Goal: Task Accomplishment & Management: Manage account settings

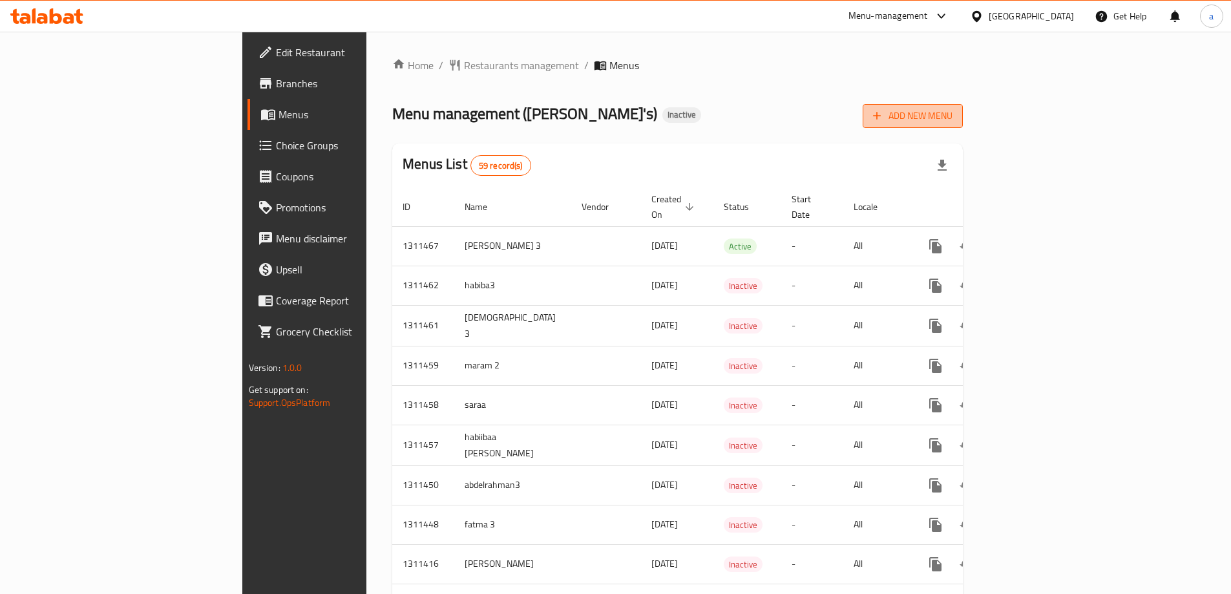
click at [953, 120] on span "Add New Menu" at bounding box center [912, 116] width 79 height 16
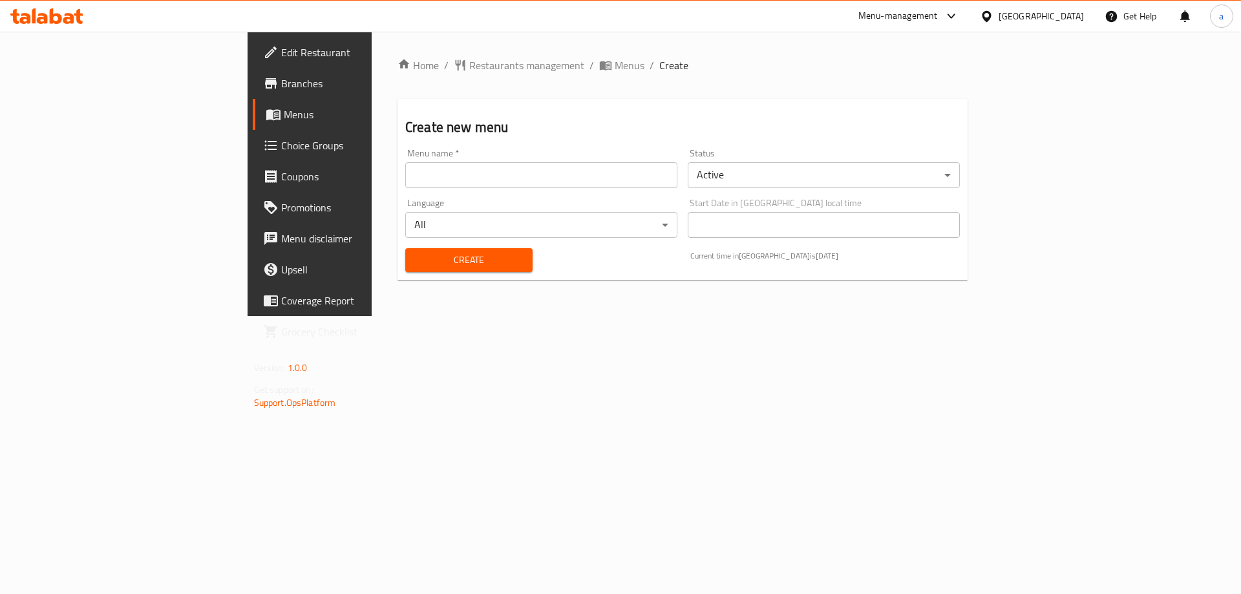
click at [606, 155] on div "Menu name   * Menu name *" at bounding box center [541, 168] width 272 height 39
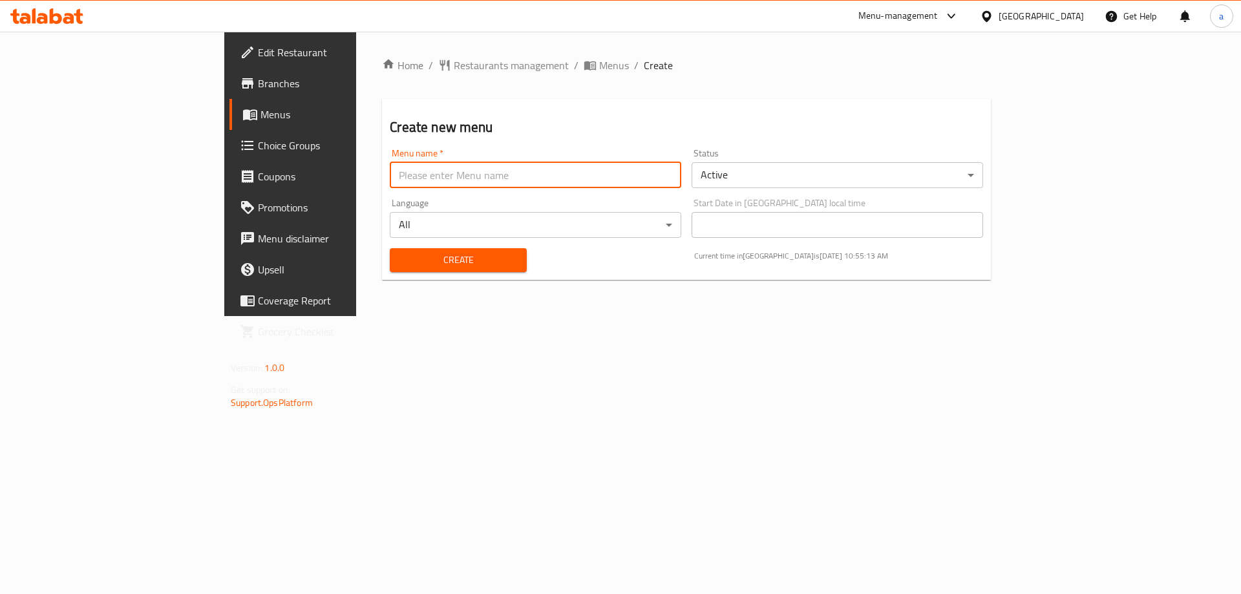
click at [613, 163] on input "text" at bounding box center [535, 175] width 291 height 26
type input "abdulah 3"
click at [400, 259] on span "Create" at bounding box center [458, 260] width 116 height 16
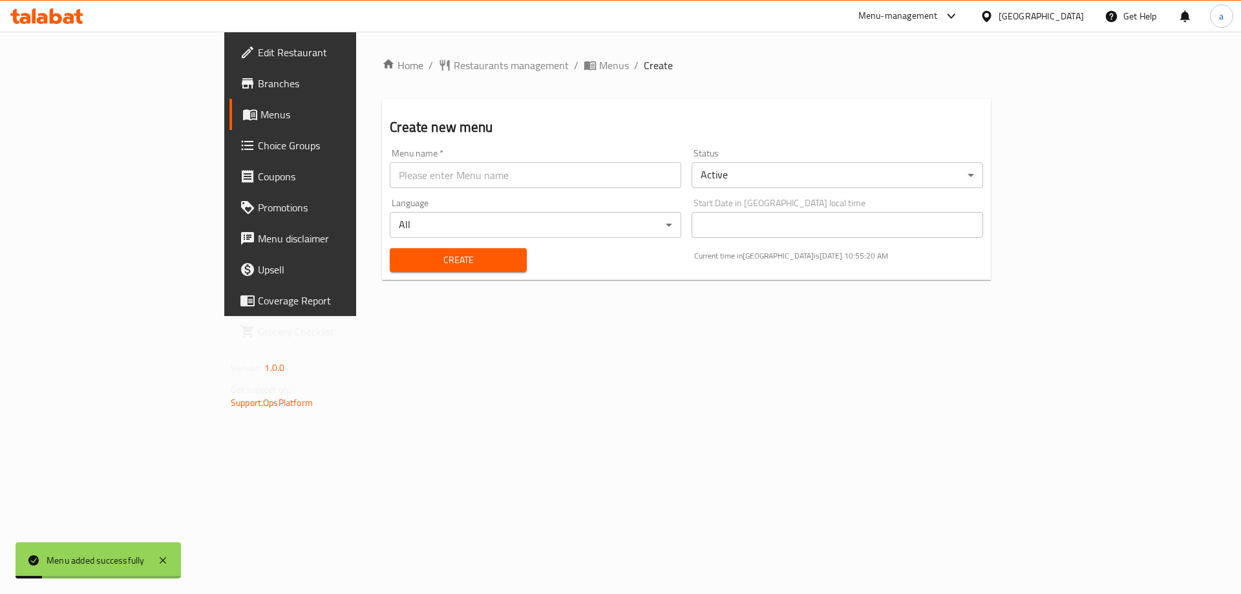
click at [260, 121] on span "Menus" at bounding box center [340, 115] width 161 height 16
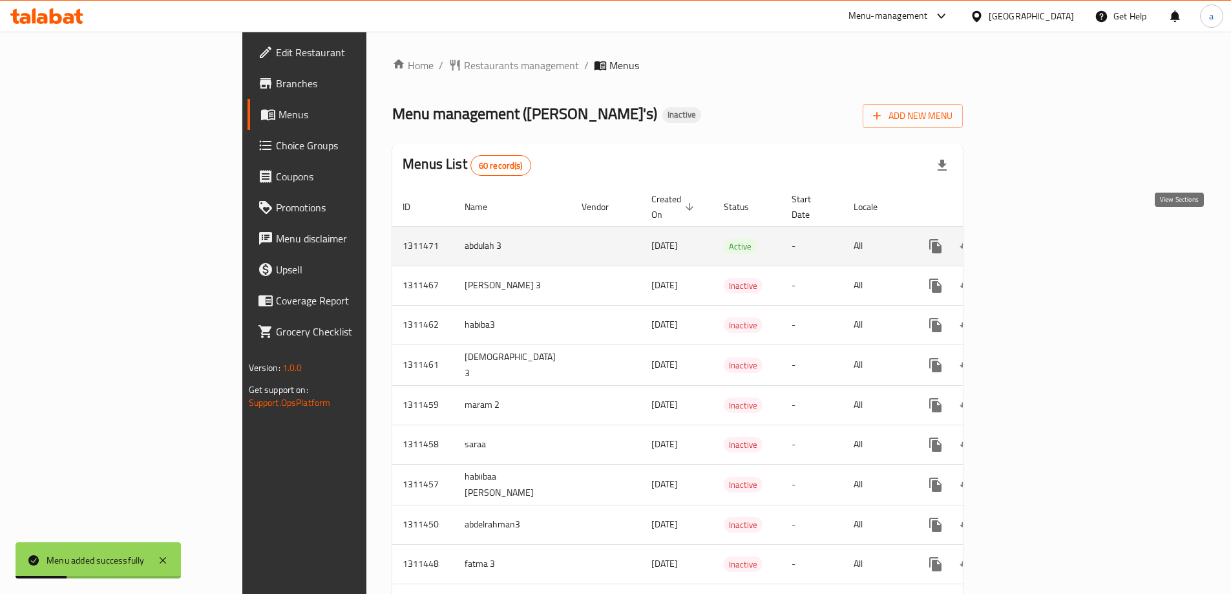
click at [1037, 238] on icon "enhanced table" at bounding box center [1029, 246] width 16 height 16
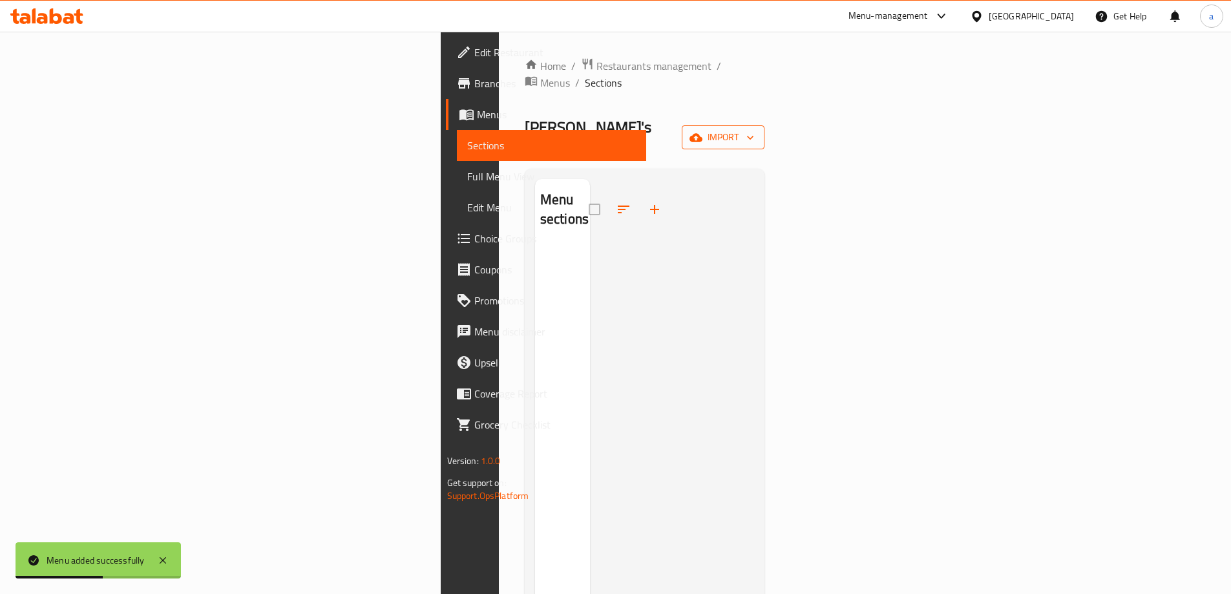
click at [754, 129] on span "import" at bounding box center [723, 137] width 62 height 16
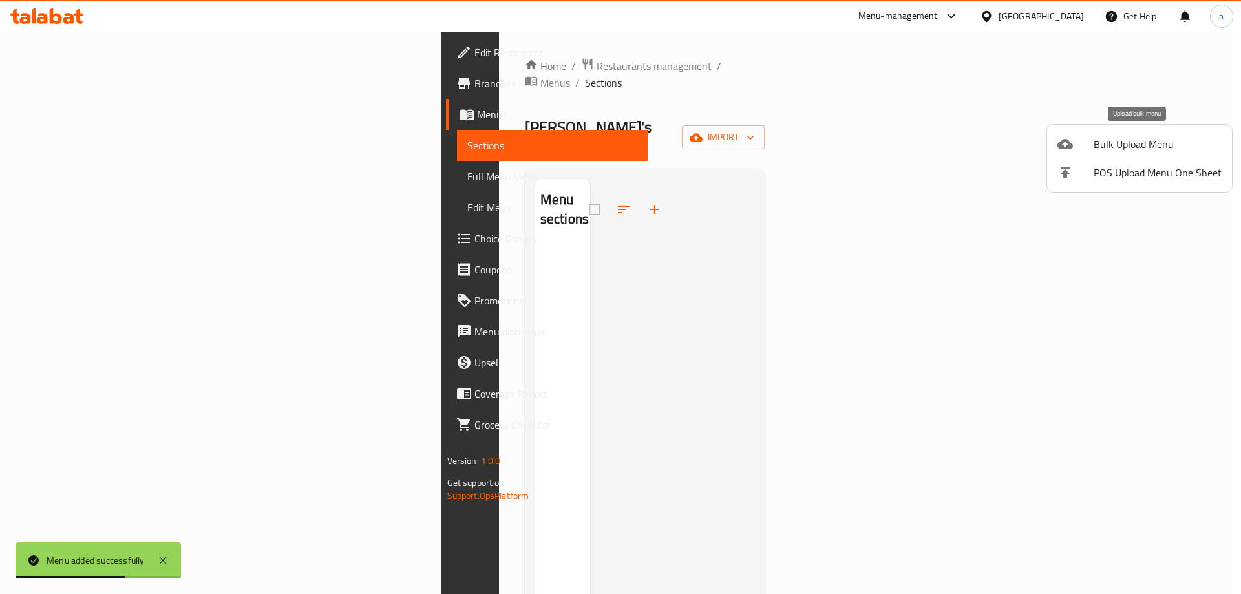
click at [1130, 140] on span "Bulk Upload Menu" at bounding box center [1157, 144] width 128 height 16
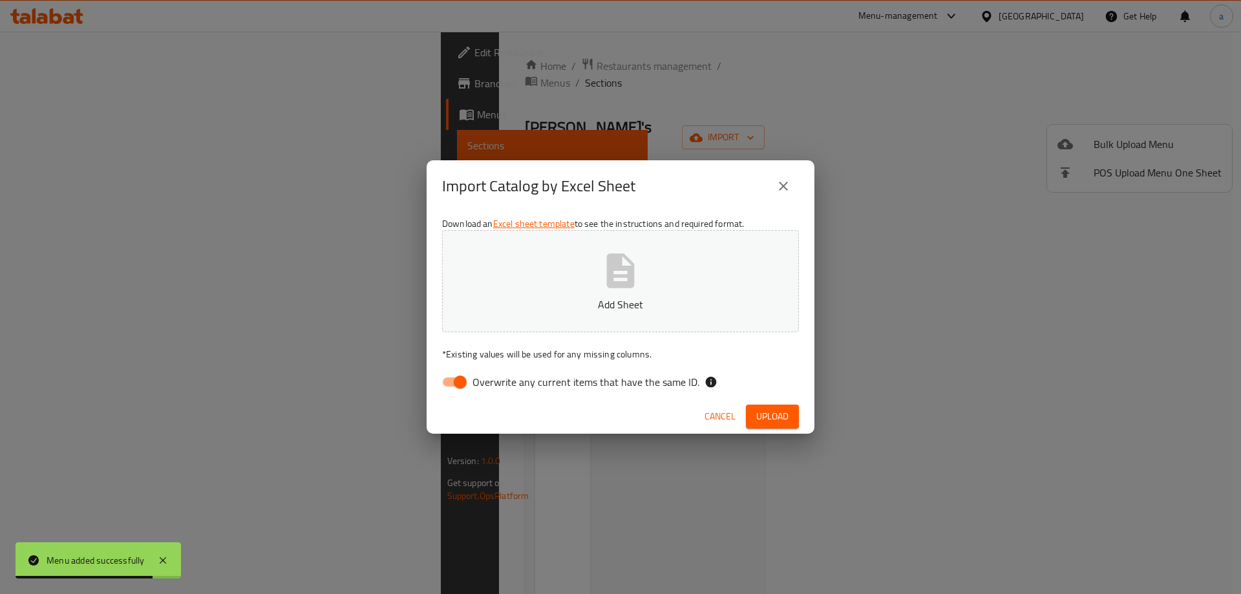
click at [467, 373] on input "Overwrite any current items that have the same ID." at bounding box center [460, 382] width 74 height 25
checkbox input "false"
click at [637, 279] on icon "button" at bounding box center [620, 270] width 41 height 41
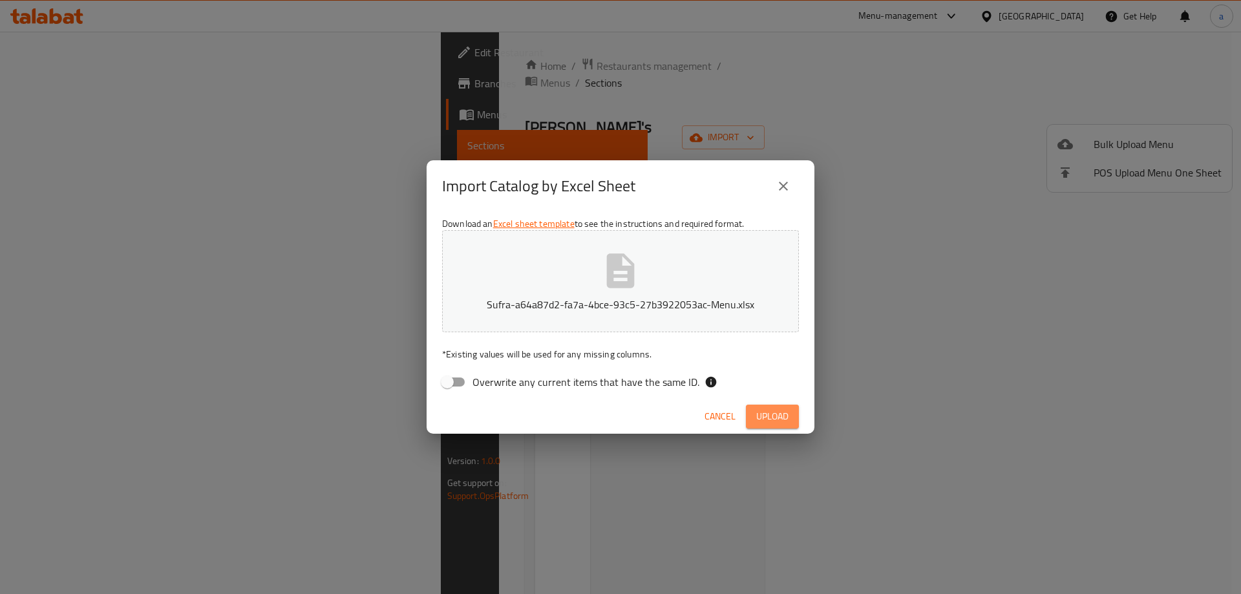
click at [785, 419] on span "Upload" at bounding box center [772, 416] width 32 height 16
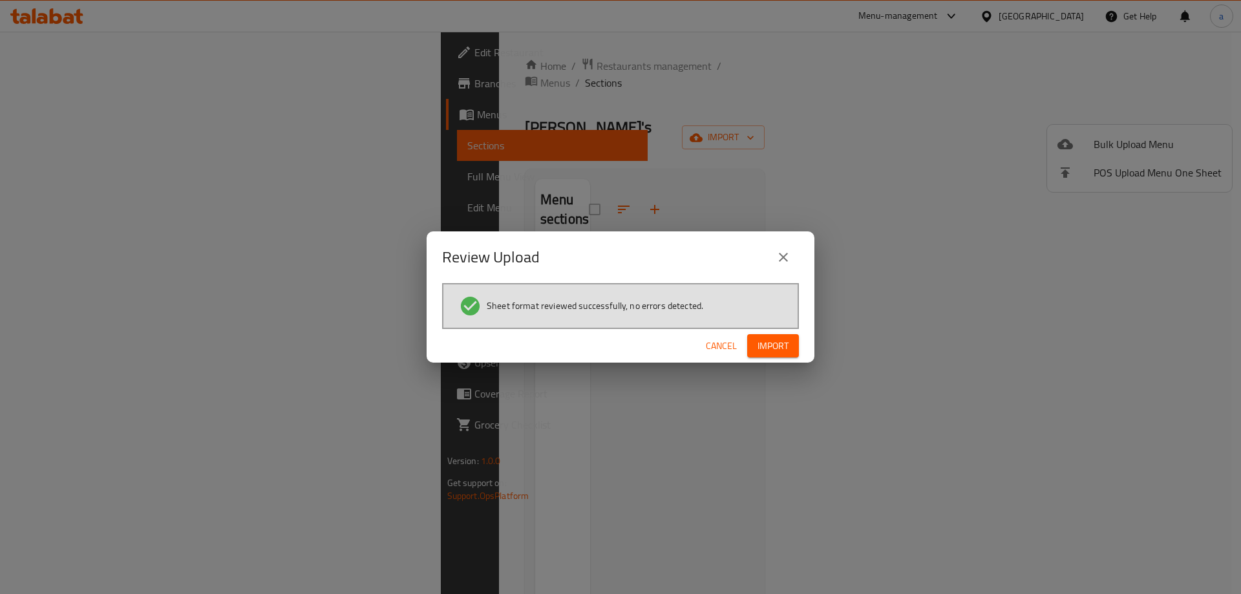
click at [762, 344] on span "Import" at bounding box center [772, 346] width 31 height 16
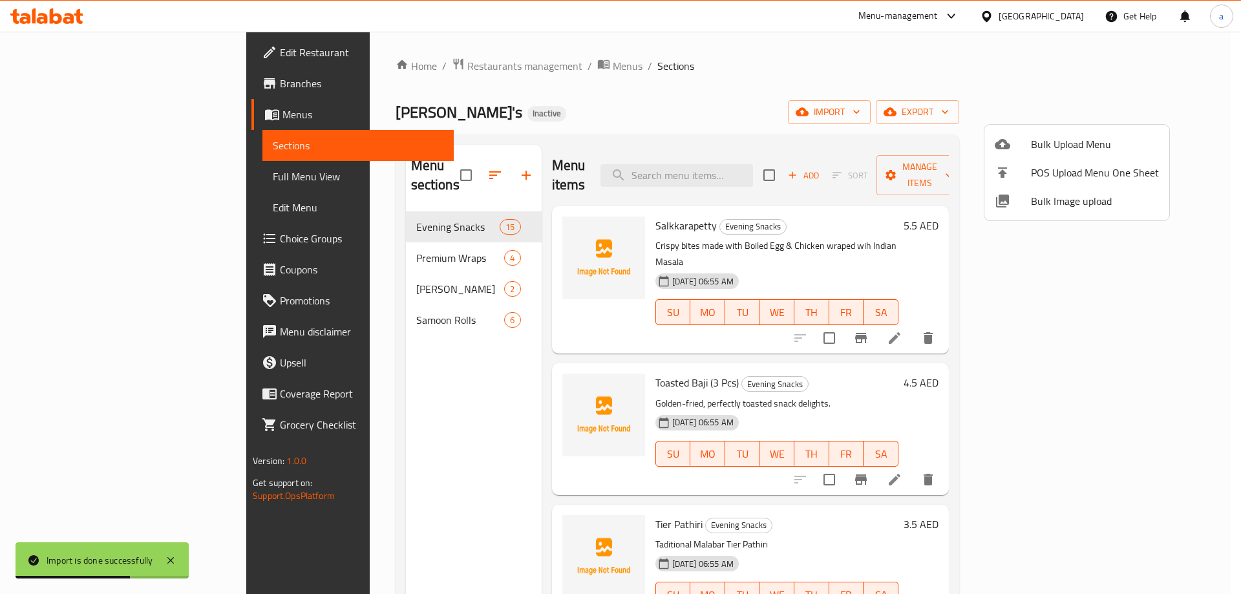
click at [1128, 304] on div at bounding box center [620, 297] width 1241 height 594
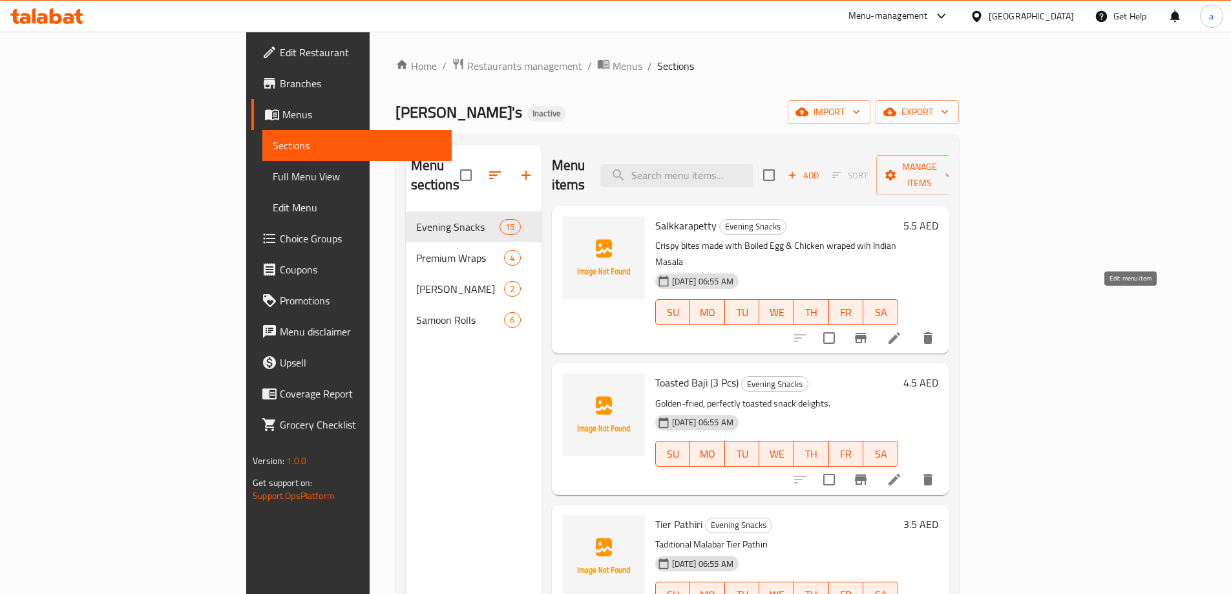
click at [900, 332] on icon at bounding box center [895, 338] width 12 height 12
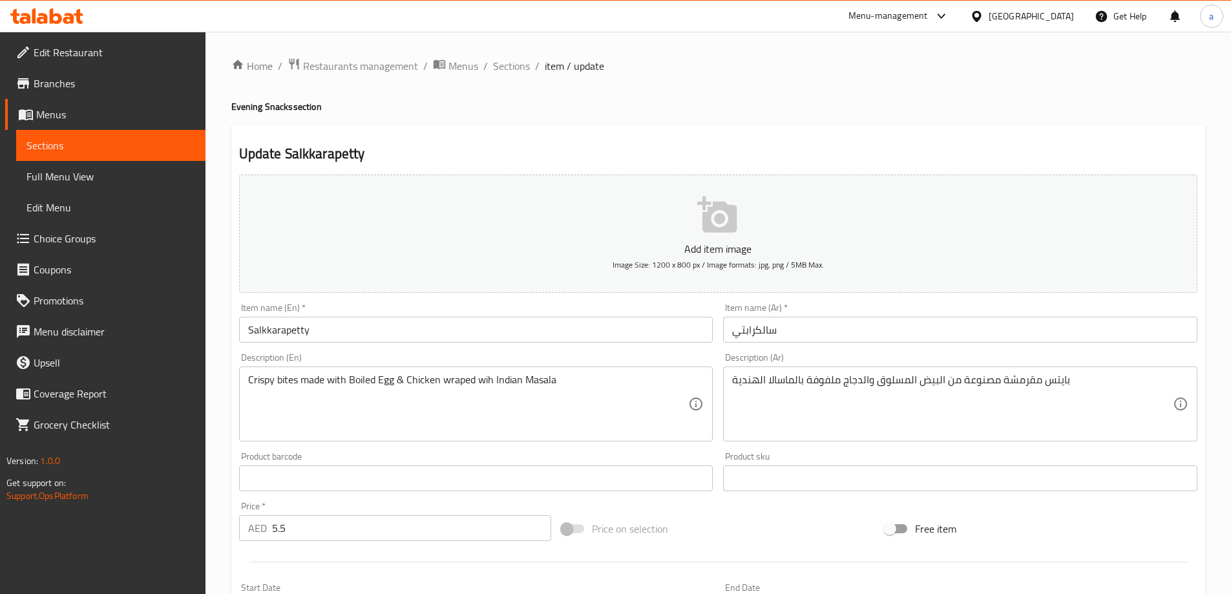
click at [297, 327] on input "Salkkarapetty" at bounding box center [476, 330] width 474 height 26
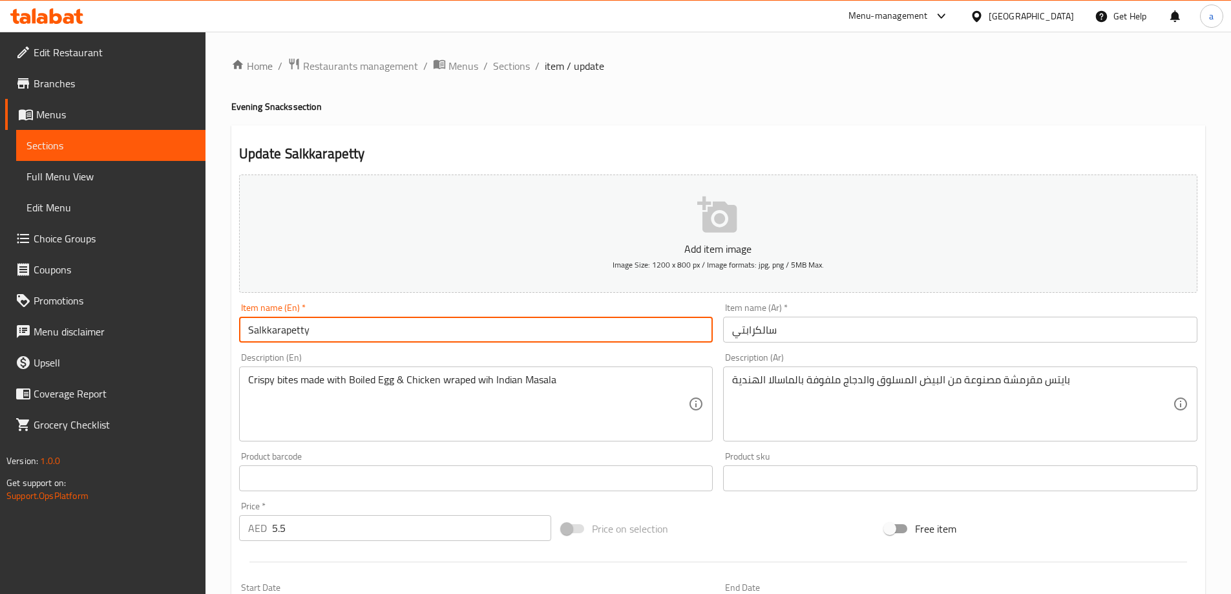
click at [297, 327] on input "Salkkarapetty" at bounding box center [476, 330] width 474 height 26
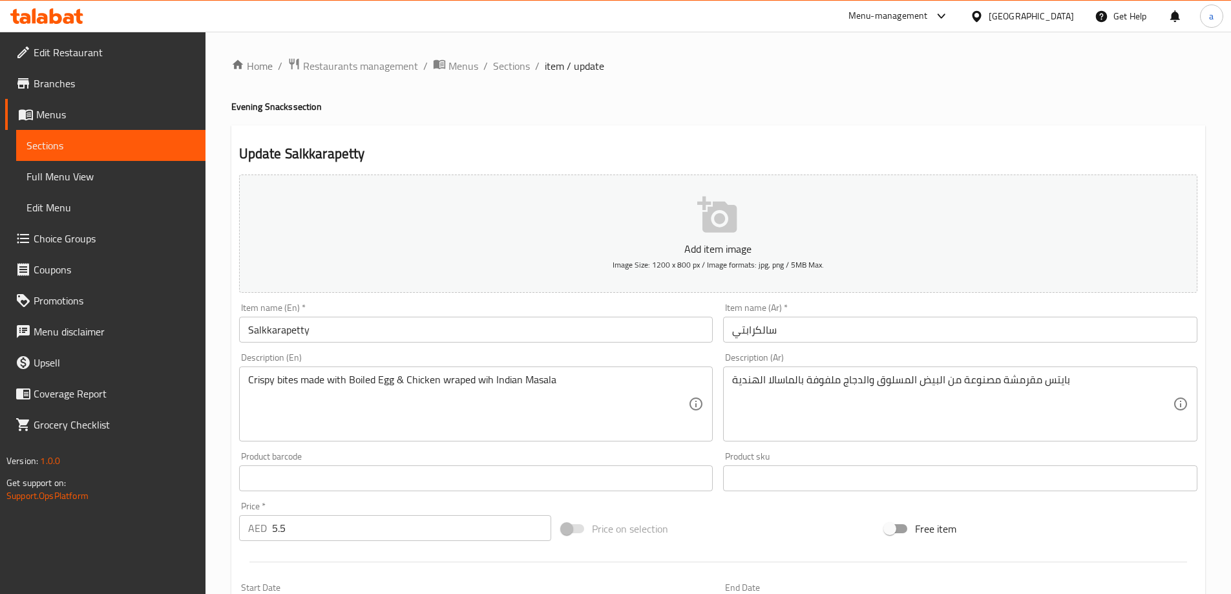
click at [218, 394] on div "Home / Restaurants management / Menus / Sections / item / update Evening Snacks…" at bounding box center [719, 473] width 1026 height 882
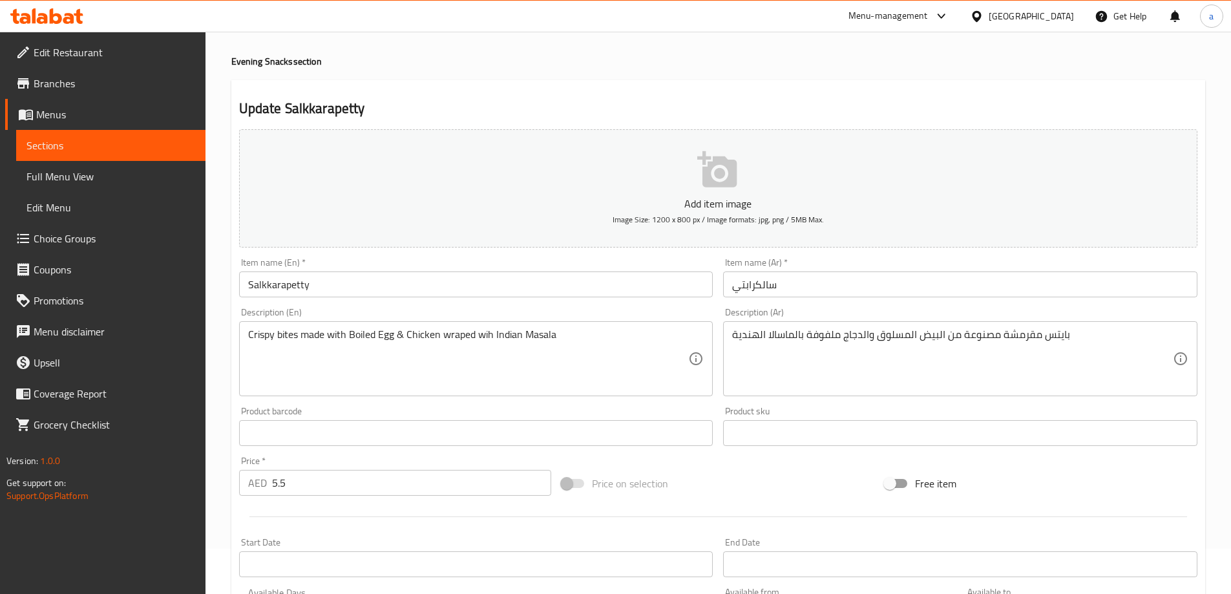
scroll to position [65, 0]
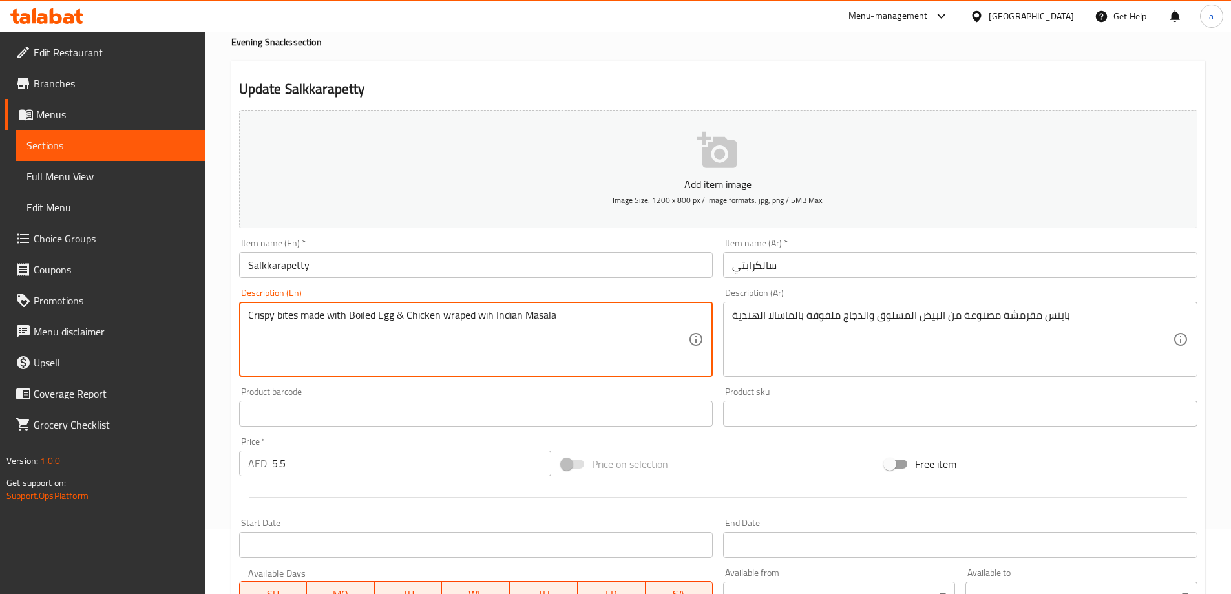
click at [463, 310] on textarea "Crispy bites made with Boiled Egg & Chicken wraped wih Indian Masala" at bounding box center [468, 339] width 441 height 61
click at [463, 346] on textarea "Crispy bites made with Boiled Egg & Chicken wraped wih Indian Masala" at bounding box center [468, 339] width 441 height 61
click at [459, 320] on textarea "Crispy bites made with Boiled Egg & Chicken wraped wih Indian Masala" at bounding box center [468, 339] width 441 height 61
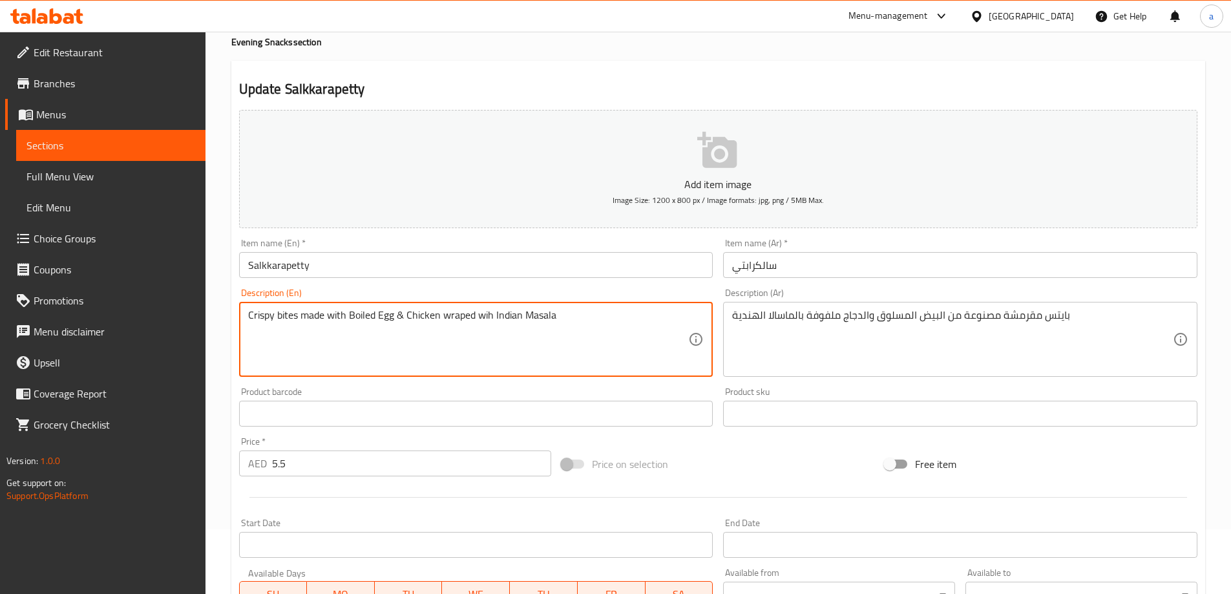
click at [459, 320] on textarea "Crispy bites made with Boiled Egg & Chicken wraped wih Indian Masala" at bounding box center [468, 339] width 441 height 61
drag, startPoint x: 459, startPoint y: 320, endPoint x: 461, endPoint y: 361, distance: 40.7
click at [461, 361] on textarea "Crispy bites made with Boiled Egg & Chicken wraped wih Indian Masala" at bounding box center [468, 339] width 441 height 61
click at [458, 316] on textarea "Crispy bites made with Boiled Egg & Chicken wraped wih Indian Masala" at bounding box center [468, 339] width 441 height 61
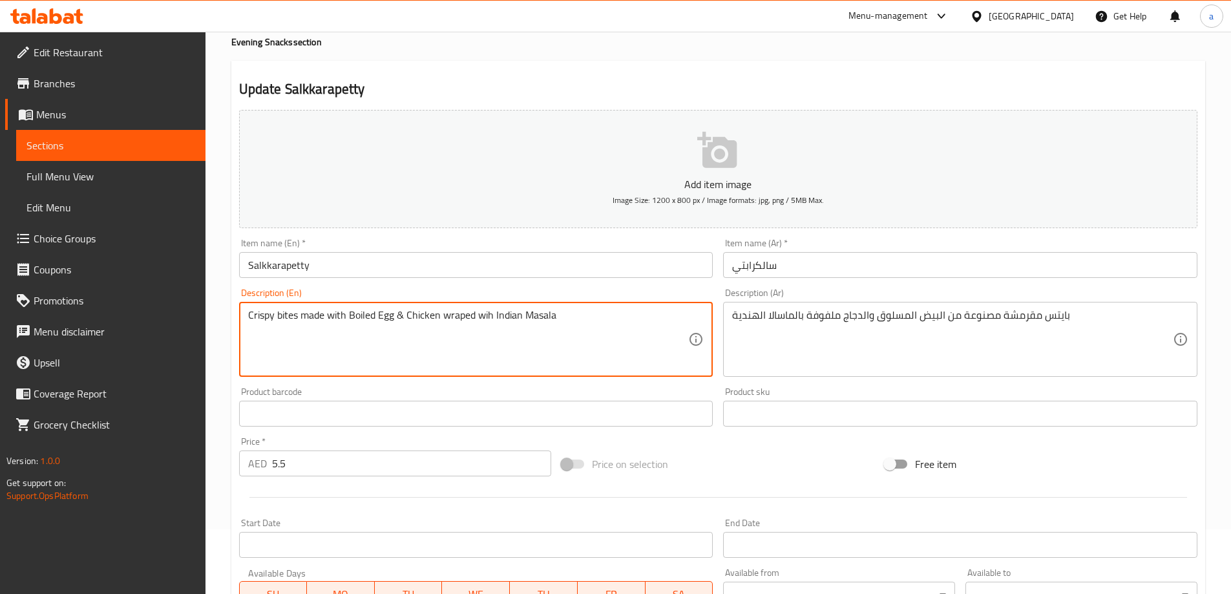
click at [501, 343] on textarea "Crispy bites made with Boiled Egg & Chicken wraped wih Indian Masala" at bounding box center [468, 339] width 441 height 61
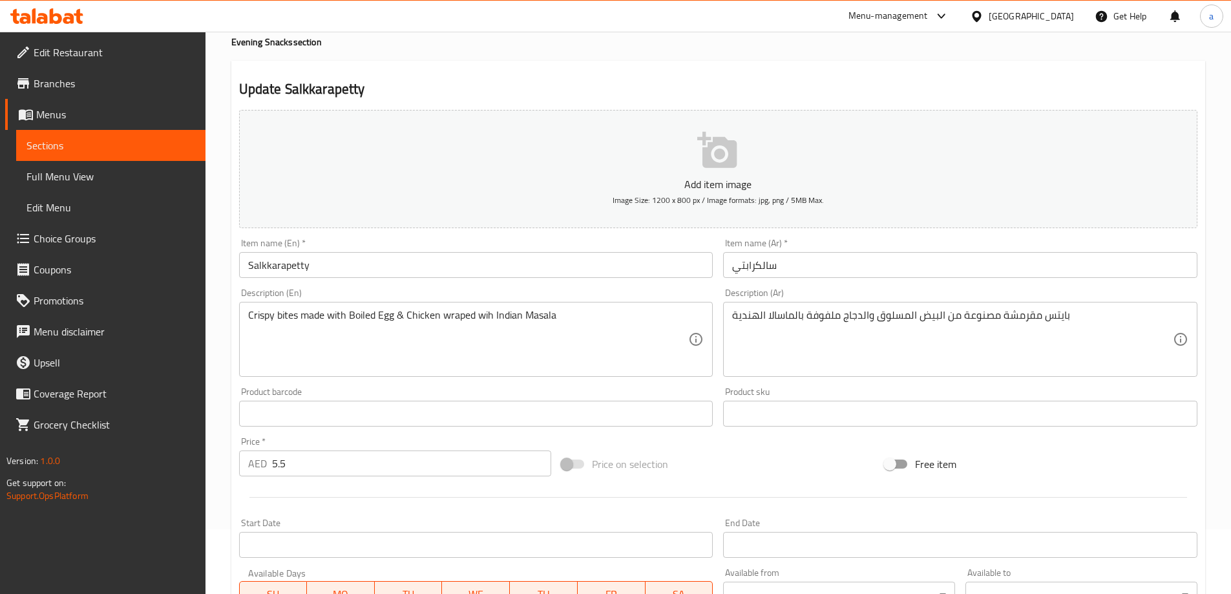
click at [288, 308] on div "Crispy bites made with Boiled Egg & Chicken wraped wih Indian Masala Descriptio…" at bounding box center [476, 339] width 474 height 75
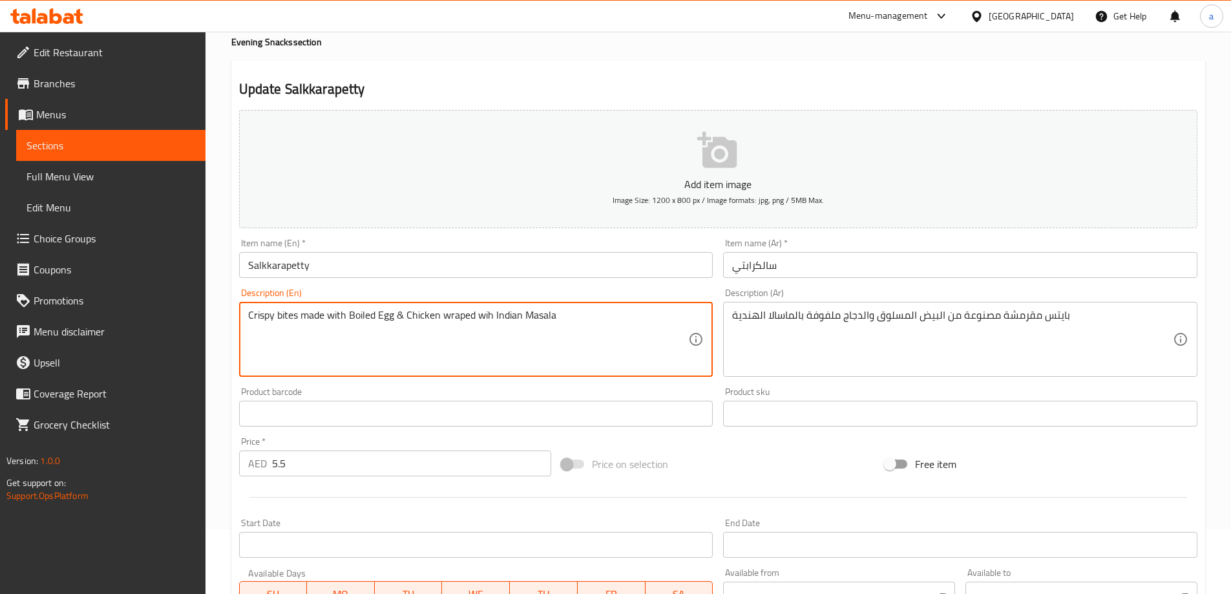
click at [288, 314] on textarea "Crispy bites made with Boiled Egg & Chicken wraped wih Indian Masala" at bounding box center [468, 339] width 441 height 61
click at [449, 337] on textarea "Crispy bites made with Boiled Egg & Chicken wraped wih Indian Masala" at bounding box center [468, 339] width 441 height 61
click at [254, 312] on textarea "Crispy bites made with Boiled Egg & Chicken wraped wih Indian Masala" at bounding box center [468, 339] width 441 height 61
click at [284, 314] on textarea "Crispy bites made with Boiled Egg & Chicken wraped wih Indian Masala" at bounding box center [468, 339] width 441 height 61
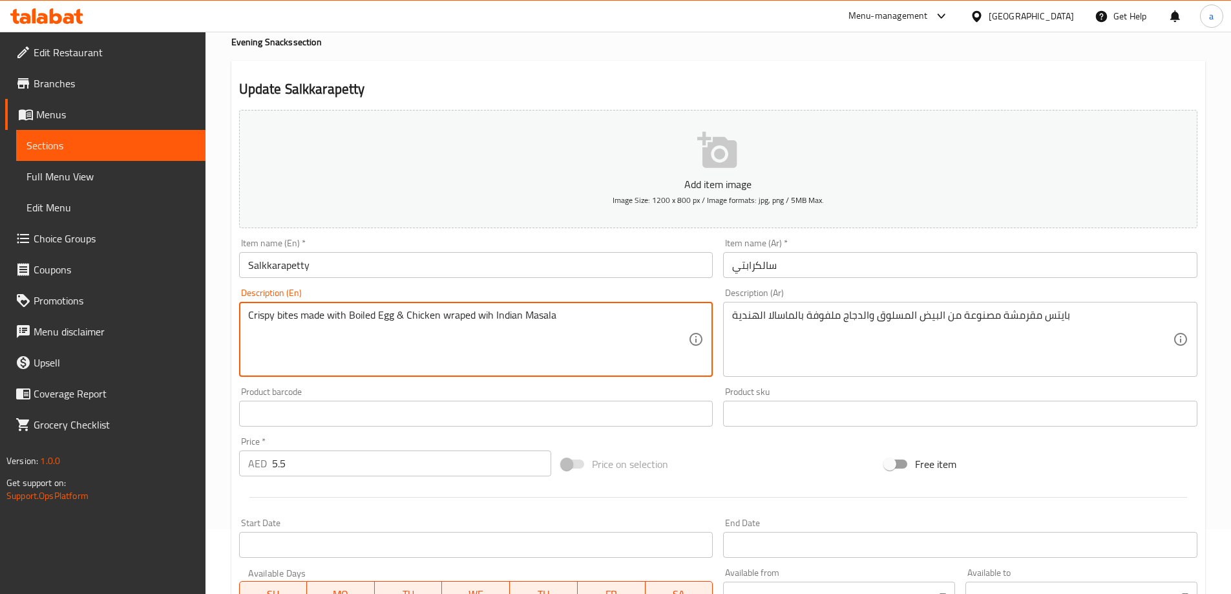
click at [310, 314] on textarea "Crispy bites made with Boiled Egg & Chicken wraped wih Indian Masala" at bounding box center [468, 339] width 441 height 61
click at [337, 313] on textarea "Crispy bites made with Boiled Egg & Chicken wraped wih Indian Masala" at bounding box center [468, 339] width 441 height 61
click at [357, 314] on textarea "Crispy bites made with Boiled Egg & Chicken wraped wih Indian Masala" at bounding box center [468, 339] width 441 height 61
click at [384, 315] on textarea "Crispy bites made with Boiled Egg & Chicken wraped wih Indian Masala" at bounding box center [468, 339] width 441 height 61
click at [414, 311] on textarea "Crispy bites made with Boiled Egg & Chicken wraped wih Indian Masala" at bounding box center [468, 339] width 441 height 61
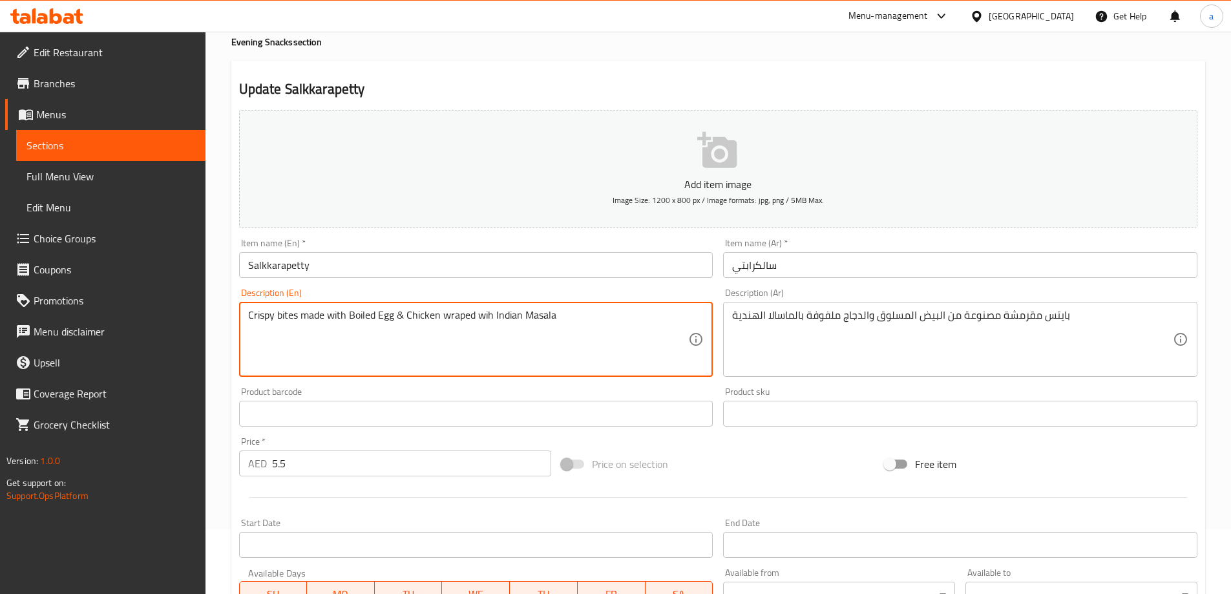
click at [457, 320] on textarea "Crispy bites made with Boiled Egg & Chicken wraped wih Indian Masala" at bounding box center [468, 339] width 441 height 61
click at [483, 315] on textarea "Crispy bites made with Boiled Egg & Chicken wraped wih Indian Masala" at bounding box center [468, 339] width 441 height 61
click at [507, 313] on textarea "Crispy bites made with Boiled Egg & Chicken wraped wih Indian Masala" at bounding box center [468, 339] width 441 height 61
click at [537, 313] on textarea "Crispy bites made with Boiled Egg & Chicken wraped wih Indian Masala" at bounding box center [468, 339] width 441 height 61
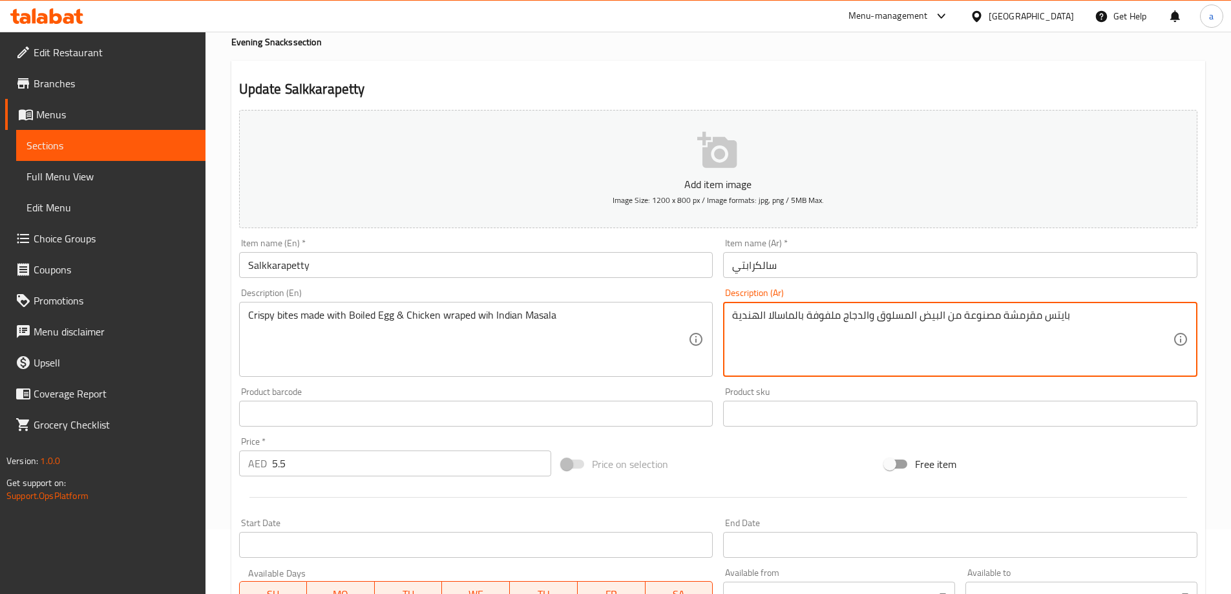
click at [794, 318] on textarea "بايتس مقرمشة مصنوعة من البيض المسلوق والدجاج ملفوفة بالماسالا الهندية" at bounding box center [952, 339] width 441 height 61
click at [823, 309] on textarea "بايتس مقرمشة مصنوعة من البيض المسلوق والدجاج ملفوفة بالماسالا الهندية" at bounding box center [952, 339] width 441 height 61
click at [861, 317] on textarea "بايتس مقرمشة مصنوعة من البيض المسلوق والدجاج ملفوفة بالماسالا الهندية" at bounding box center [952, 339] width 441 height 61
click at [886, 313] on textarea "بايتس مقرمشة مصنوعة من البيض المسلوق والدجاج ملفوفة بالماسالا الهندية" at bounding box center [952, 339] width 441 height 61
click at [938, 312] on textarea "بايتس مقرمشة مصنوعة من البيض المسلوق والدجاج ملفوفة بالماسالا الهندية" at bounding box center [952, 339] width 441 height 61
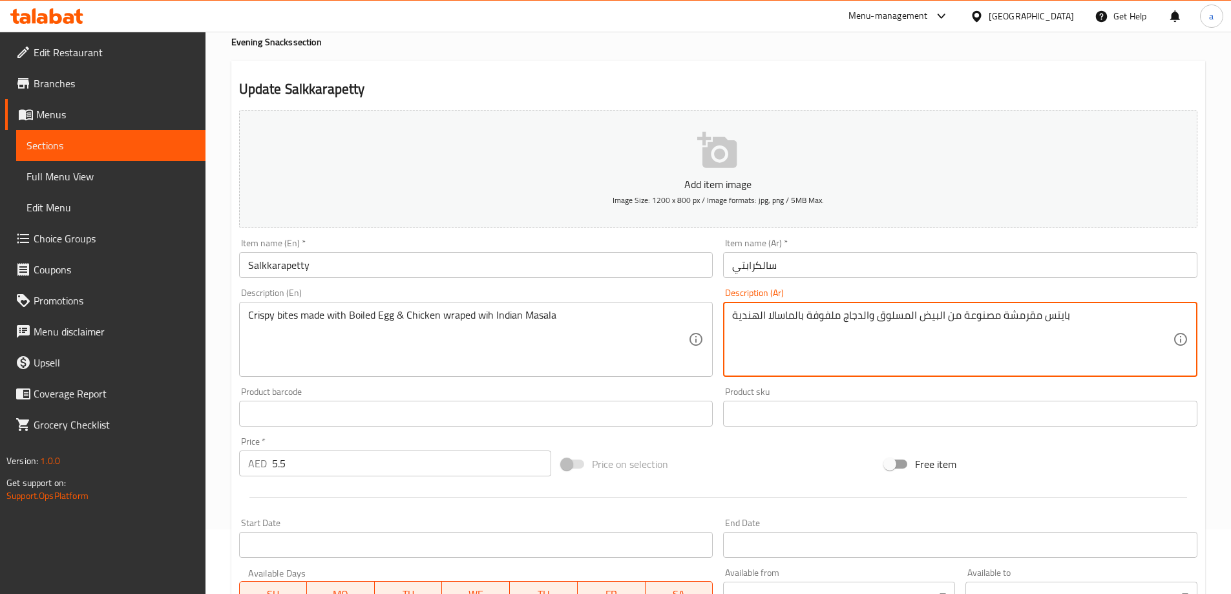
click at [949, 312] on textarea "بايتس مقرمشة مصنوعة من البيض المسلوق والدجاج ملفوفة بالماسالا الهندية" at bounding box center [952, 339] width 441 height 61
click at [967, 315] on textarea "بايتس مقرمشة مصنوعة من البيض المسلوق والدجاج ملفوفة بالماسالا الهندية" at bounding box center [952, 339] width 441 height 61
click at [1013, 316] on textarea "بايتس مقرمشة مصنوعة من البيض المسلوق والدجاج ملفوفة بالماسالا الهندية" at bounding box center [952, 339] width 441 height 61
click at [1047, 312] on textarea "بايتس مقرمشة مصنوعة من البيض المسلوق والدجاج ملفوفة بالماسالا الهندية" at bounding box center [952, 339] width 441 height 61
click at [871, 316] on textarea "بايتس مقرمشة مصنوعة من البيض المسلوق والدجاج ملفوفة بالماسالا الهندية" at bounding box center [952, 339] width 441 height 61
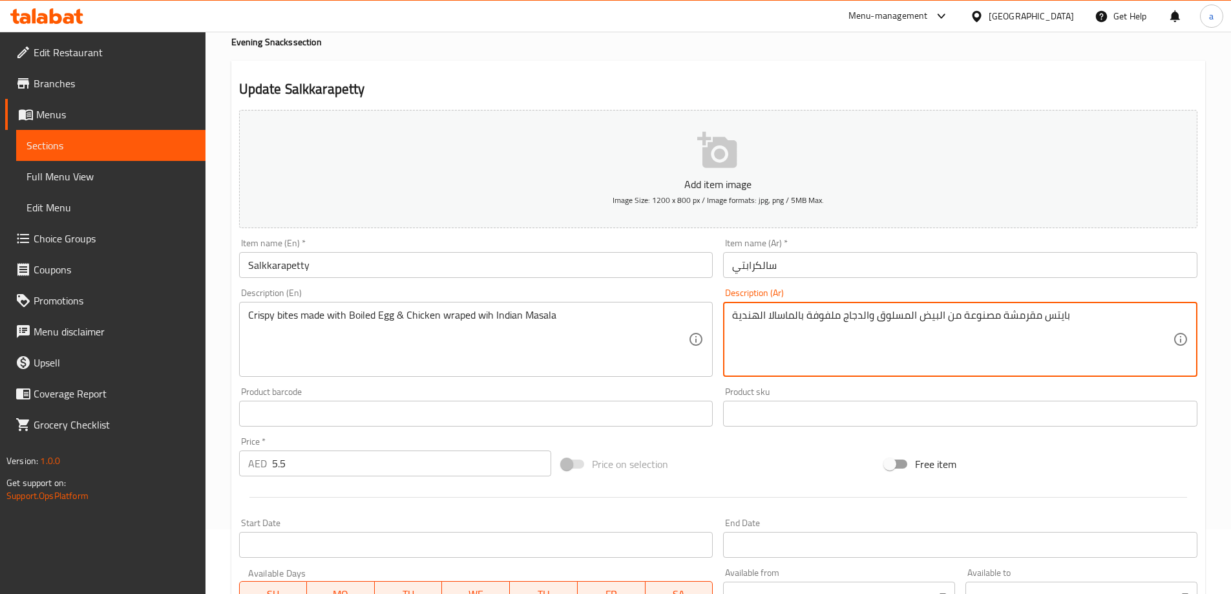
scroll to position [319, 0]
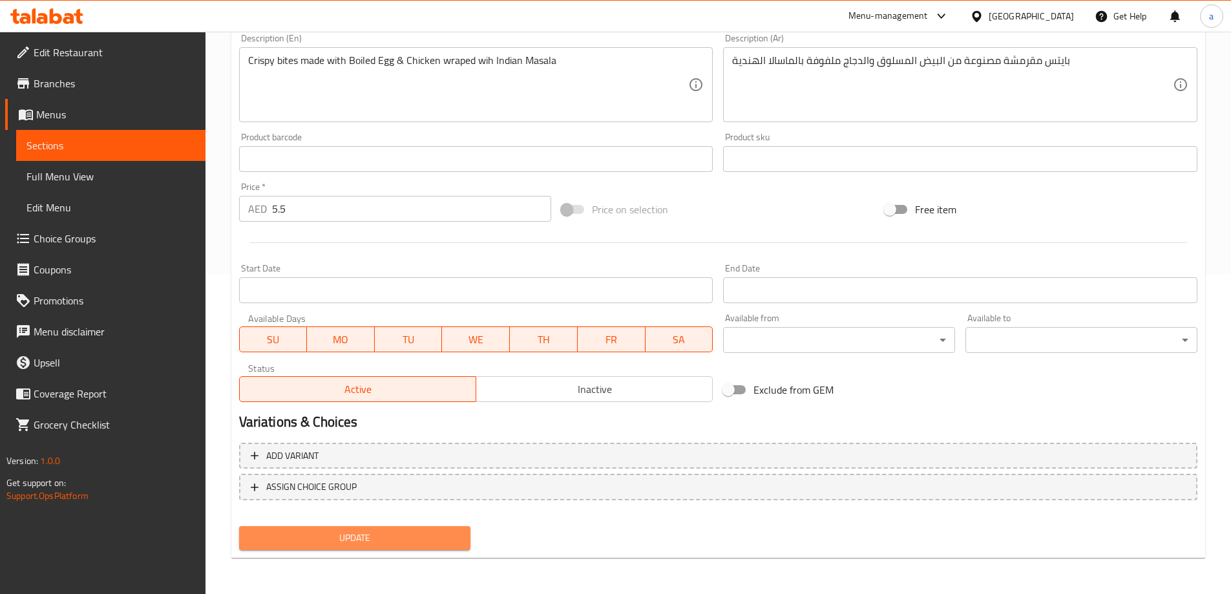
click at [403, 537] on span "Update" at bounding box center [354, 538] width 211 height 16
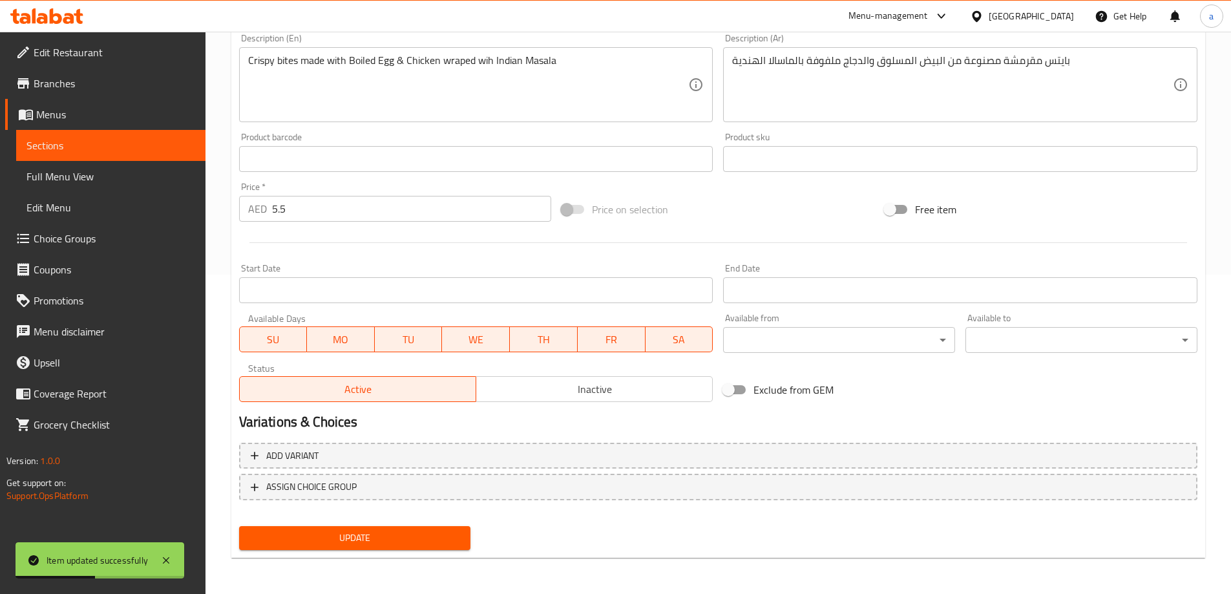
click at [110, 147] on span "Sections" at bounding box center [110, 146] width 169 height 16
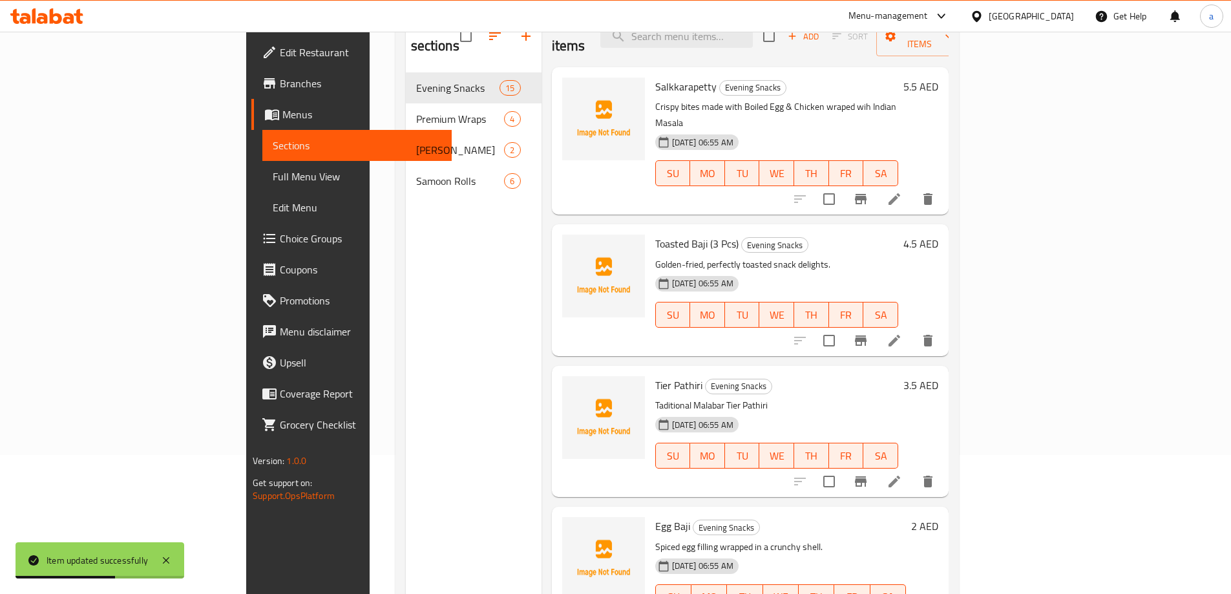
scroll to position [116, 0]
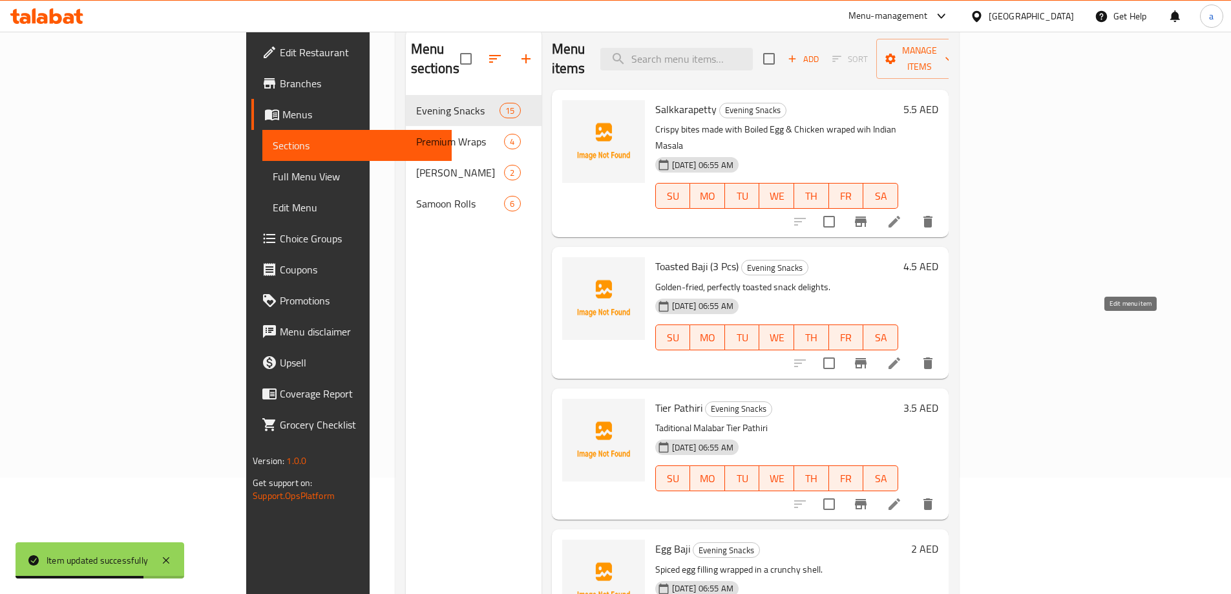
click at [902, 355] on icon at bounding box center [895, 363] width 16 height 16
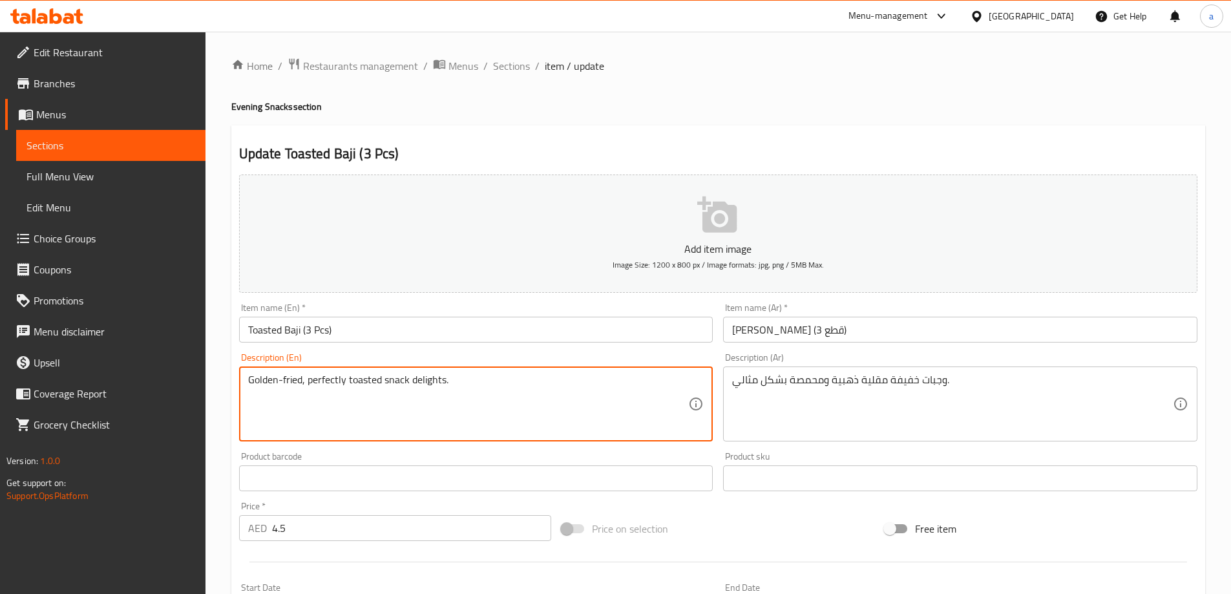
click at [332, 374] on textarea "Golden-fried, perfectly toasted snack delights." at bounding box center [468, 404] width 441 height 61
click at [336, 397] on textarea "Golden-fried, perfectly toasted snack delights." at bounding box center [468, 404] width 441 height 61
click at [273, 332] on input "Toasted Baji (3 Pcs)" at bounding box center [476, 330] width 474 height 26
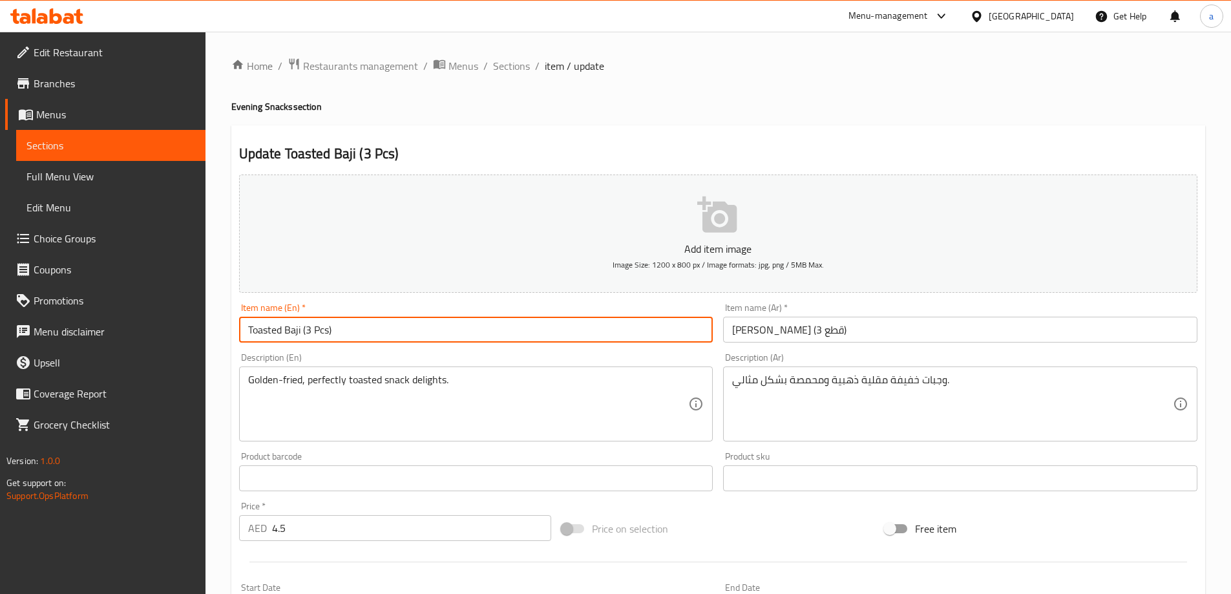
click at [273, 332] on input "Toasted Baji (3 Pcs)" at bounding box center [476, 330] width 474 height 26
click at [295, 335] on input "Toasted Baji (3 Pcs)" at bounding box center [476, 330] width 474 height 26
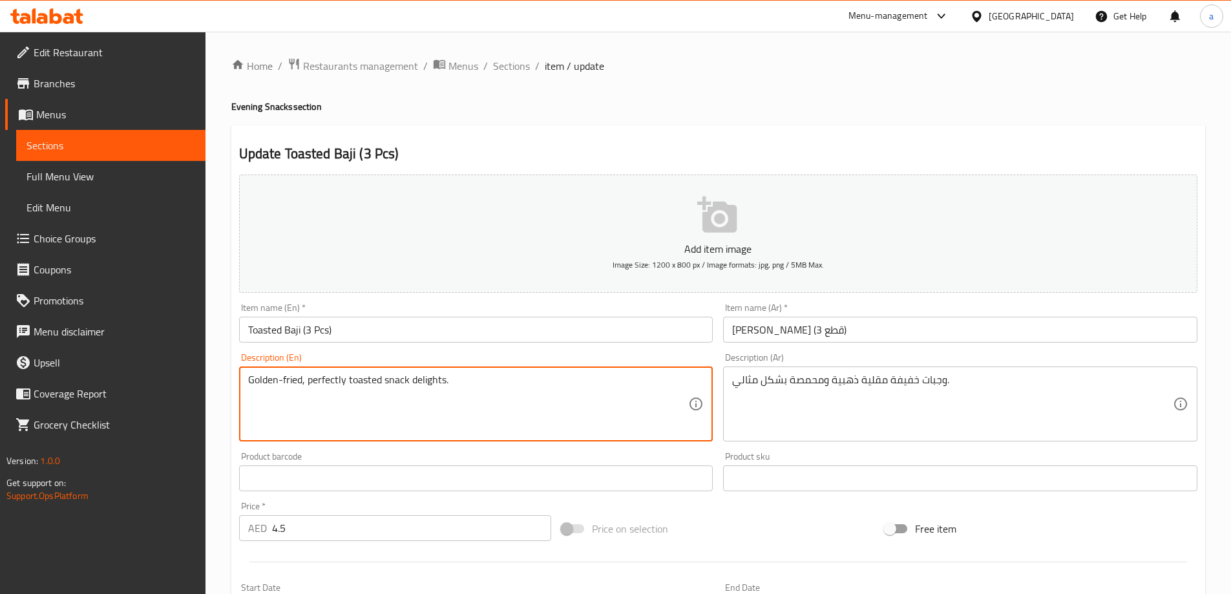
click at [403, 399] on textarea "Golden-fried, perfectly toasted snack delights." at bounding box center [468, 404] width 441 height 61
click at [401, 381] on textarea "Golden-fried, perfectly toasted snack delights." at bounding box center [468, 404] width 441 height 61
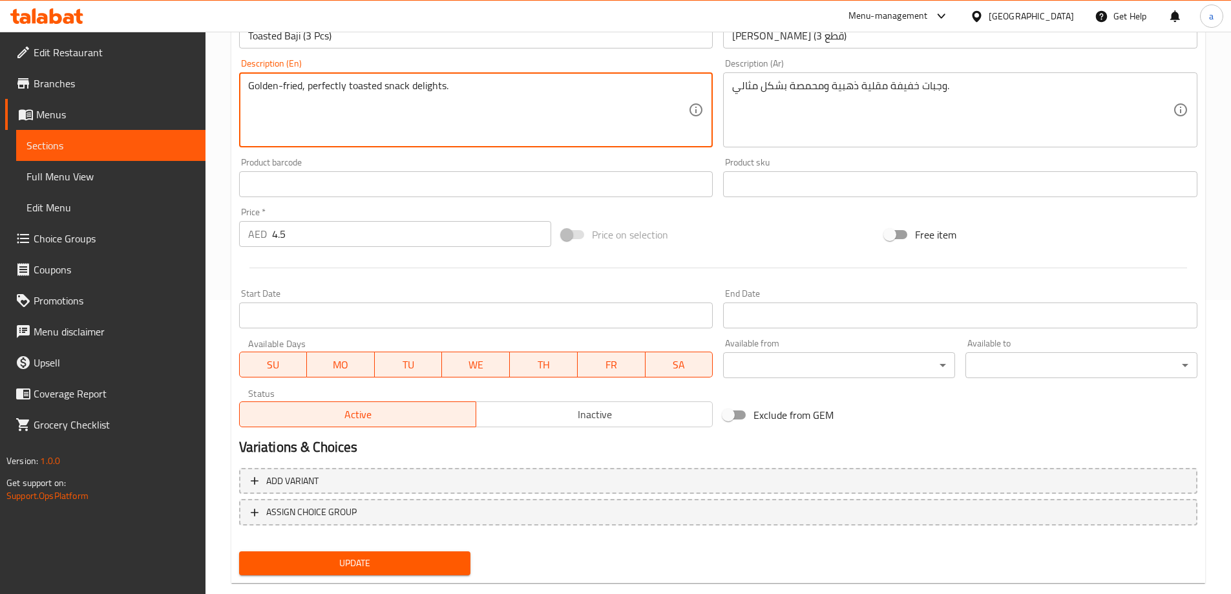
scroll to position [319, 0]
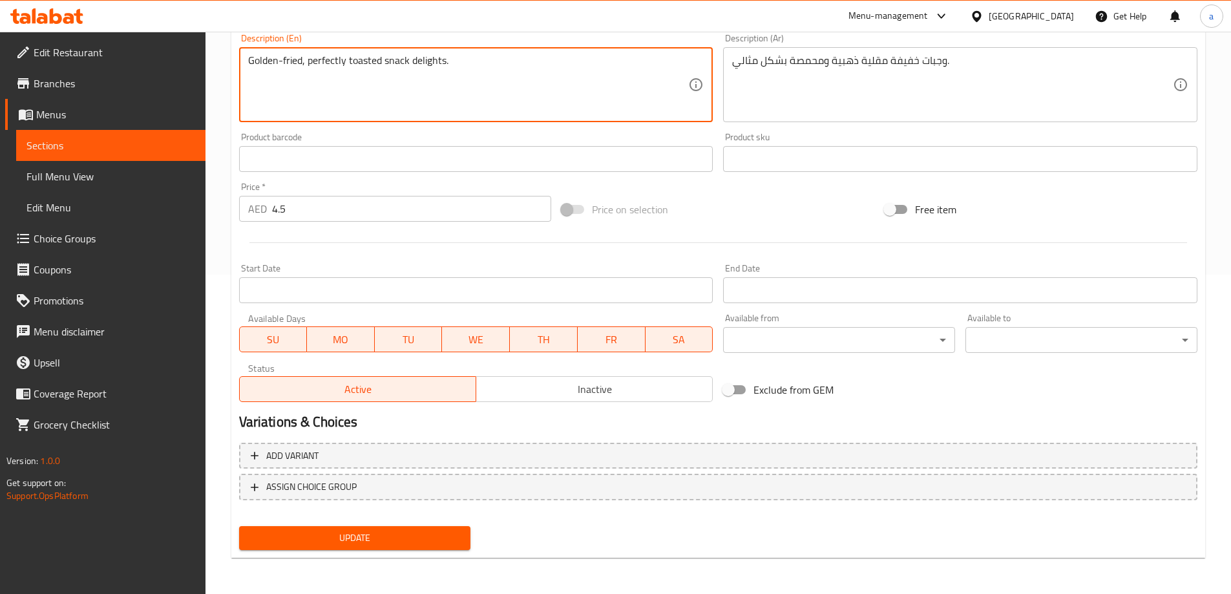
click at [395, 538] on span "Update" at bounding box center [354, 538] width 211 height 16
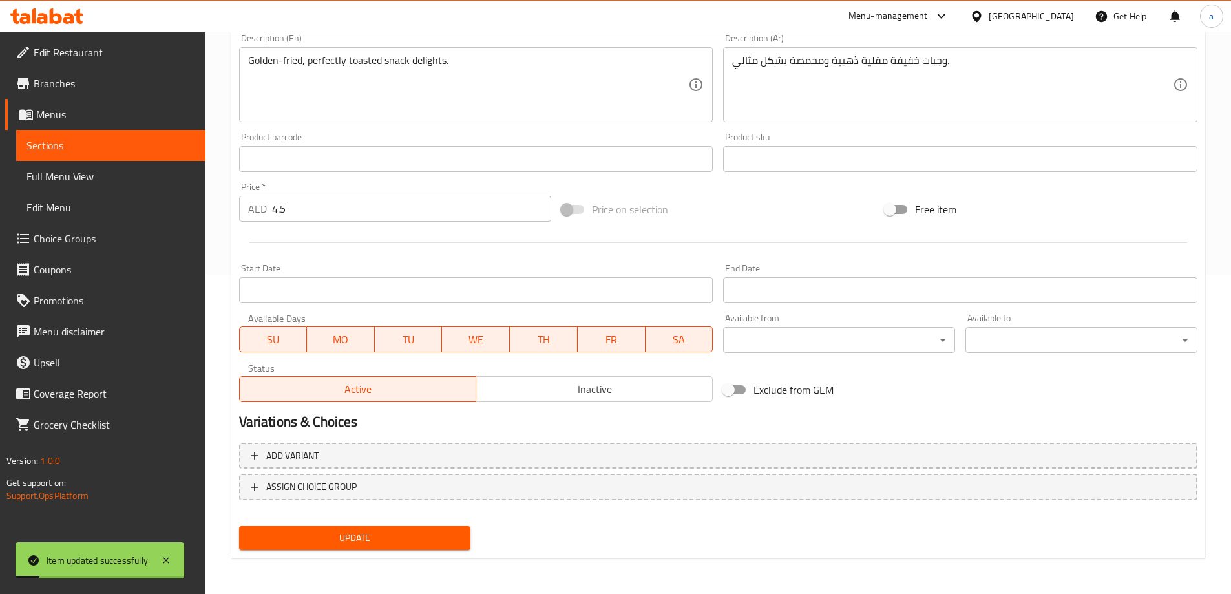
click at [100, 153] on span "Sections" at bounding box center [110, 146] width 169 height 16
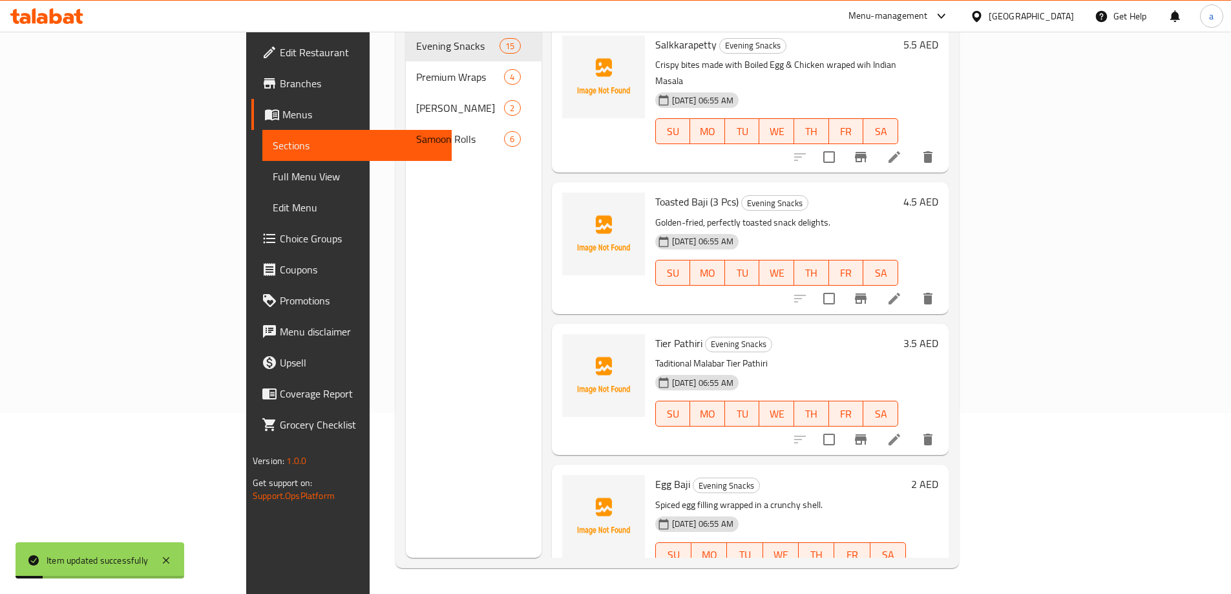
scroll to position [181, 0]
click at [913, 428] on li at bounding box center [894, 439] width 36 height 23
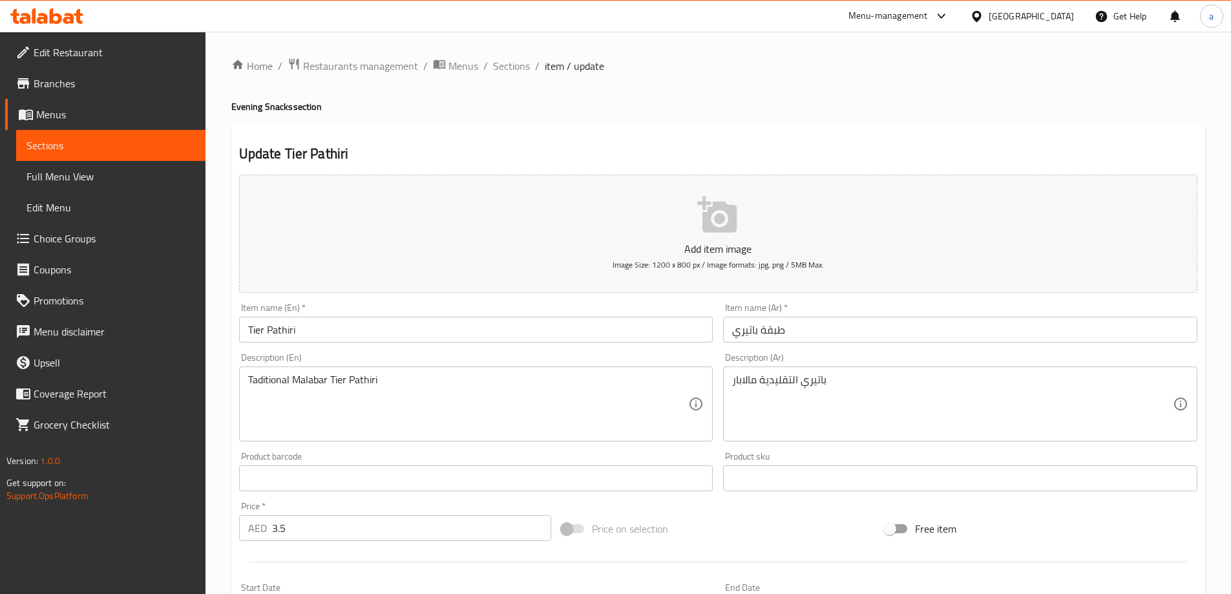
click at [255, 331] on input "Tier Pathiri" at bounding box center [476, 330] width 474 height 26
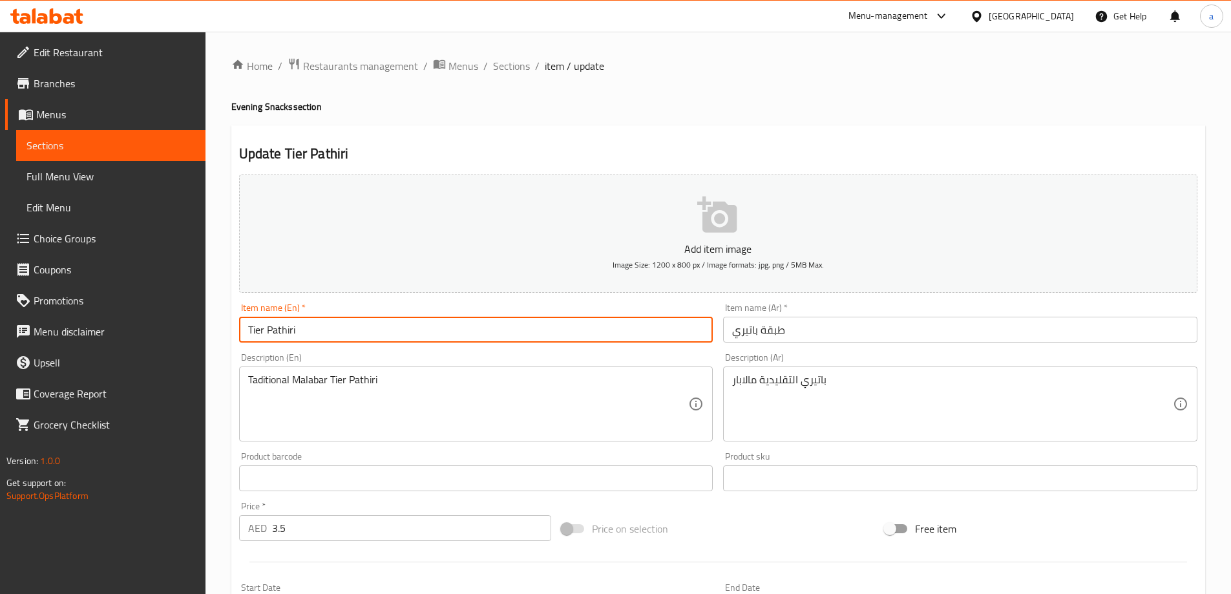
click at [255, 331] on input "Tier Pathiri" at bounding box center [476, 330] width 474 height 26
click at [279, 336] on input "Tier Pathiri" at bounding box center [476, 330] width 474 height 26
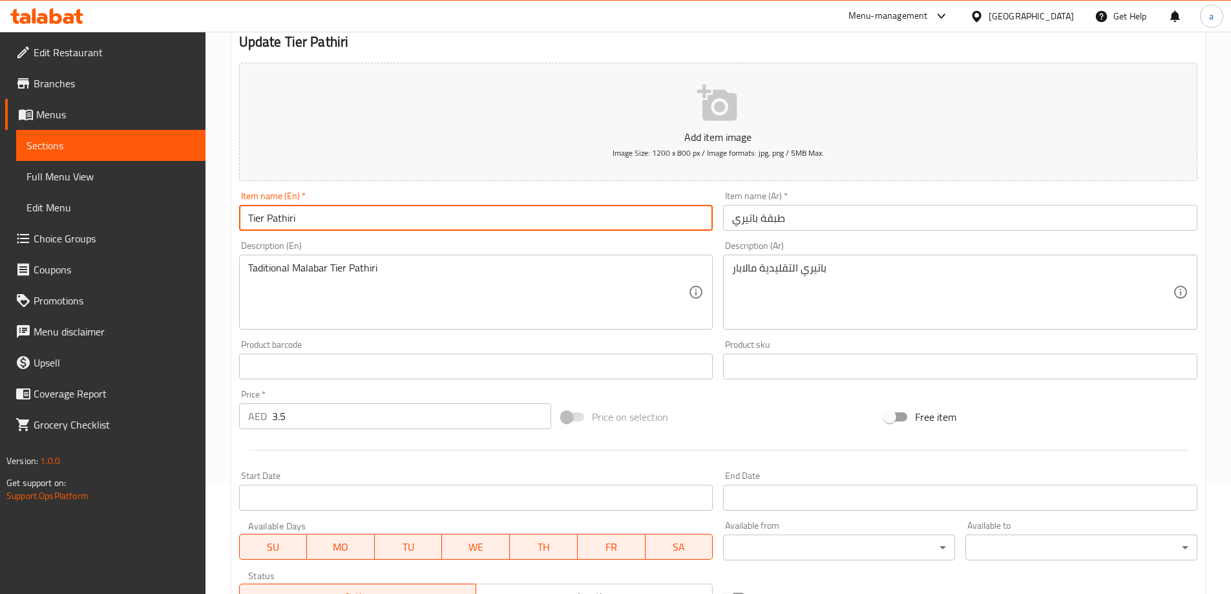
scroll to position [129, 0]
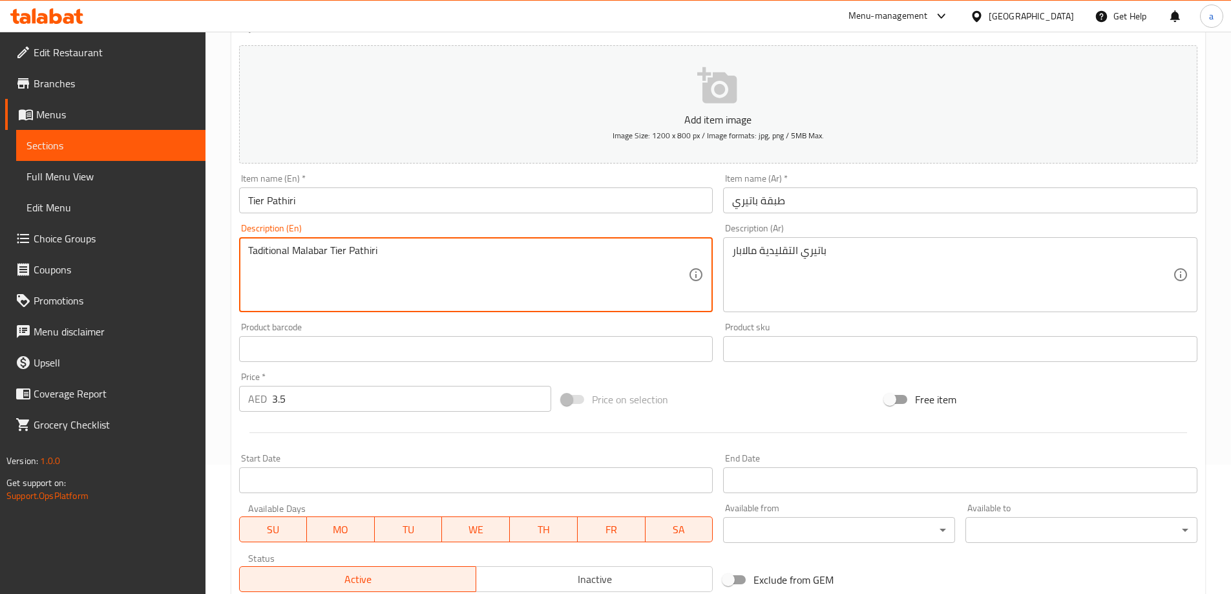
click at [277, 255] on textarea "Taditional Malabar Tier Pathiri" at bounding box center [468, 274] width 441 height 61
click at [274, 284] on textarea "Taditional Malabar Tier Pathiri" at bounding box center [468, 274] width 441 height 61
click at [367, 293] on textarea "Taditional Malabar Tier Pathiri" at bounding box center [468, 274] width 441 height 61
click at [354, 271] on textarea "Taditional Malabar Tier Pathiri" at bounding box center [468, 274] width 441 height 61
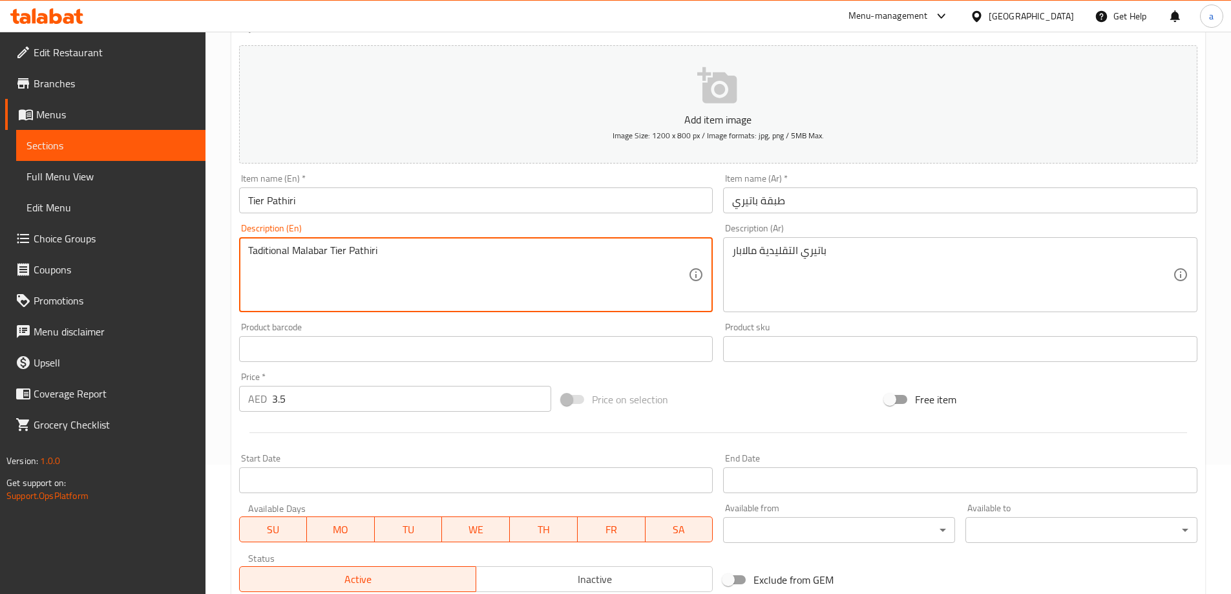
click at [297, 292] on textarea "Taditional Malabar Tier Pathiri" at bounding box center [468, 274] width 441 height 61
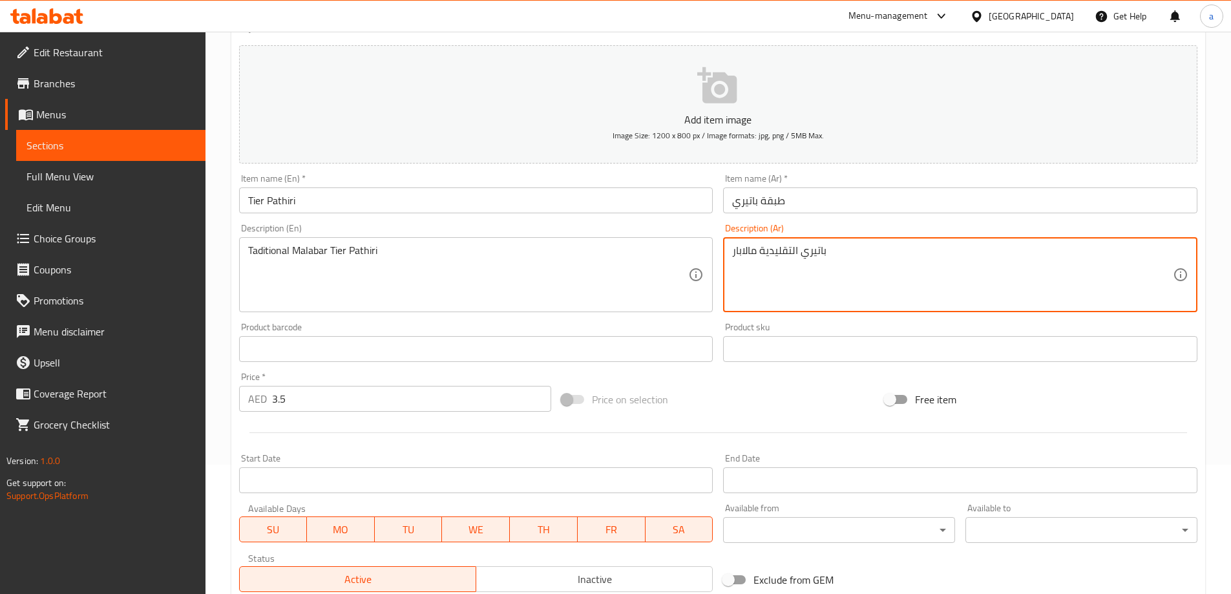
click at [752, 249] on textarea "باتيري التقليدية مالابار" at bounding box center [952, 274] width 441 height 61
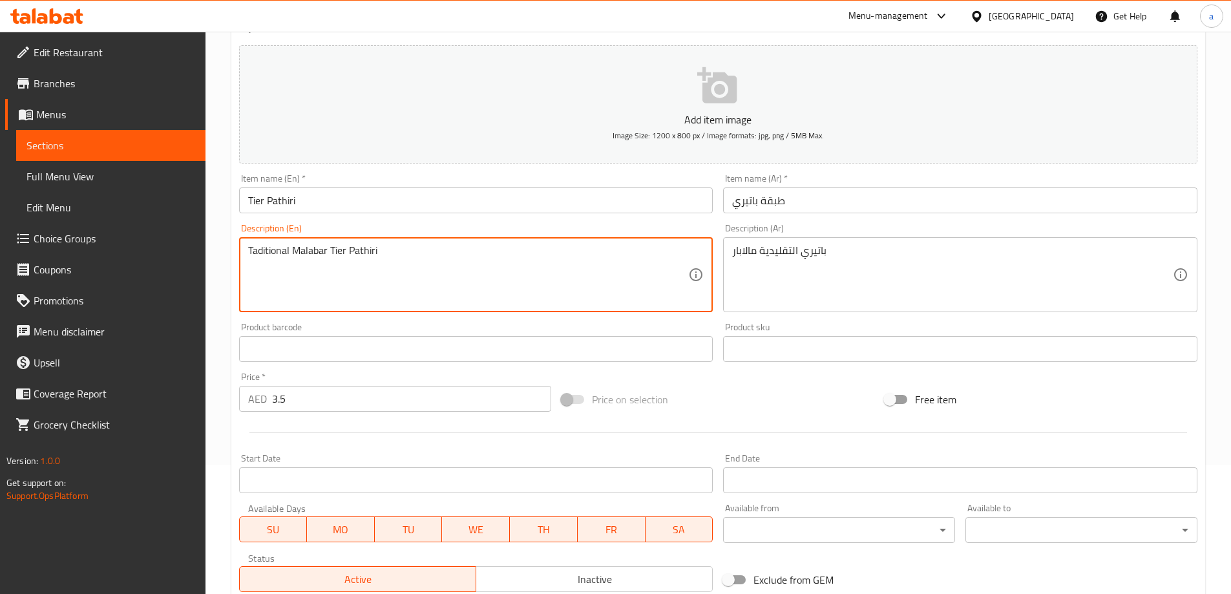
click at [303, 248] on textarea "Taditional Malabar Tier Pathiri" at bounding box center [468, 274] width 441 height 61
click at [335, 277] on textarea "Taditional Malabar Tier Pathiri" at bounding box center [468, 274] width 441 height 61
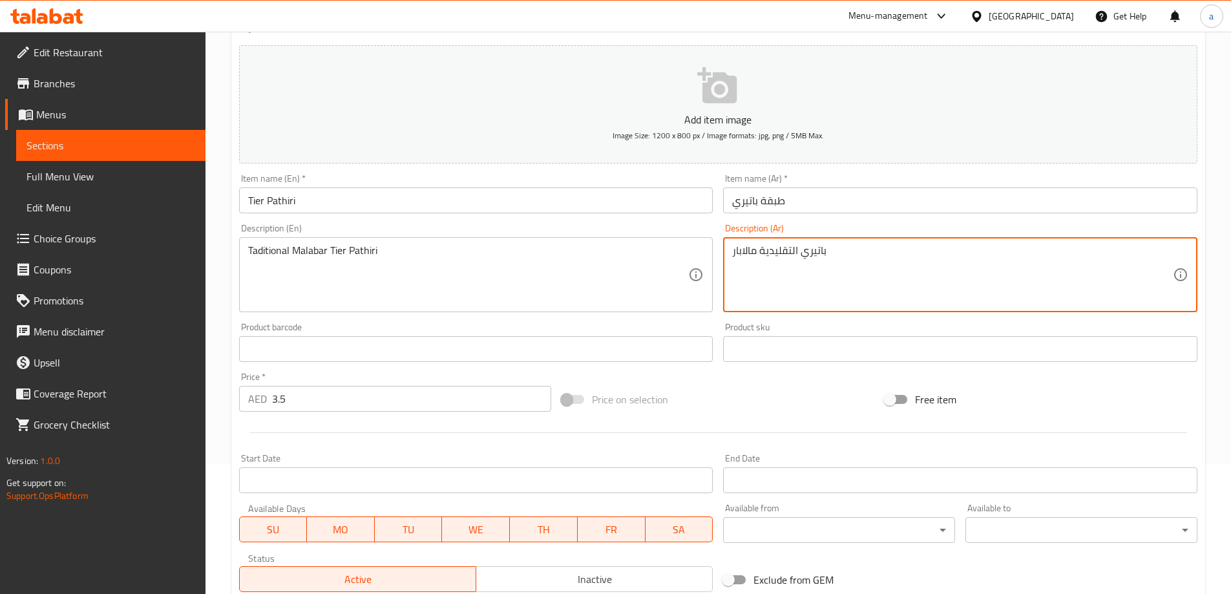
click at [766, 204] on input "طبقة باتيري" at bounding box center [960, 200] width 474 height 26
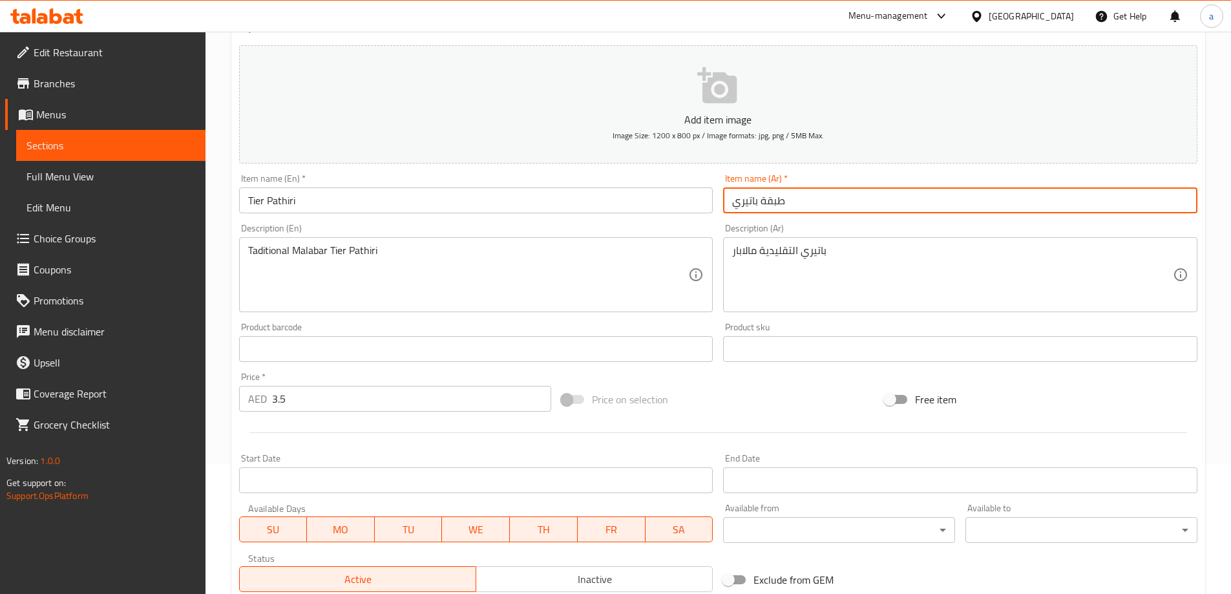
click at [766, 204] on input "طبقة باتيري" at bounding box center [960, 200] width 474 height 26
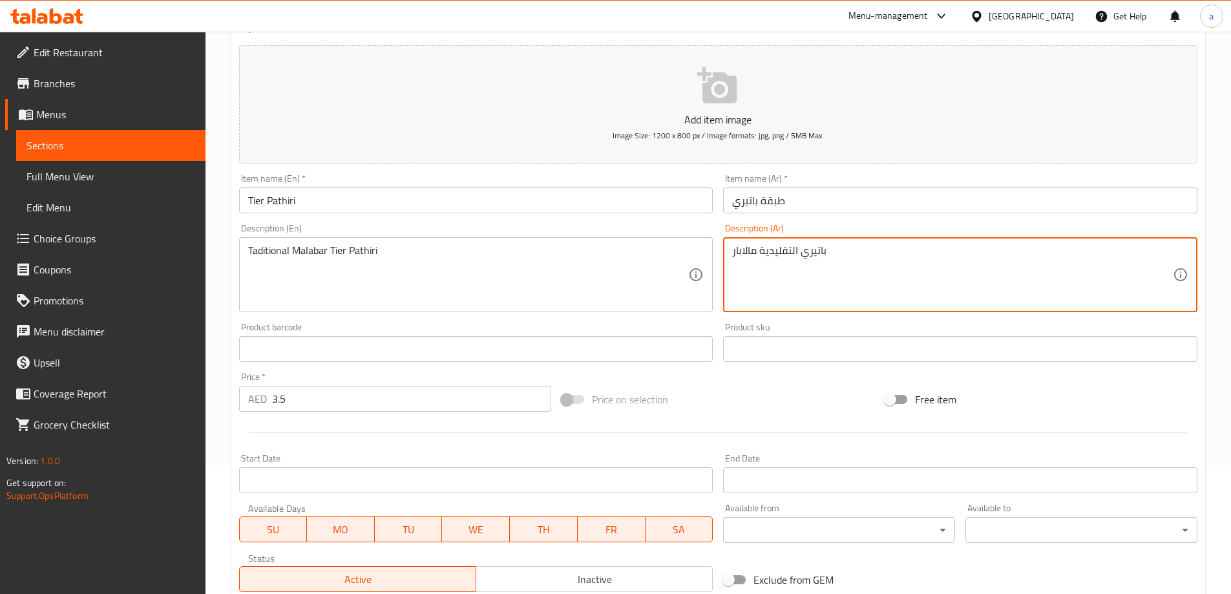
paste textarea "طبقة"
click at [727, 262] on div "باتيري التقليدية مالابار Description (Ar)" at bounding box center [960, 274] width 474 height 75
click at [732, 249] on textarea "باتيري التقليدية مالابار" at bounding box center [952, 274] width 441 height 61
paste textarea "طبقة"
click at [881, 275] on textarea "طبقة باتيري التقليدية مالابار" at bounding box center [952, 274] width 441 height 61
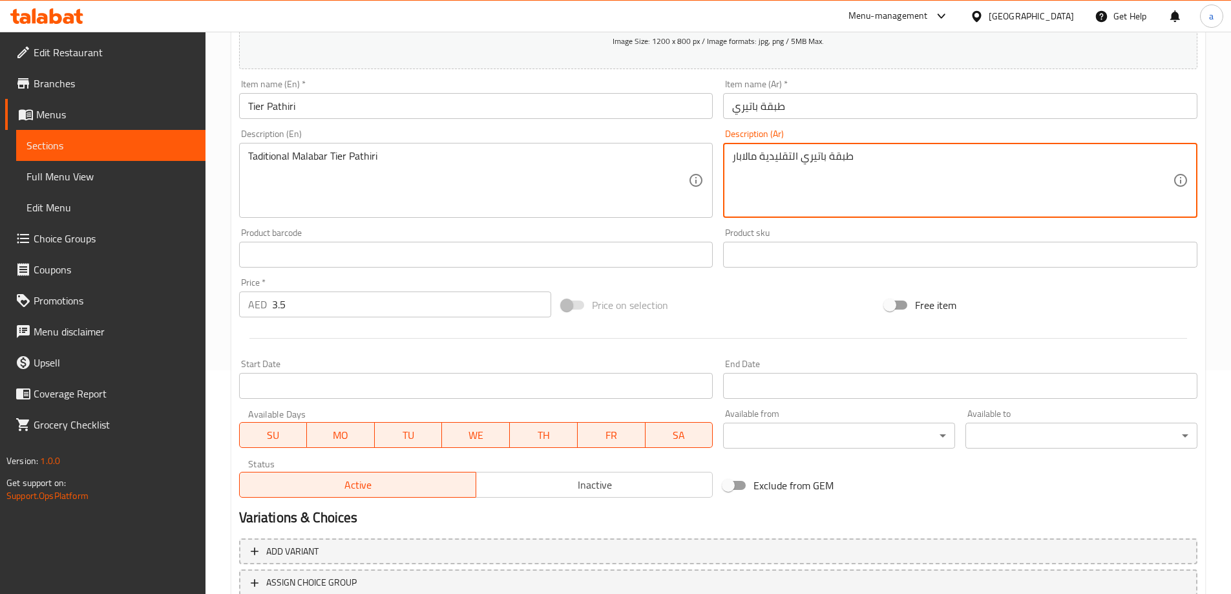
scroll to position [319, 0]
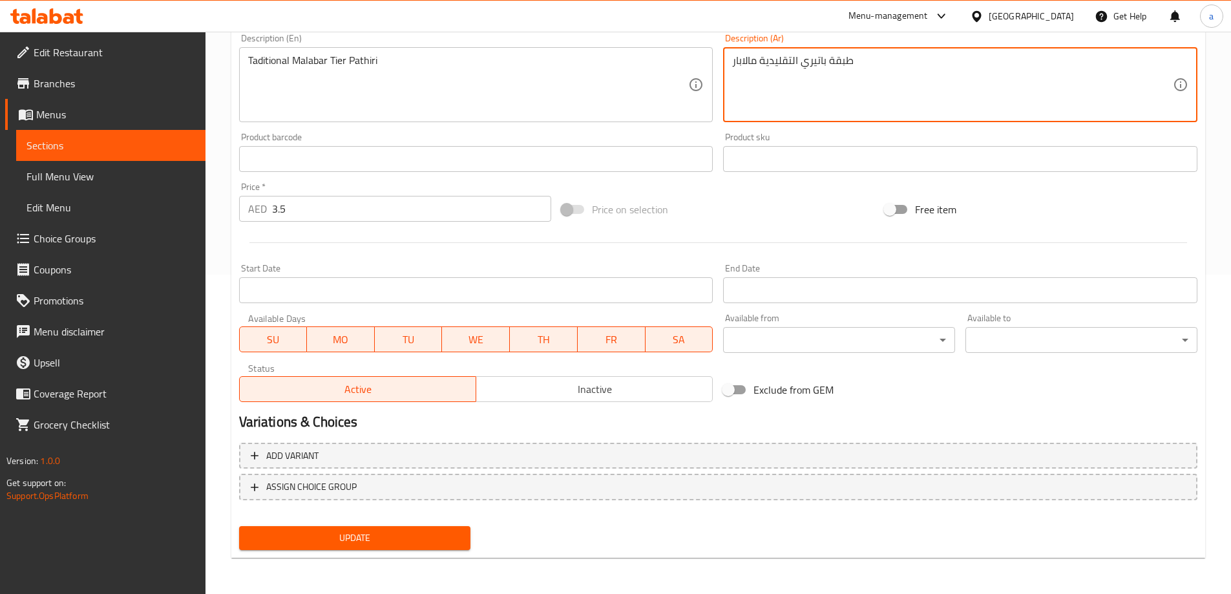
type textarea "طبقة باتيري التقليدية مالابار"
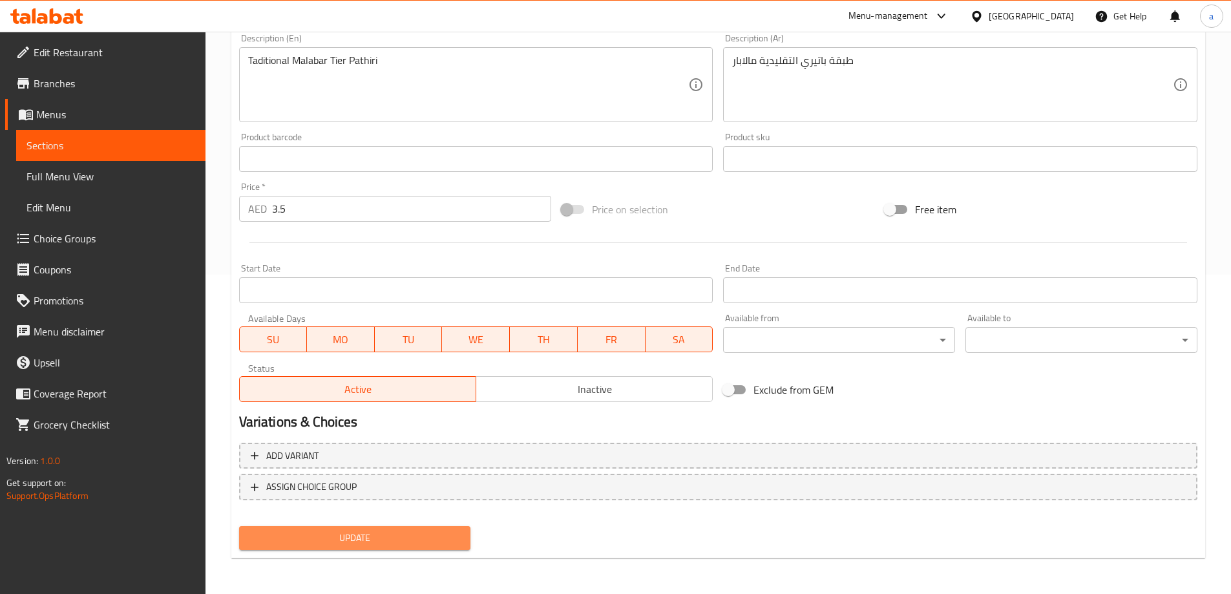
click at [399, 531] on span "Update" at bounding box center [354, 538] width 211 height 16
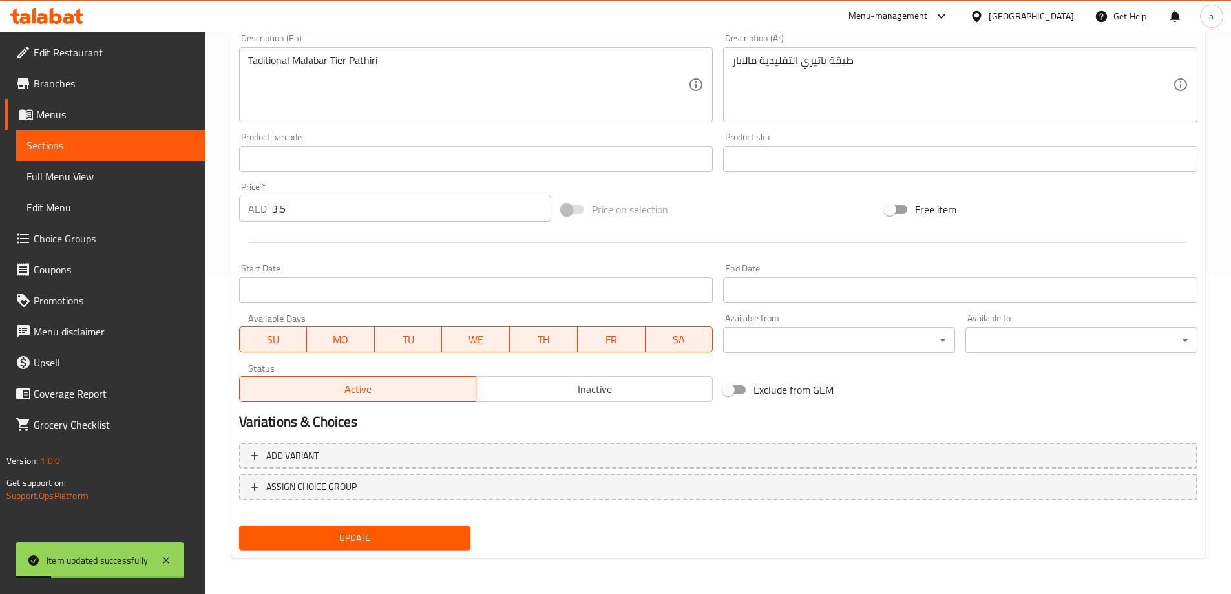
click at [74, 142] on span "Sections" at bounding box center [110, 146] width 169 height 16
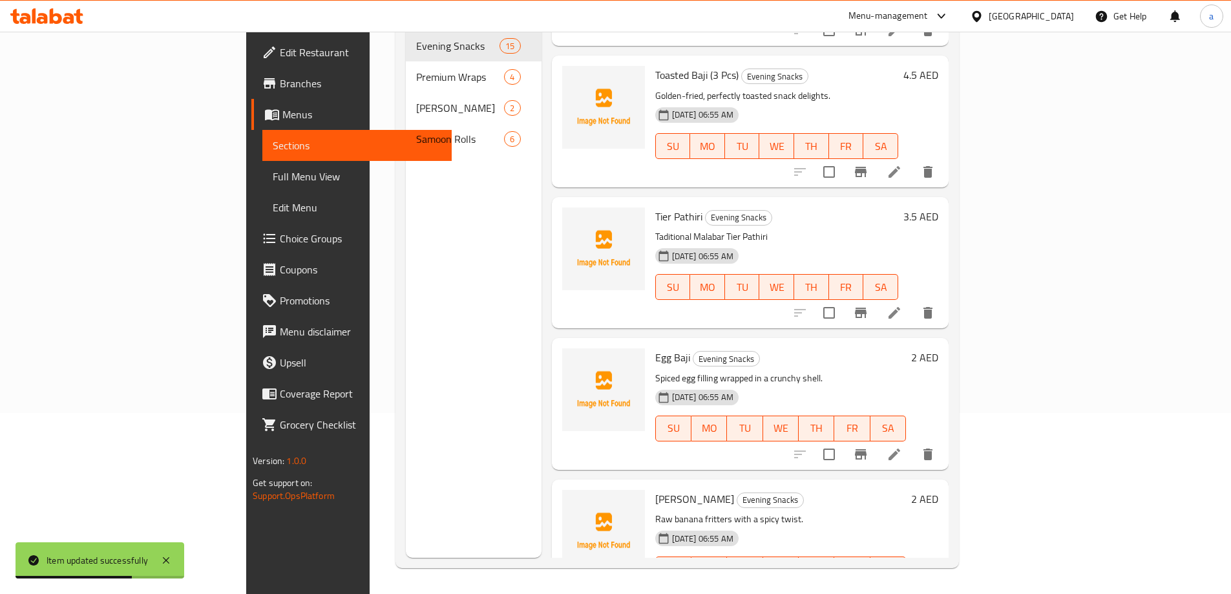
scroll to position [129, 0]
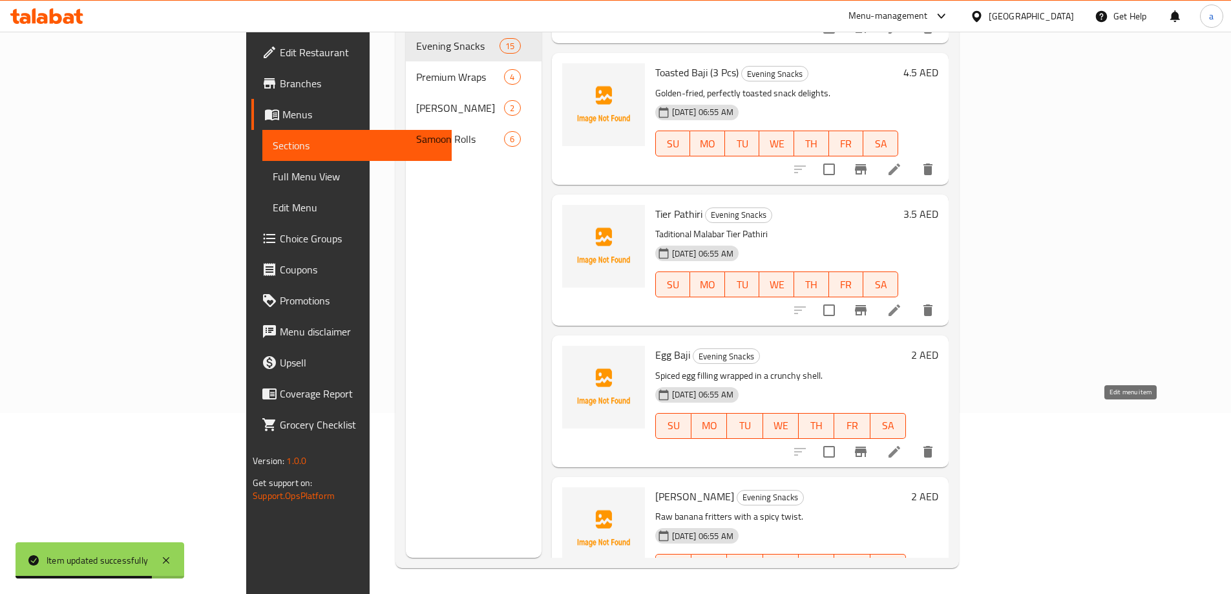
click at [902, 444] on icon at bounding box center [895, 452] width 16 height 16
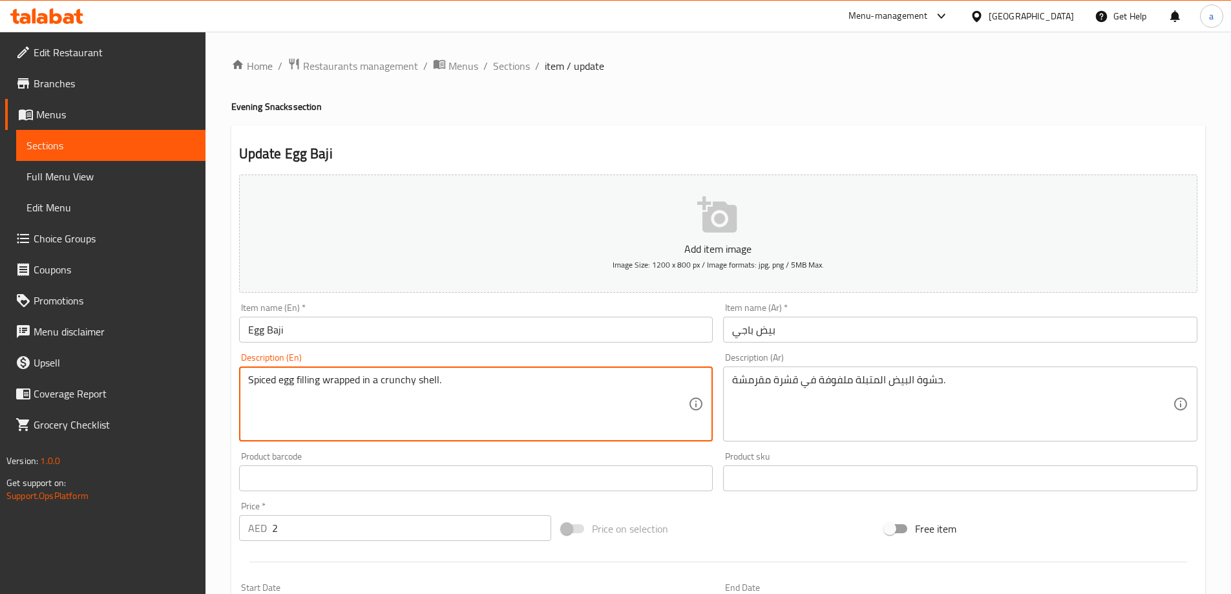
click at [428, 378] on textarea "Spiced egg filling wrapped in a crunchy shell." at bounding box center [468, 404] width 441 height 61
click at [491, 384] on textarea "Spiced egg filling wrapped in a crunchy shell." at bounding box center [468, 404] width 441 height 61
click at [334, 387] on textarea "Spiced egg filling wrapped in a crunchy shell." at bounding box center [468, 404] width 441 height 61
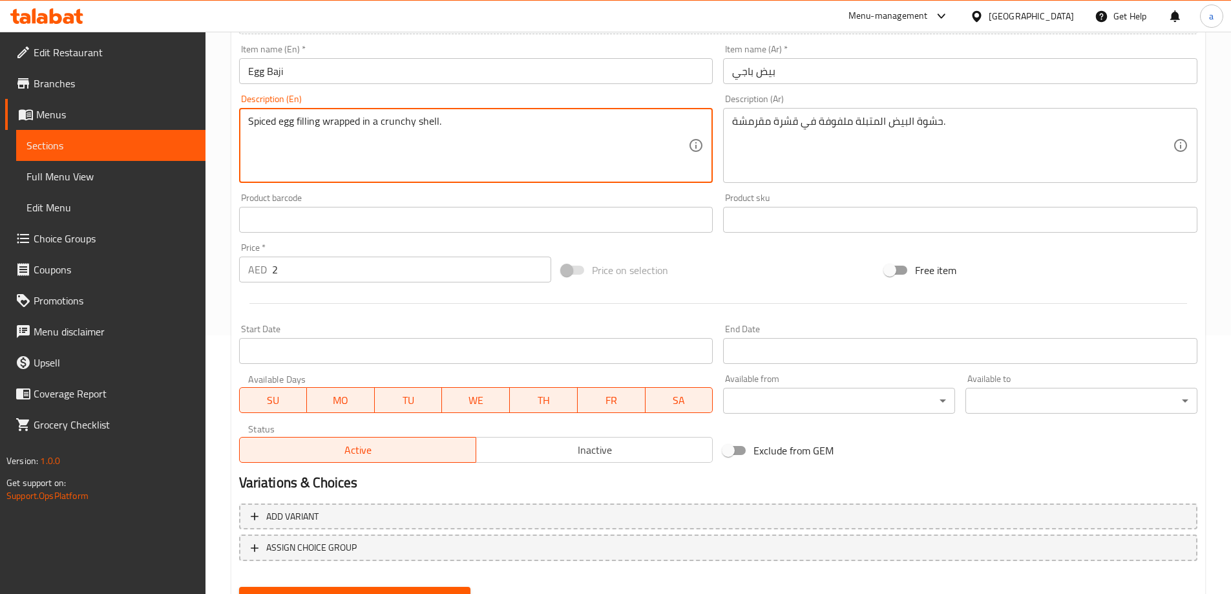
scroll to position [319, 0]
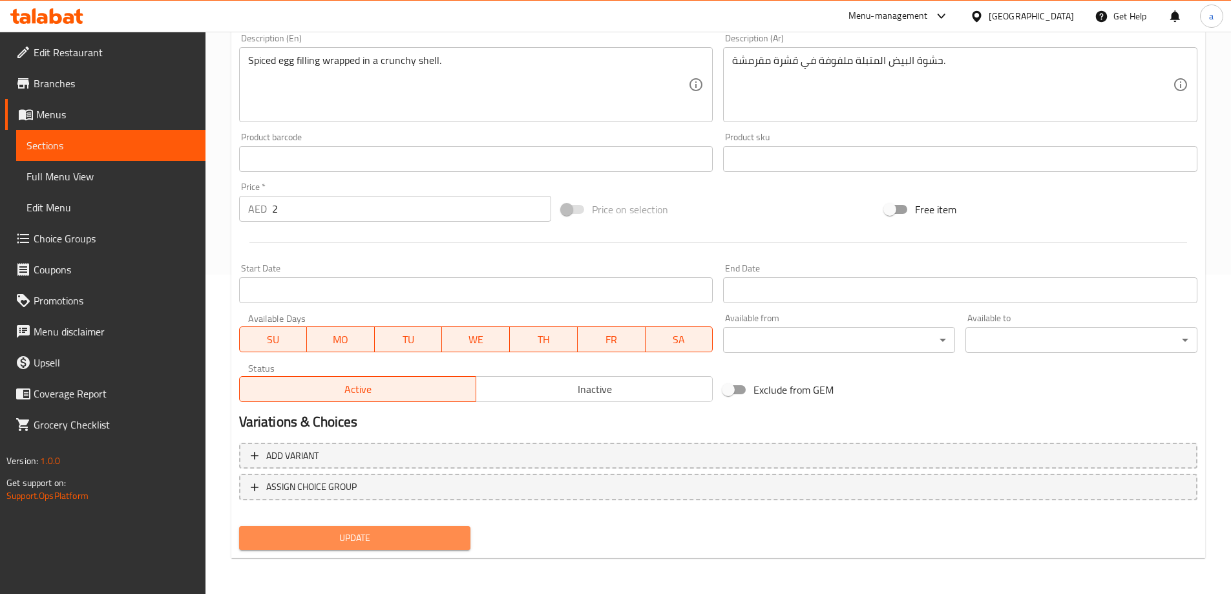
click at [428, 538] on span "Update" at bounding box center [354, 538] width 211 height 16
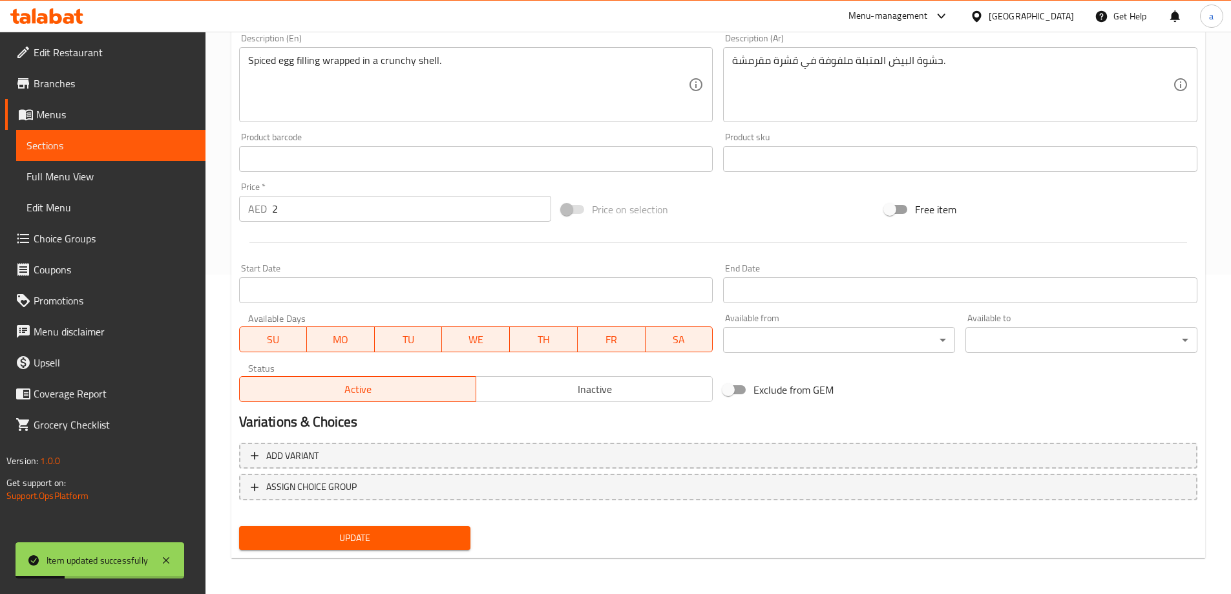
click at [86, 140] on span "Sections" at bounding box center [110, 146] width 169 height 16
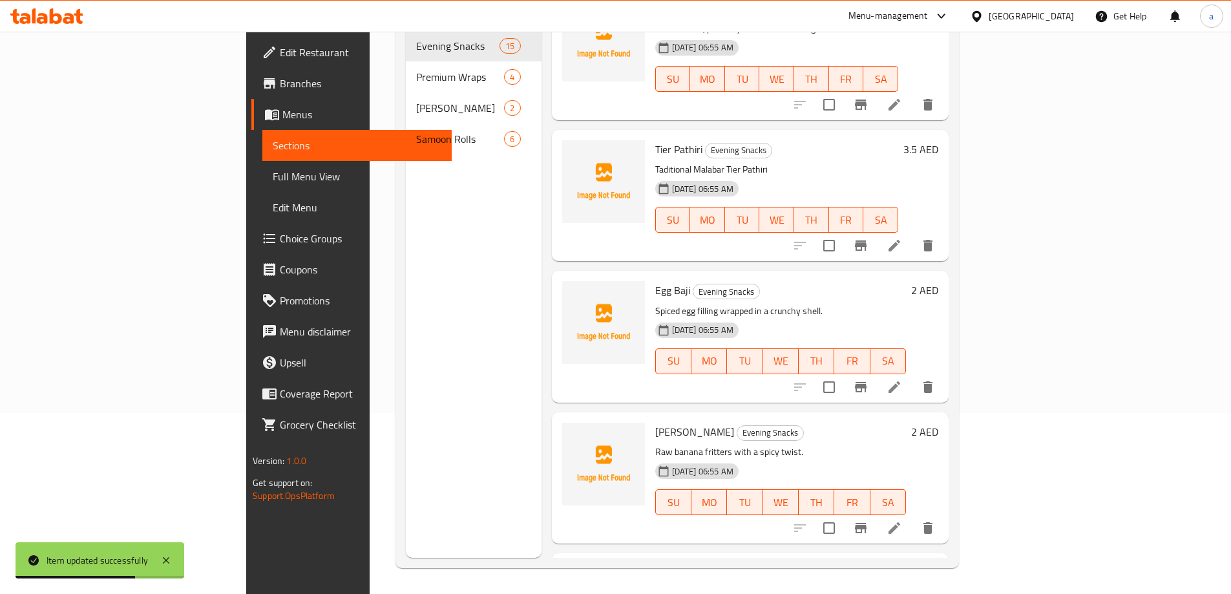
scroll to position [259, 0]
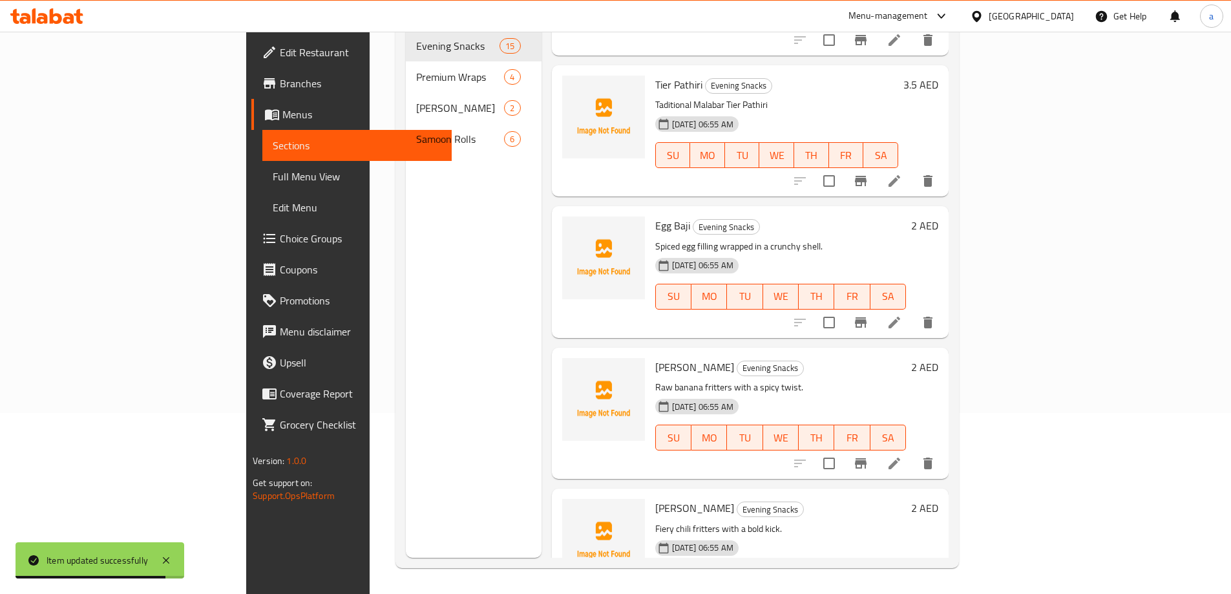
click at [900, 458] on icon at bounding box center [895, 464] width 12 height 12
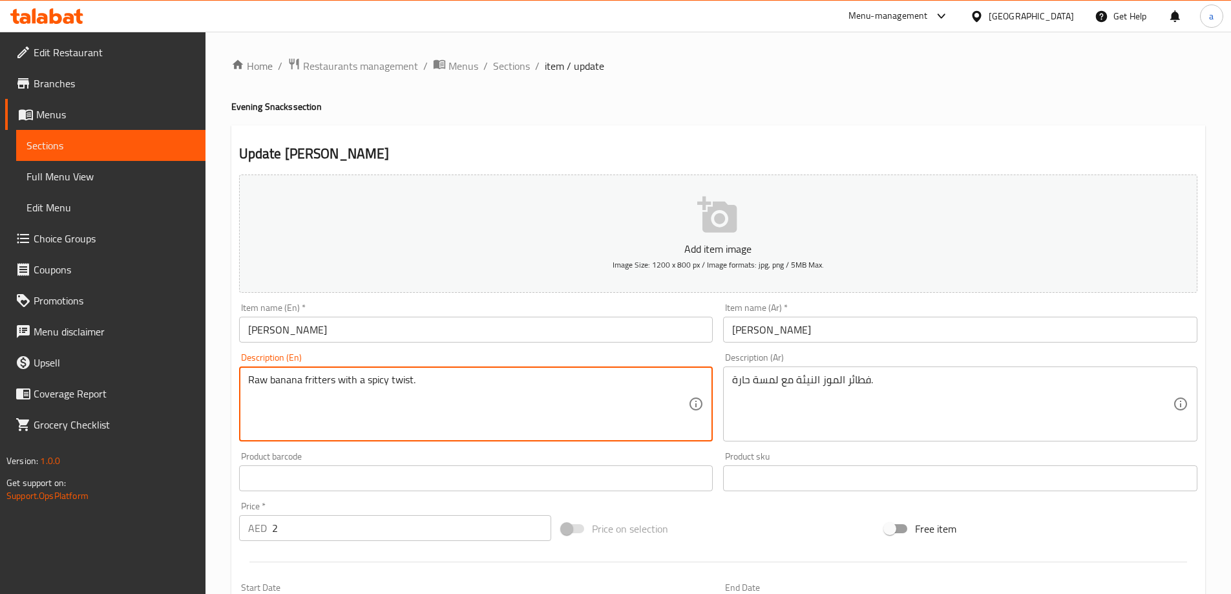
click at [249, 379] on textarea "Raw banana fritters with a spicy twist." at bounding box center [468, 404] width 441 height 61
click at [344, 414] on textarea "Raw banana fritters with a spicy twist." at bounding box center [468, 404] width 441 height 61
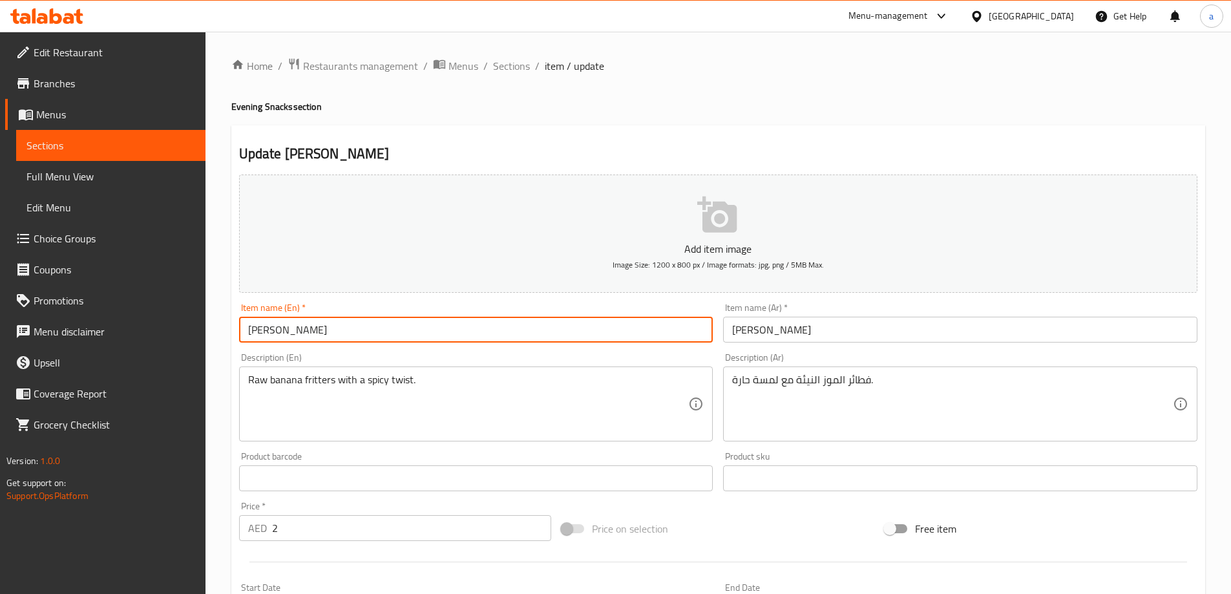
click at [273, 327] on input "[PERSON_NAME]" at bounding box center [476, 330] width 474 height 26
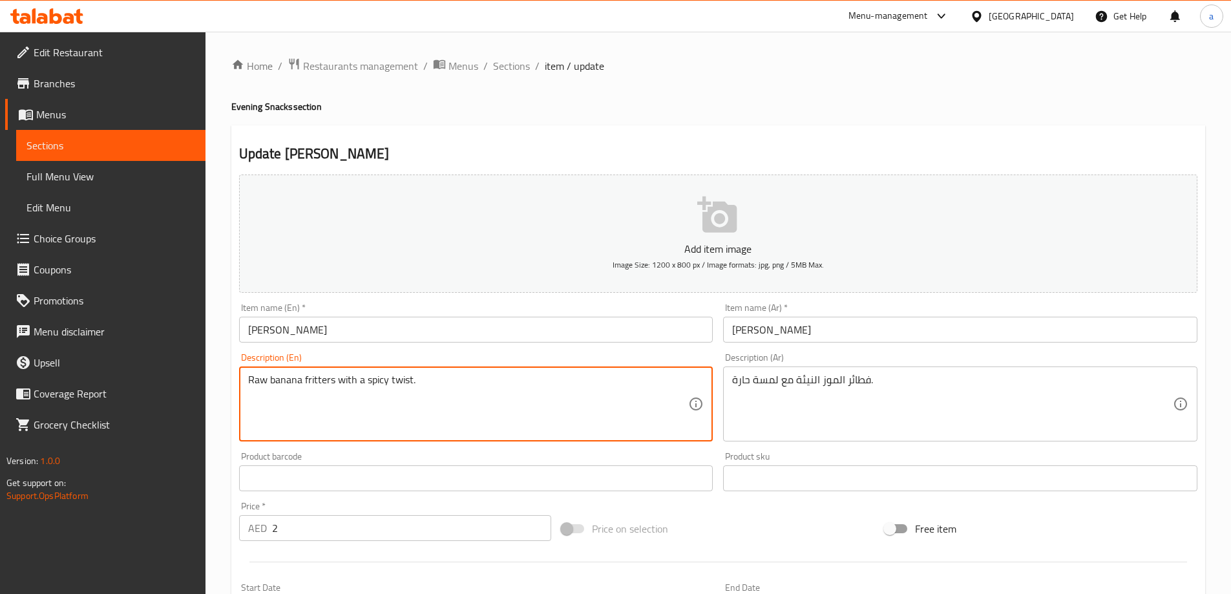
click at [348, 378] on textarea "Raw banana fritters with a spicy twist." at bounding box center [468, 404] width 441 height 61
click at [480, 417] on textarea "Raw banana fritters with a spicy twist." at bounding box center [468, 404] width 441 height 61
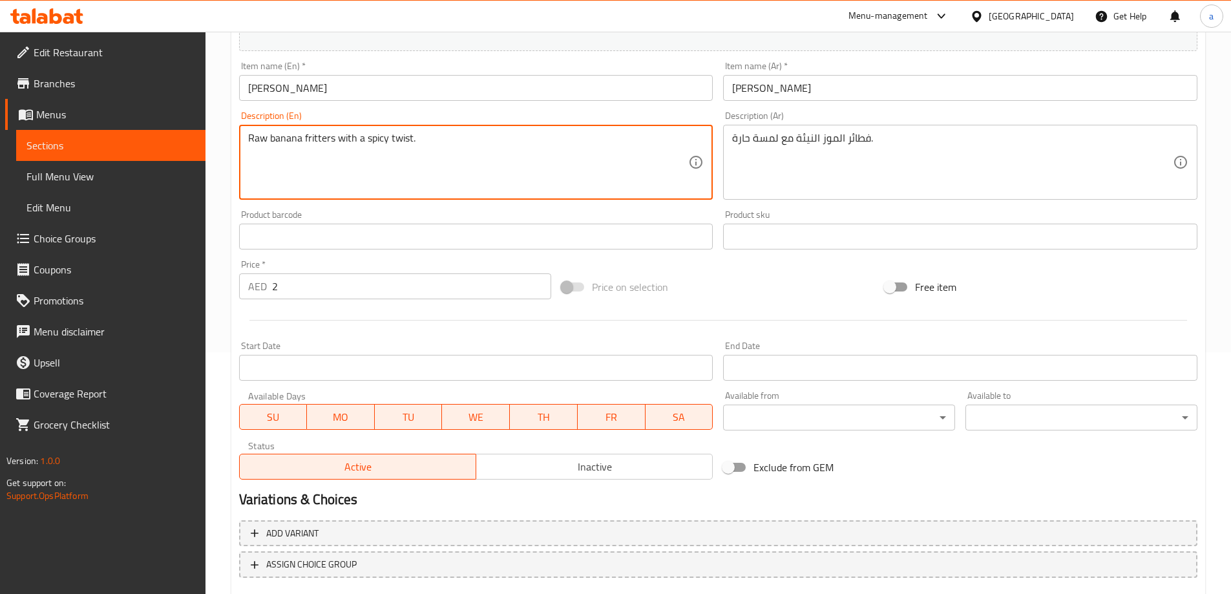
scroll to position [319, 0]
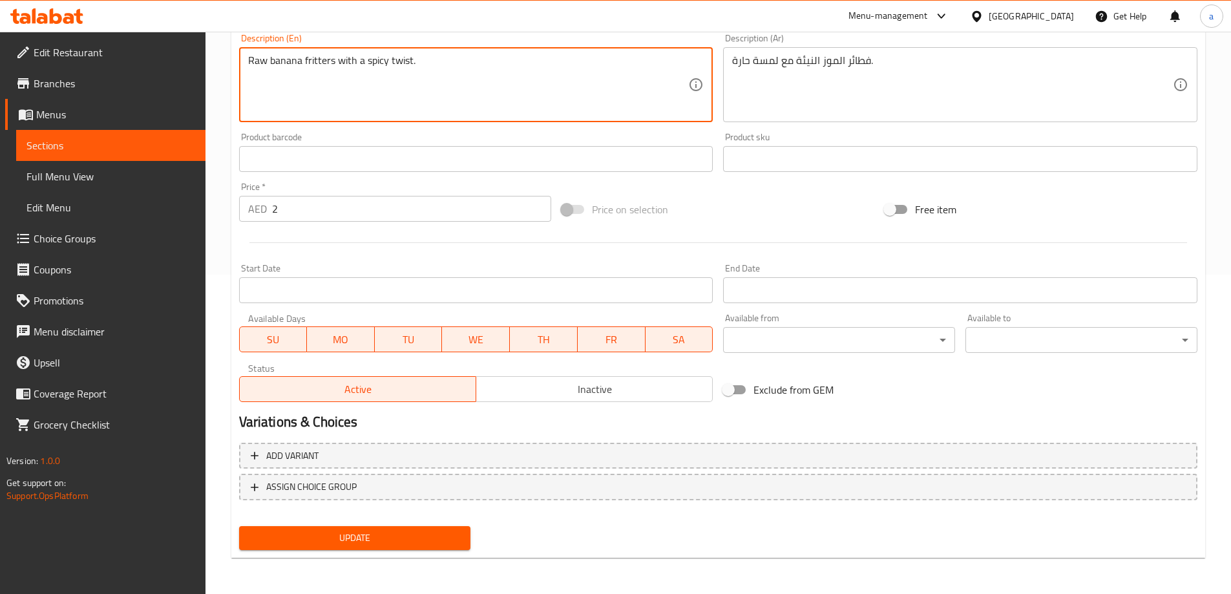
click at [377, 528] on button "Update" at bounding box center [355, 538] width 232 height 24
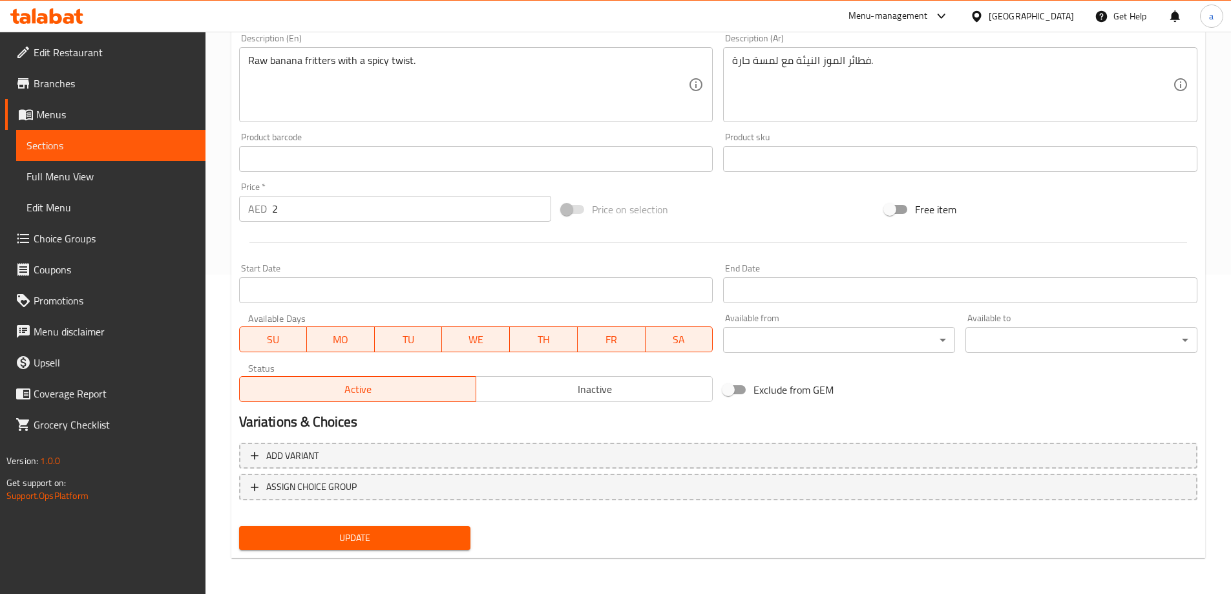
click at [339, 549] on button "Update" at bounding box center [355, 538] width 232 height 24
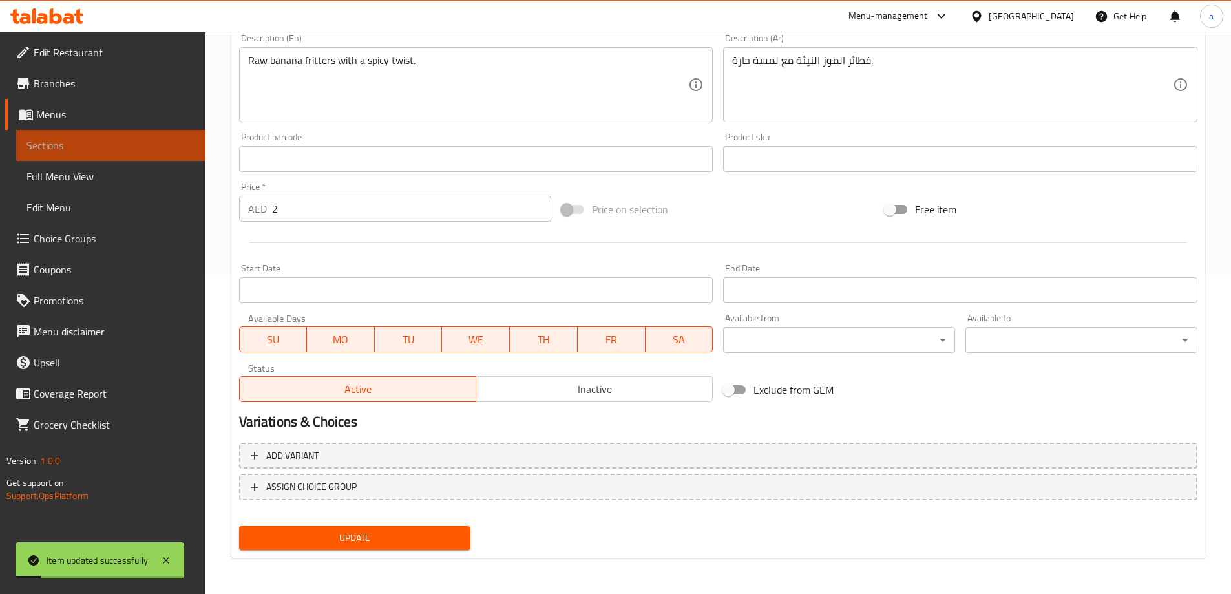
click at [70, 146] on span "Sections" at bounding box center [110, 146] width 169 height 16
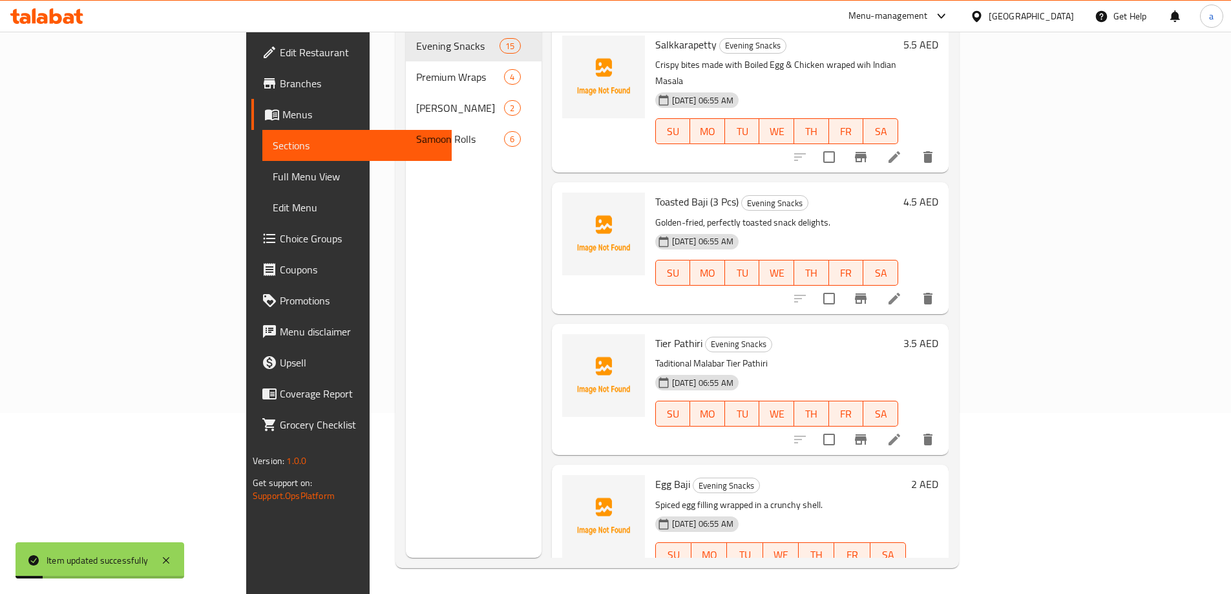
scroll to position [181, 0]
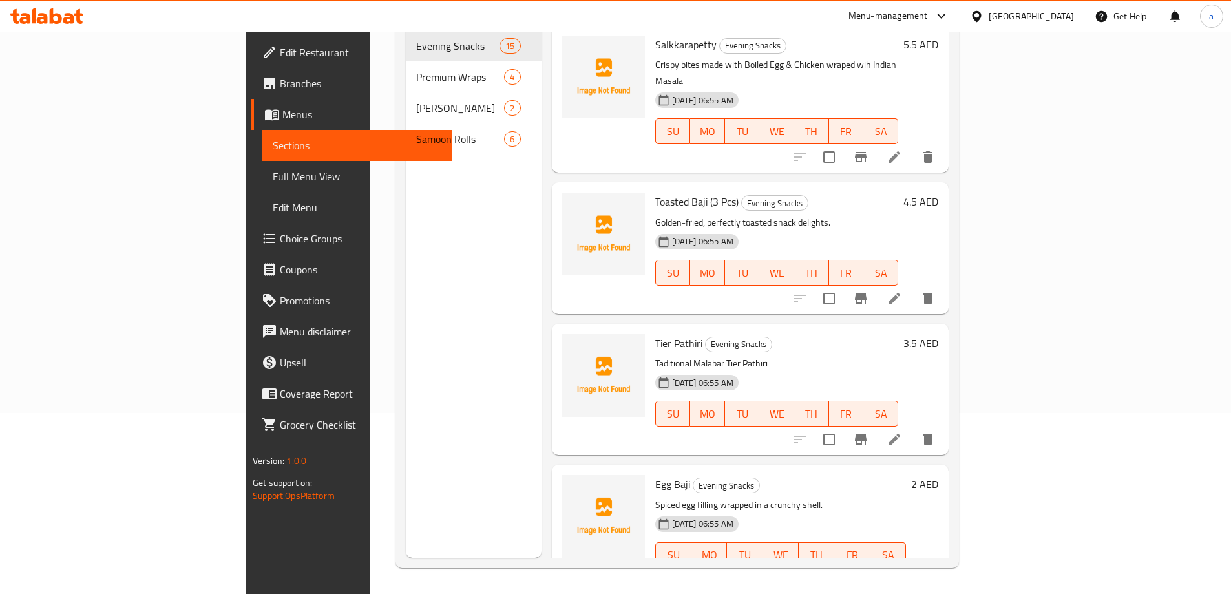
click at [406, 218] on div "Menu sections Evening Snacks 15 Premium Wraps 4 Tawa Shawarma 2 Samoon Rolls 6" at bounding box center [474, 261] width 136 height 594
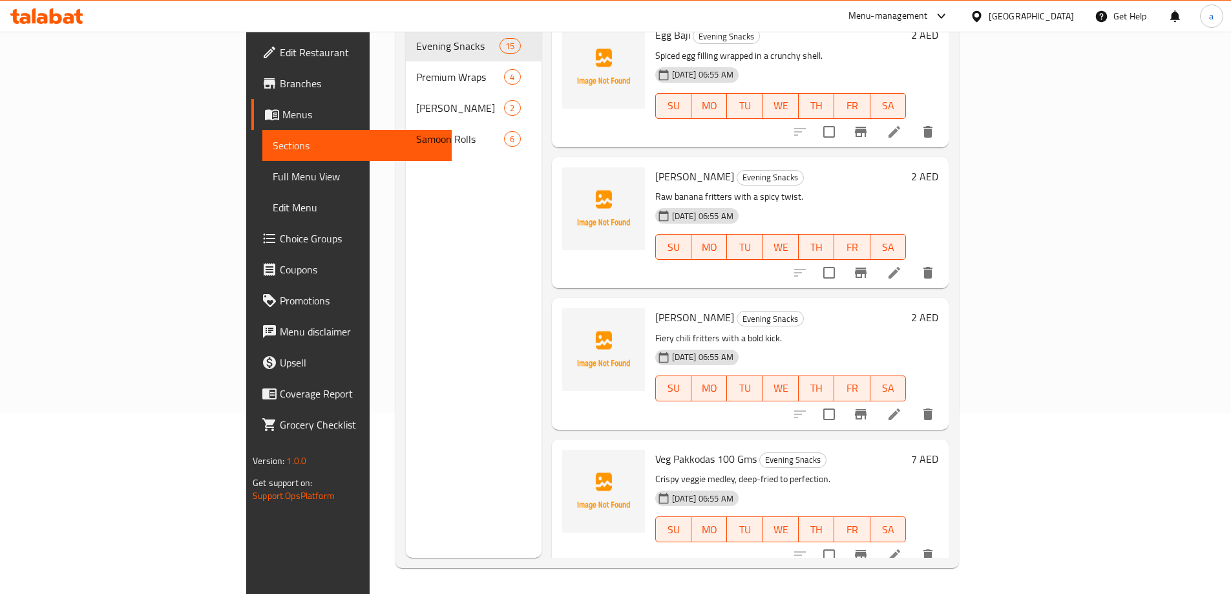
scroll to position [452, 0]
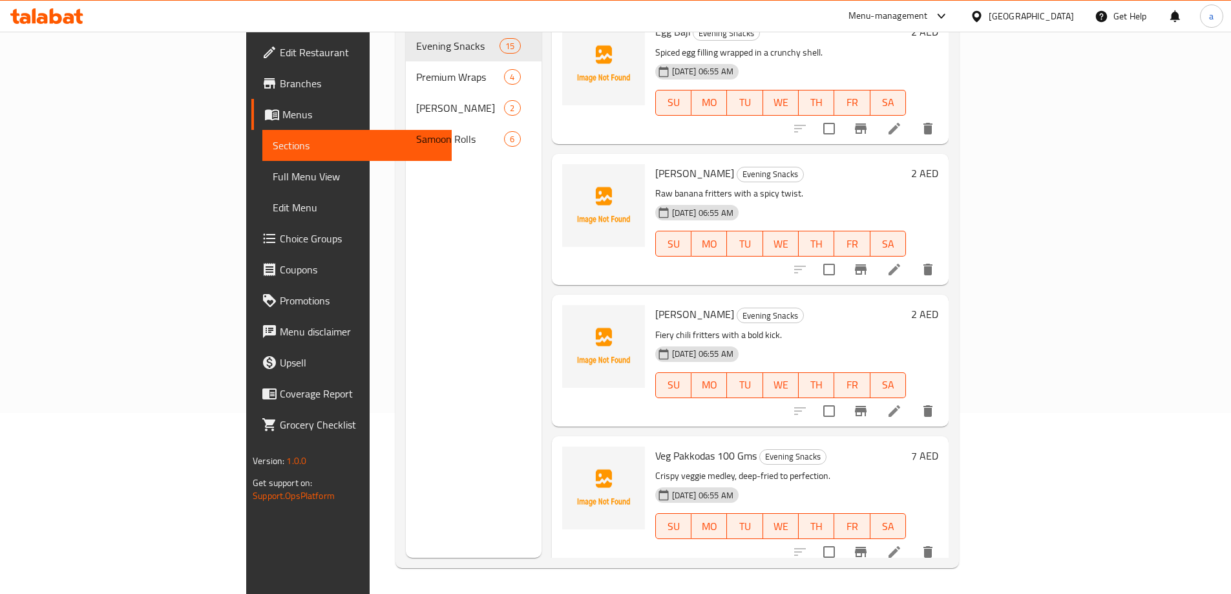
click at [913, 399] on li at bounding box center [894, 410] width 36 height 23
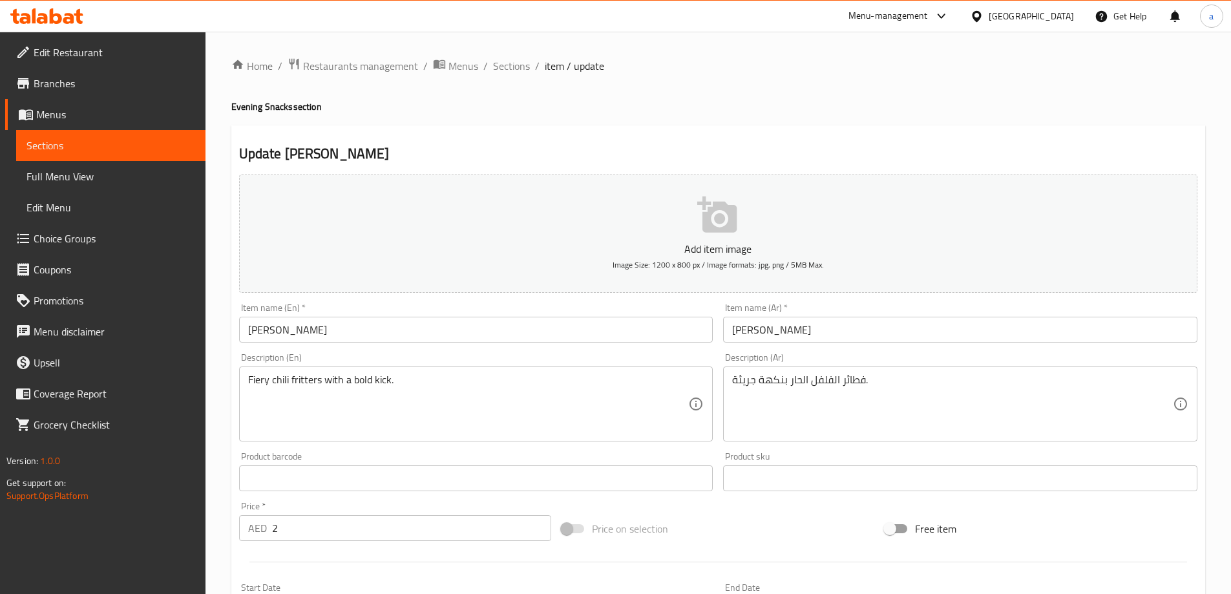
click at [279, 329] on input "[PERSON_NAME]" at bounding box center [476, 330] width 474 height 26
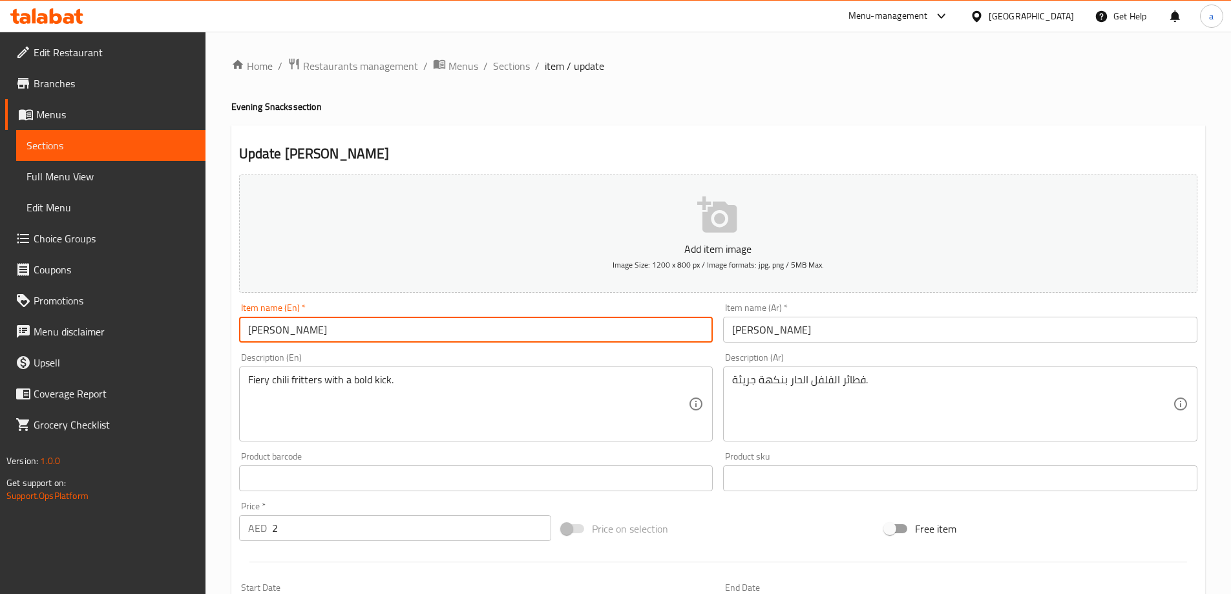
click at [309, 328] on input "[PERSON_NAME]" at bounding box center [476, 330] width 474 height 26
click at [271, 328] on input "[PERSON_NAME]" at bounding box center [476, 330] width 474 height 26
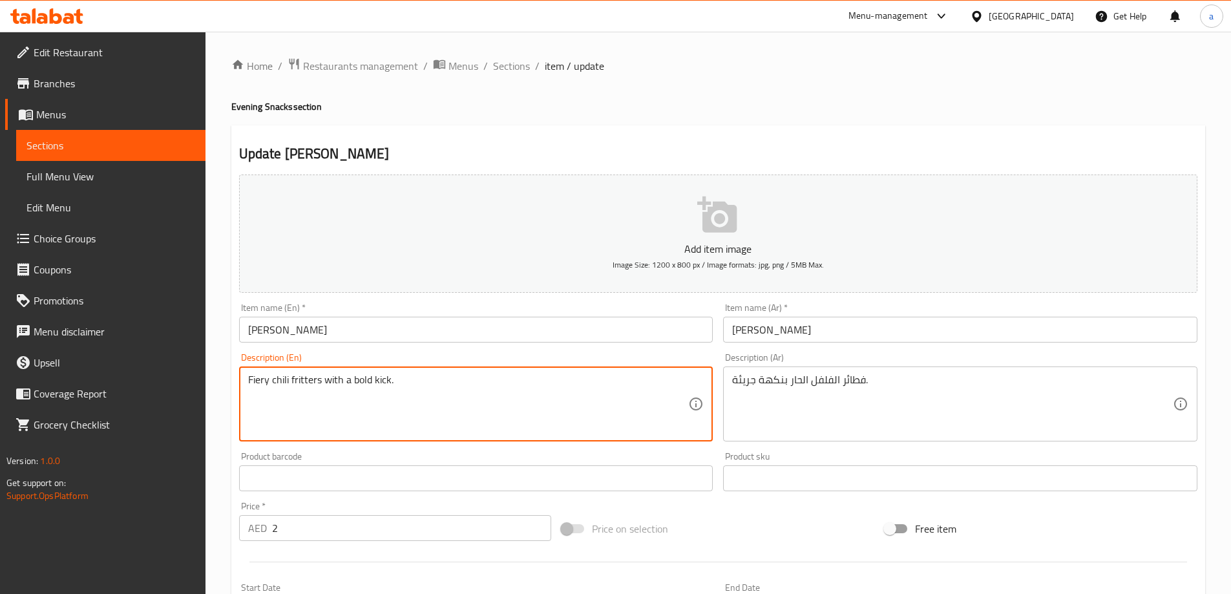
click at [352, 377] on textarea "Fiery chili fritters with a bold kick." at bounding box center [468, 404] width 441 height 61
click at [575, 397] on textarea "Fiery chili fritters with a bold kick." at bounding box center [468, 404] width 441 height 61
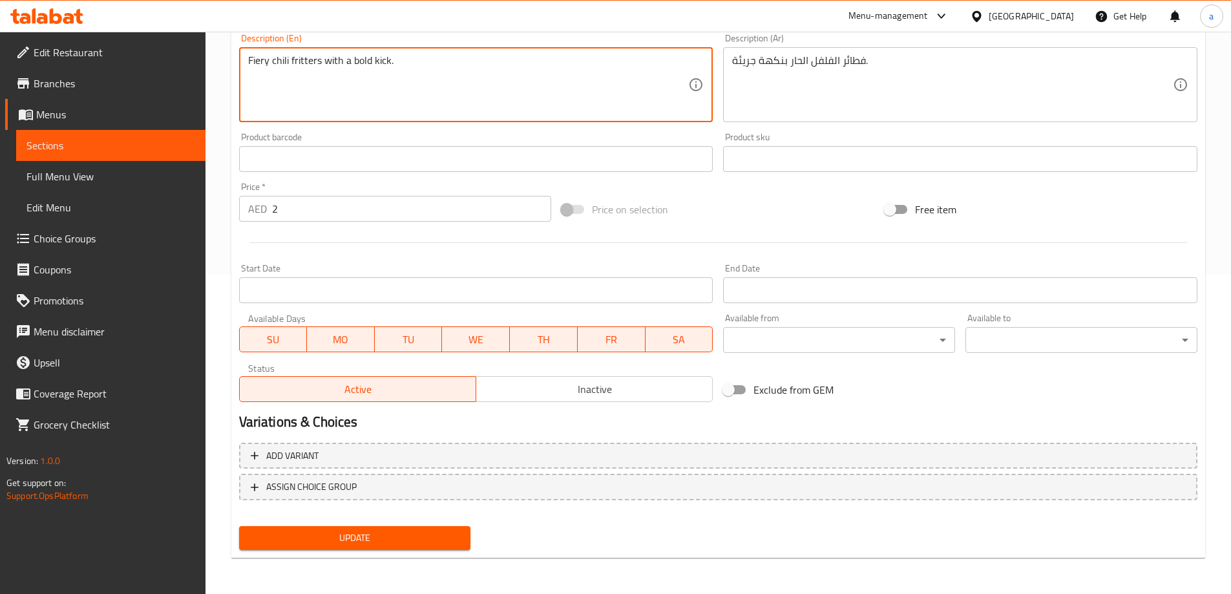
click at [388, 533] on span "Update" at bounding box center [354, 538] width 211 height 16
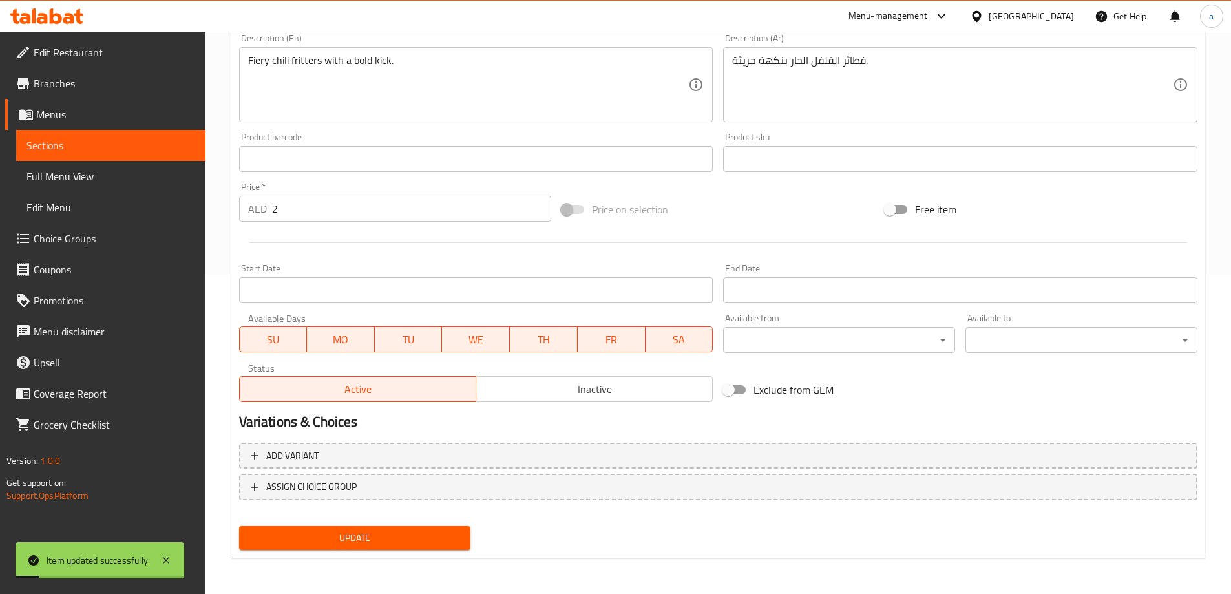
click at [120, 149] on span "Sections" at bounding box center [110, 146] width 169 height 16
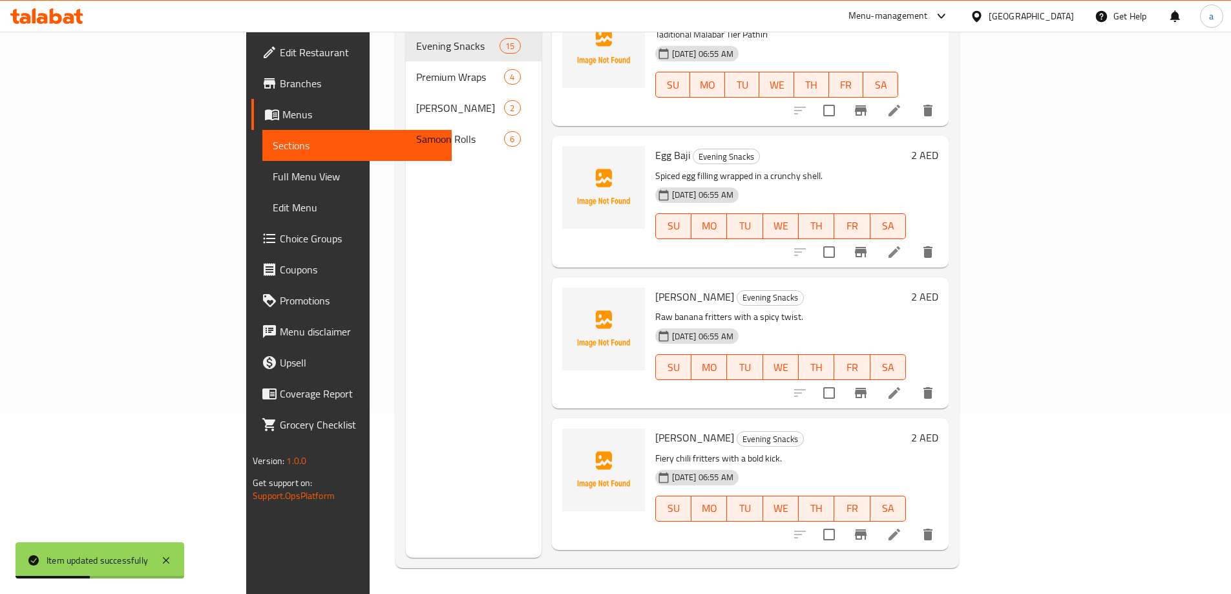
scroll to position [517, 0]
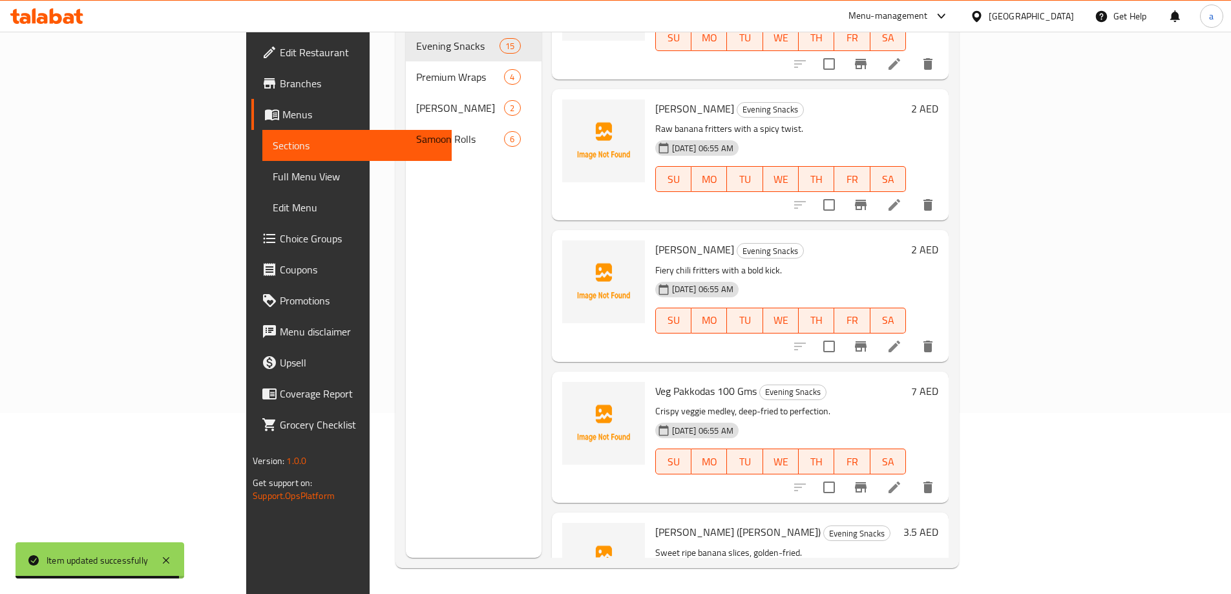
click at [913, 476] on li at bounding box center [894, 487] width 36 height 23
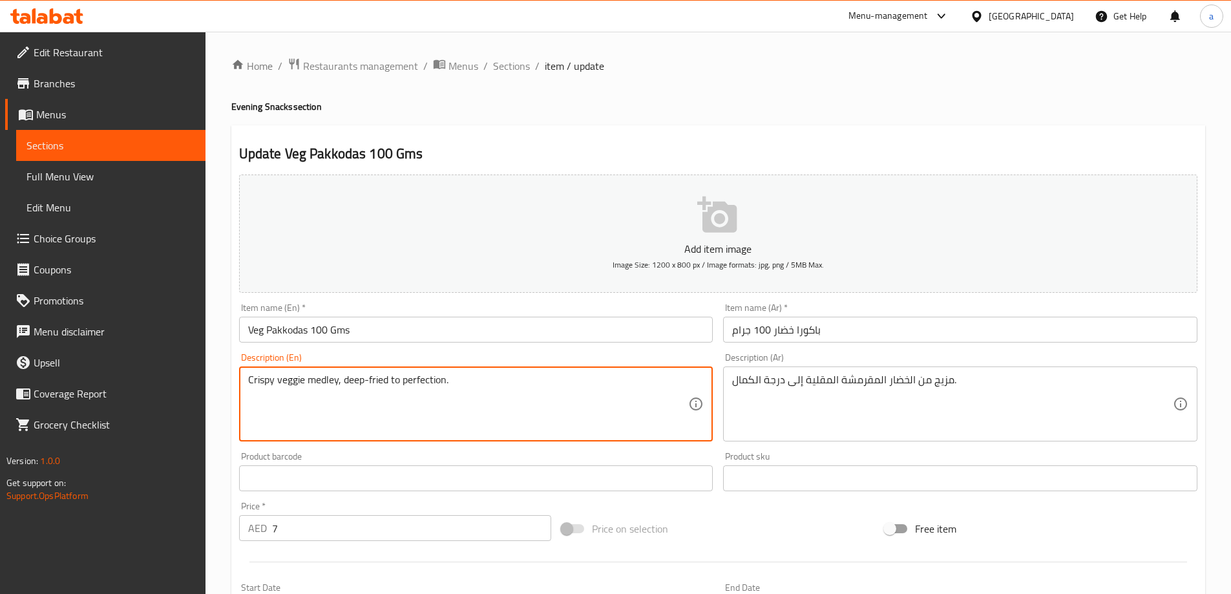
click at [423, 383] on textarea "Crispy veggie medley, deep-fried to perfection." at bounding box center [468, 404] width 441 height 61
click at [292, 381] on textarea "Crispy veggie medley, deep-fried to perfection." at bounding box center [468, 404] width 441 height 61
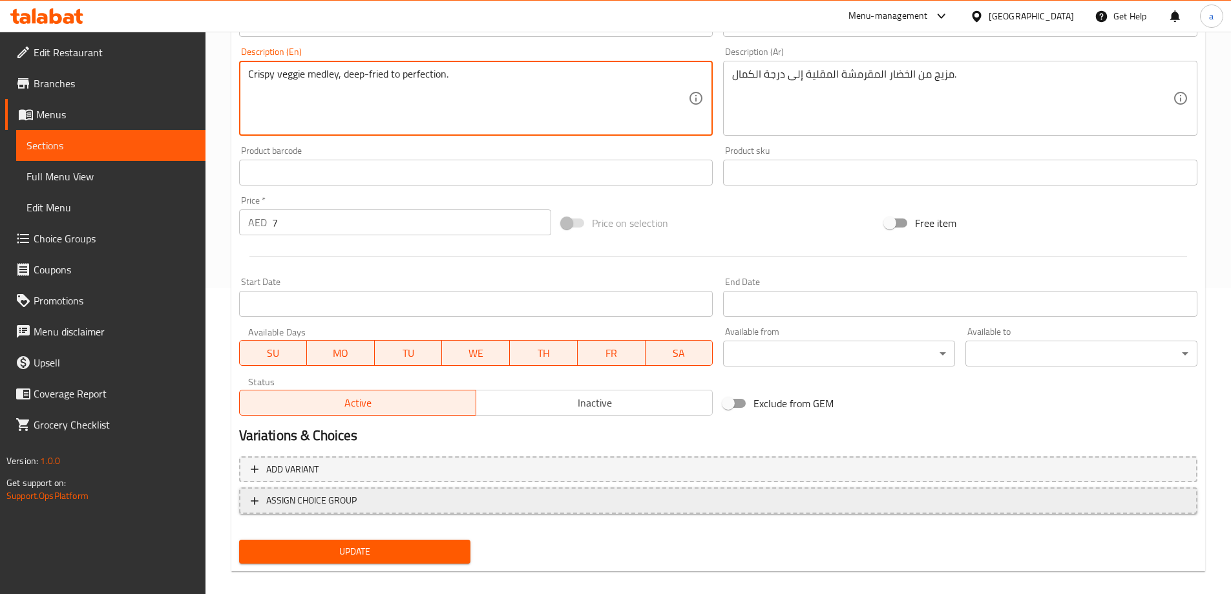
scroll to position [319, 0]
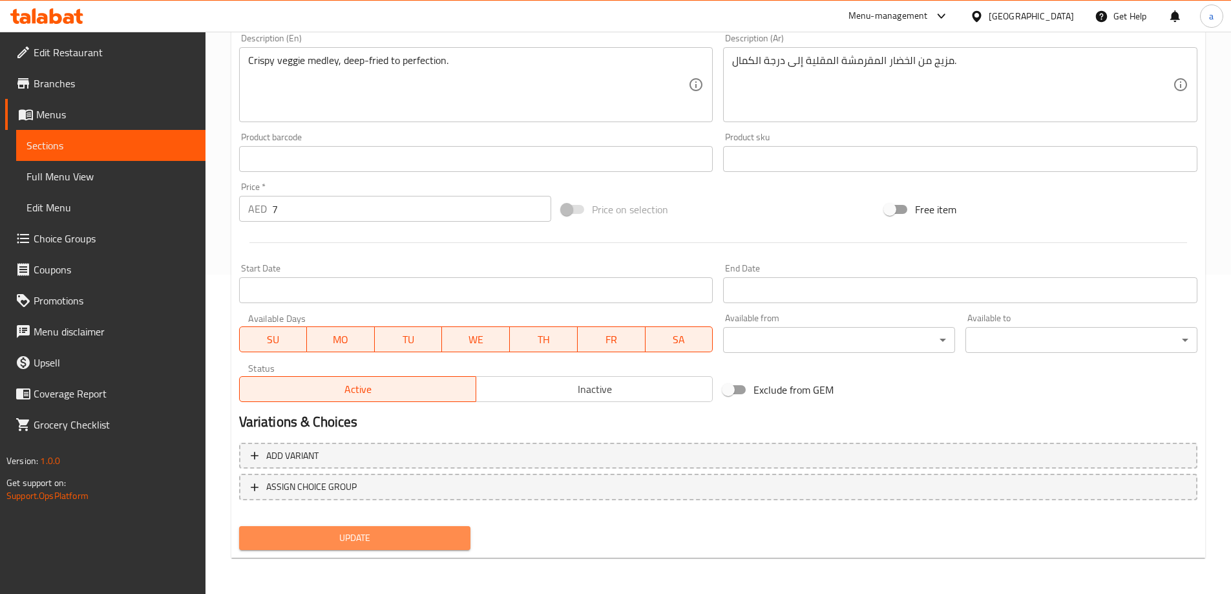
click at [385, 540] on span "Update" at bounding box center [354, 538] width 211 height 16
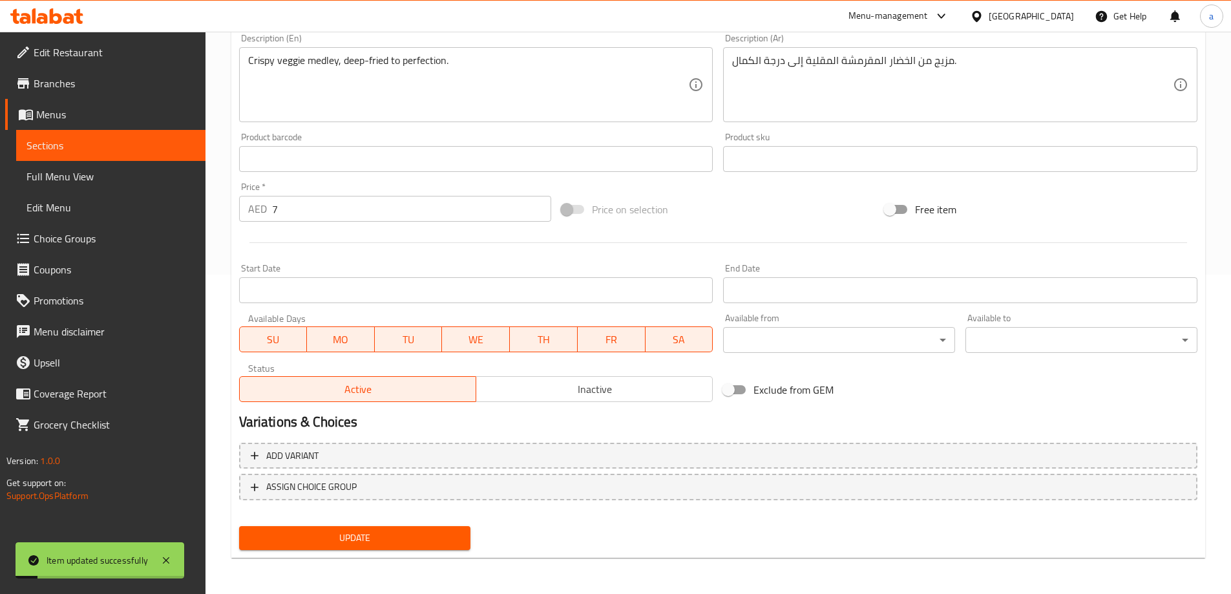
click at [114, 142] on span "Sections" at bounding box center [110, 146] width 169 height 16
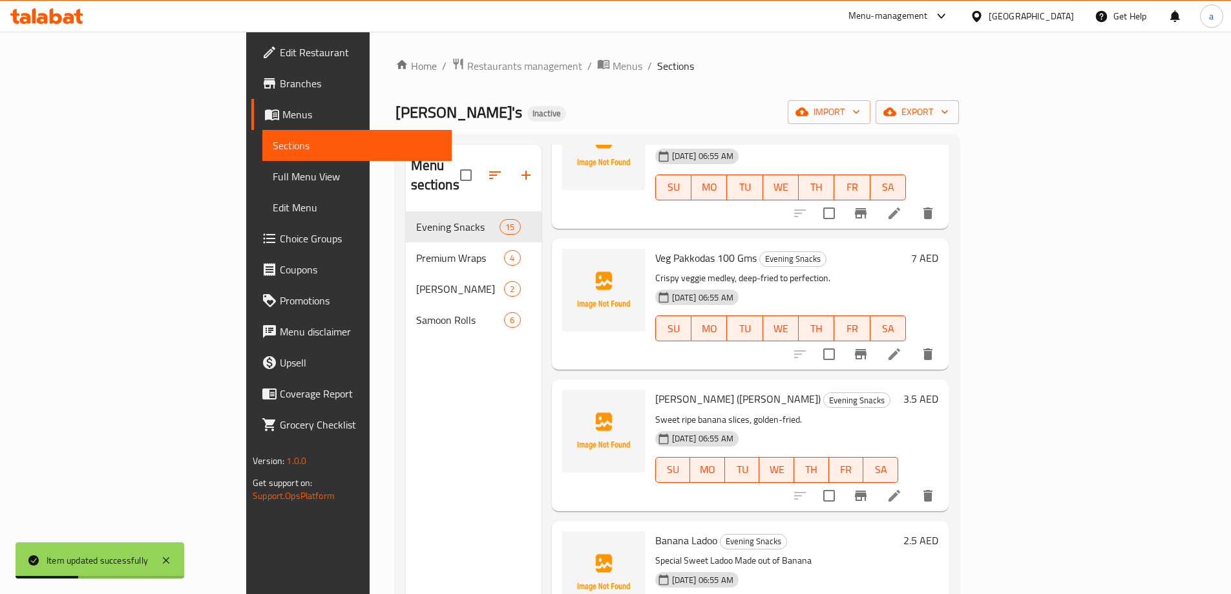
scroll to position [840, 0]
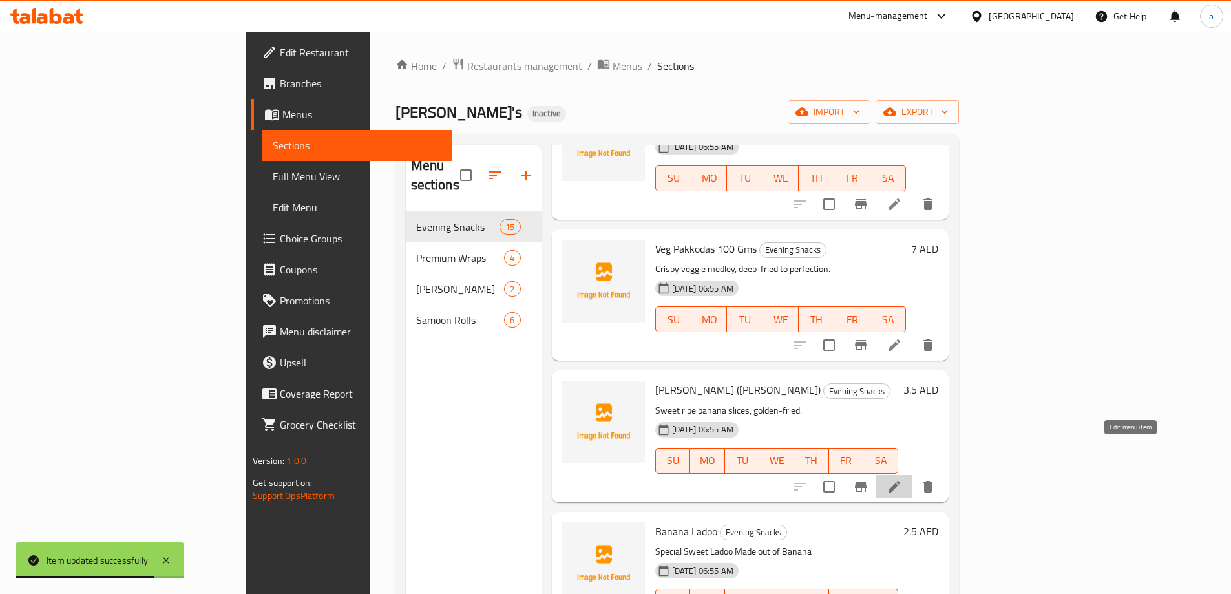
click at [900, 481] on icon at bounding box center [895, 487] width 12 height 12
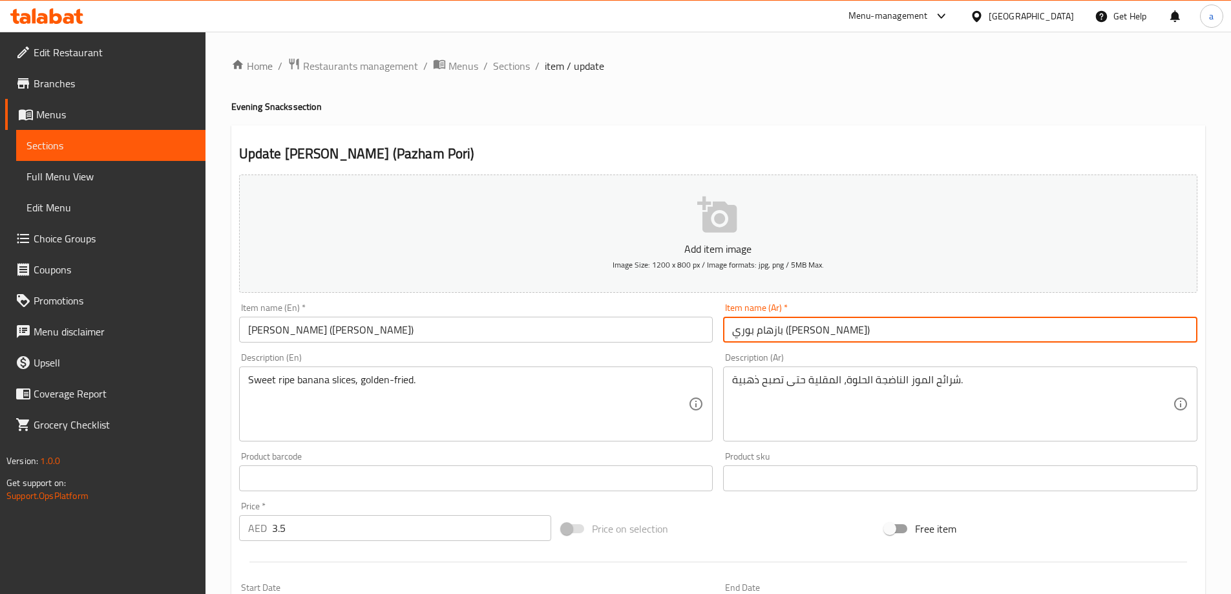
click at [747, 321] on input "بازهام بوري ([PERSON_NAME])" at bounding box center [960, 330] width 474 height 26
click at [354, 341] on input "[PERSON_NAME] ([PERSON_NAME])" at bounding box center [476, 330] width 474 height 26
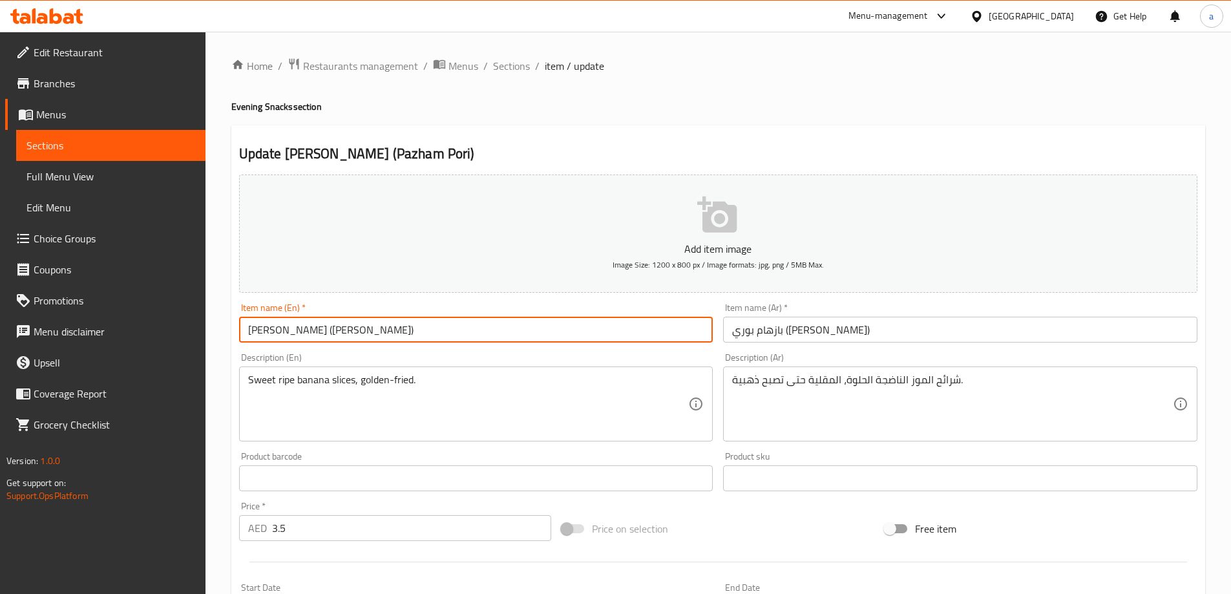
click at [361, 332] on input "[PERSON_NAME] ([PERSON_NAME])" at bounding box center [476, 330] width 474 height 26
click at [741, 328] on input "بازهام بوري ([PERSON_NAME])" at bounding box center [960, 330] width 474 height 26
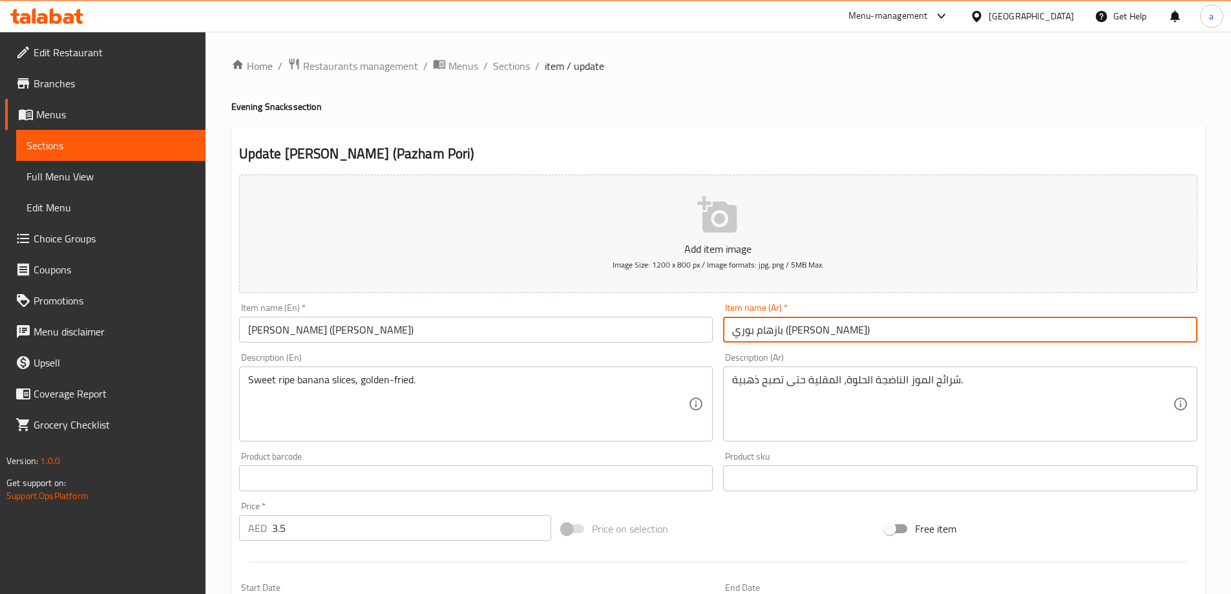
click at [741, 328] on input "بازهام بوري ([PERSON_NAME])" at bounding box center [960, 330] width 474 height 26
paste input "لموز المقلي (بازهام بور"
type input "الموز المقلي (بازهام بوري)"
click at [274, 327] on input "[PERSON_NAME] ([PERSON_NAME])" at bounding box center [476, 330] width 474 height 26
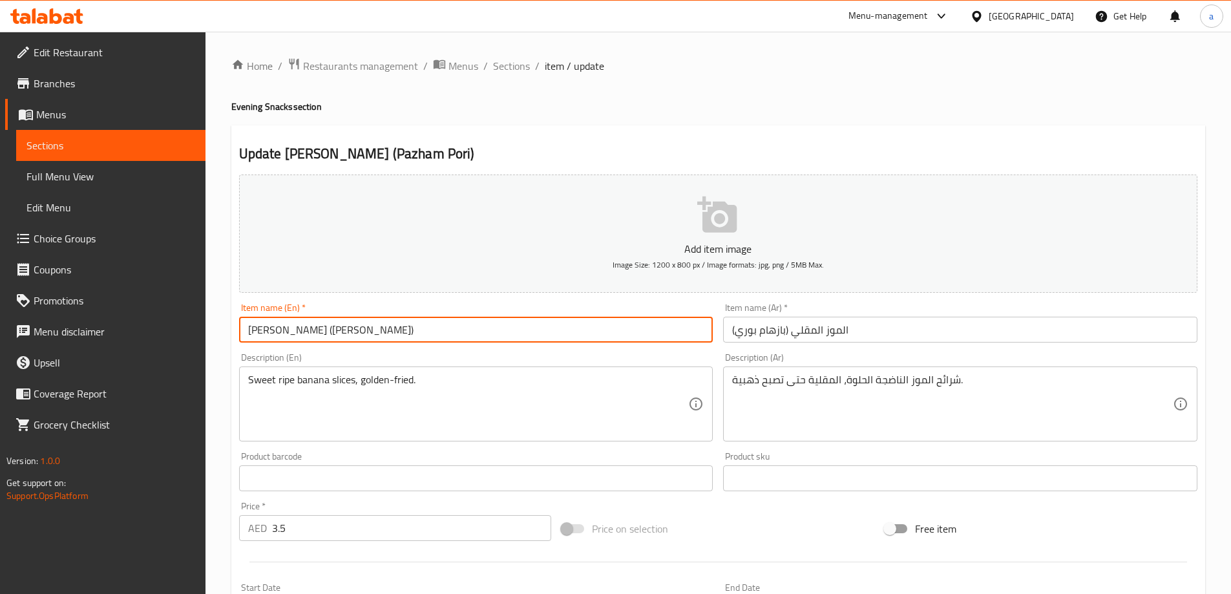
click at [274, 327] on input "[PERSON_NAME] ([PERSON_NAME])" at bounding box center [476, 330] width 474 height 26
click at [276, 328] on input "[PERSON_NAME] ([PERSON_NAME])" at bounding box center [476, 330] width 474 height 26
drag, startPoint x: 299, startPoint y: 325, endPoint x: 243, endPoint y: 322, distance: 55.7
click at [243, 322] on input "[PERSON_NAME] ([PERSON_NAME])" at bounding box center [476, 330] width 474 height 26
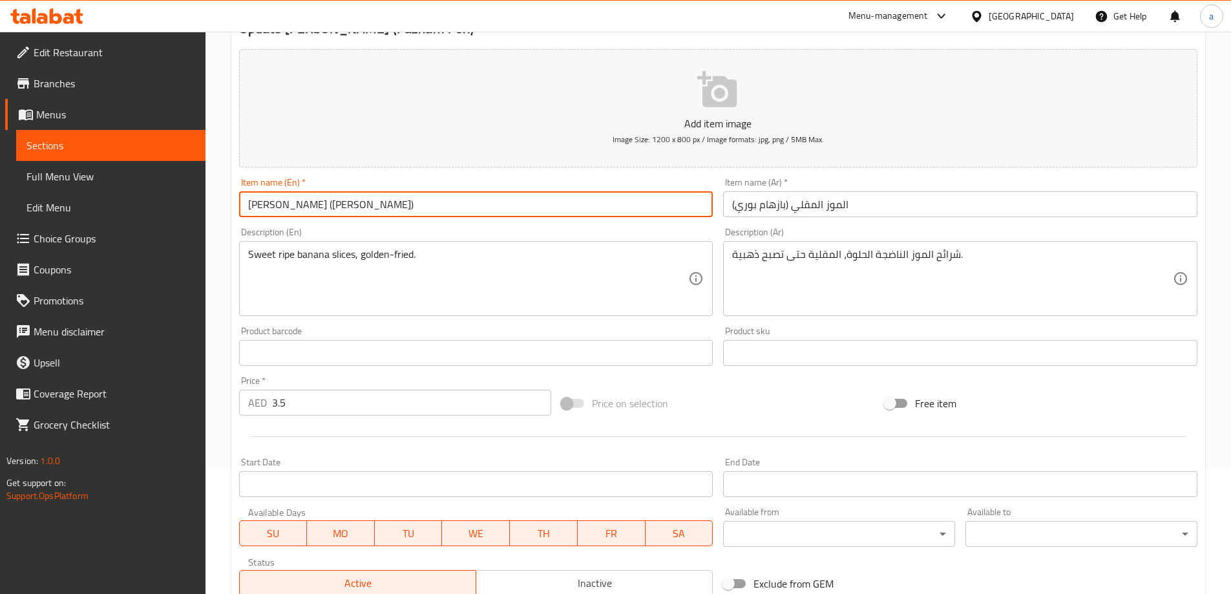
scroll to position [319, 0]
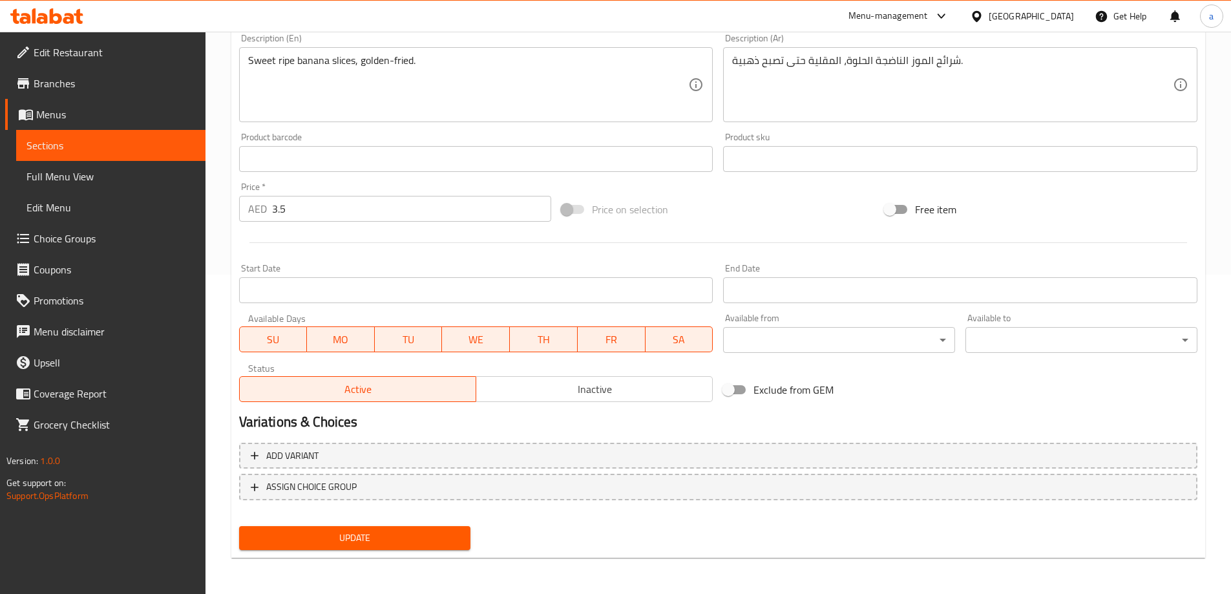
click at [415, 531] on span "Update" at bounding box center [354, 538] width 211 height 16
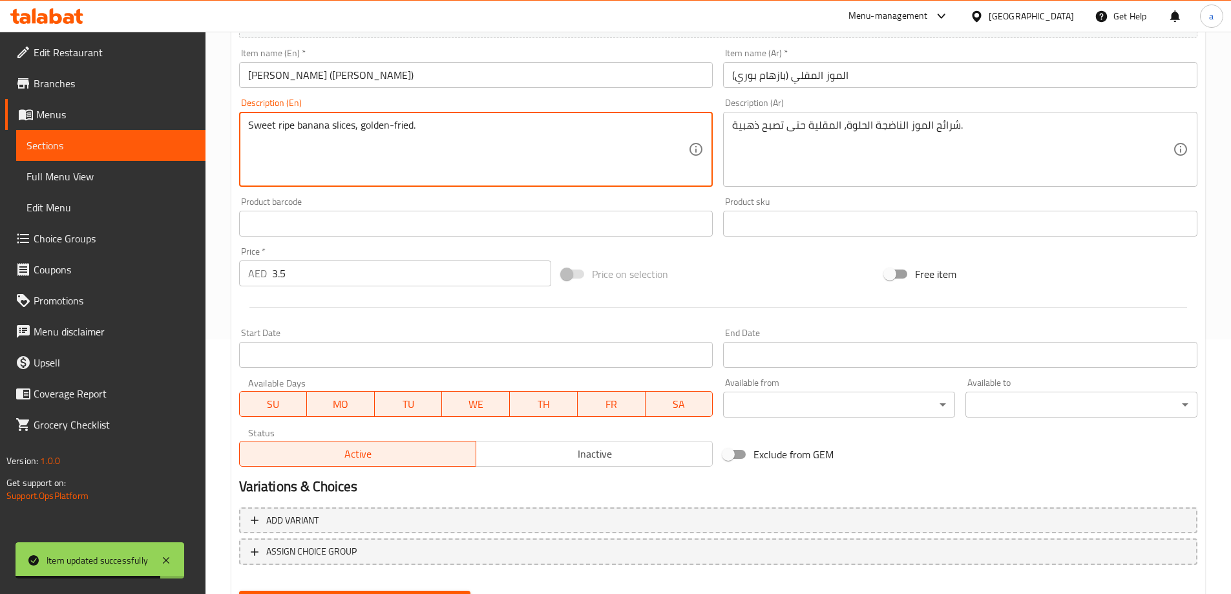
click at [268, 120] on textarea "Sweet ripe banana slices, golden-fried." at bounding box center [468, 149] width 441 height 61
drag, startPoint x: 290, startPoint y: 120, endPoint x: 283, endPoint y: 118, distance: 7.4
click at [290, 120] on textarea "Sweet ripe banana slices, golden-fried." at bounding box center [468, 149] width 441 height 61
click at [283, 119] on textarea "Sweet ripe banana slices, golden-fried." at bounding box center [468, 149] width 441 height 61
click at [284, 119] on textarea "Sweet ripe banana slices, golden-fried." at bounding box center [468, 149] width 441 height 61
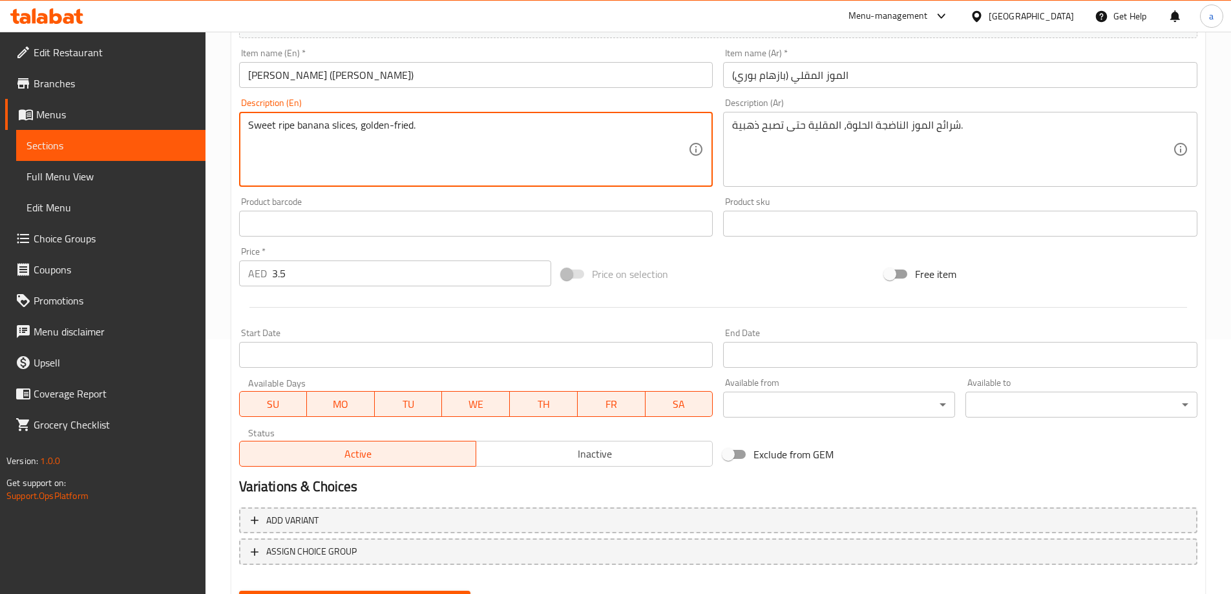
click at [284, 119] on textarea "Sweet ripe banana slices, golden-fried." at bounding box center [468, 149] width 441 height 61
click at [293, 169] on textarea "Sweet ripe banana slices, golden-fried." at bounding box center [468, 149] width 441 height 61
click at [290, 128] on textarea "Sweet ripe banana slices, golden-fried." at bounding box center [468, 149] width 441 height 61
type textarea "Sweet ripe banana slices, golden-fried."
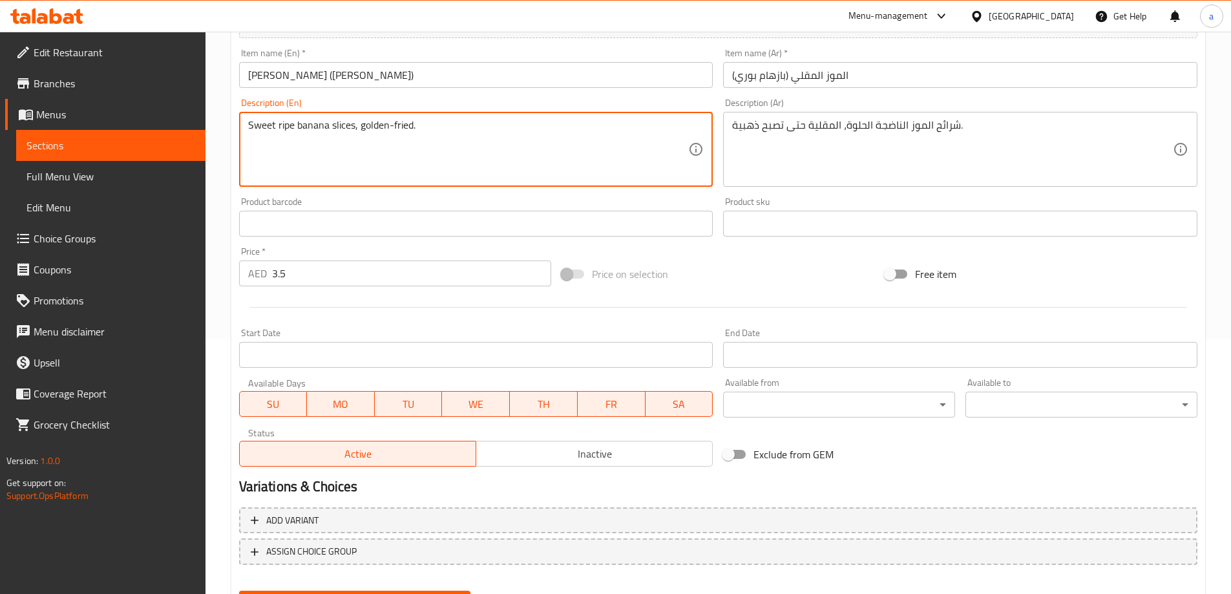
click at [319, 173] on textarea "Sweet ripe banana slices, golden-fried." at bounding box center [468, 149] width 441 height 61
click at [288, 121] on textarea "Sweet ripe banana slices, golden-fried." at bounding box center [468, 149] width 441 height 61
click at [383, 156] on textarea "Sweet ripe banana slices, golden-fried." at bounding box center [468, 149] width 441 height 61
click at [386, 118] on div "Sweet ripe banana slices, golden-fried. Description (En)" at bounding box center [476, 149] width 474 height 75
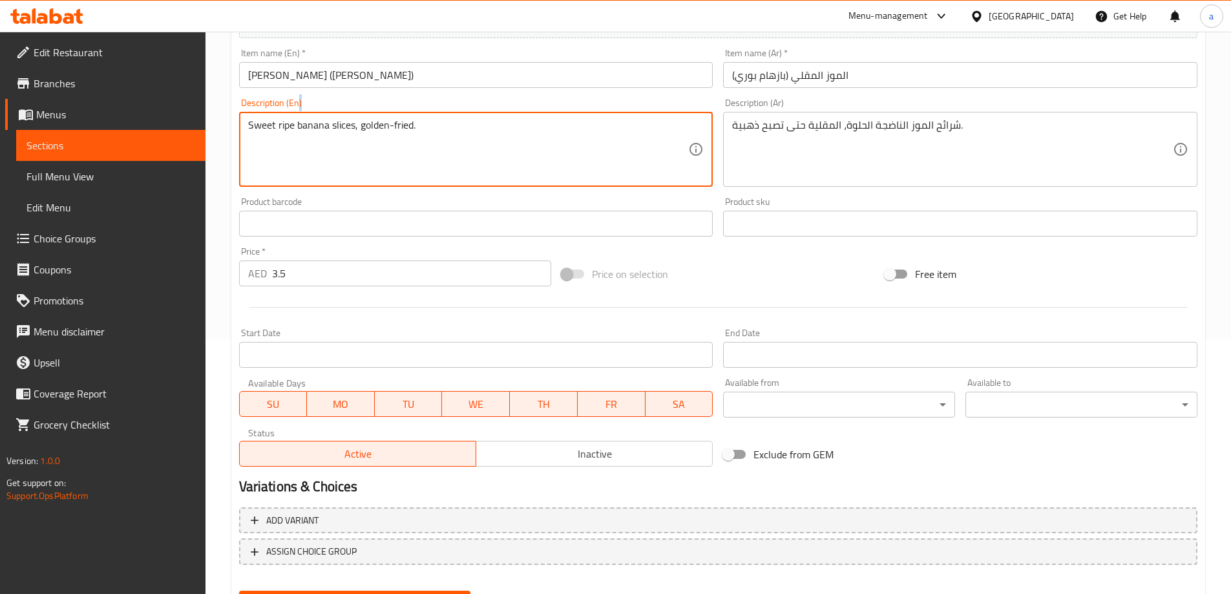
click at [386, 118] on div "Sweet ripe banana slices, golden-fried. Description (En)" at bounding box center [476, 149] width 474 height 75
click at [396, 123] on textarea "Sweet ripe banana slices, golden-fried." at bounding box center [468, 149] width 441 height 61
click at [379, 127] on textarea "Sweet ripe banana slices, golden-fried." at bounding box center [468, 149] width 441 height 61
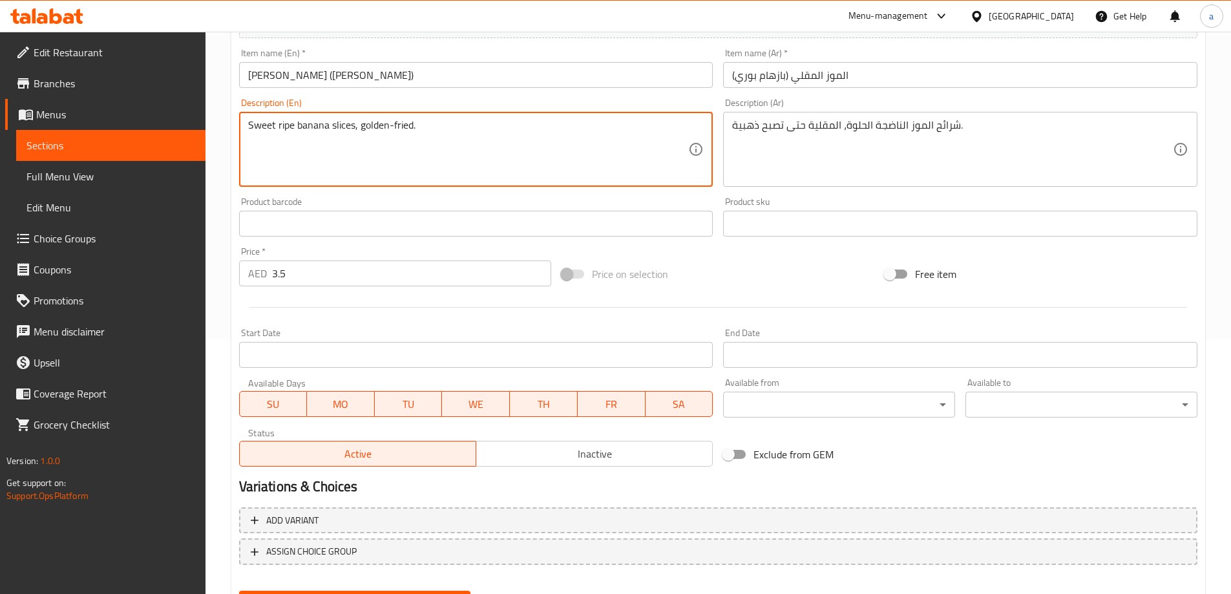
drag, startPoint x: 420, startPoint y: 125, endPoint x: 357, endPoint y: 125, distance: 62.7
click at [357, 125] on textarea "Sweet ripe banana slices, golden-fried." at bounding box center [468, 149] width 441 height 61
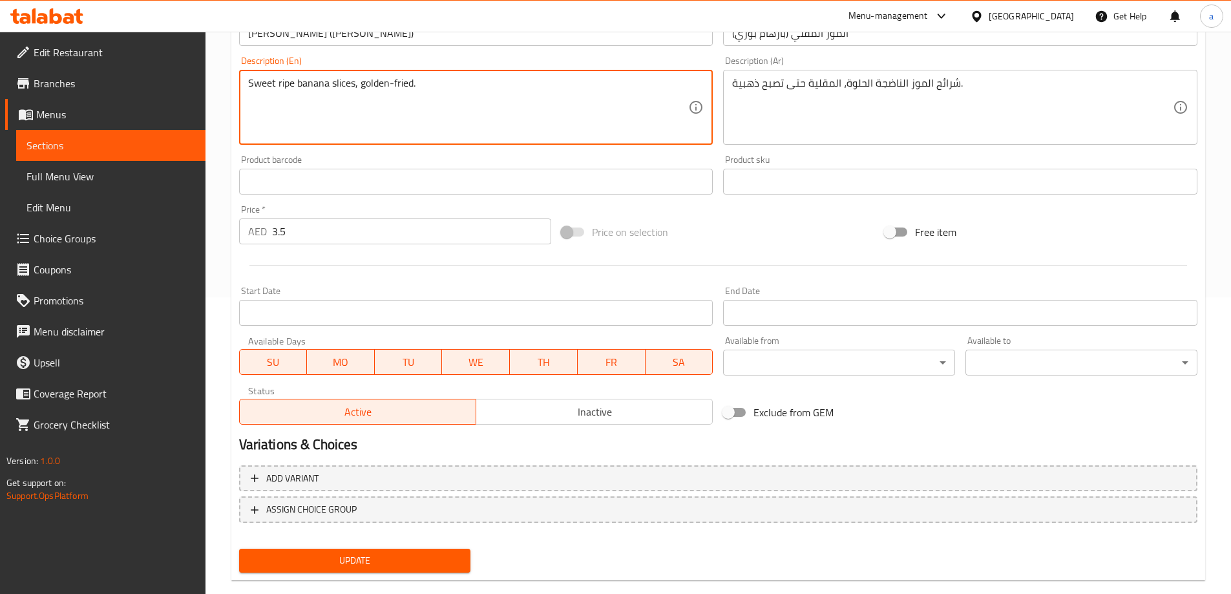
scroll to position [319, 0]
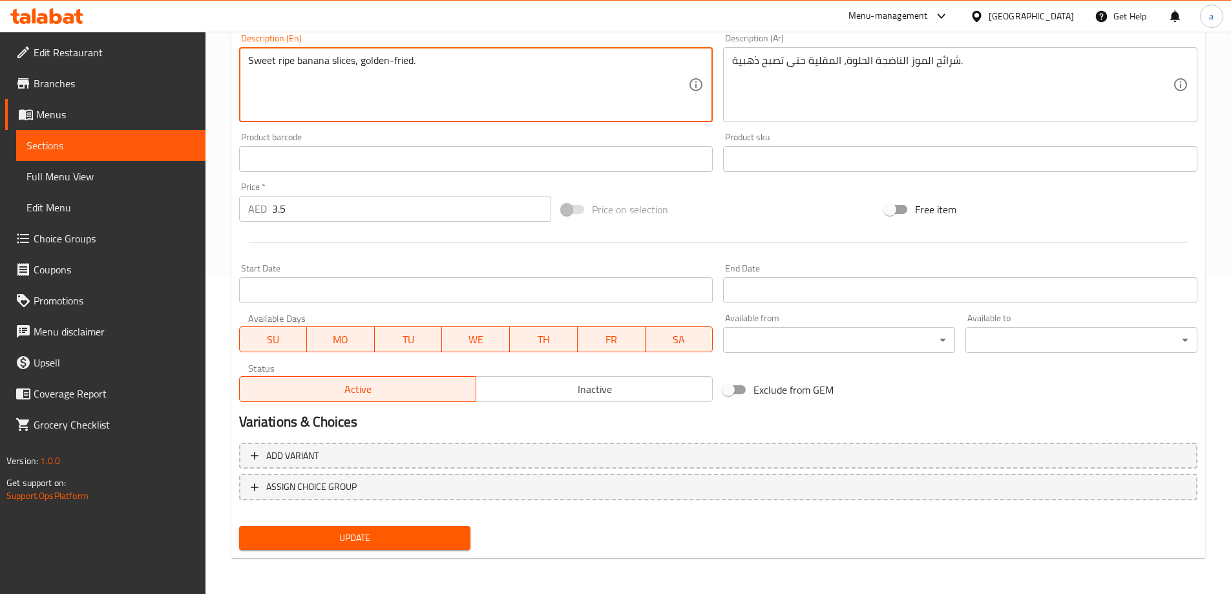
click at [394, 528] on button "Update" at bounding box center [355, 538] width 232 height 24
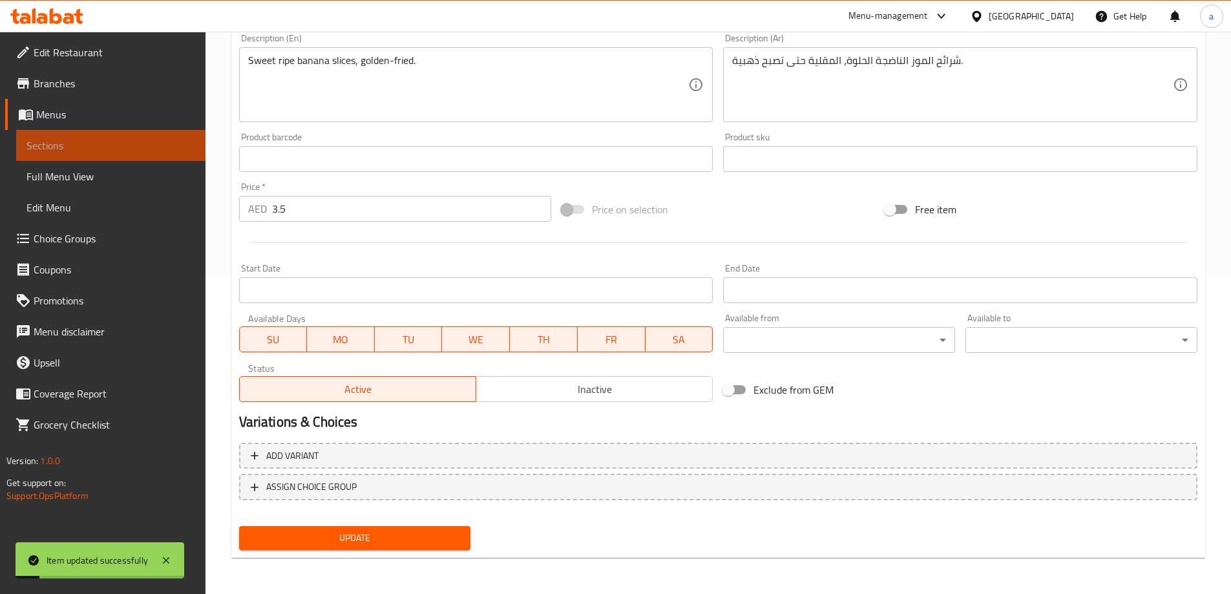
click at [123, 140] on span "Sections" at bounding box center [110, 146] width 169 height 16
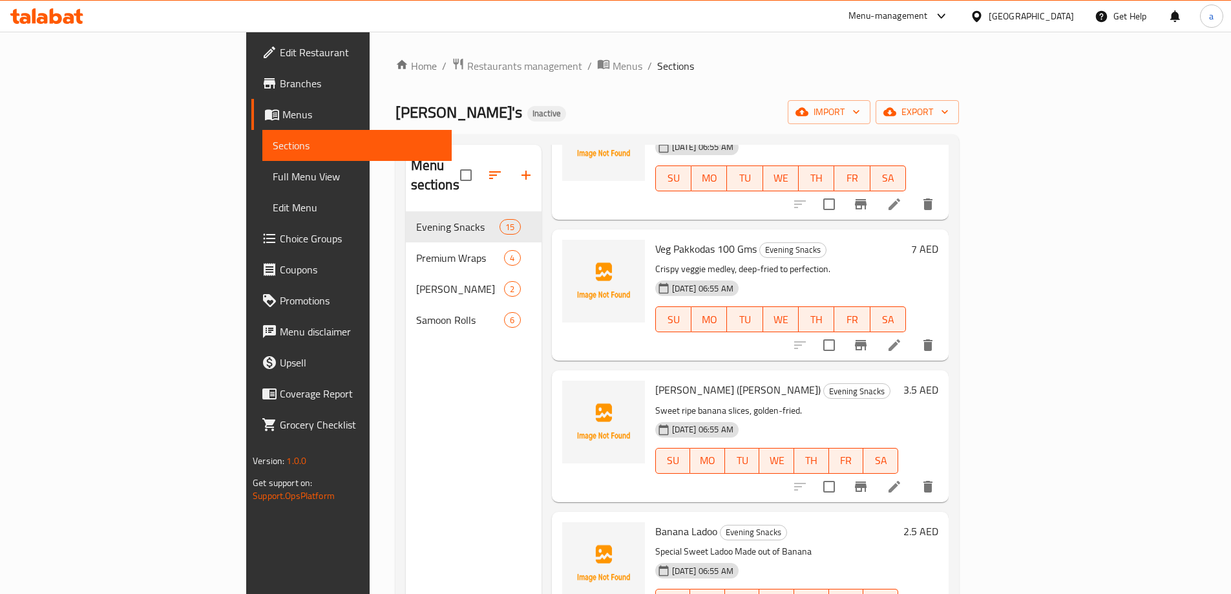
scroll to position [905, 0]
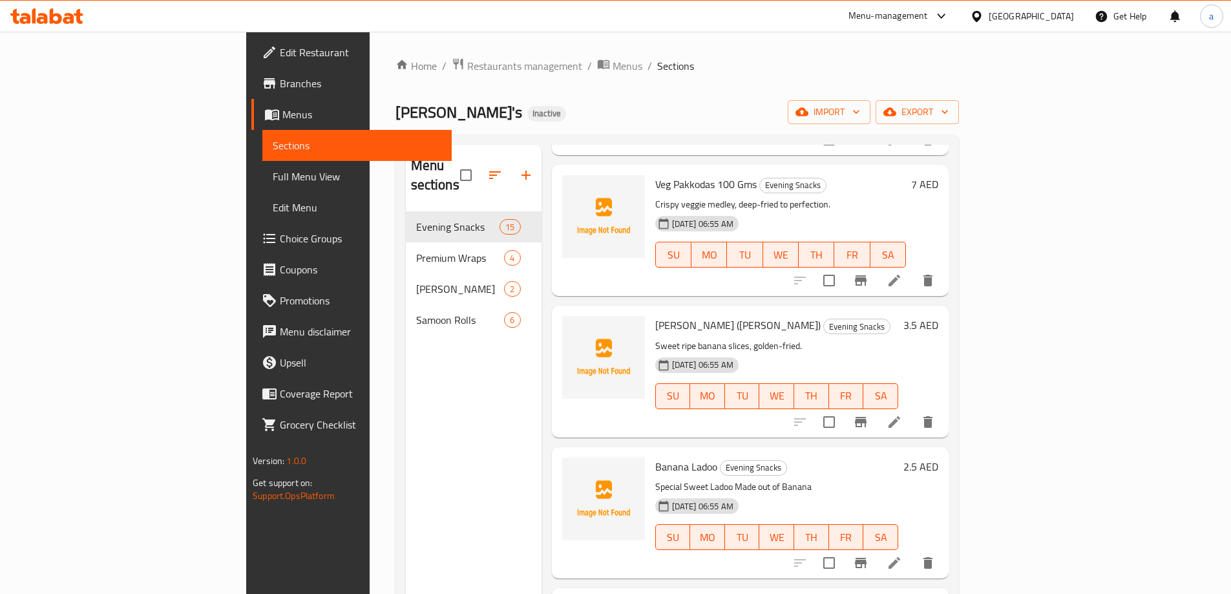
click at [913, 551] on li at bounding box center [894, 562] width 36 height 23
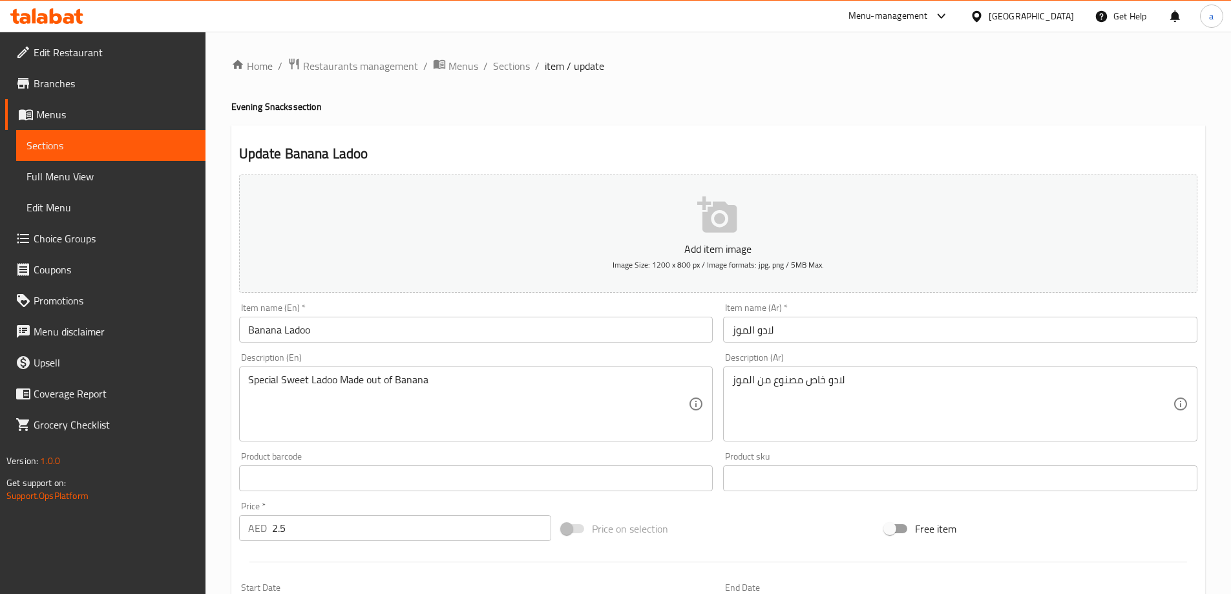
click at [293, 331] on input "Banana Ladoo" at bounding box center [476, 330] width 474 height 26
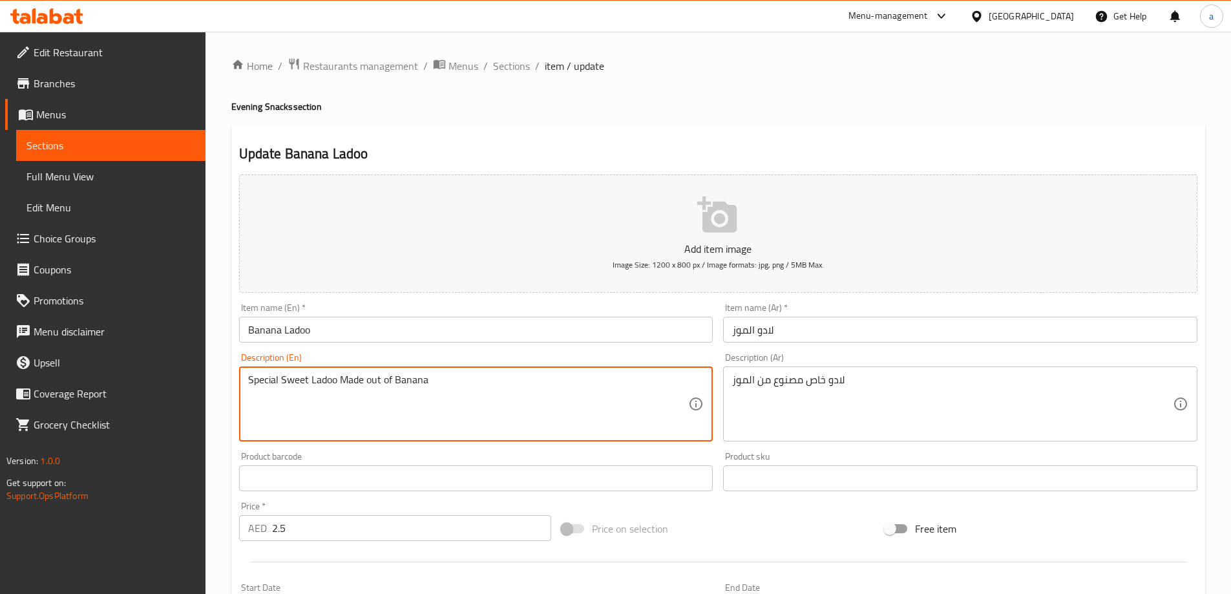
click at [370, 384] on textarea "Special Sweet Ladoo Made out of Banana" at bounding box center [468, 404] width 441 height 61
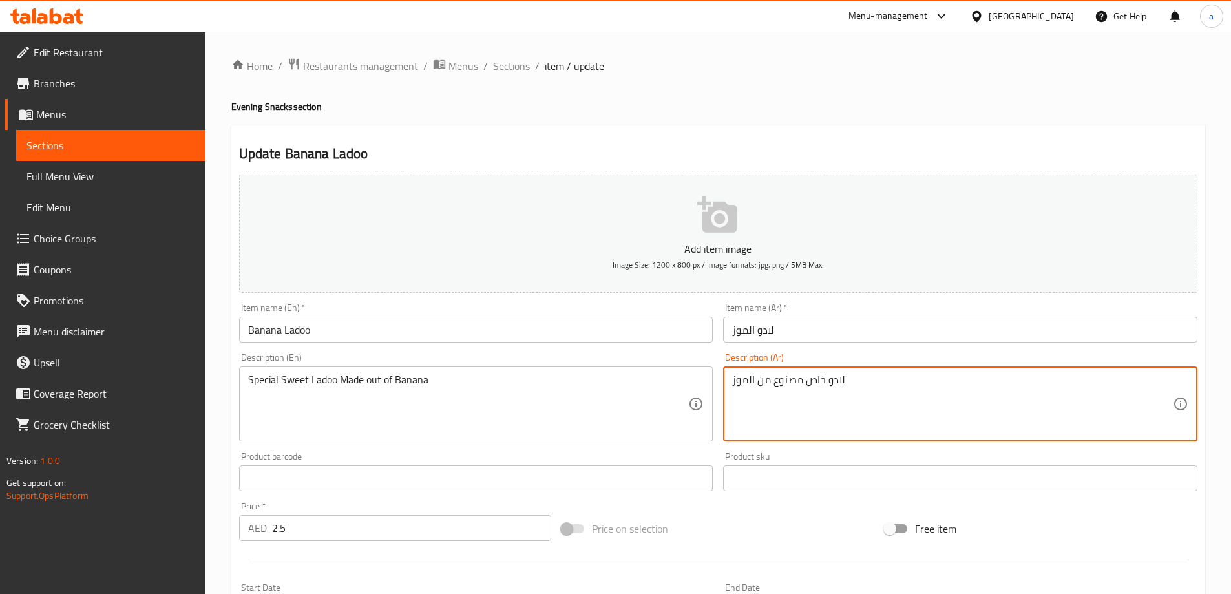
click at [770, 388] on textarea "لادو خاص مصنوع من الموز" at bounding box center [952, 404] width 441 height 61
paste textarea "حلوى لادو الخاصة المصنوعة"
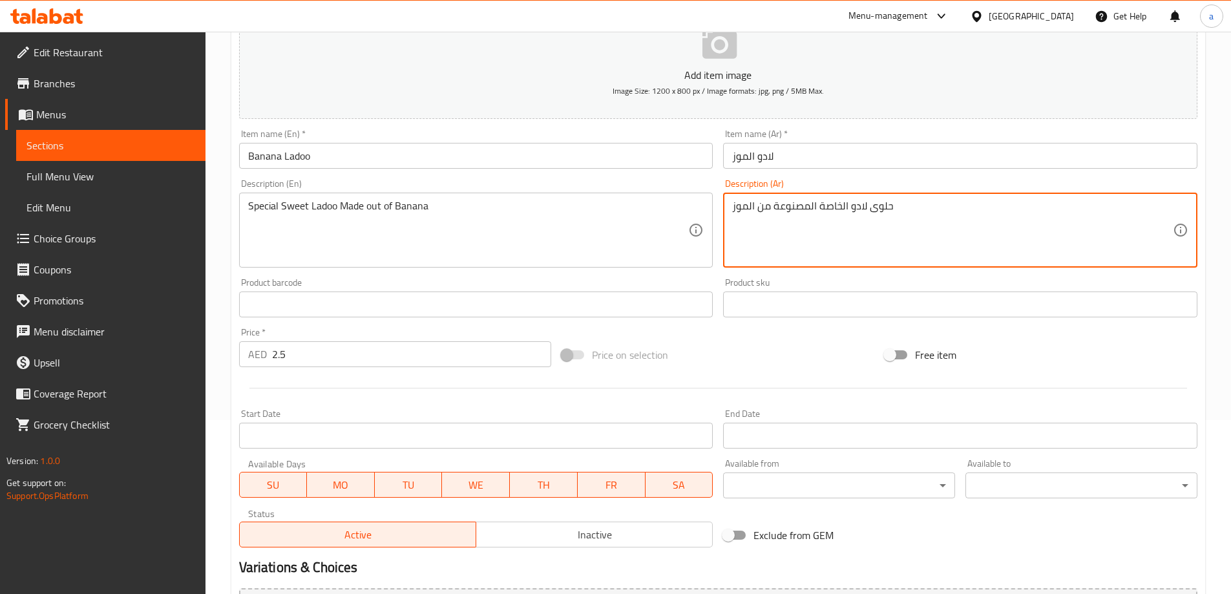
scroll to position [319, 0]
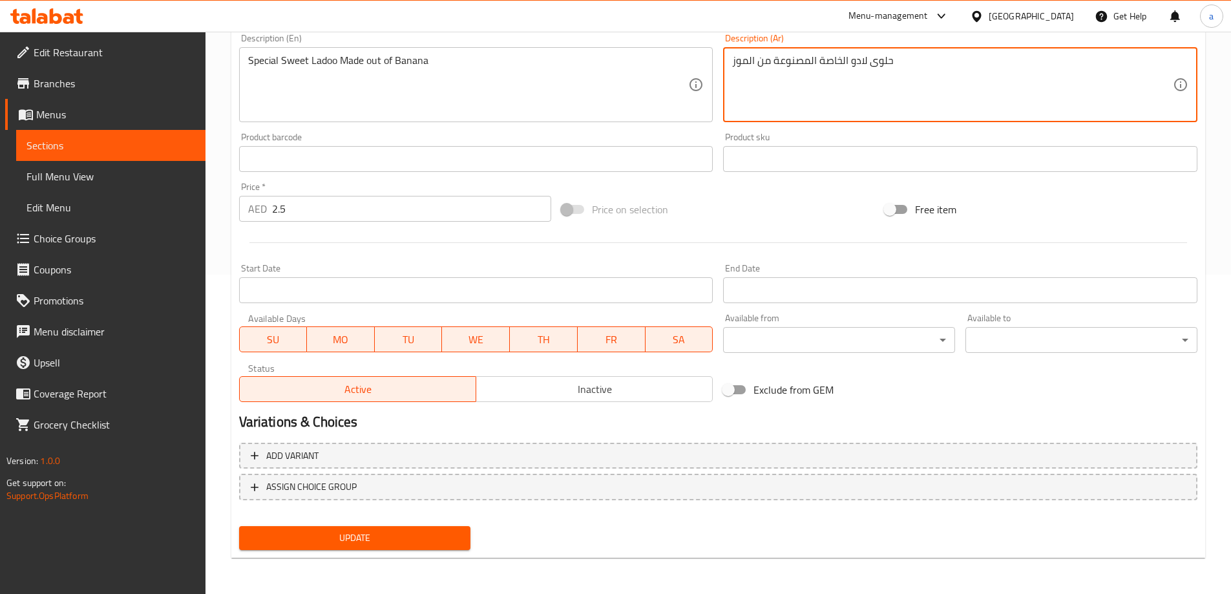
type textarea "حلوى لادو الخاصة المصنوعة من الموز"
click at [381, 531] on span "Update" at bounding box center [354, 538] width 211 height 16
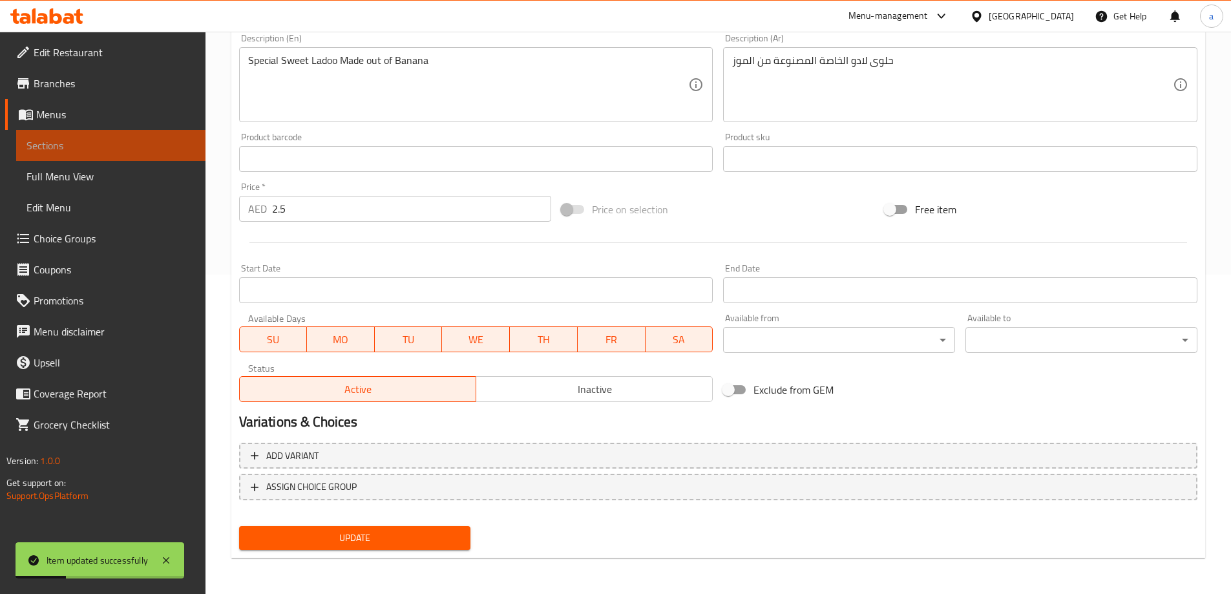
click at [142, 144] on span "Sections" at bounding box center [110, 146] width 169 height 16
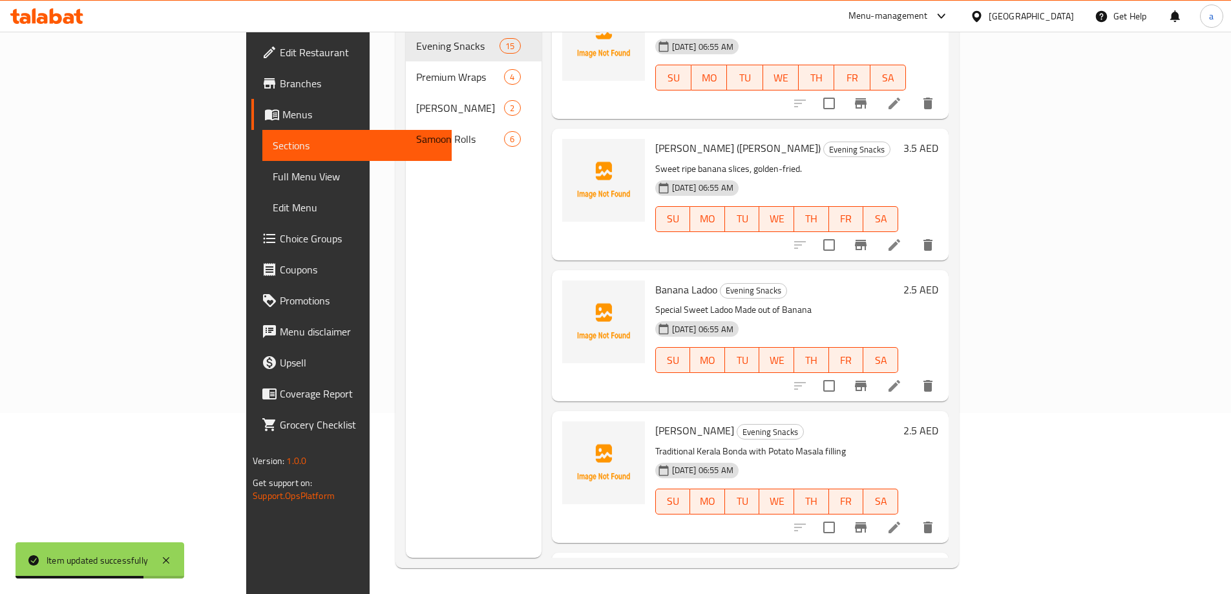
scroll to position [905, 0]
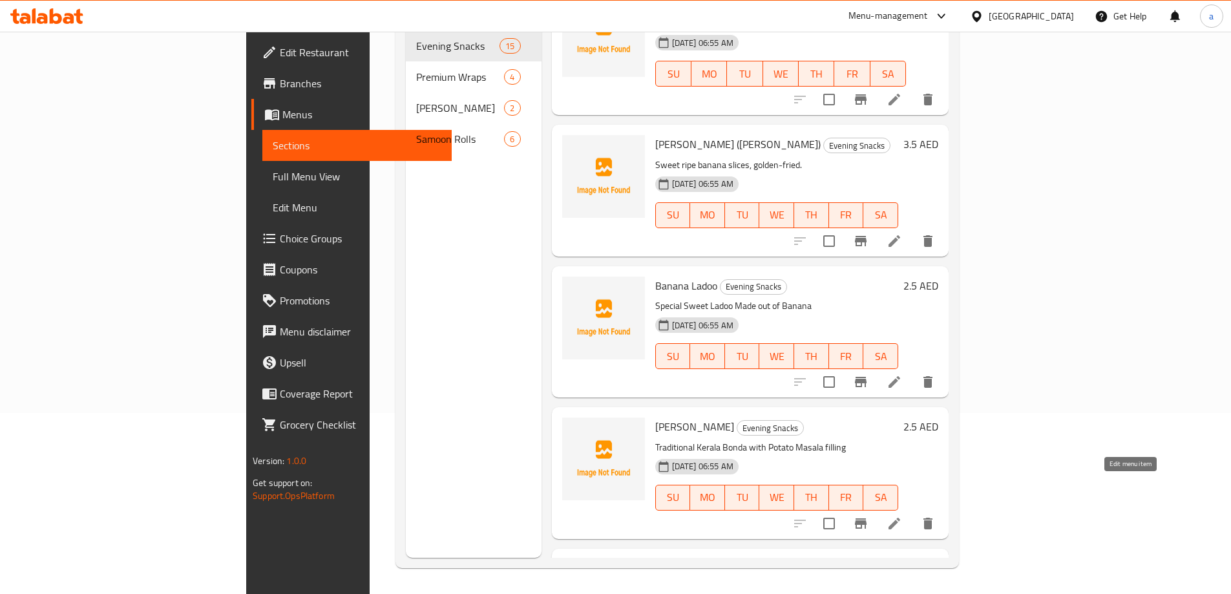
click at [902, 516] on icon at bounding box center [895, 524] width 16 height 16
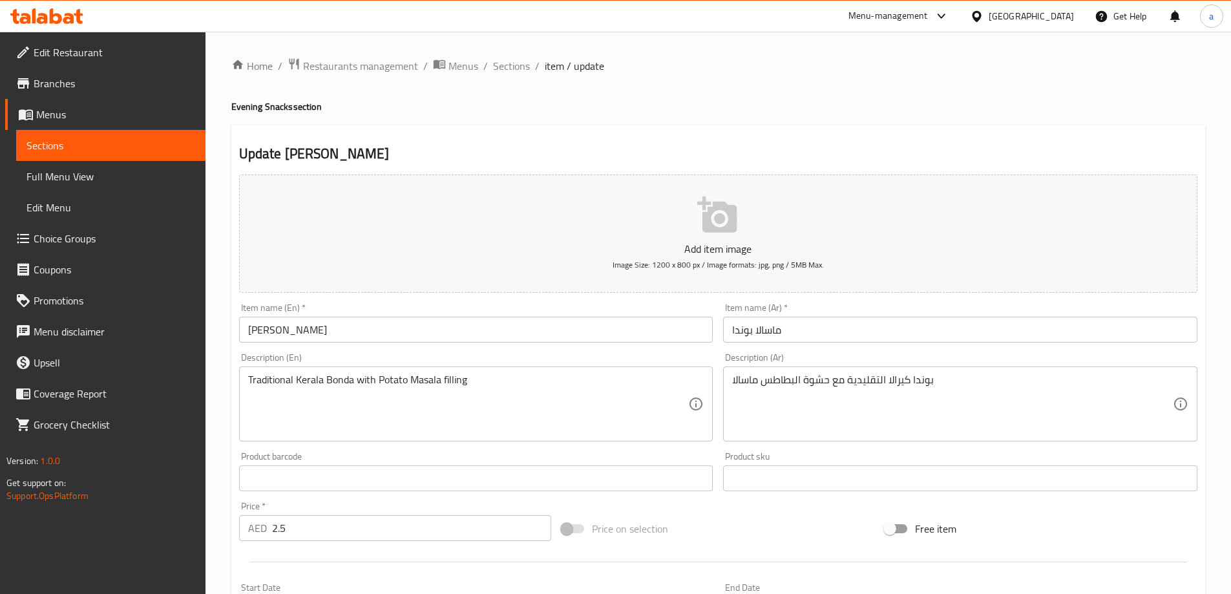
click at [270, 327] on input "[PERSON_NAME]" at bounding box center [476, 330] width 474 height 26
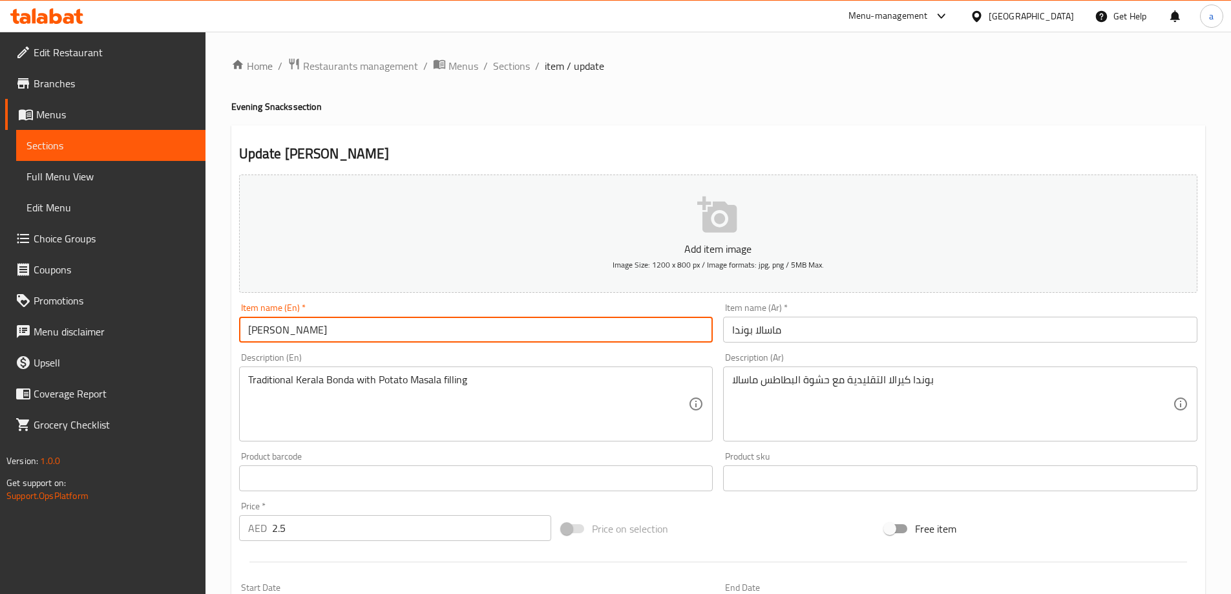
click at [270, 327] on input "[PERSON_NAME]" at bounding box center [476, 330] width 474 height 26
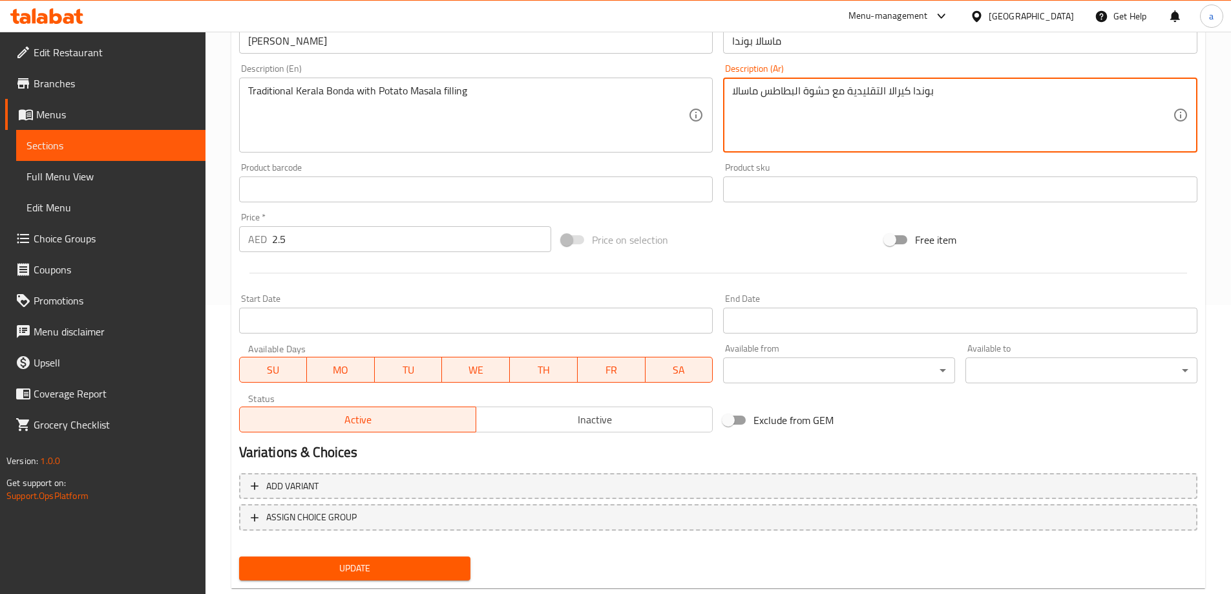
scroll to position [319, 0]
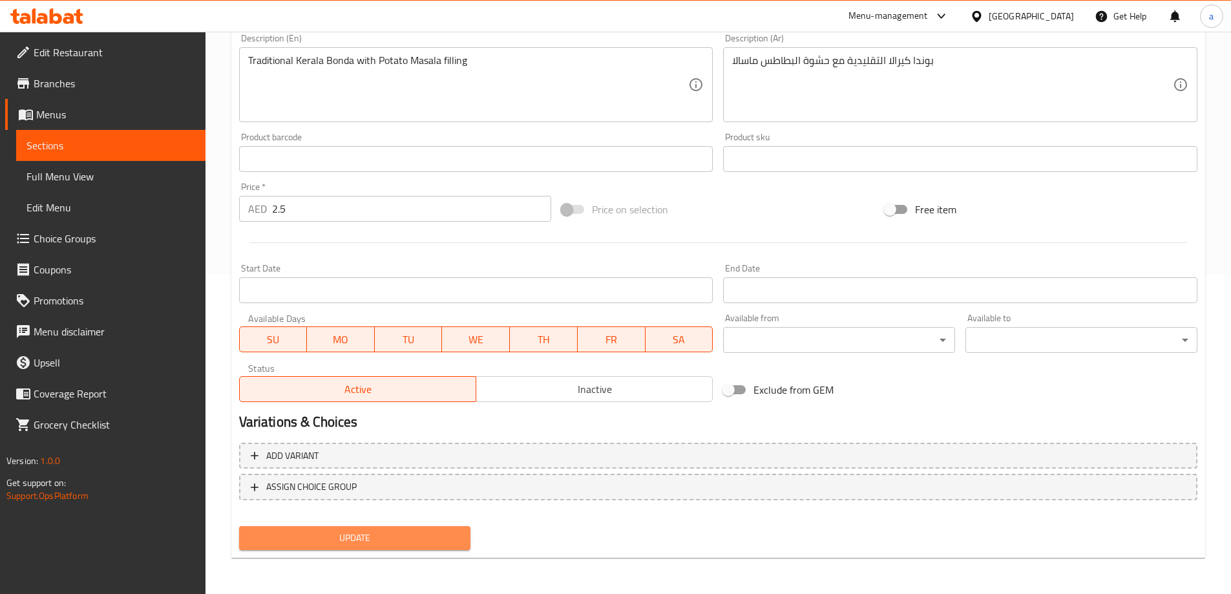
click at [363, 540] on span "Update" at bounding box center [354, 538] width 211 height 16
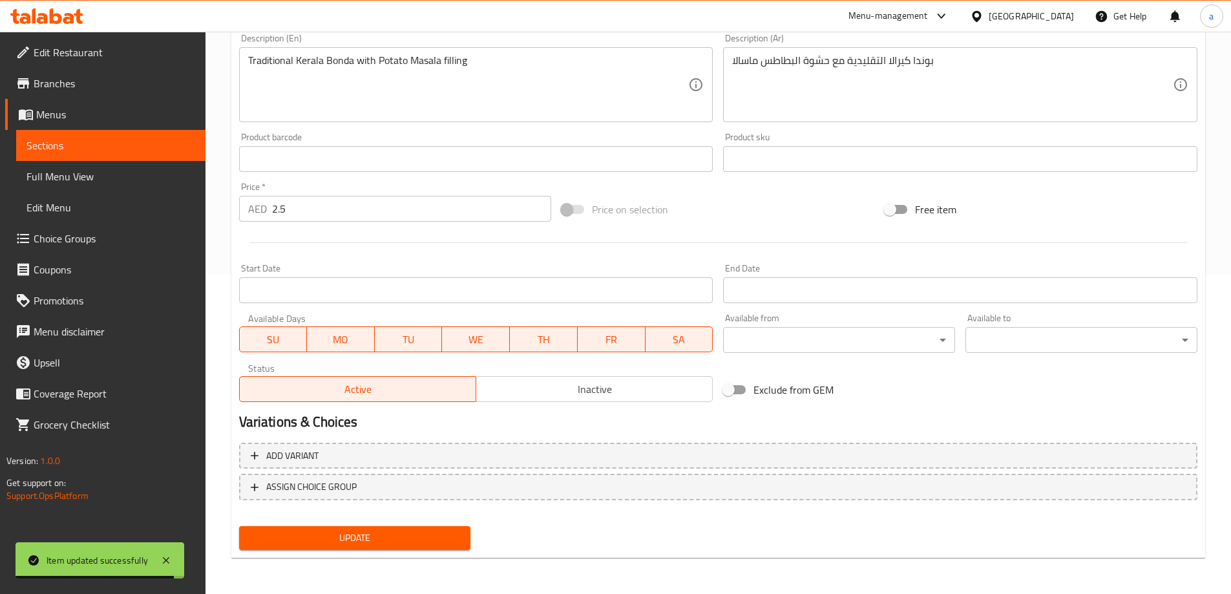
click at [63, 147] on span "Sections" at bounding box center [110, 146] width 169 height 16
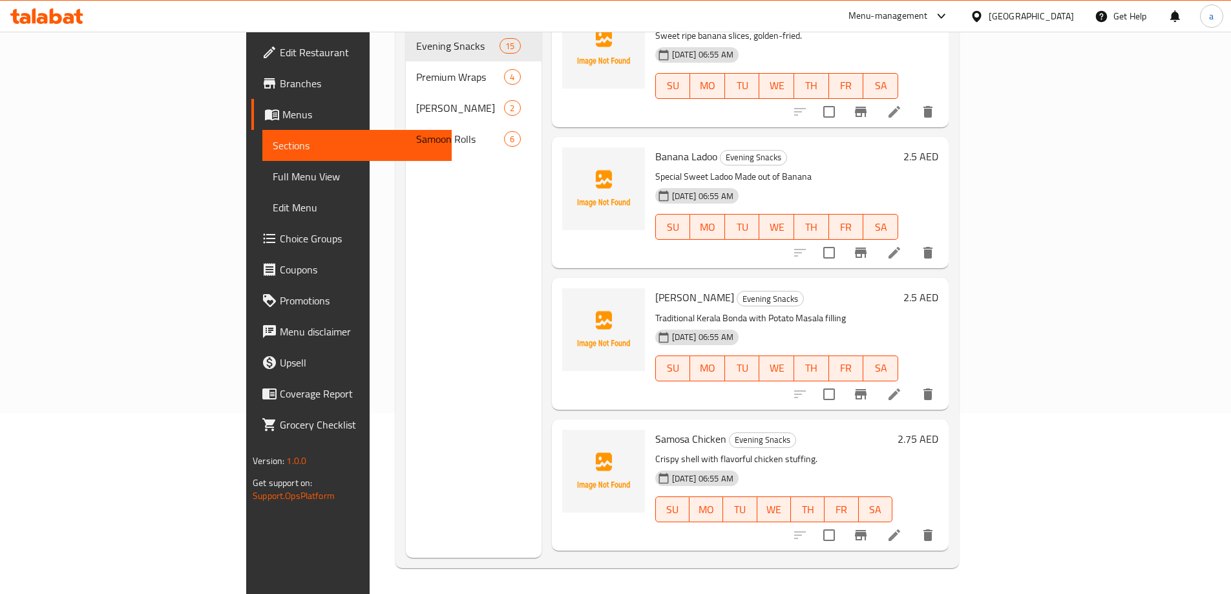
scroll to position [1163, 0]
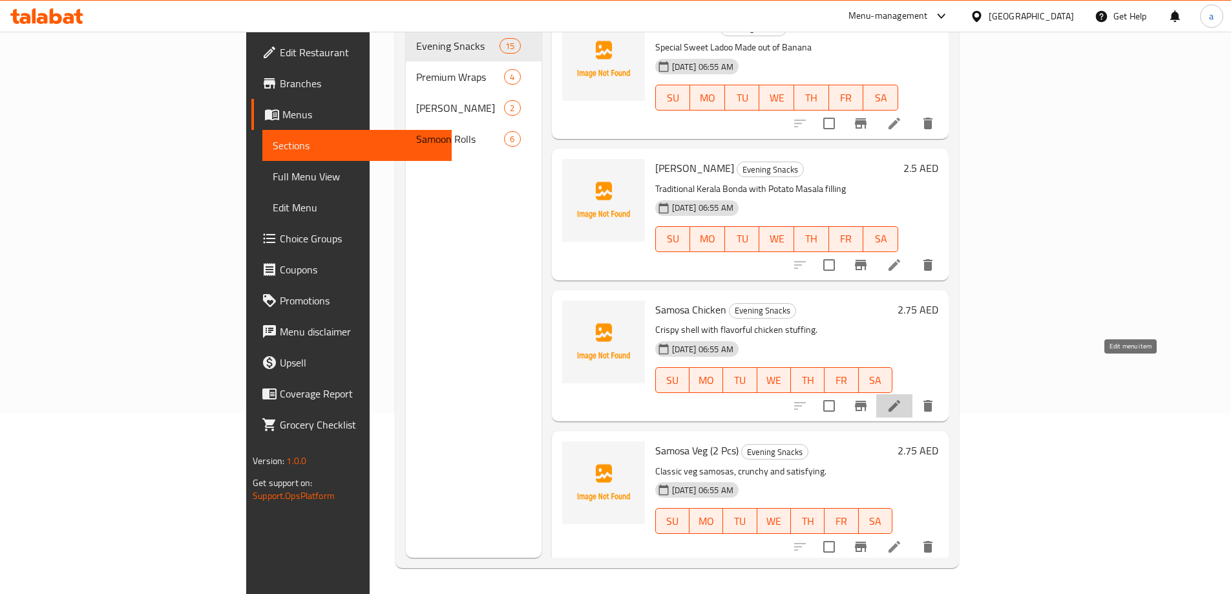
click at [902, 398] on icon at bounding box center [895, 406] width 16 height 16
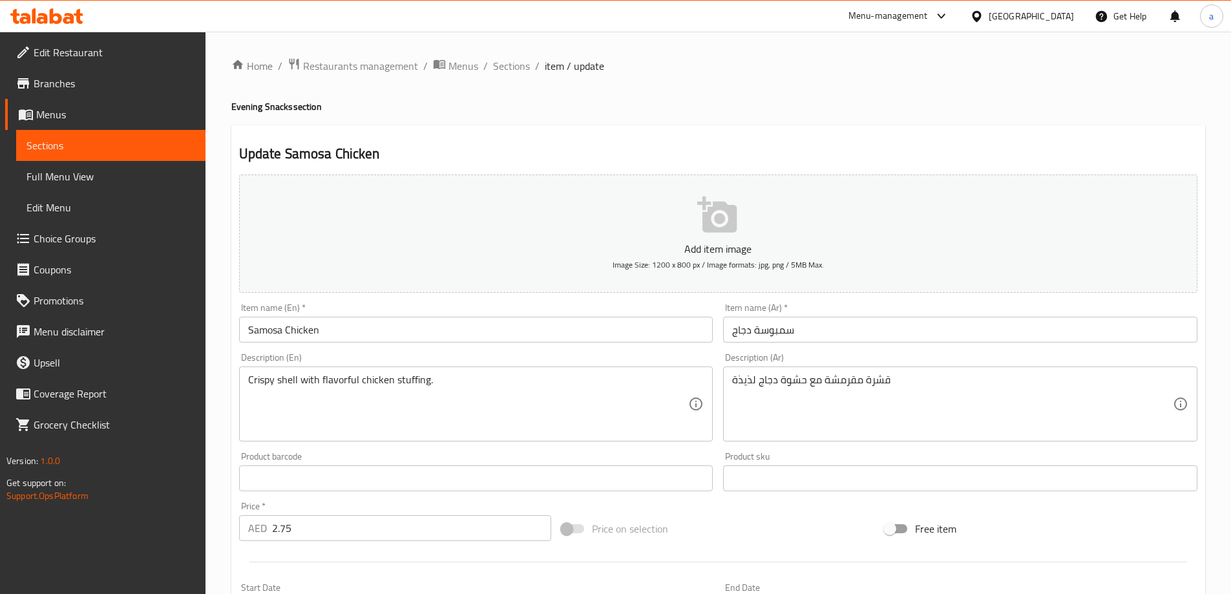
click at [266, 336] on input "Samosa Chicken" at bounding box center [476, 330] width 474 height 26
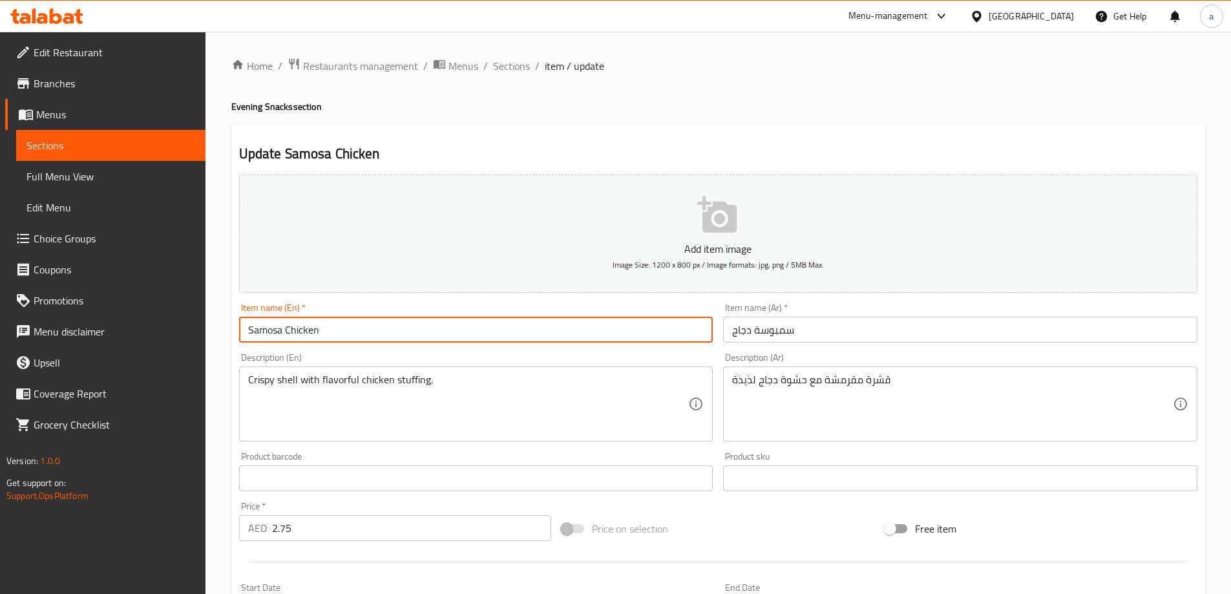
click at [266, 336] on input "Samosa Chicken" at bounding box center [476, 330] width 474 height 26
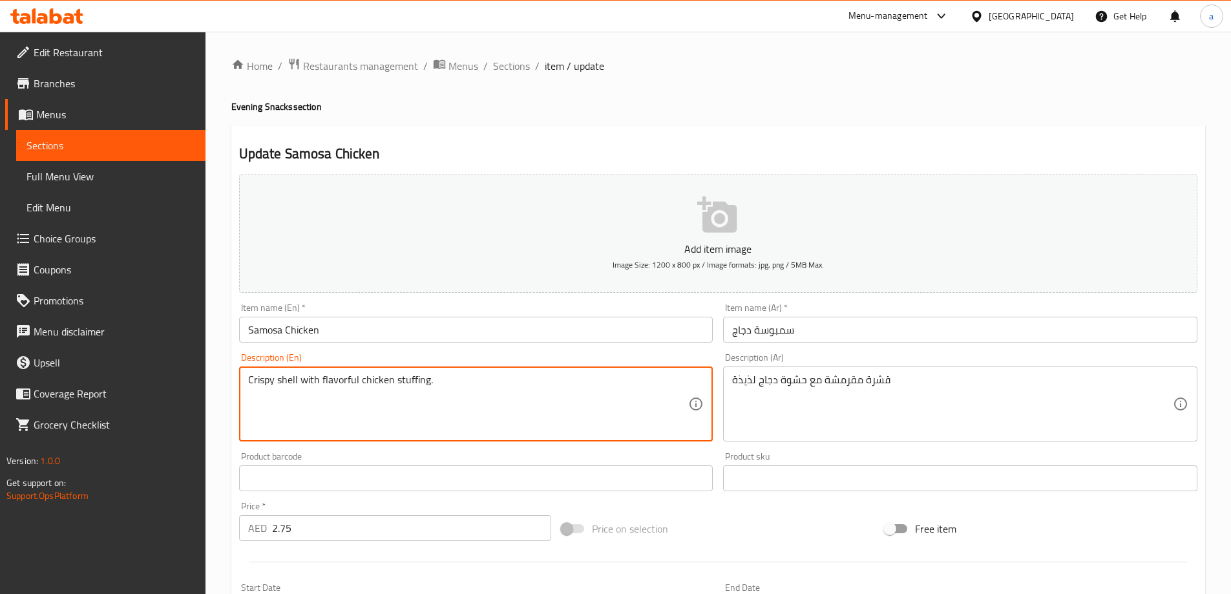
click at [321, 401] on textarea "Crispy shell with flavorful chicken stuffing." at bounding box center [468, 404] width 441 height 61
click at [291, 385] on textarea "Crispy shell with flavorful chicken stuffing." at bounding box center [468, 404] width 441 height 61
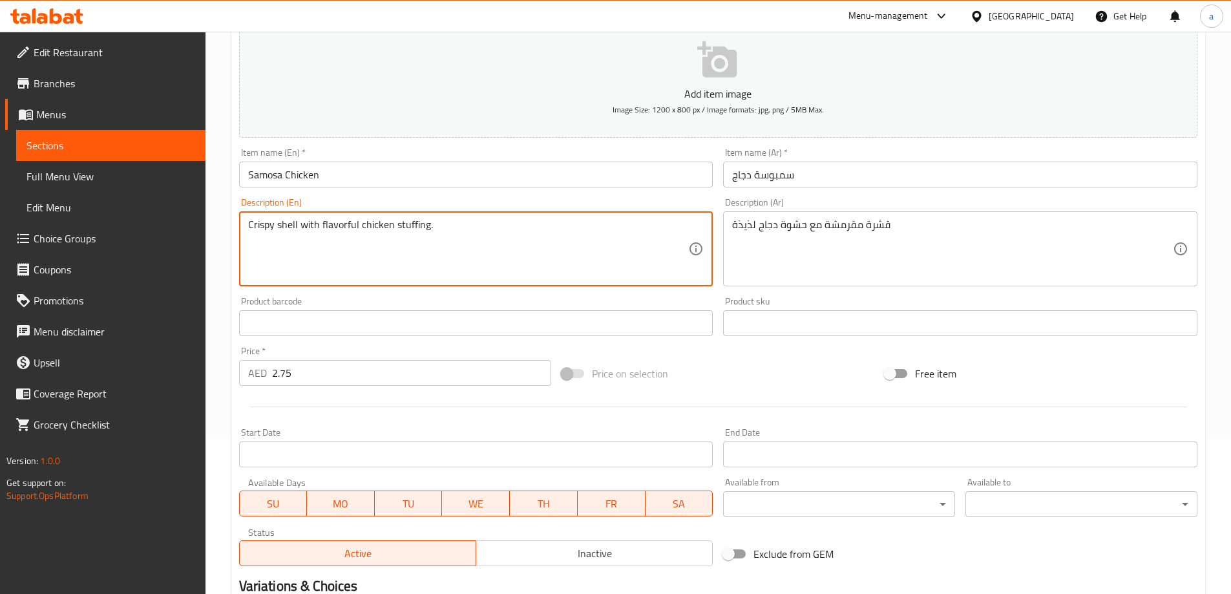
scroll to position [319, 0]
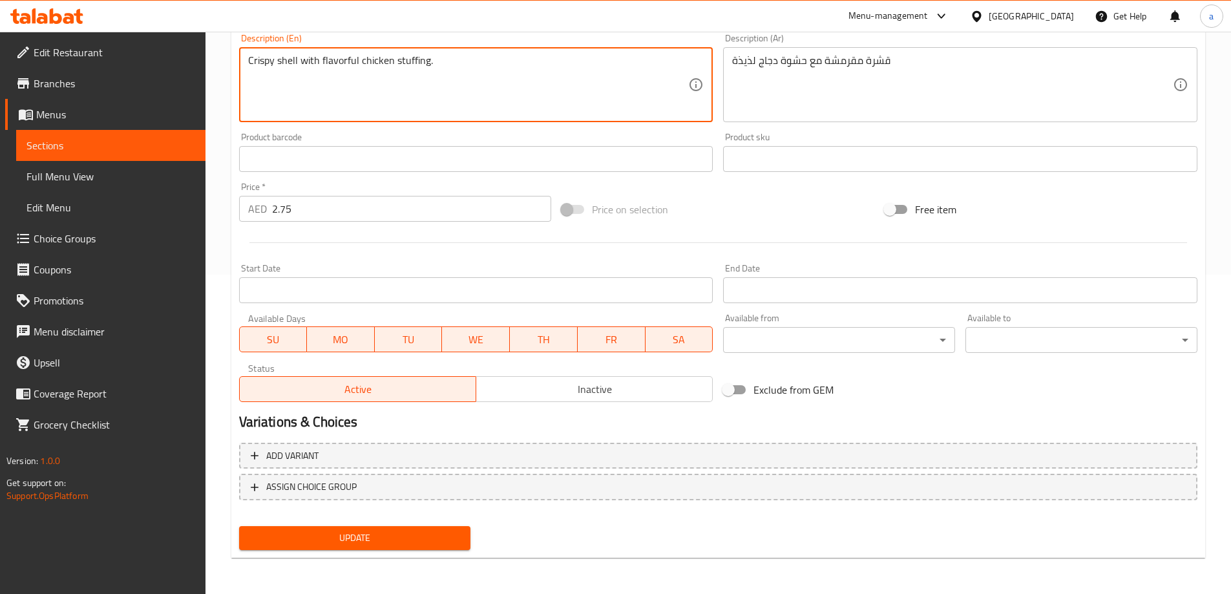
click at [368, 532] on span "Update" at bounding box center [354, 538] width 211 height 16
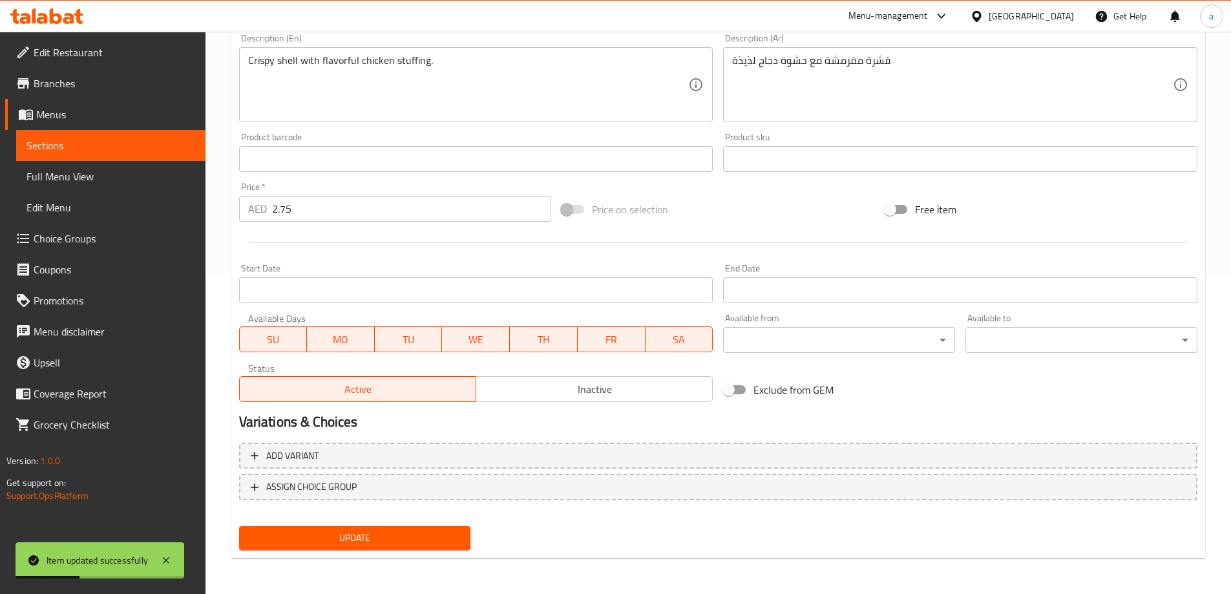
click at [114, 176] on span "Full Menu View" at bounding box center [110, 177] width 169 height 16
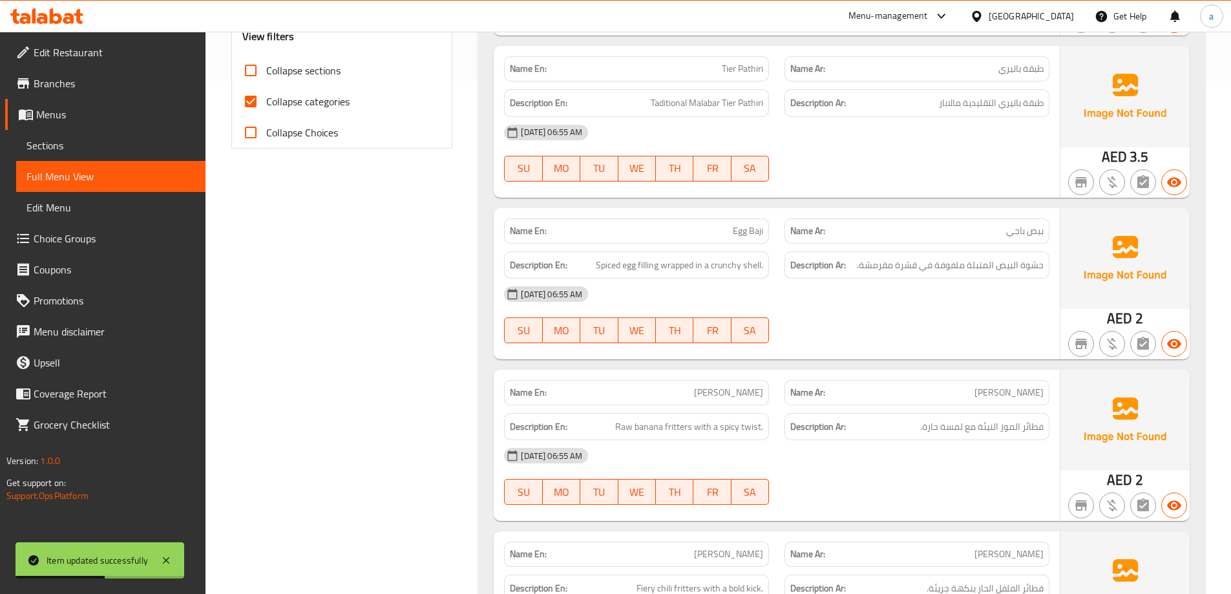
scroll to position [772, 0]
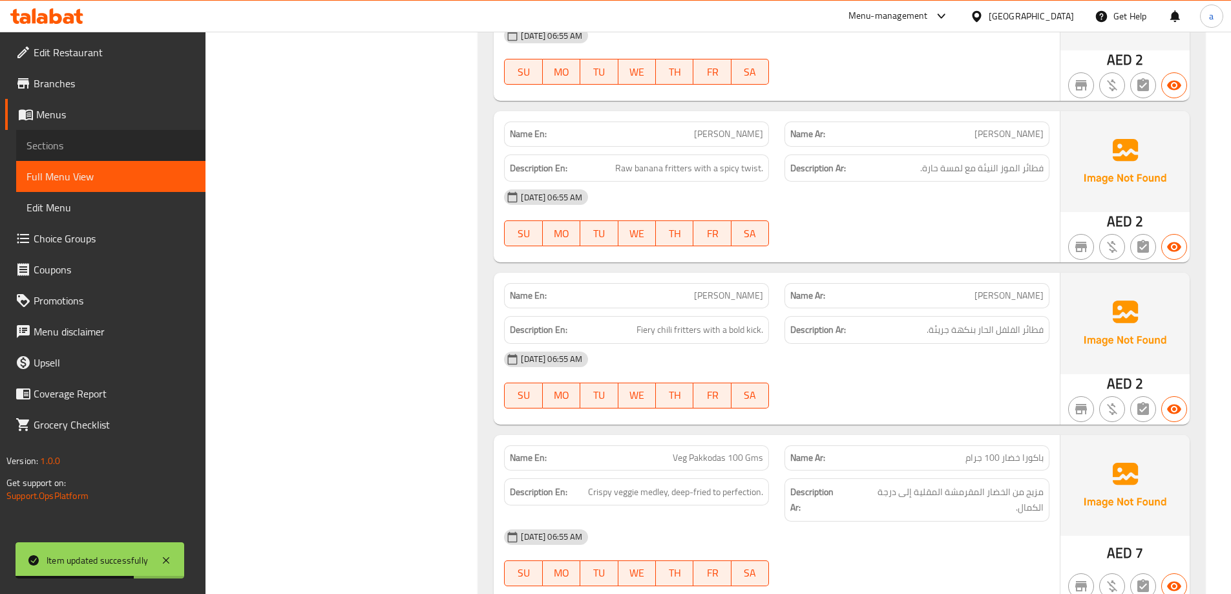
drag, startPoint x: 66, startPoint y: 149, endPoint x: 77, endPoint y: 148, distance: 11.1
click at [65, 149] on span "Sections" at bounding box center [110, 146] width 169 height 16
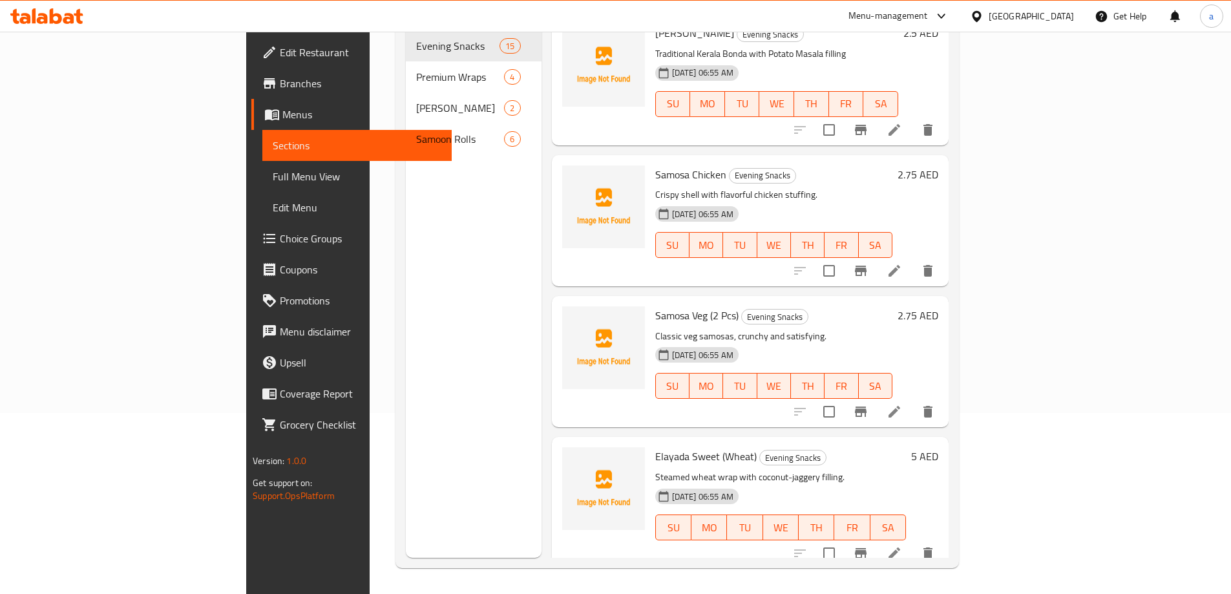
scroll to position [1357, 0]
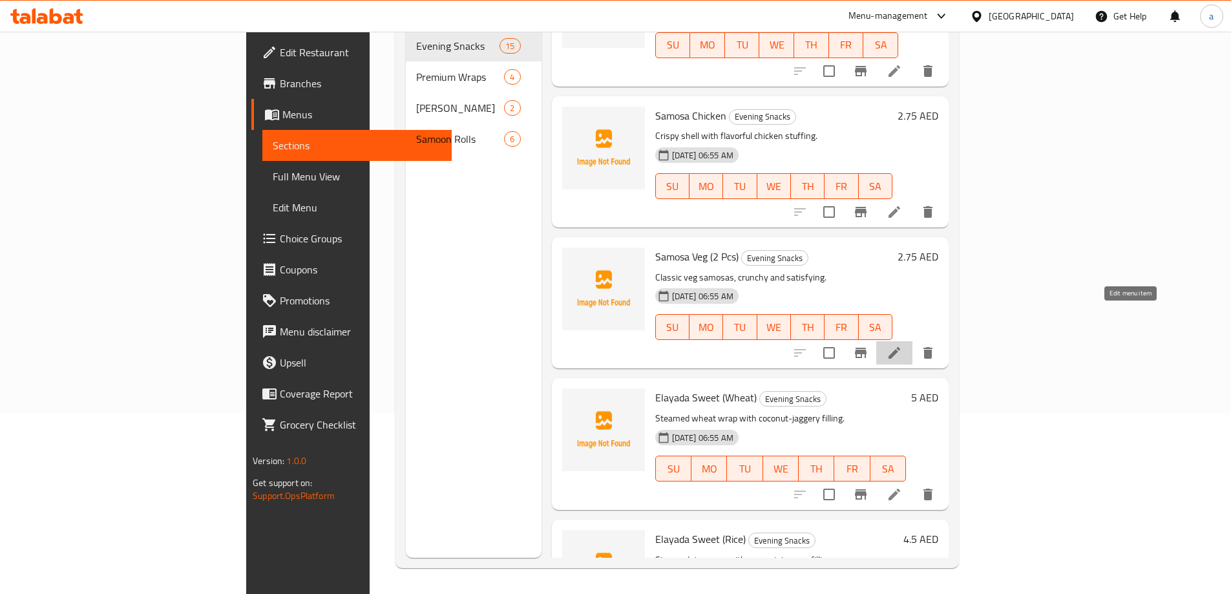
click at [902, 345] on icon at bounding box center [895, 353] width 16 height 16
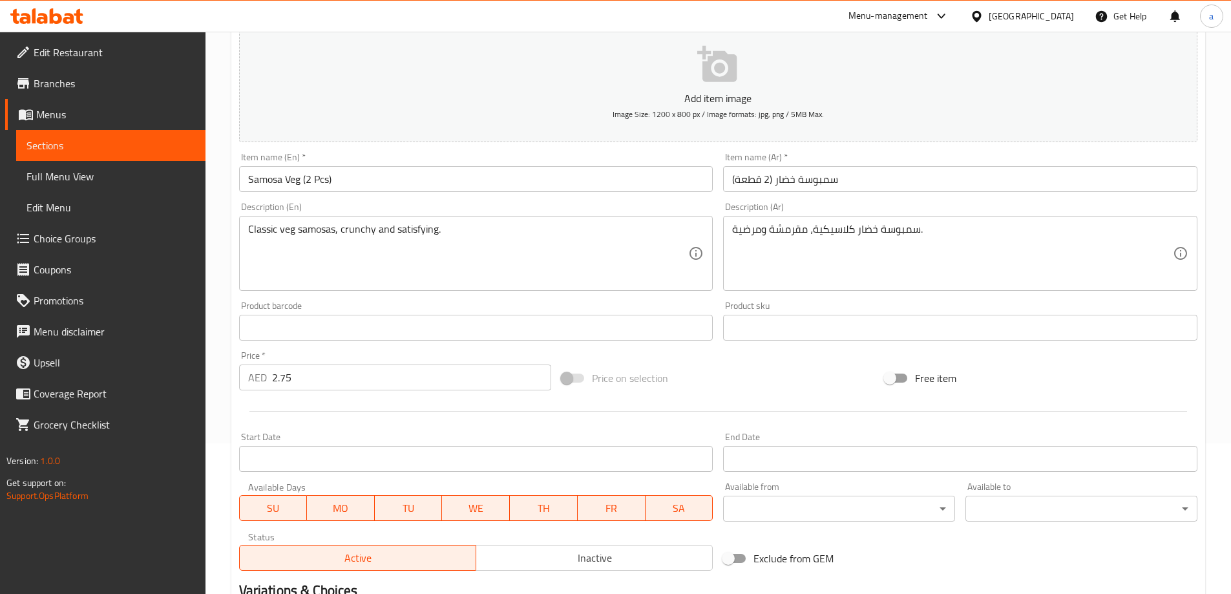
scroll to position [319, 0]
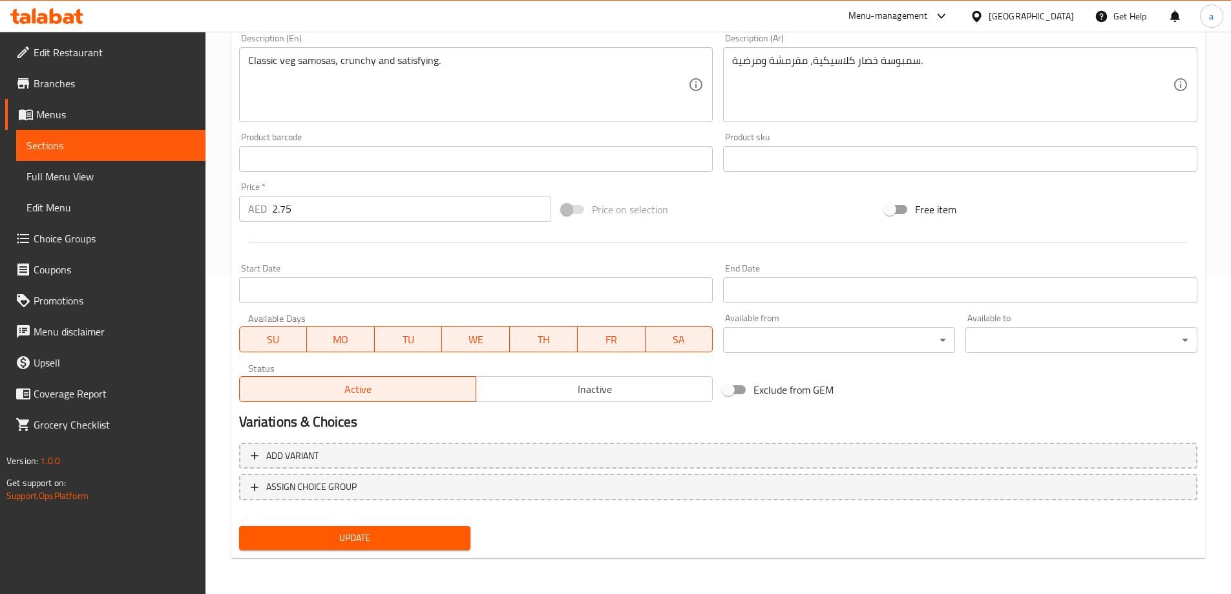
click at [322, 533] on span "Update" at bounding box center [354, 538] width 211 height 16
click at [125, 144] on span "Sections" at bounding box center [110, 146] width 169 height 16
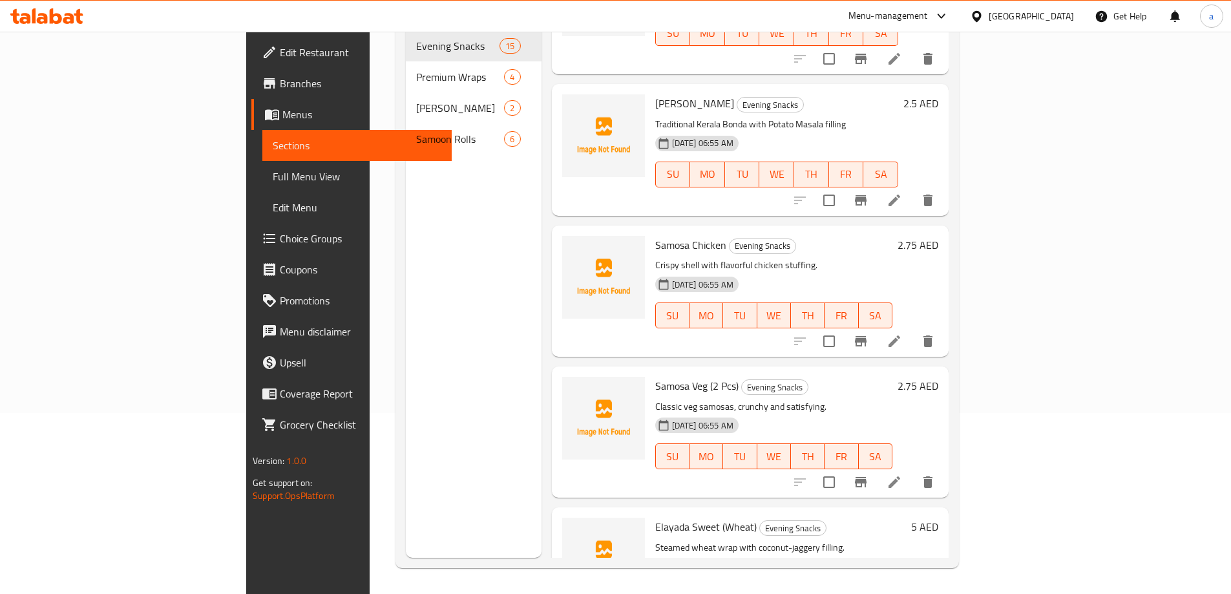
scroll to position [1357, 0]
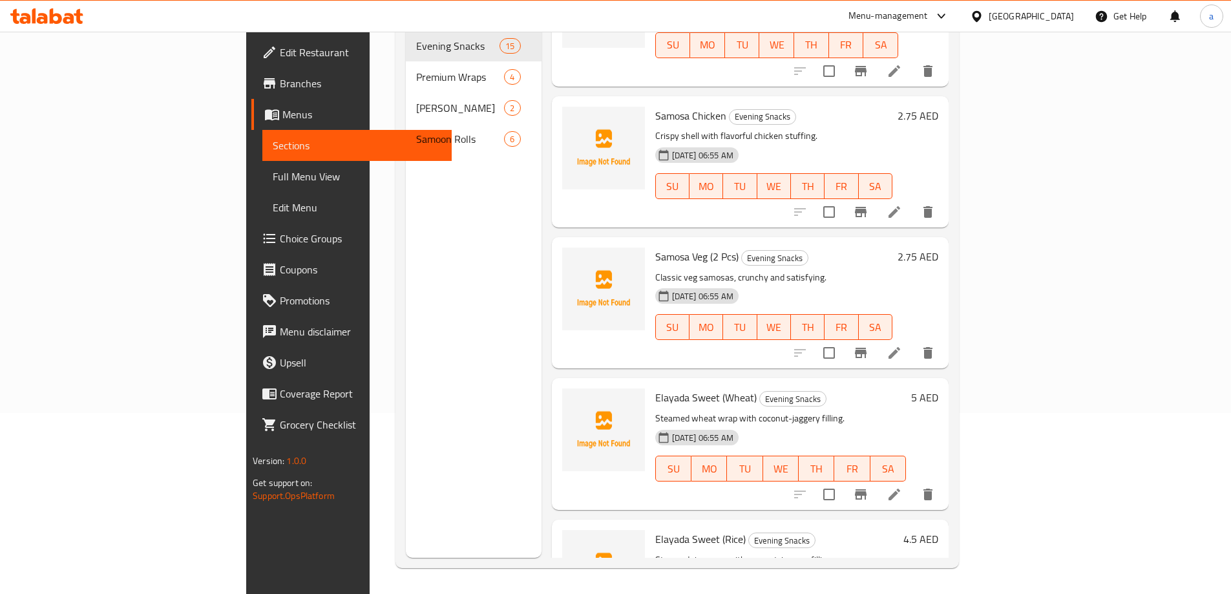
click at [902, 487] on icon at bounding box center [895, 495] width 16 height 16
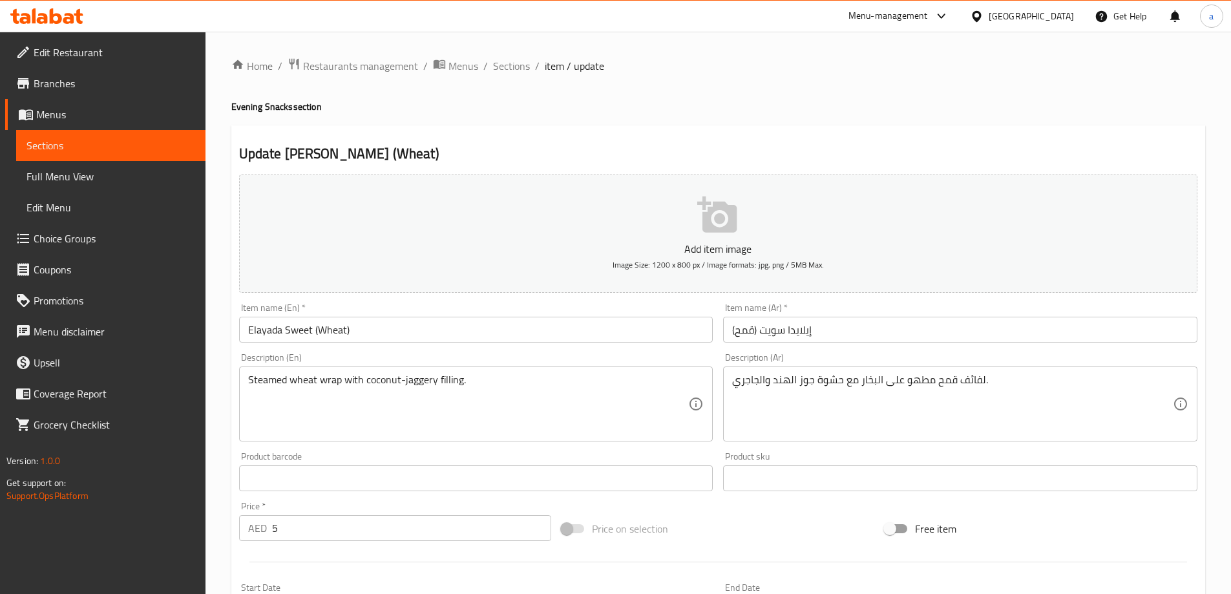
click at [305, 327] on input "Elayada Sweet (Wheat)" at bounding box center [476, 330] width 474 height 26
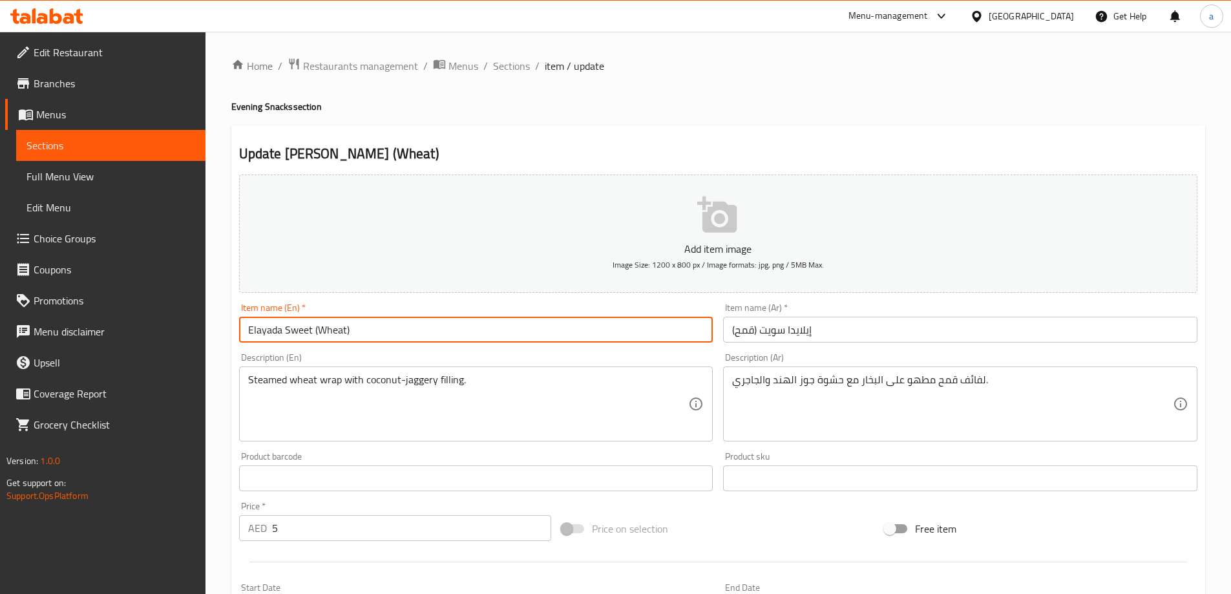
click at [305, 327] on input "Elayada Sweet (Wheat)" at bounding box center [476, 330] width 474 height 26
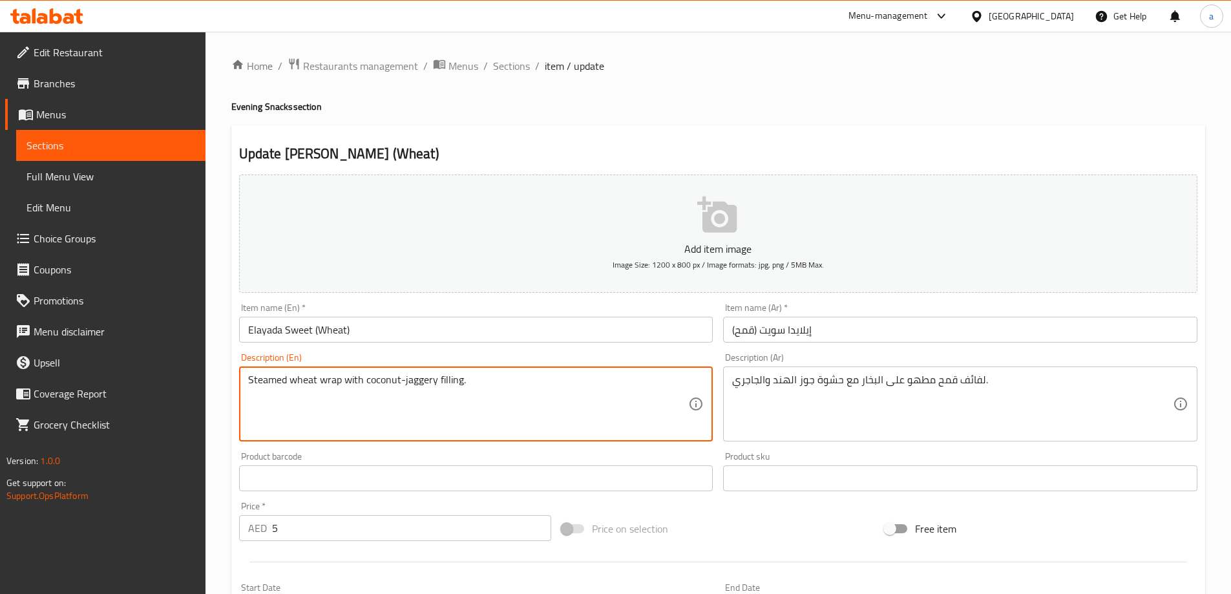
click at [421, 382] on textarea "Steamed wheat wrap with coconut-jaggery filling." at bounding box center [468, 404] width 441 height 61
click at [267, 381] on textarea "Steamed wheat wrap with coconut-jaggery filling." at bounding box center [468, 404] width 441 height 61
click at [310, 407] on textarea "Steamed wheat wrap with coconut-jaggery filling." at bounding box center [468, 404] width 441 height 61
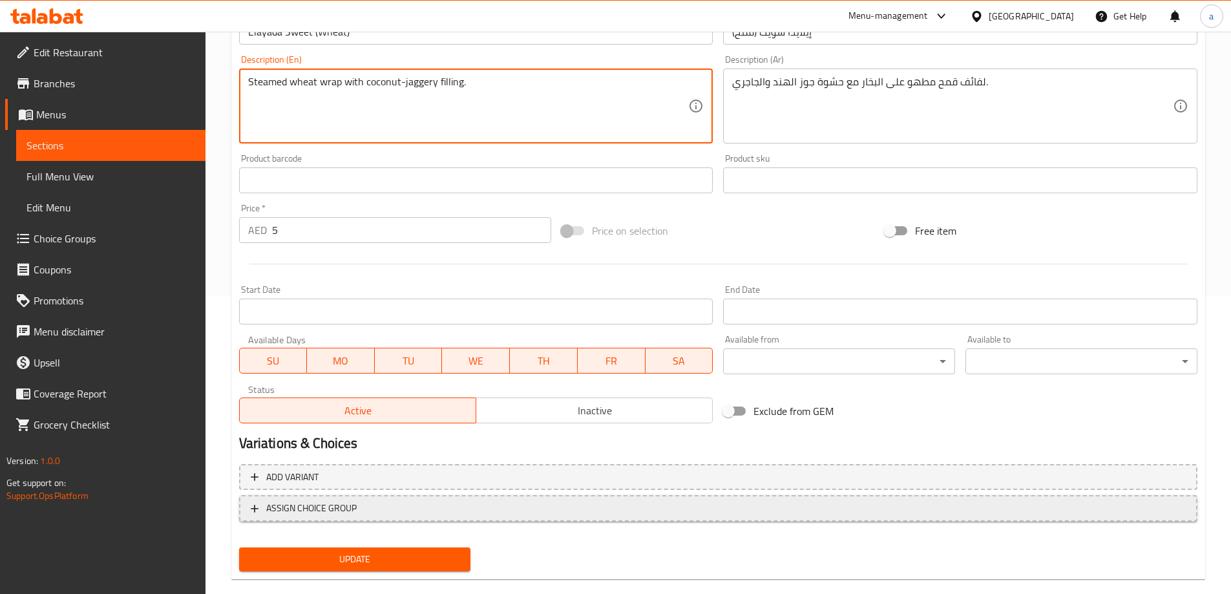
scroll to position [319, 0]
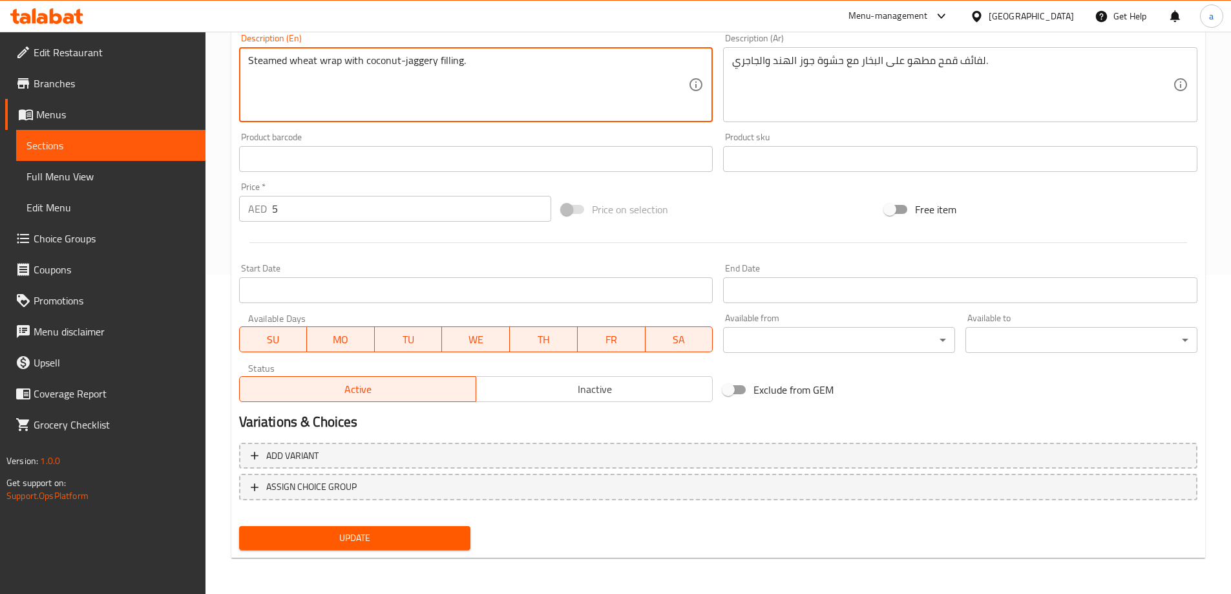
click at [410, 542] on span "Update" at bounding box center [354, 538] width 211 height 16
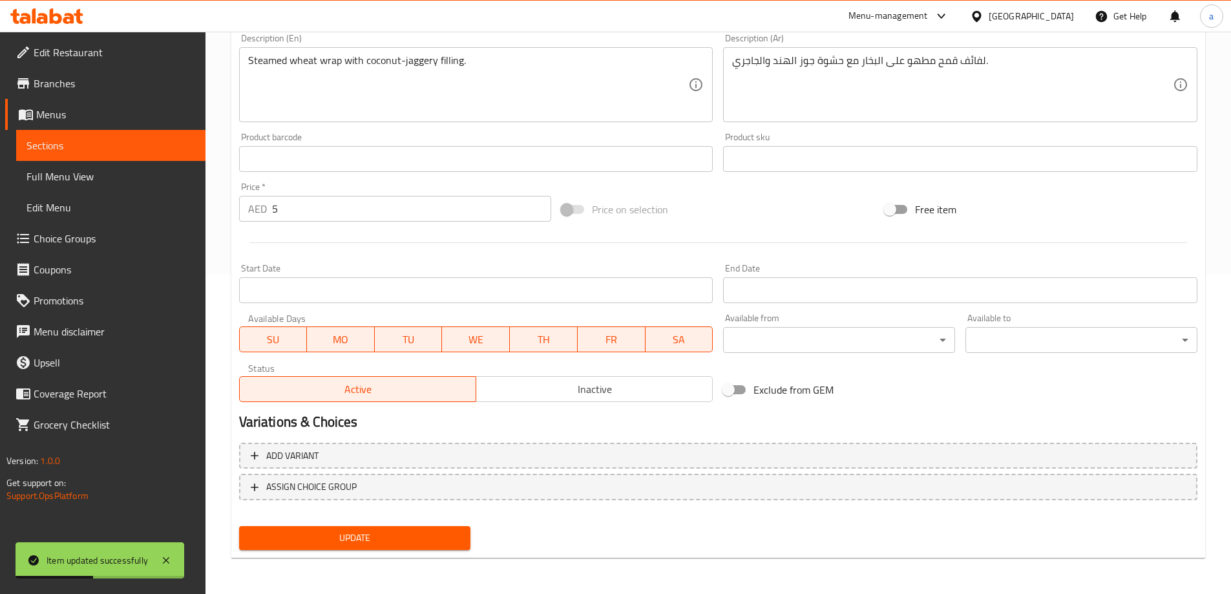
click at [125, 150] on span "Sections" at bounding box center [110, 146] width 169 height 16
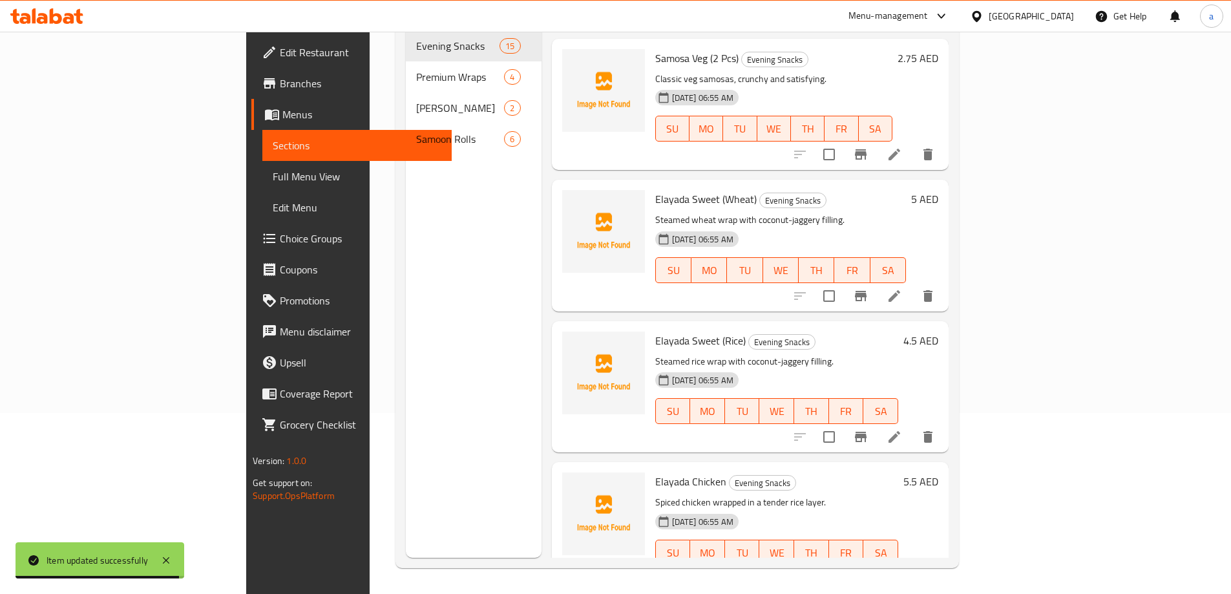
scroll to position [1556, 0]
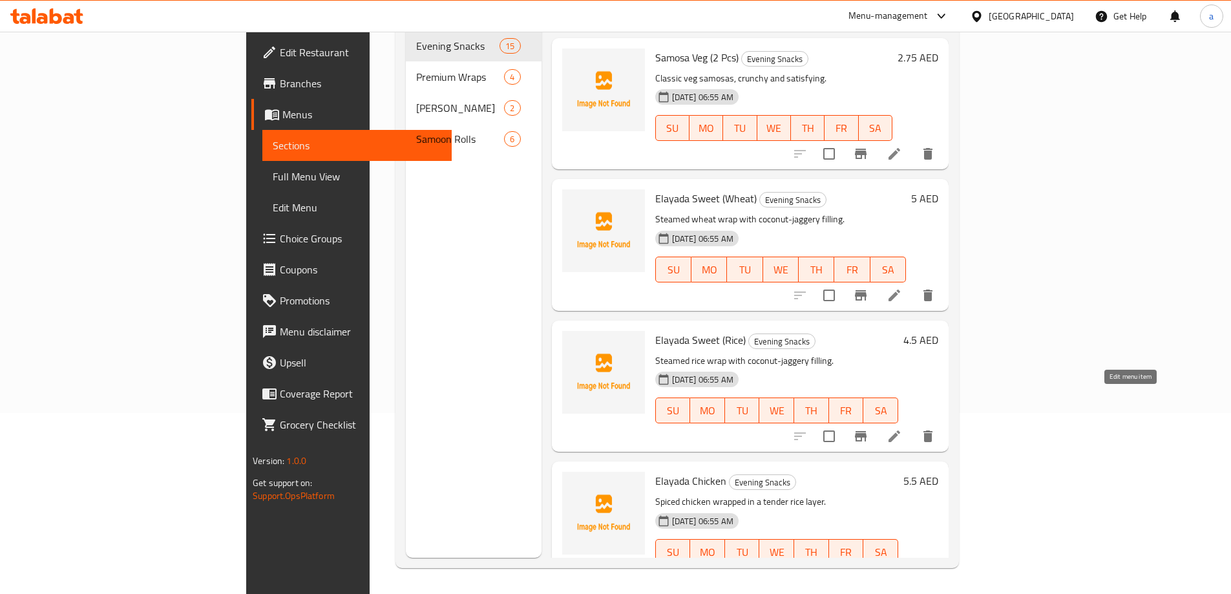
click at [902, 428] on icon at bounding box center [895, 436] width 16 height 16
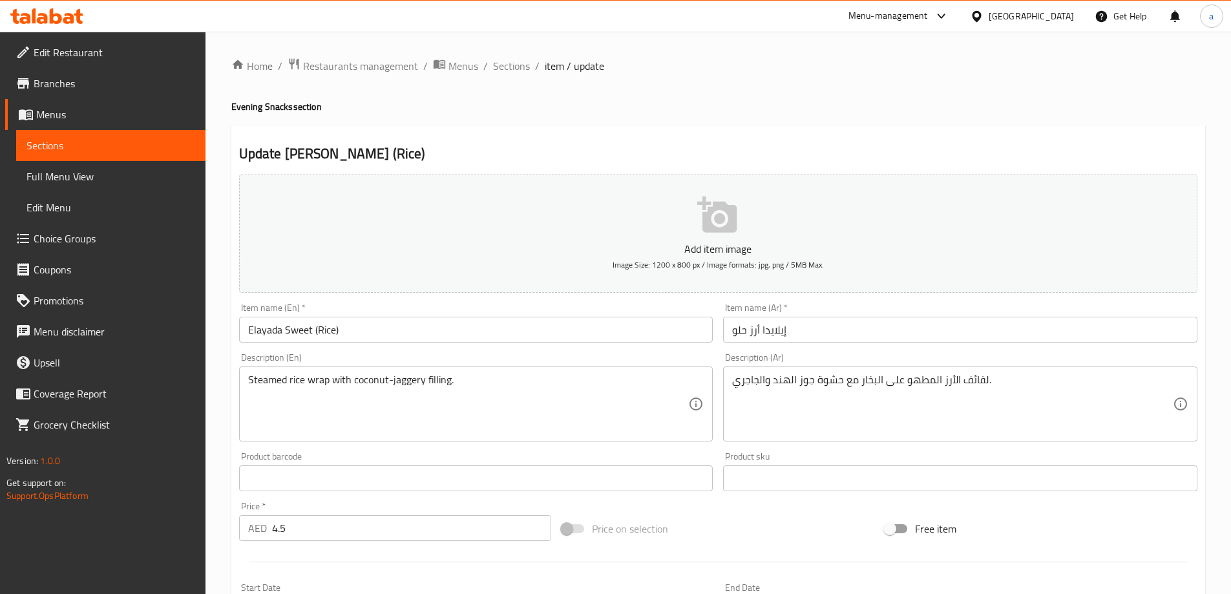
click at [735, 328] on input "إيلايدا أرز حلو" at bounding box center [960, 330] width 474 height 26
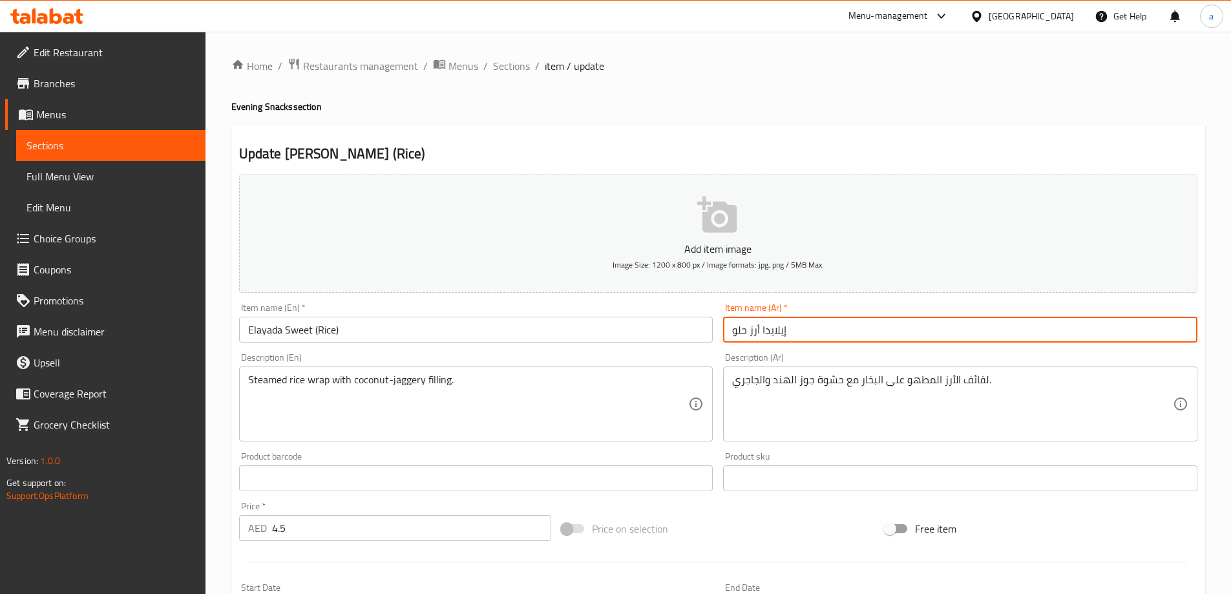
click at [746, 332] on input "إيلايدا أرز حلو" at bounding box center [960, 330] width 474 height 26
click at [477, 342] on input "Elayada Sweet (Rice)" at bounding box center [476, 330] width 474 height 26
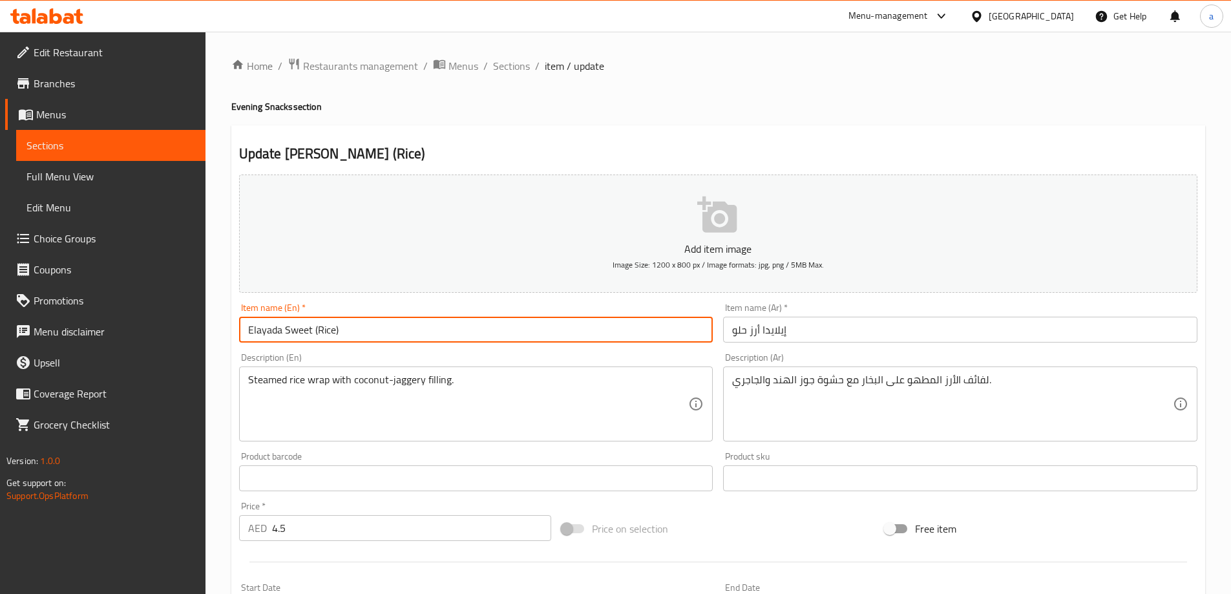
click at [477, 342] on input "Elayada Sweet (Rice)" at bounding box center [476, 330] width 474 height 26
click at [824, 326] on input "إيلايدا أرز حلو" at bounding box center [960, 330] width 474 height 26
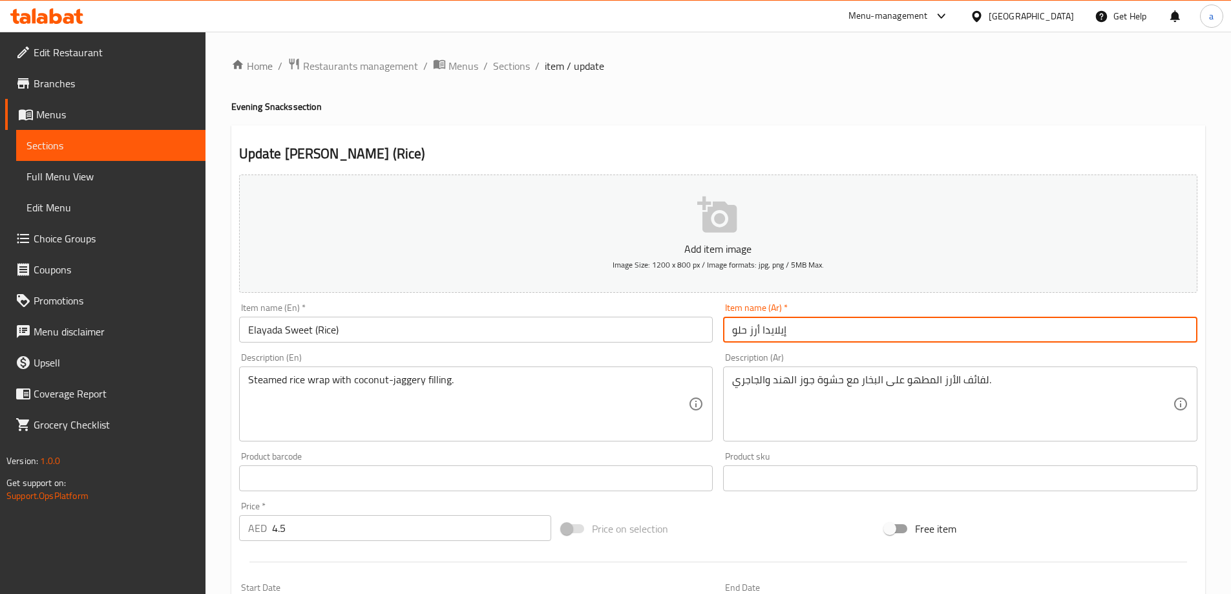
click at [824, 326] on input "إيلايدا أرز حلو" at bounding box center [960, 330] width 474 height 26
paste input "لوى الإيلايدا (الأرز)"
type input "حلوى الإيلايدا (ال"
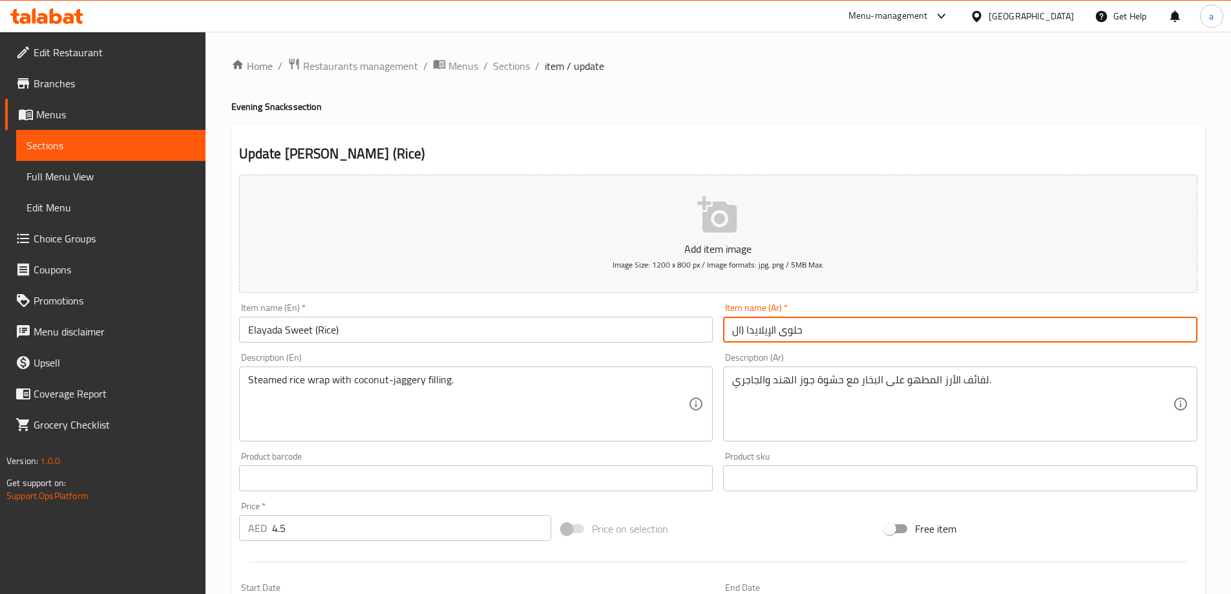
click at [418, 322] on input "Elayada Sweet (Rice)" at bounding box center [476, 330] width 474 height 26
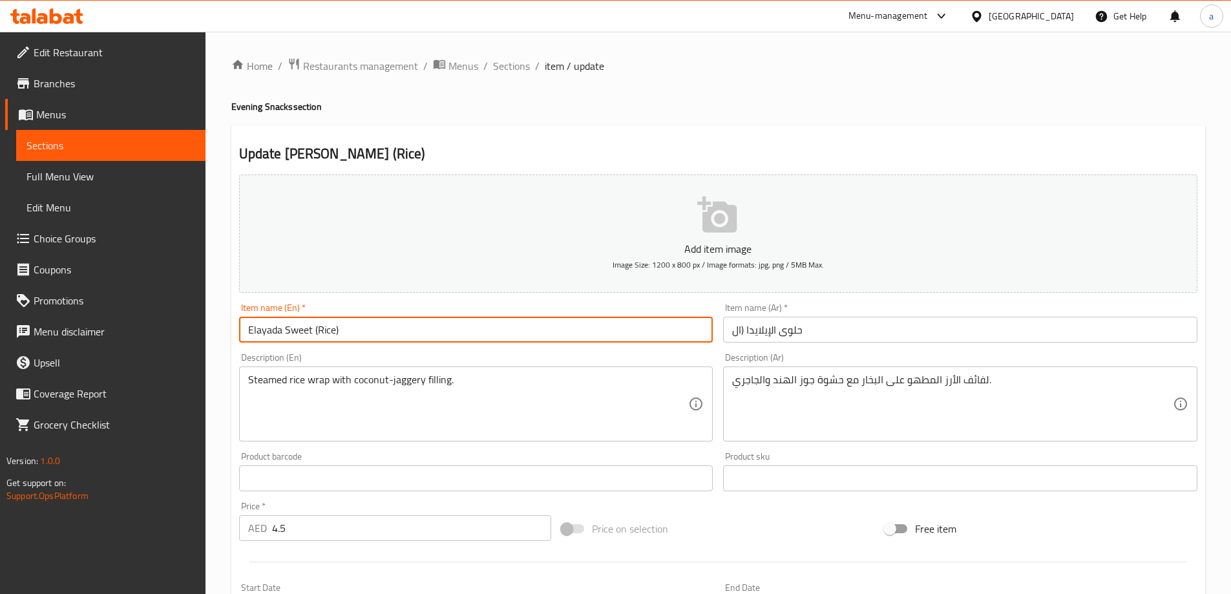
click at [418, 322] on input "Elayada Sweet (Rice)" at bounding box center [476, 330] width 474 height 26
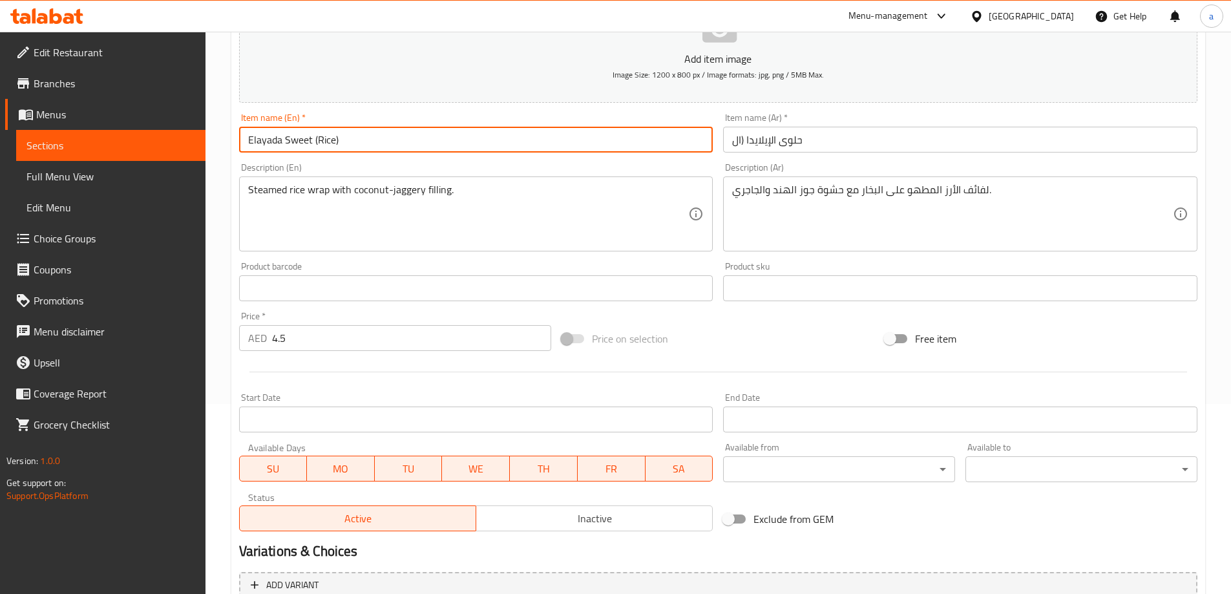
scroll to position [319, 0]
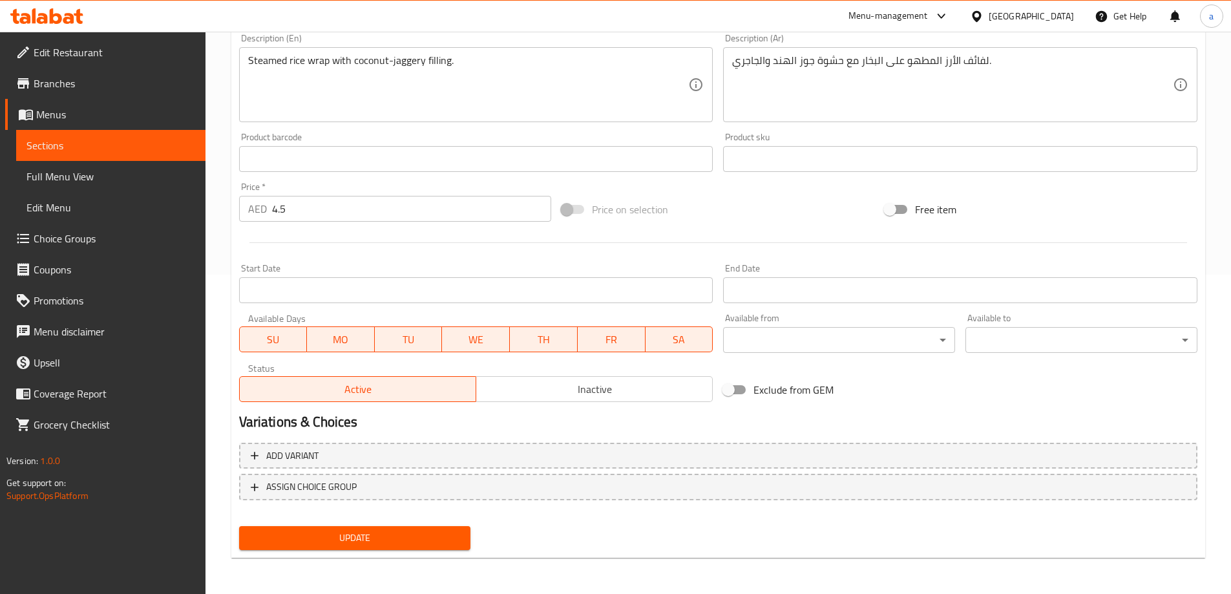
click at [351, 527] on button "Update" at bounding box center [355, 538] width 232 height 24
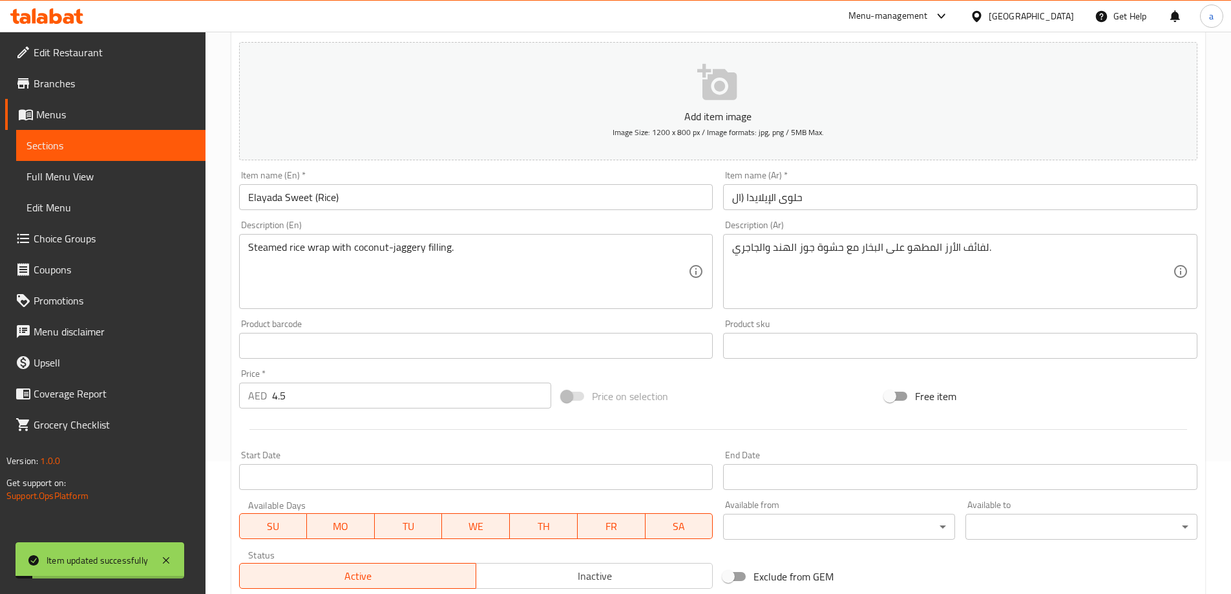
scroll to position [125, 0]
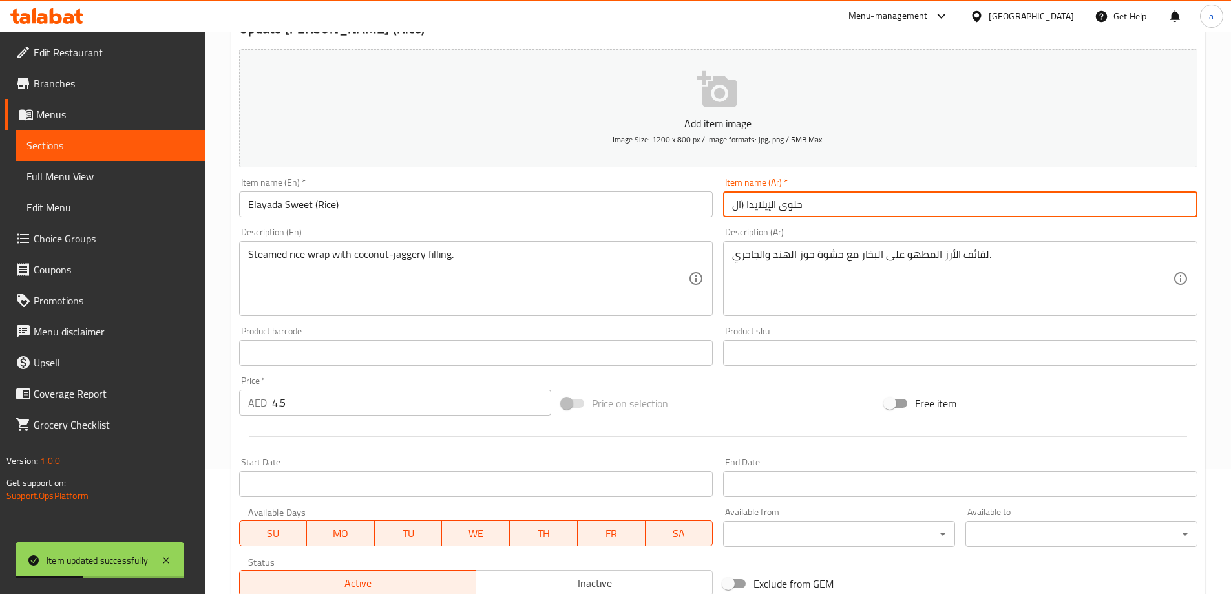
click at [750, 203] on input "حلوى الإيلايدا (ال" at bounding box center [960, 204] width 474 height 26
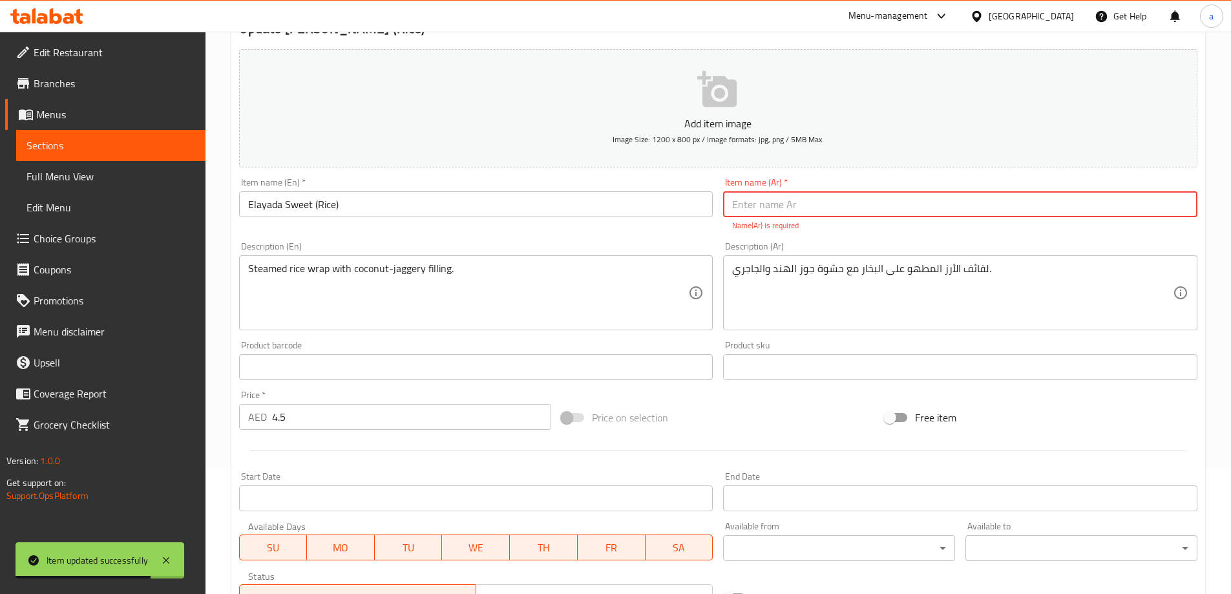
paste input "Elayada Sweet (Rice)"
type input "E"
paste input "حلوى الإيلايدا (الأرز)"
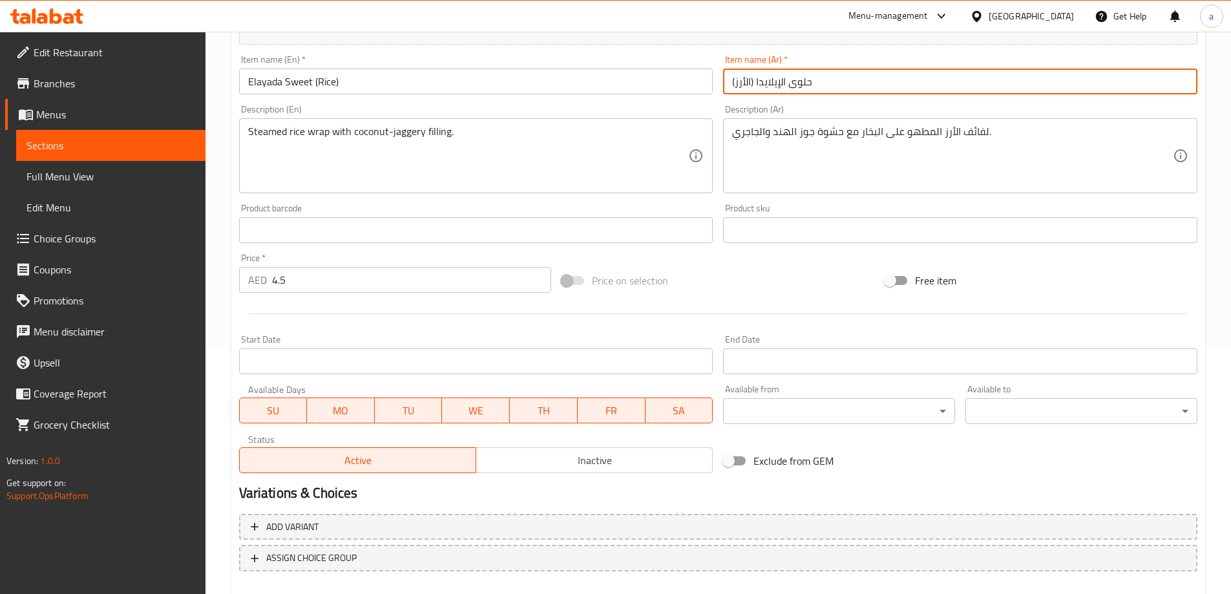
scroll to position [319, 0]
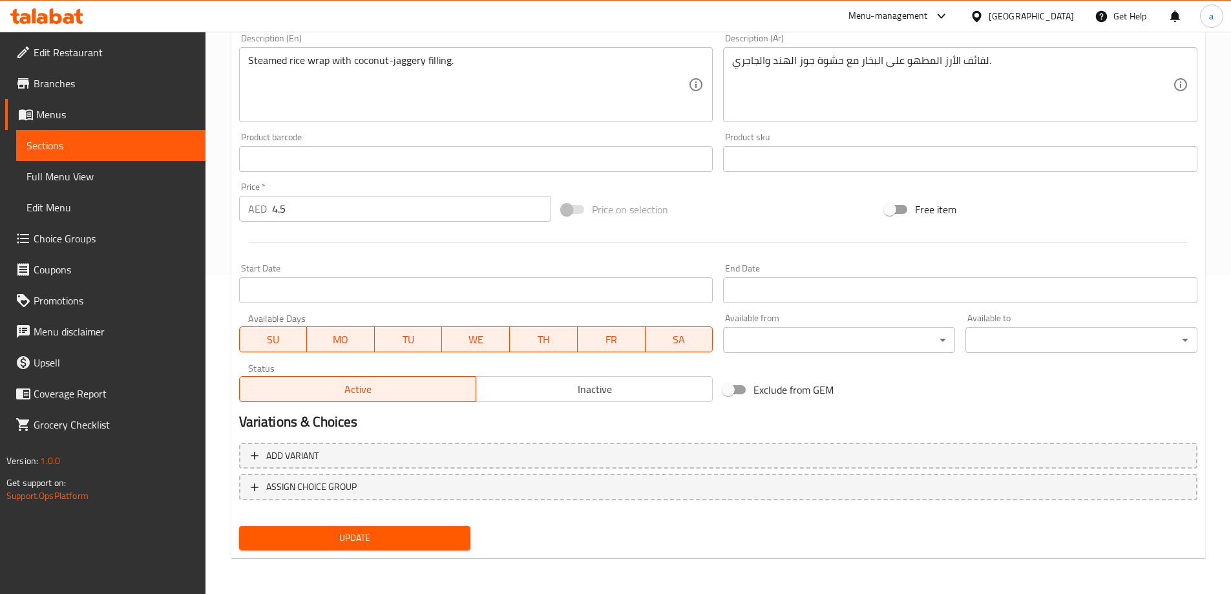
type input "حلوى الإيلايدا (الأرز)"
click at [400, 529] on button "Update" at bounding box center [355, 538] width 232 height 24
click at [114, 147] on span "Sections" at bounding box center [110, 146] width 169 height 16
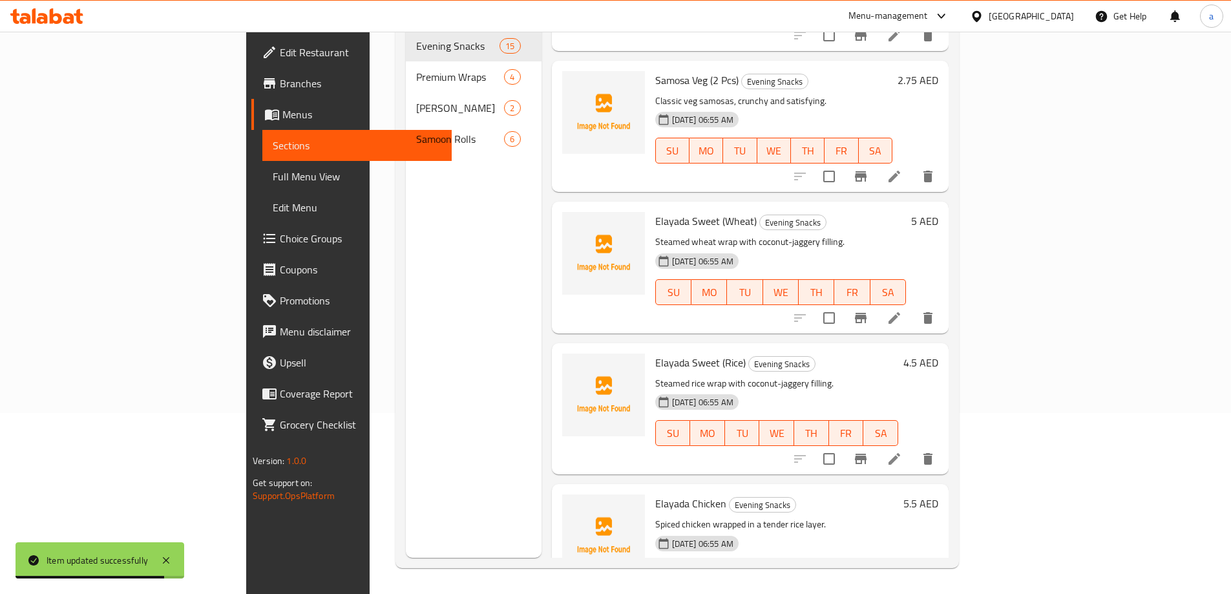
scroll to position [1556, 0]
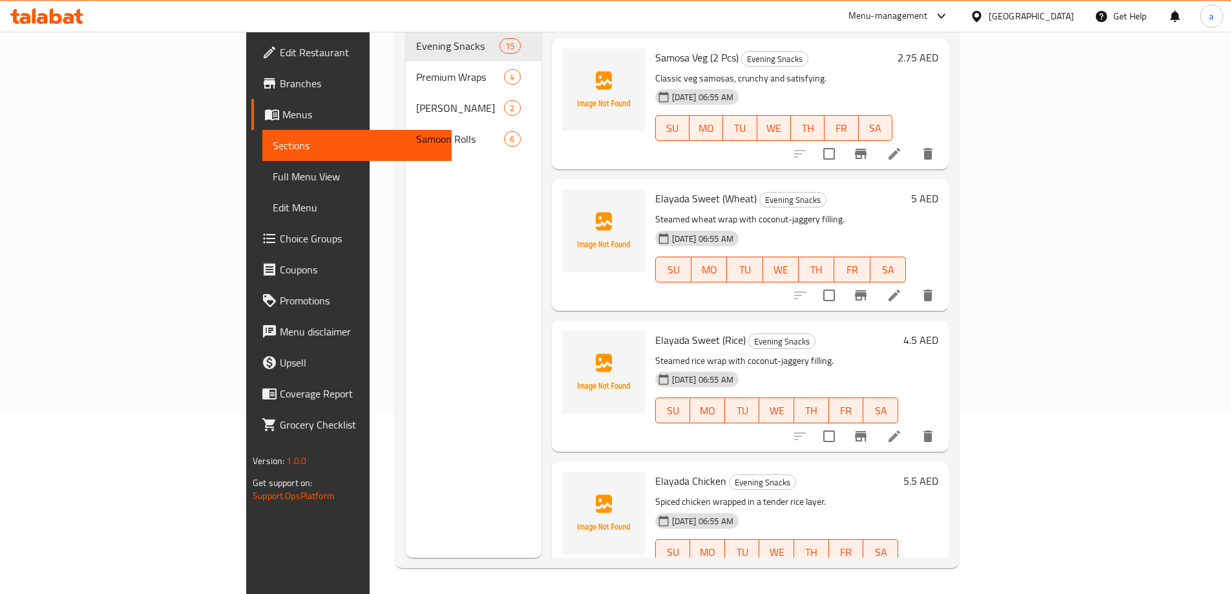
click at [913, 566] on li at bounding box center [894, 577] width 36 height 23
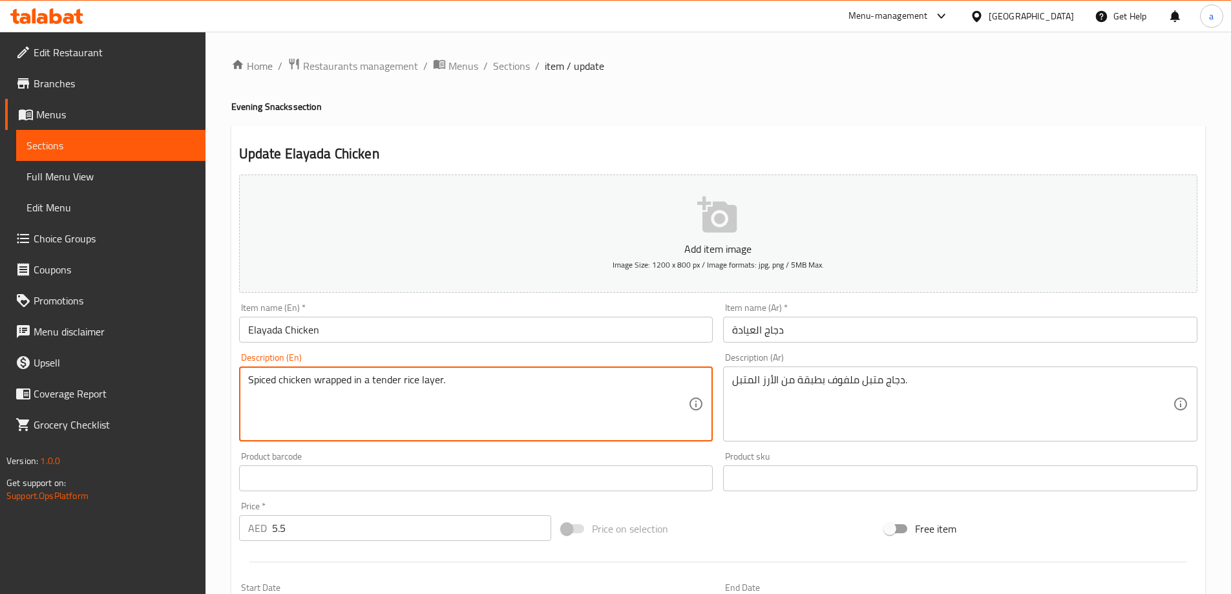
click at [302, 390] on textarea "Spiced chicken wrapped in a tender rice layer." at bounding box center [468, 404] width 441 height 61
click at [808, 369] on div "دجاج متبل ملفوف بطبقة من الأرز المتبل. Description (Ar)" at bounding box center [960, 403] width 474 height 75
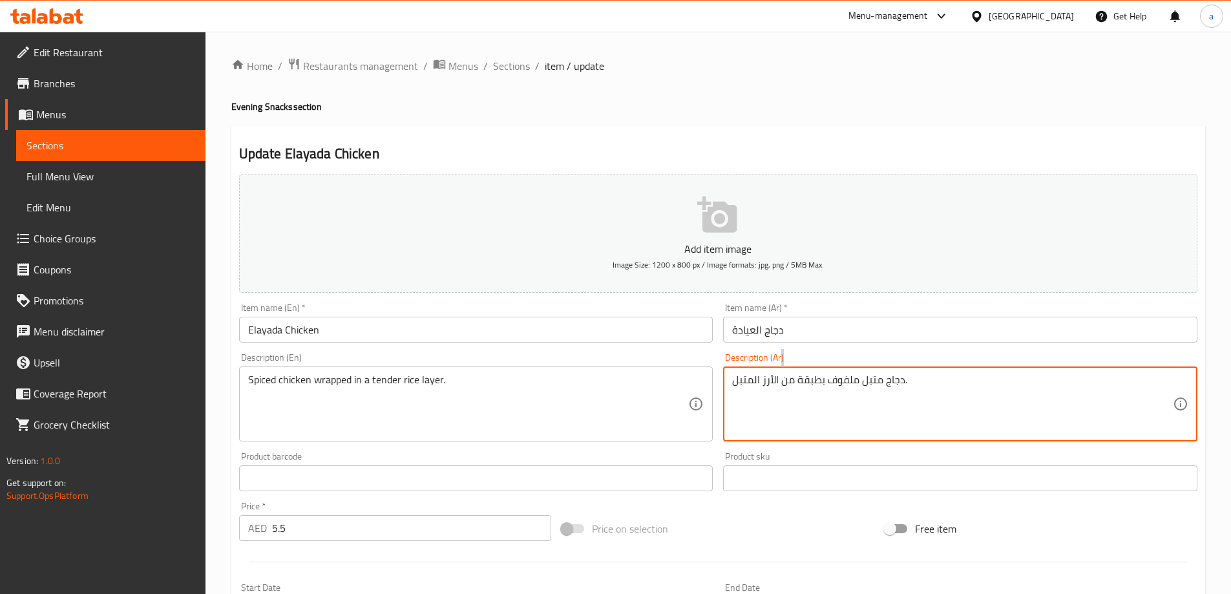
click at [808, 369] on div "دجاج متبل ملفوف بطبقة من الأرز المتبل. Description (Ar)" at bounding box center [960, 403] width 474 height 75
click at [810, 385] on textarea "دجاج متبل ملفوف بطبقة من الأرز المتبل." at bounding box center [952, 404] width 441 height 61
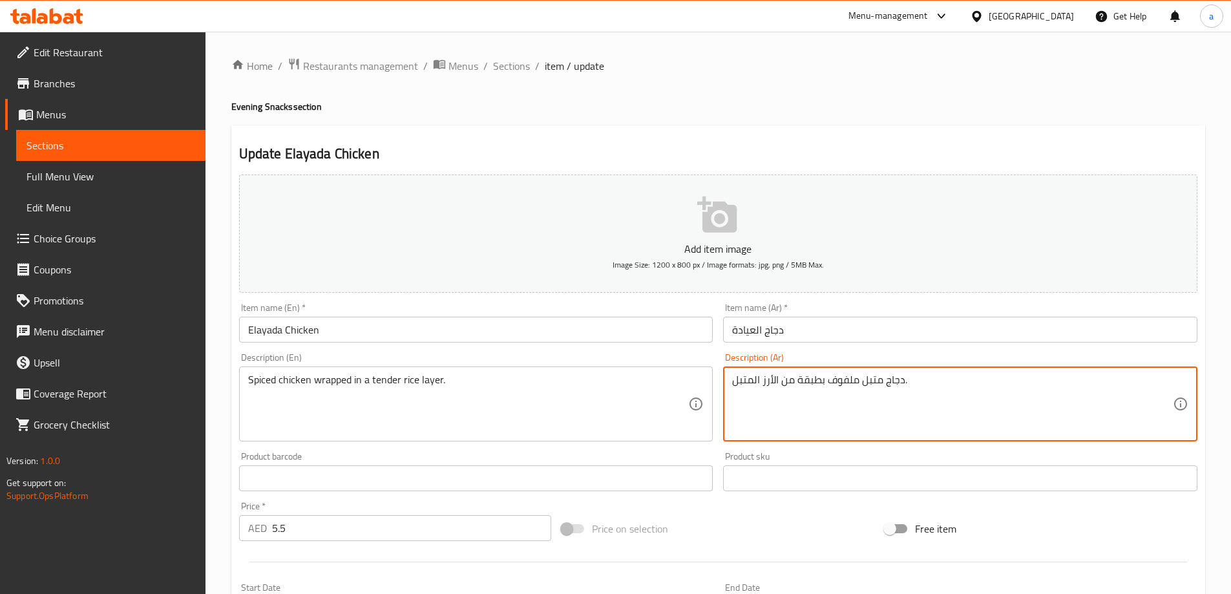
paste textarea "طري"
type textarea "دجاج متبل ملفوف بطبقة من الأرز الطري."
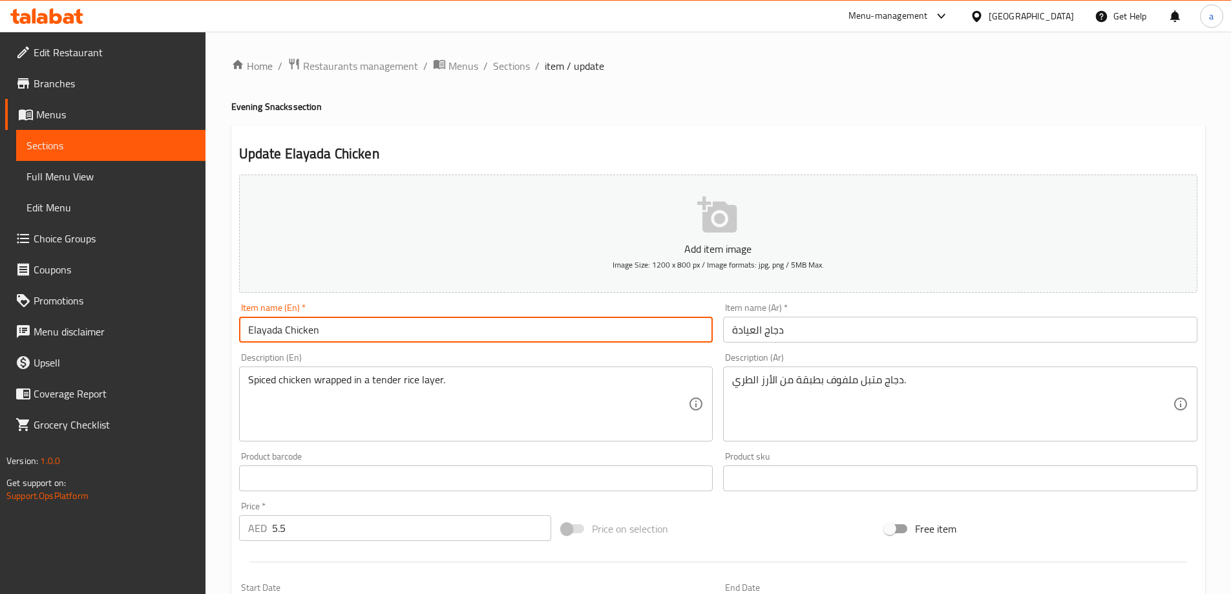
click at [453, 320] on input "Elayada Chicken" at bounding box center [476, 330] width 474 height 26
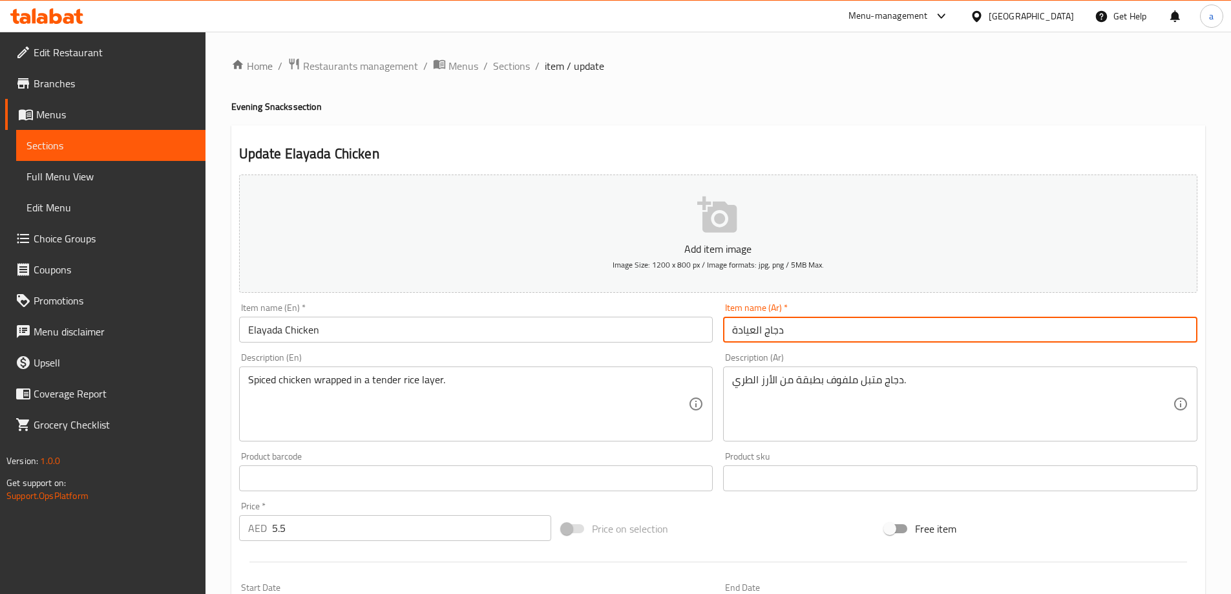
click at [747, 322] on input "دجاج العيادة" at bounding box center [960, 330] width 474 height 26
paste input "يادا"
type input "دجاج الايادا"
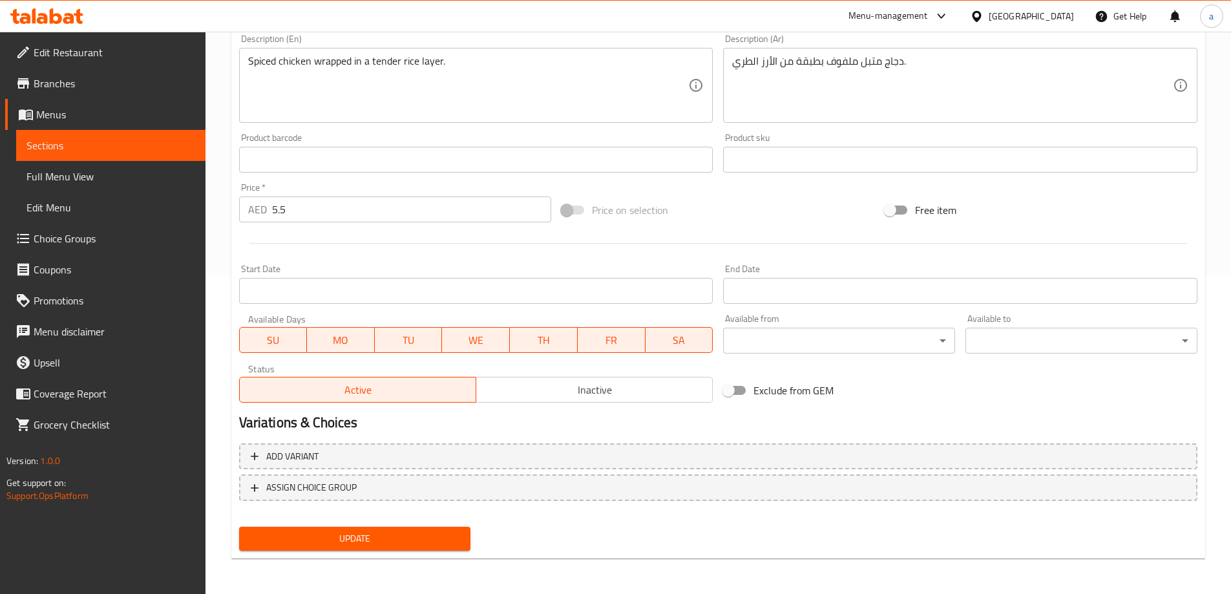
scroll to position [319, 0]
click at [367, 542] on span "Update" at bounding box center [354, 538] width 211 height 16
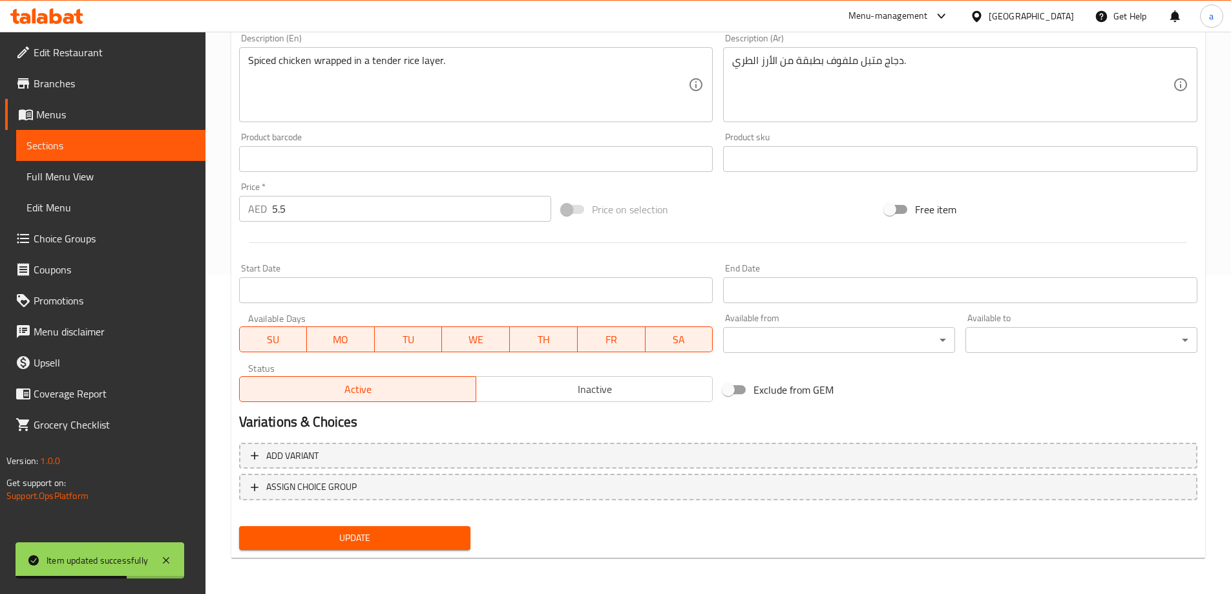
click at [132, 140] on span "Sections" at bounding box center [110, 146] width 169 height 16
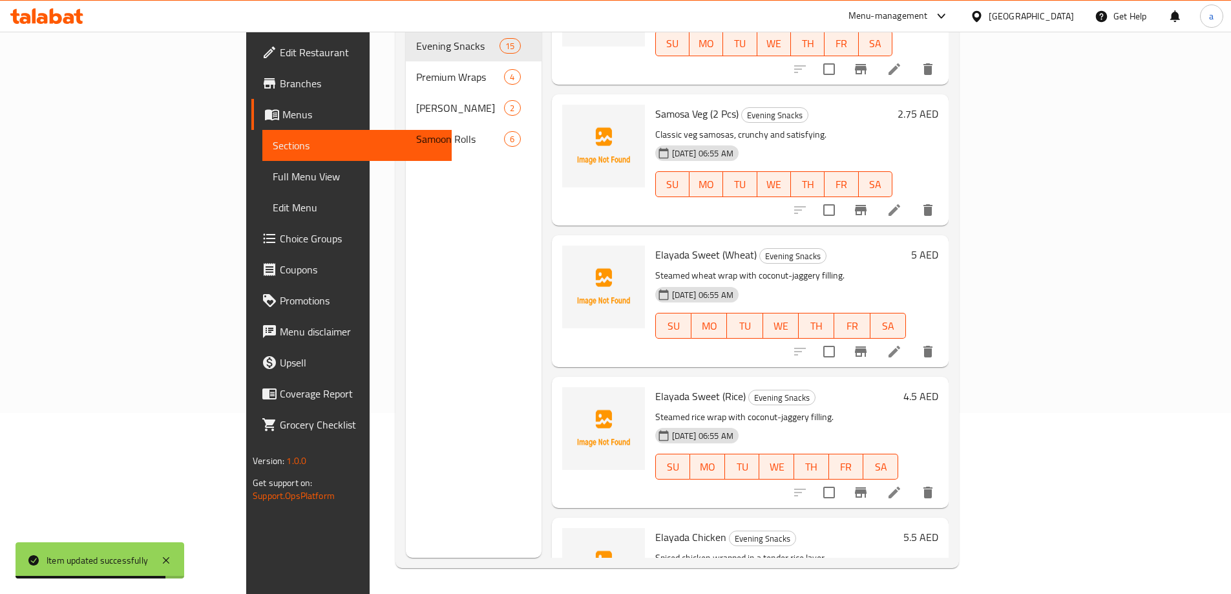
scroll to position [1556, 0]
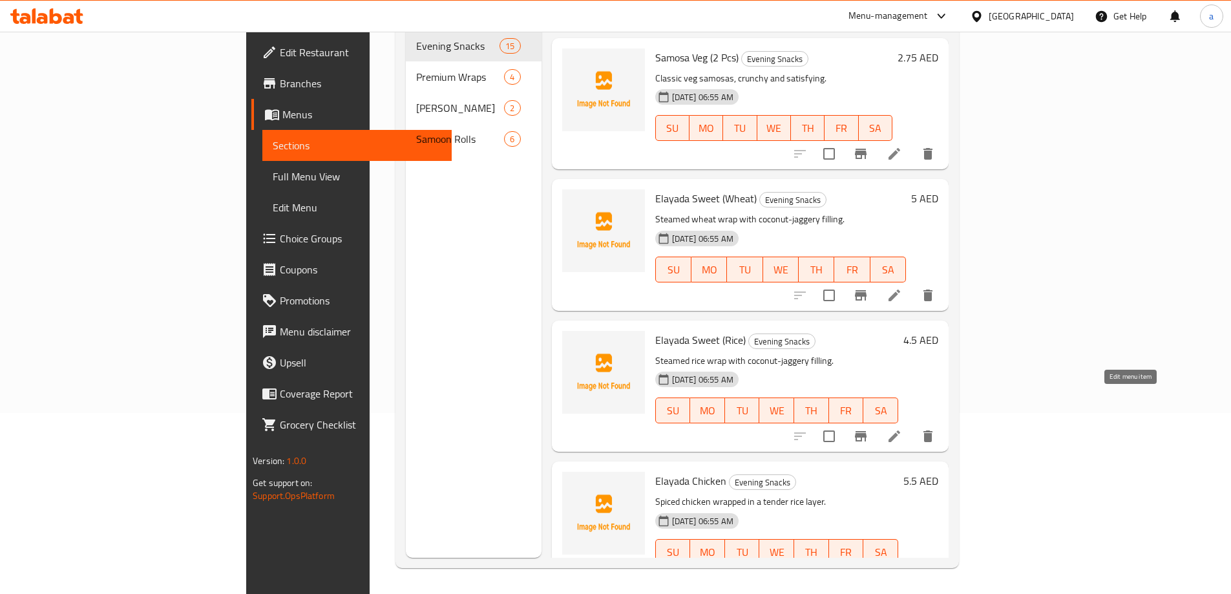
click at [900, 430] on icon at bounding box center [895, 436] width 12 height 12
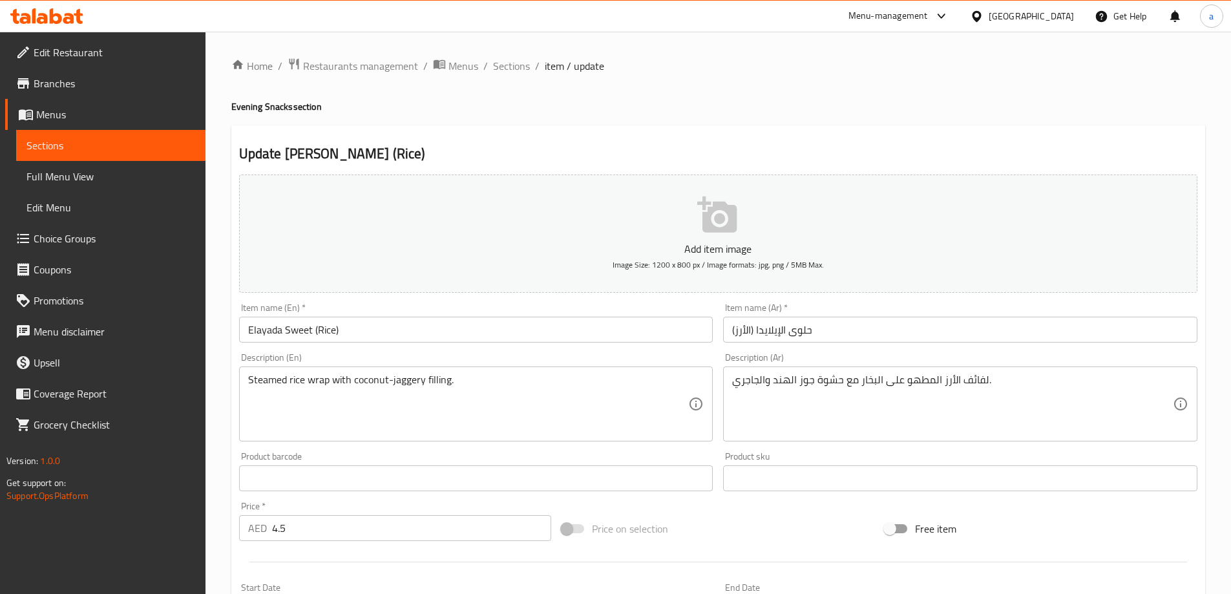
click at [774, 331] on input "حلوى الإيلايدا (الأرز)" at bounding box center [960, 330] width 474 height 26
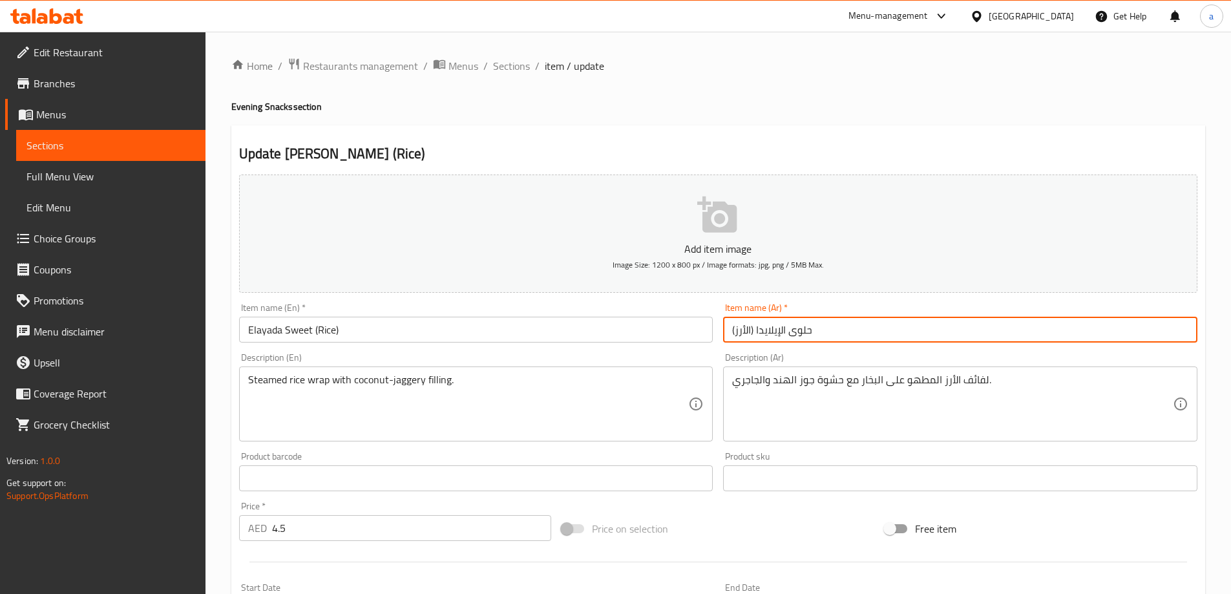
click at [88, 143] on span "Sections" at bounding box center [110, 146] width 169 height 16
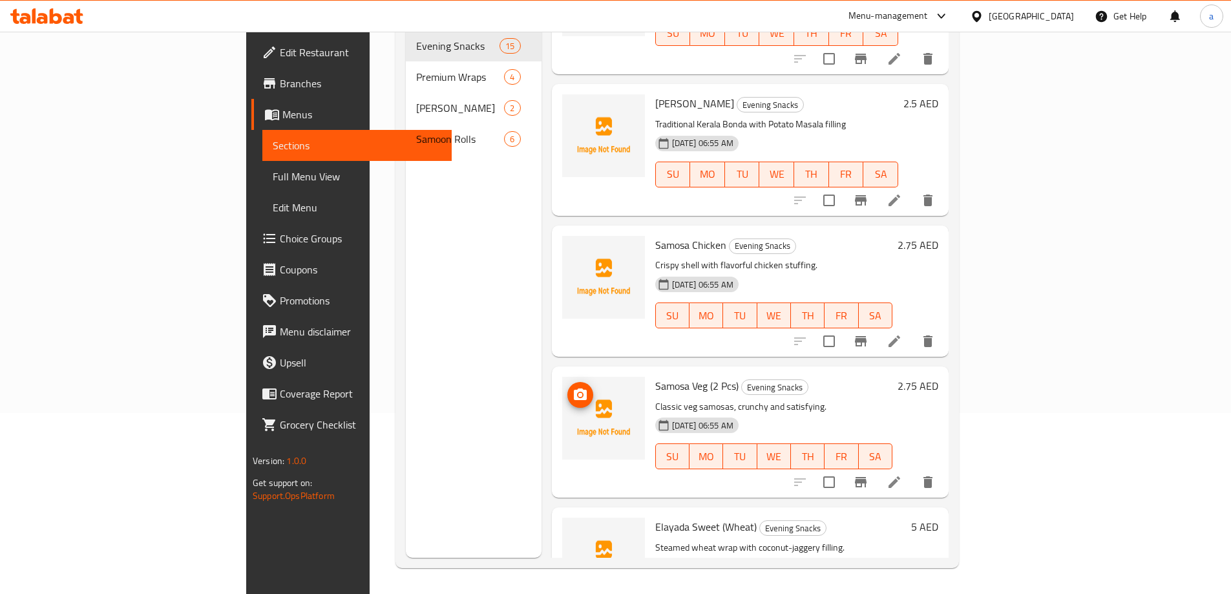
scroll to position [1556, 0]
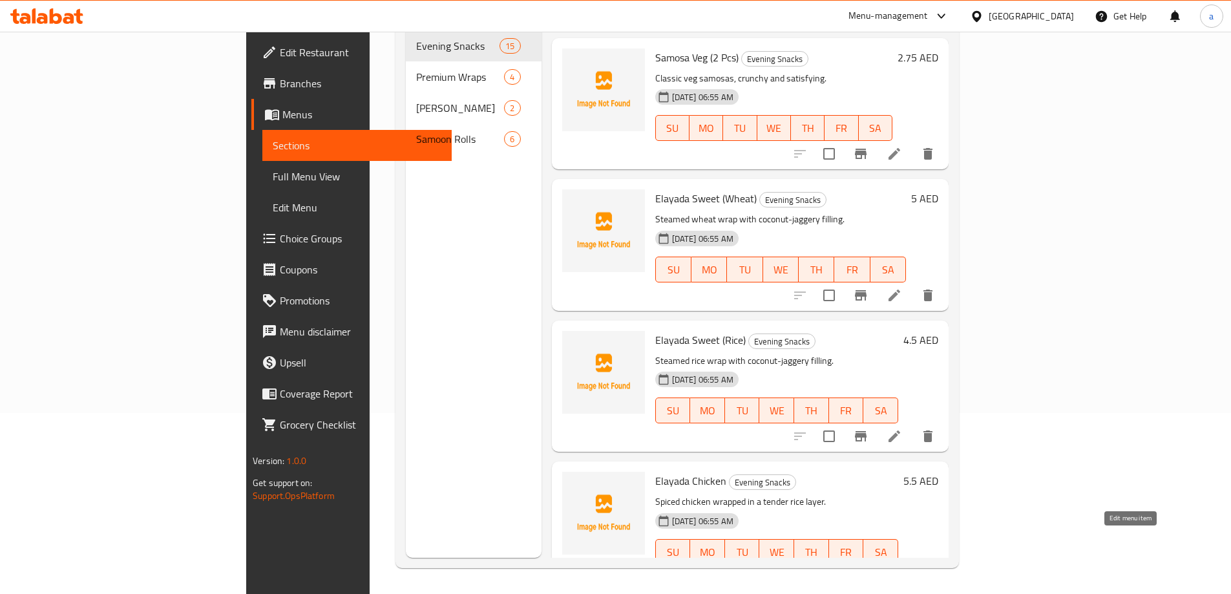
click at [900, 572] on icon at bounding box center [895, 578] width 12 height 12
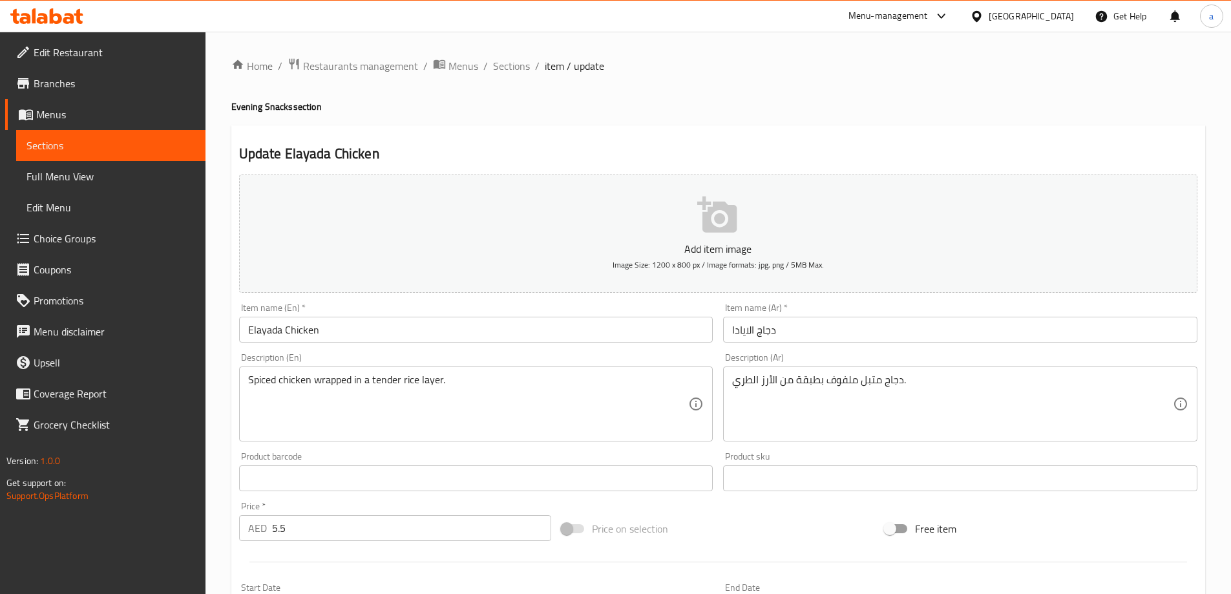
click at [745, 326] on input "دجاج الايادا" at bounding box center [960, 330] width 474 height 26
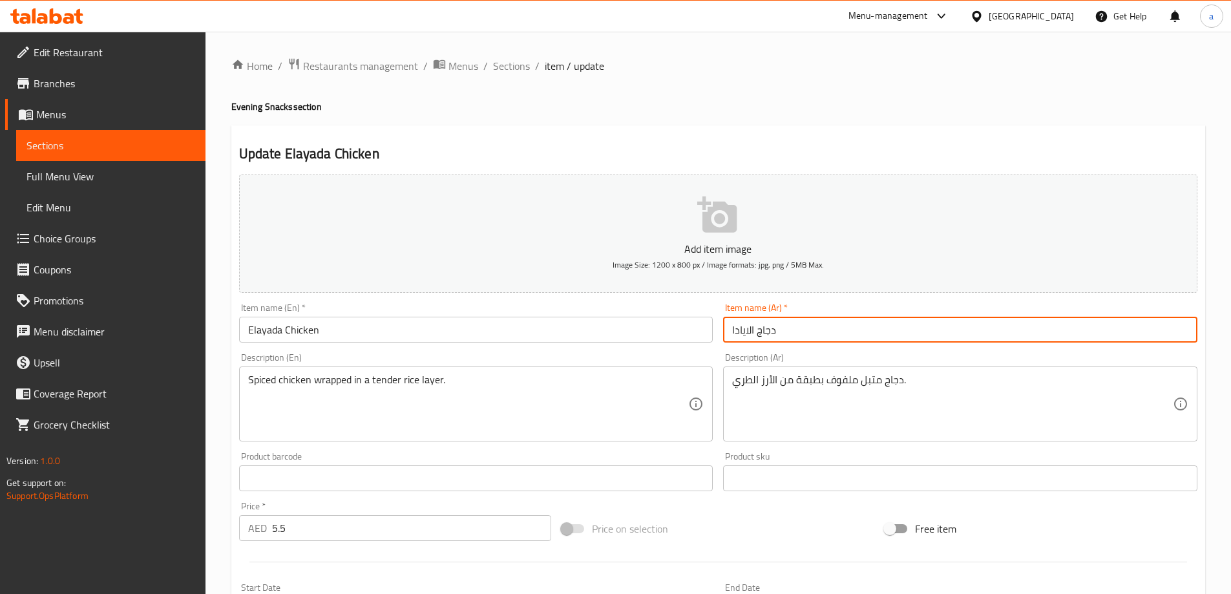
click at [745, 326] on input "دجاج الايادا" at bounding box center [960, 330] width 474 height 26
paste input "يلايدا"
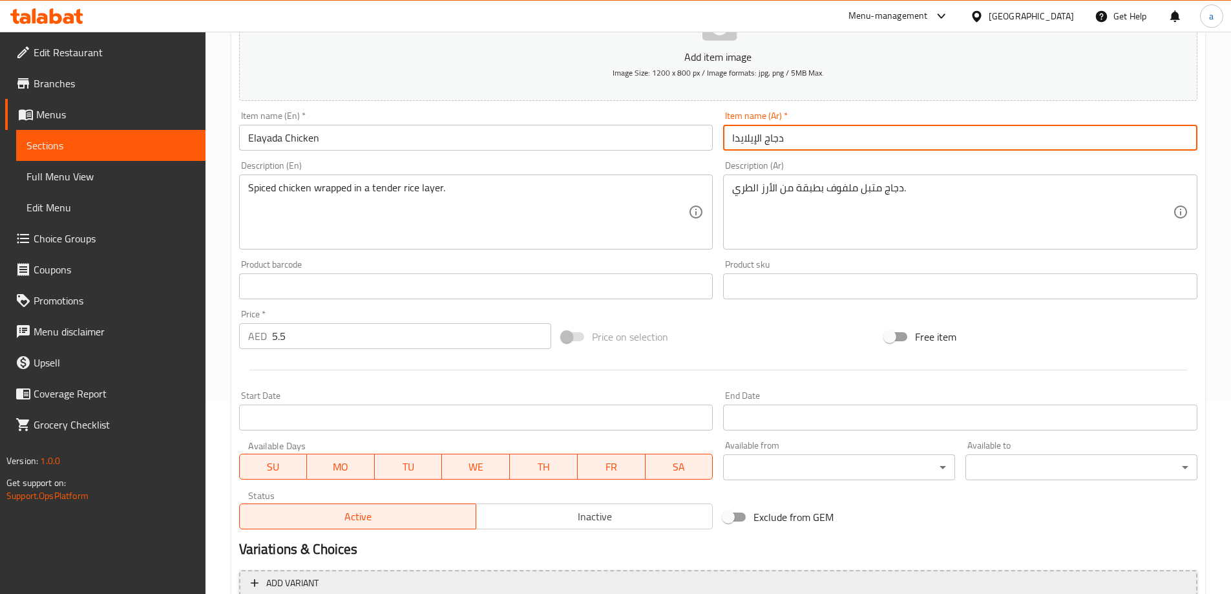
scroll to position [319, 0]
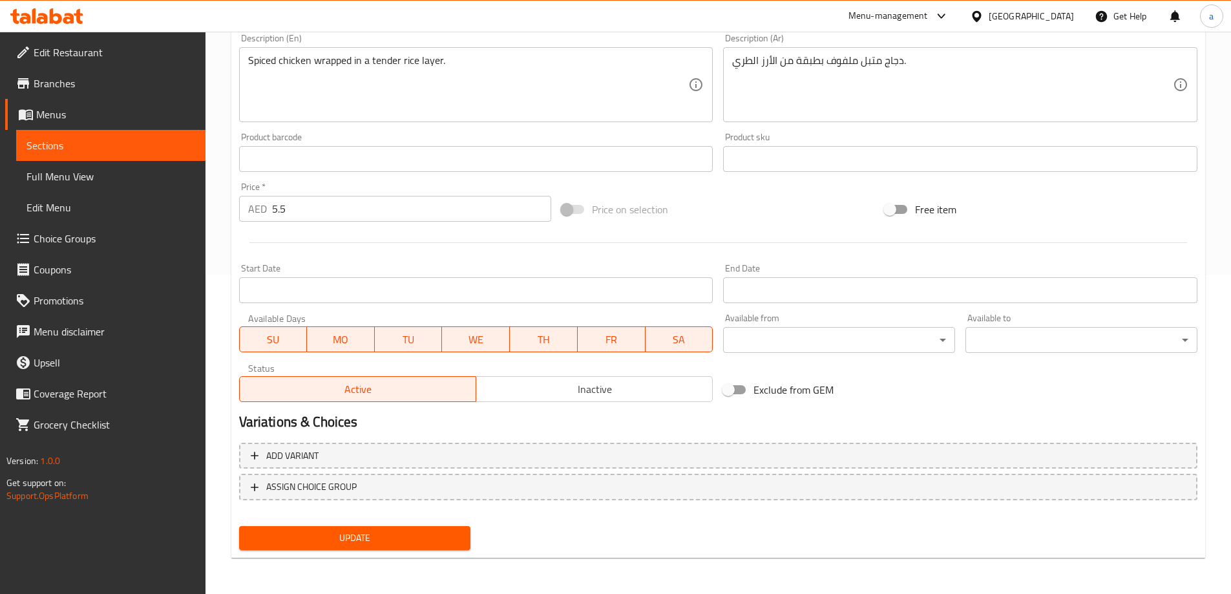
type input "دجاج الإيلايدا"
click at [389, 531] on span "Update" at bounding box center [354, 538] width 211 height 16
click at [61, 138] on span "Sections" at bounding box center [110, 146] width 169 height 16
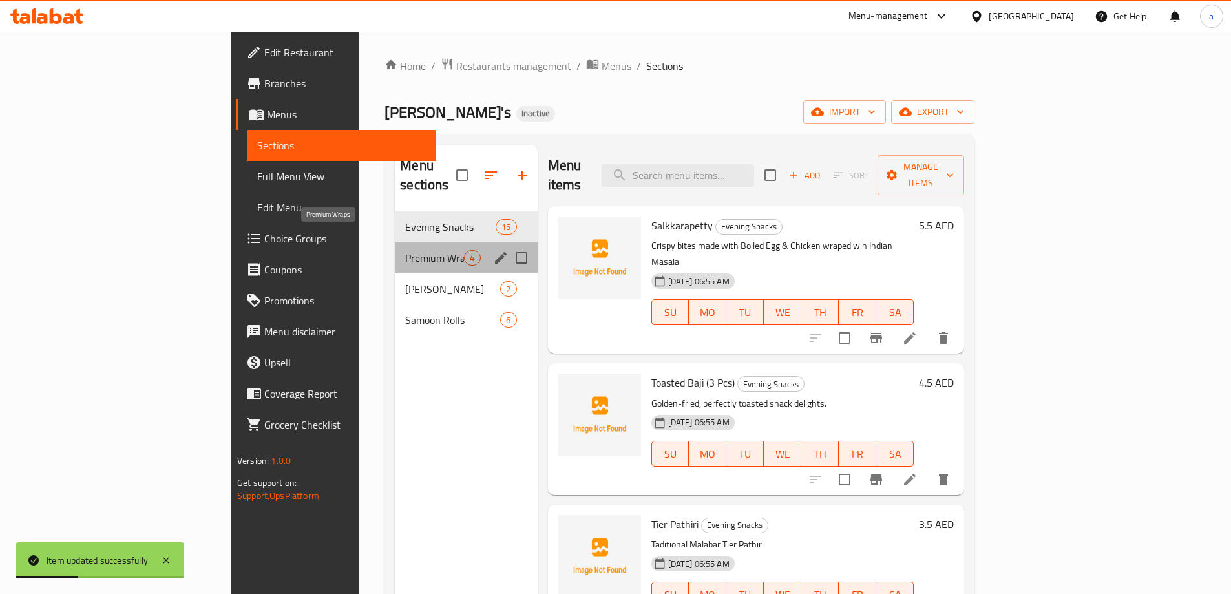
click at [405, 250] on span "Premium Wraps" at bounding box center [434, 258] width 59 height 16
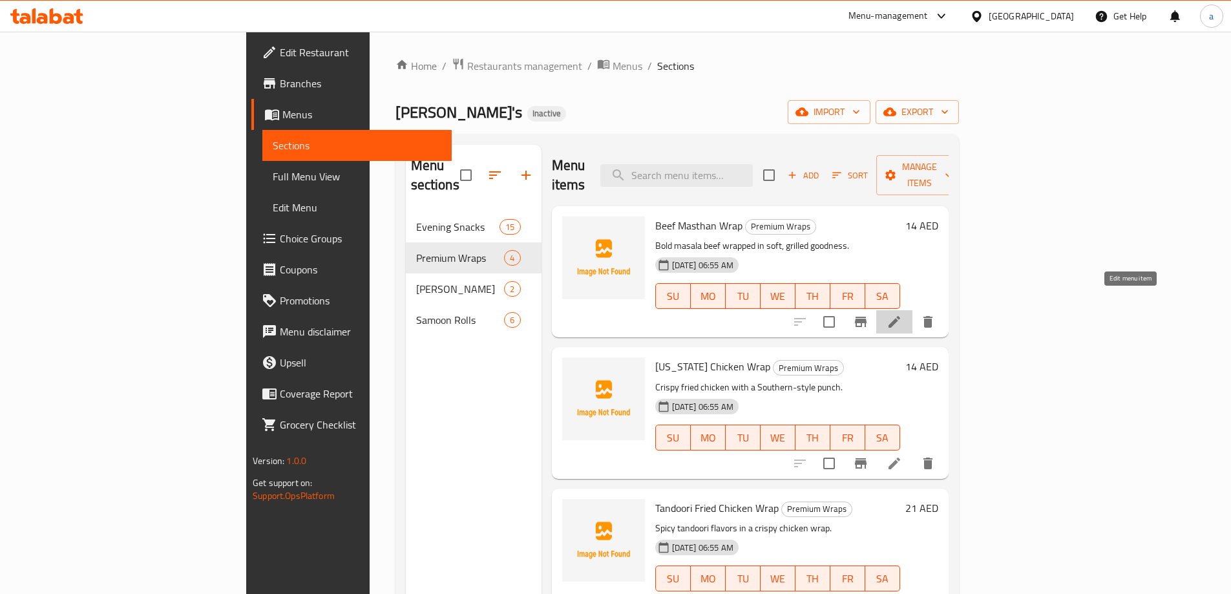
click at [902, 314] on icon at bounding box center [895, 322] width 16 height 16
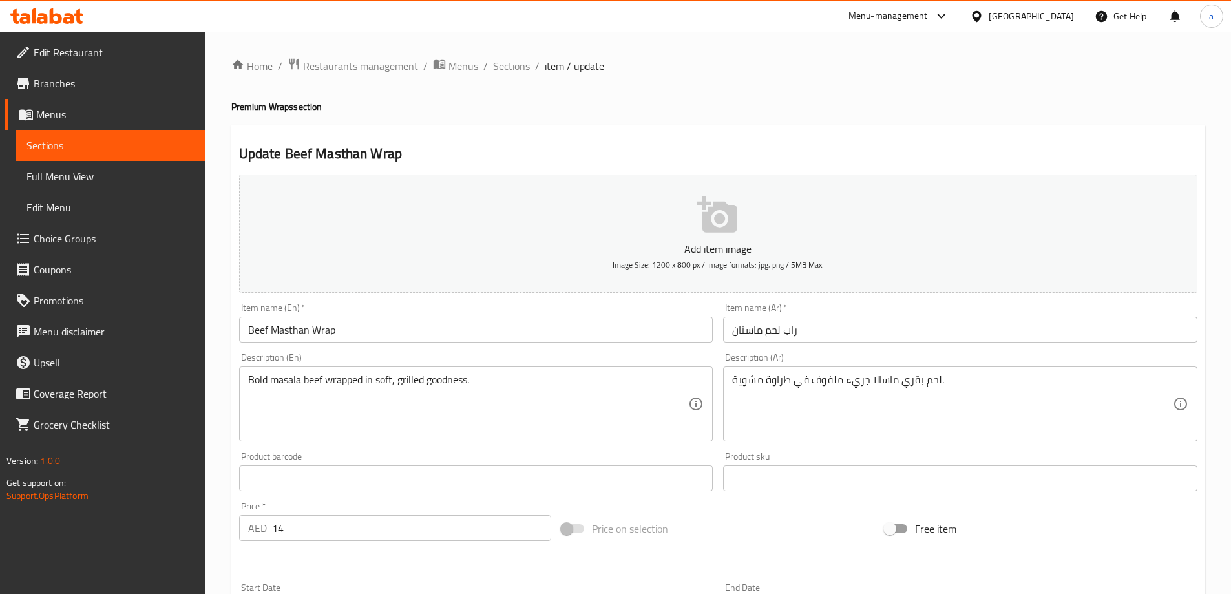
click at [355, 326] on input "Beef Masthan Wrap" at bounding box center [476, 330] width 474 height 26
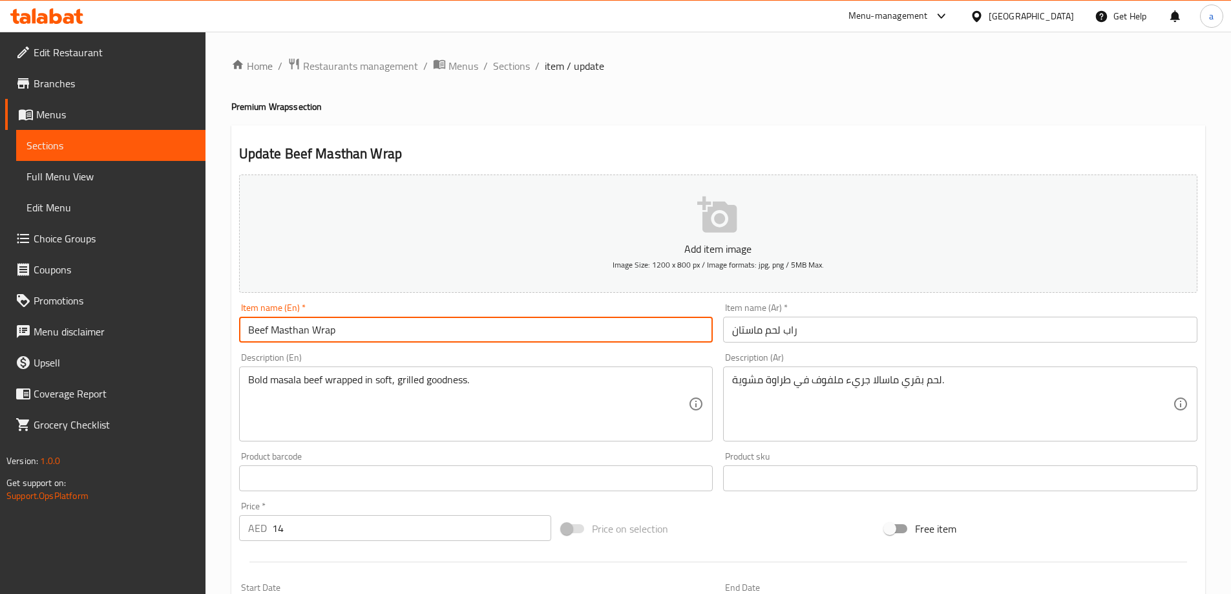
click at [354, 326] on input "Beef Masthan Wrap" at bounding box center [476, 330] width 474 height 26
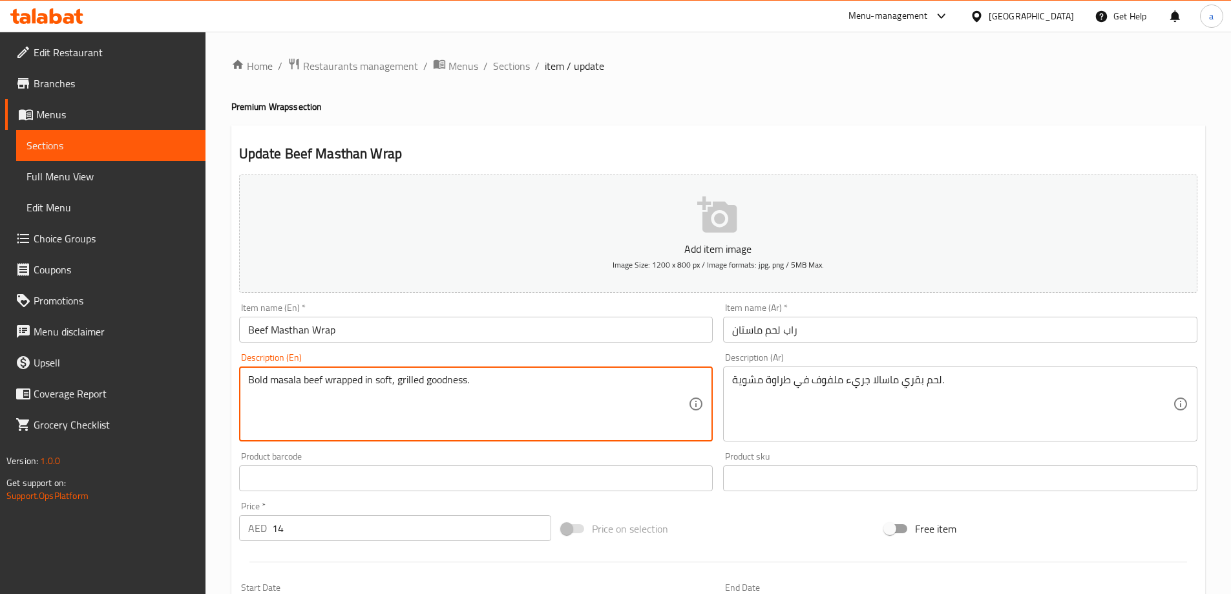
click at [518, 392] on textarea "Bold masala beef wrapped in soft, grilled goodness." at bounding box center [468, 404] width 441 height 61
click at [264, 381] on textarea "Bold masala beef wrapped in soft, grilled goodness." at bounding box center [468, 404] width 441 height 61
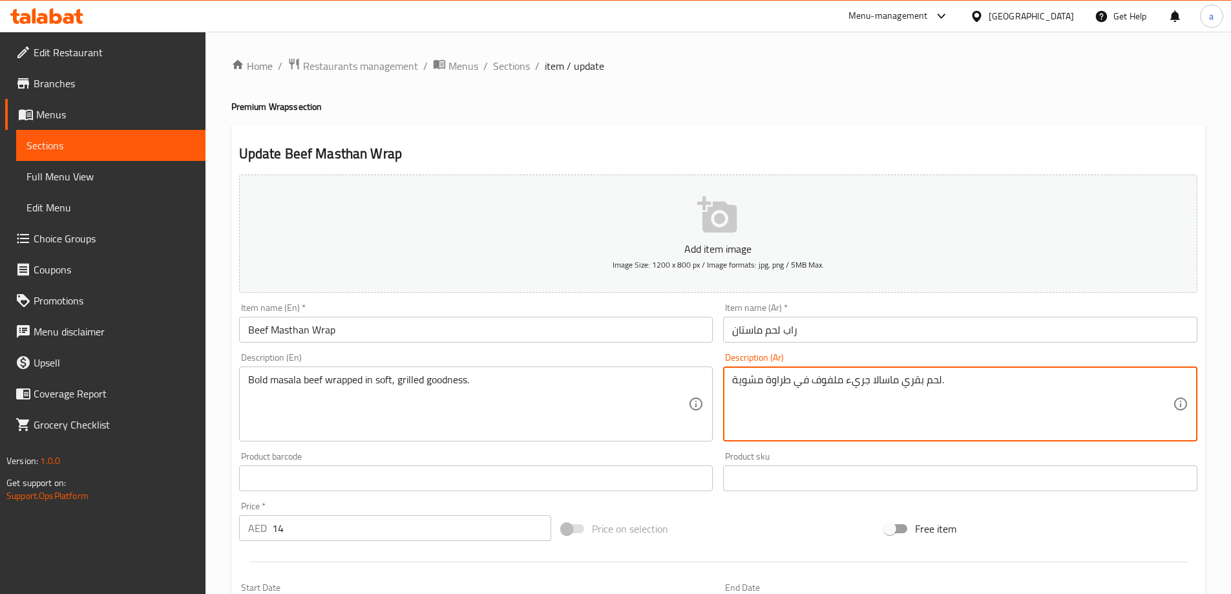
click at [785, 378] on textarea "لحم بقري ماسالا جريء ملفوف في طراوة مشوية." at bounding box center [952, 404] width 441 height 61
click at [779, 377] on textarea "لحم بقري ماسالا جريء ملفوف في طراوة مشوية." at bounding box center [952, 404] width 441 height 61
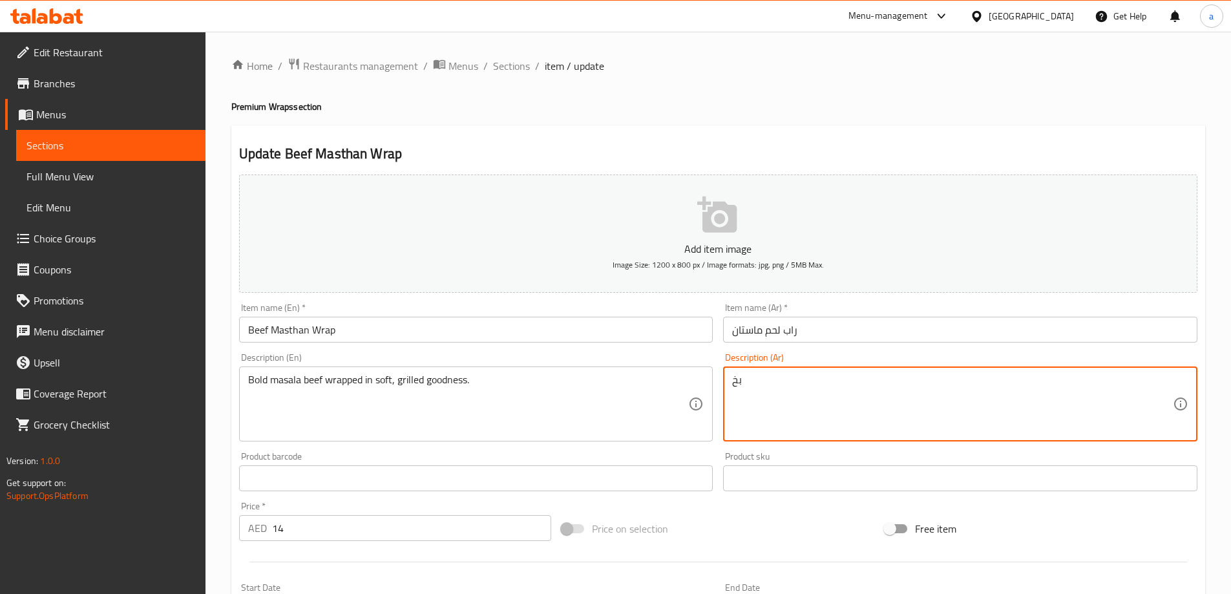
type textarea "ب"
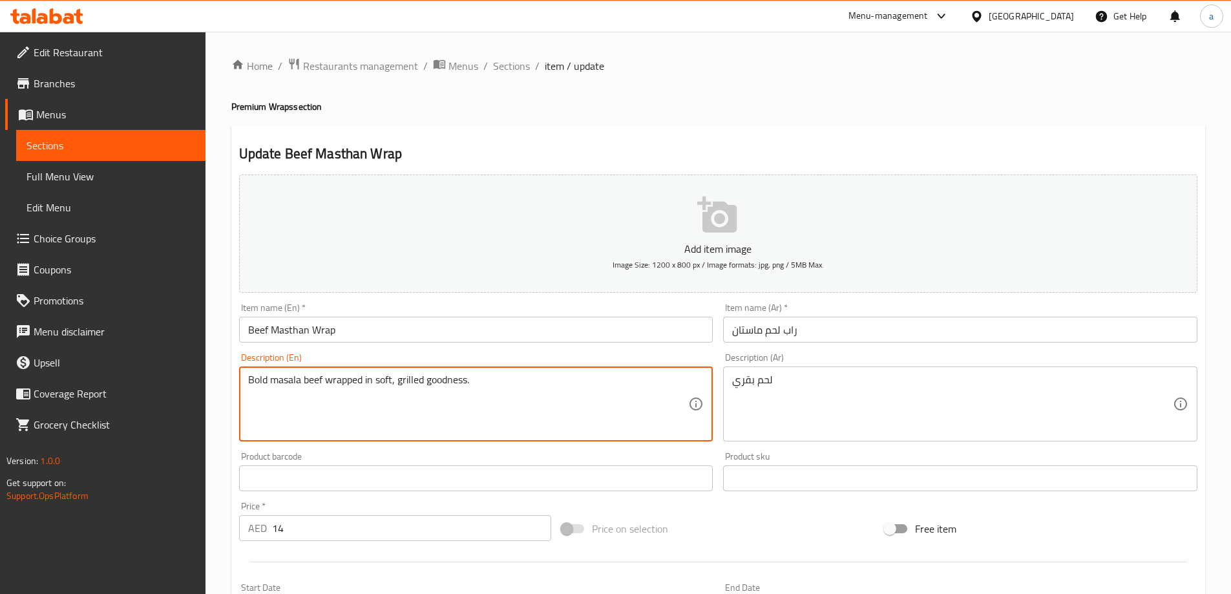
click at [285, 377] on textarea "Bold masala beef wrapped in soft, grilled goodness." at bounding box center [468, 404] width 441 height 61
click at [418, 382] on textarea "Bold masala beef wrapped in soft, grilled goodness." at bounding box center [468, 404] width 441 height 61
click at [727, 385] on div "لحم ماسالا جرئ ملفوف ناعم Description (Ar)" at bounding box center [960, 403] width 474 height 75
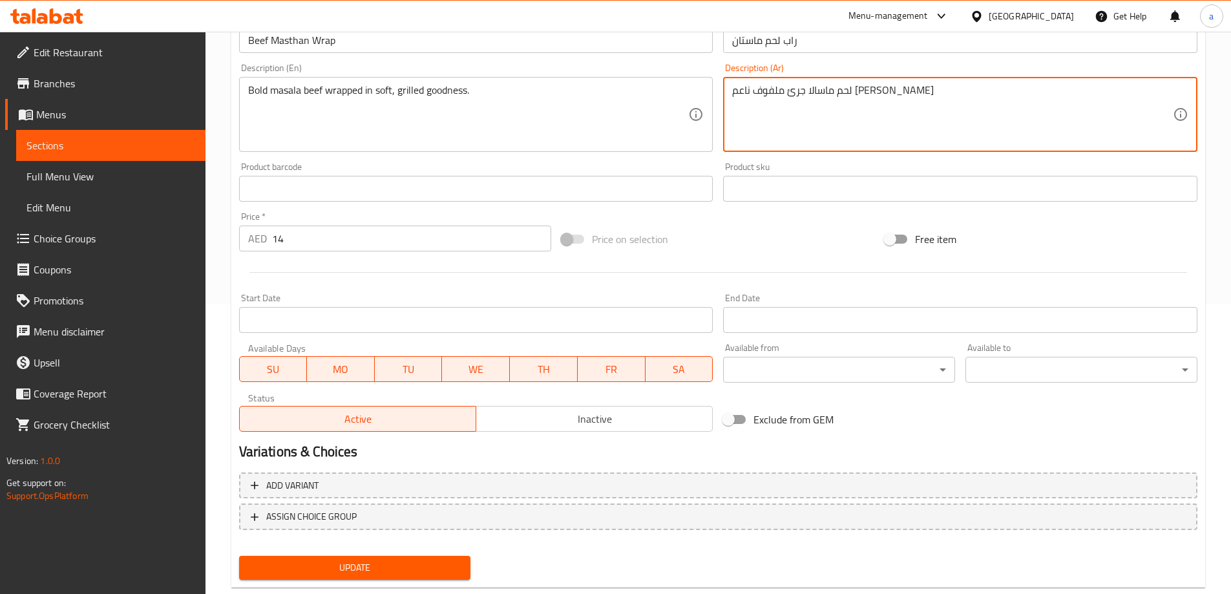
scroll to position [319, 0]
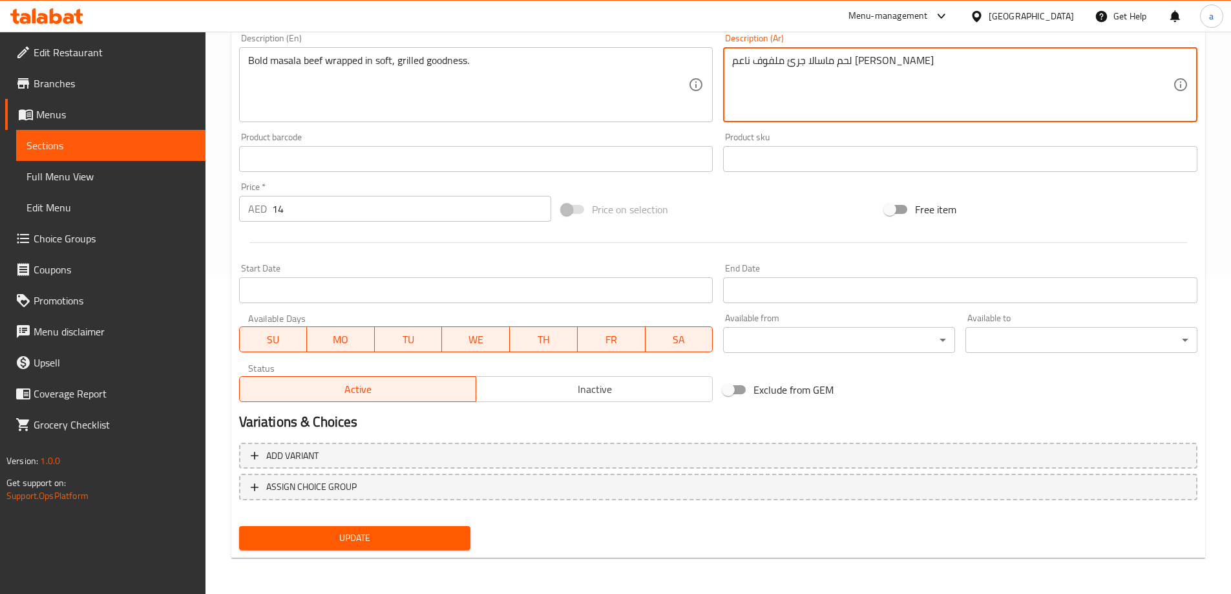
type textarea "لحم ماسالا جرئ ملفوف ناعم [PERSON_NAME]"
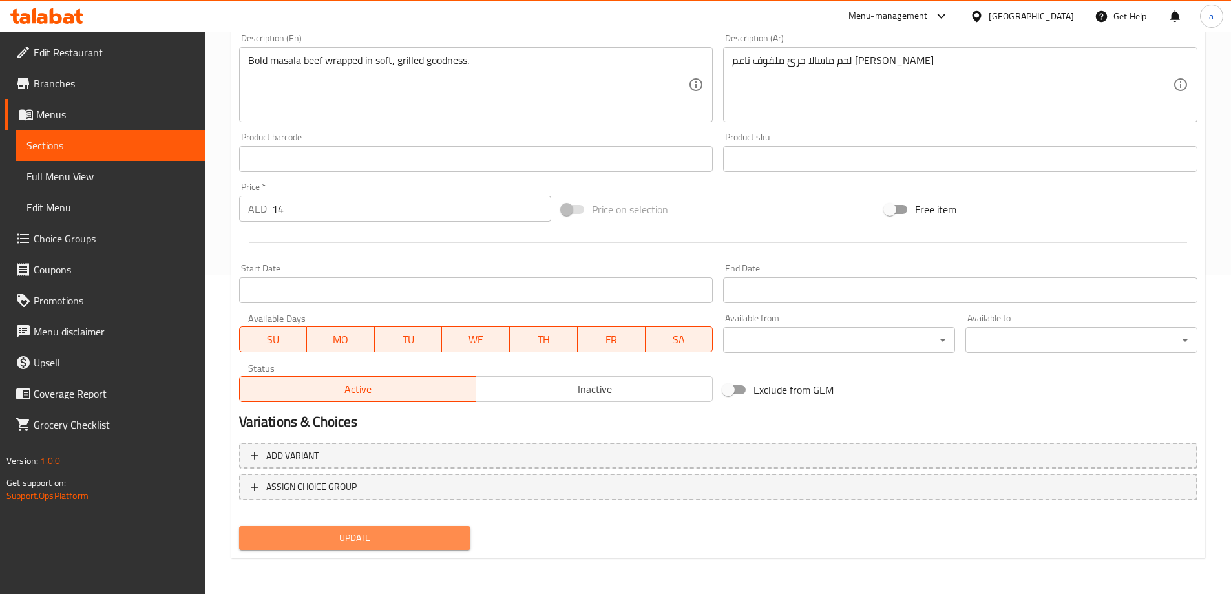
click at [429, 534] on span "Update" at bounding box center [354, 538] width 211 height 16
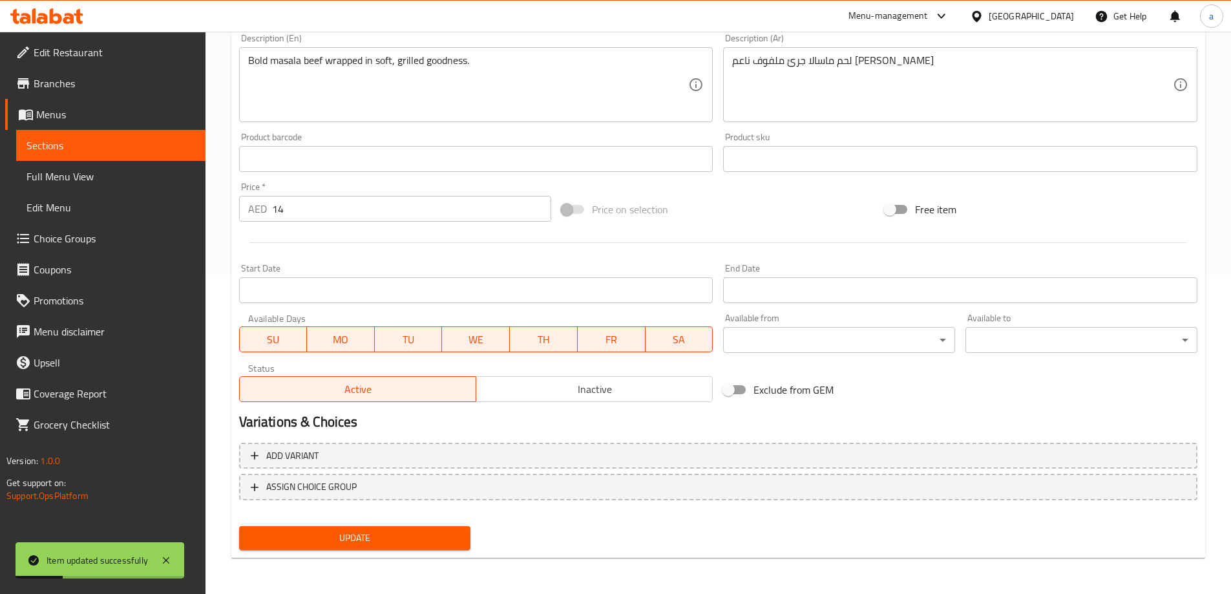
click at [97, 154] on link "Sections" at bounding box center [110, 145] width 189 height 31
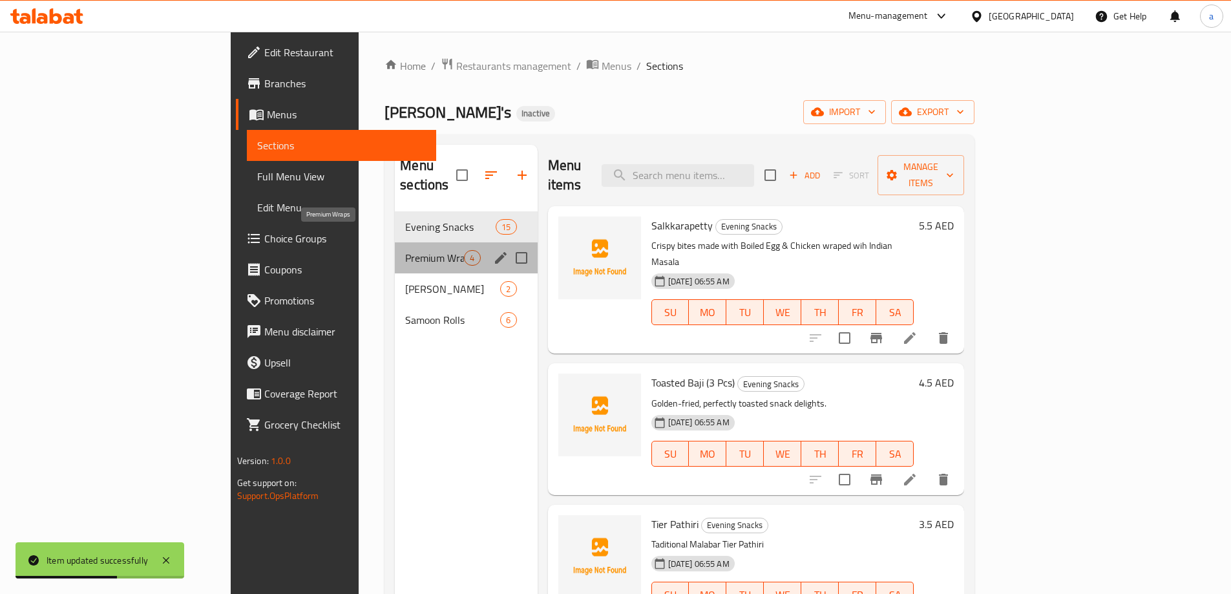
click at [405, 250] on span "Premium Wraps" at bounding box center [434, 258] width 59 height 16
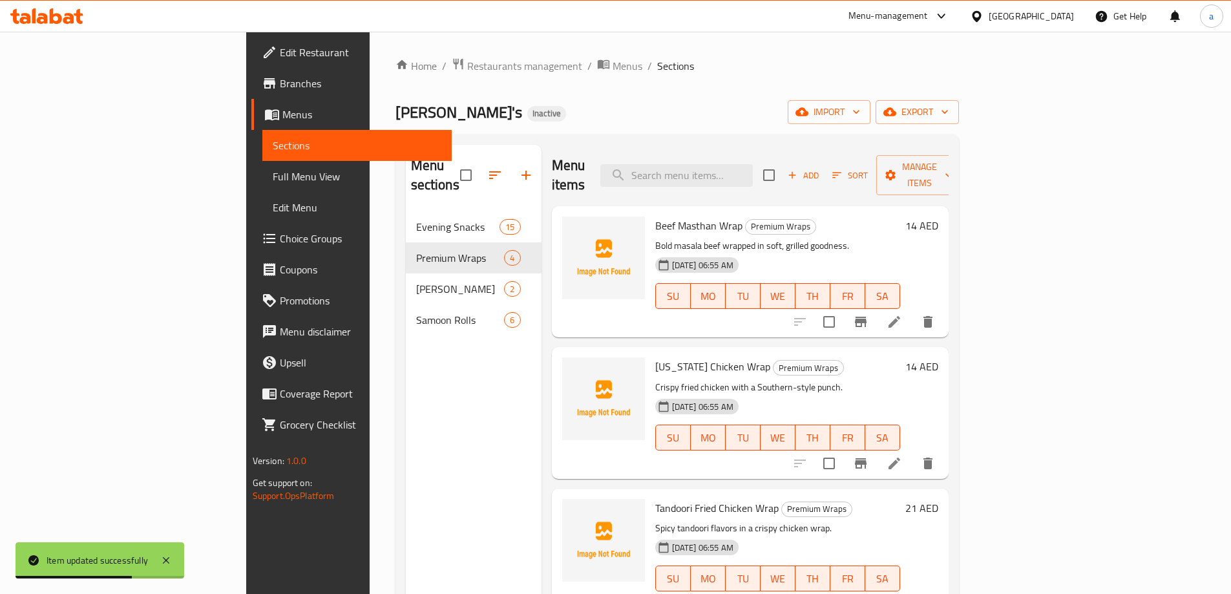
scroll to position [3, 0]
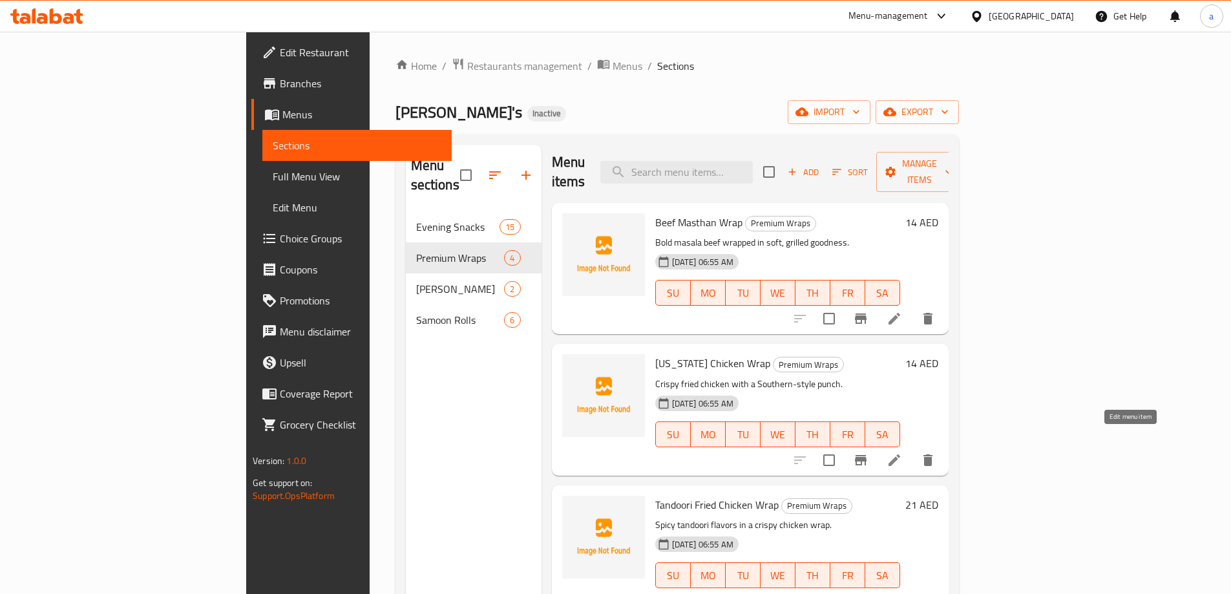
click at [902, 452] on icon at bounding box center [895, 460] width 16 height 16
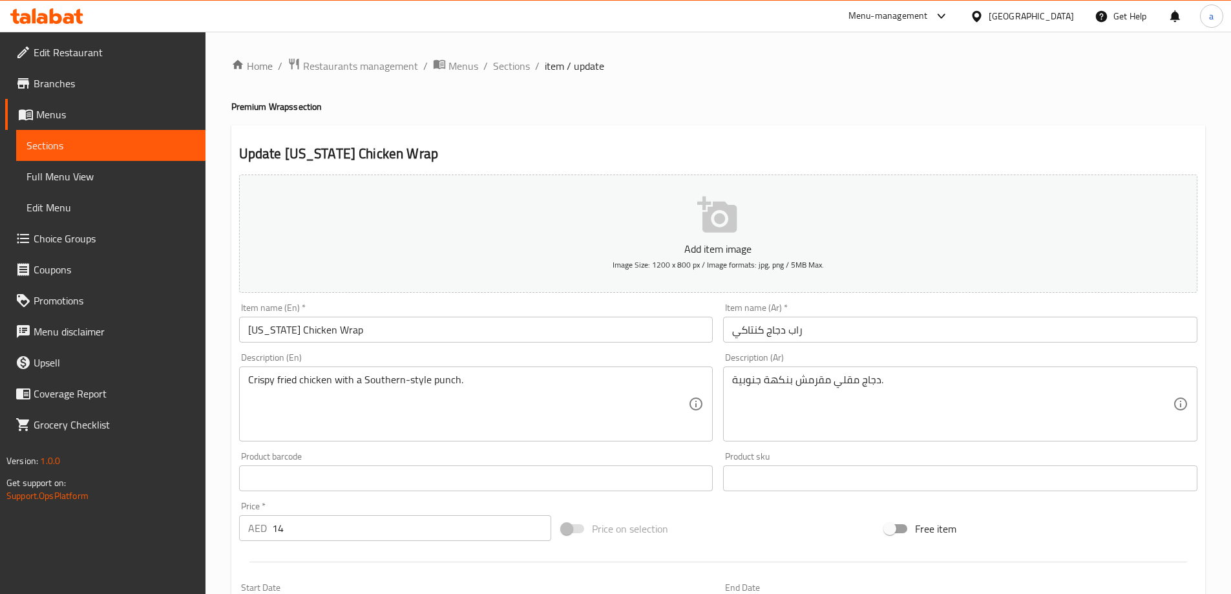
click at [259, 326] on input "[US_STATE] Chicken Wrap" at bounding box center [476, 330] width 474 height 26
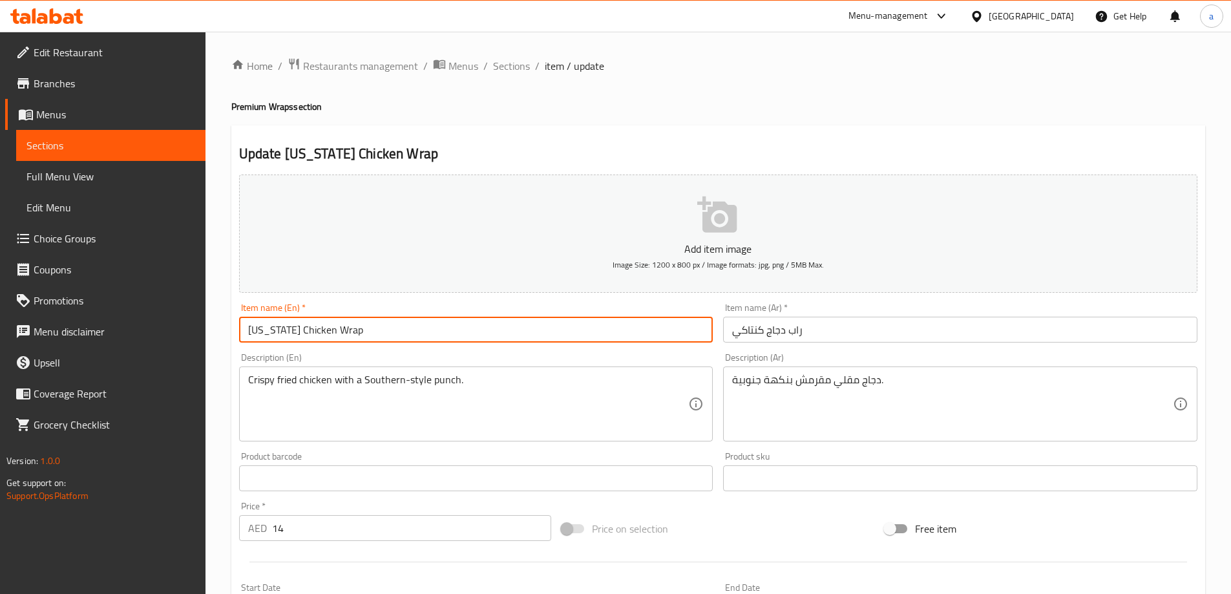
click at [259, 326] on input "[US_STATE] Chicken Wrap" at bounding box center [476, 330] width 474 height 26
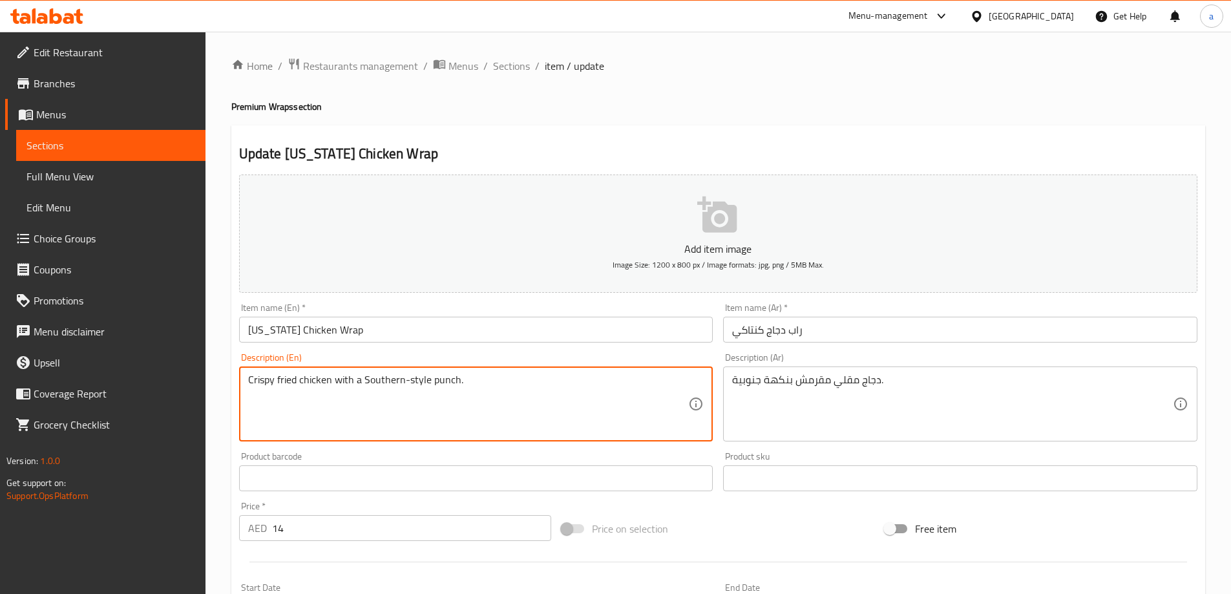
click at [449, 385] on textarea "Crispy fried chicken with a Southern-style punch." at bounding box center [468, 404] width 441 height 61
click at [400, 374] on textarea "Crispy fried chicken with a Southern-style punch." at bounding box center [468, 404] width 441 height 61
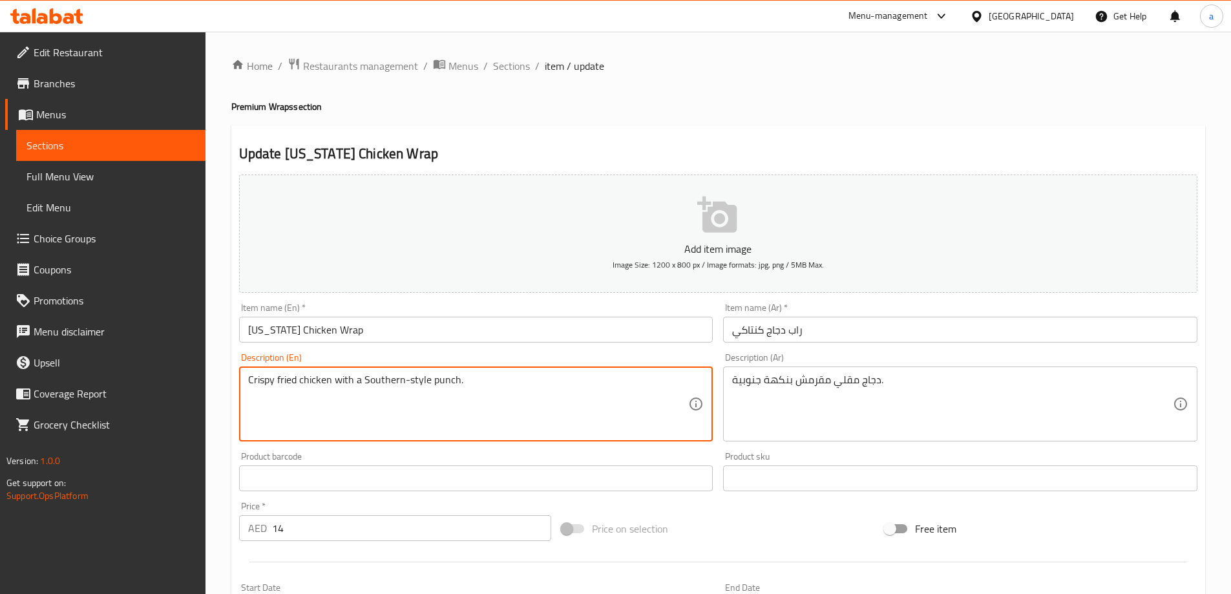
click at [403, 400] on textarea "Crispy fried chicken with a Southern-style punch." at bounding box center [468, 404] width 441 height 61
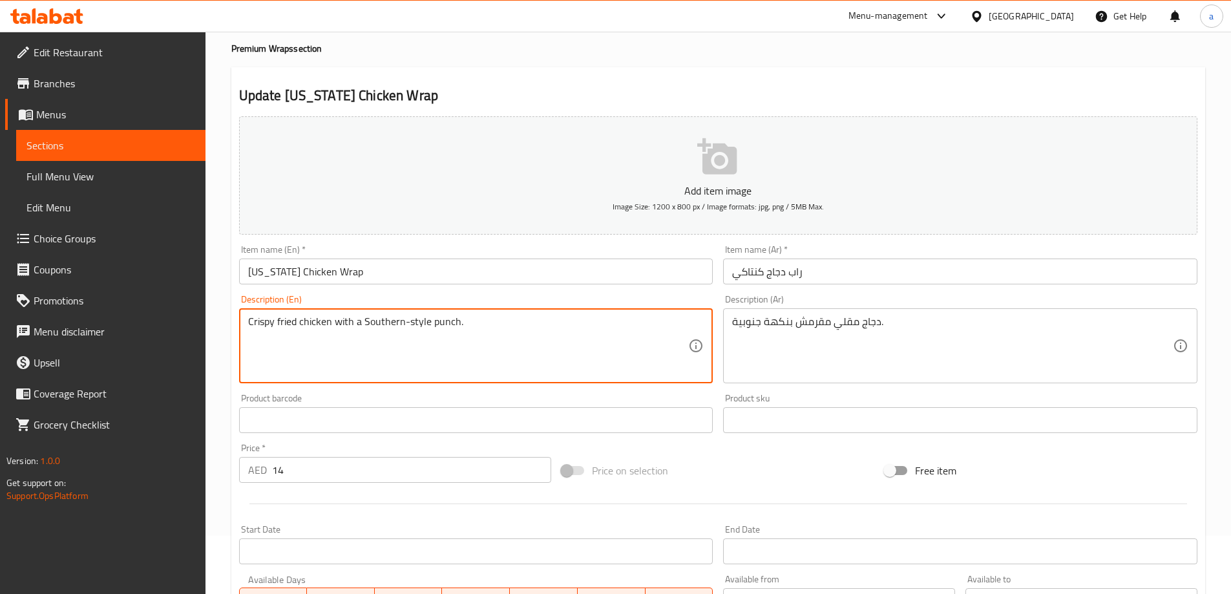
scroll to position [194, 0]
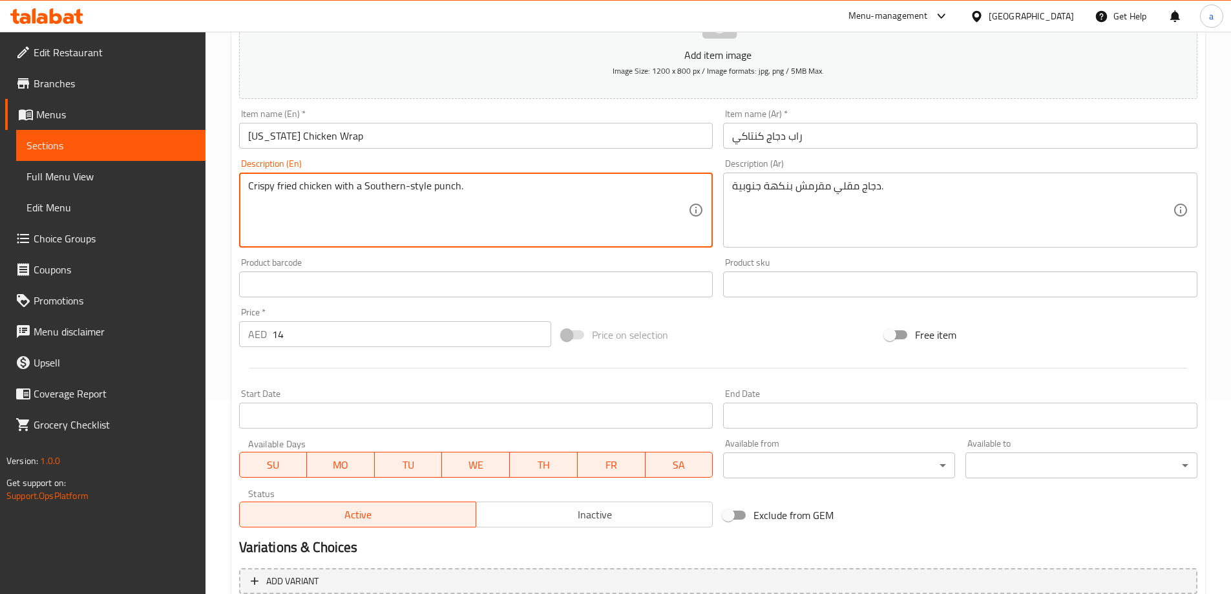
click at [383, 189] on textarea "Crispy fried chicken with a Southern-style punch." at bounding box center [468, 210] width 441 height 61
drag, startPoint x: 458, startPoint y: 185, endPoint x: 361, endPoint y: 200, distance: 98.8
click at [361, 200] on textarea "Crispy fried chicken with a Southern-style punch." at bounding box center [468, 210] width 441 height 61
click at [729, 189] on div "دجاج مقلي مقرمش بنكهة جنوبية. Description (Ar)" at bounding box center [960, 210] width 474 height 75
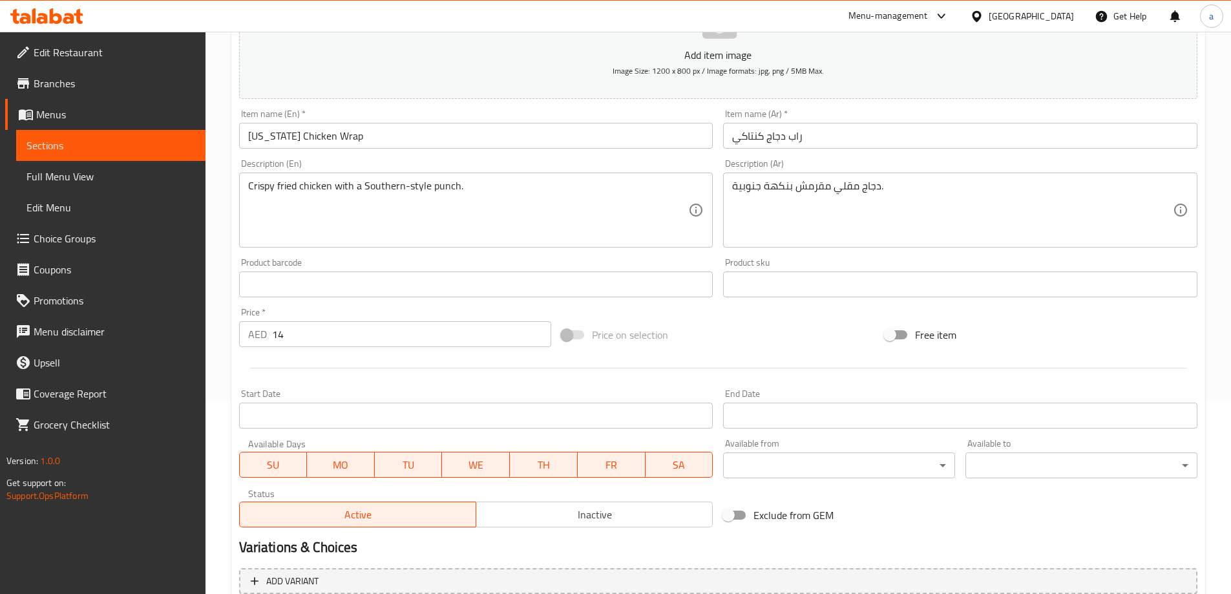
click at [795, 178] on div "دجاج مقلي مقرمش بنكهة جنوبية. Description (Ar)" at bounding box center [960, 210] width 474 height 75
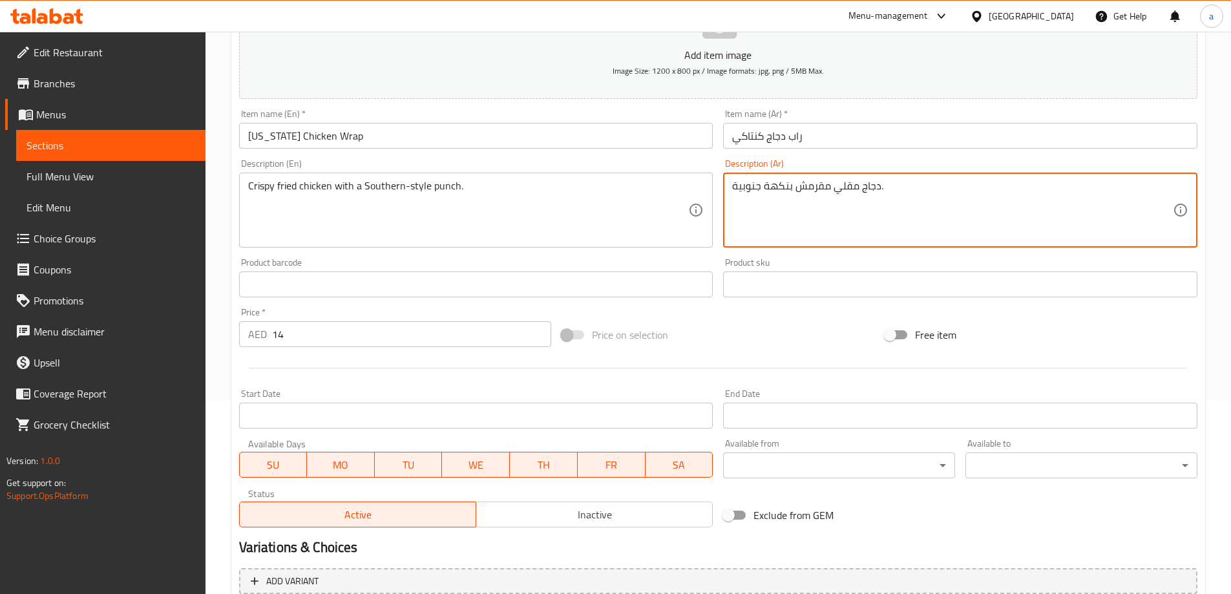
click at [793, 187] on textarea "دجاج مقلي مقرمش بنكهة جنوبية." at bounding box center [952, 210] width 441 height 61
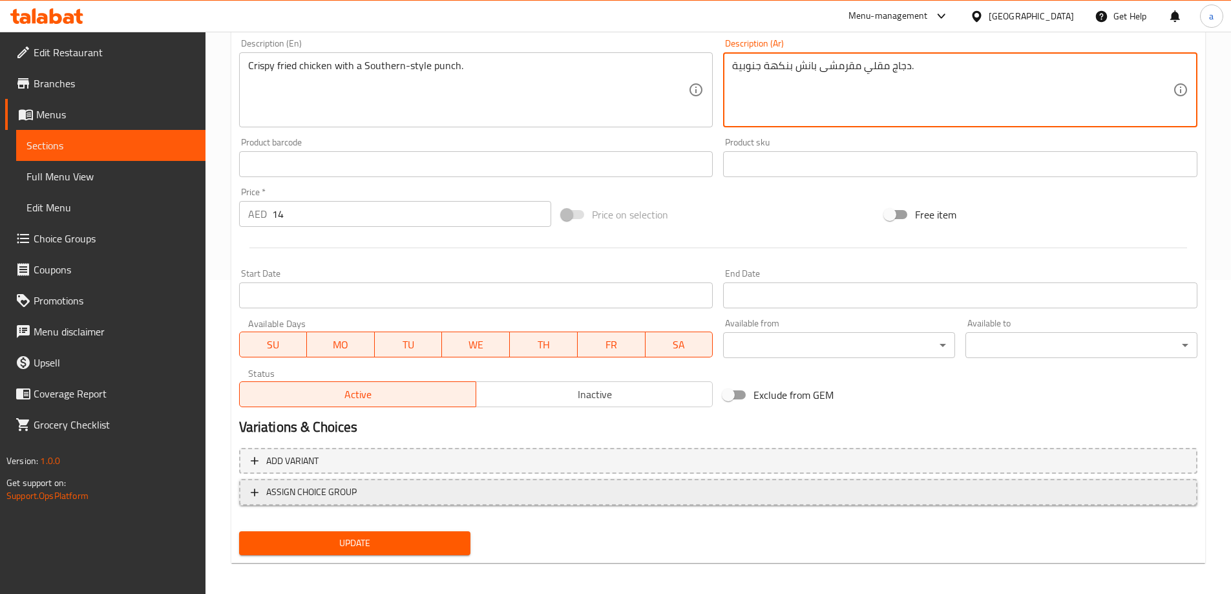
scroll to position [319, 0]
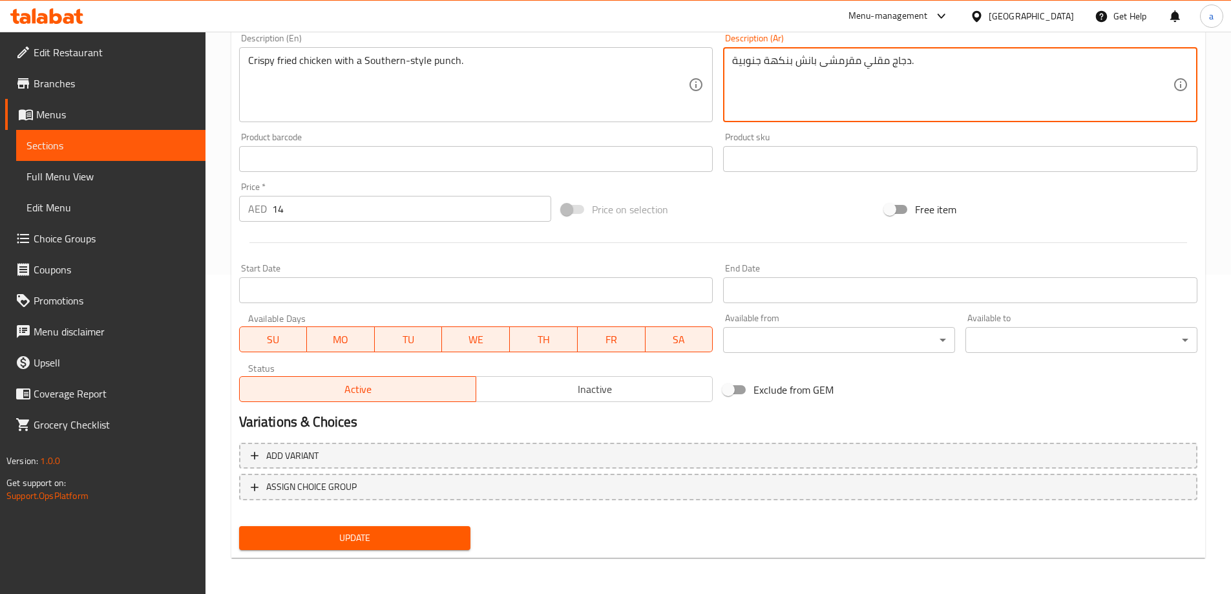
click at [819, 64] on textarea "دجاج مقلي مقرمشى بانش بنكهة جنوبية." at bounding box center [952, 84] width 441 height 61
type textarea "دجاج مقلي مقرمش بانش بنكهة جنوبية."
click at [447, 538] on span "Update" at bounding box center [354, 538] width 211 height 16
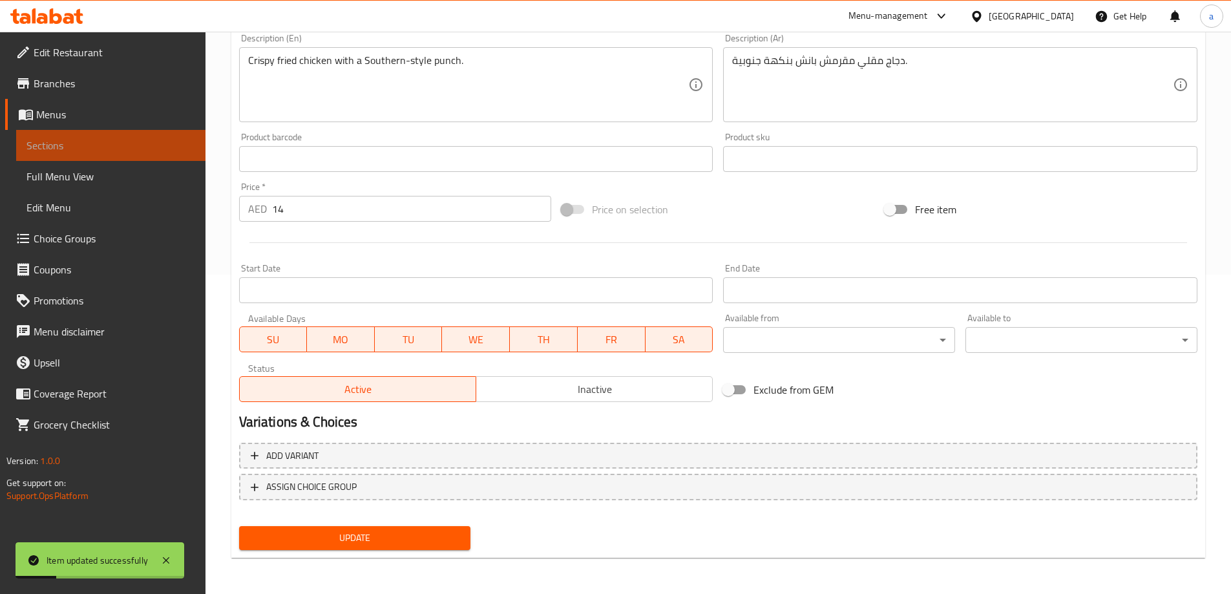
click at [165, 138] on span "Sections" at bounding box center [110, 146] width 169 height 16
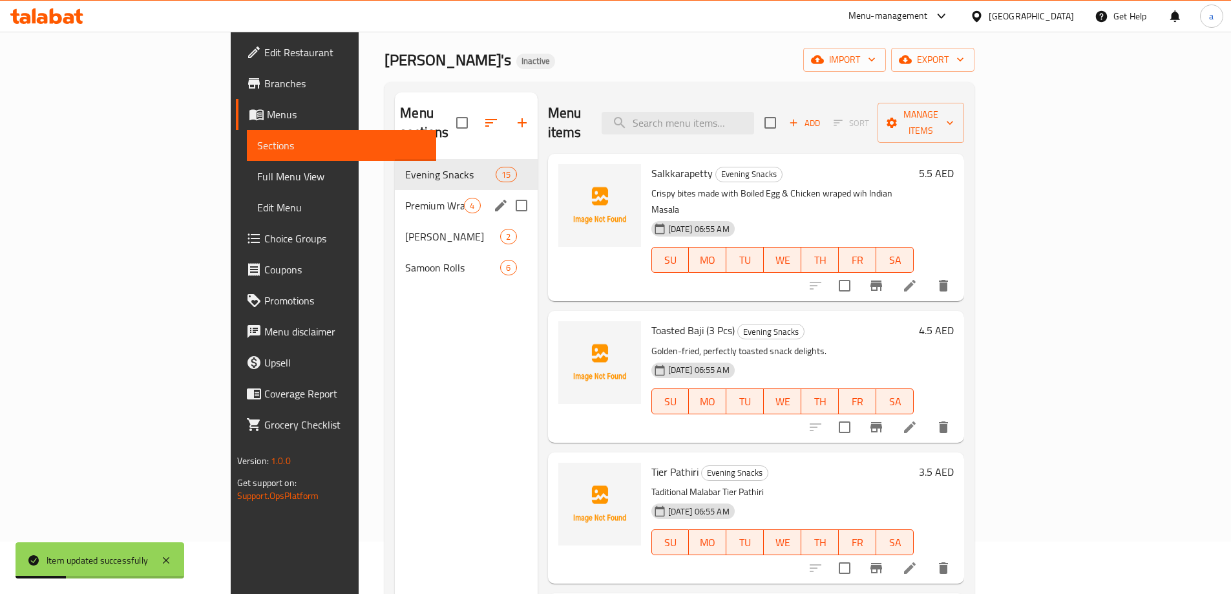
scroll to position [52, 0]
click at [405, 198] on span "Premium Wraps" at bounding box center [434, 206] width 59 height 16
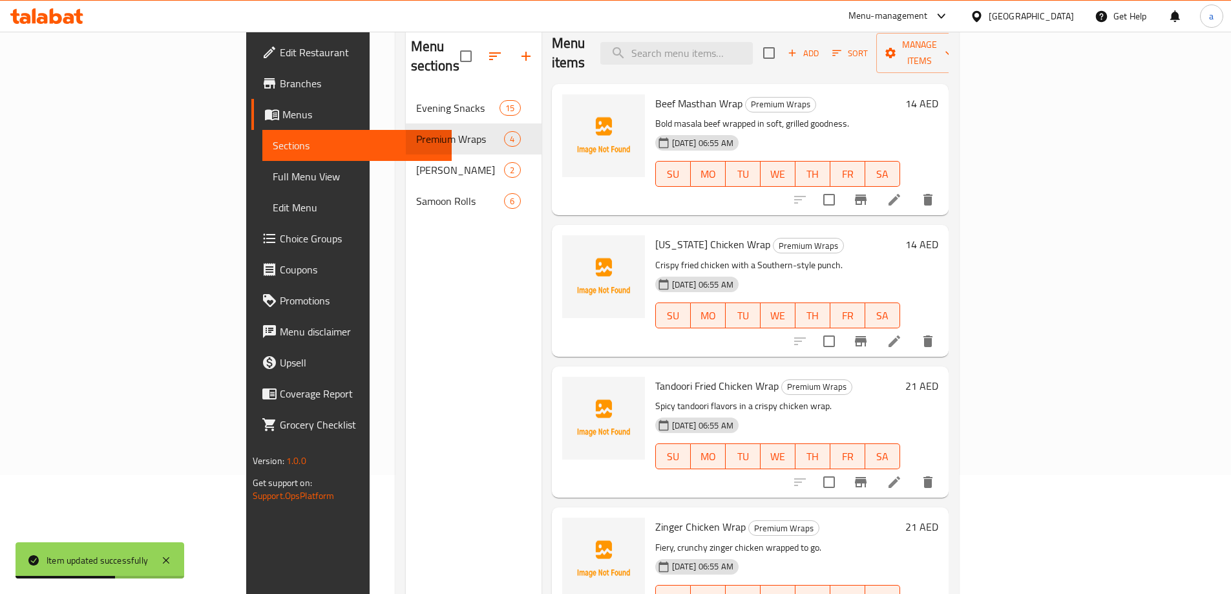
scroll to position [181, 0]
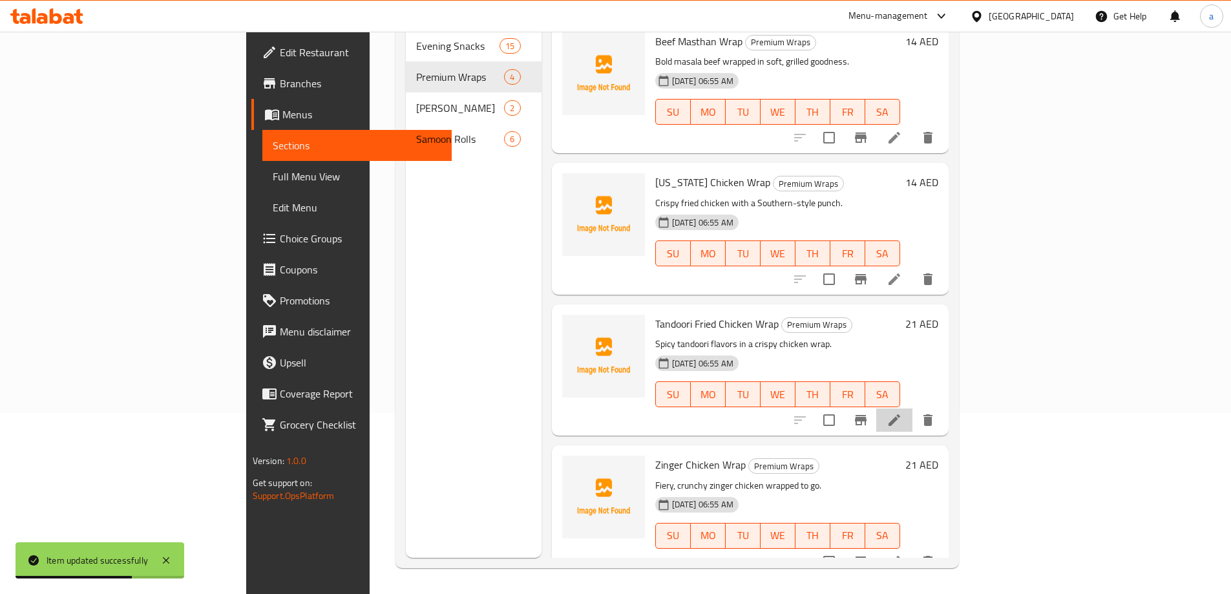
click at [913, 408] on li at bounding box center [894, 419] width 36 height 23
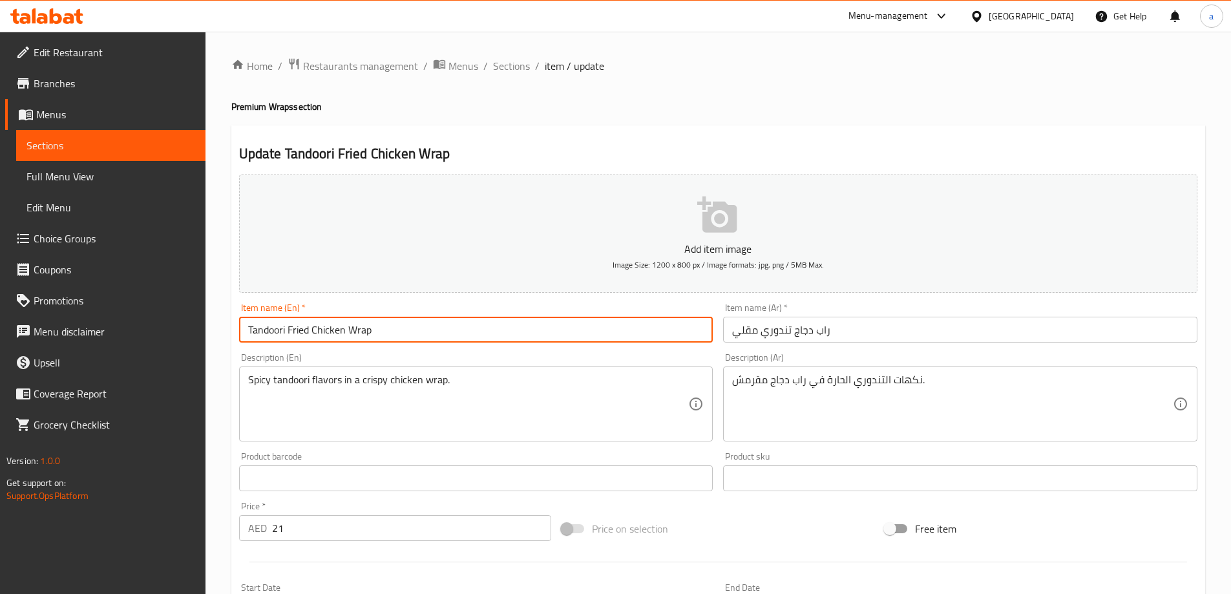
click at [262, 328] on input "Tandoori Fried Chicken Wrap" at bounding box center [476, 330] width 474 height 26
click at [397, 332] on input "Tandoori Fried Chicken Wrap" at bounding box center [476, 330] width 474 height 26
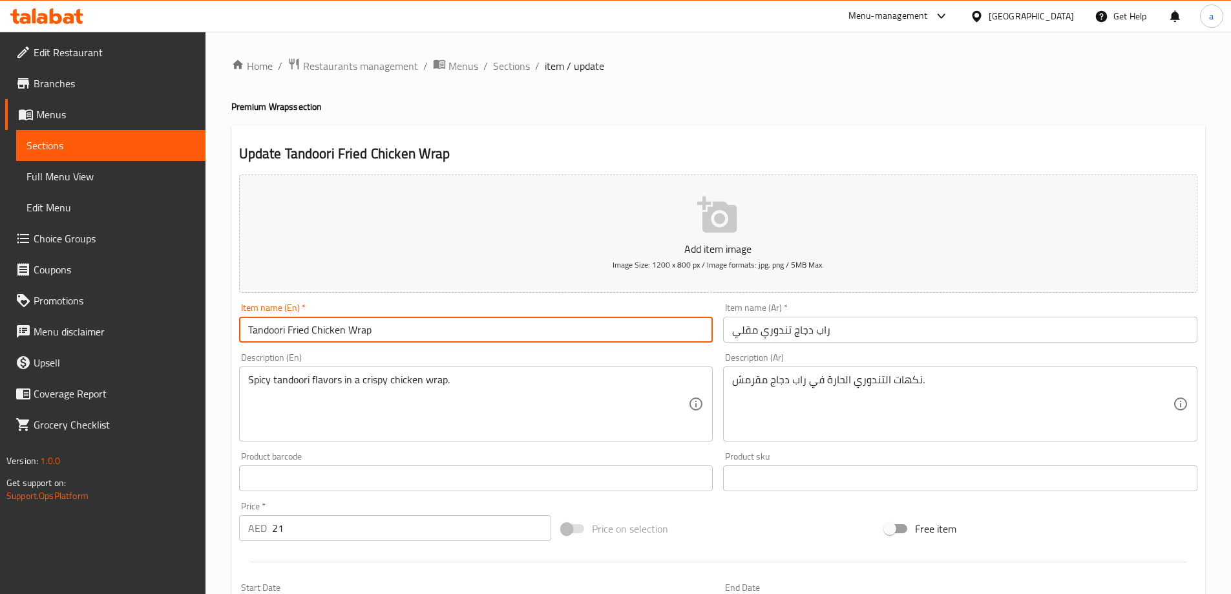
click at [407, 388] on textarea "Spicy tandoori flavors in a crispy chicken wrap." at bounding box center [468, 404] width 441 height 61
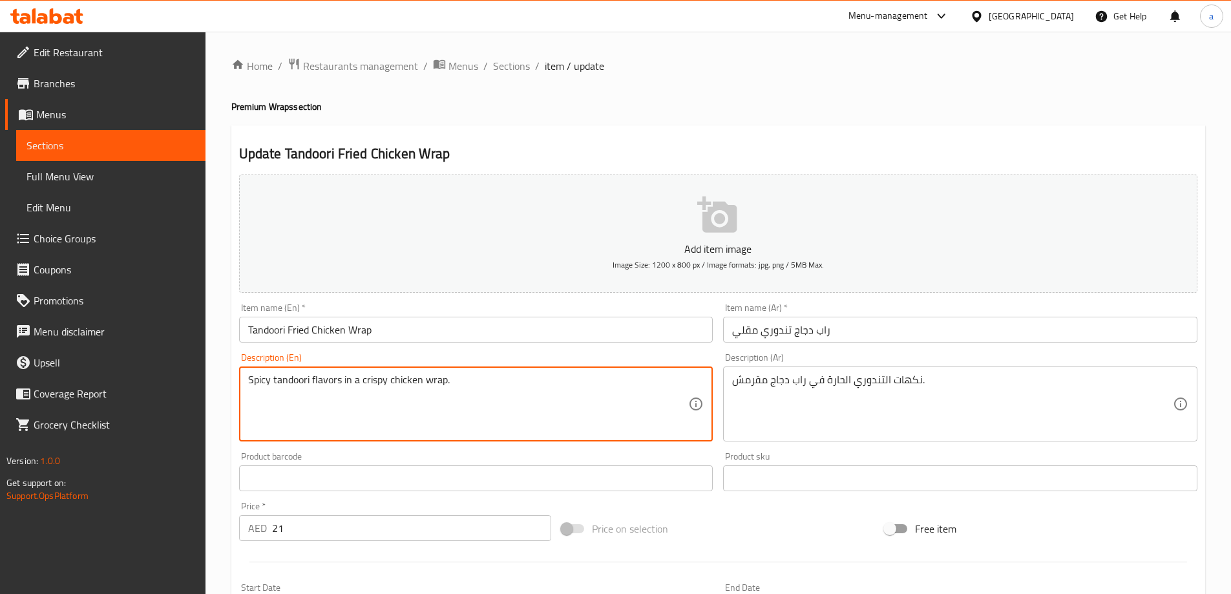
click at [407, 388] on textarea "Spicy tandoori flavors in a crispy chicken wrap." at bounding box center [468, 404] width 441 height 61
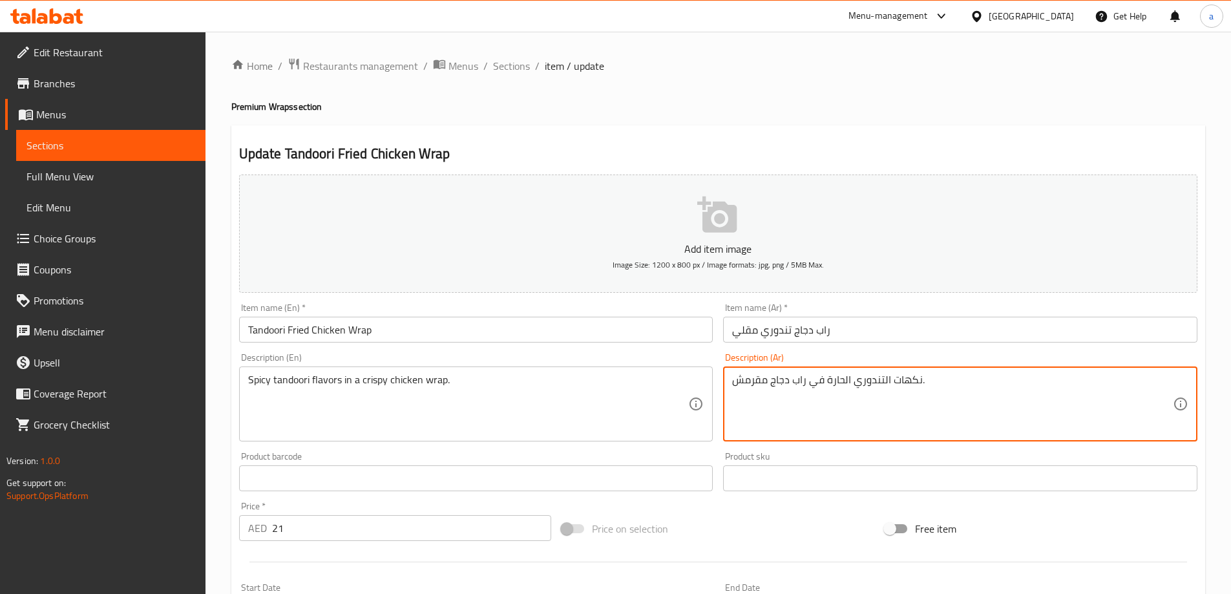
click at [845, 394] on textarea "نكهات التندوري الحارة في راب دجاج مقرمش." at bounding box center [952, 404] width 441 height 61
paste textarea "التندوري الحارة في لفائف الدجاج المقرمشة"
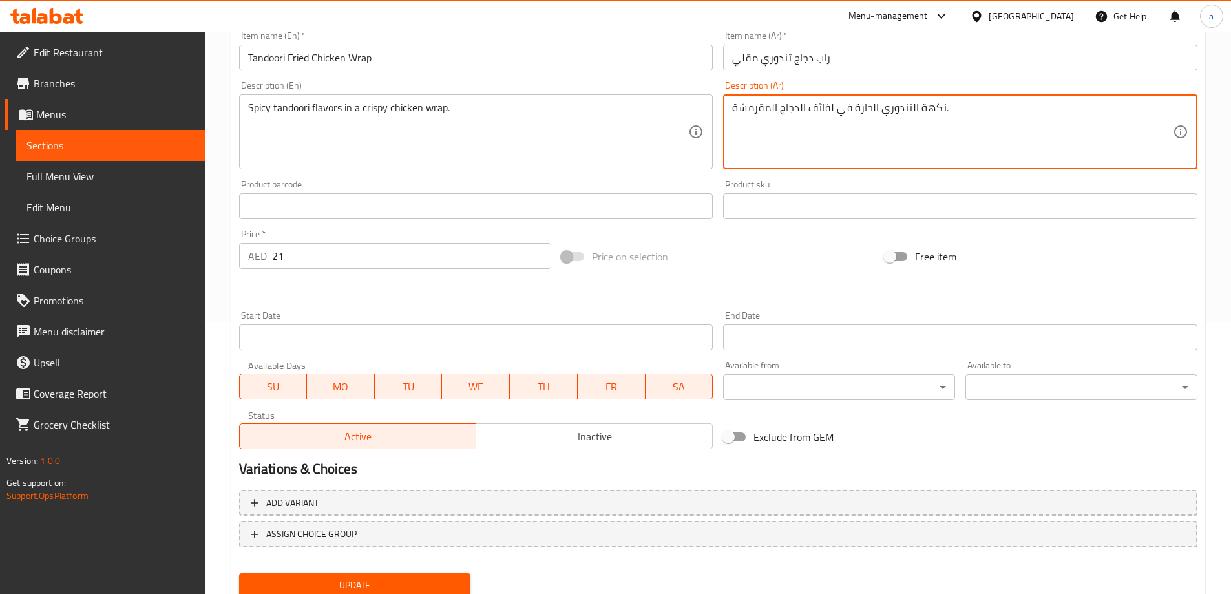
scroll to position [319, 0]
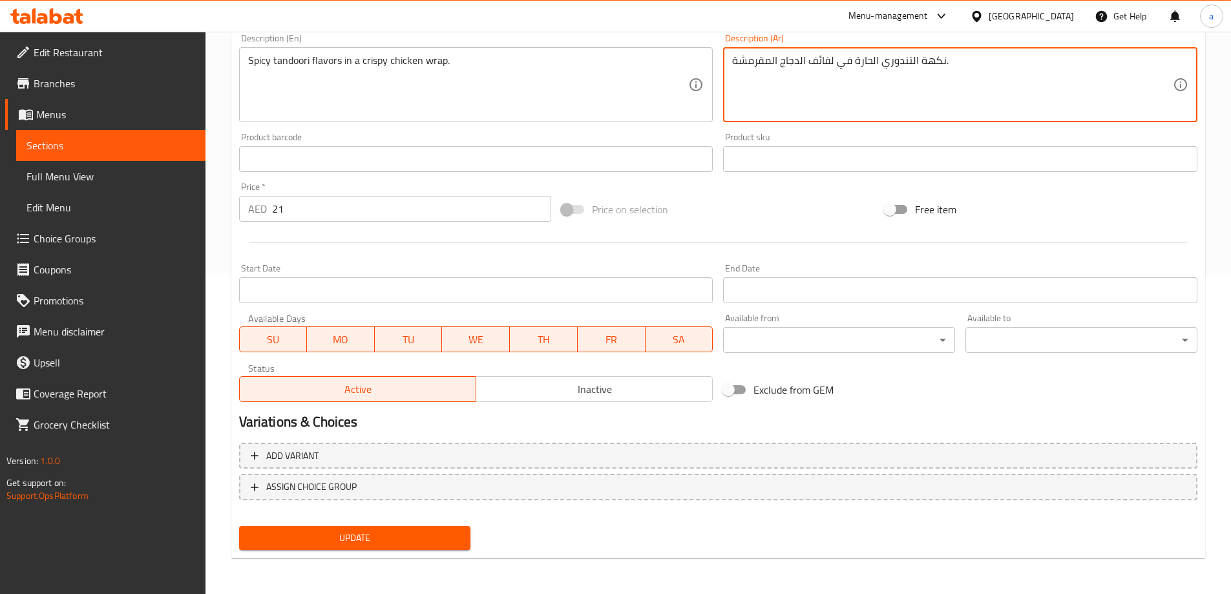
type textarea "نكهة التندوري الحارة في لفائف الدجاج المقرمشة."
click at [385, 535] on span "Update" at bounding box center [354, 538] width 211 height 16
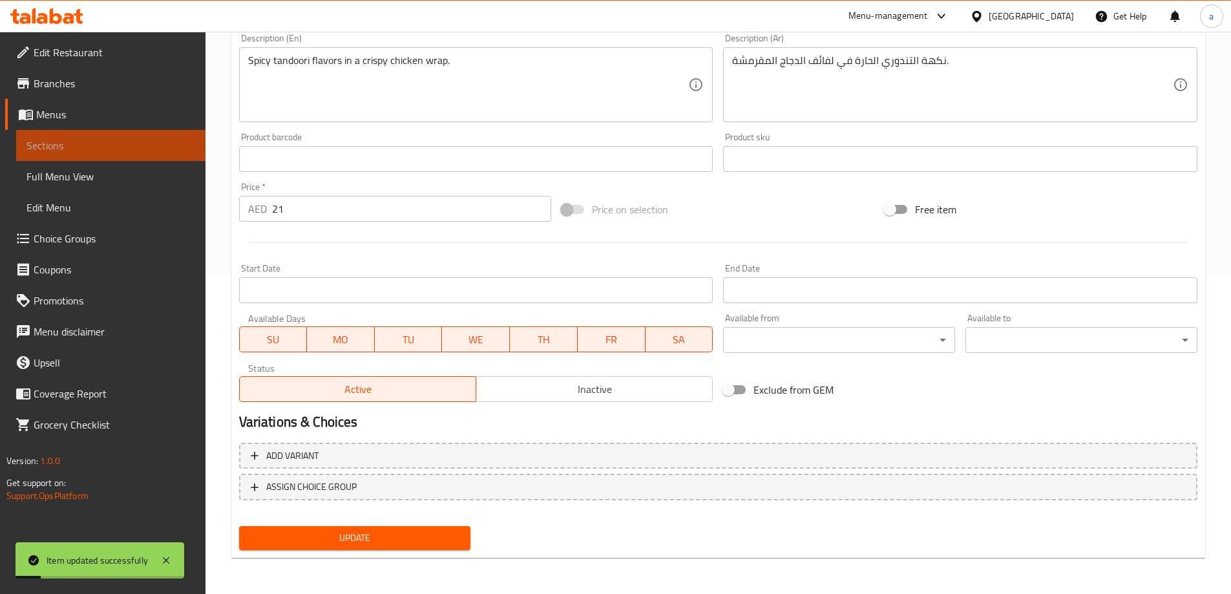
click at [101, 137] on link "Sections" at bounding box center [110, 145] width 189 height 31
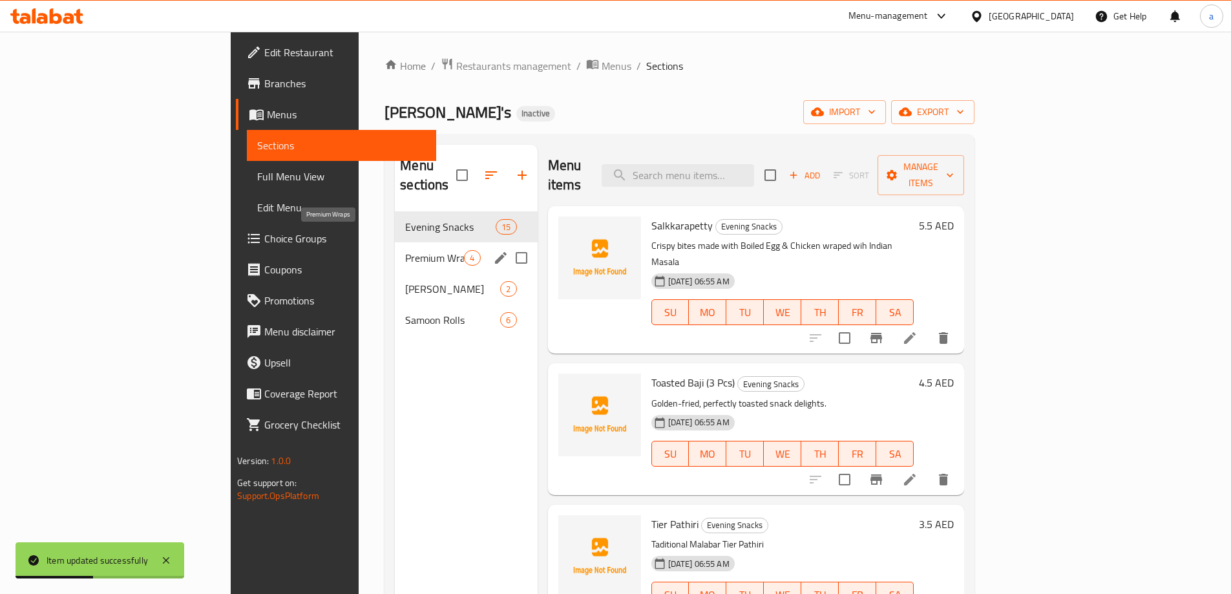
click at [405, 250] on span "Premium Wraps" at bounding box center [434, 258] width 59 height 16
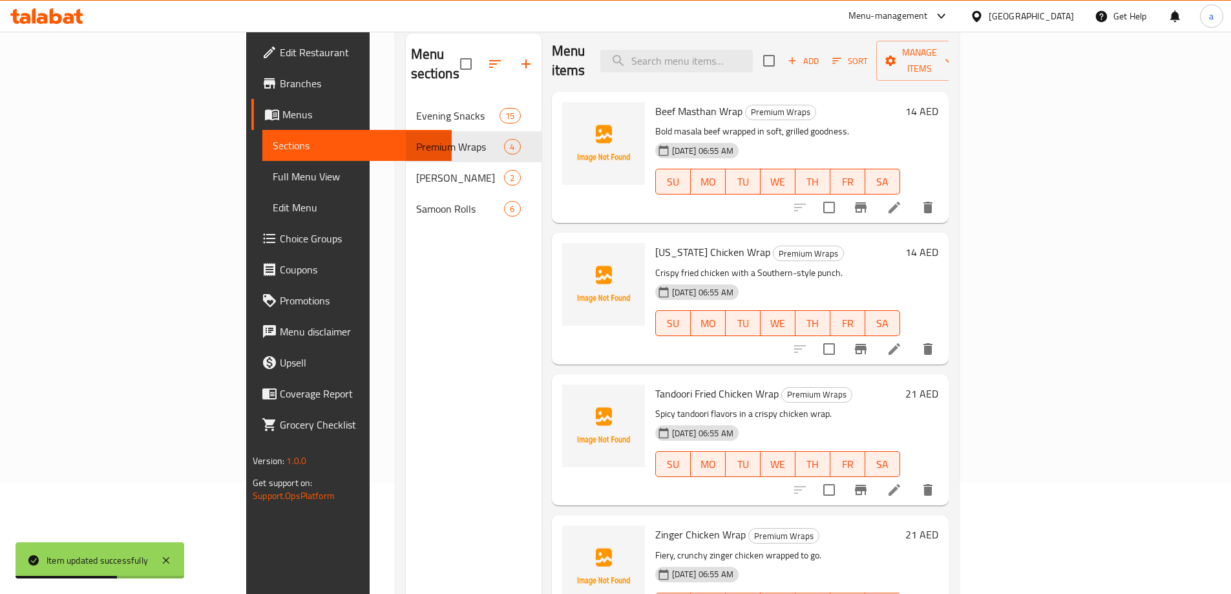
scroll to position [181, 0]
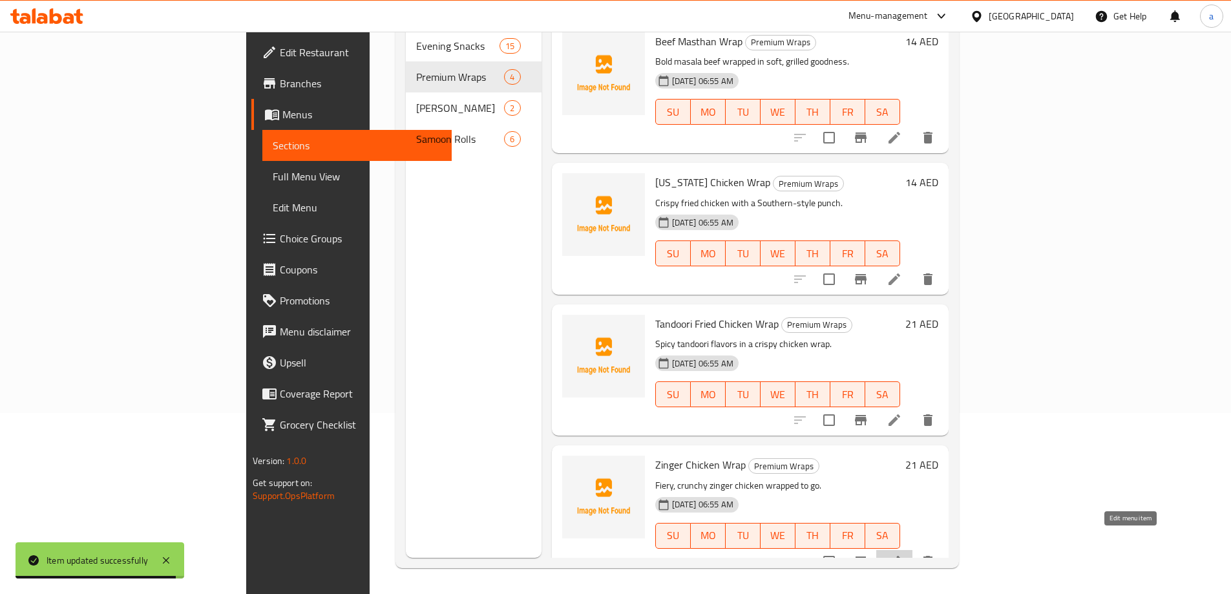
click at [902, 554] on icon at bounding box center [895, 562] width 16 height 16
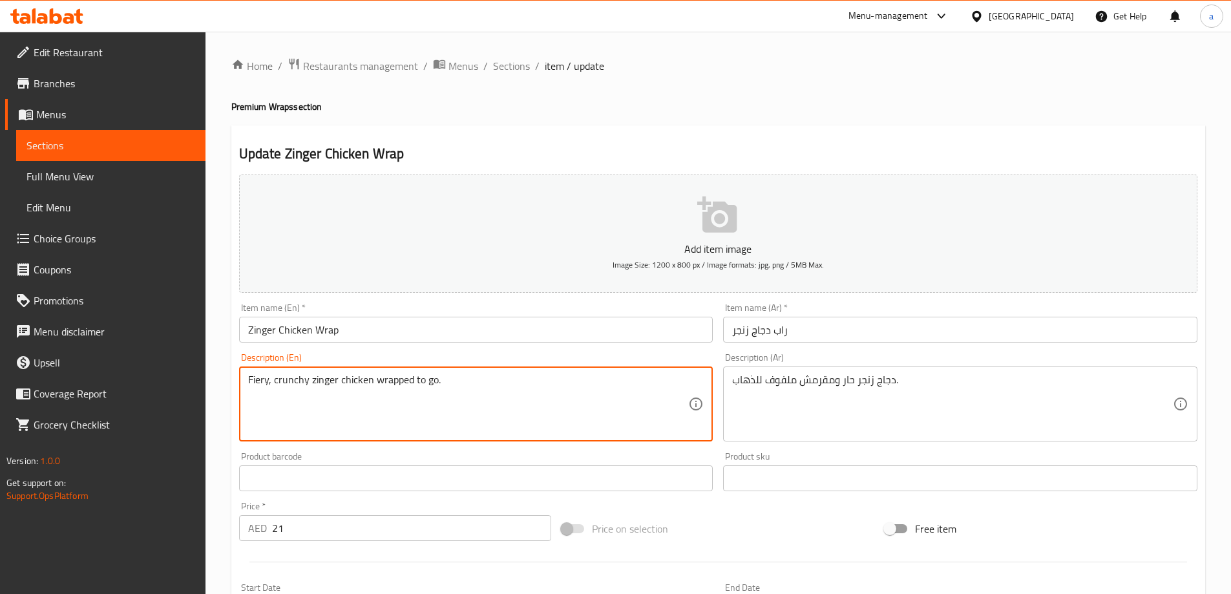
click at [299, 379] on textarea "Fiery, crunchy zinger chicken wrapped to go." at bounding box center [468, 404] width 441 height 61
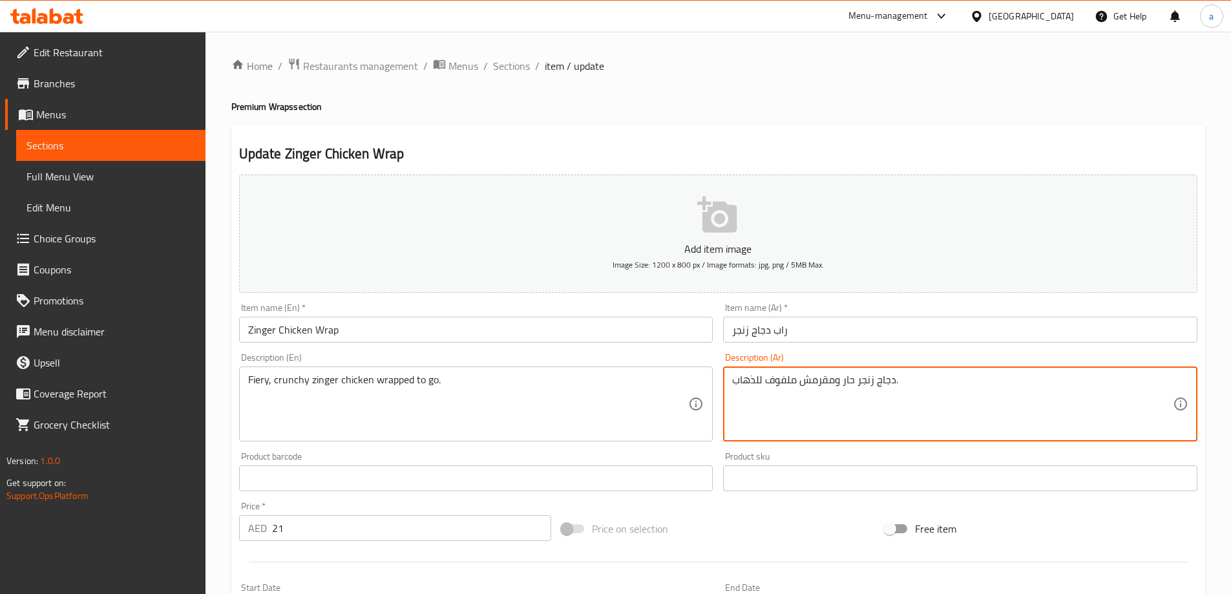
click at [794, 377] on textarea "دجاج زنجر حار ومقرمش ملفوف للذهاب." at bounding box center [952, 404] width 441 height 61
paste textarea "جاهز للأكل"
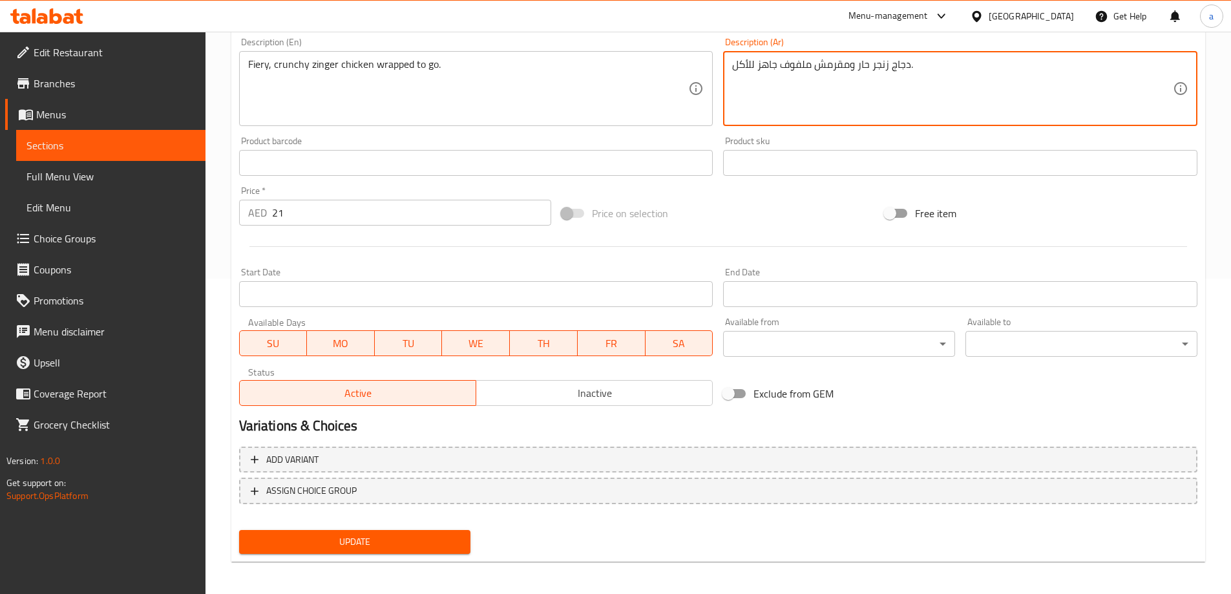
scroll to position [319, 0]
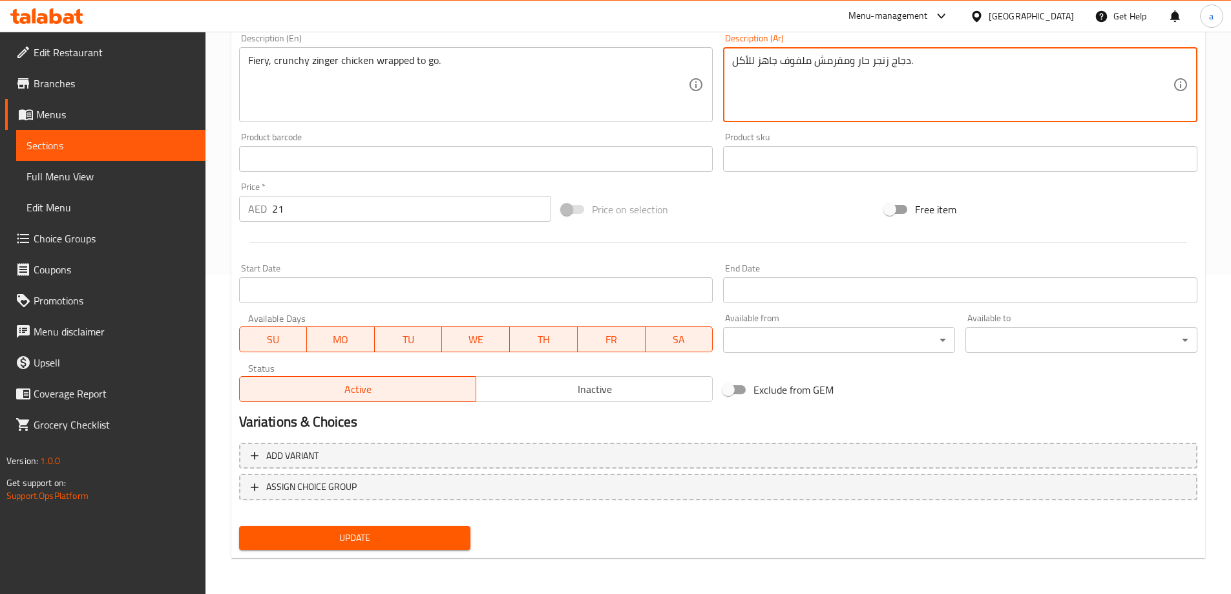
type textarea "دجاج زنجر حار ومقرمش ملفوف جاهز للأكل."
click at [417, 538] on span "Update" at bounding box center [354, 538] width 211 height 16
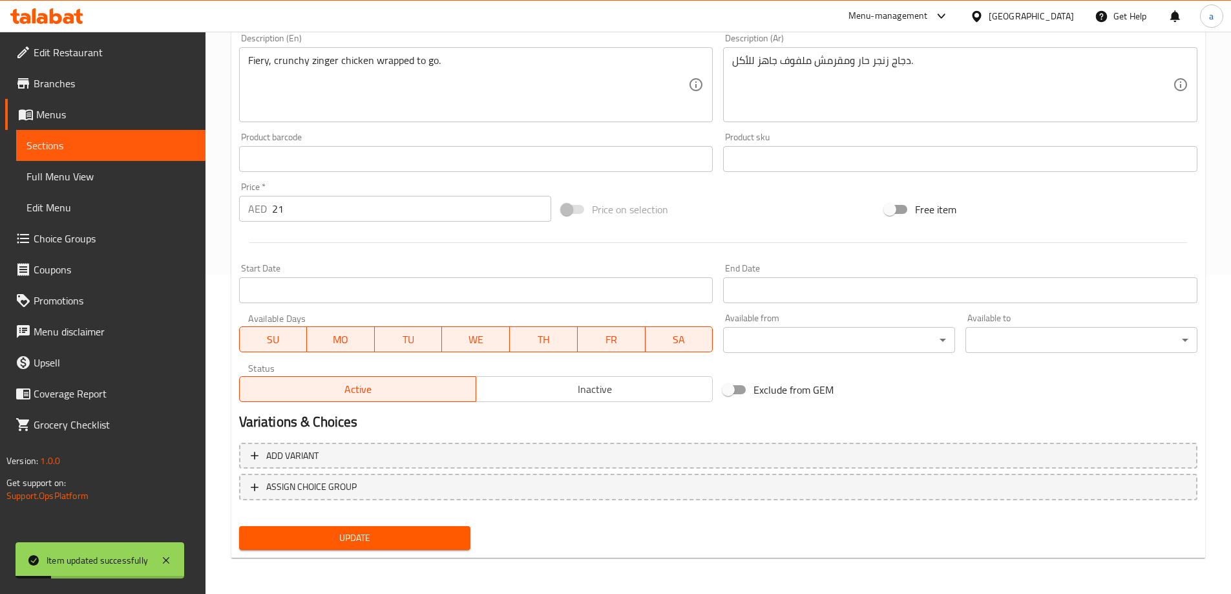
click at [78, 138] on span "Sections" at bounding box center [110, 146] width 169 height 16
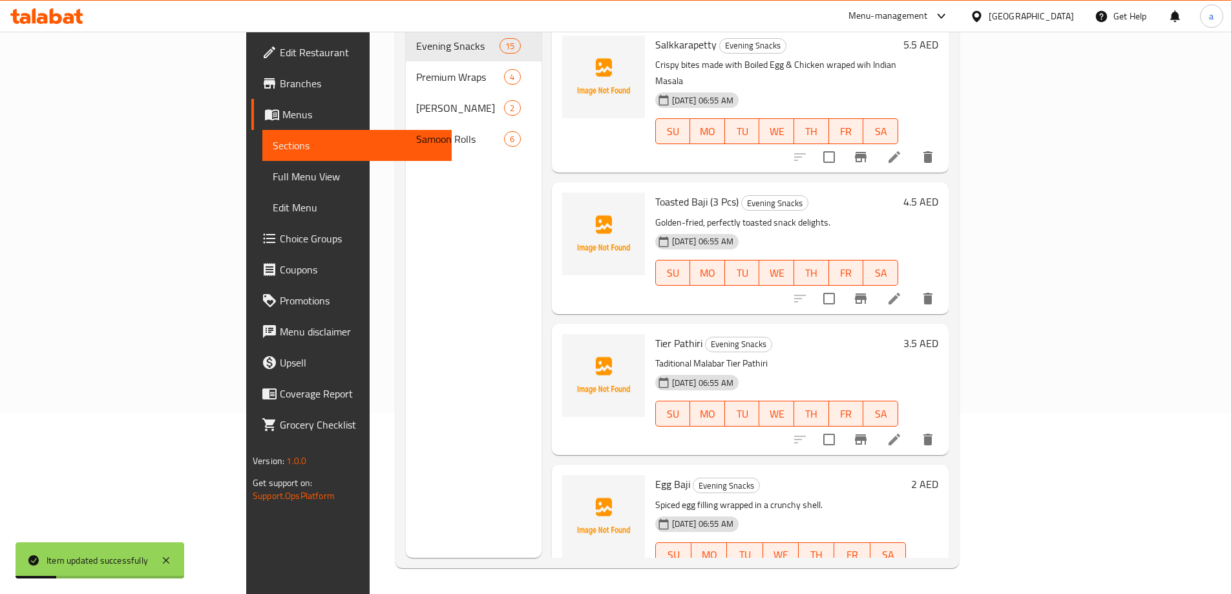
scroll to position [181, 0]
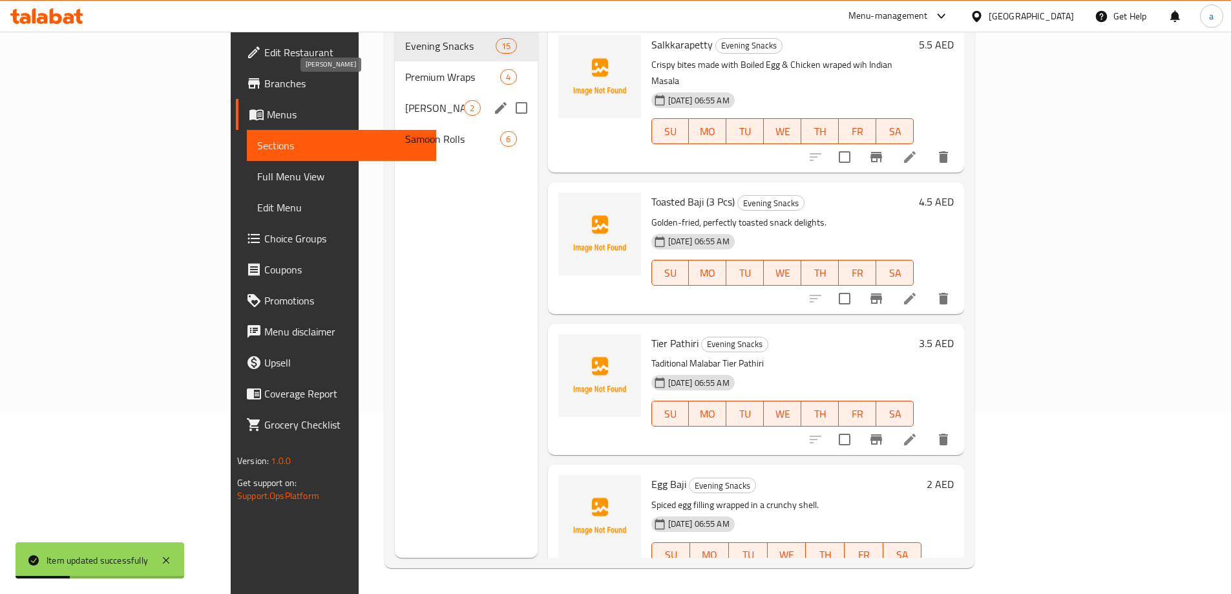
click at [405, 100] on span "[PERSON_NAME]" at bounding box center [434, 108] width 59 height 16
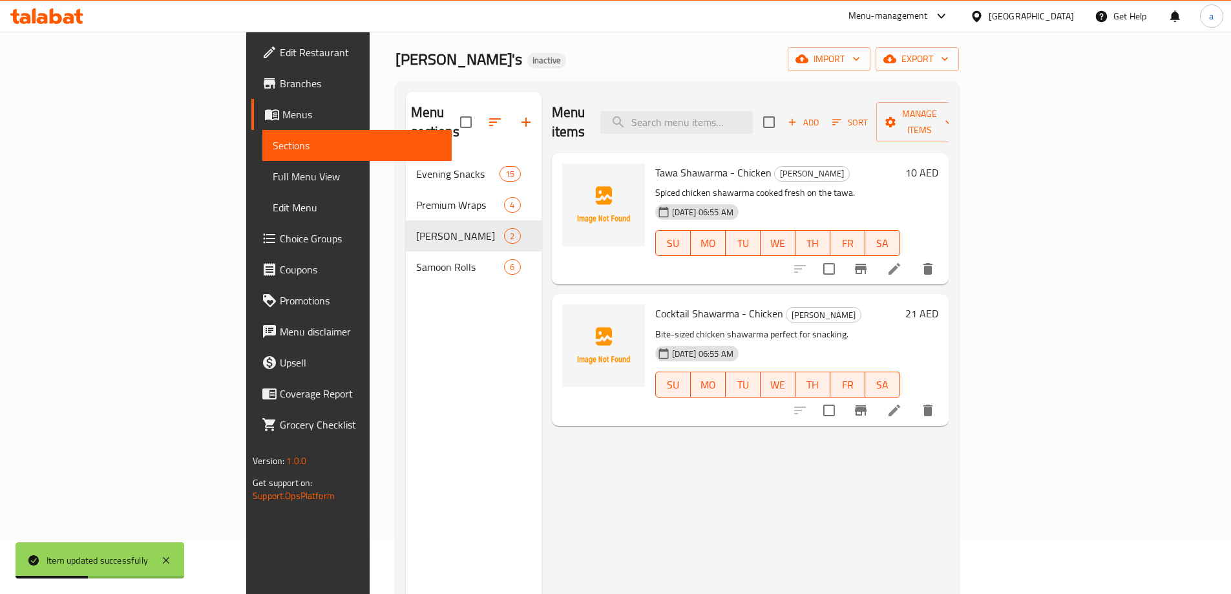
scroll to position [52, 0]
click at [902, 262] on icon at bounding box center [895, 270] width 16 height 16
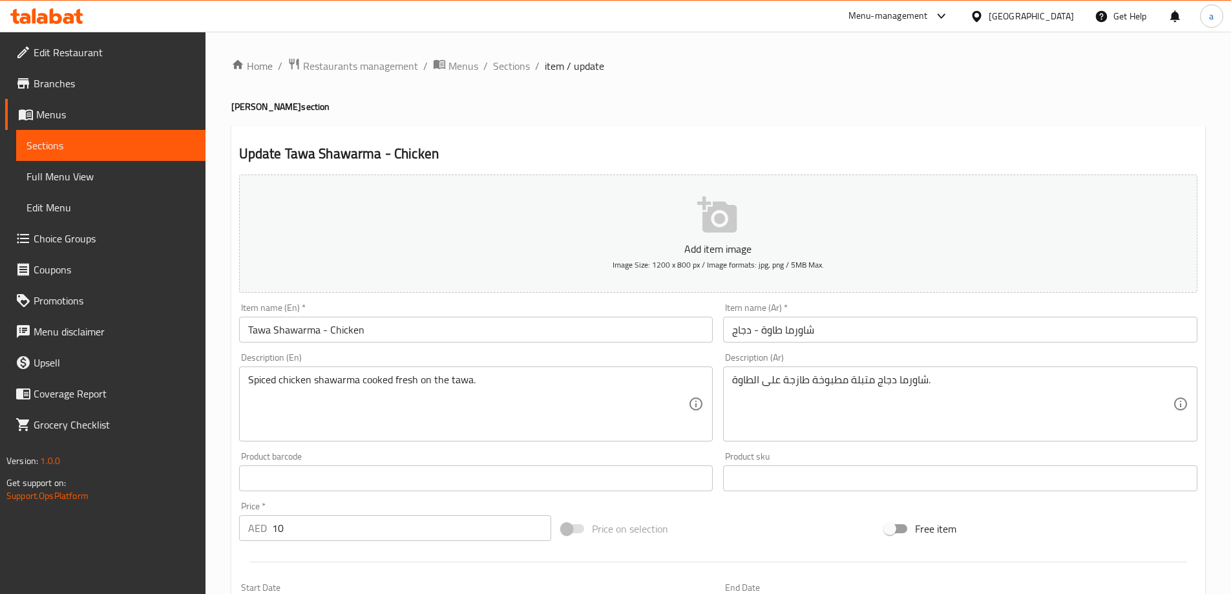
click at [321, 332] on input "Tawa Shawarma - Chicken" at bounding box center [476, 330] width 474 height 26
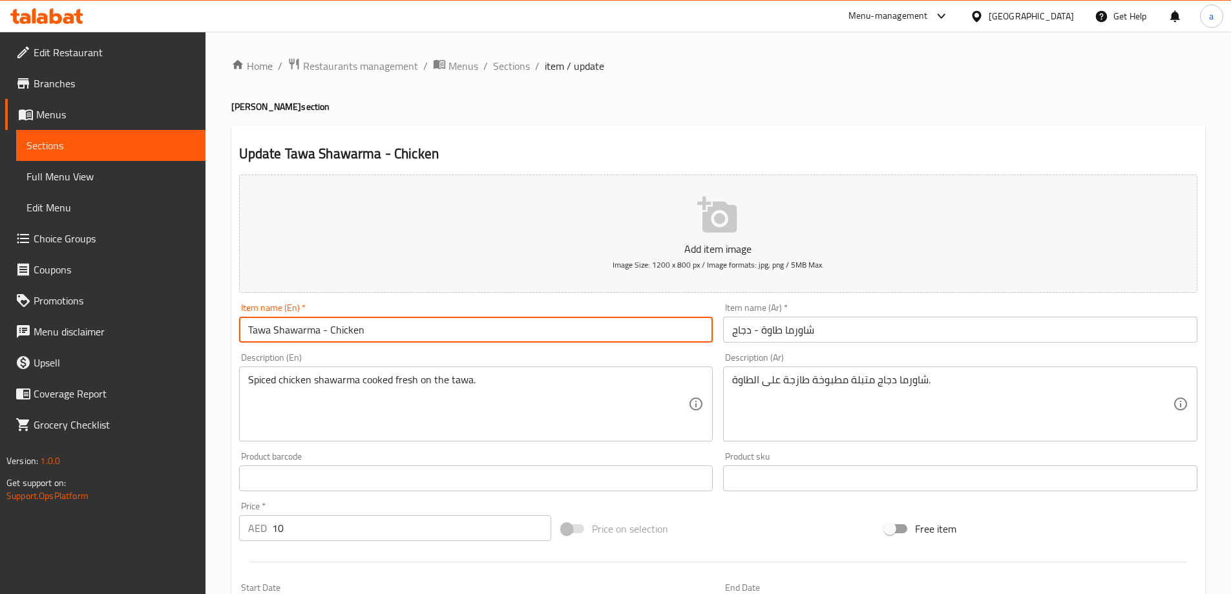
click at [321, 332] on input "Tawa Shawarma - Chicken" at bounding box center [476, 330] width 474 height 26
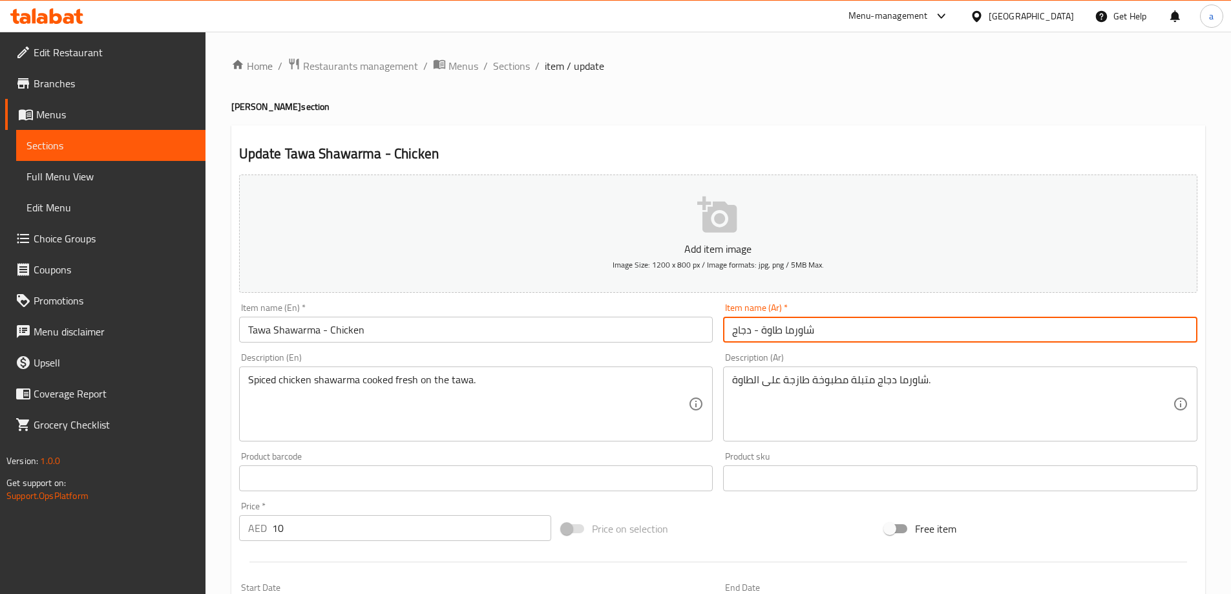
click at [768, 329] on input "شاورما طاوة - دجاج" at bounding box center [960, 330] width 474 height 26
type input "شاورما توا - دجاج"
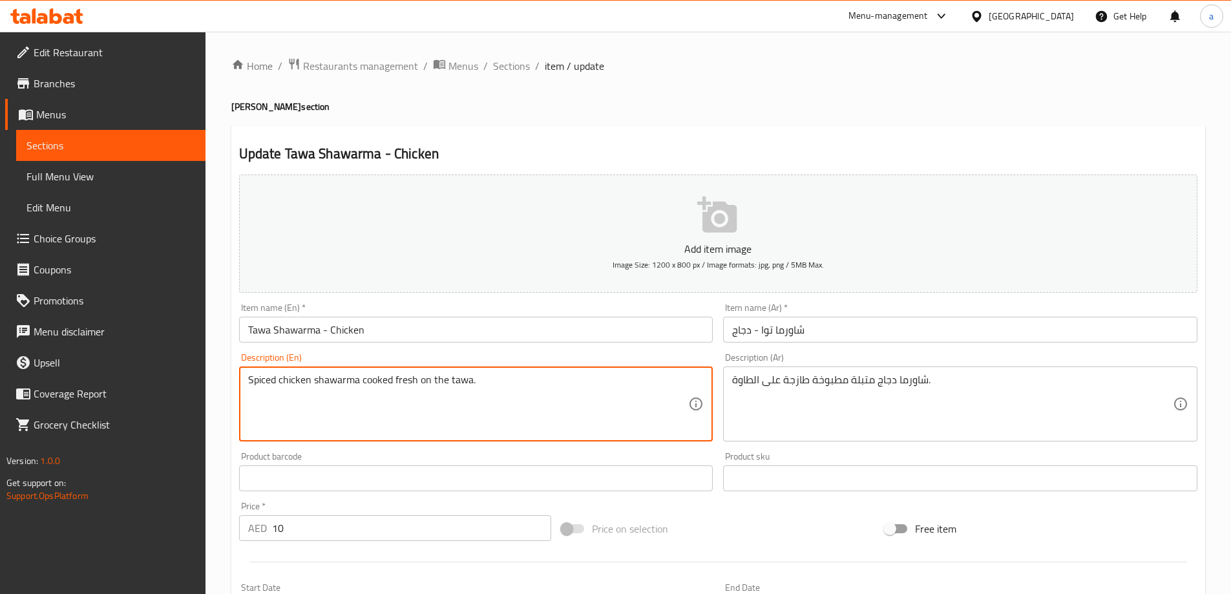
click at [512, 385] on textarea "Spiced chicken shawarma cooked fresh on the tawa." at bounding box center [468, 404] width 441 height 61
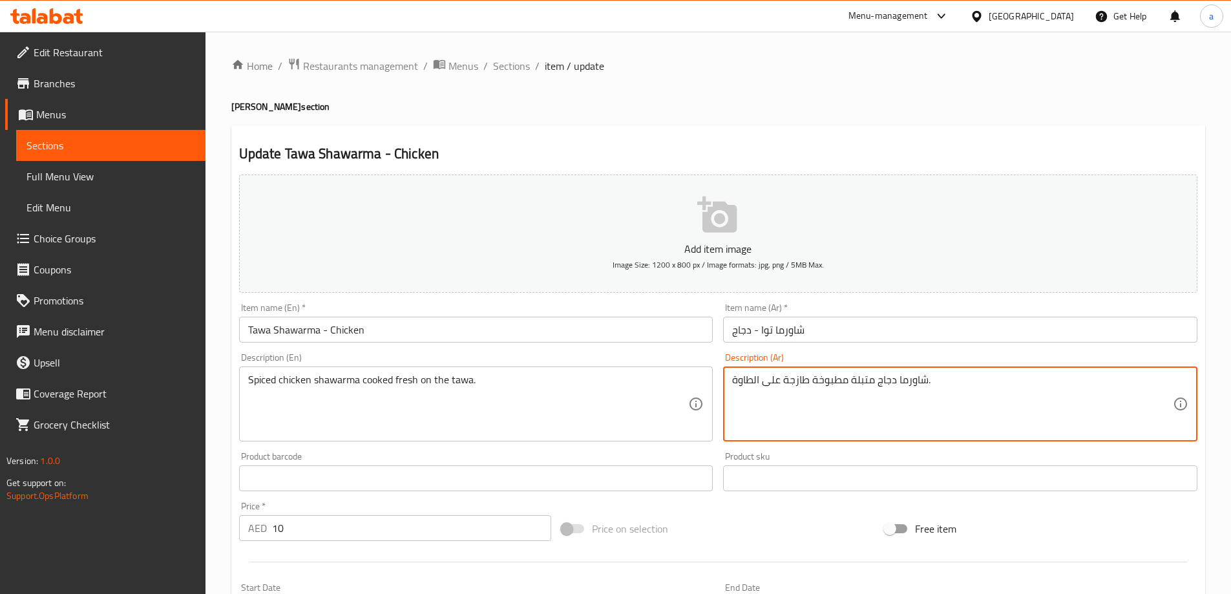
click at [807, 380] on textarea "شاورما دجاج متبلة مطبوخة طازجة على الطاوة." at bounding box center [952, 404] width 441 height 61
paste textarea
click at [746, 384] on textarea "شاورما دجاج متبلة مطبوخة طازجة على التاوة." at bounding box center [952, 404] width 441 height 61
click at [745, 383] on textarea "شاورما دجاج متبلة مطبوخة طازجة على التاوة." at bounding box center [952, 404] width 441 height 61
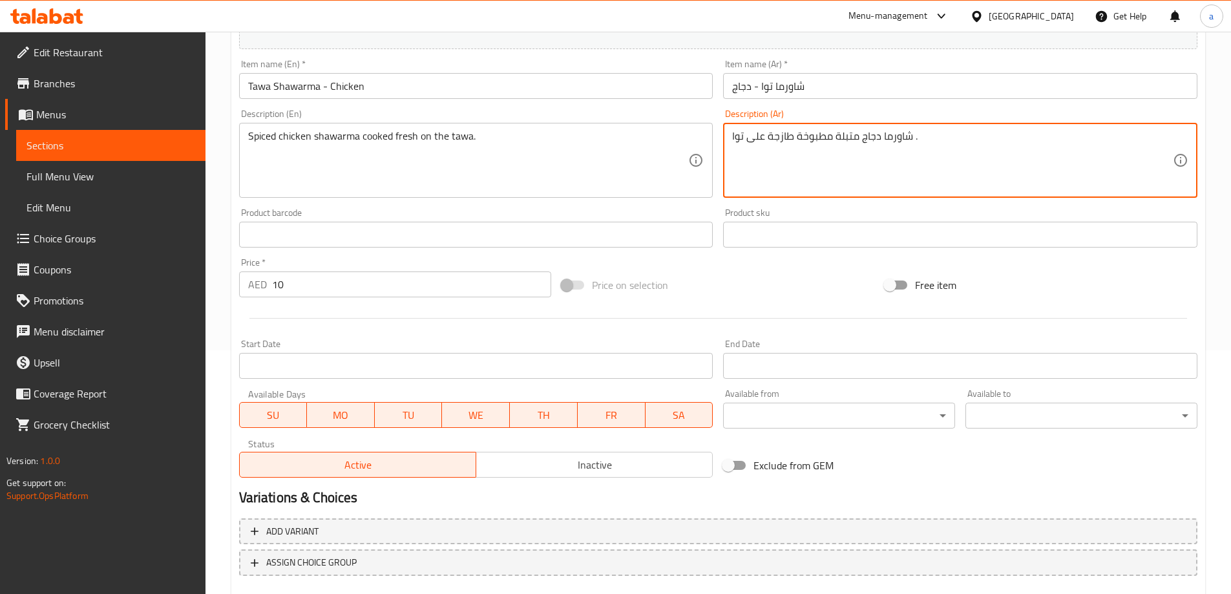
scroll to position [319, 0]
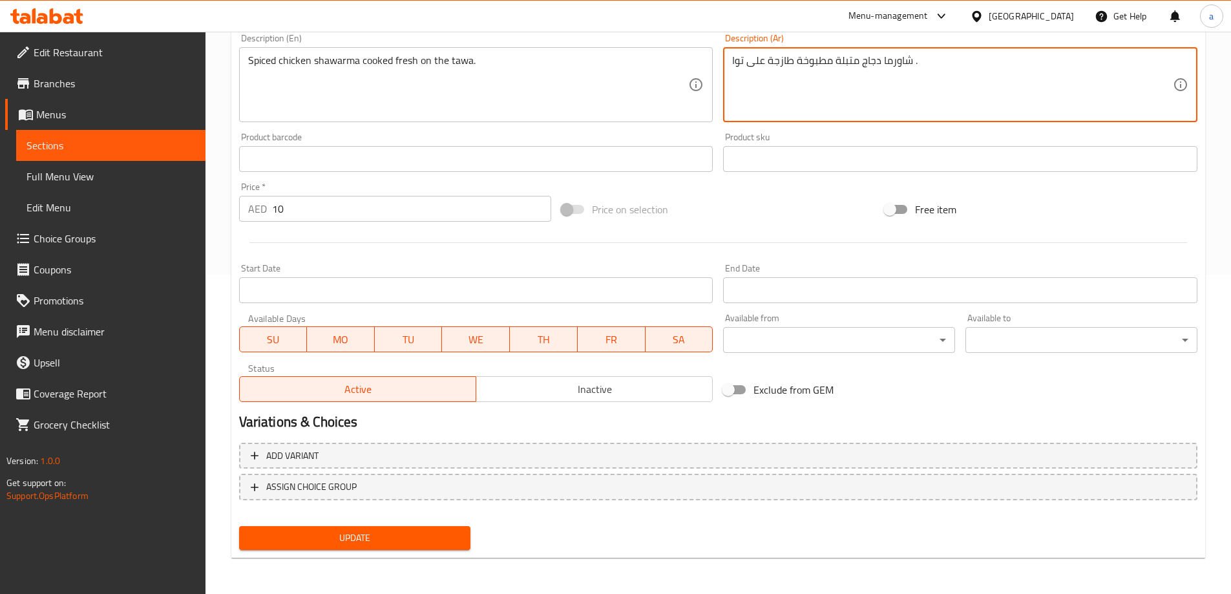
type textarea "شاورما دجاج متبلة مطبوخة طازجة على توا ."
click at [410, 530] on span "Update" at bounding box center [354, 538] width 211 height 16
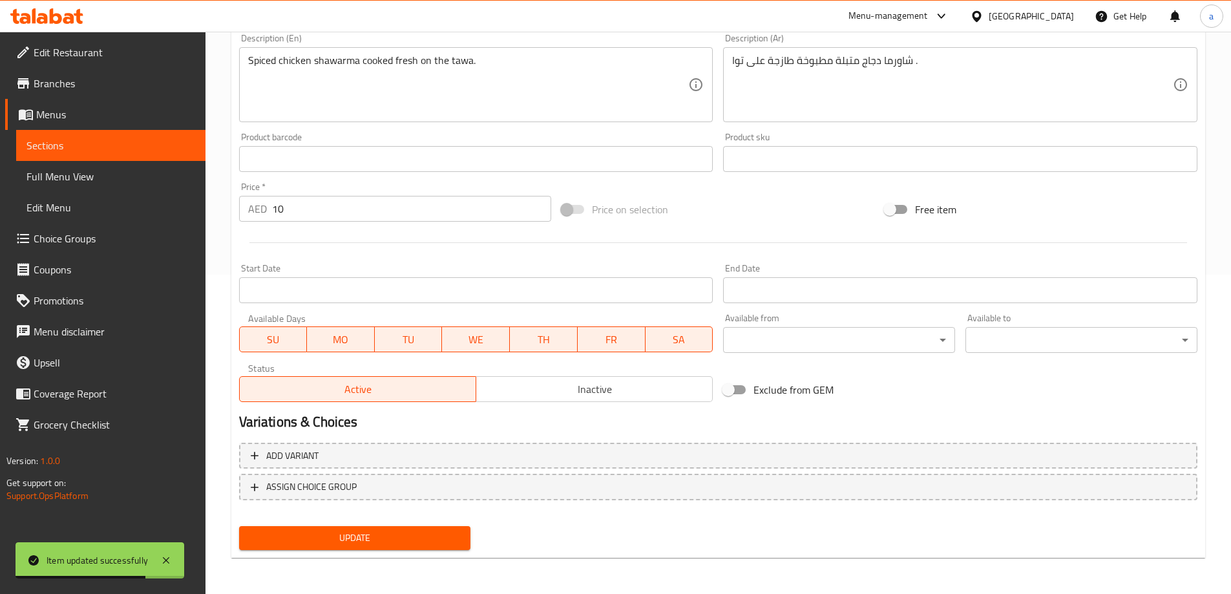
click at [83, 153] on link "Sections" at bounding box center [110, 145] width 189 height 31
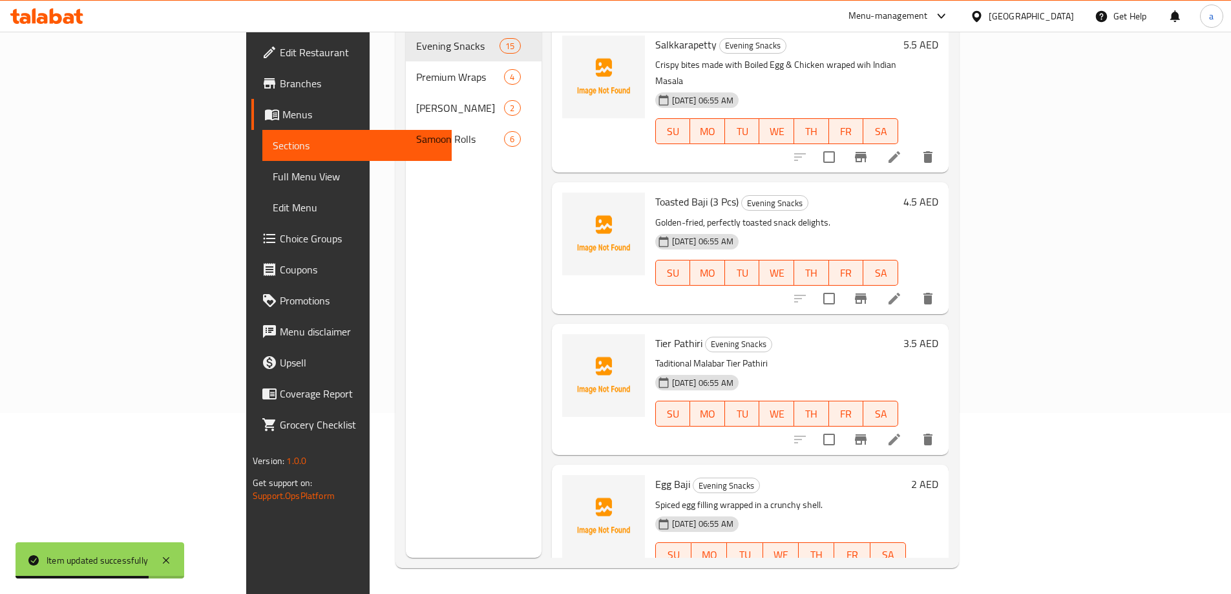
scroll to position [181, 0]
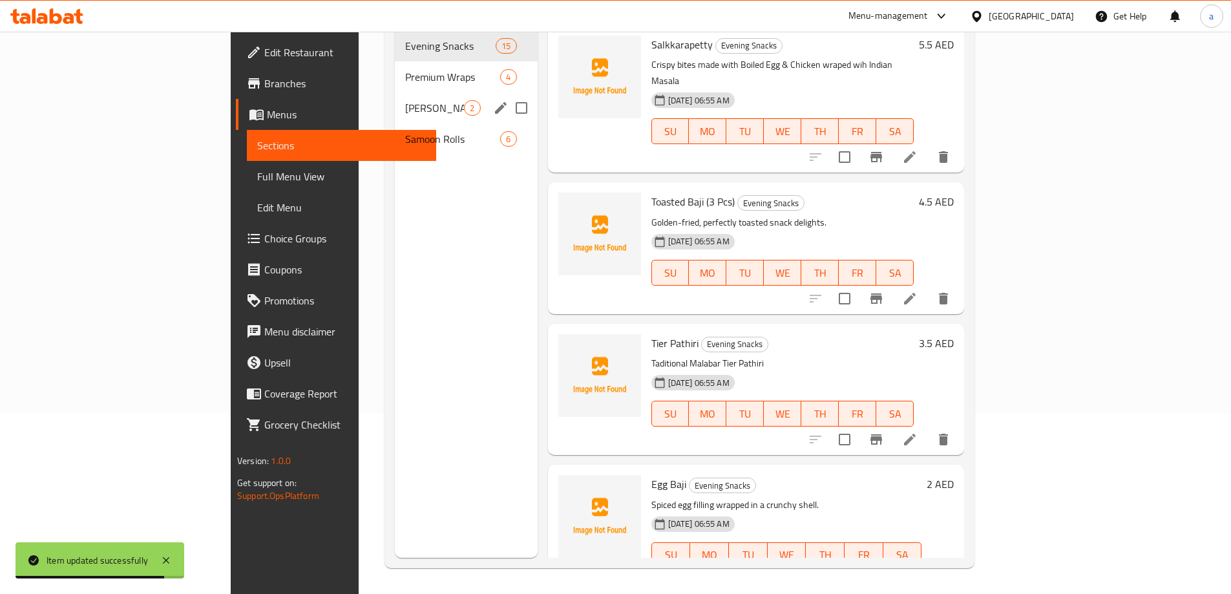
click at [395, 98] on div "[PERSON_NAME] 2" at bounding box center [466, 107] width 142 height 31
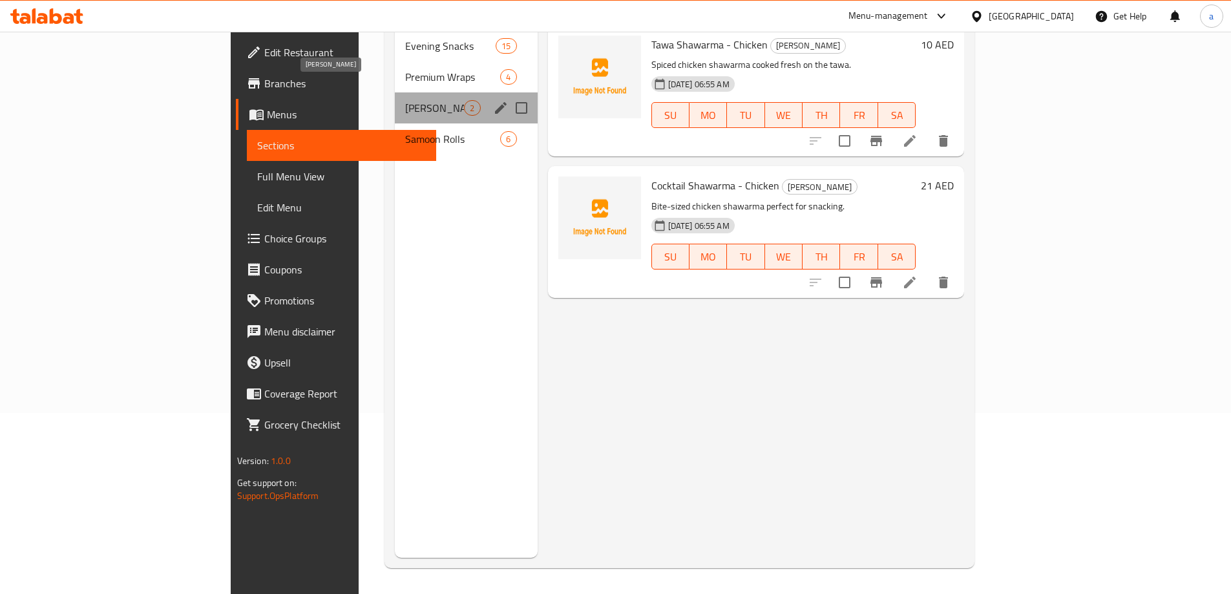
click at [405, 100] on span "[PERSON_NAME]" at bounding box center [434, 108] width 59 height 16
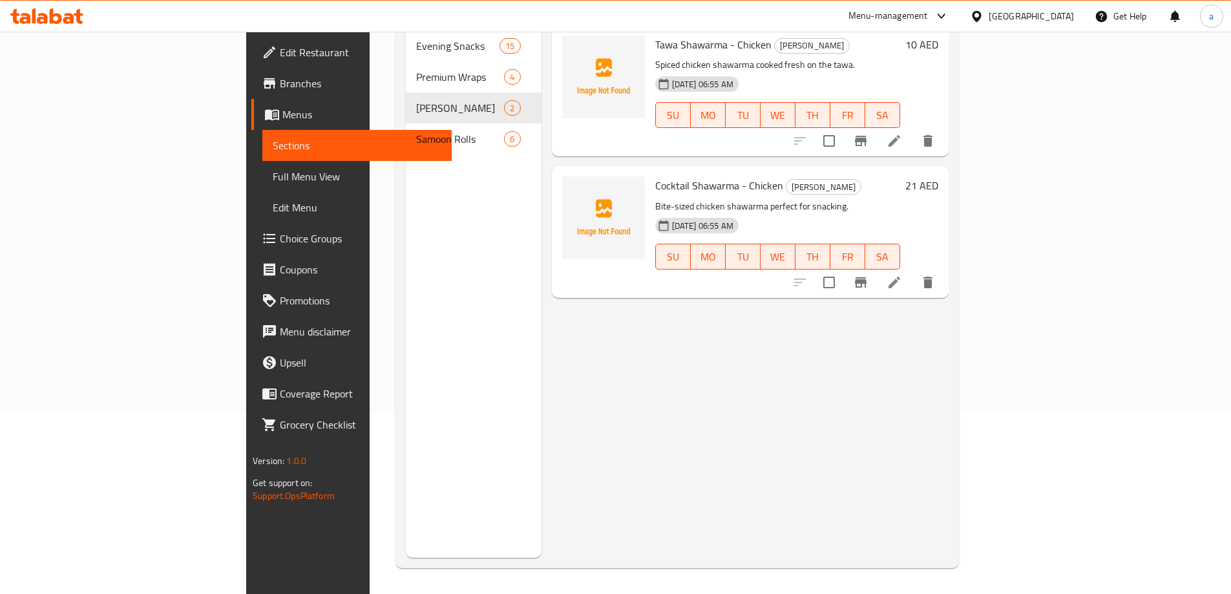
click at [913, 272] on li at bounding box center [894, 282] width 36 height 23
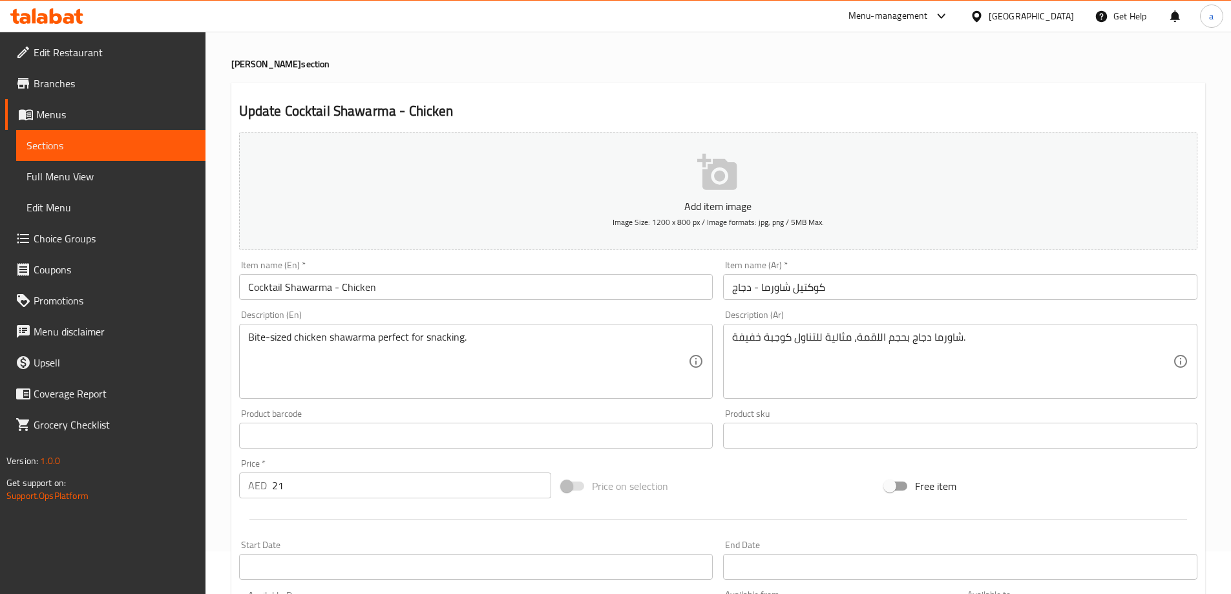
scroll to position [65, 0]
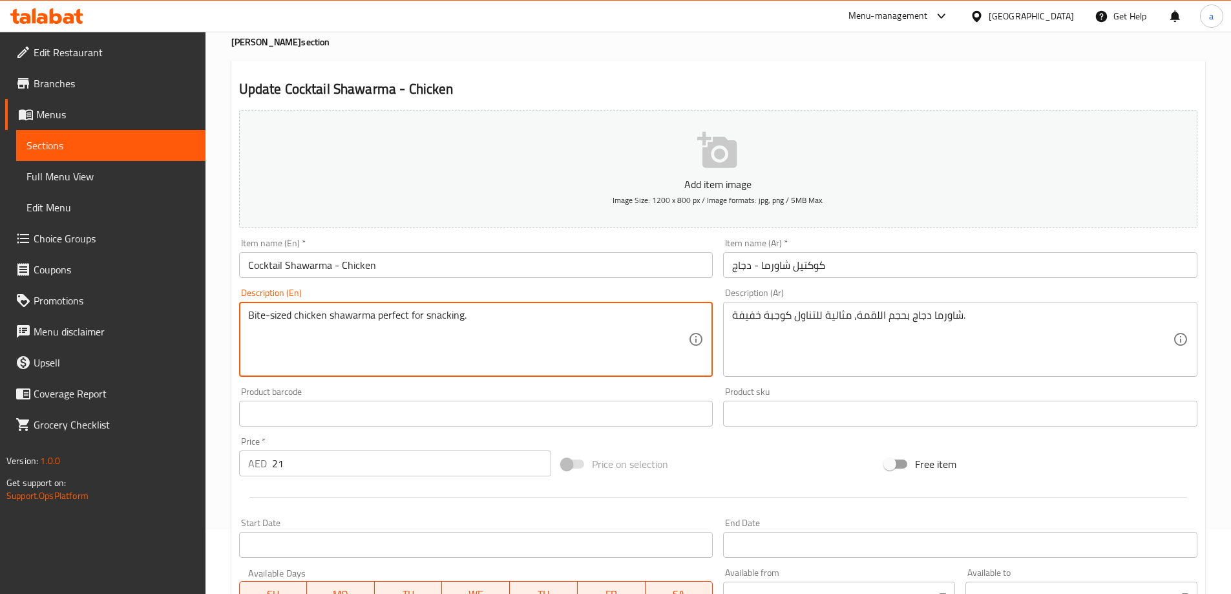
click at [360, 319] on textarea "Bite-sized chicken shawarma perfect for snacking." at bounding box center [468, 339] width 441 height 61
click at [347, 357] on textarea "Bite-sized chicken shawarma perfect for snacking." at bounding box center [468, 339] width 441 height 61
click at [475, 328] on textarea "Bite-sized chicken shawarma perfect for snacking." at bounding box center [468, 339] width 441 height 61
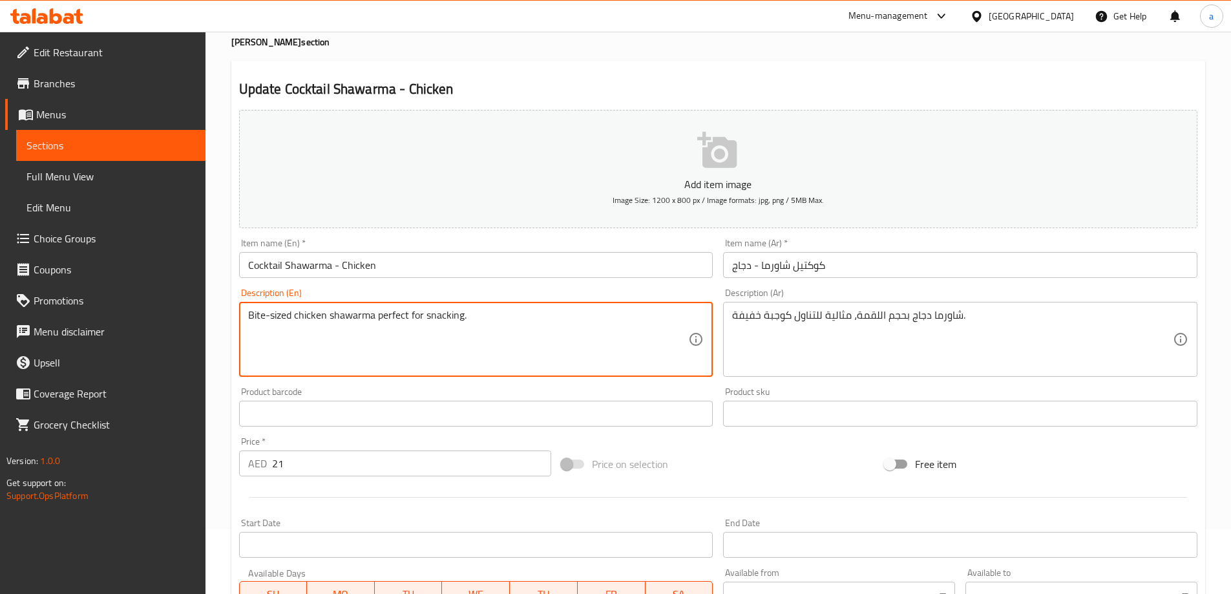
click at [475, 328] on textarea "Bite-sized chicken shawarma perfect for snacking." at bounding box center [468, 339] width 441 height 61
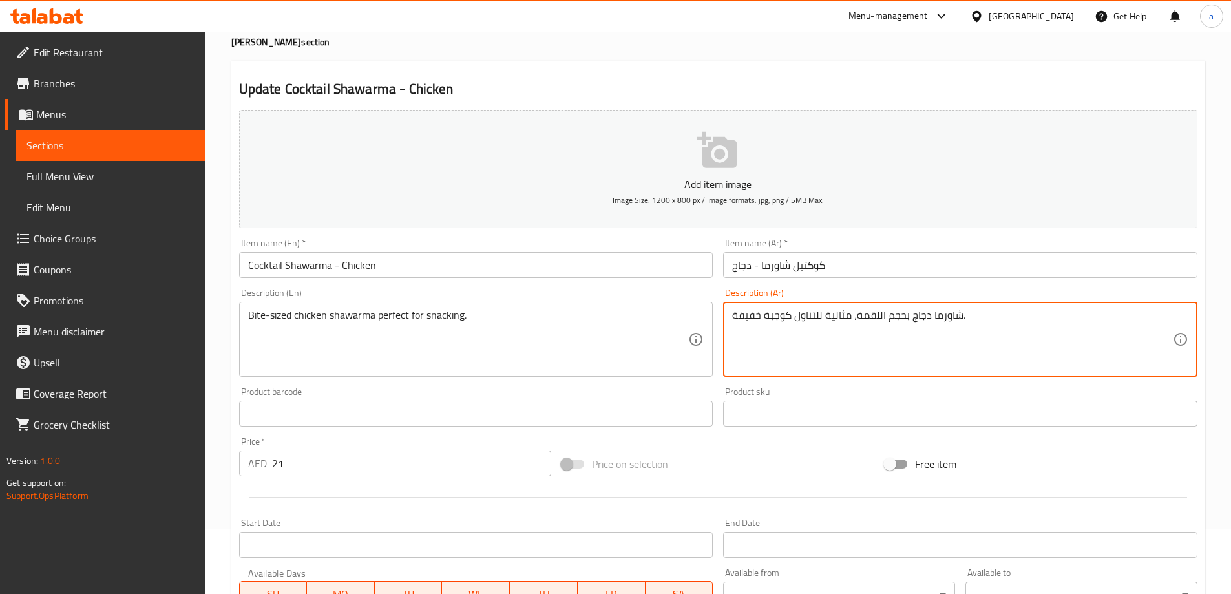
click at [787, 335] on textarea "شاورما دجاج بحجم اللقمة، مثالية للتناول كوجبة خفيفة." at bounding box center [952, 339] width 441 height 61
click at [869, 314] on textarea "شاورما دجاج بحجم اللقمة، مثالية للتناول كوجبة خفيفة." at bounding box center [952, 339] width 441 height 61
type textarea "شاورما دجاج بحجم بايتس، مثالية للتناول كوجبة خفيفة."
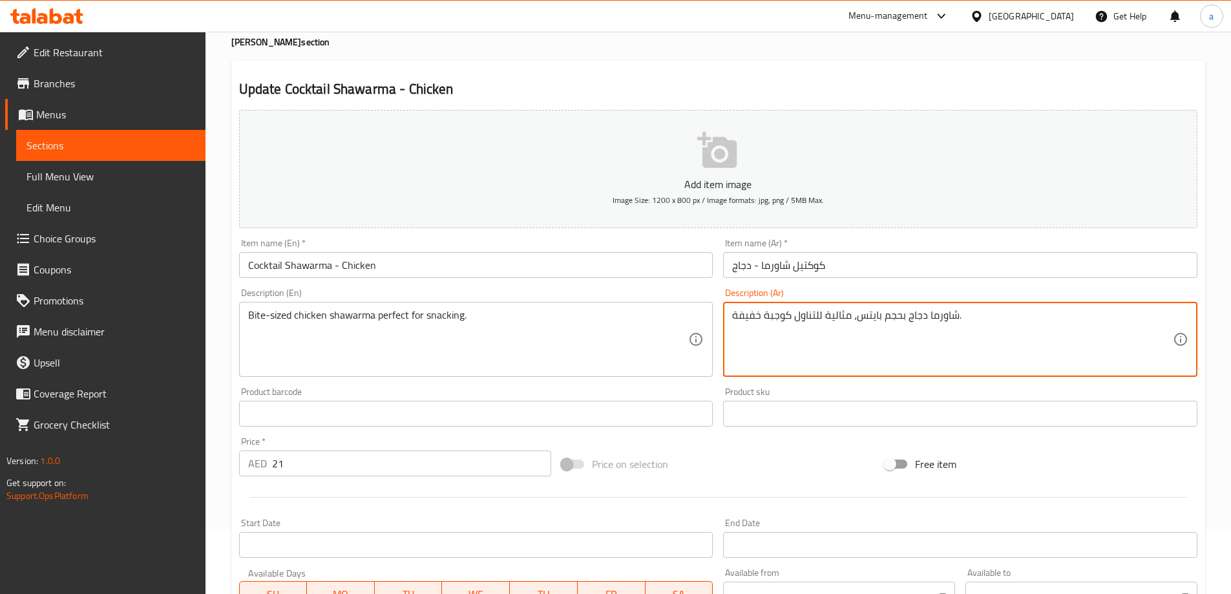
click at [872, 292] on div "Description (Ar) شاورما دجاج بحجم بايتس، مثالية للتناول كوجبة خفيفة. Descriptio…" at bounding box center [960, 332] width 474 height 89
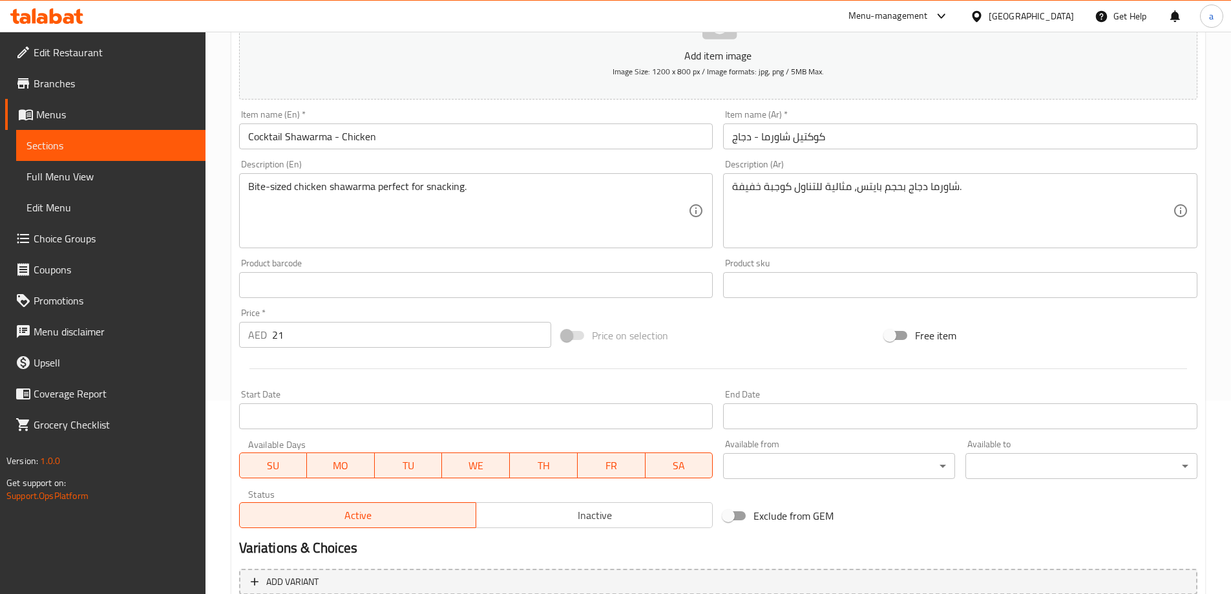
scroll to position [319, 0]
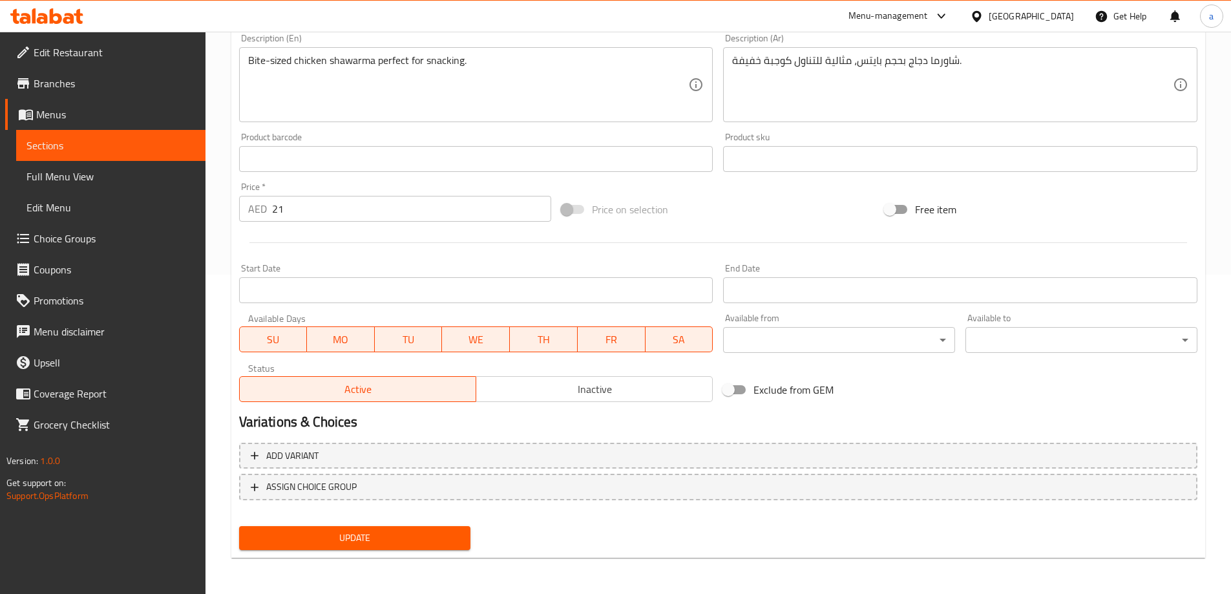
click at [357, 533] on span "Update" at bounding box center [354, 538] width 211 height 16
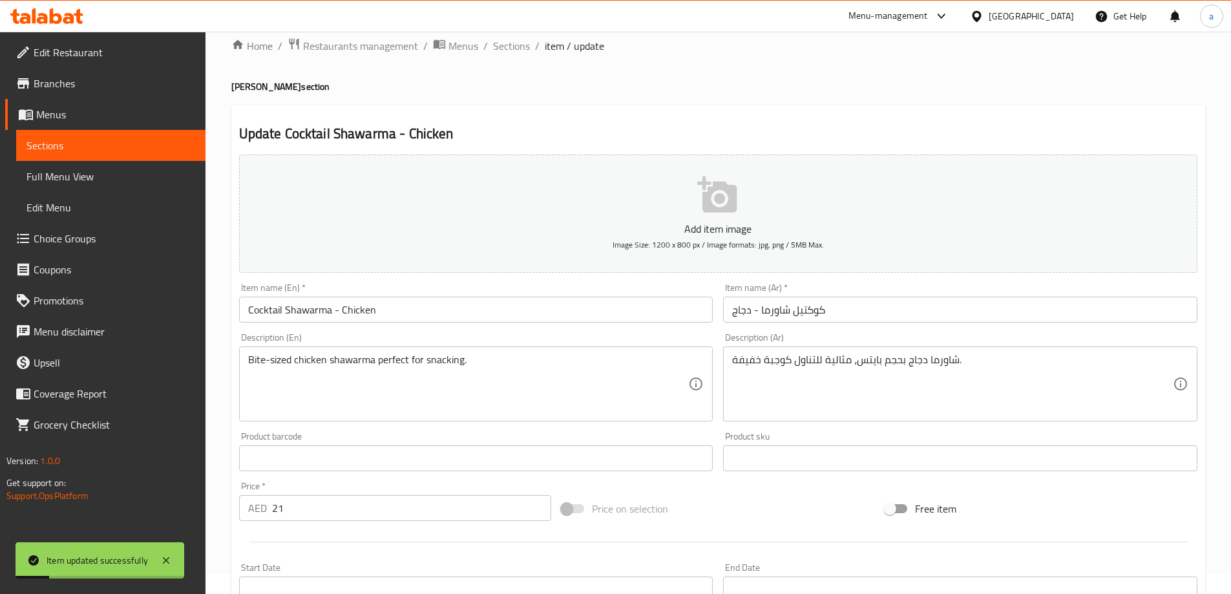
scroll to position [0, 0]
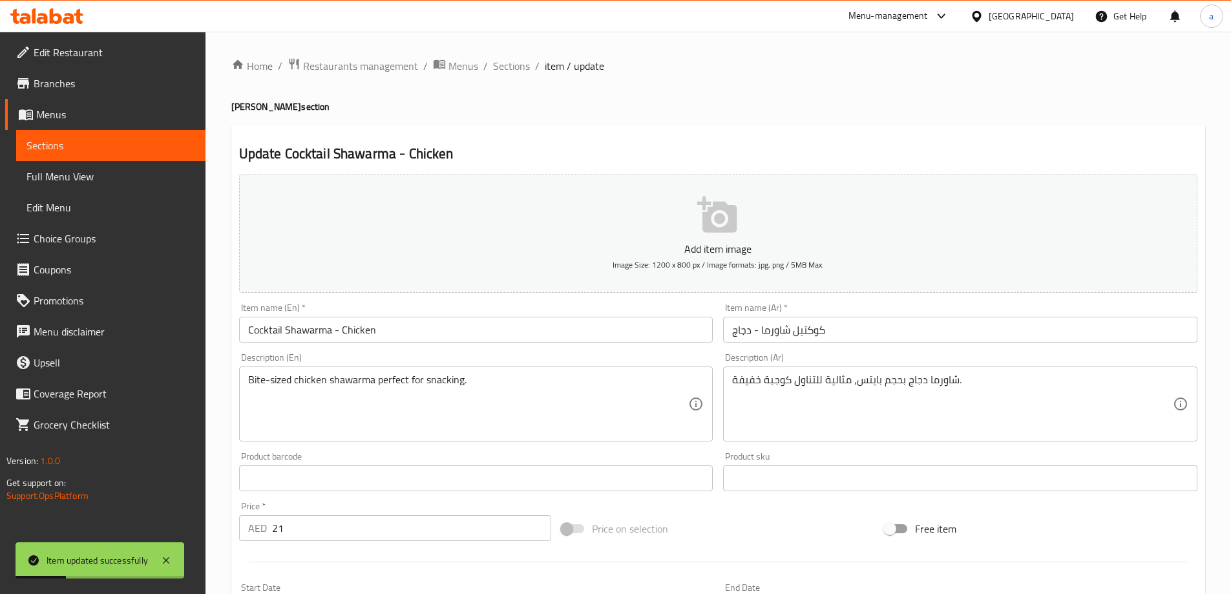
click at [158, 156] on link "Sections" at bounding box center [110, 145] width 189 height 31
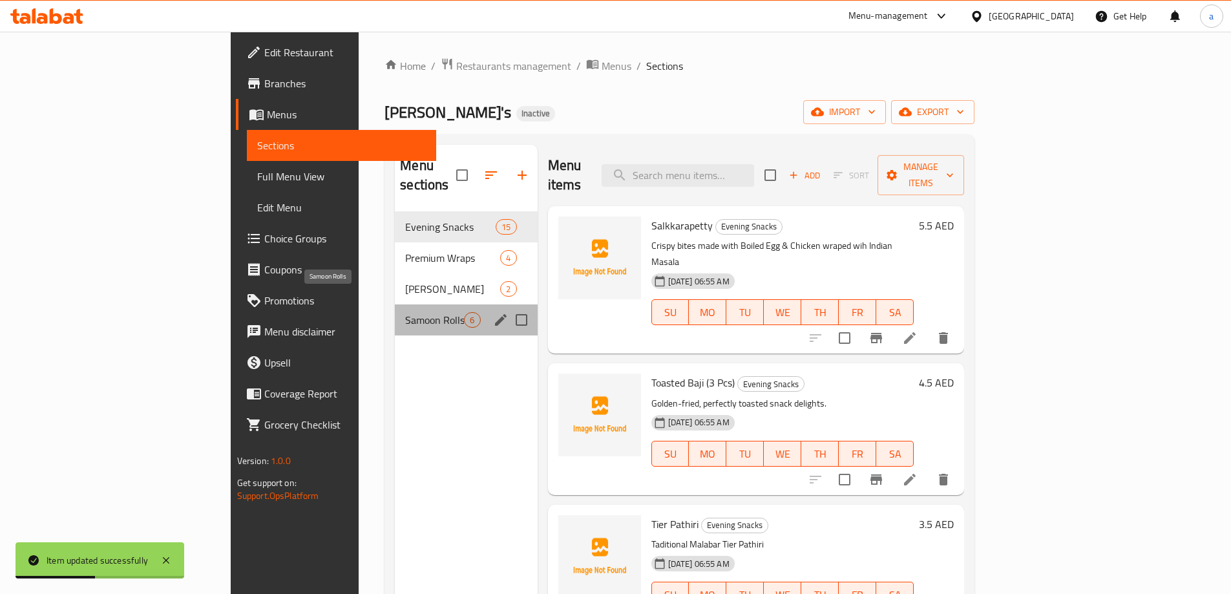
click at [405, 312] on span "Samoon Rolls" at bounding box center [434, 320] width 59 height 16
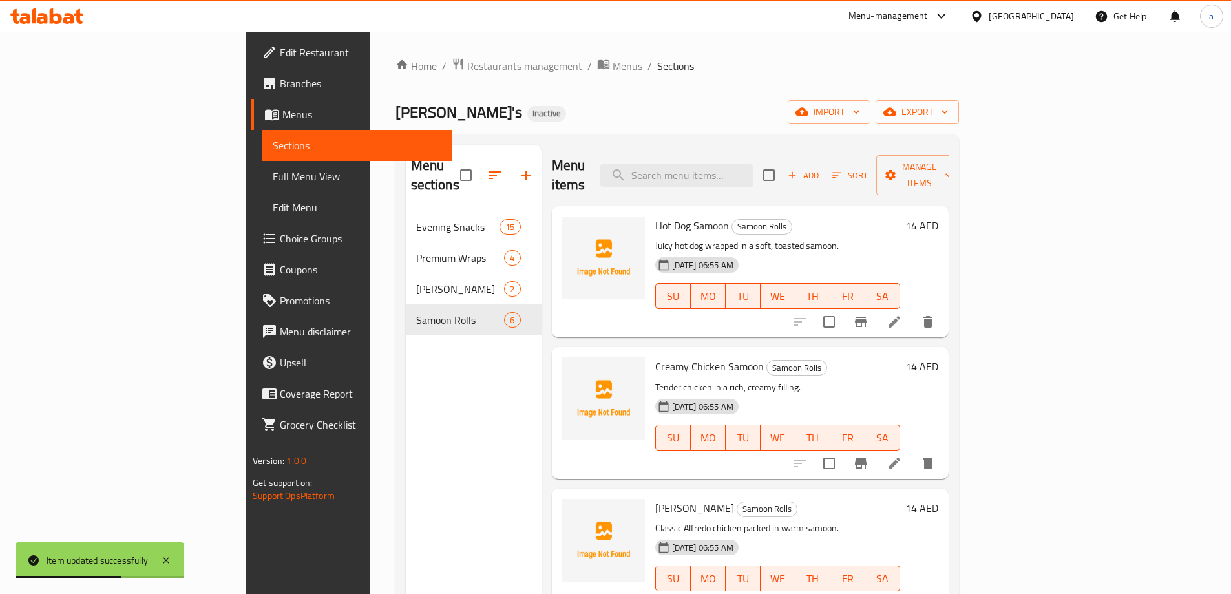
click at [900, 316] on icon at bounding box center [895, 322] width 12 height 12
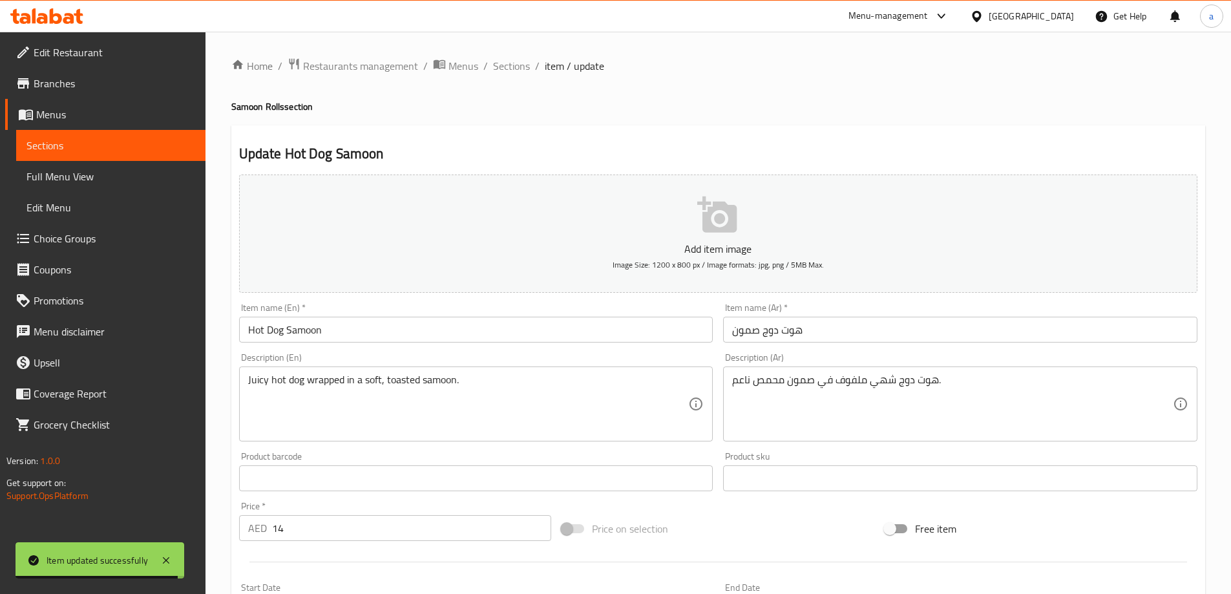
click at [313, 332] on input "Hot Dog Samoon" at bounding box center [476, 330] width 474 height 26
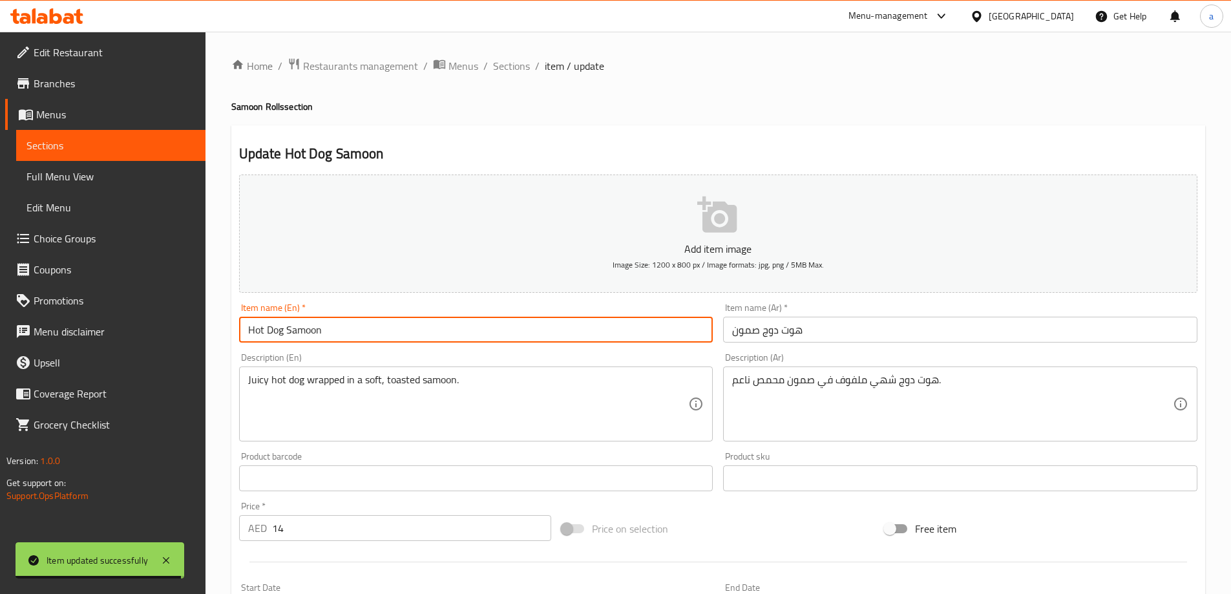
click at [313, 332] on input "Hot Dog Samoon" at bounding box center [476, 330] width 474 height 26
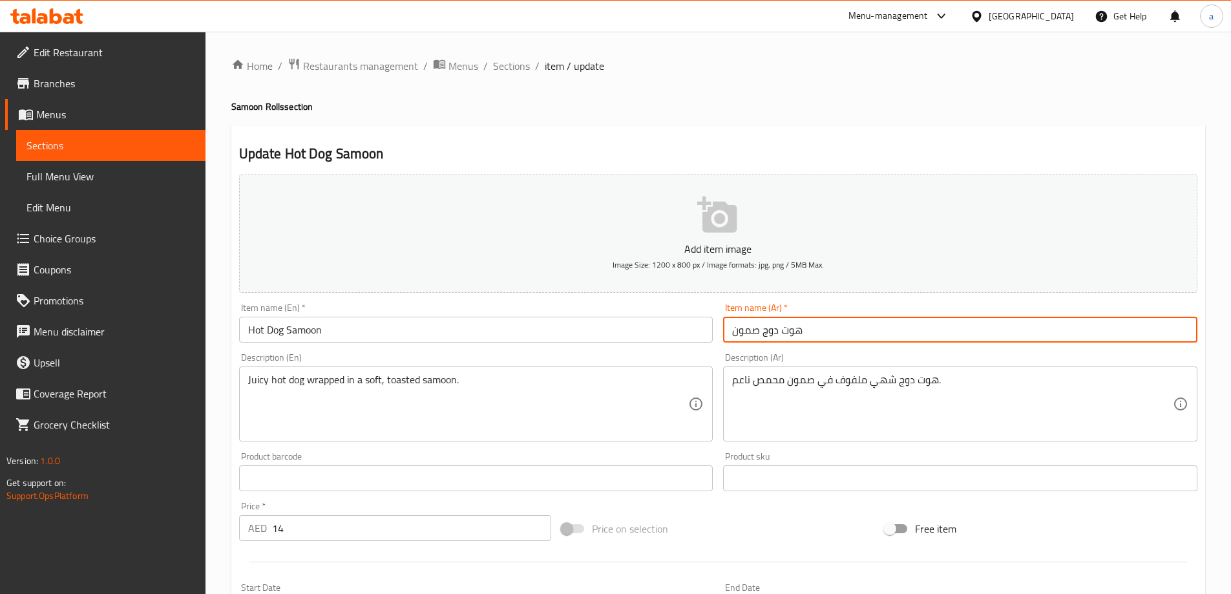
click at [742, 327] on input "هوت دوج صمون" at bounding box center [960, 330] width 474 height 26
paste input "ا"
type input "هوت دوج سامون"
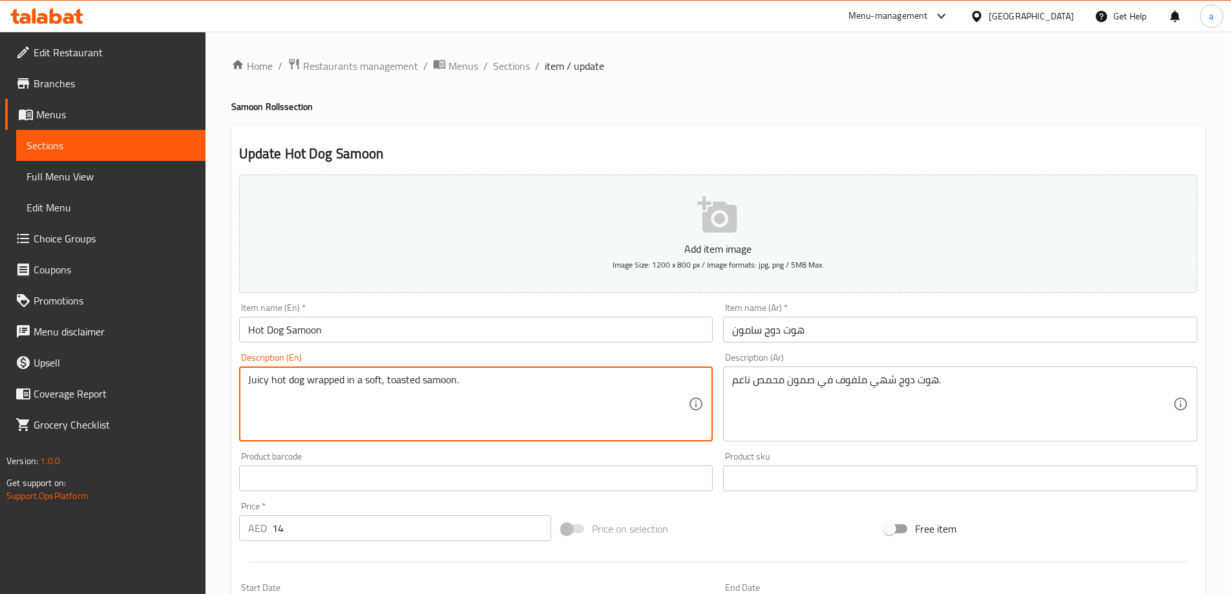
click at [290, 384] on textarea "Juicy hot dog wrapped in a soft, toasted samoon." at bounding box center [468, 404] width 441 height 61
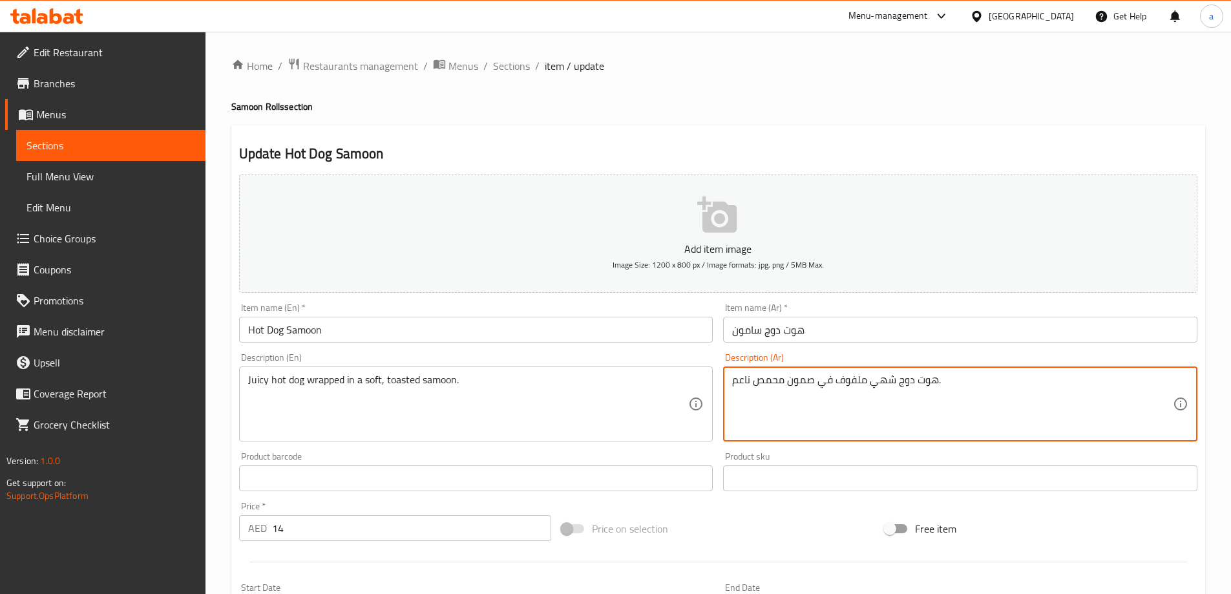
click at [888, 416] on textarea "هوت دوج شهي ملفوف في صمون محمص ناعم." at bounding box center [952, 404] width 441 height 61
paste textarea "بز صا"
click at [809, 380] on textarea "هوت دوج شهي ملفوف في خبز صامون محمص ناعم." at bounding box center [952, 404] width 441 height 61
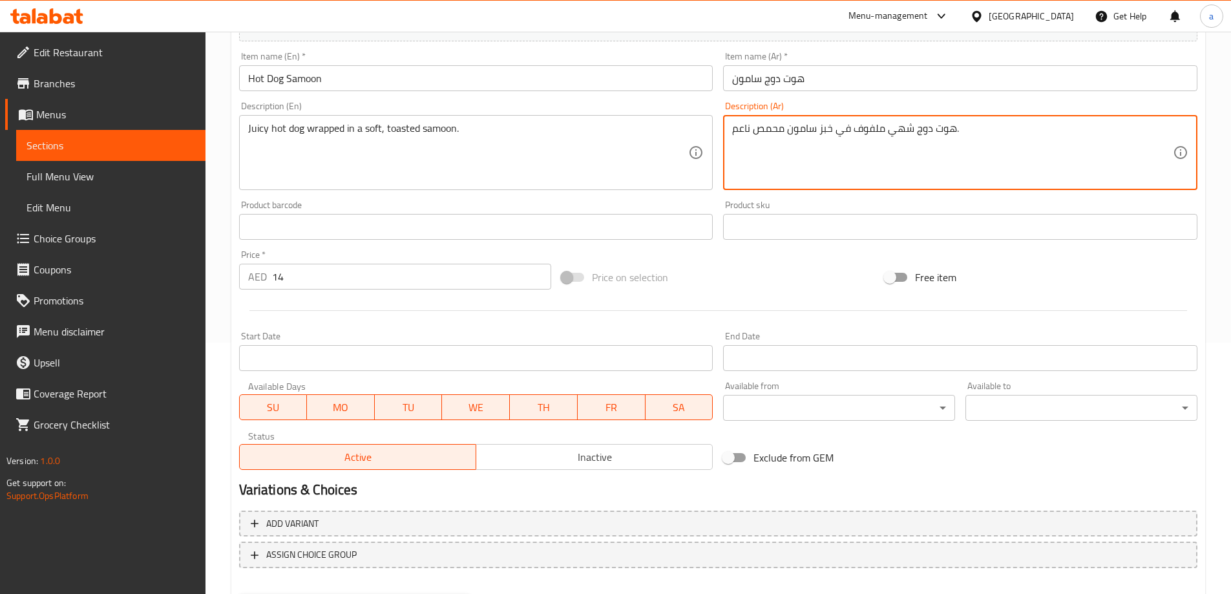
scroll to position [319, 0]
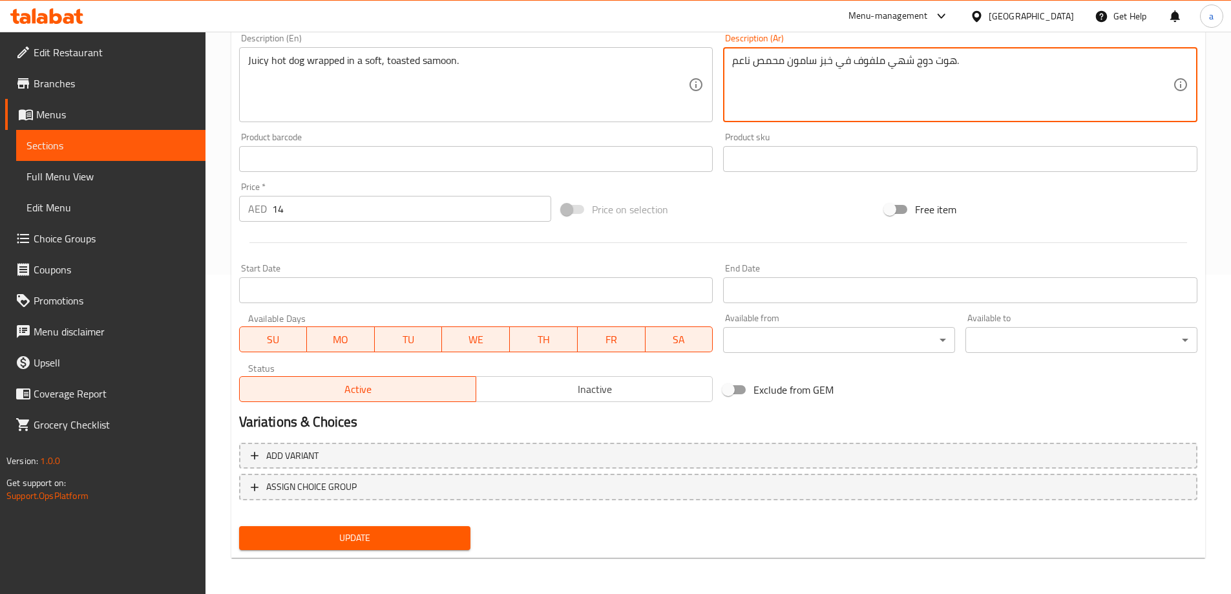
type textarea "هوت دوج شهي ملفوف في خبز سامون محمص ناعم."
click at [430, 536] on span "Update" at bounding box center [354, 538] width 211 height 16
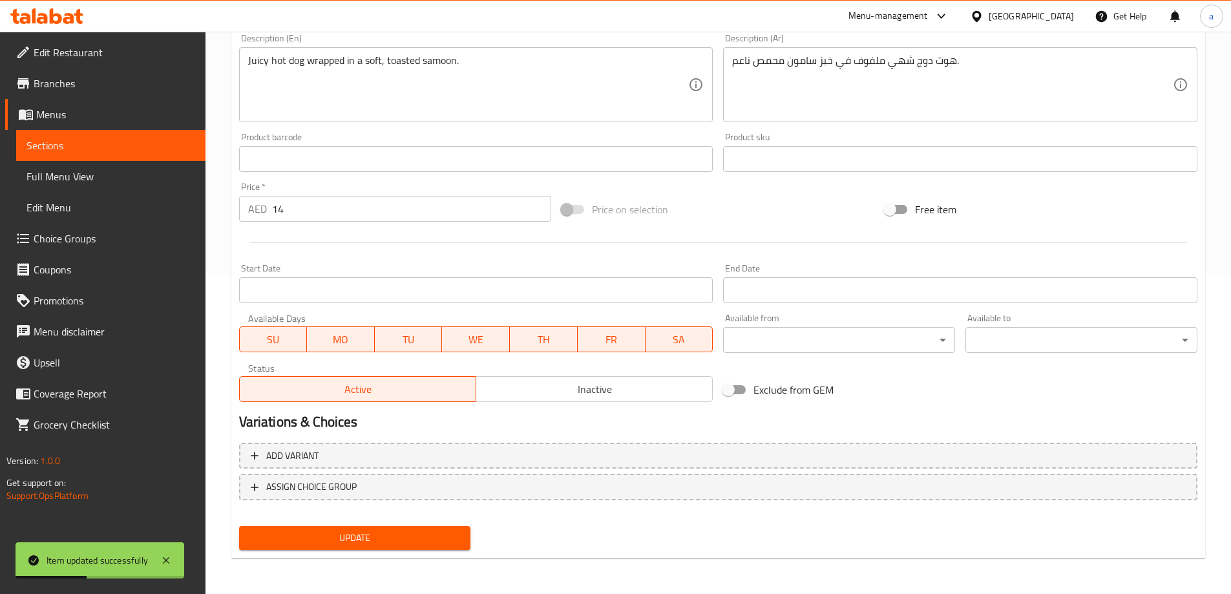
click at [127, 140] on span "Sections" at bounding box center [110, 146] width 169 height 16
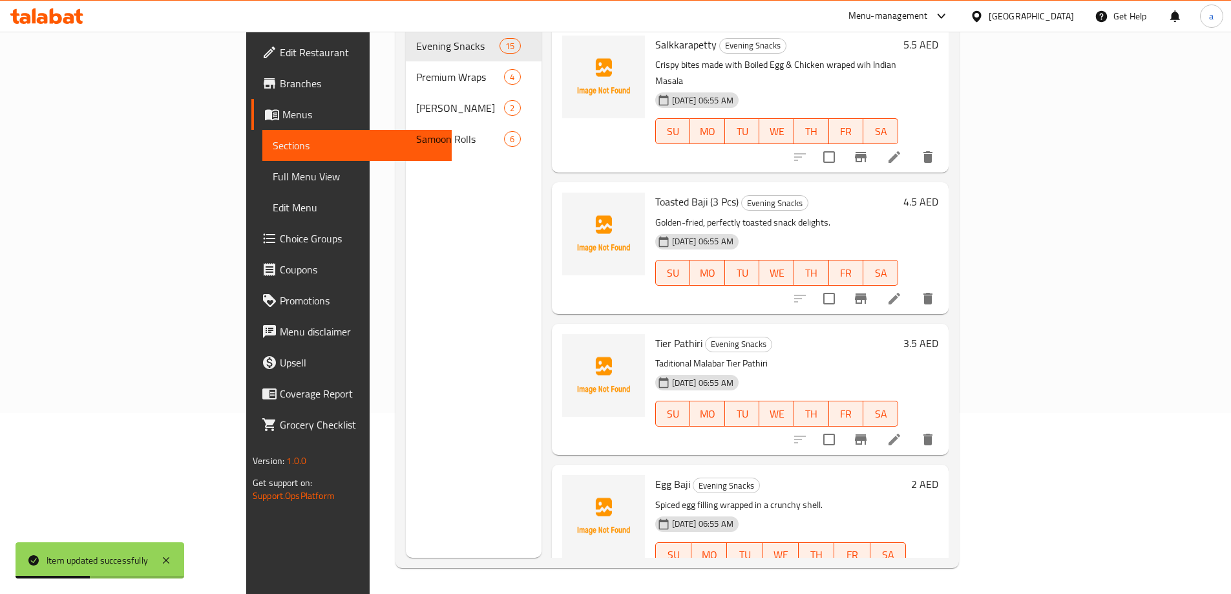
scroll to position [181, 0]
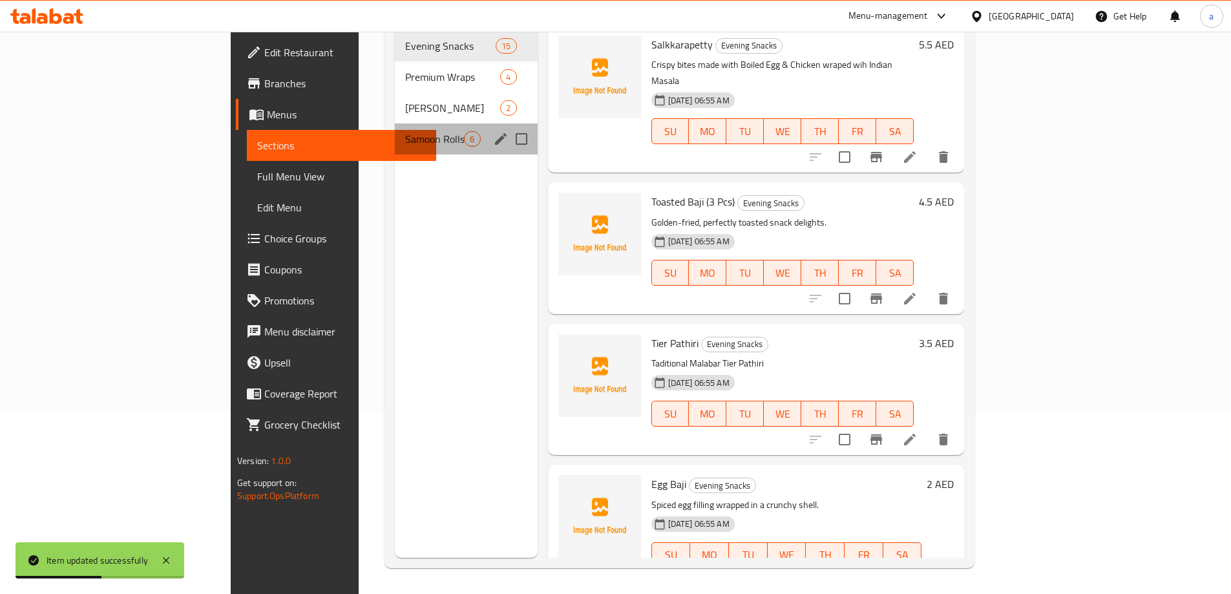
click at [395, 134] on div "Samoon Rolls 6" at bounding box center [466, 138] width 142 height 31
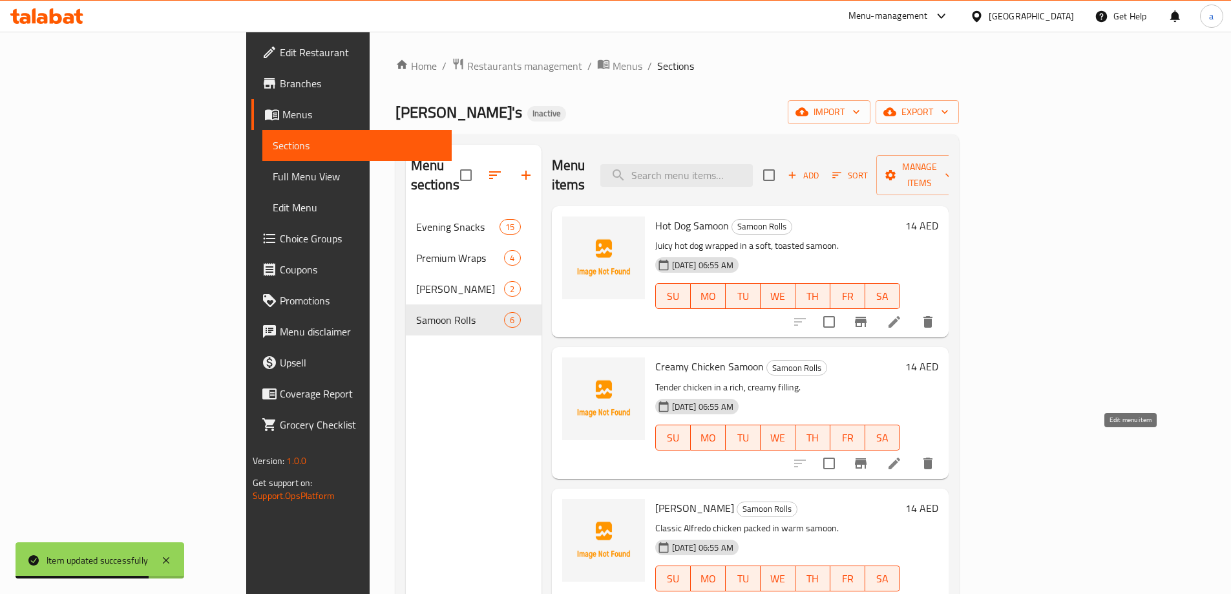
click at [902, 456] on icon at bounding box center [895, 464] width 16 height 16
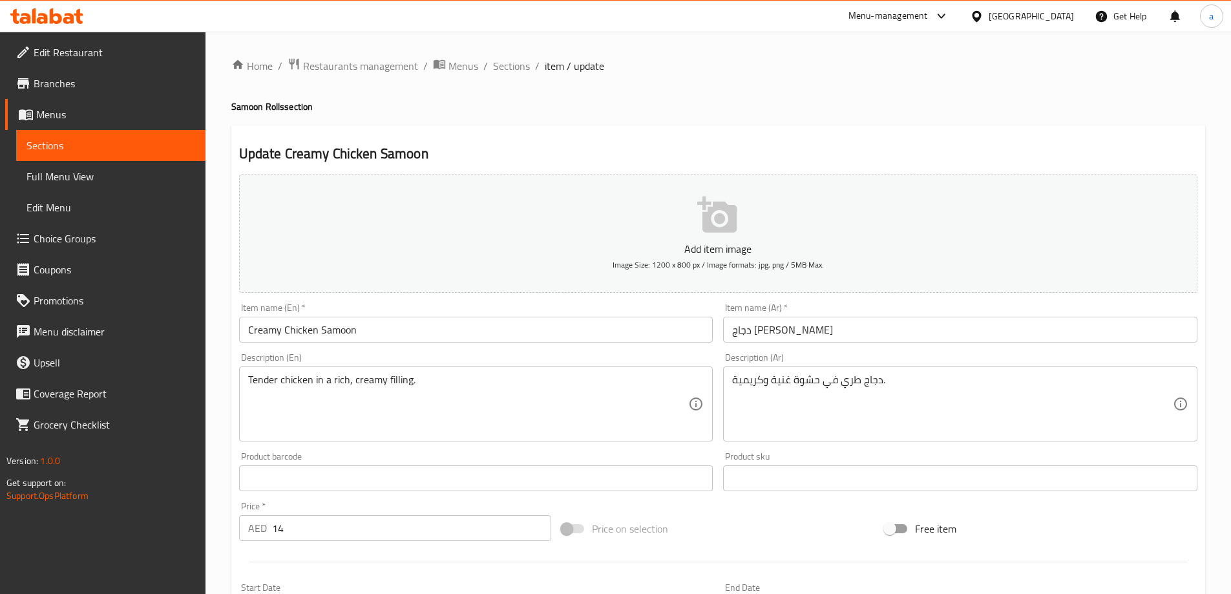
click at [756, 332] on input "دجاج [PERSON_NAME]" at bounding box center [960, 330] width 474 height 26
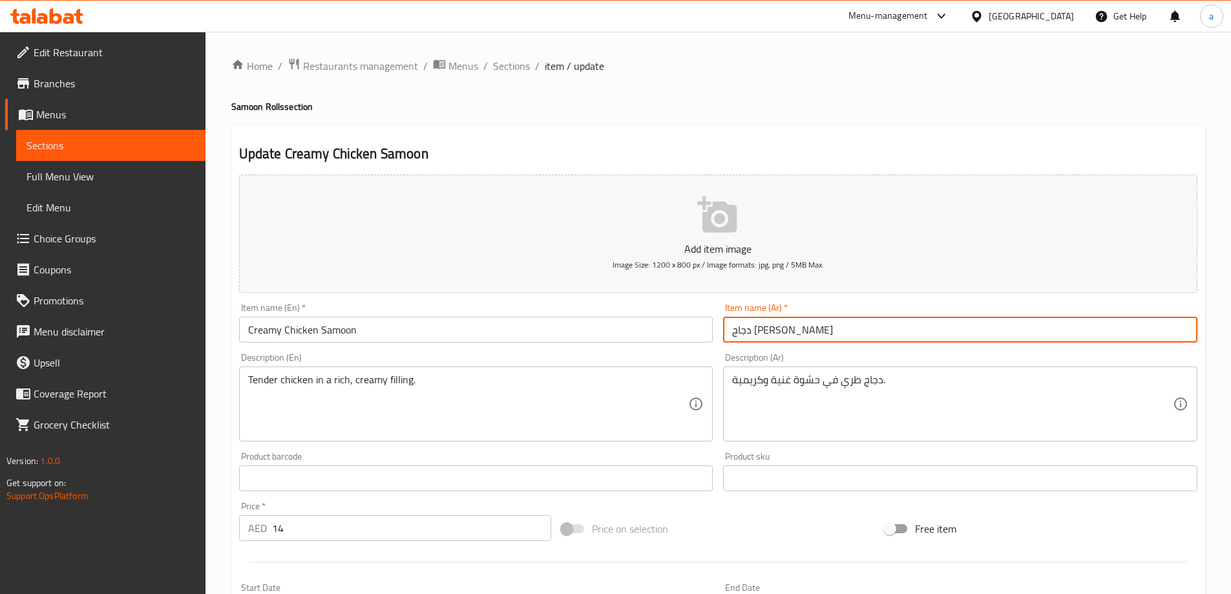
click at [756, 332] on input "دجاج [PERSON_NAME]" at bounding box center [960, 330] width 474 height 26
type input "دجاج [PERSON_NAME]"
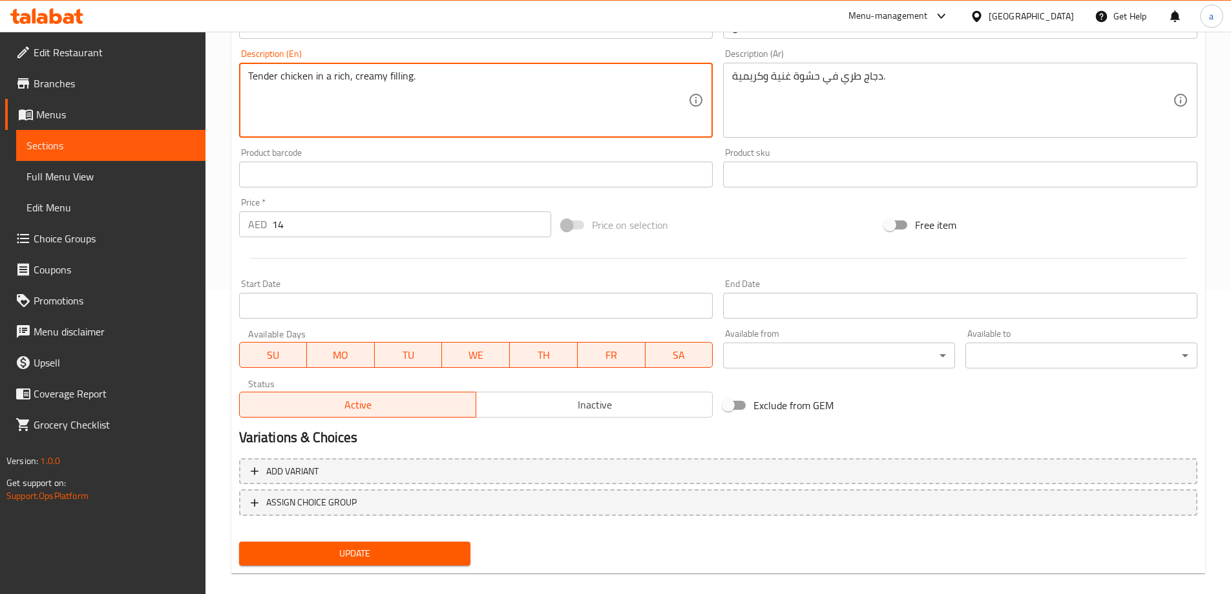
scroll to position [319, 0]
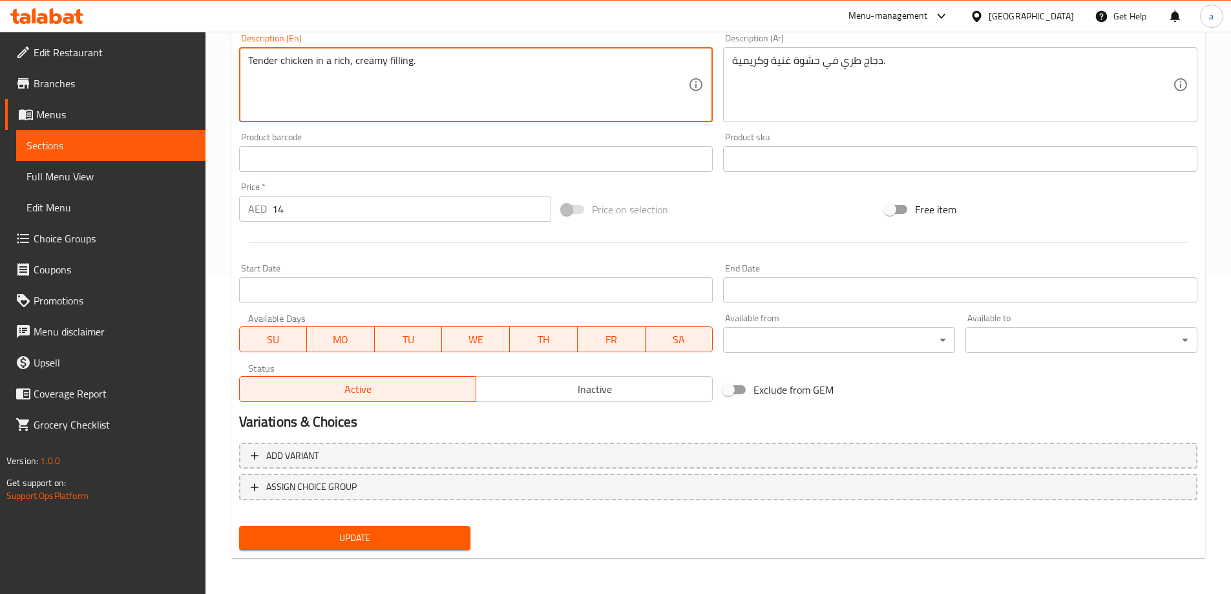
click at [430, 534] on span "Update" at bounding box center [354, 538] width 211 height 16
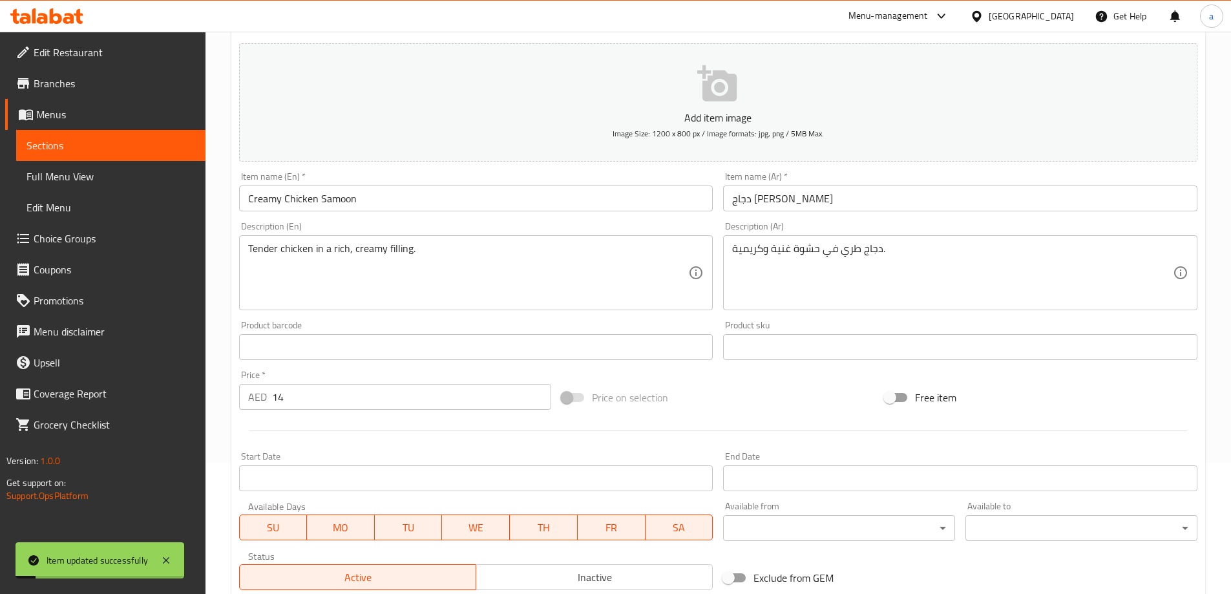
scroll to position [125, 0]
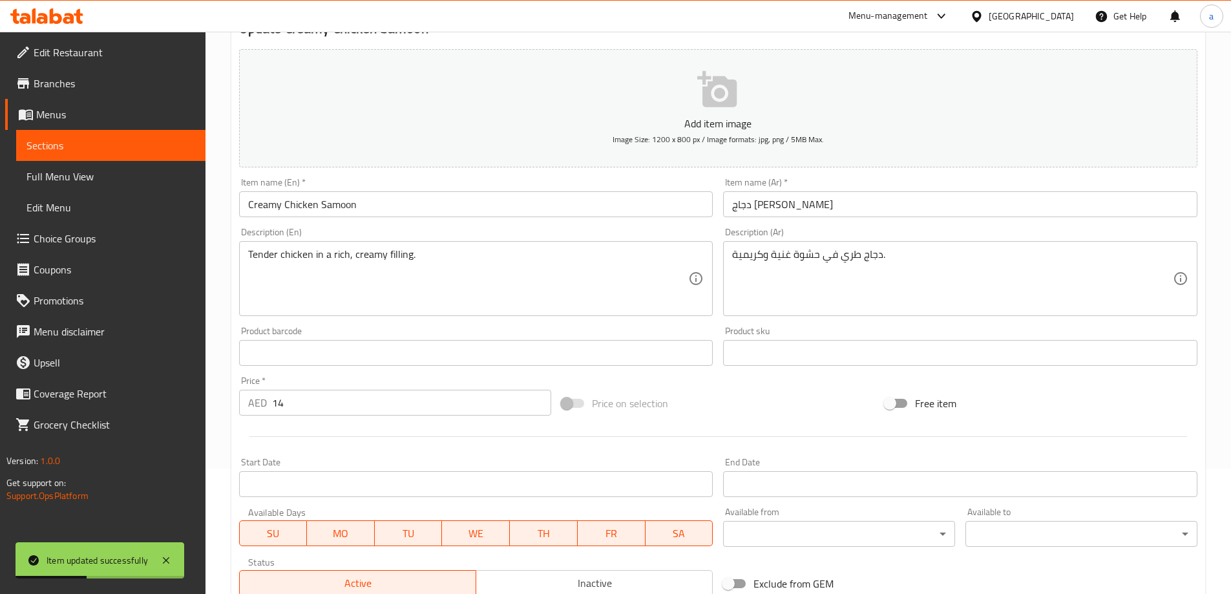
click at [121, 146] on span "Sections" at bounding box center [110, 146] width 169 height 16
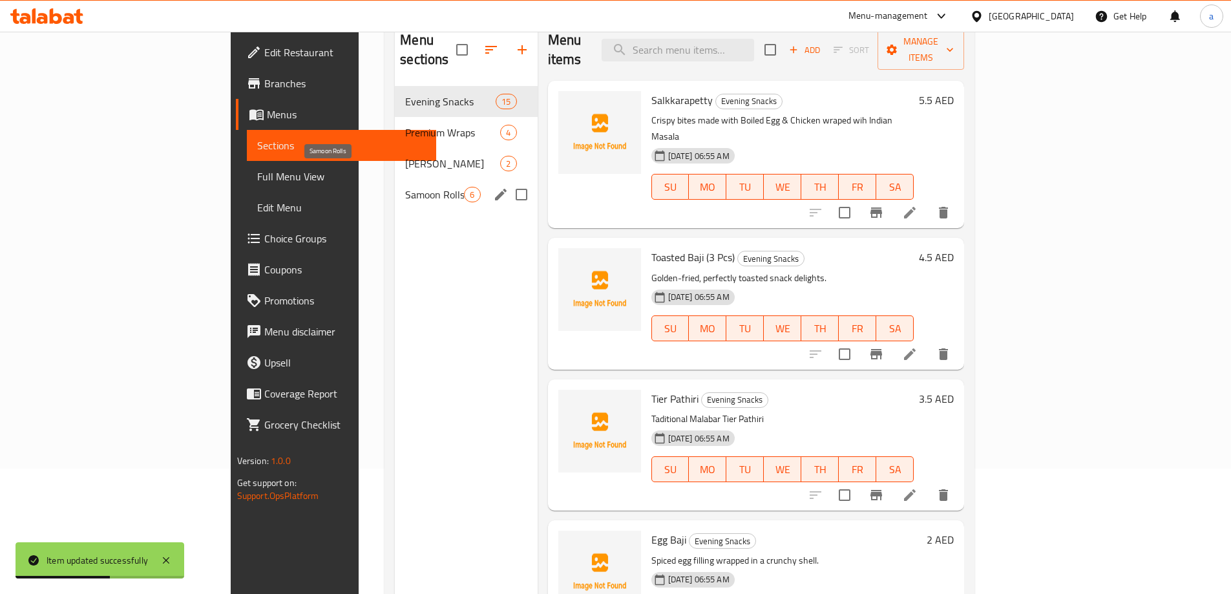
click at [405, 187] on span "Samoon Rolls" at bounding box center [434, 195] width 59 height 16
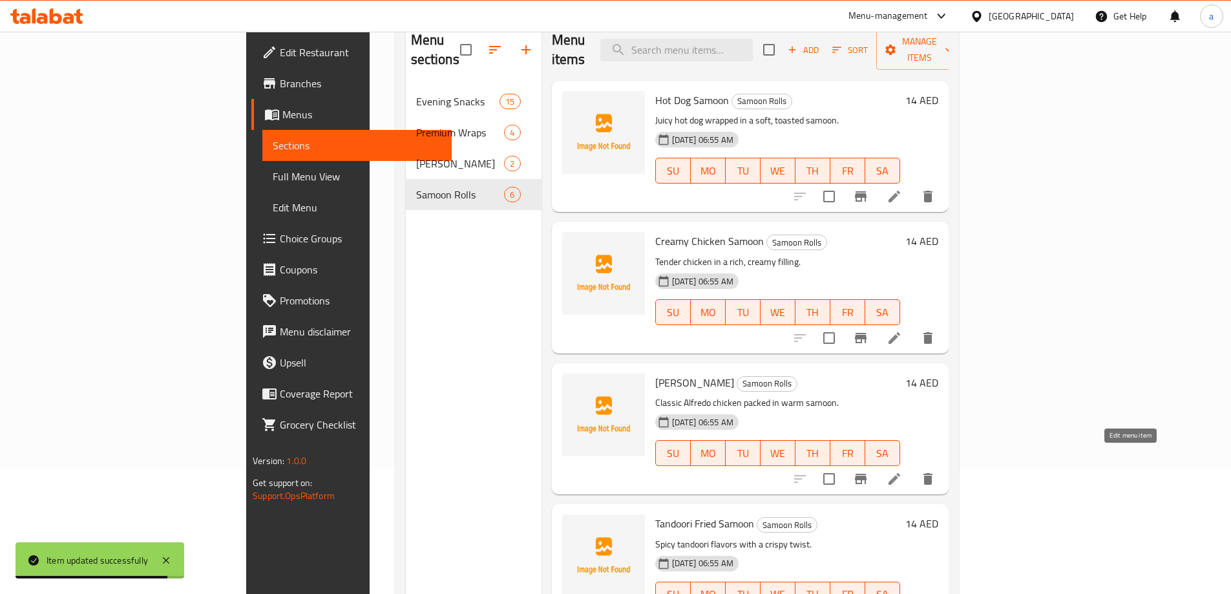
click at [900, 473] on icon at bounding box center [895, 479] width 12 height 12
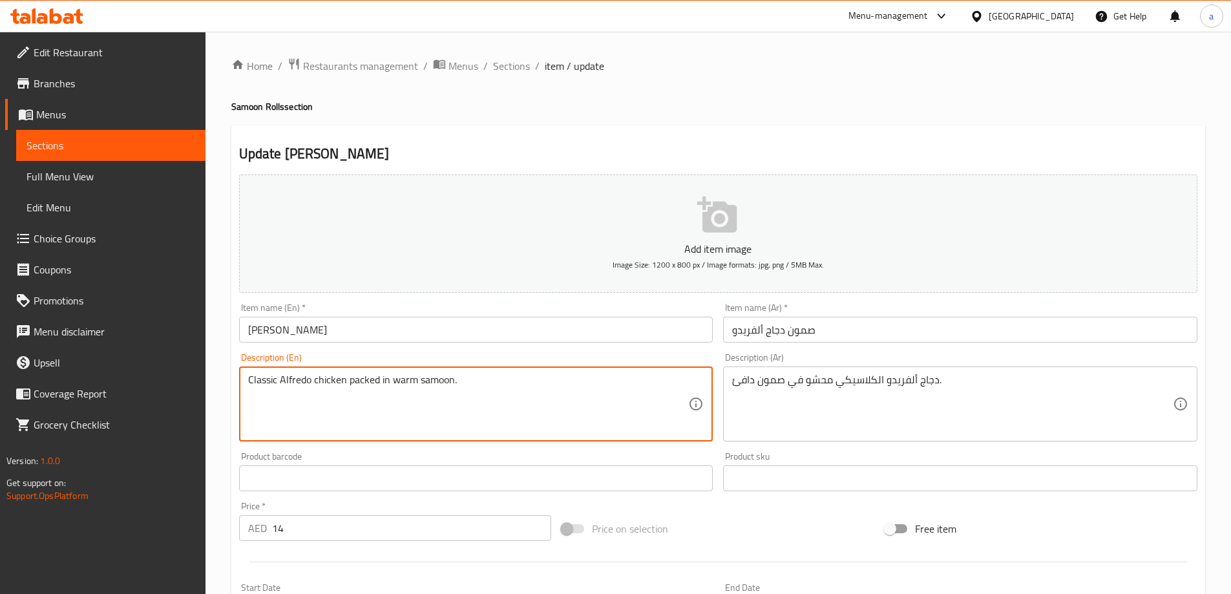
click at [392, 374] on textarea "Classic Alfredo chicken packed in warm samoon." at bounding box center [468, 404] width 441 height 61
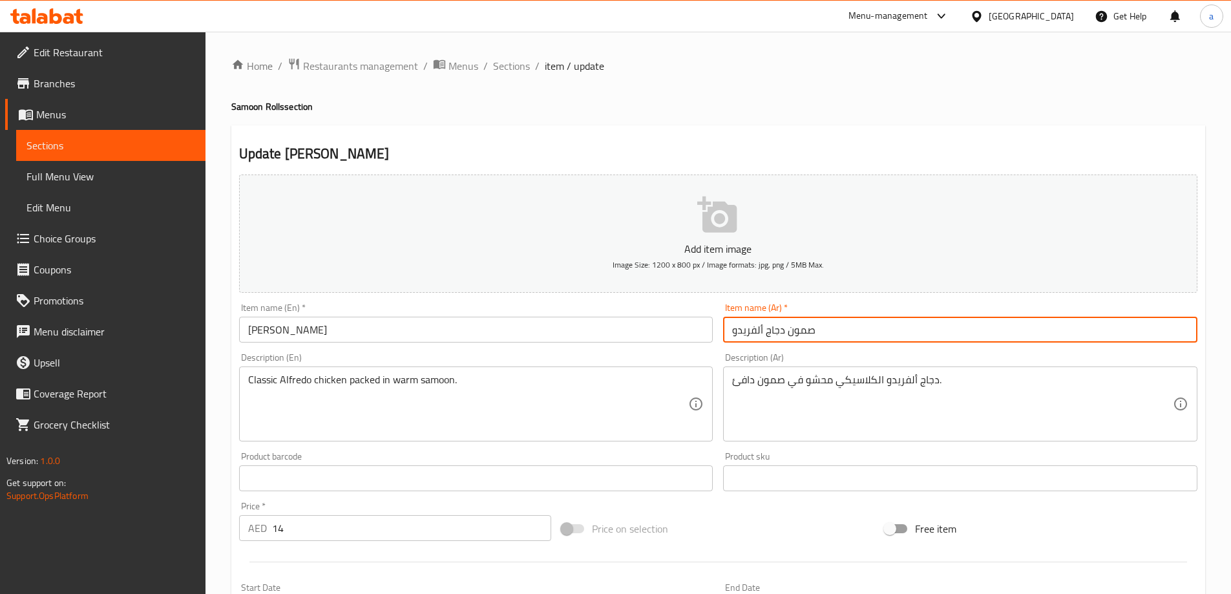
click at [807, 328] on input "صمون دجاج ألفريدو" at bounding box center [960, 330] width 474 height 26
type input "سامون دجاج ألفريدو"
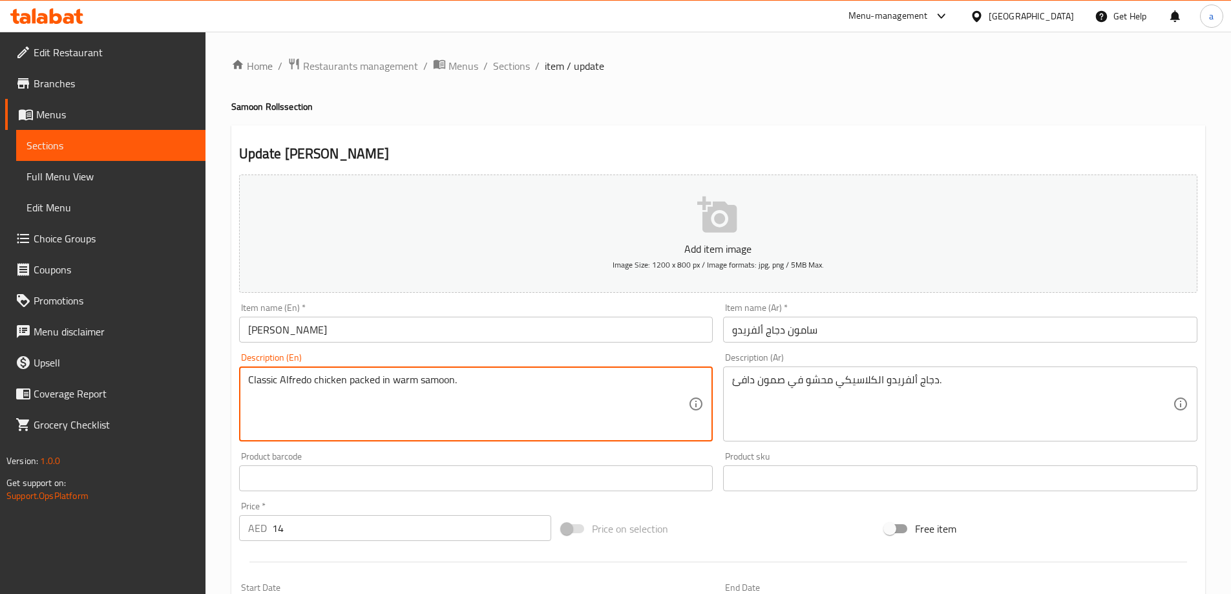
click at [642, 396] on textarea "Classic Alfredo chicken packed in warm samoon." at bounding box center [468, 404] width 441 height 61
click at [379, 379] on textarea "Classic Alfredo chicken packed in warm samoon." at bounding box center [468, 404] width 441 height 61
click at [373, 377] on textarea "Classic Alfredo chicken packed in warm samoon." at bounding box center [468, 404] width 441 height 61
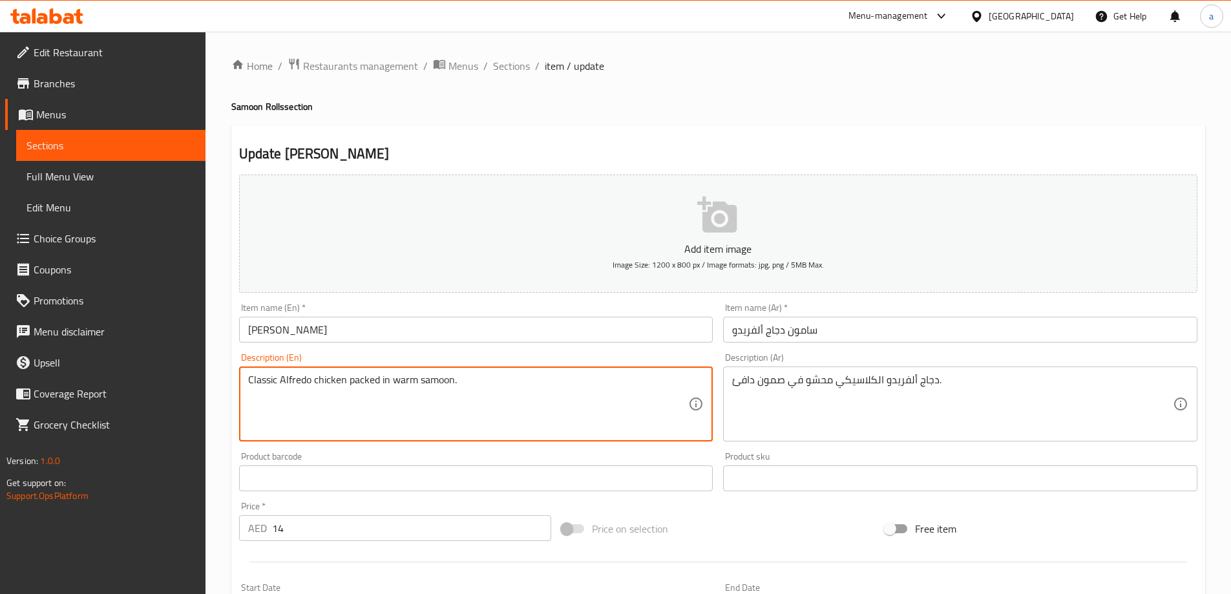
click at [373, 377] on textarea "Classic Alfredo chicken packed in warm samoon." at bounding box center [468, 404] width 441 height 61
click at [411, 403] on textarea "Classic Alfredo chicken packed in warm samoon." at bounding box center [468, 404] width 441 height 61
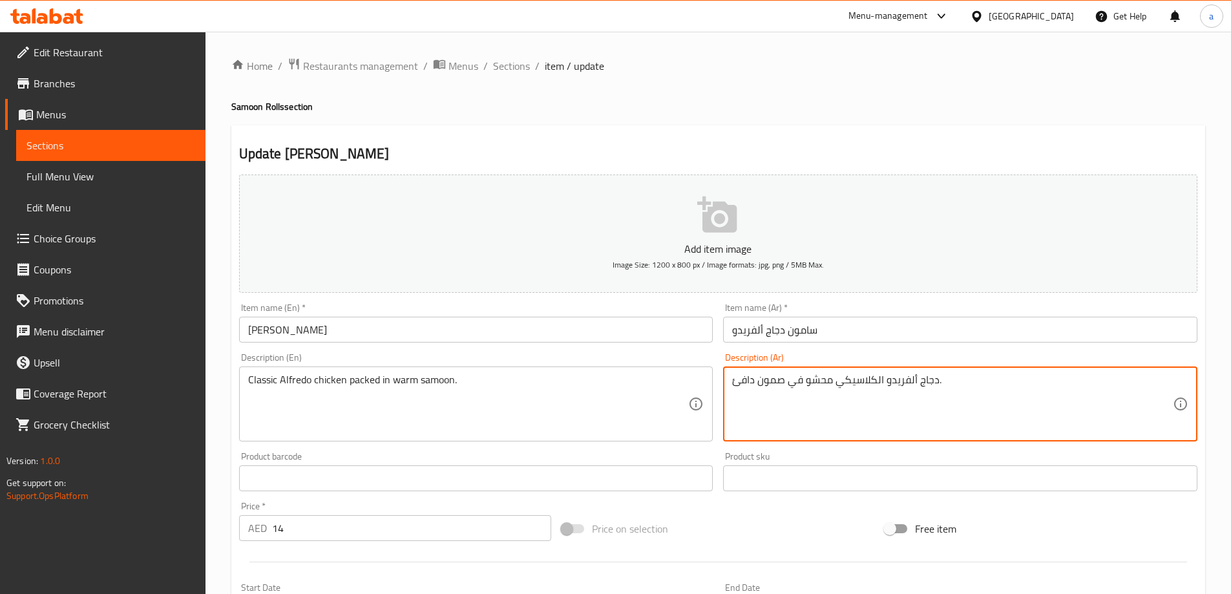
click at [779, 380] on textarea "دجاج ألفريدو الكلاسيكي محشو في صمون دافئ." at bounding box center [952, 404] width 441 height 61
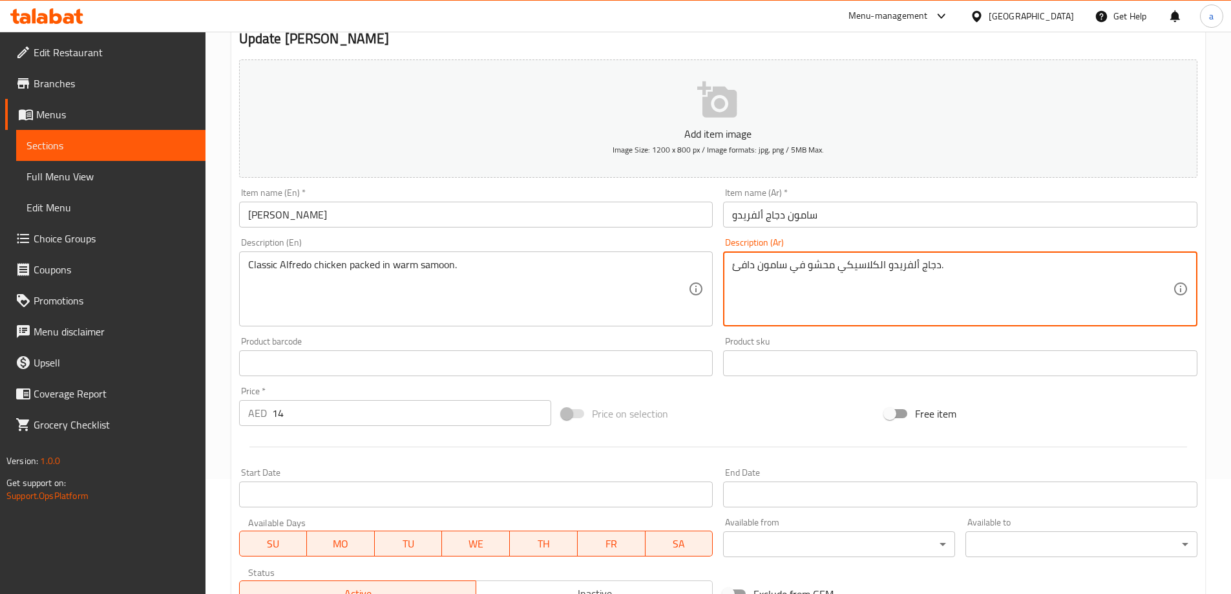
scroll to position [319, 0]
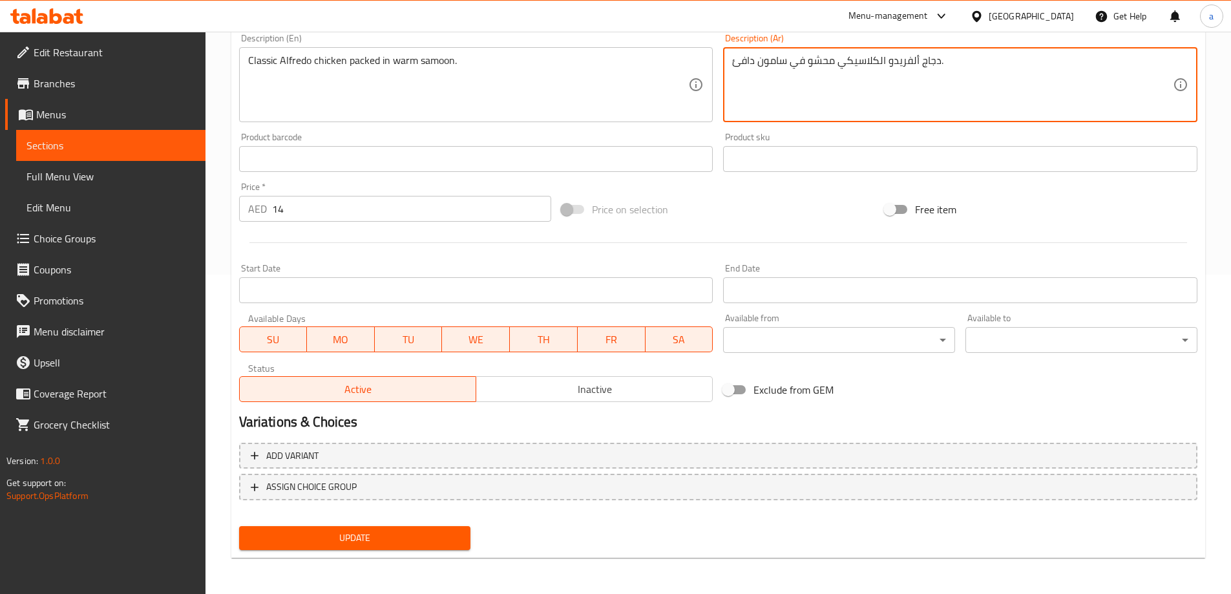
type textarea "دجاج ألفريدو الكلاسيكي محشو في سامون دافئ."
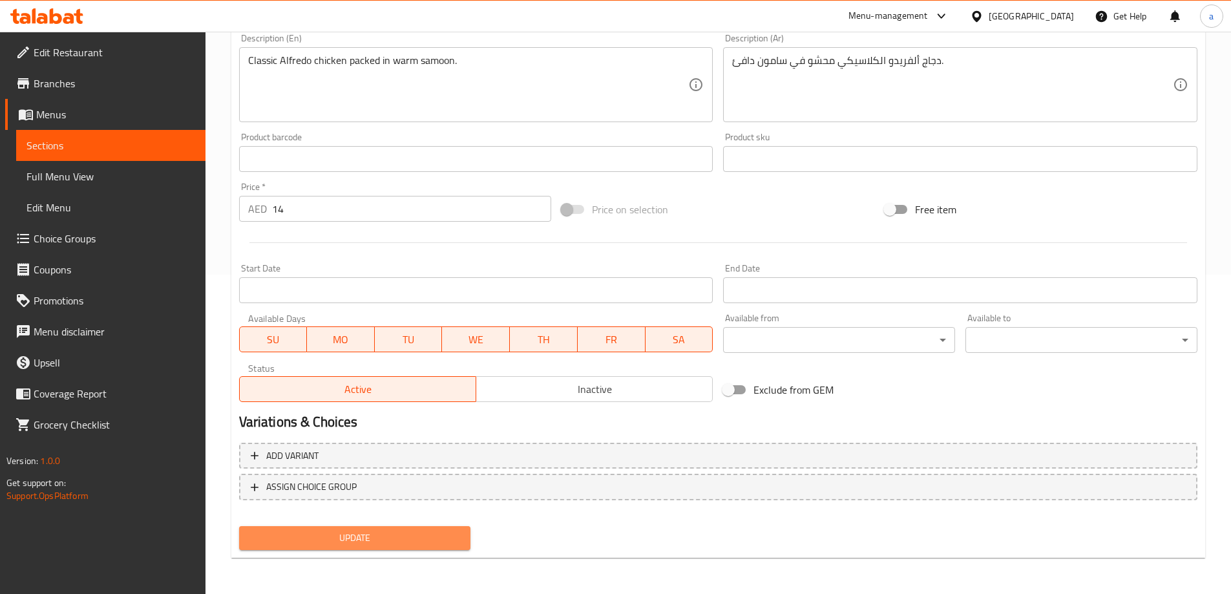
click at [377, 540] on span "Update" at bounding box center [354, 538] width 211 height 16
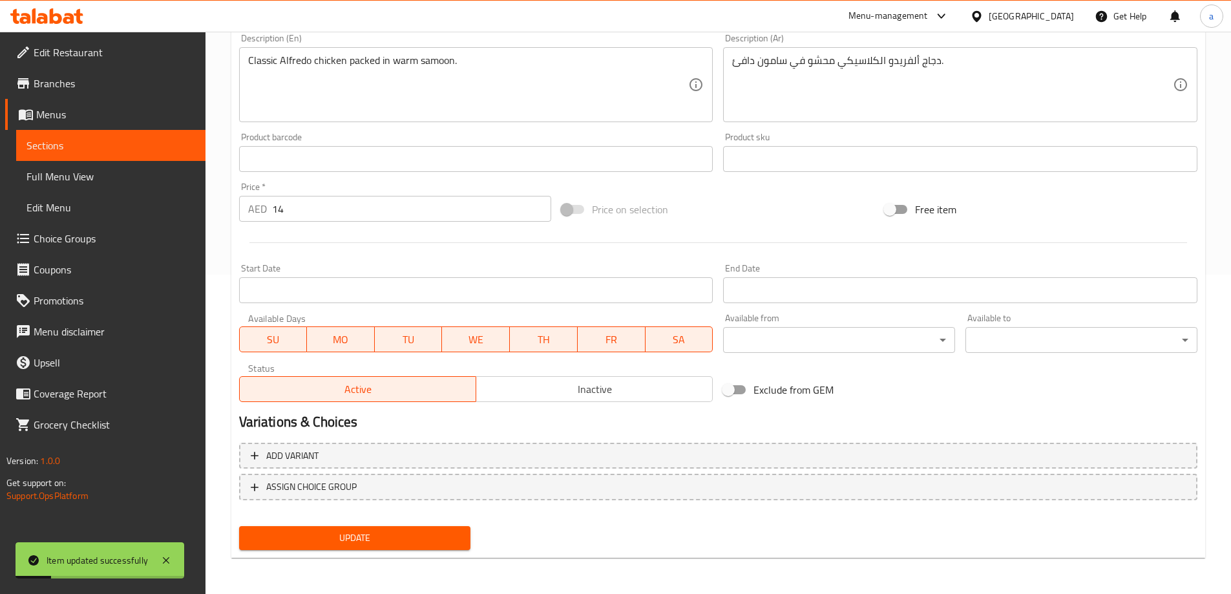
click at [151, 151] on span "Sections" at bounding box center [110, 146] width 169 height 16
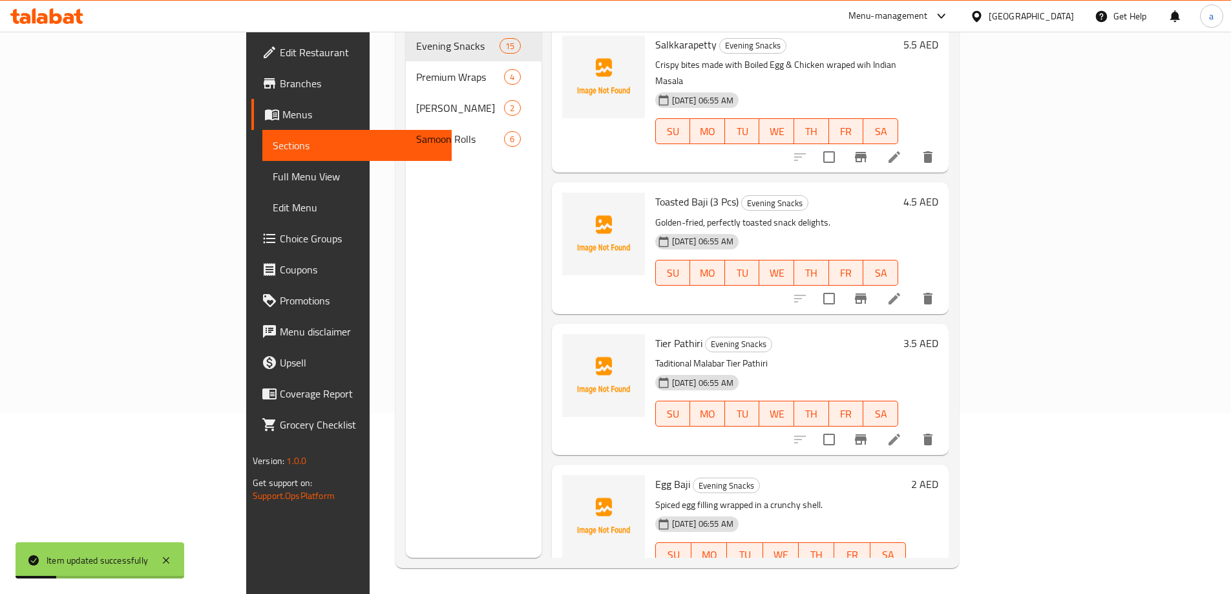
scroll to position [181, 0]
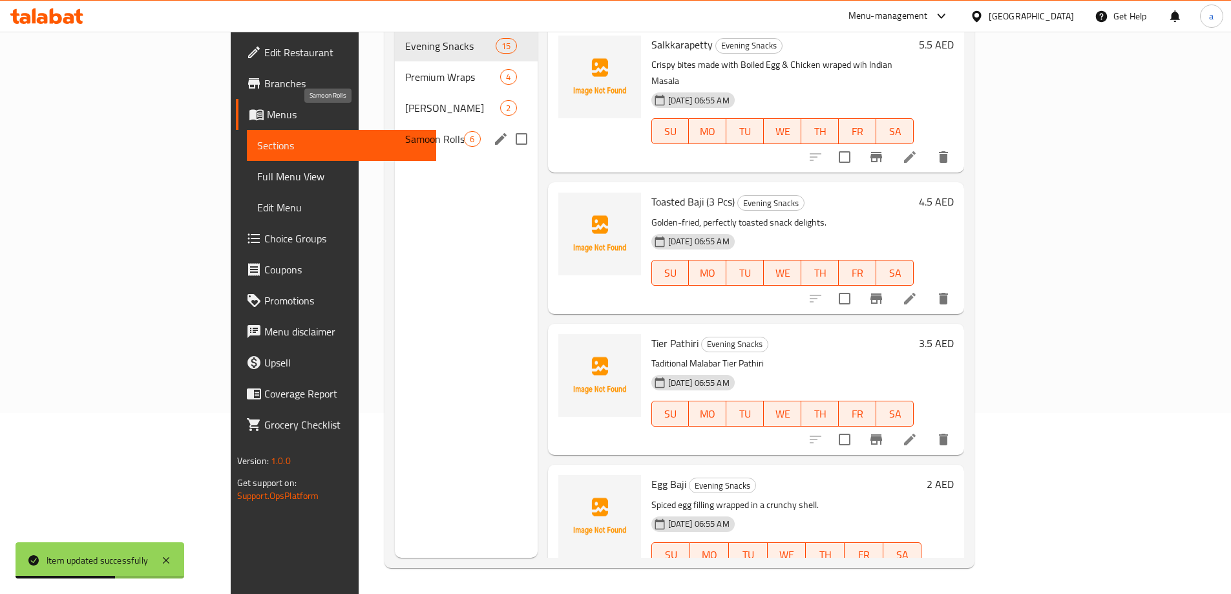
click at [405, 131] on span "Samoon Rolls" at bounding box center [434, 139] width 59 height 16
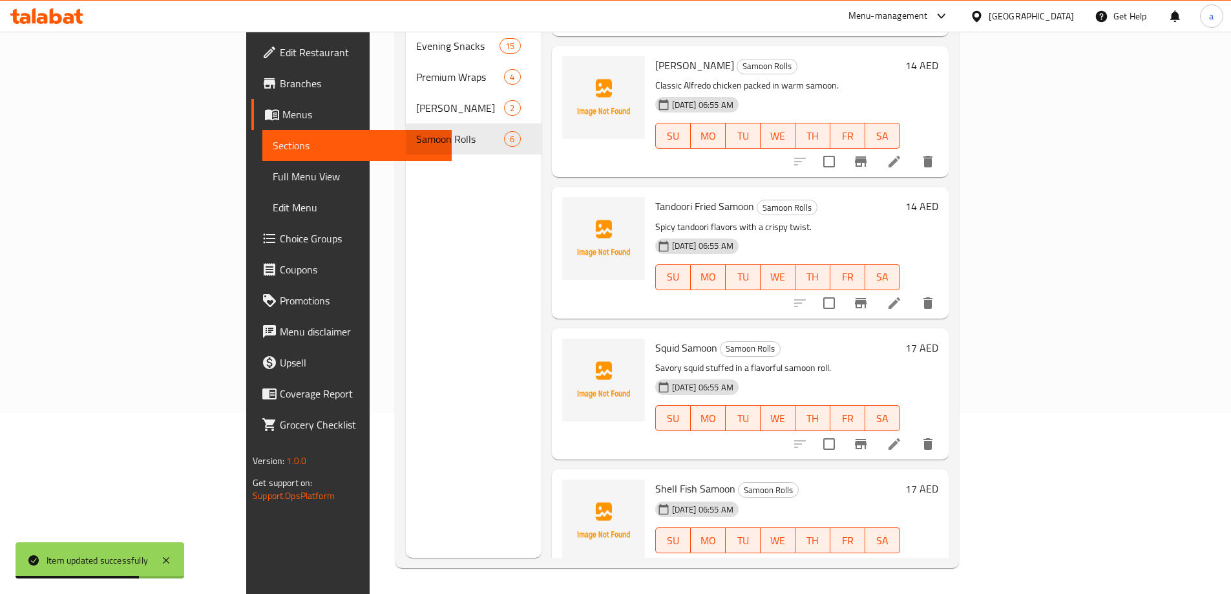
scroll to position [266, 0]
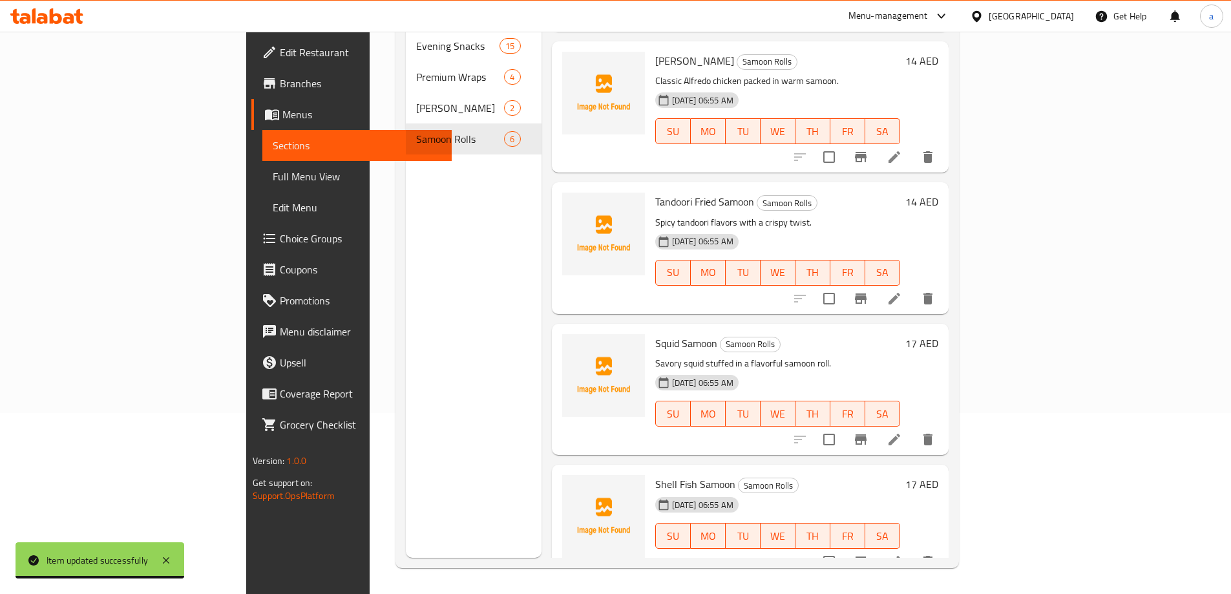
click at [913, 287] on li at bounding box center [894, 298] width 36 height 23
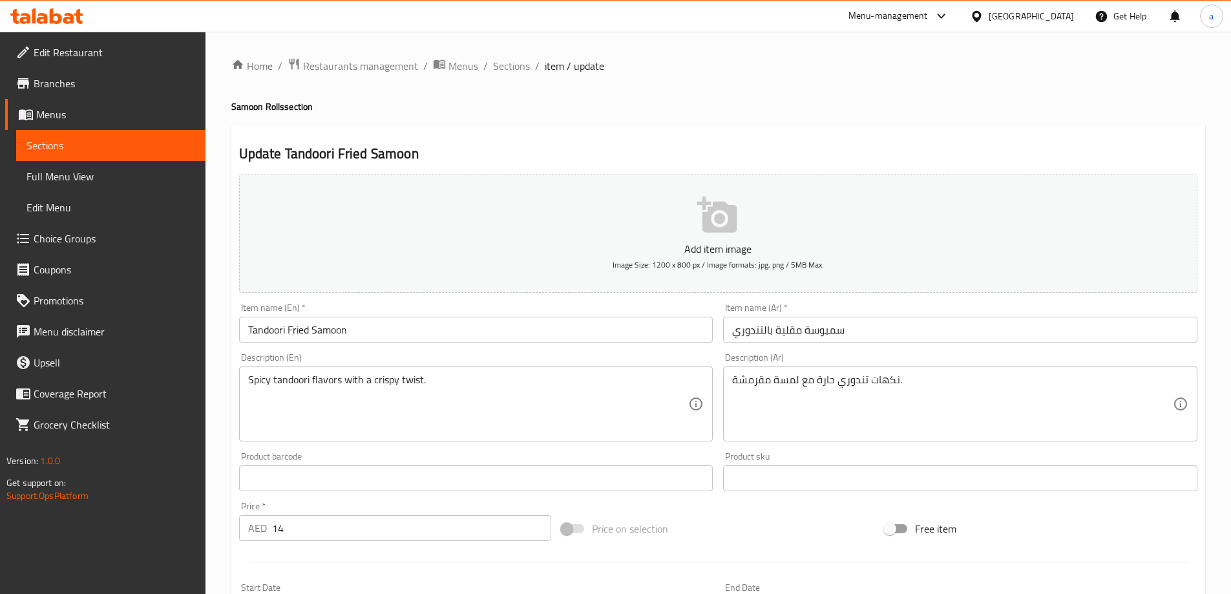
click at [324, 337] on input "Tandoori Fried Samoon" at bounding box center [476, 330] width 474 height 26
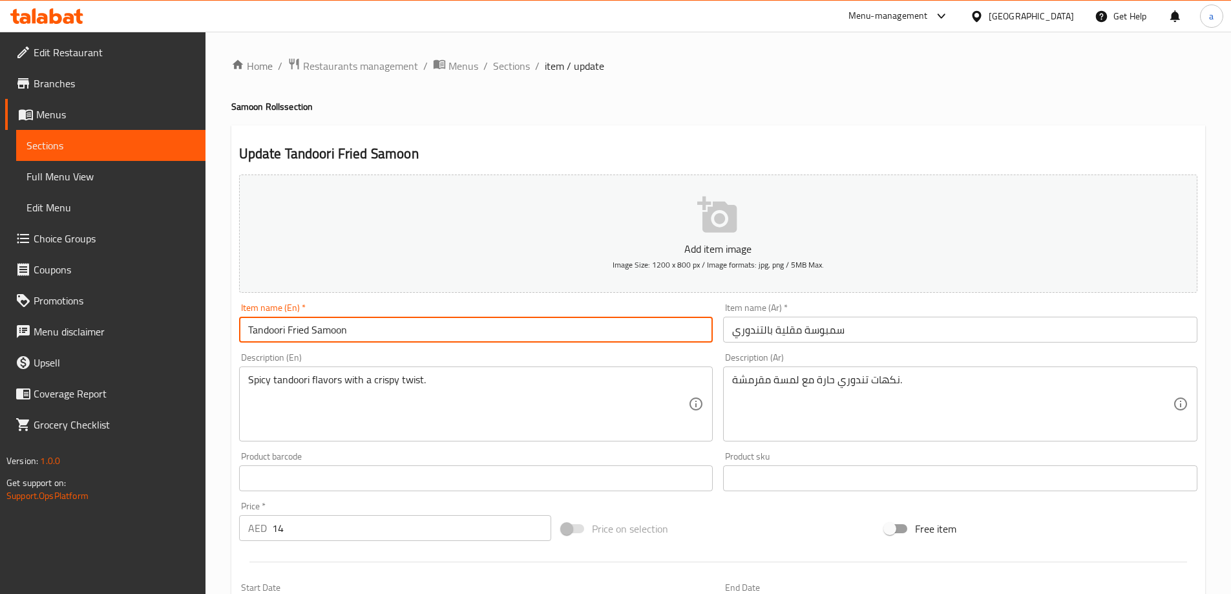
click at [324, 337] on input "Tandoori Fried Samoon" at bounding box center [476, 330] width 474 height 26
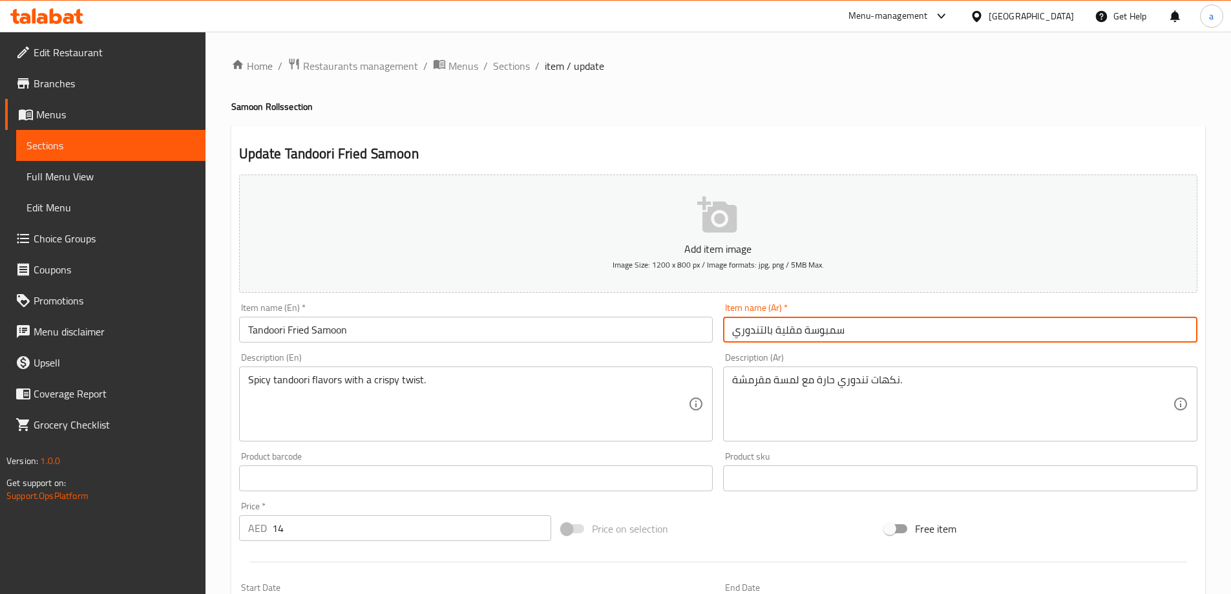
click at [819, 328] on input "سمبوسة مقلية بالتندوري" at bounding box center [960, 330] width 474 height 26
type input "سامون مقلية بالتندوري"
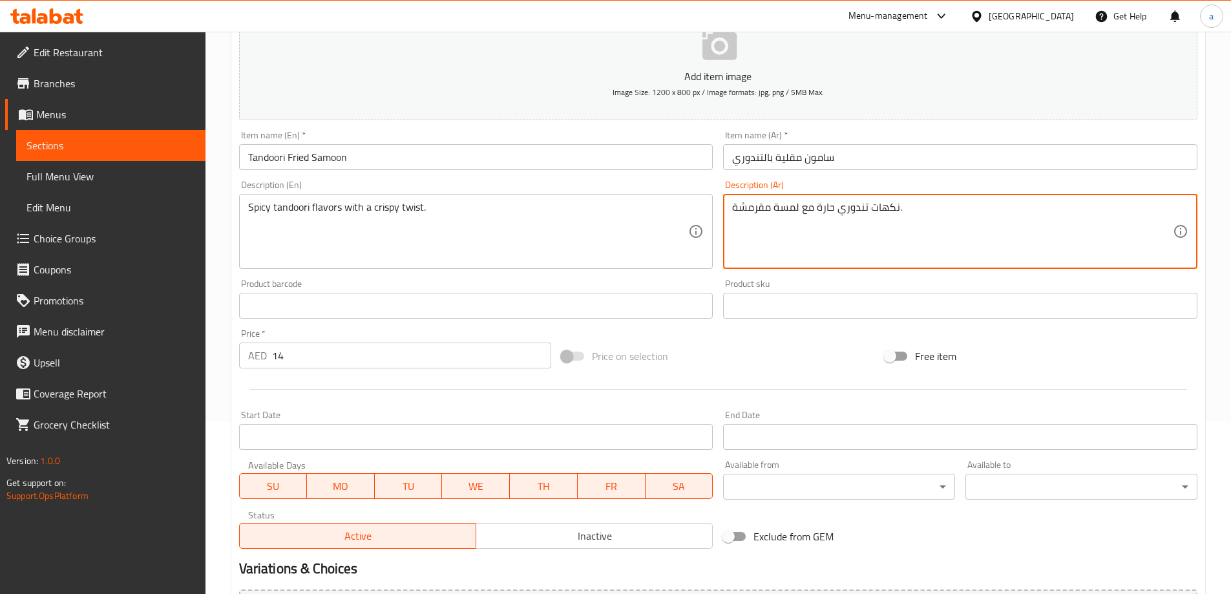
scroll to position [319, 0]
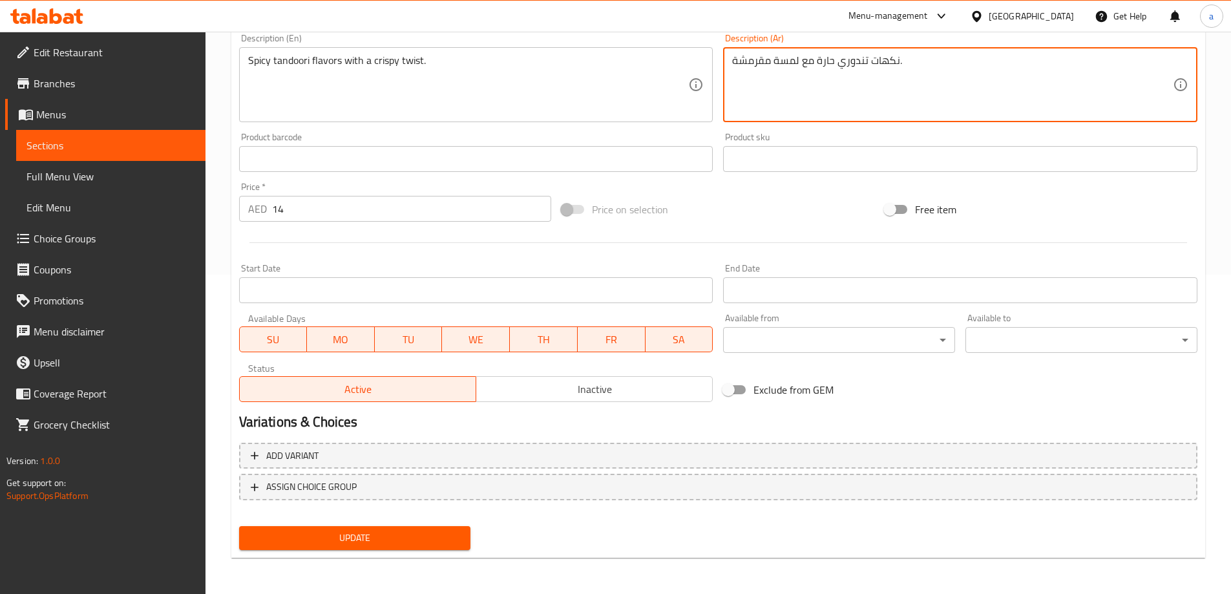
click at [310, 535] on span "Update" at bounding box center [354, 538] width 211 height 16
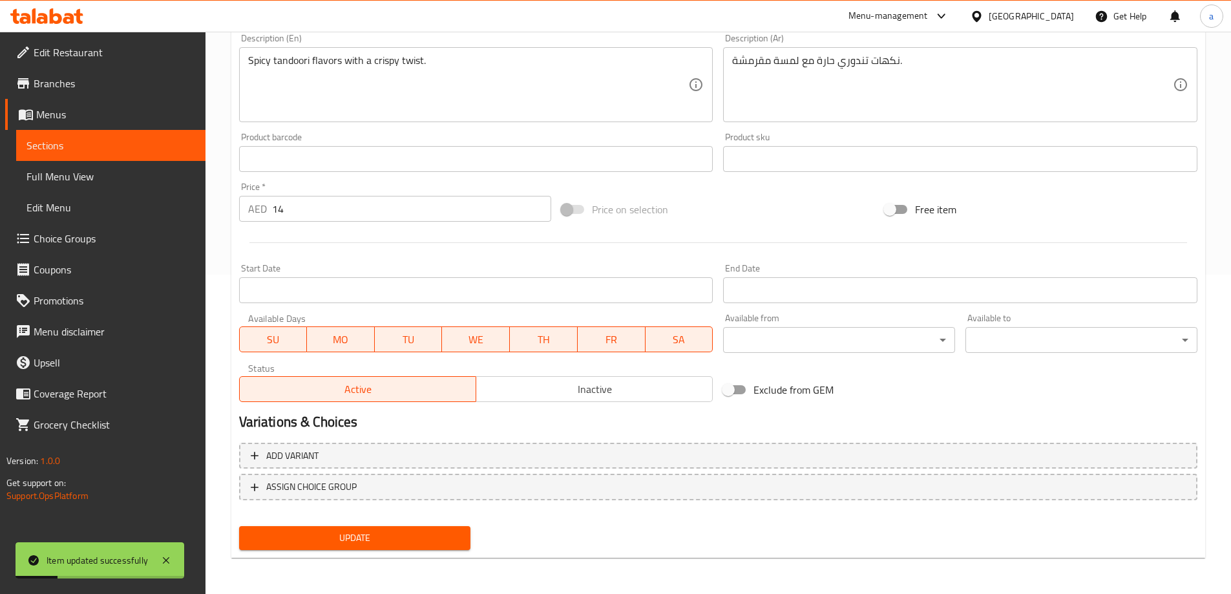
drag, startPoint x: 88, startPoint y: 143, endPoint x: 226, endPoint y: 155, distance: 138.2
click at [88, 143] on span "Sections" at bounding box center [110, 146] width 169 height 16
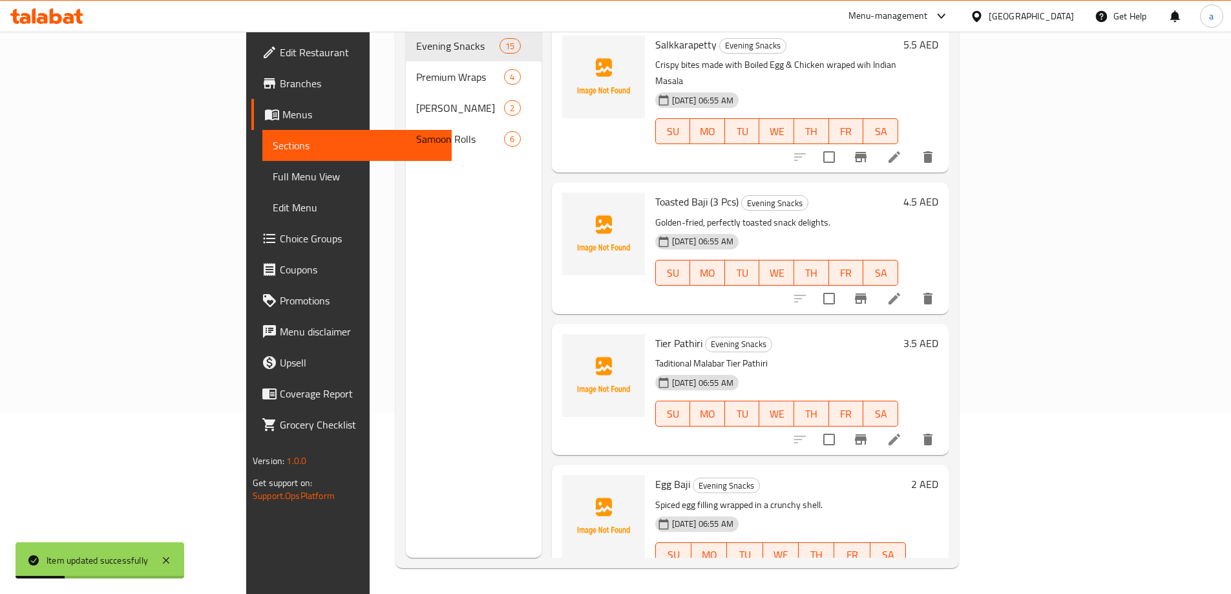
scroll to position [181, 0]
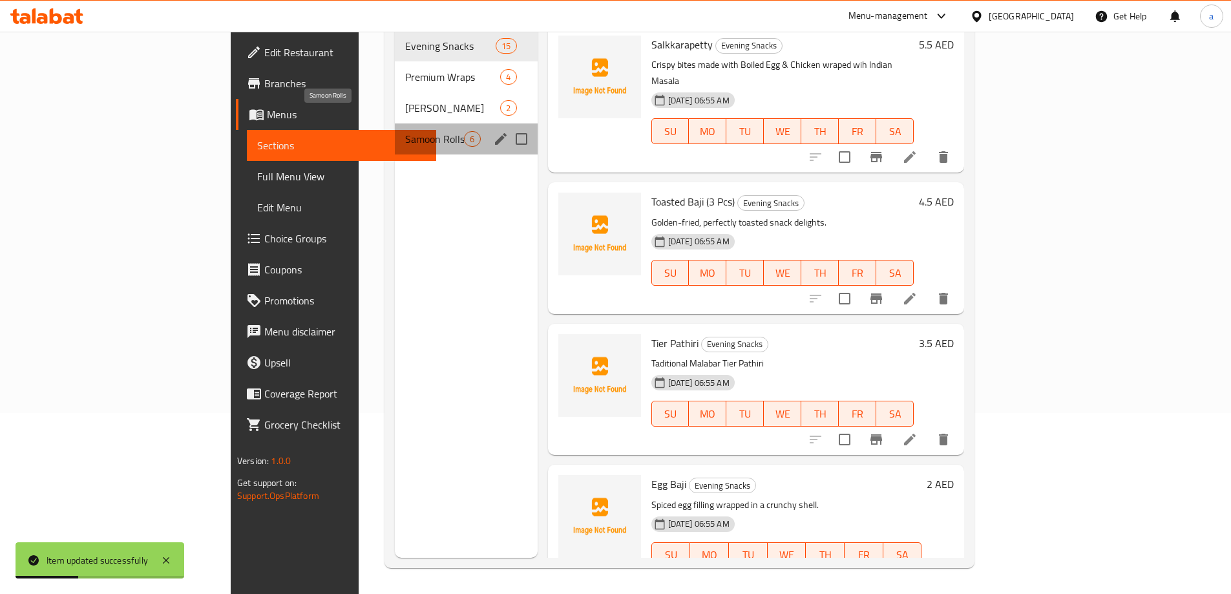
click at [405, 131] on span "Samoon Rolls" at bounding box center [434, 139] width 59 height 16
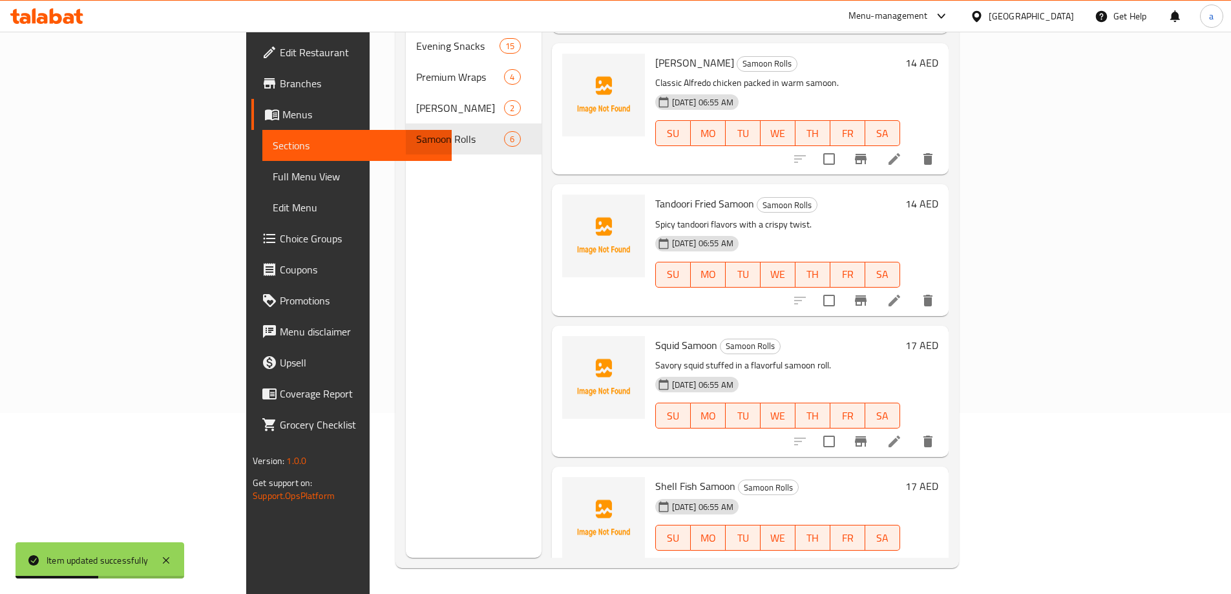
scroll to position [266, 0]
click at [913, 430] on li at bounding box center [894, 439] width 36 height 23
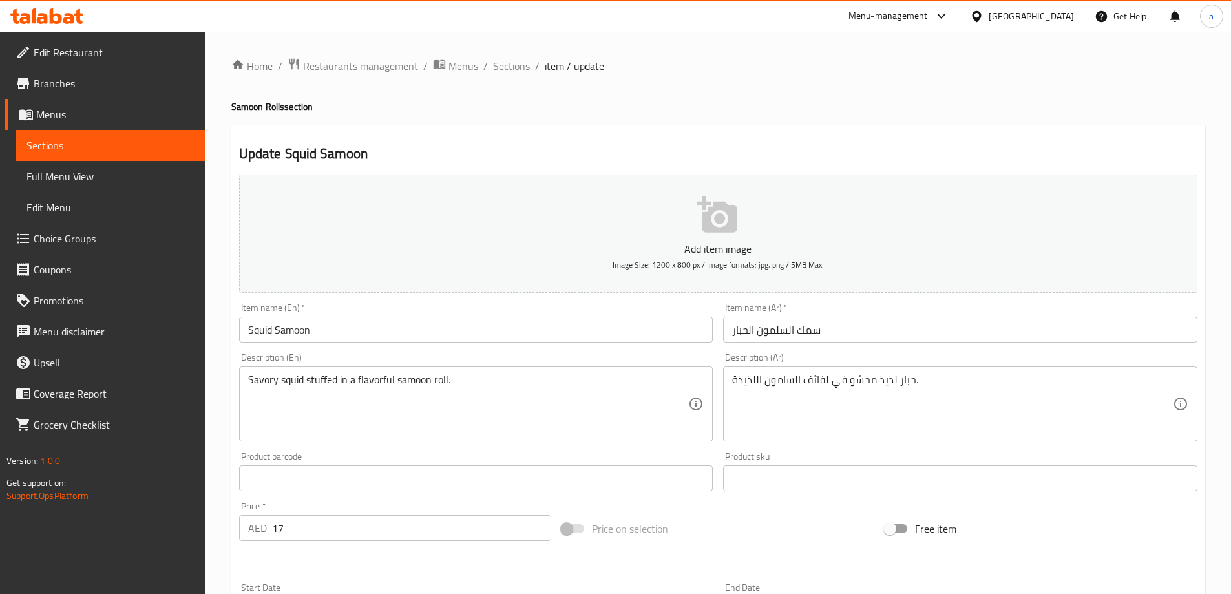
click at [264, 330] on input "Squid Samoon" at bounding box center [476, 330] width 474 height 26
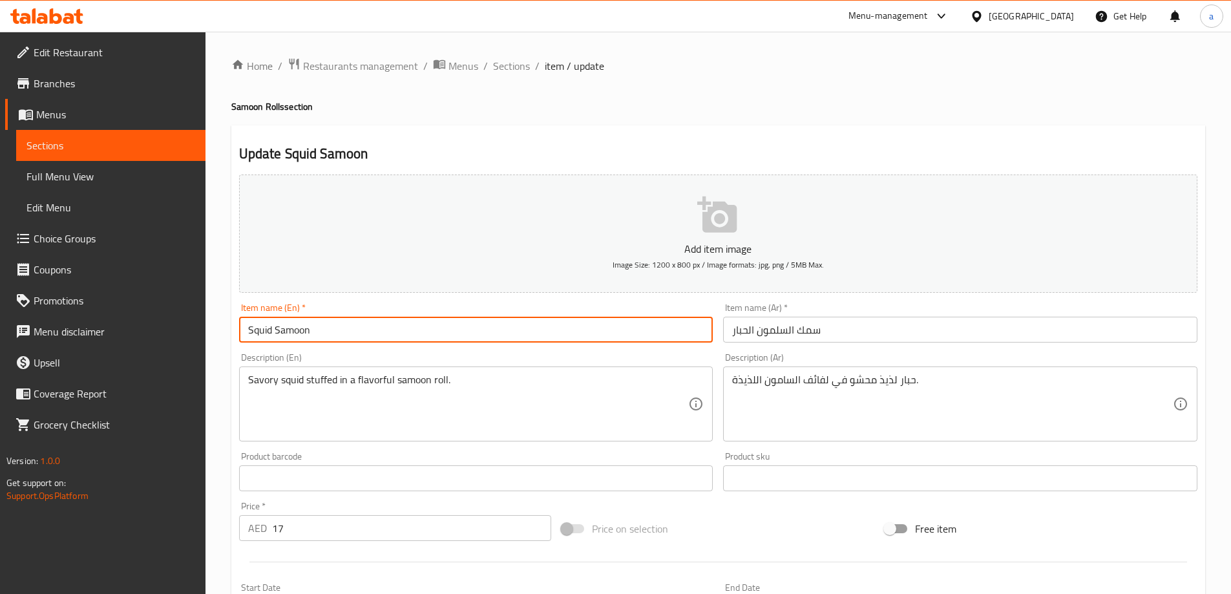
click at [264, 330] on input "Squid Samoon" at bounding box center [476, 330] width 474 height 26
click at [808, 326] on input "سمك السلمون الحبار" at bounding box center [960, 330] width 474 height 26
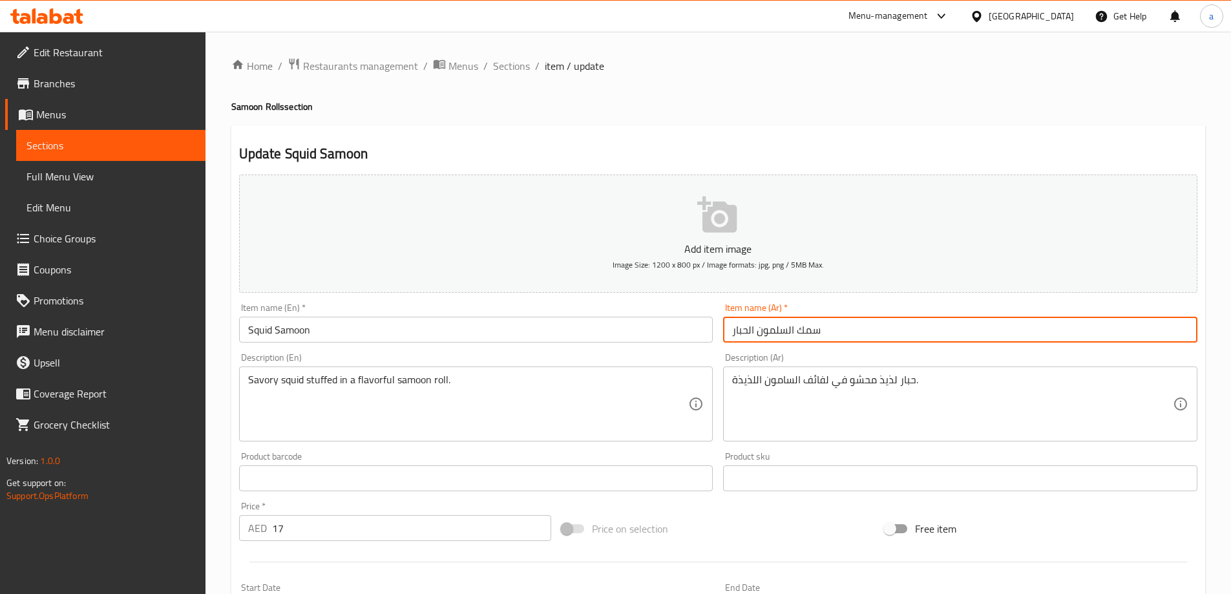
click at [808, 326] on input "سمك السلمون الحبار" at bounding box center [960, 330] width 474 height 26
type input "س"
type input "[PERSON_NAME]"
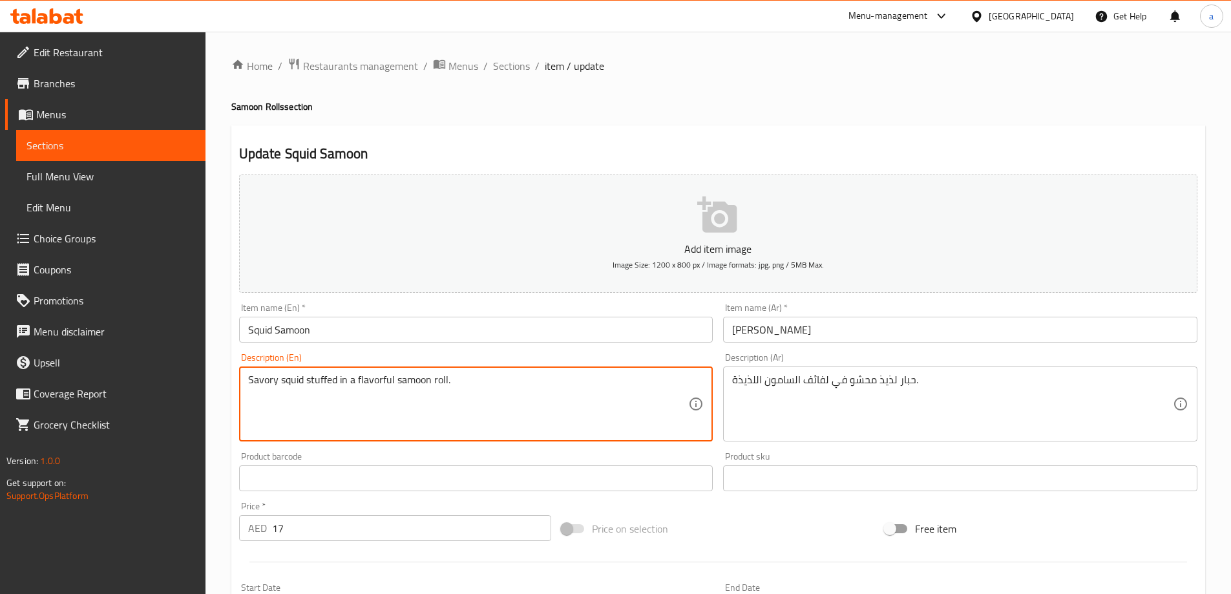
click at [257, 381] on textarea "Savory squid stuffed in a flavorful samoon roll." at bounding box center [468, 404] width 441 height 61
click at [472, 395] on textarea "Savory squid stuffed in a flavorful samoon roll." at bounding box center [468, 404] width 441 height 61
click at [892, 385] on textarea "حبار لذيذ محشو في لفائف السامون اللذيذة." at bounding box center [952, 404] width 441 height 61
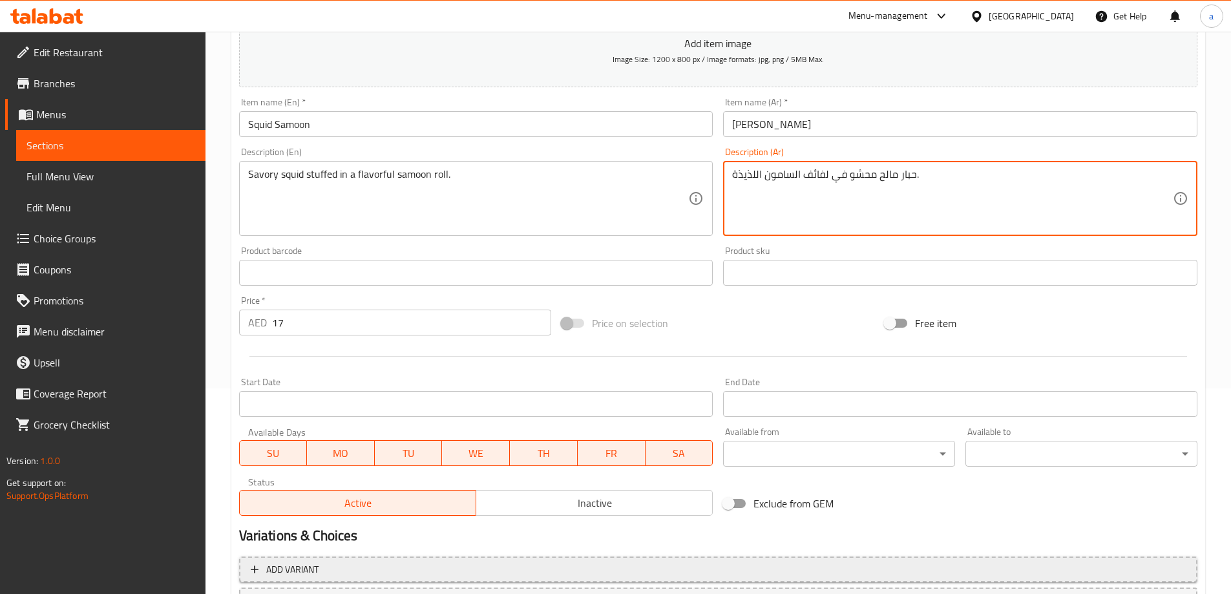
scroll to position [319, 0]
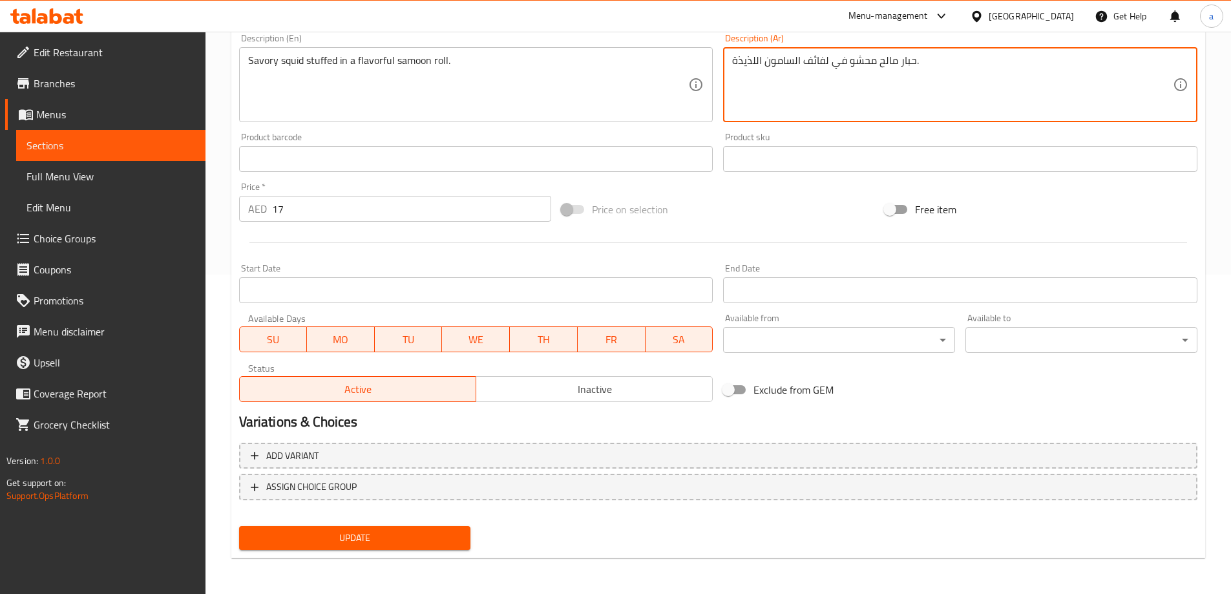
type textarea "حبار مالح محشو في لفائف السامون اللذيذة."
click at [387, 529] on button "Update" at bounding box center [355, 538] width 232 height 24
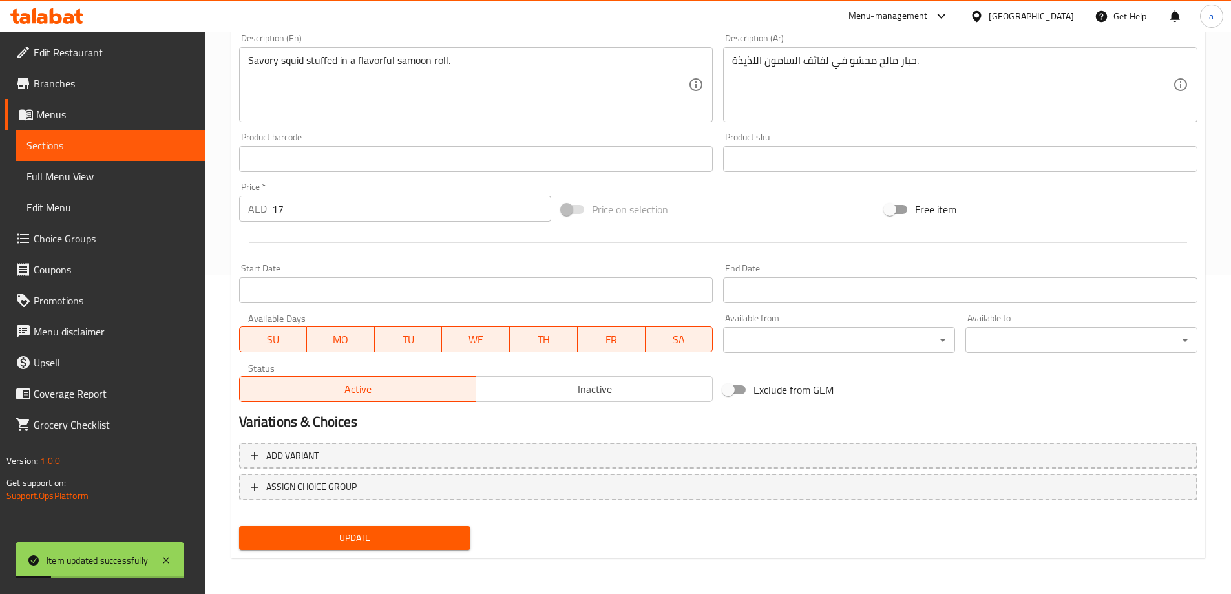
click at [173, 147] on span "Sections" at bounding box center [110, 146] width 169 height 16
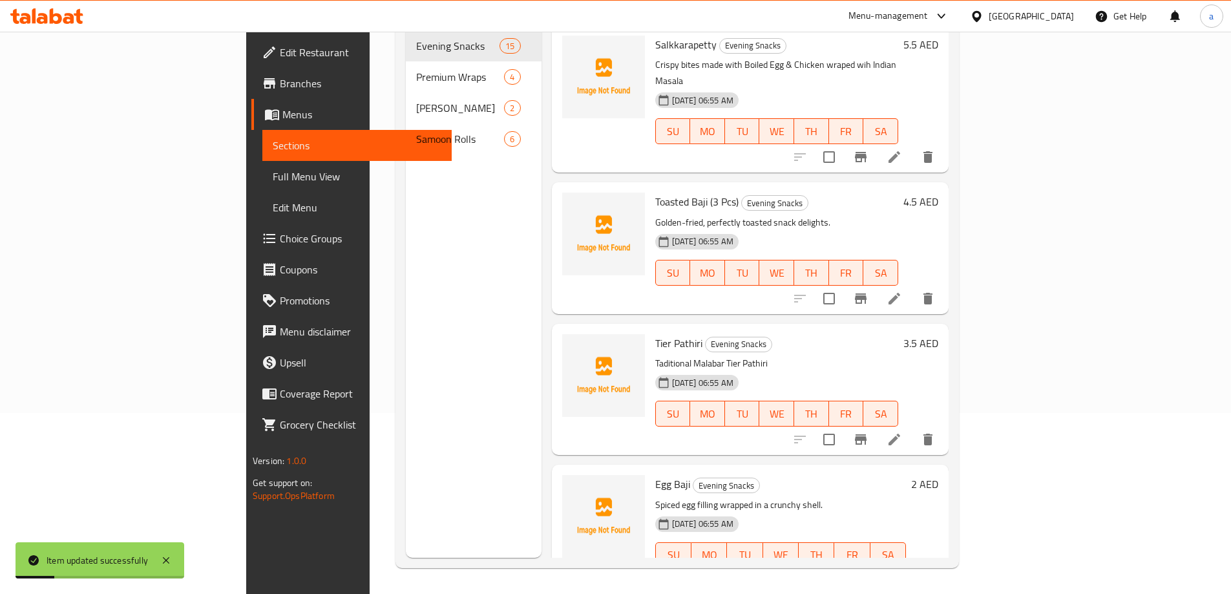
scroll to position [181, 0]
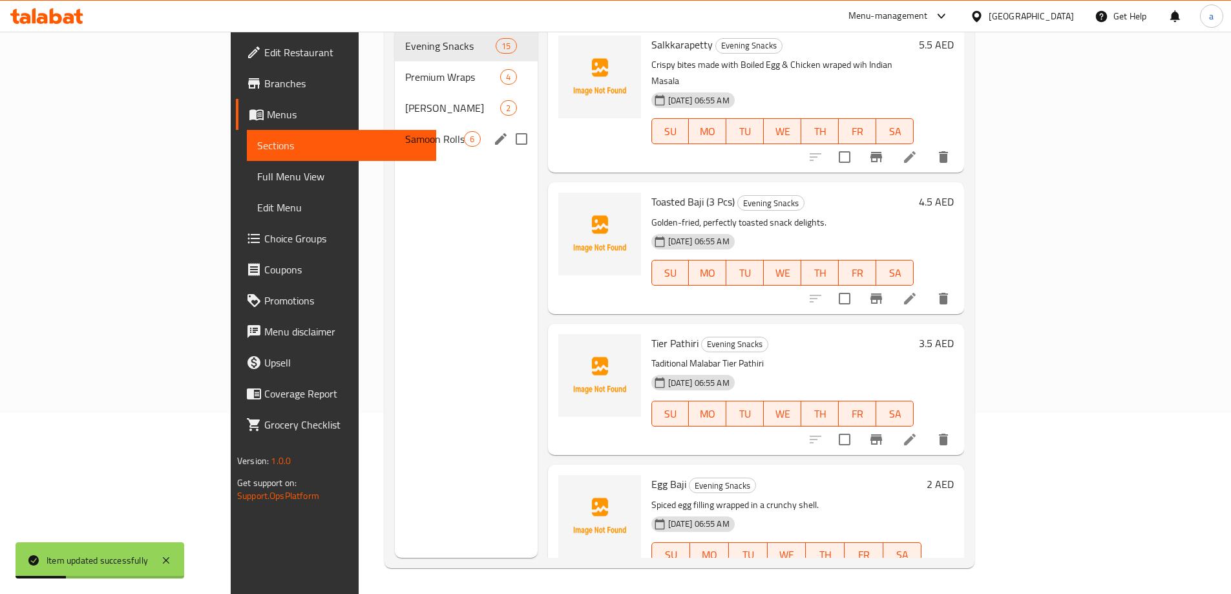
click at [405, 131] on span "Samoon Rolls" at bounding box center [434, 139] width 59 height 16
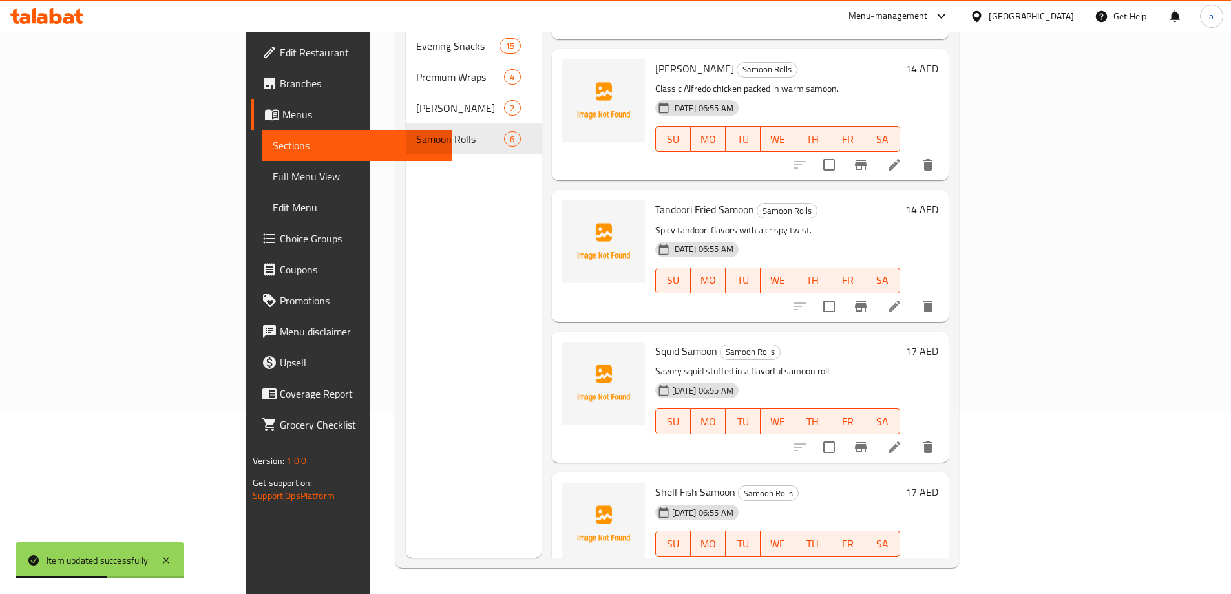
scroll to position [266, 0]
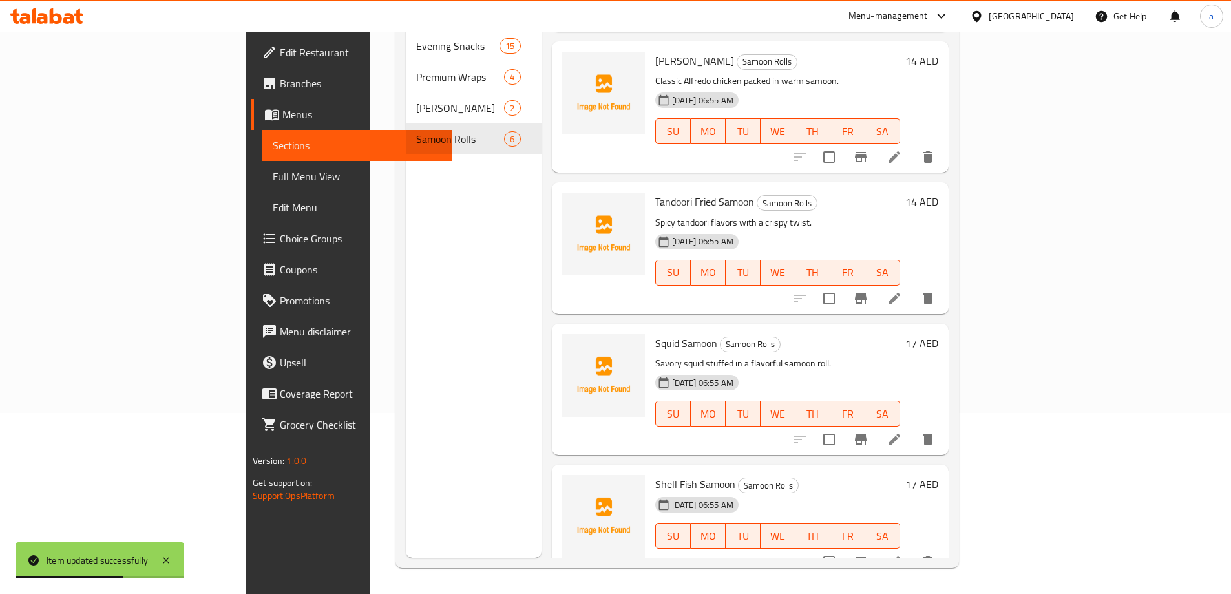
click at [902, 554] on icon at bounding box center [895, 562] width 16 height 16
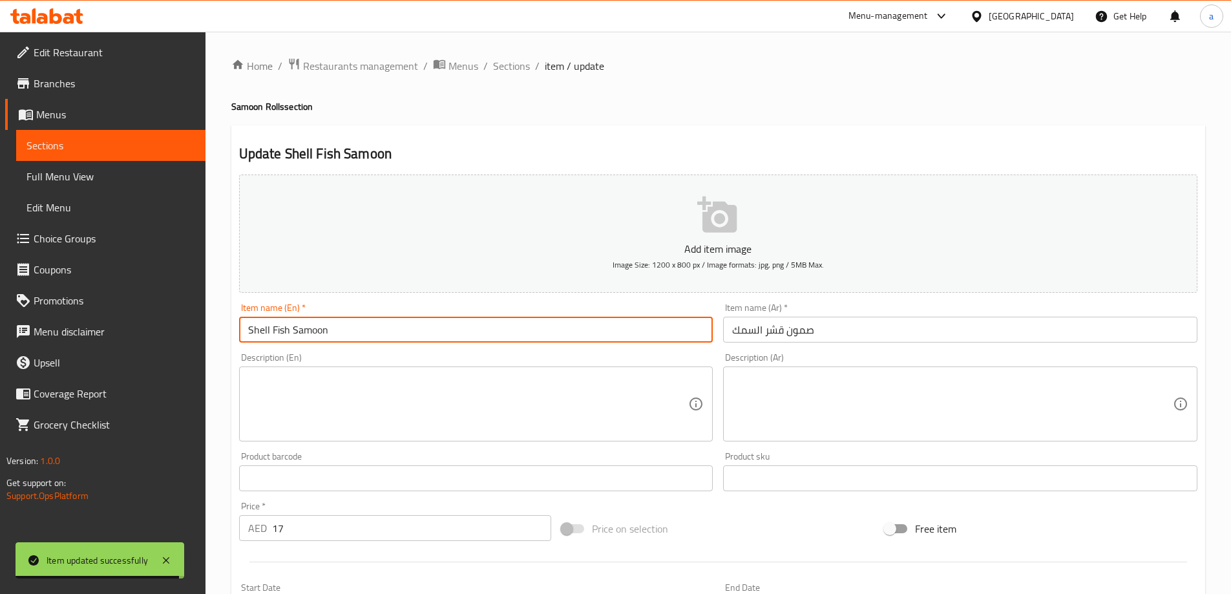
click at [359, 324] on input "Shell Fish Samoon" at bounding box center [476, 330] width 474 height 26
click at [780, 324] on input "صمون قشر السمك" at bounding box center [960, 330] width 474 height 26
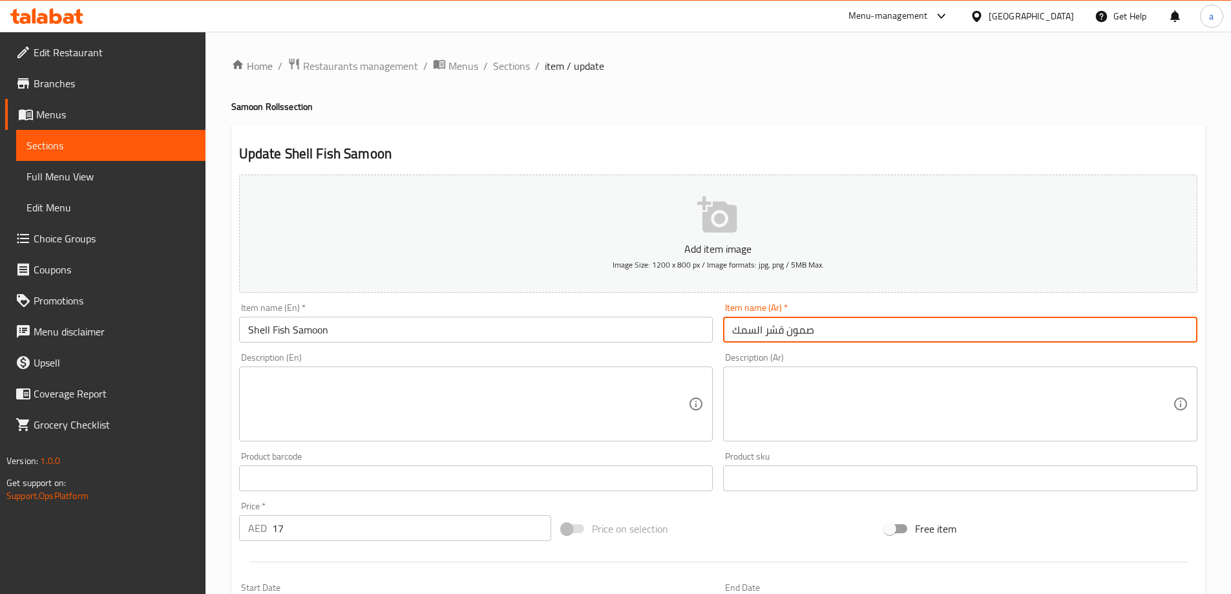
click at [780, 324] on input "صمون قشر السمك" at bounding box center [960, 330] width 474 height 26
paste input "بكلويز"
type input "ب[PERSON_NAME]"
click at [480, 374] on textarea at bounding box center [468, 404] width 441 height 61
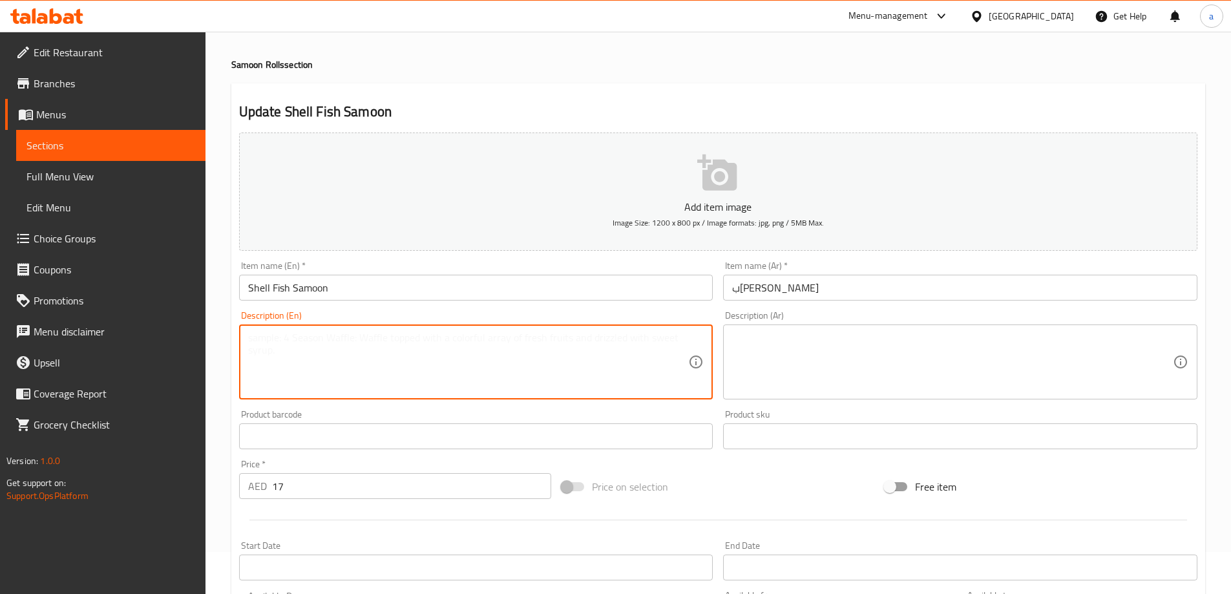
scroll to position [129, 0]
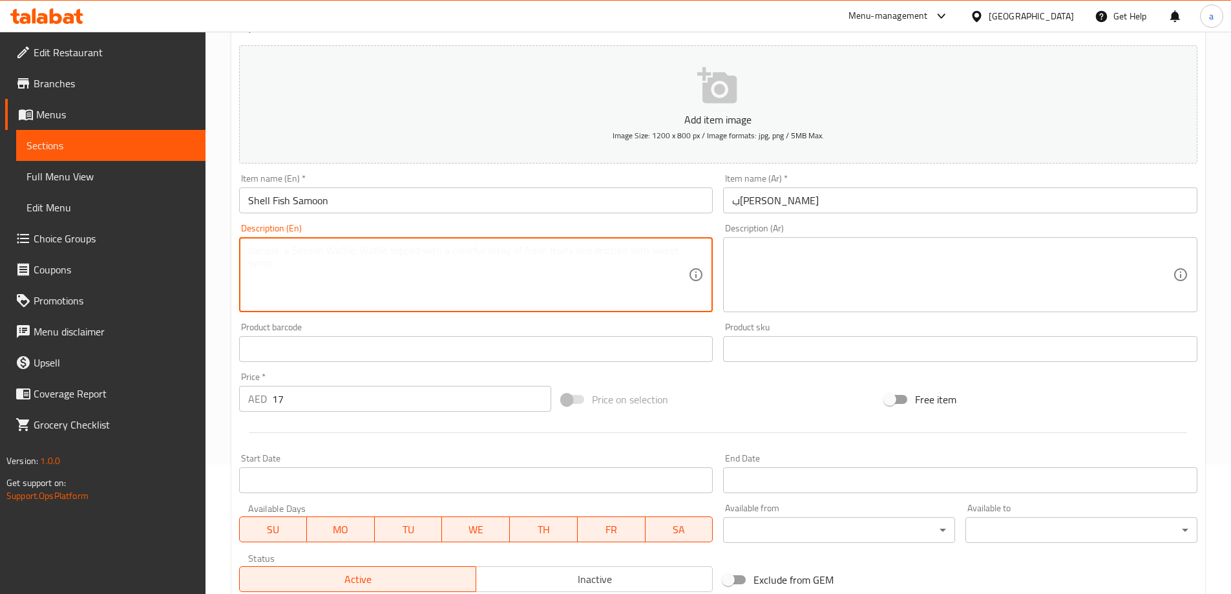
paste textarea "with seasoned shellfish."
type textarea "with seasoned shellfish."
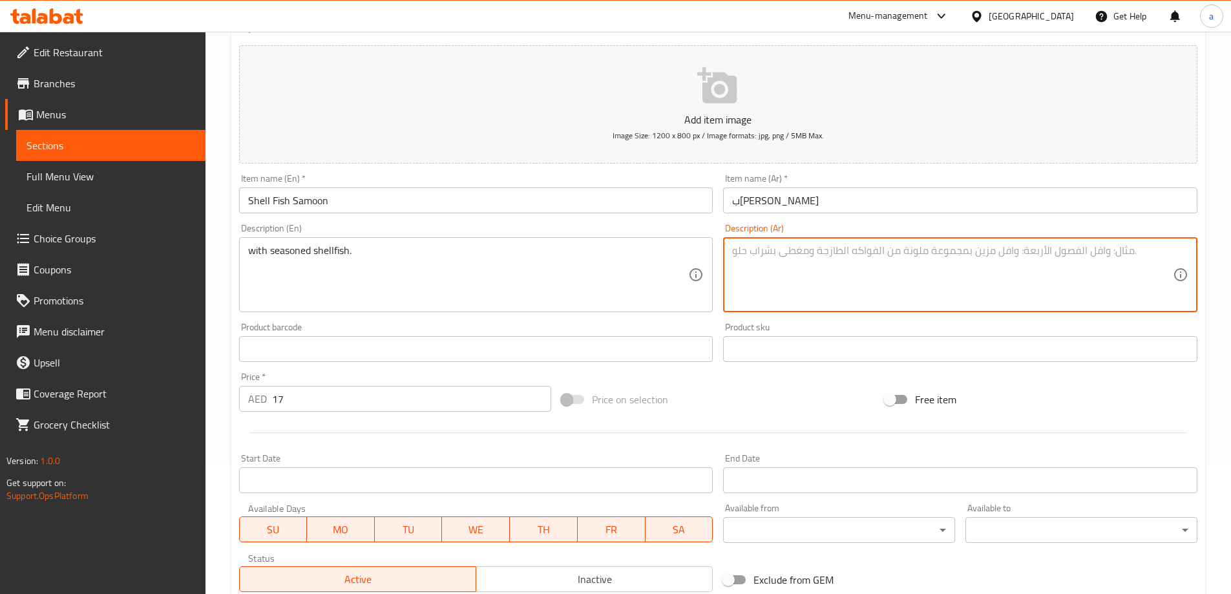
click at [774, 261] on textarea at bounding box center [952, 274] width 441 height 61
paste textarea "مع المحار المتبل."
type textarea "مع المحار المتبل."
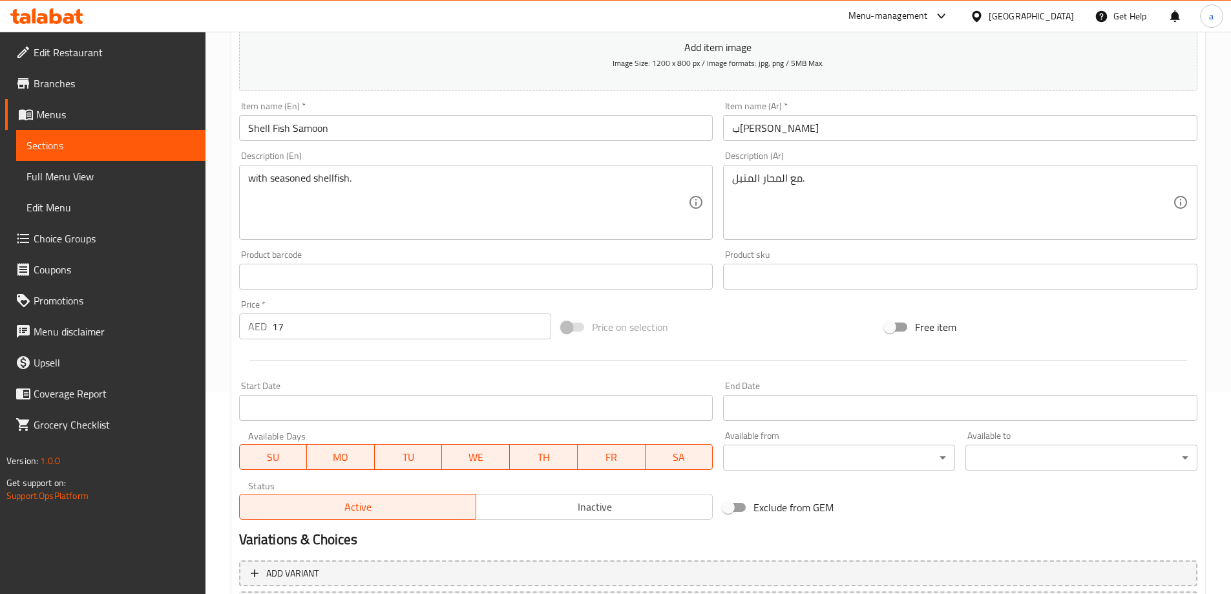
scroll to position [319, 0]
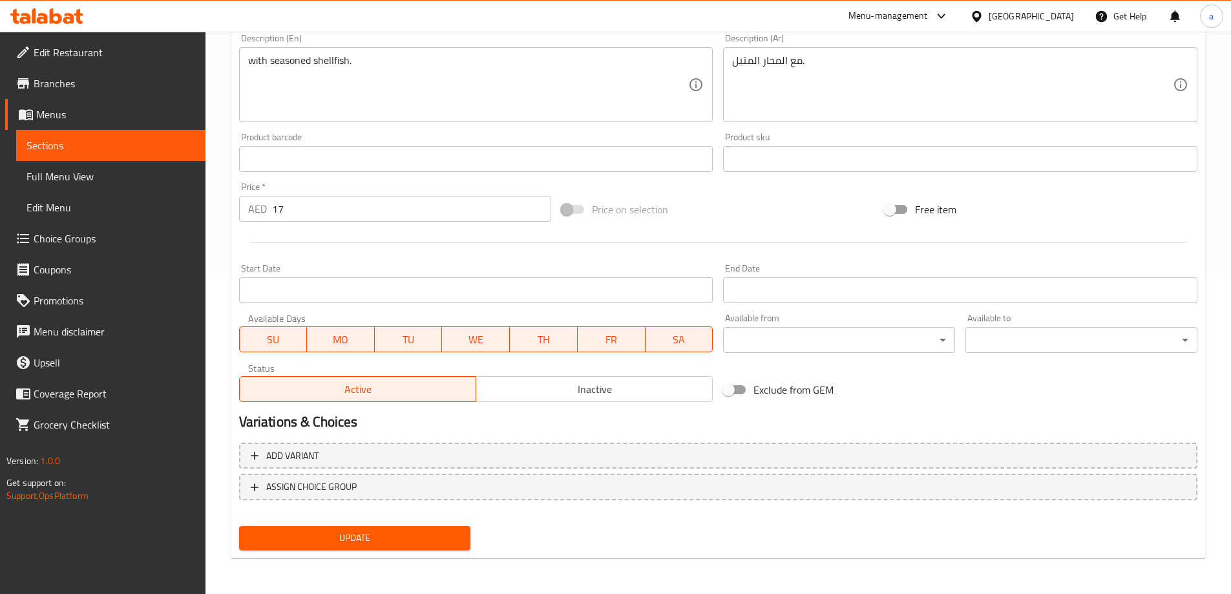
click at [396, 532] on span "Update" at bounding box center [354, 538] width 211 height 16
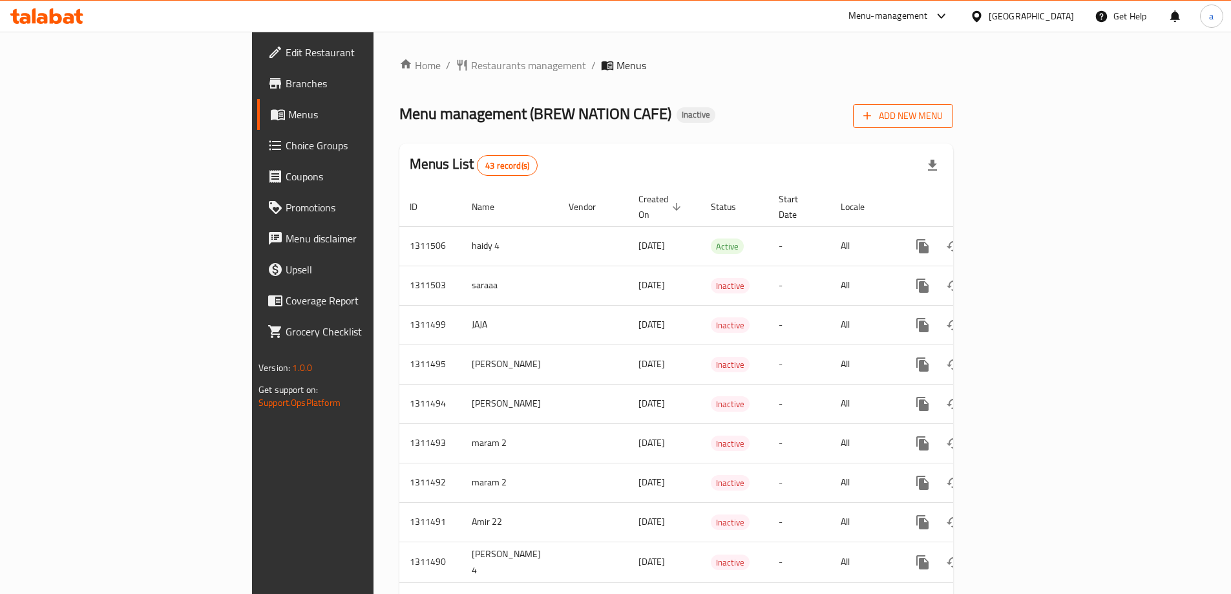
click at [874, 119] on icon "button" at bounding box center [867, 115] width 13 height 13
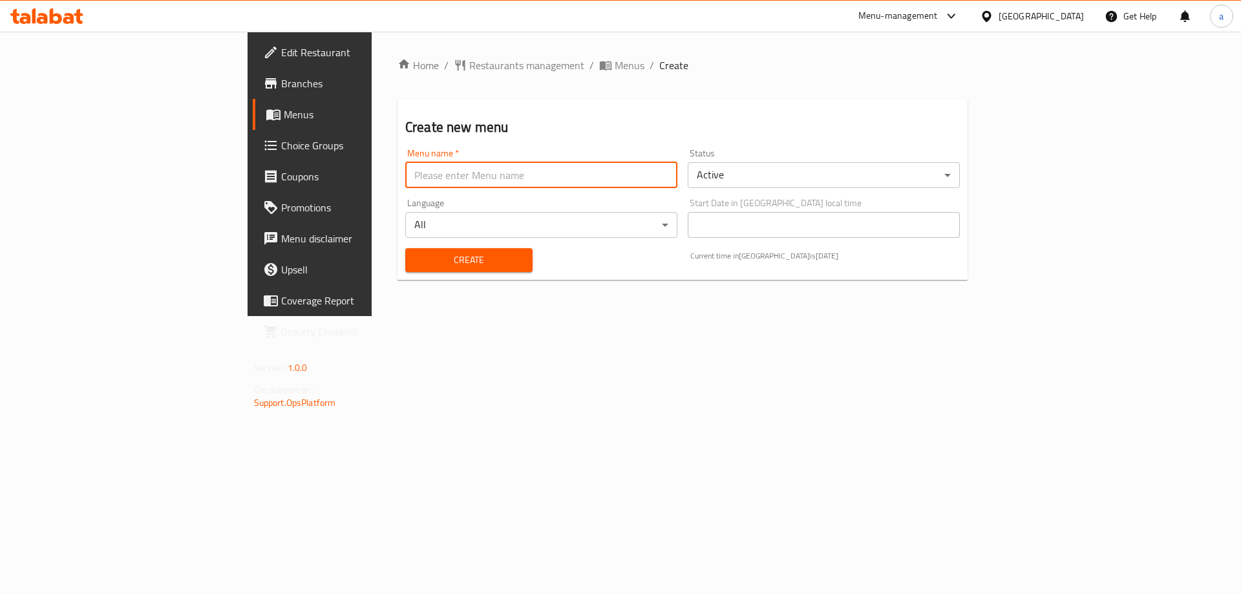
click at [534, 175] on input "text" at bounding box center [541, 175] width 272 height 26
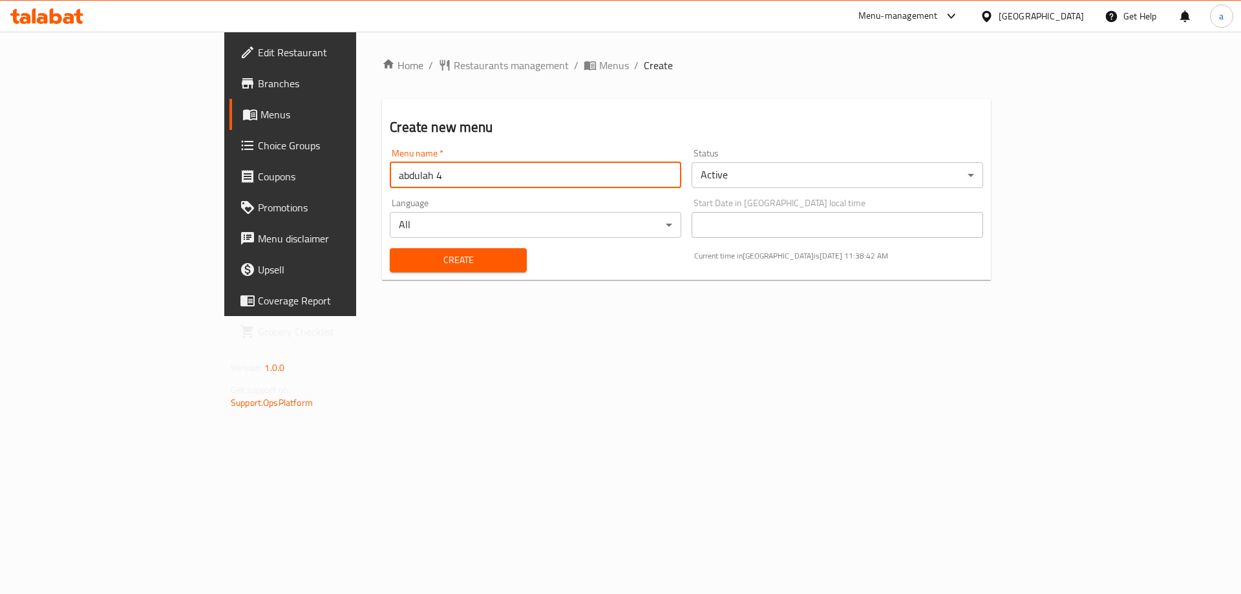
type input "abdulah 4"
click at [436, 259] on span "Create" at bounding box center [458, 260] width 116 height 16
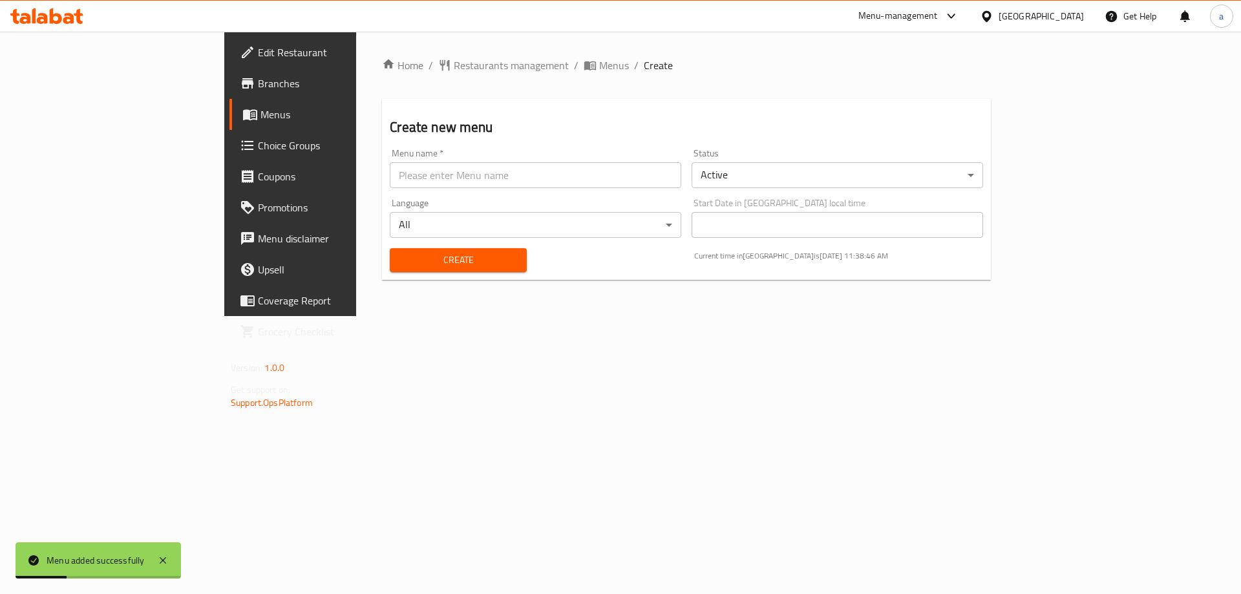
click at [229, 122] on link "Menus" at bounding box center [330, 114] width 202 height 31
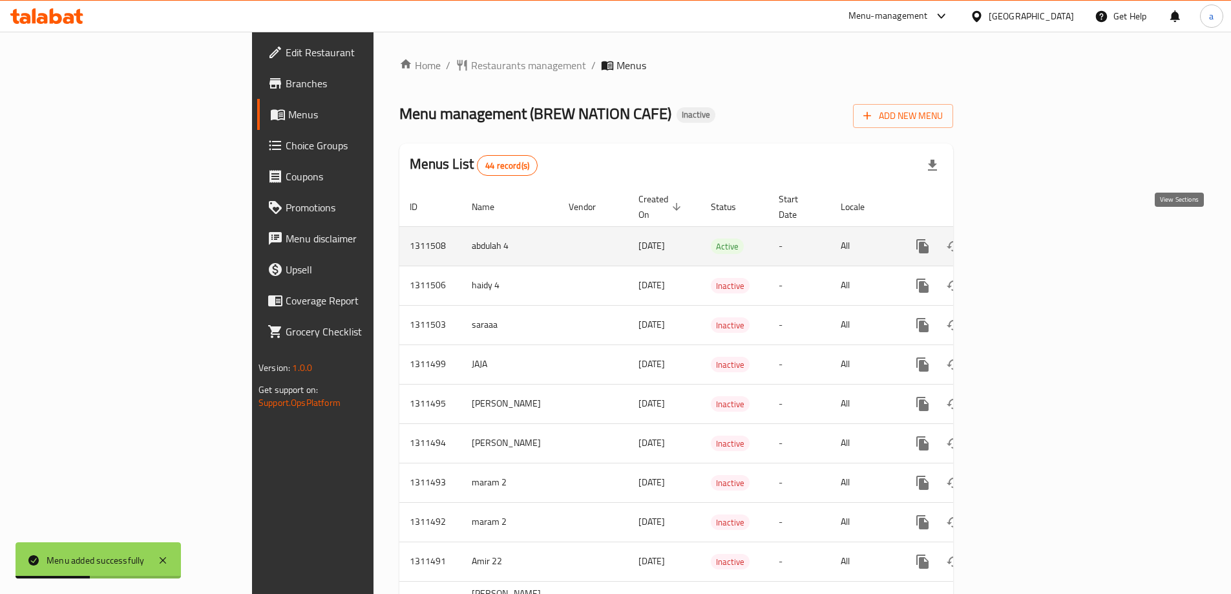
click at [1031, 232] on link "enhanced table" at bounding box center [1015, 246] width 31 height 31
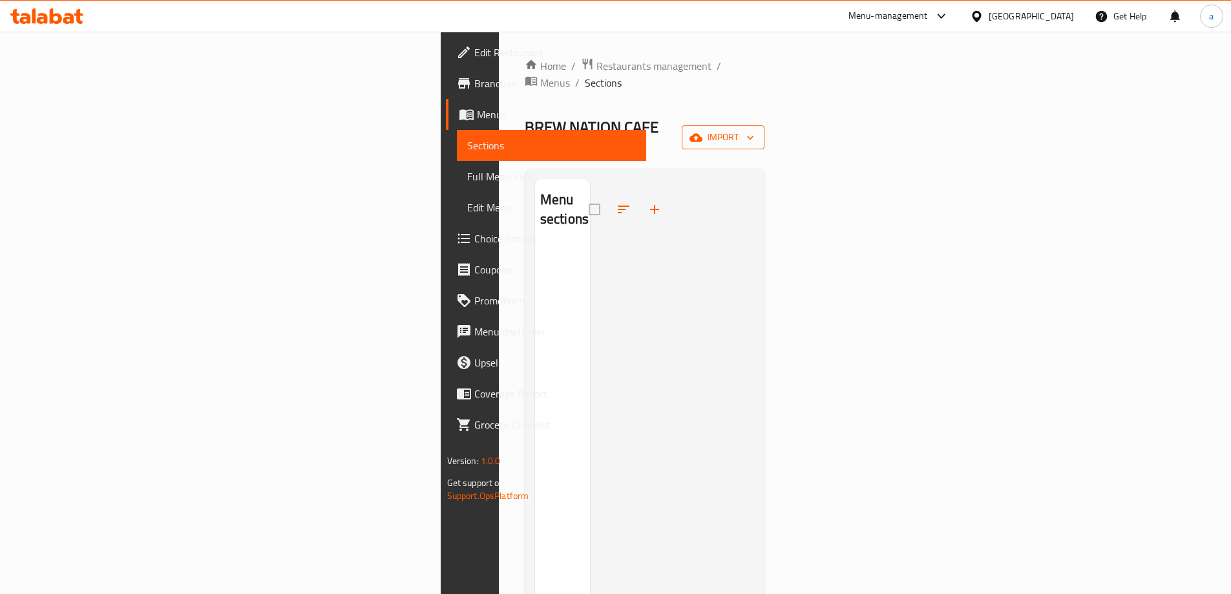
click at [702, 131] on icon "button" at bounding box center [696, 137] width 13 height 13
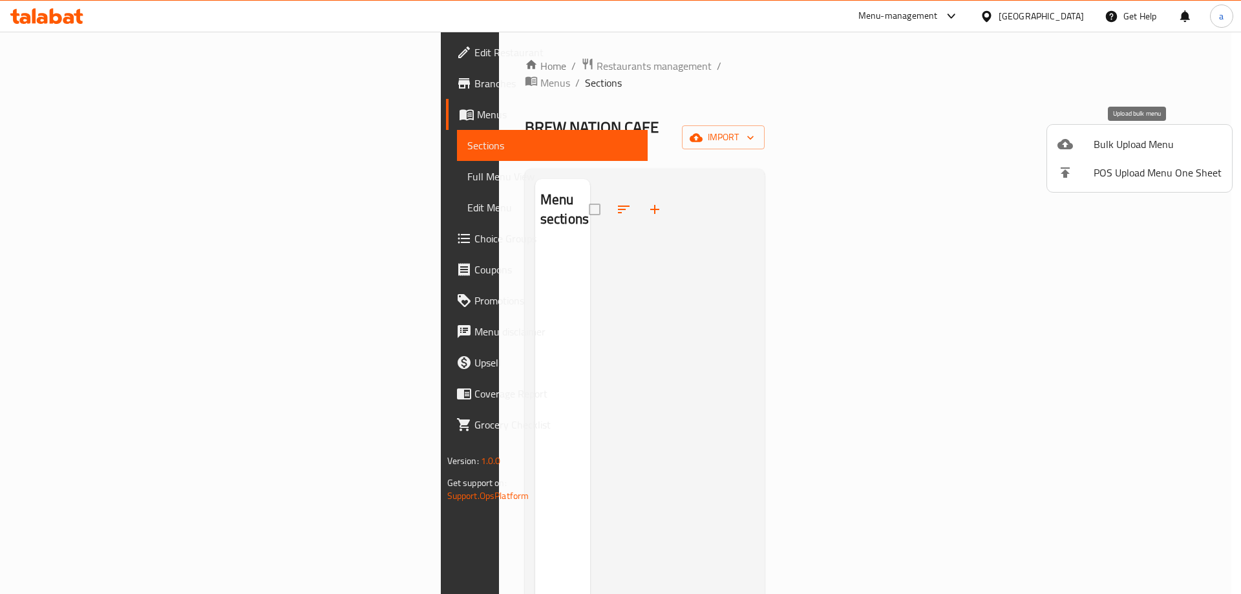
click at [1082, 143] on div at bounding box center [1075, 144] width 36 height 16
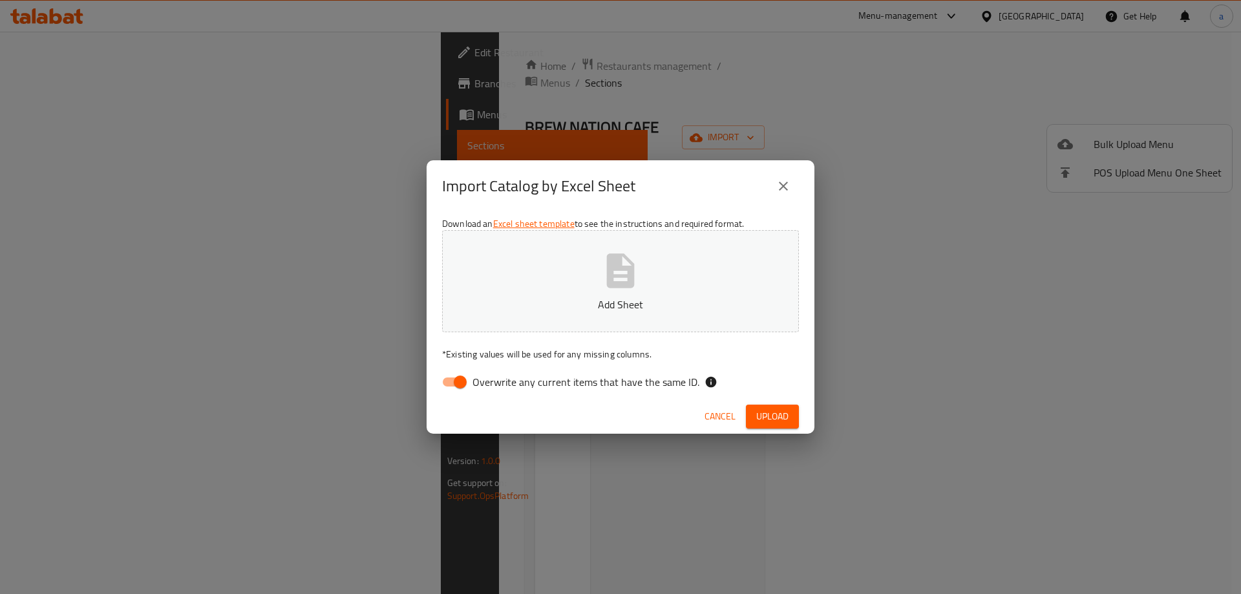
click at [466, 368] on div "Download an Excel sheet template to see the instructions and required format. A…" at bounding box center [621, 305] width 388 height 187
click at [468, 374] on input "Overwrite any current items that have the same ID." at bounding box center [460, 382] width 74 height 25
checkbox input "false"
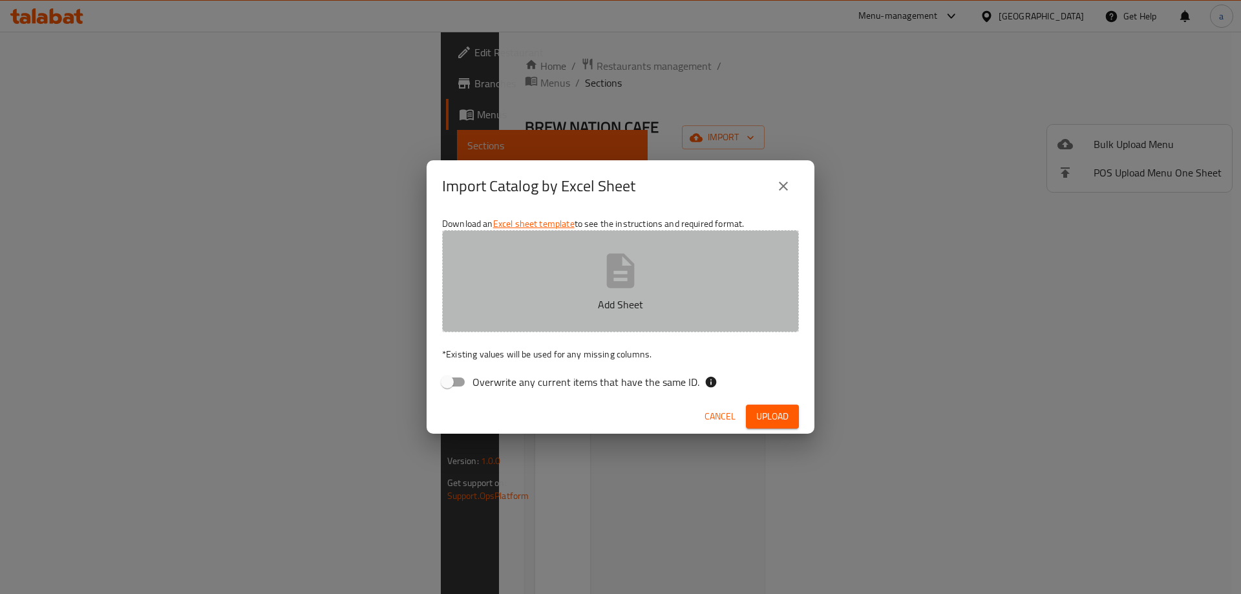
click at [653, 261] on button "Add Sheet" at bounding box center [620, 281] width 357 height 102
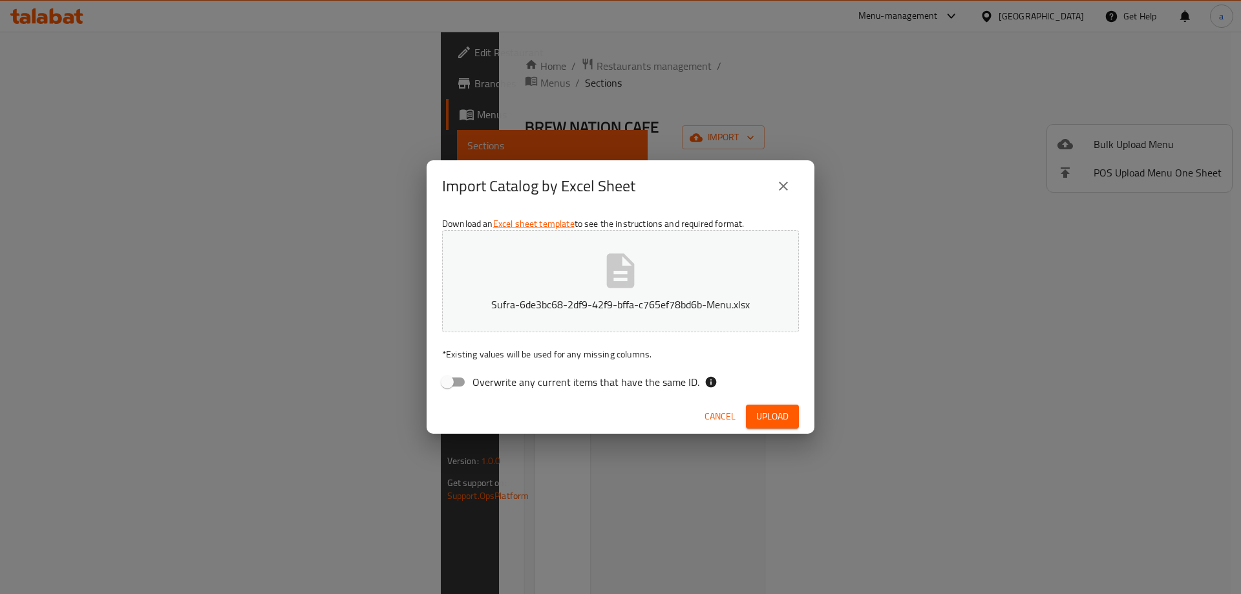
click at [775, 420] on span "Upload" at bounding box center [772, 416] width 32 height 16
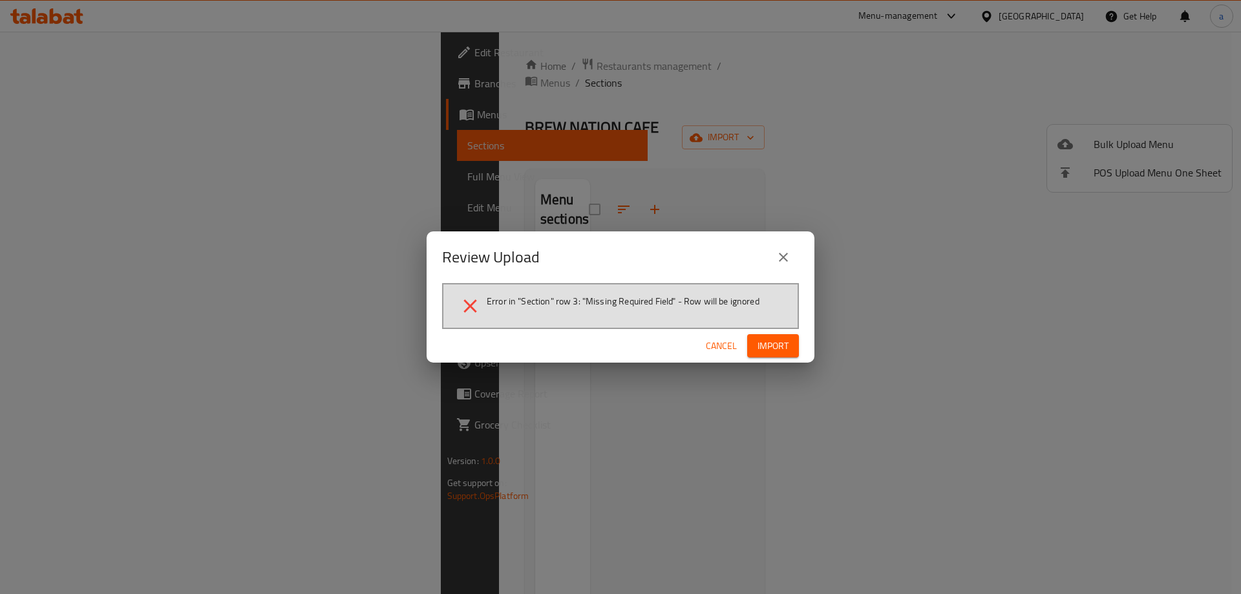
click at [761, 347] on span "Import" at bounding box center [772, 346] width 31 height 16
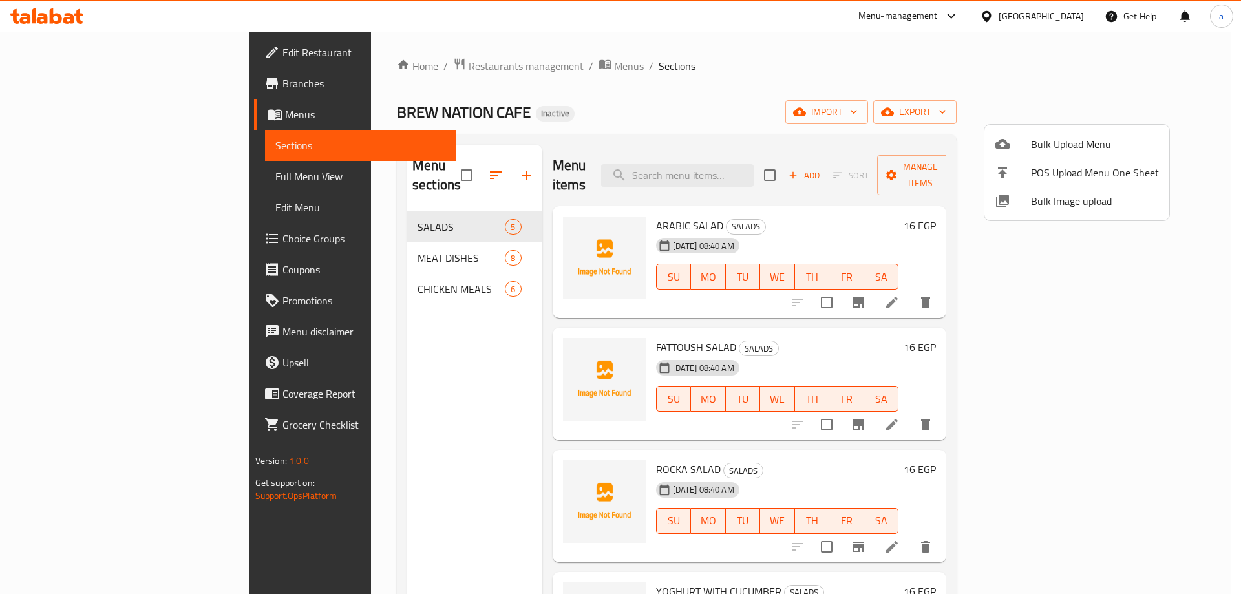
click at [459, 165] on div at bounding box center [620, 297] width 1241 height 594
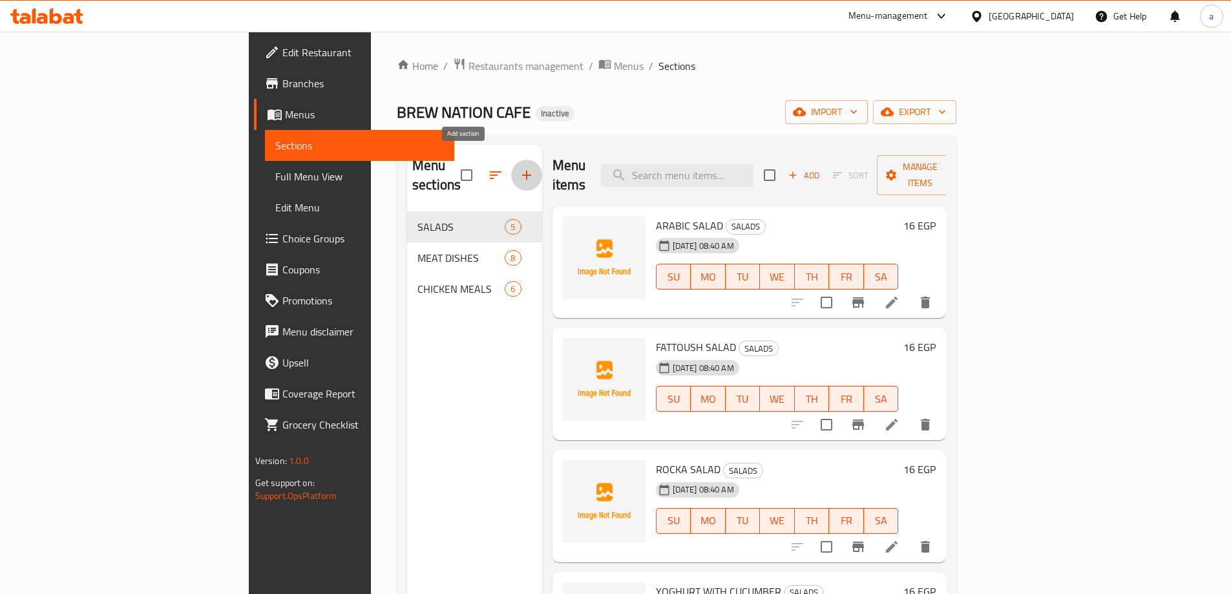
click at [511, 164] on button "button" at bounding box center [526, 175] width 31 height 31
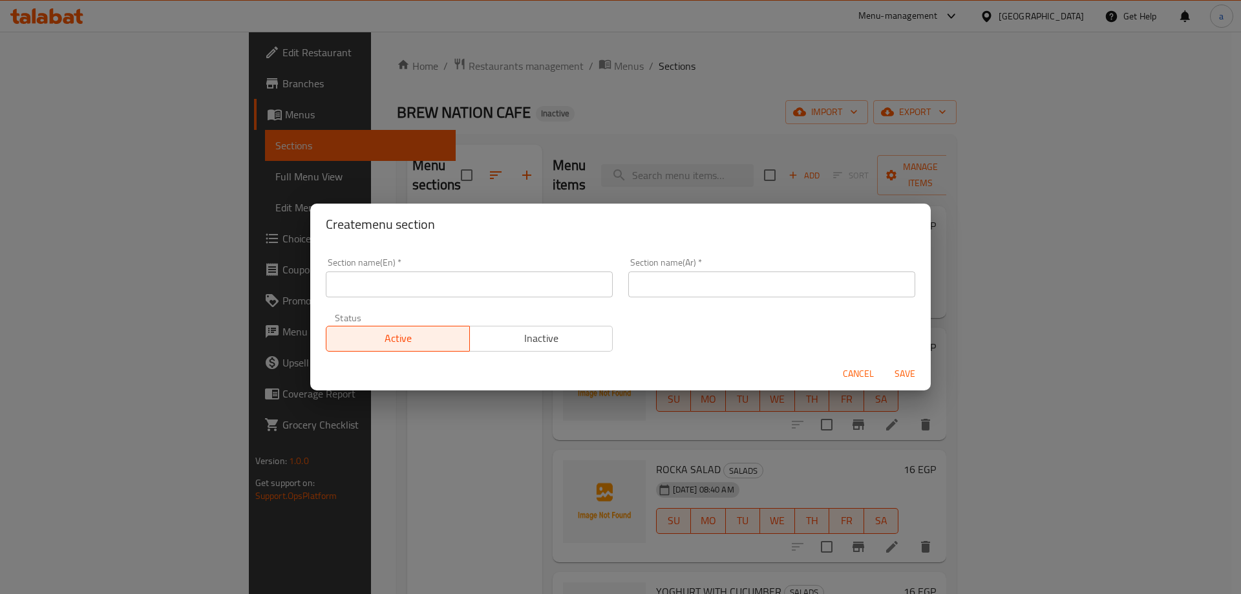
click at [523, 291] on input "text" at bounding box center [469, 284] width 287 height 26
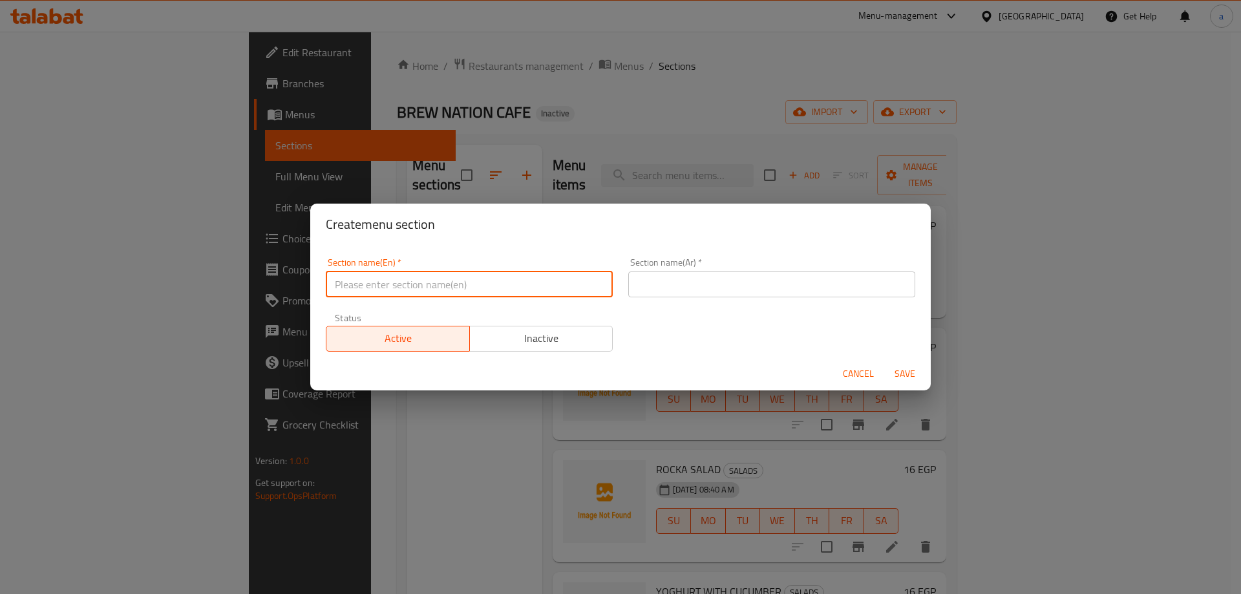
paste input "SALOONA"
type input "SALOONA"
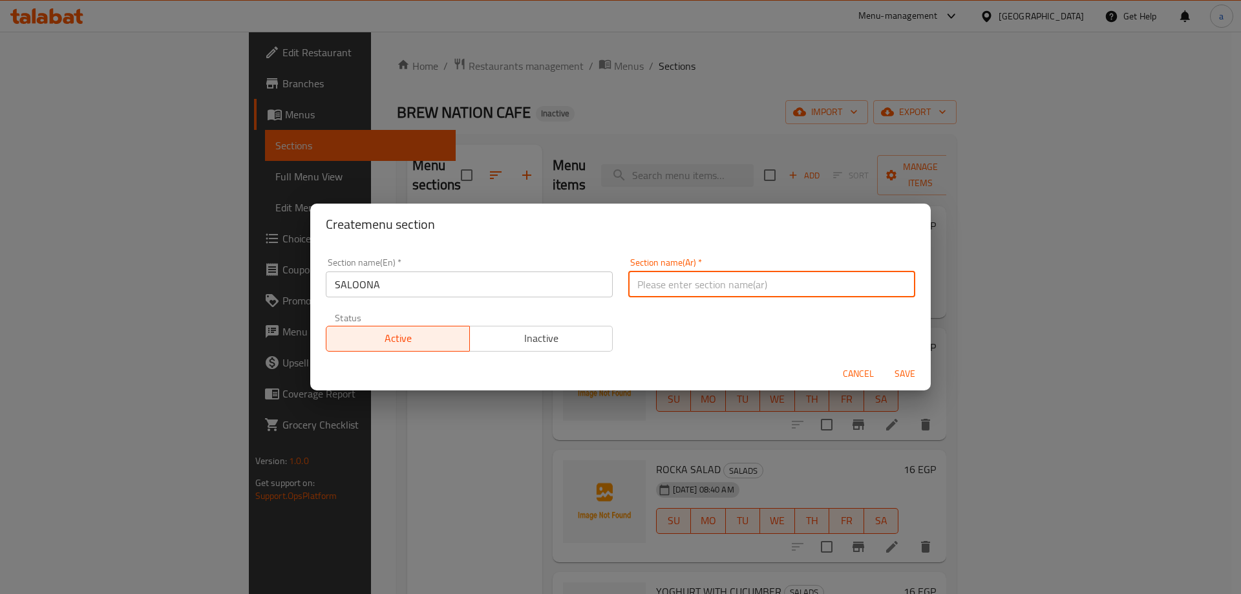
click at [641, 282] on input "text" at bounding box center [771, 284] width 287 height 26
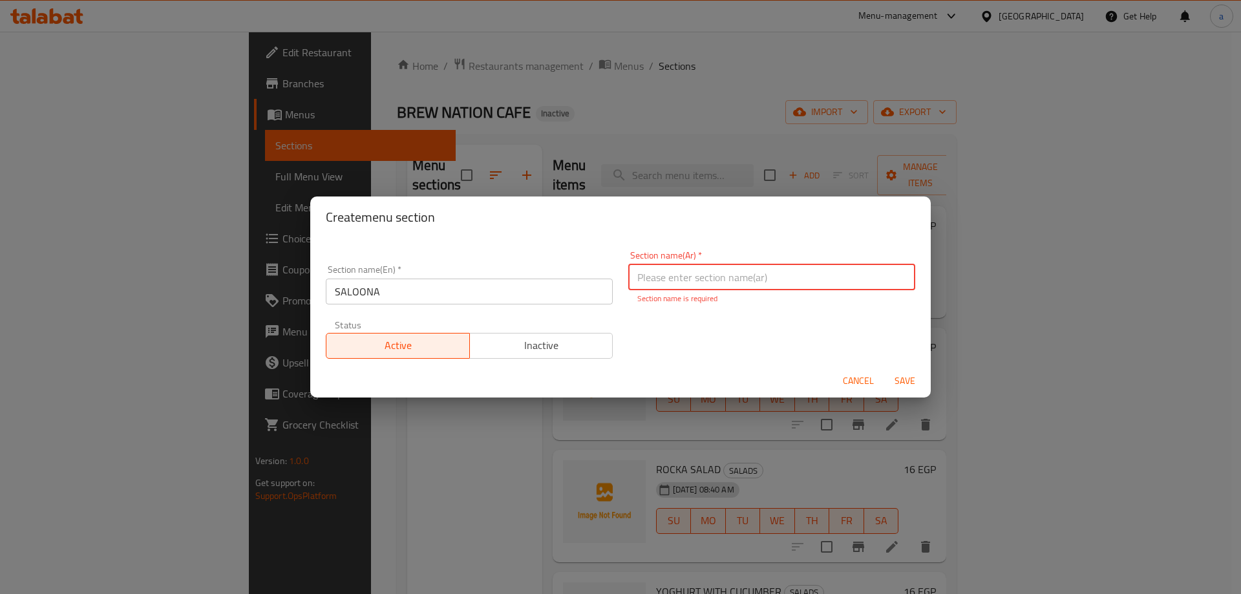
click at [753, 277] on input "text" at bounding box center [771, 277] width 287 height 26
paste input "صالونه"
type input "صالونه"
click at [899, 383] on button "Save" at bounding box center [904, 381] width 41 height 24
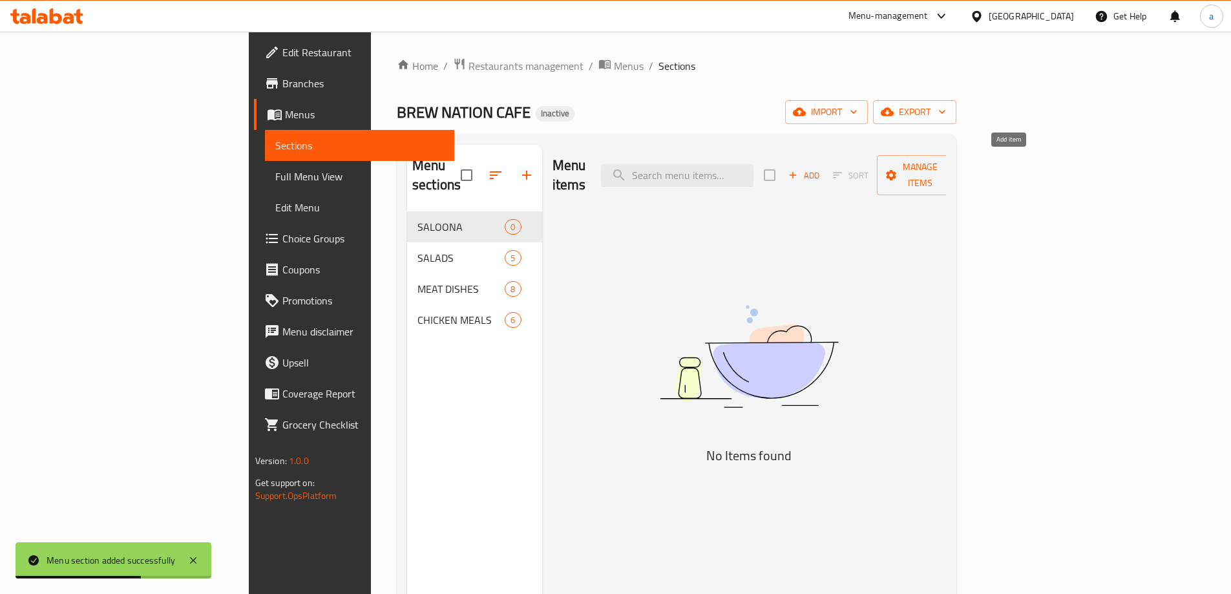
click at [821, 169] on span "Add" at bounding box center [804, 175] width 35 height 15
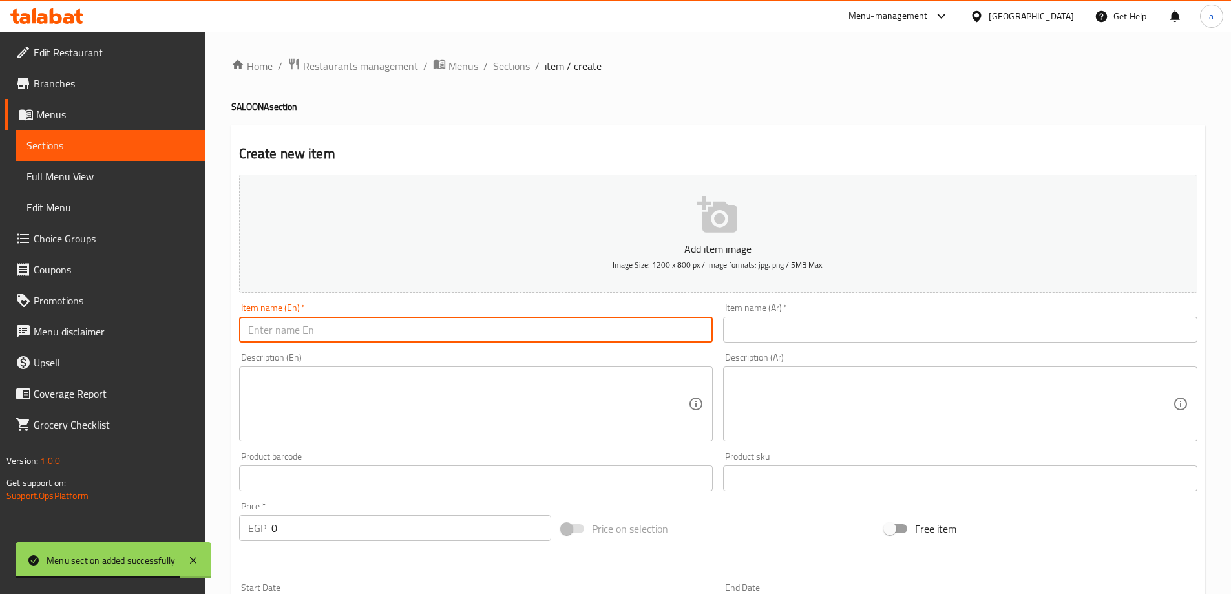
click at [483, 329] on input "text" at bounding box center [476, 330] width 474 height 26
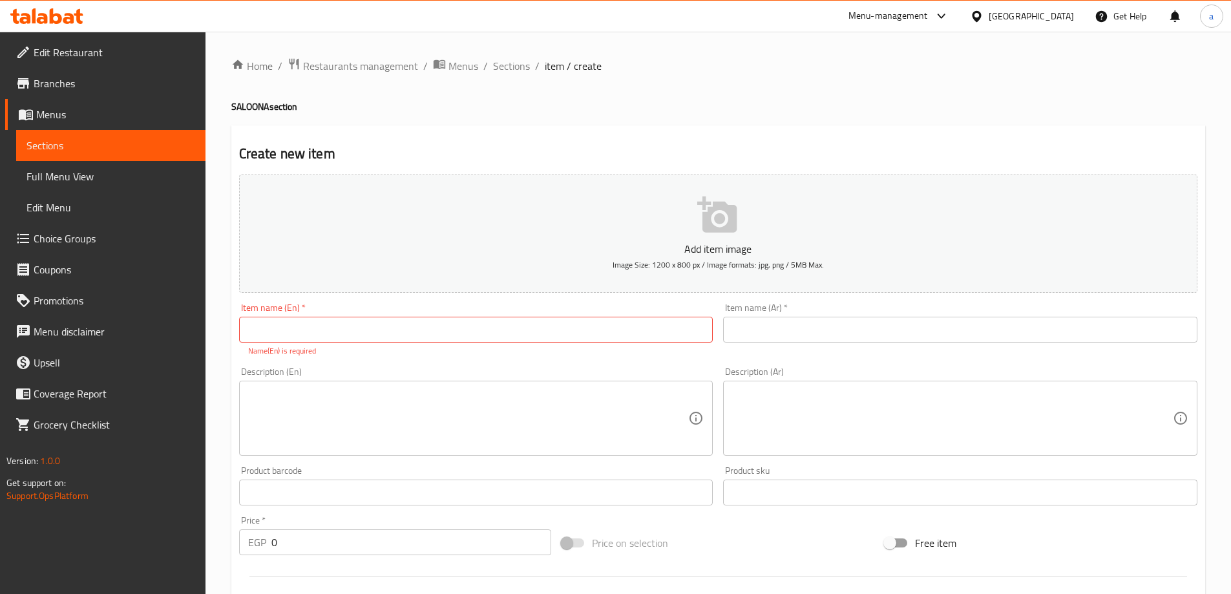
click at [628, 339] on input "text" at bounding box center [476, 330] width 474 height 26
paste input "UKRA SALOONA"
type input "UKRA SALOONA"
click at [794, 329] on input "text" at bounding box center [960, 330] width 474 height 26
click at [797, 328] on input "text" at bounding box center [960, 330] width 474 height 26
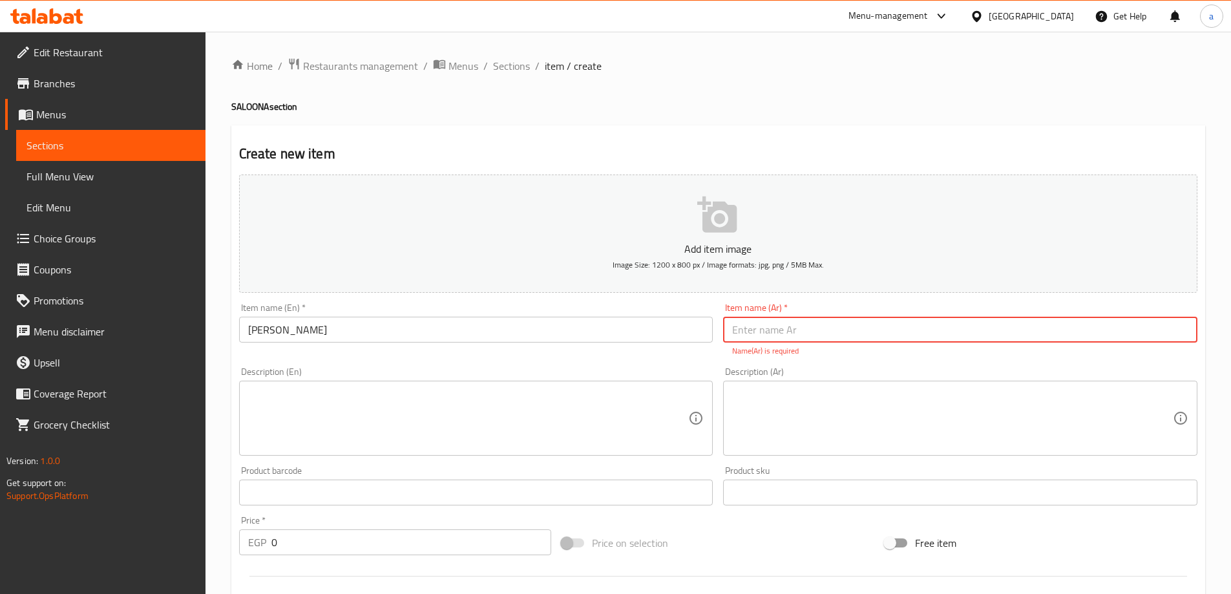
click at [797, 328] on input "text" at bounding box center [960, 330] width 474 height 26
paste input "صالونه باميه"
type input "صالونه باميه"
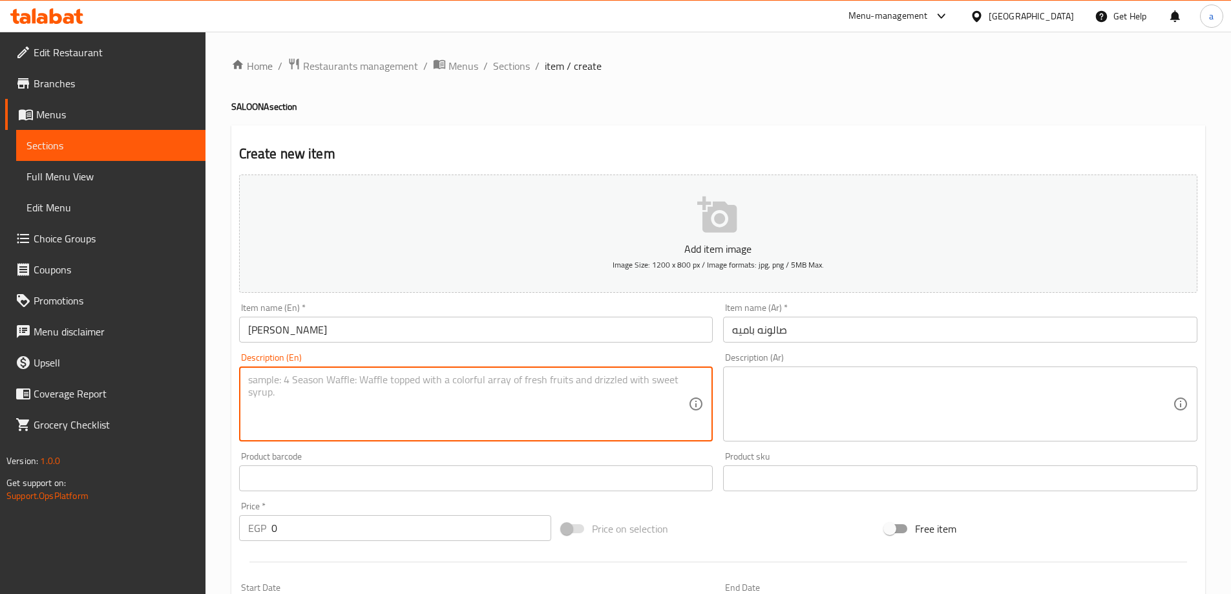
click at [391, 418] on textarea at bounding box center [468, 404] width 441 height 61
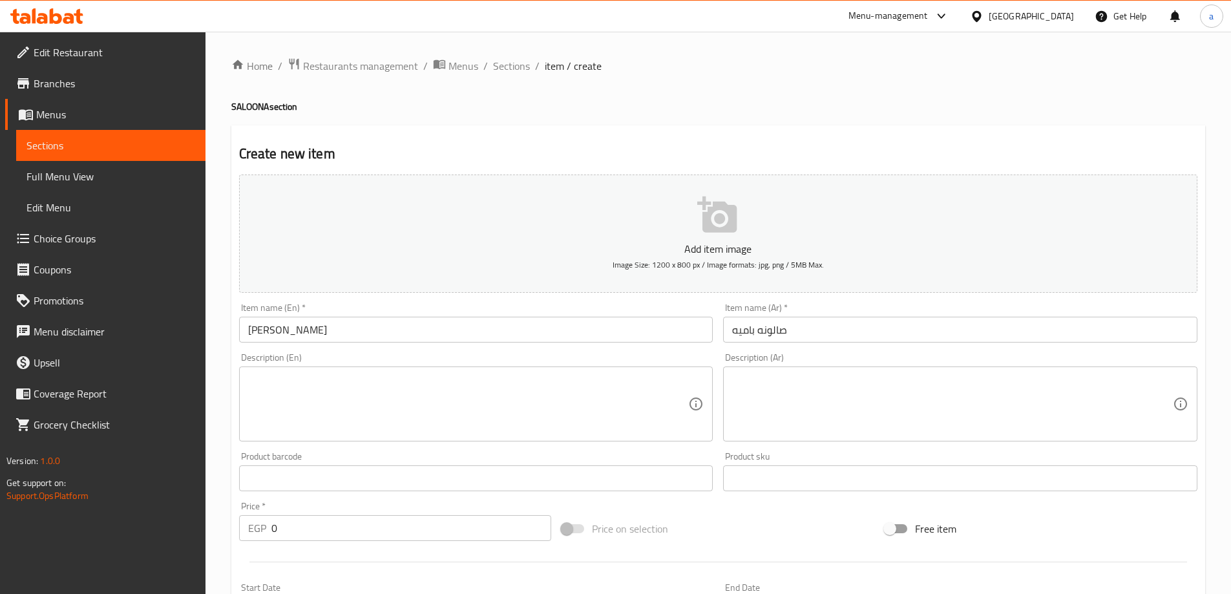
click at [650, 410] on textarea at bounding box center [468, 404] width 441 height 61
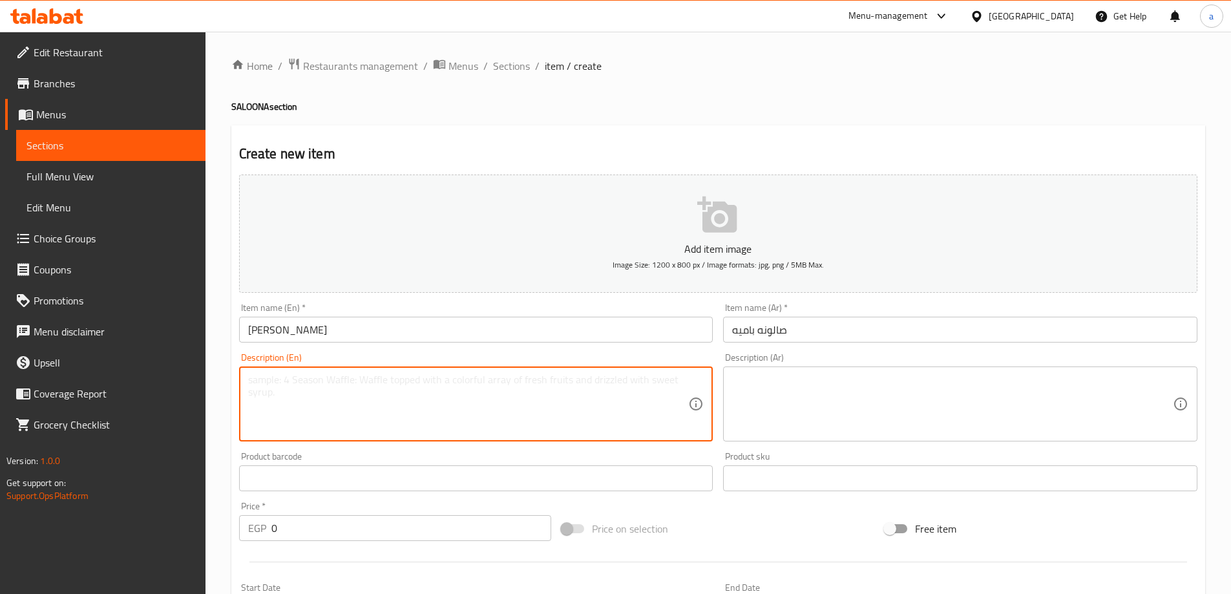
paste textarea "Salona okra with a special seasoning and herbs"
type textarea "Salona okra with a special seasoning and herbs"
click at [755, 396] on textarea at bounding box center [952, 404] width 441 height 61
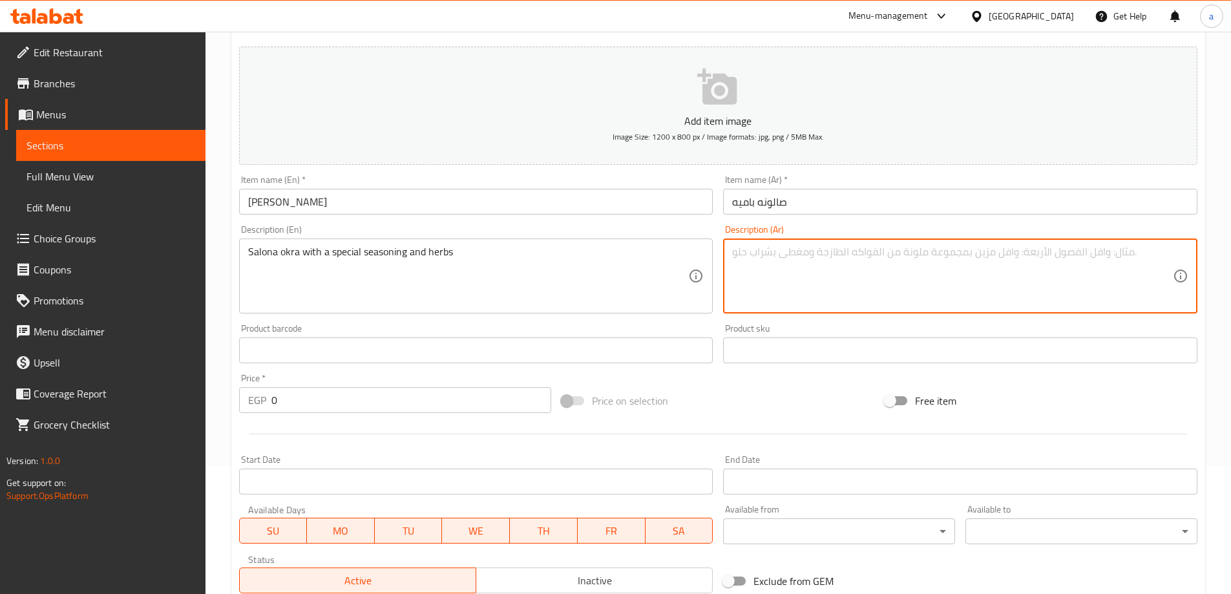
scroll to position [129, 0]
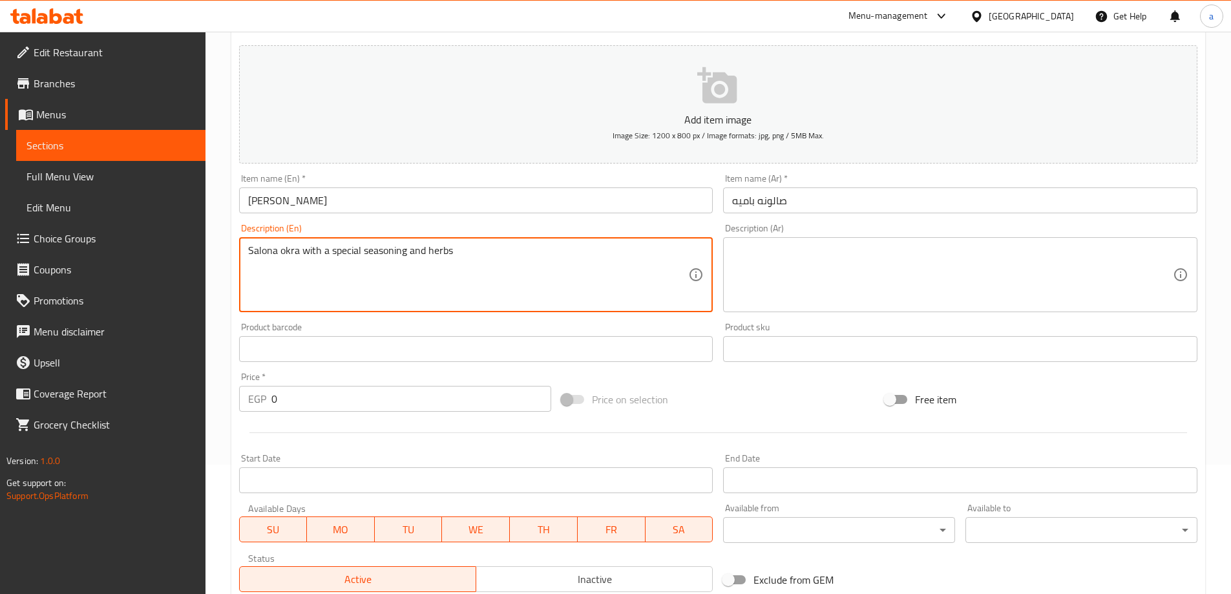
click at [416, 271] on textarea "Salona okra with a special seasoning and herbs" at bounding box center [468, 274] width 441 height 61
click at [781, 271] on textarea at bounding box center [952, 274] width 441 height 61
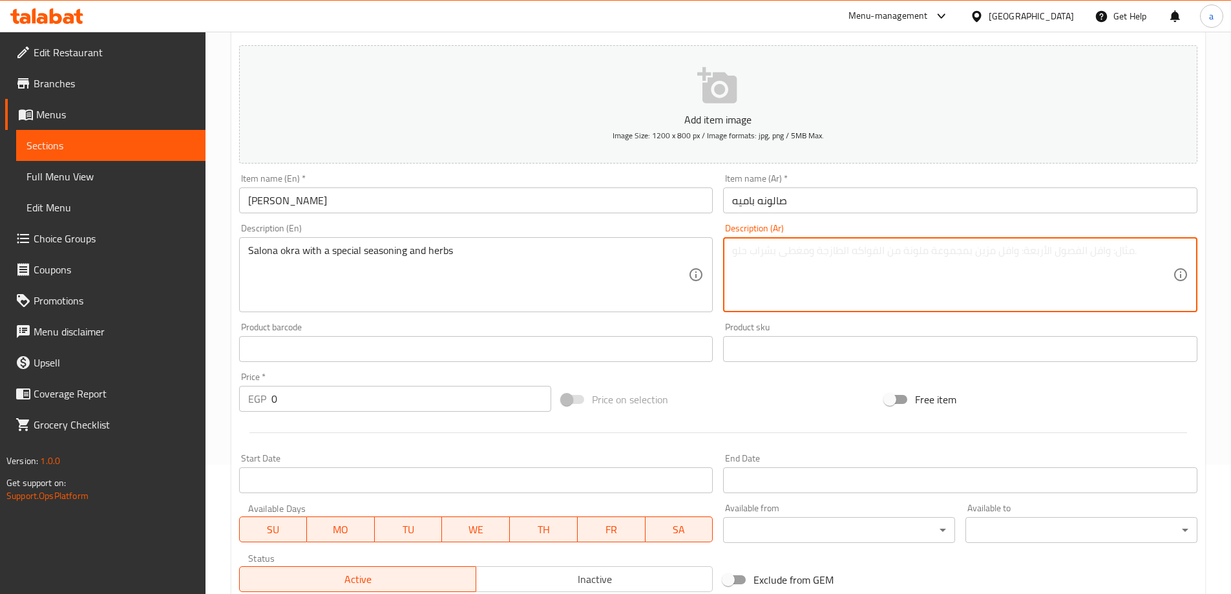
paste textarea "بامية سالونا مع توابل وأعشاب خاصة"
click at [849, 256] on textarea "بامية سالونا مع توابل وأعشاب خاصة" at bounding box center [952, 274] width 441 height 61
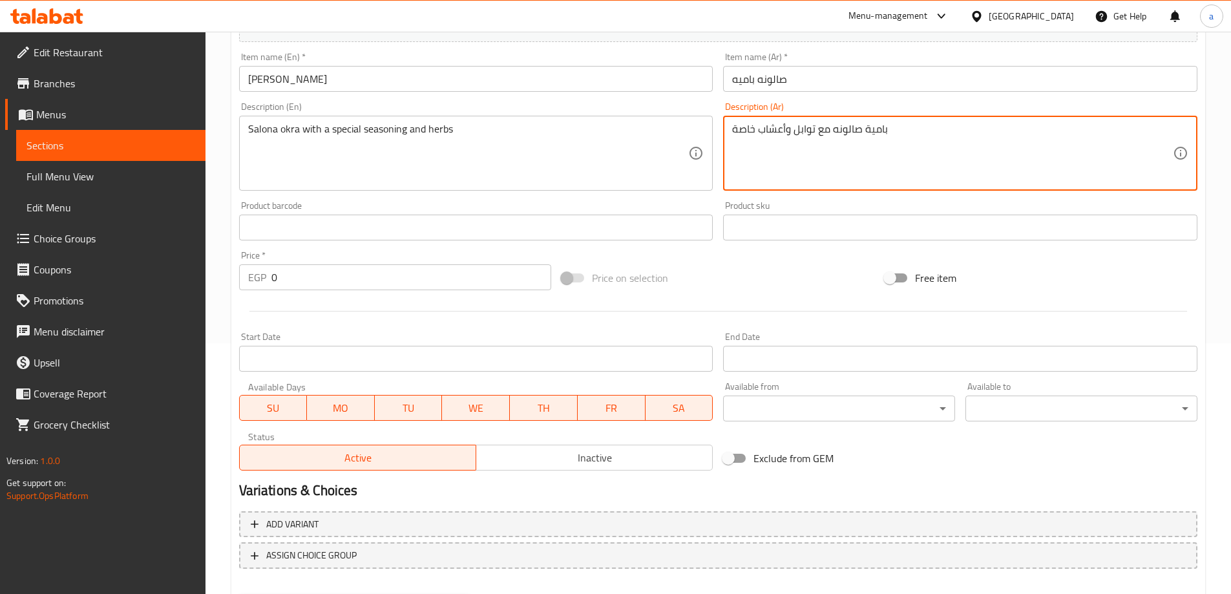
scroll to position [319, 0]
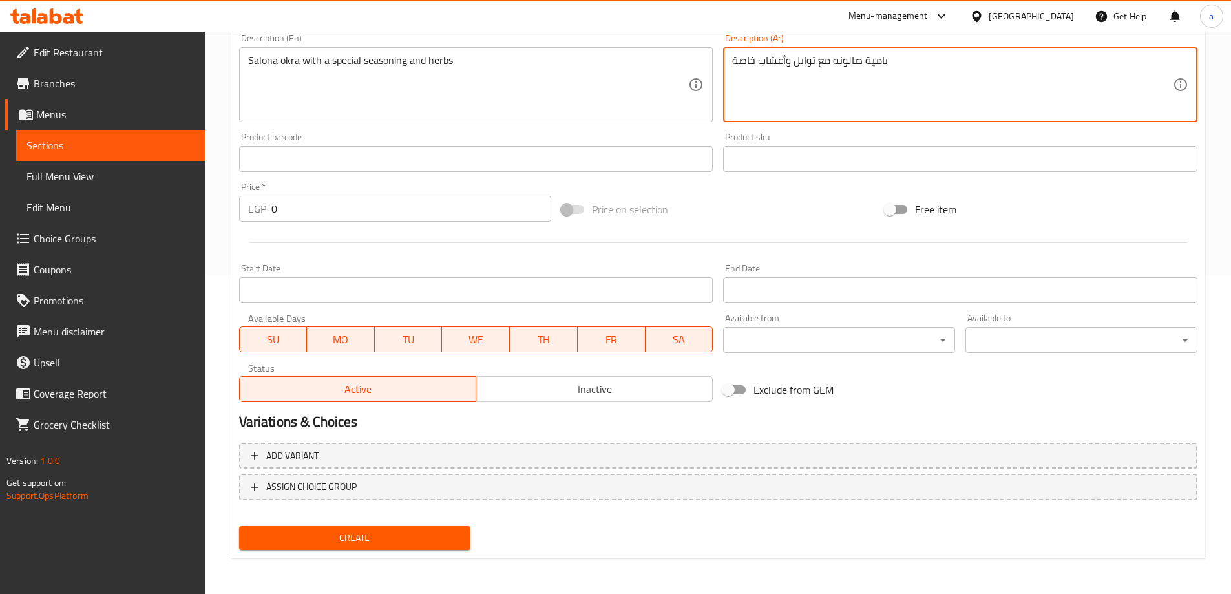
type textarea "بامية صالونه مع توابل وأعشاب خاصة"
click at [385, 211] on input "0" at bounding box center [411, 209] width 280 height 26
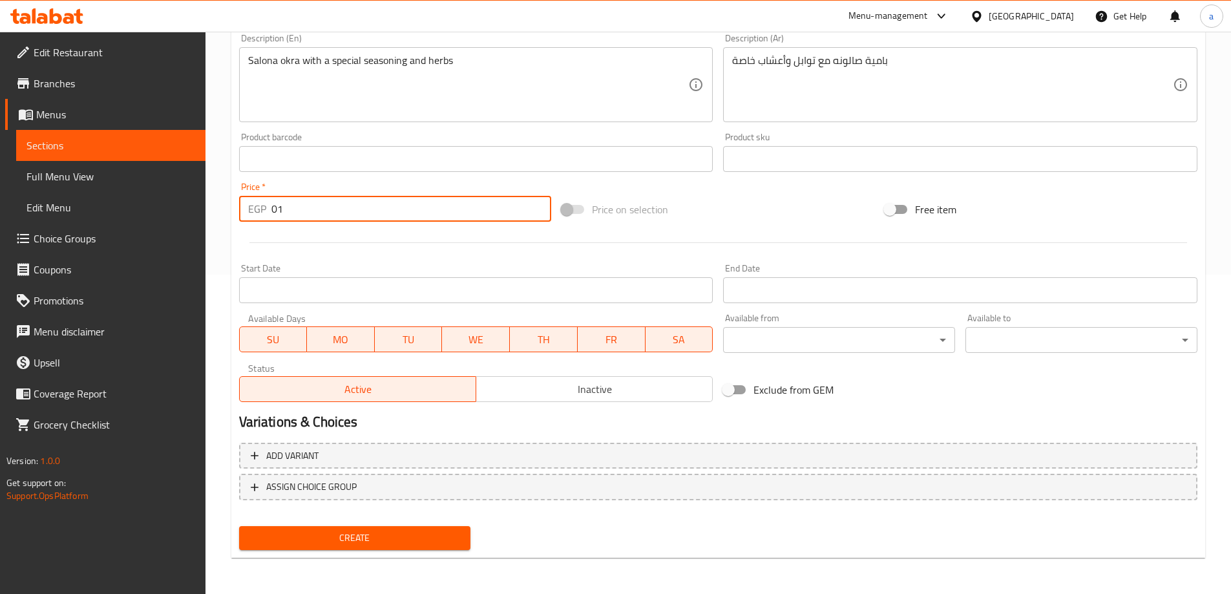
type input "0"
type input "18"
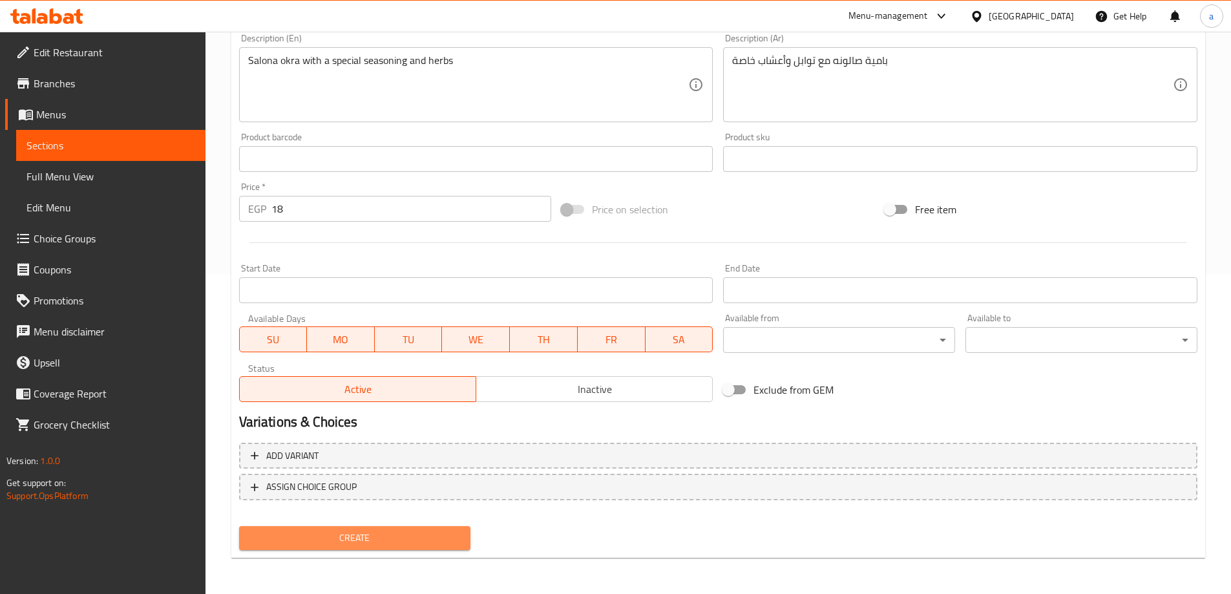
click at [367, 540] on span "Create" at bounding box center [354, 538] width 211 height 16
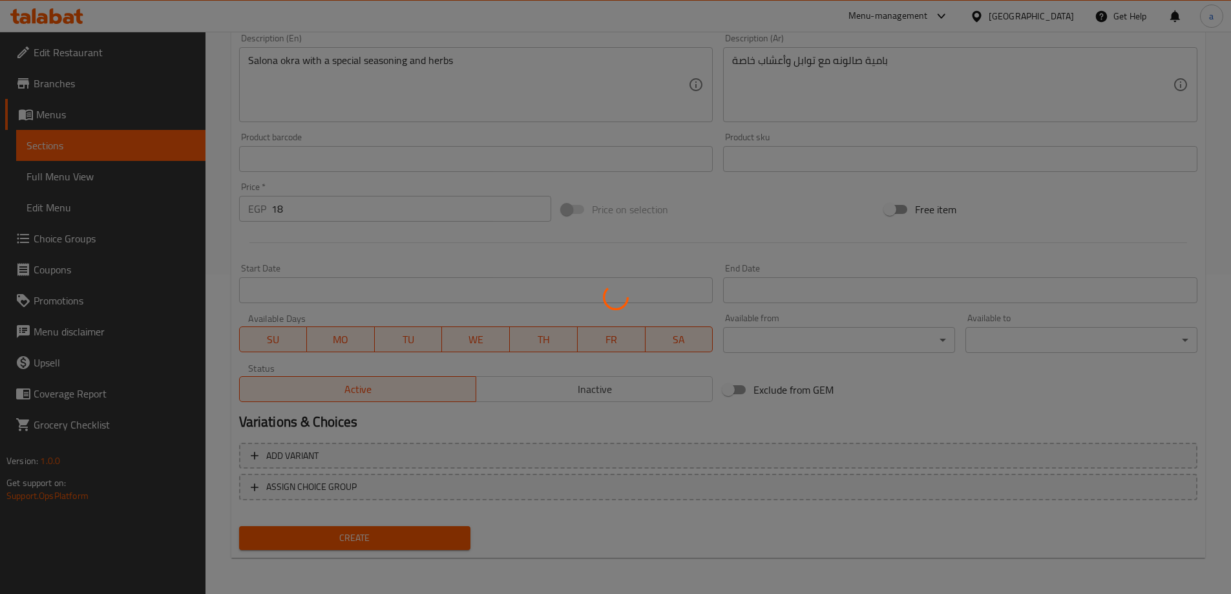
type input "0"
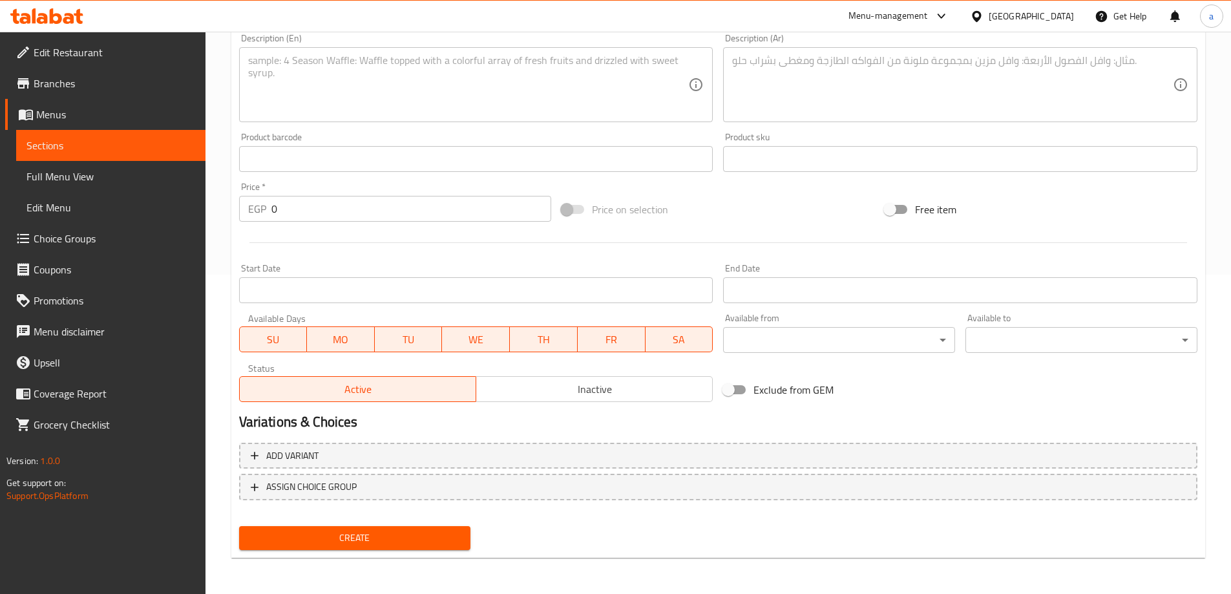
click at [115, 134] on link "Sections" at bounding box center [110, 145] width 189 height 31
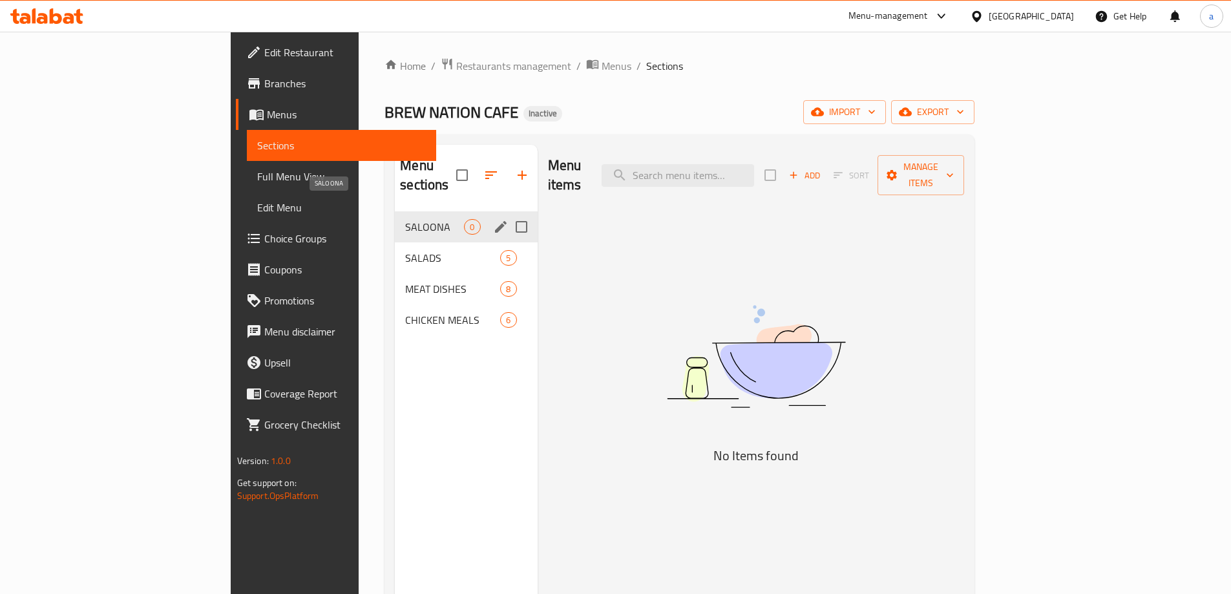
click at [405, 219] on span "SALOONA" at bounding box center [434, 227] width 59 height 16
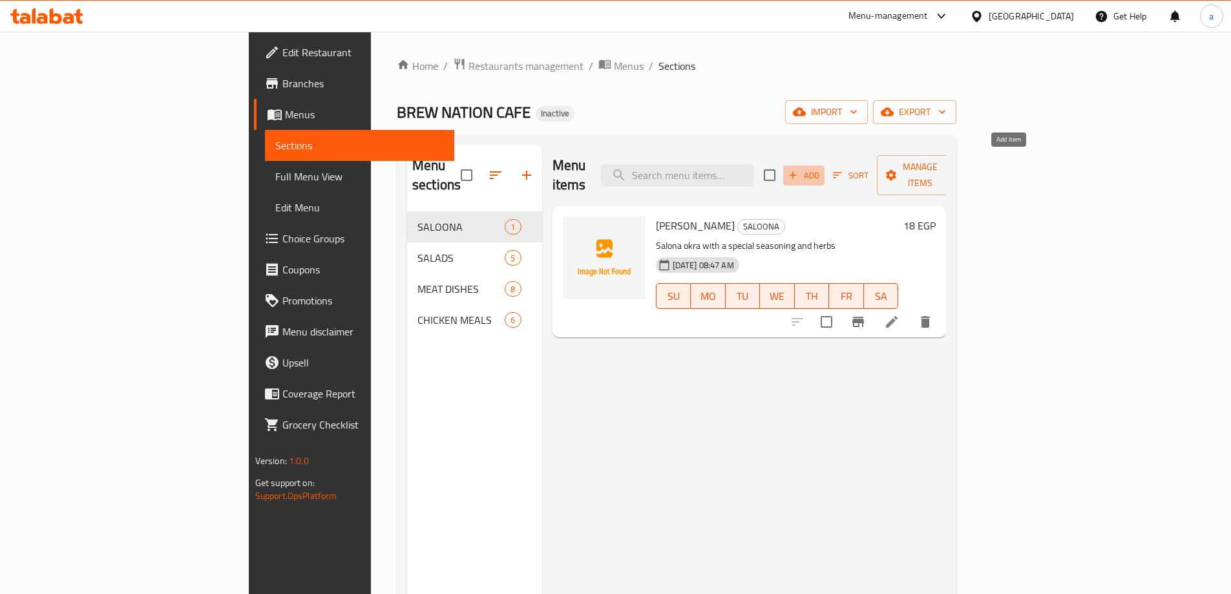
click at [821, 168] on span "Add" at bounding box center [804, 175] width 35 height 15
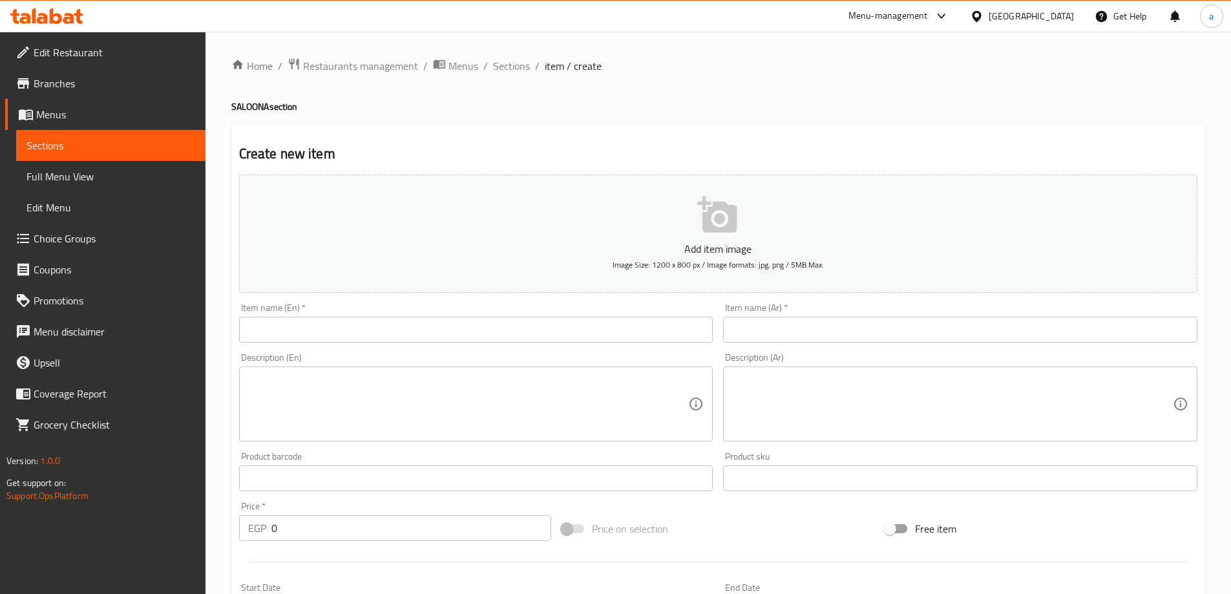
click at [451, 329] on input "text" at bounding box center [476, 330] width 474 height 26
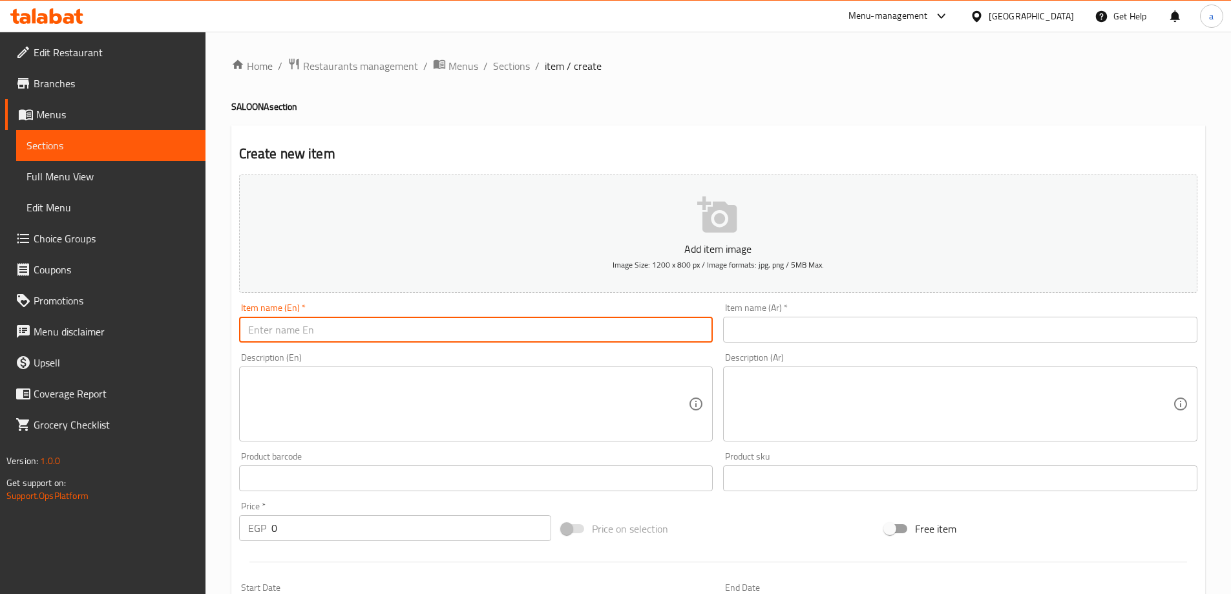
click at [451, 329] on input "text" at bounding box center [476, 330] width 474 height 26
paste input "SALOONA POTATO"
type input "SALOONA POTATO"
click at [731, 321] on input "text" at bounding box center [960, 330] width 474 height 26
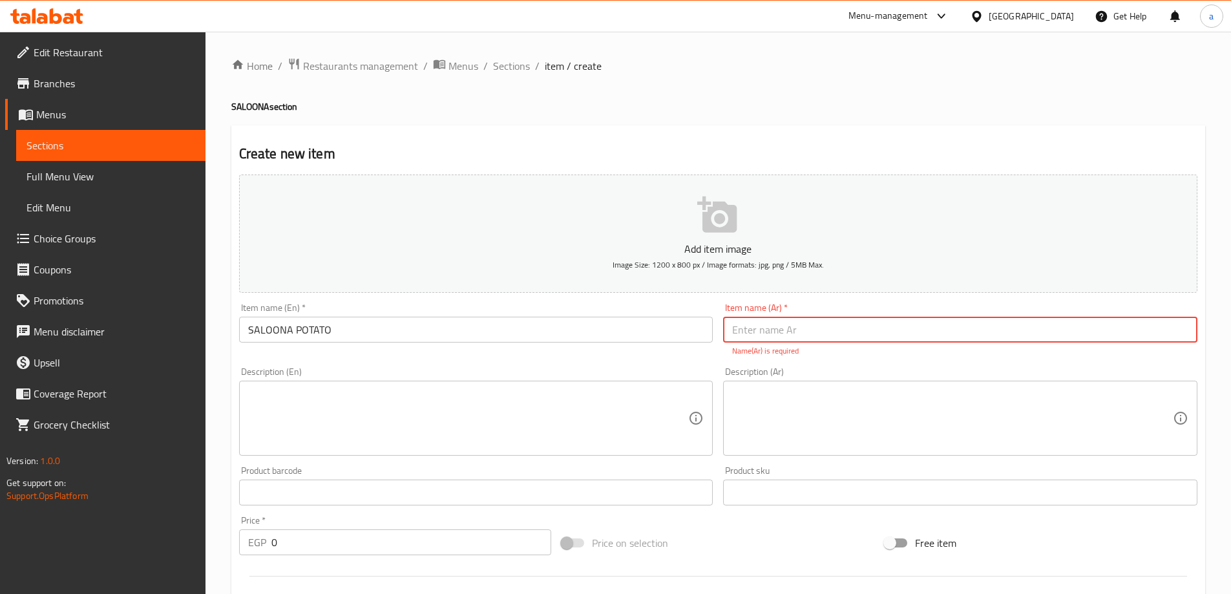
click at [799, 324] on input "text" at bounding box center [960, 330] width 474 height 26
paste input "صالونه بطاطس دجاج"
type input "صالونه بطاطس دجاج"
click at [343, 550] on div "Add item image Image Size: 1200 x 800 px / Image formats: jpg, png / 5MB Max. I…" at bounding box center [718, 454] width 969 height 571
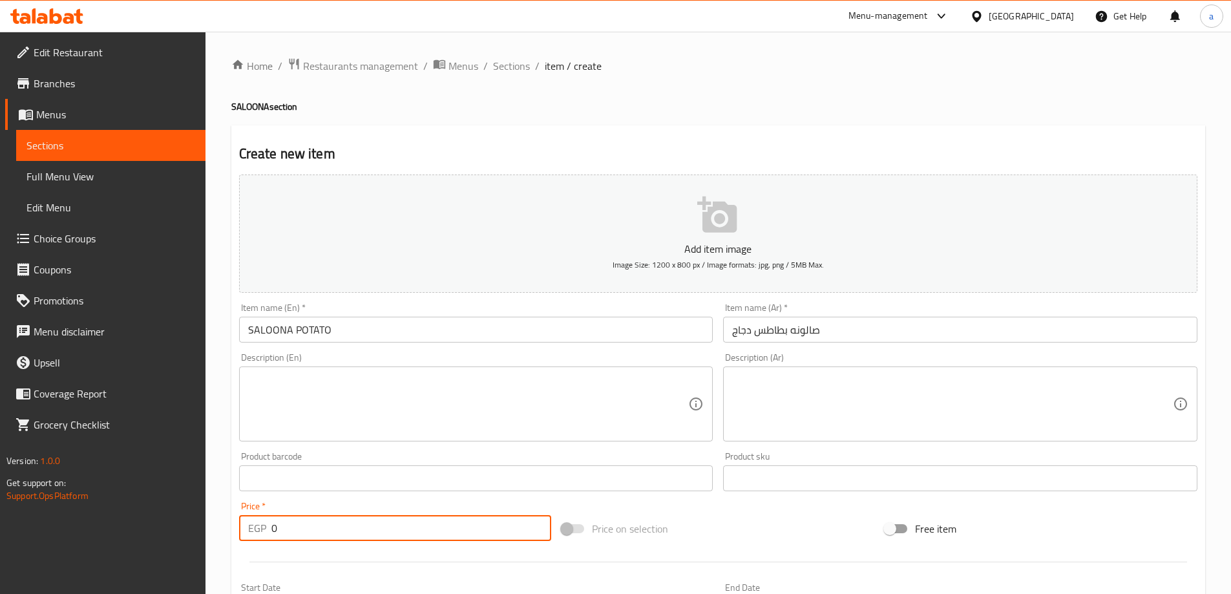
click at [343, 550] on div at bounding box center [718, 562] width 969 height 32
click at [338, 531] on input "0" at bounding box center [411, 528] width 280 height 26
type input "18"
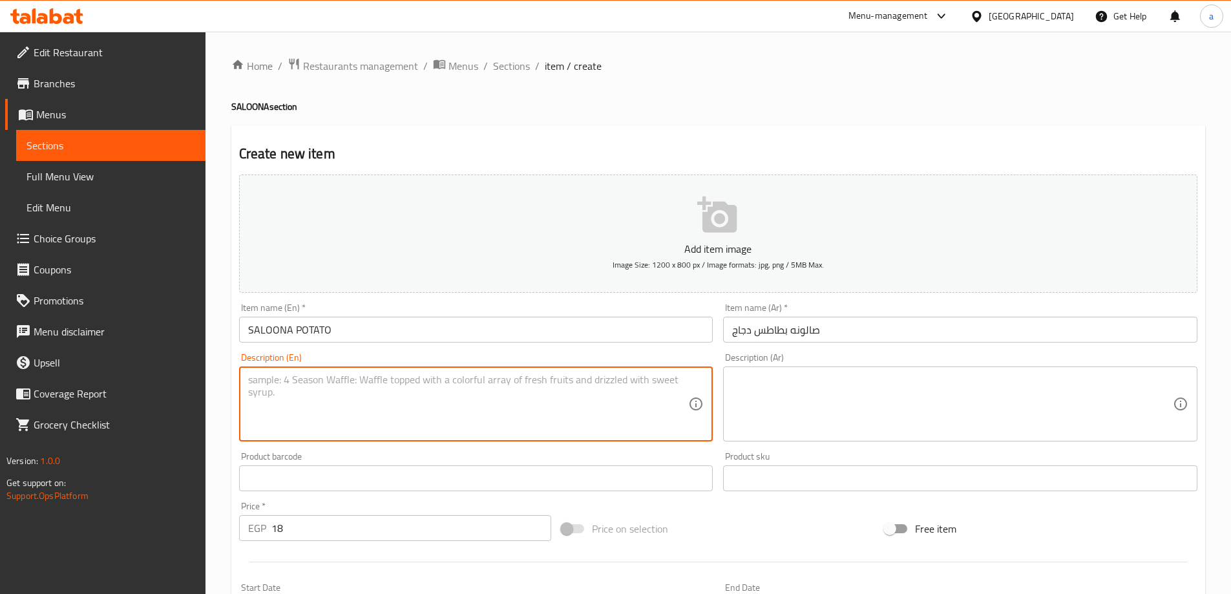
click at [346, 404] on textarea at bounding box center [468, 404] width 441 height 61
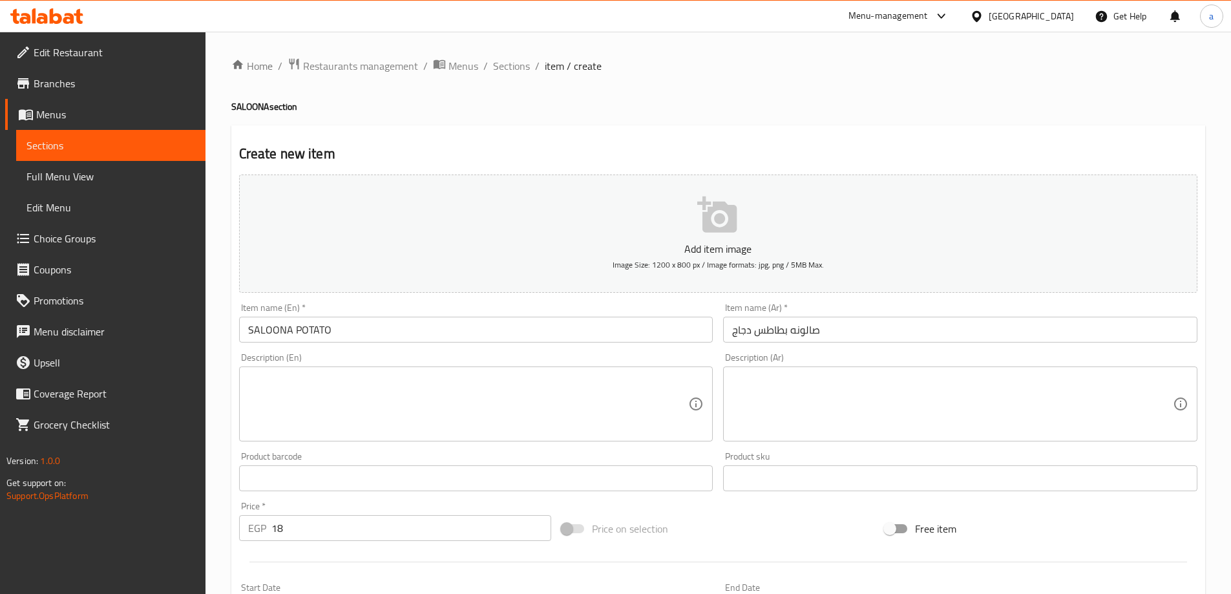
click at [629, 375] on textarea at bounding box center [468, 404] width 441 height 61
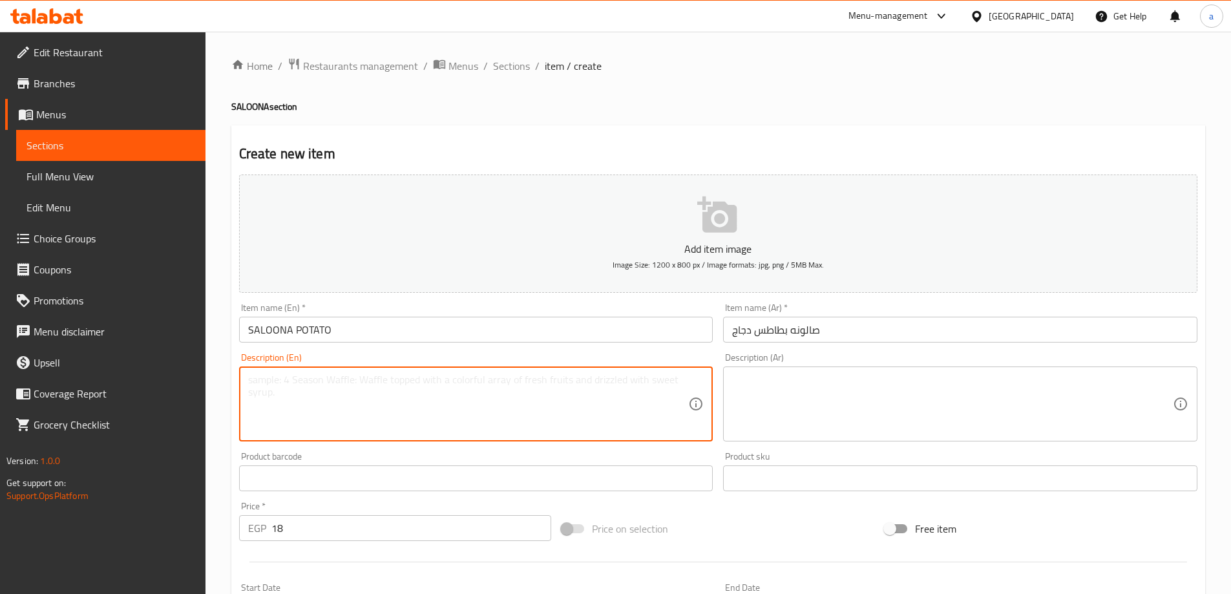
paste textarea "Grilled chicken pieces, potato cubes, herbs and tomato sauce"
type textarea "Grilled chicken pieces, potato cubes, herbs and tomato sauce"
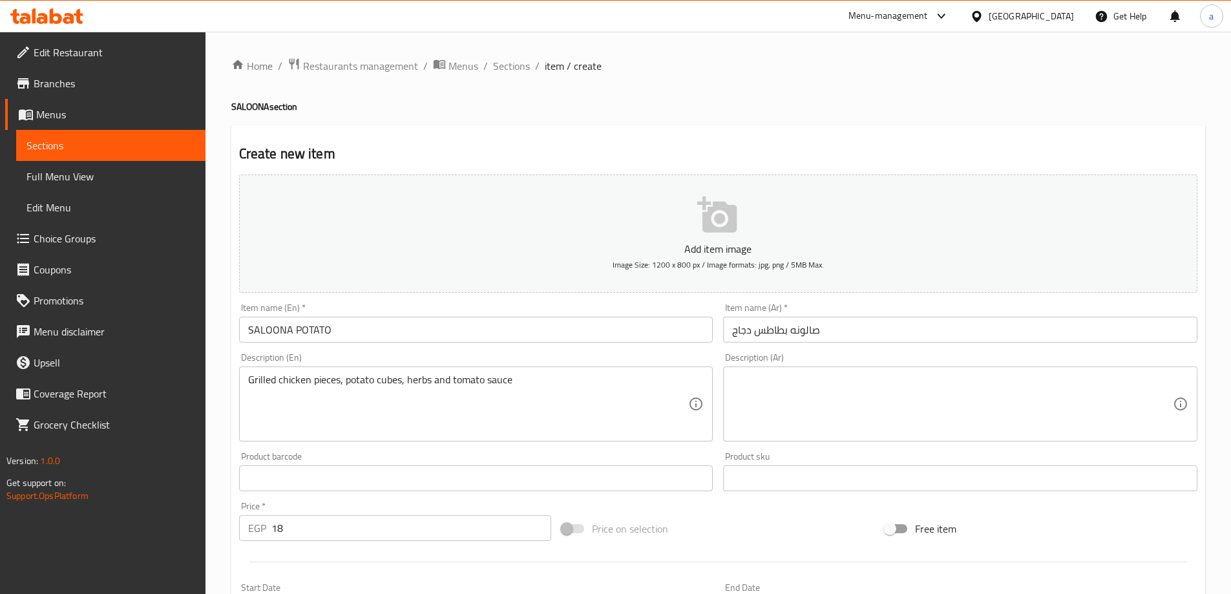
click at [907, 70] on ol "Home / Restaurants management / Menus / Sections / item / create" at bounding box center [718, 66] width 974 height 17
click at [449, 371] on div "Grilled chicken pieces, potato cubes, herbs and tomato sauce Description (En)" at bounding box center [476, 403] width 474 height 75
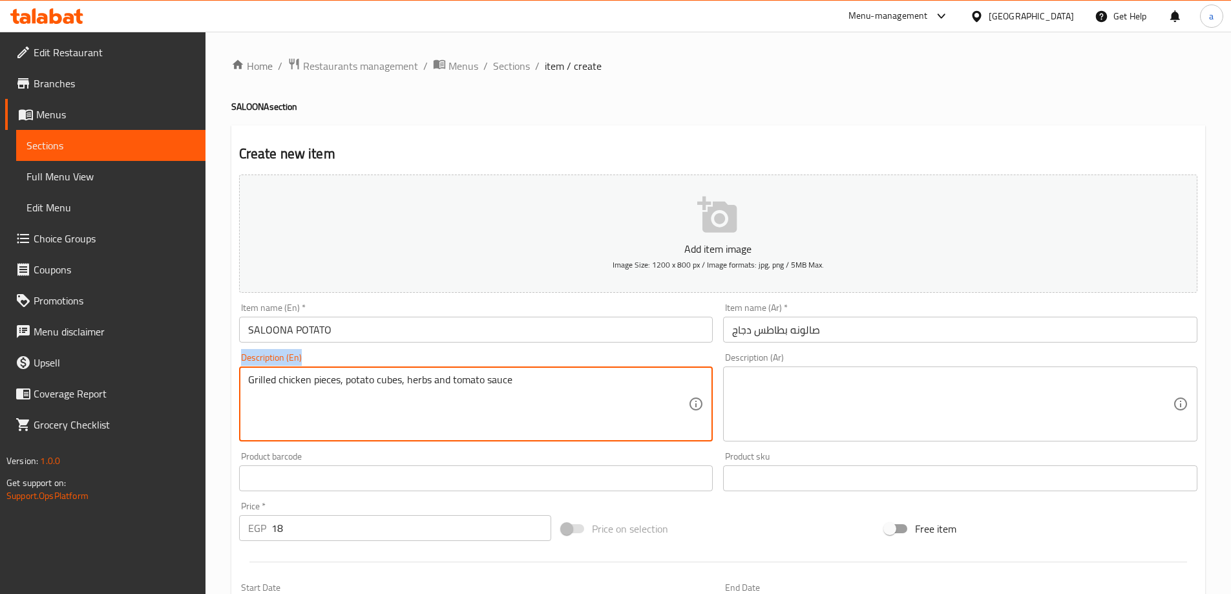
click at [449, 371] on div "Grilled chicken pieces, potato cubes, herbs and tomato sauce Description (En)" at bounding box center [476, 403] width 474 height 75
click at [446, 396] on textarea "Grilled chicken pieces, potato cubes, herbs and tomato sauce" at bounding box center [468, 404] width 441 height 61
click at [442, 383] on textarea "Grilled chicken pieces, potato cubes, herbs and tomato sauce" at bounding box center [468, 404] width 441 height 61
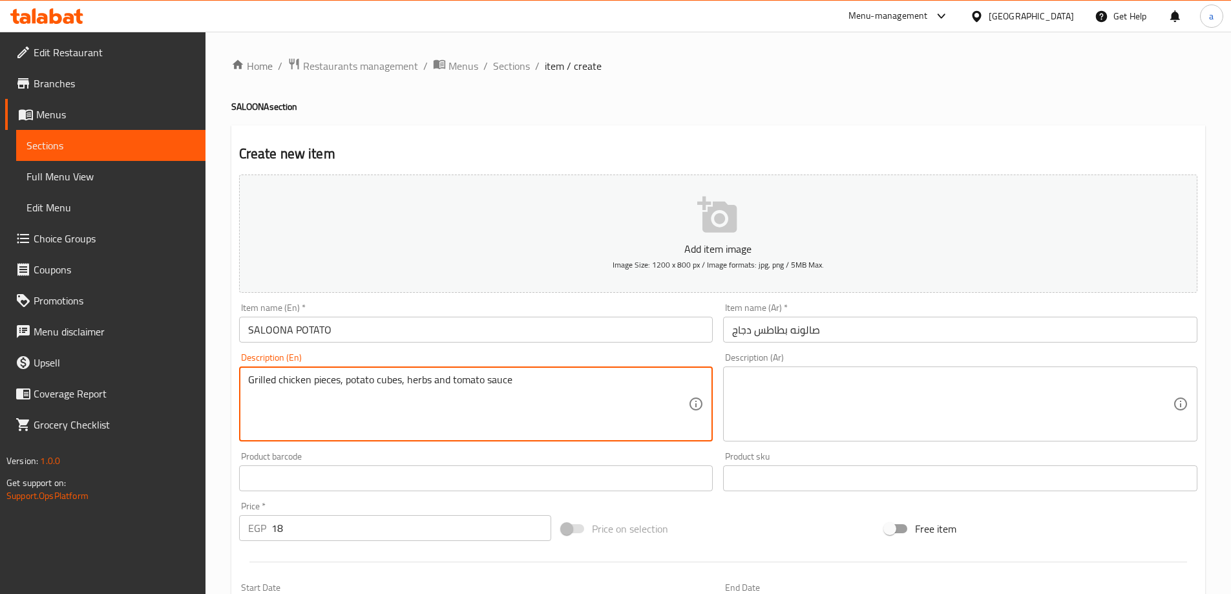
click at [442, 383] on textarea "Grilled chicken pieces, potato cubes, herbs and tomato sauce" at bounding box center [468, 404] width 441 height 61
click at [777, 385] on textarea at bounding box center [952, 404] width 441 height 61
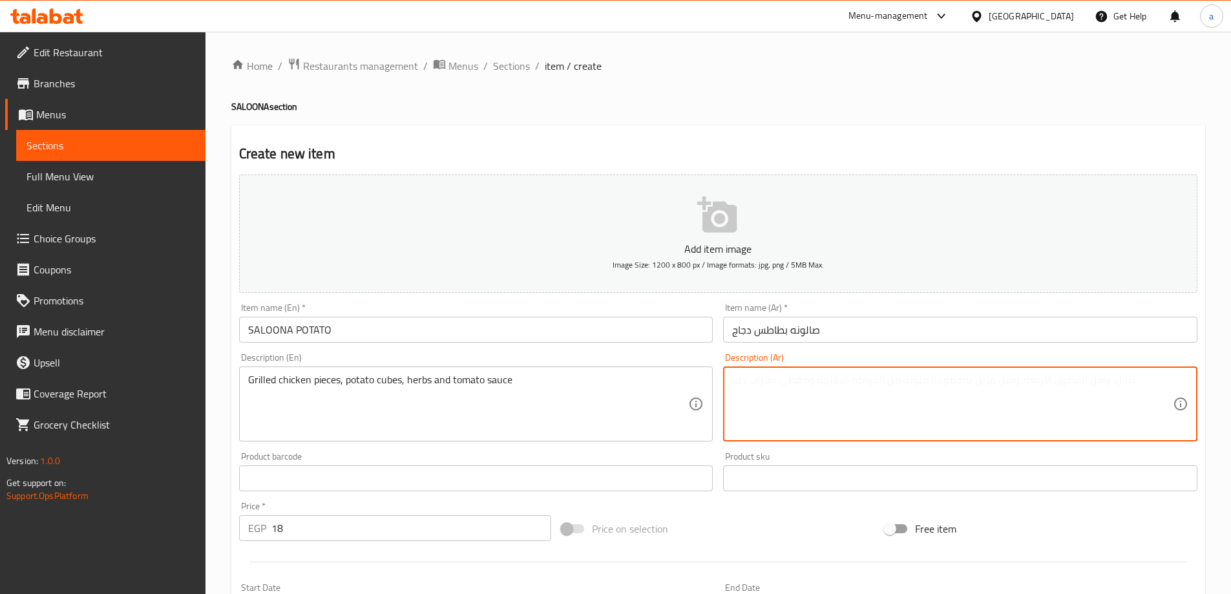
paste textarea "قطع دجاج مشوية، مكعبات بطاطس، أعشاب وصلصة طماطم"
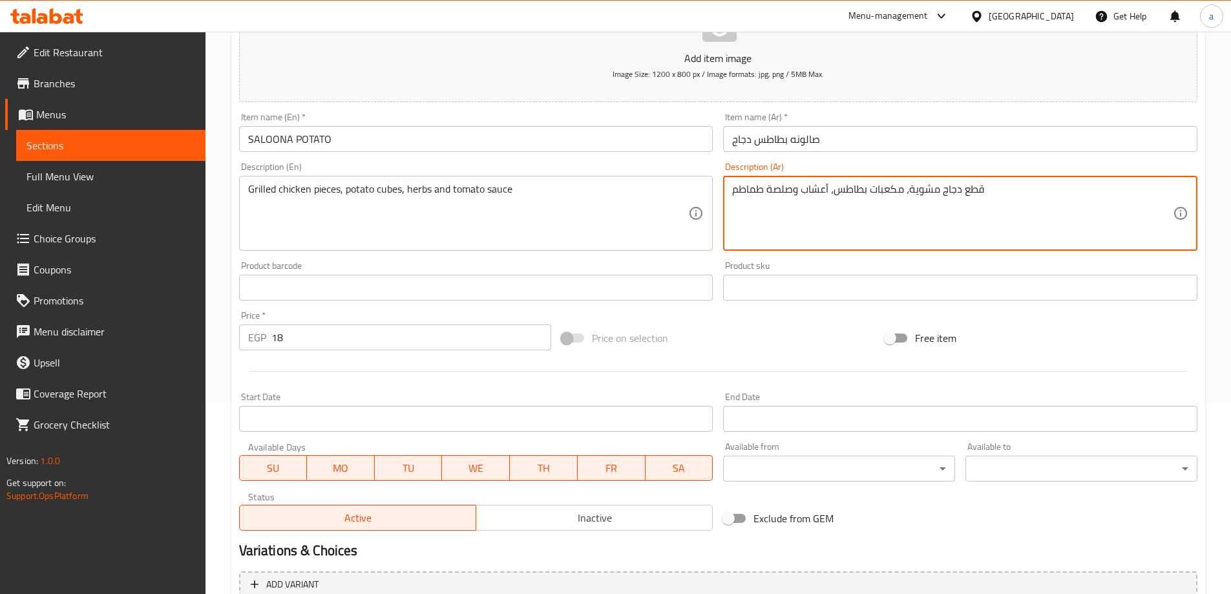
scroll to position [190, 0]
type textarea "قطع دجاج مشوية، مكعبات بطاطس، أعشاب وصلصة طماطم"
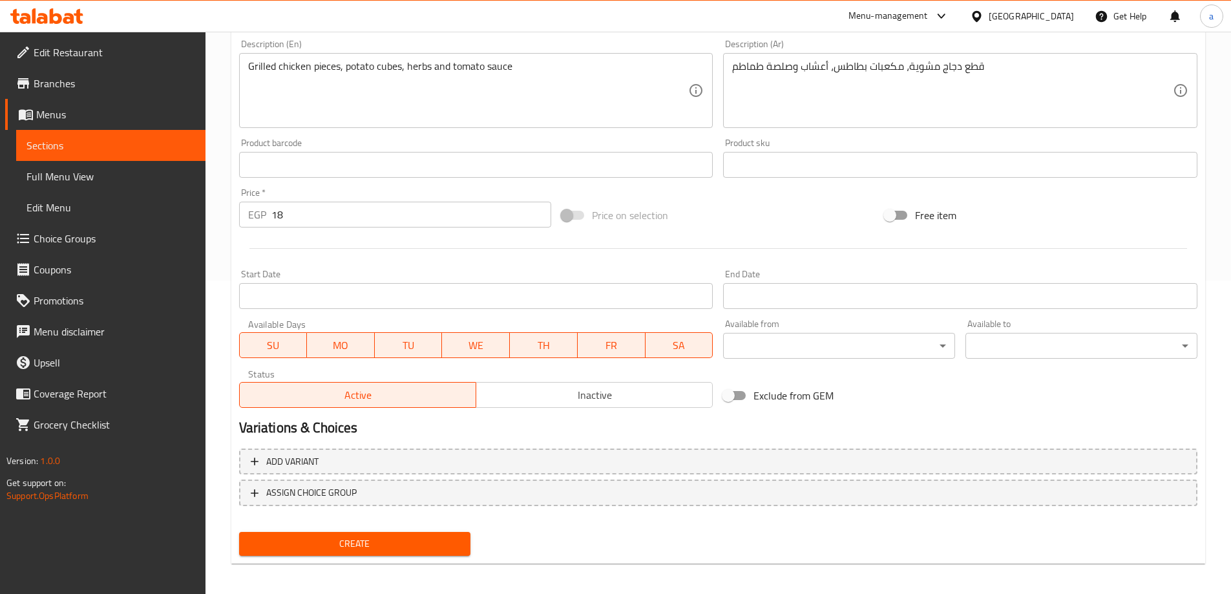
scroll to position [319, 0]
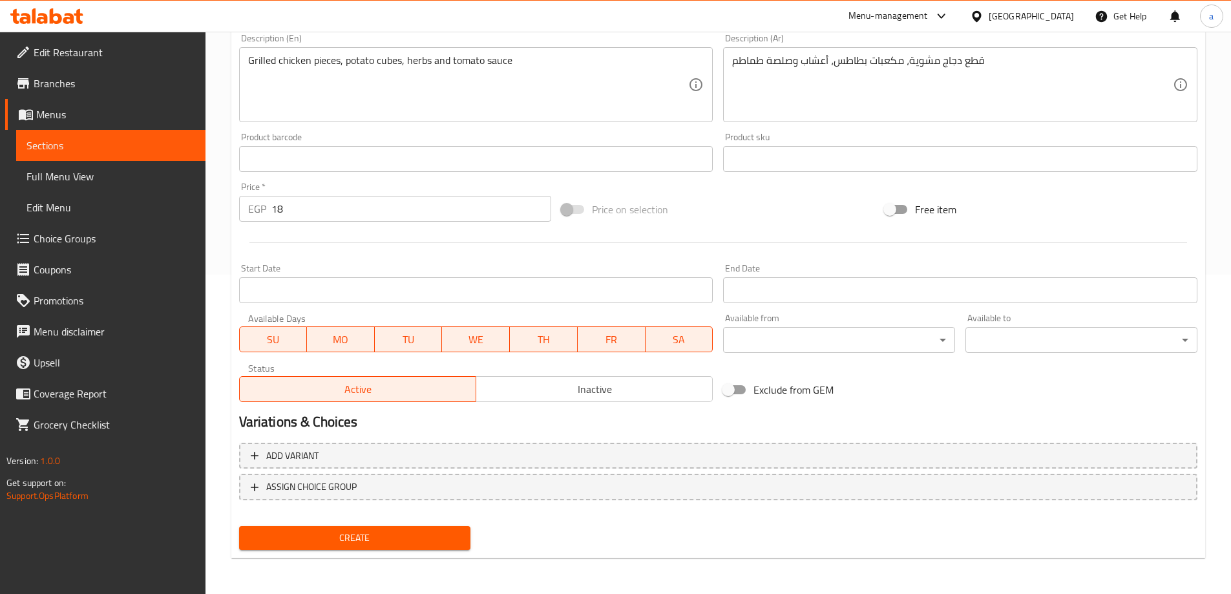
click at [352, 533] on span "Create" at bounding box center [354, 538] width 211 height 16
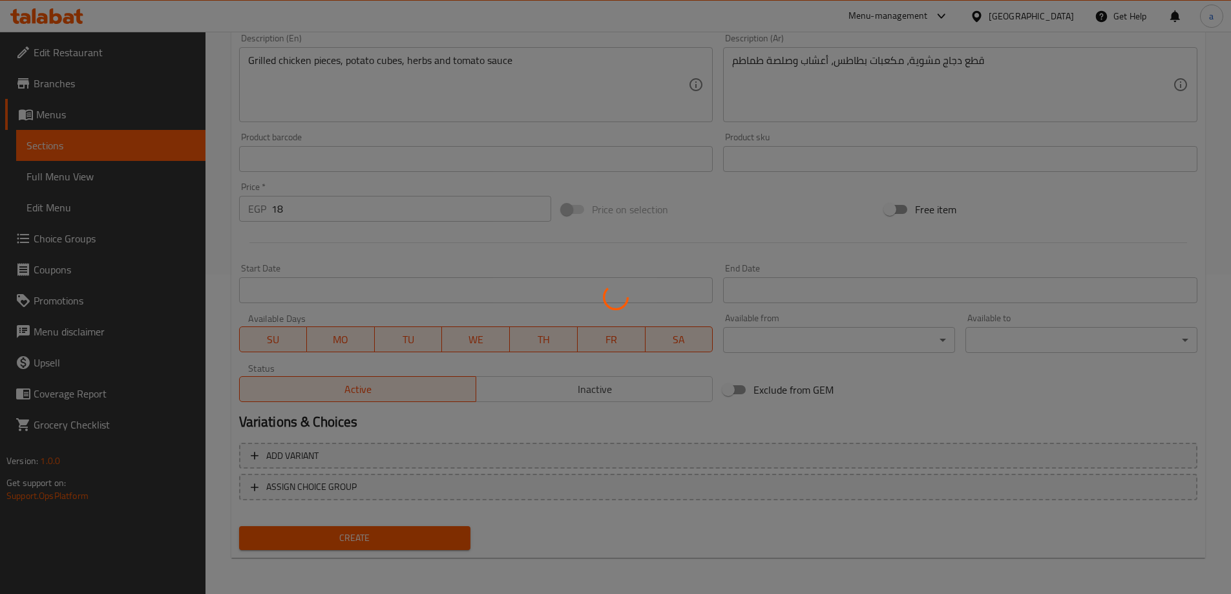
type input "0"
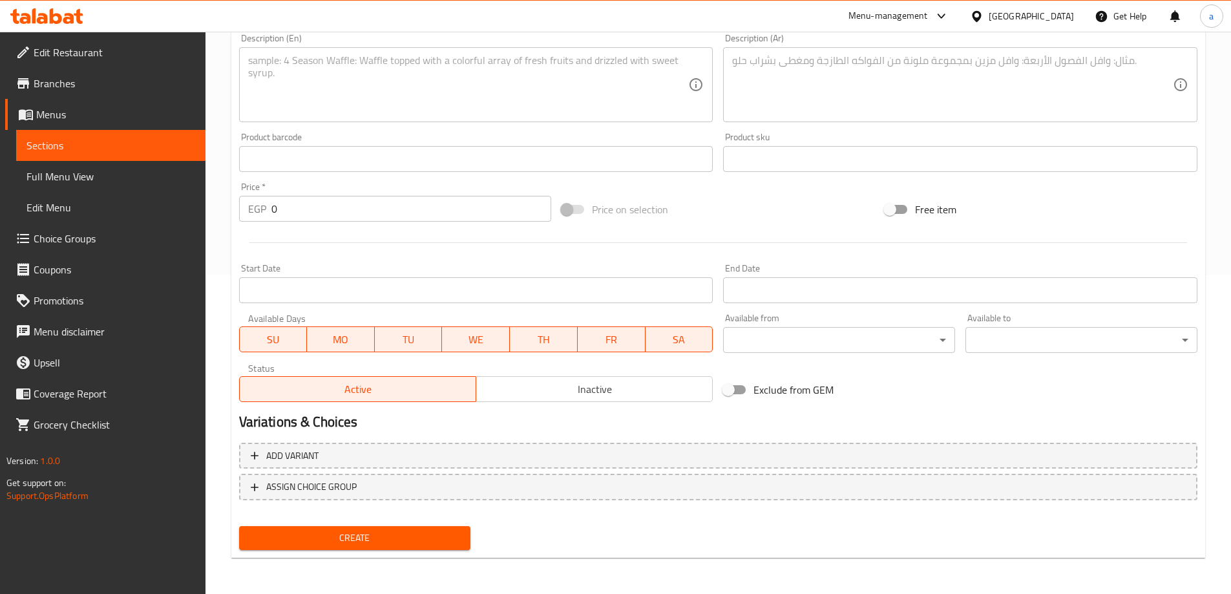
click at [117, 147] on span "Sections" at bounding box center [110, 146] width 169 height 16
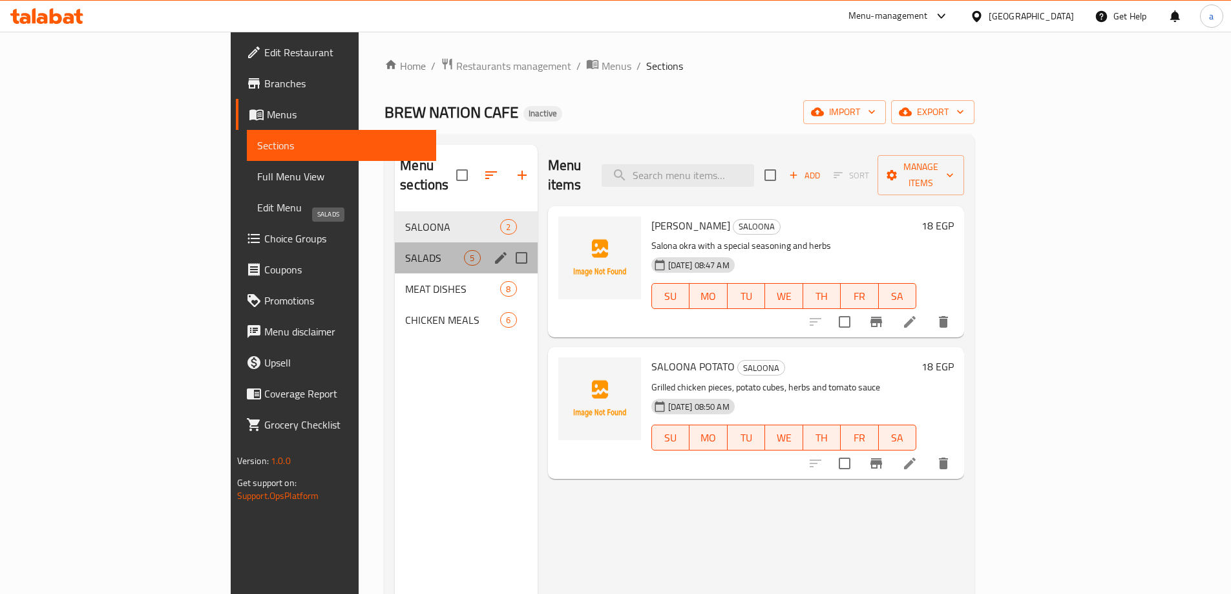
click at [405, 250] on span "SALADS" at bounding box center [434, 258] width 59 height 16
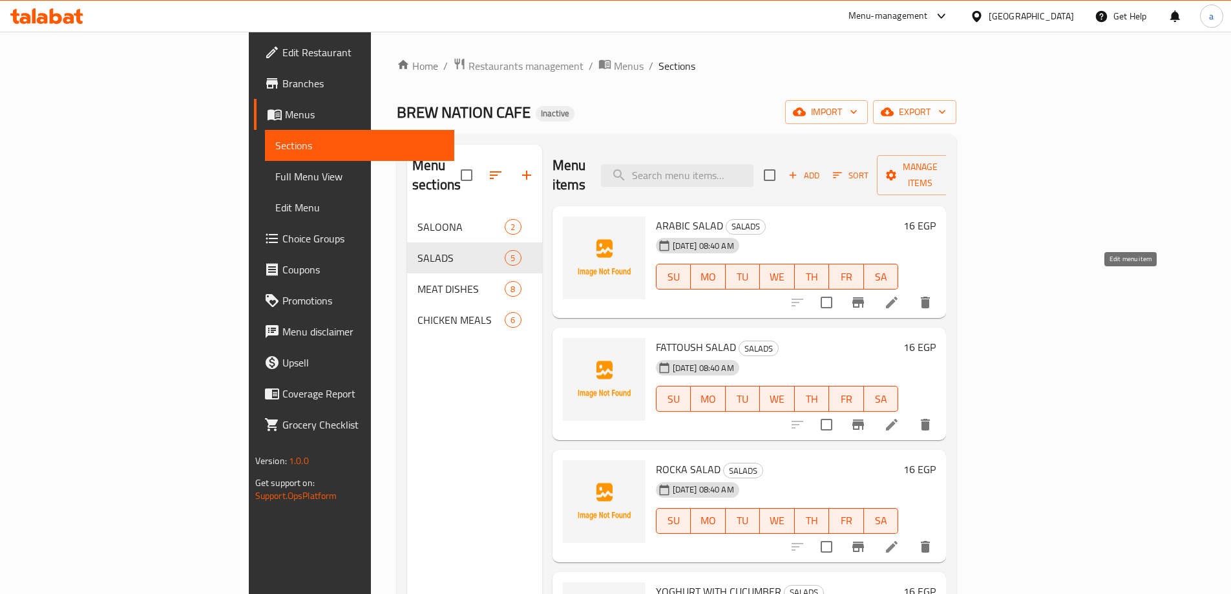
click at [900, 295] on icon at bounding box center [892, 303] width 16 height 16
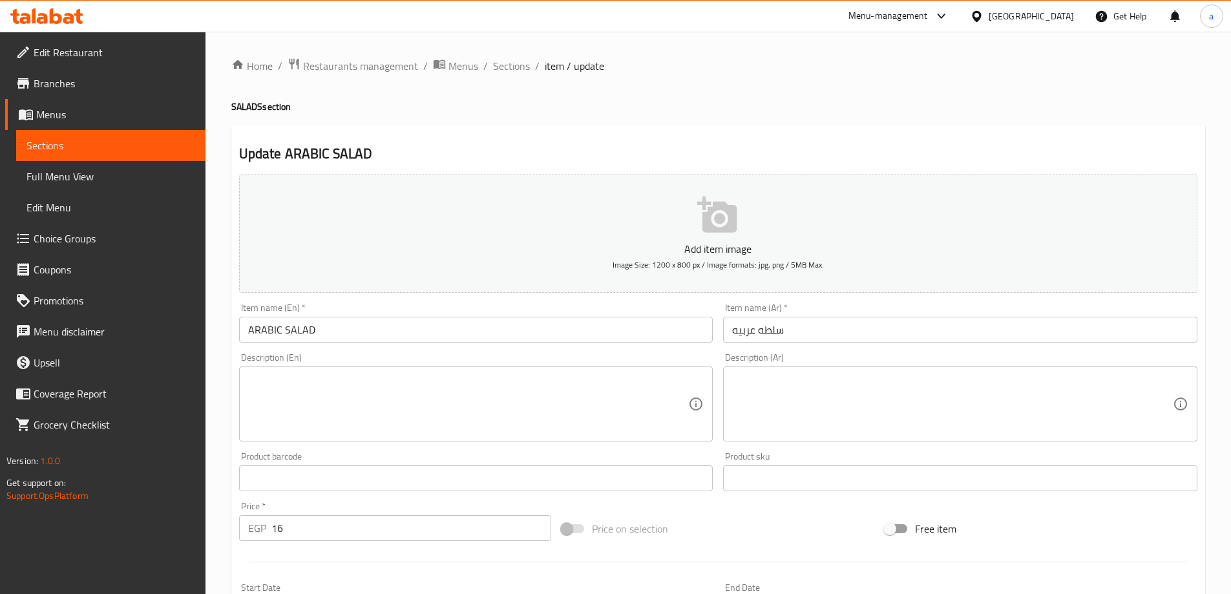
scroll to position [129, 0]
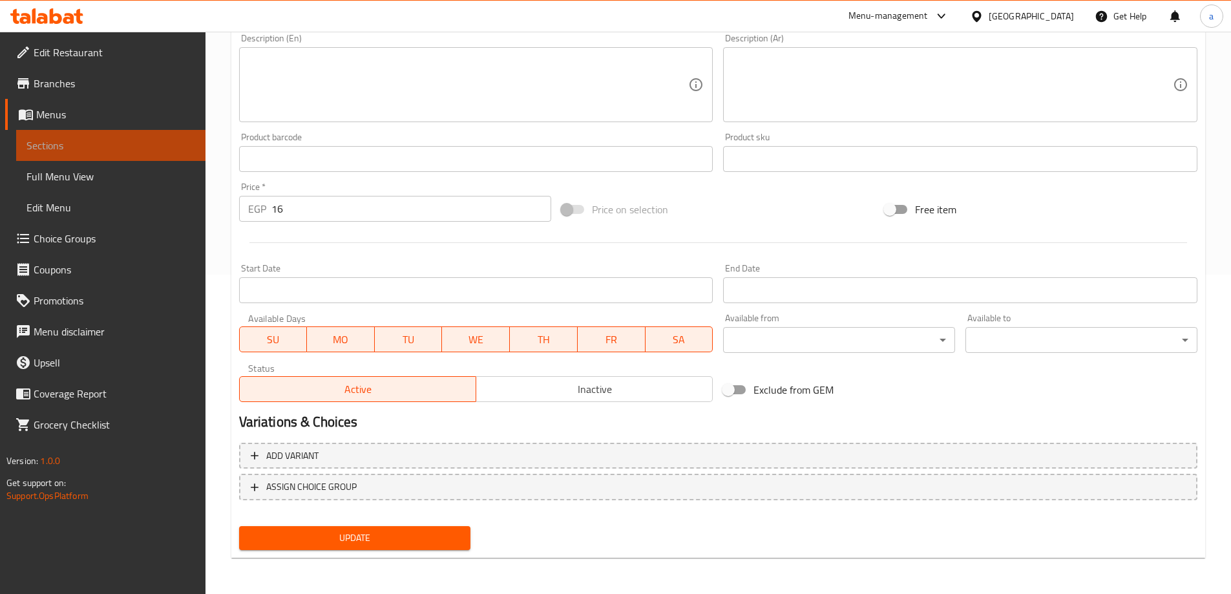
click at [96, 153] on link "Sections" at bounding box center [110, 145] width 189 height 31
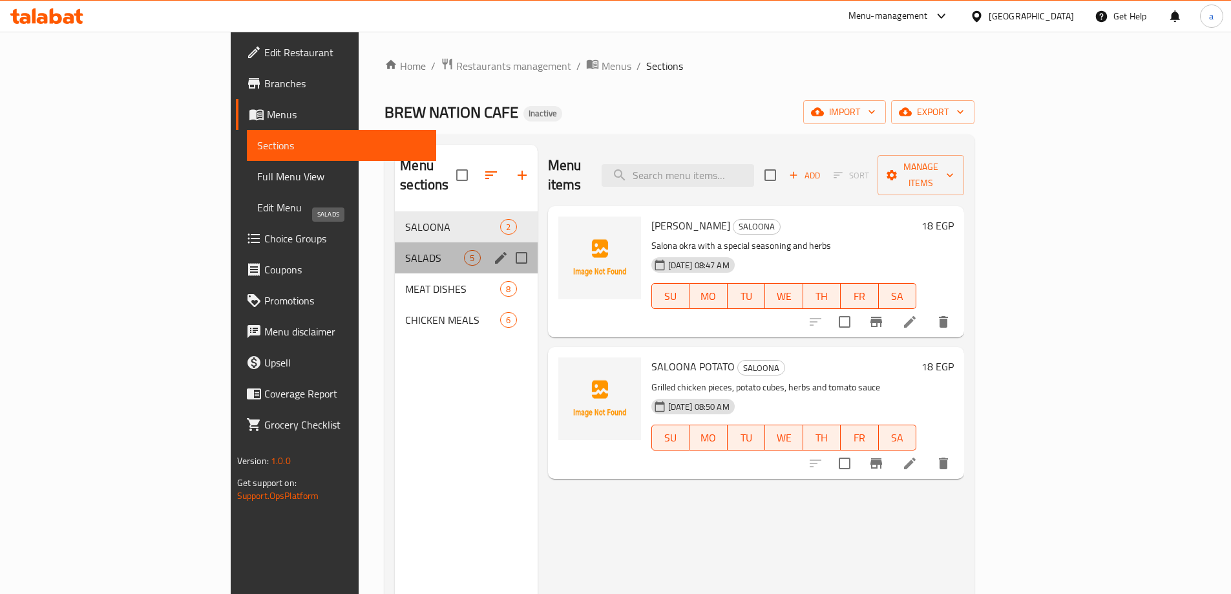
click at [405, 250] on span "SALADS" at bounding box center [434, 258] width 59 height 16
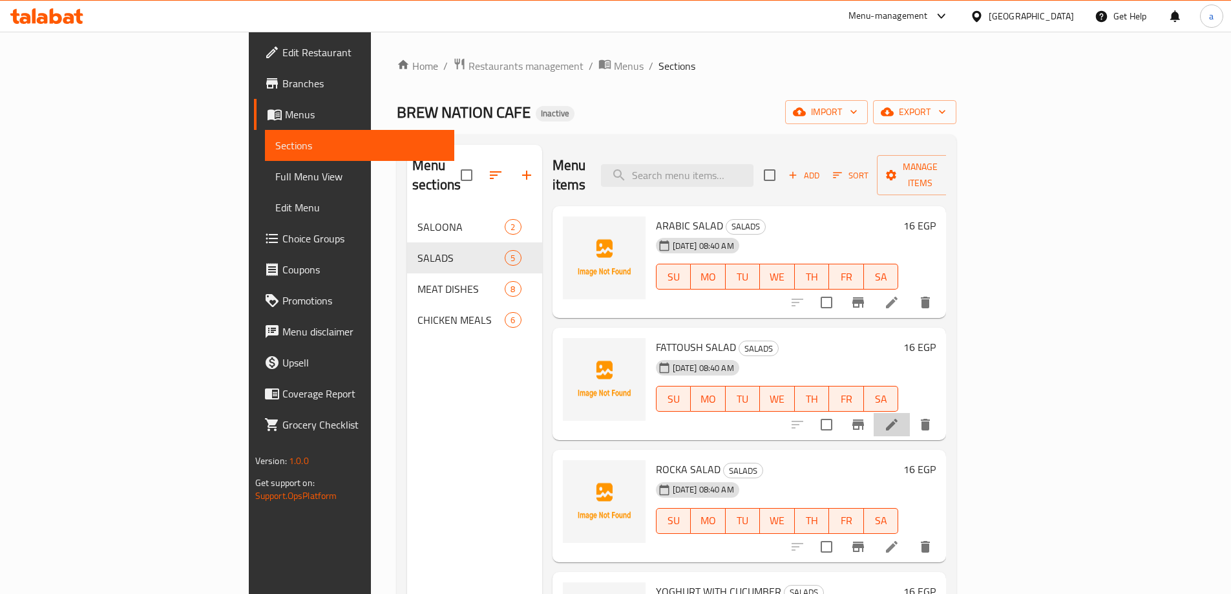
click at [910, 413] on li at bounding box center [892, 424] width 36 height 23
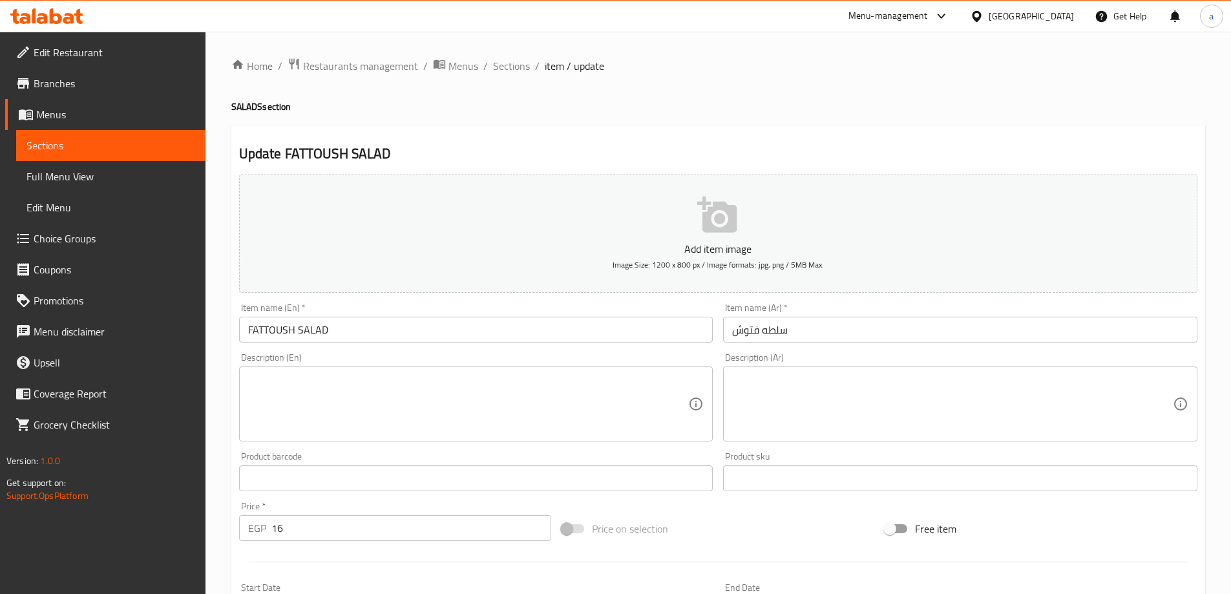
click at [54, 142] on span "Sections" at bounding box center [110, 146] width 169 height 16
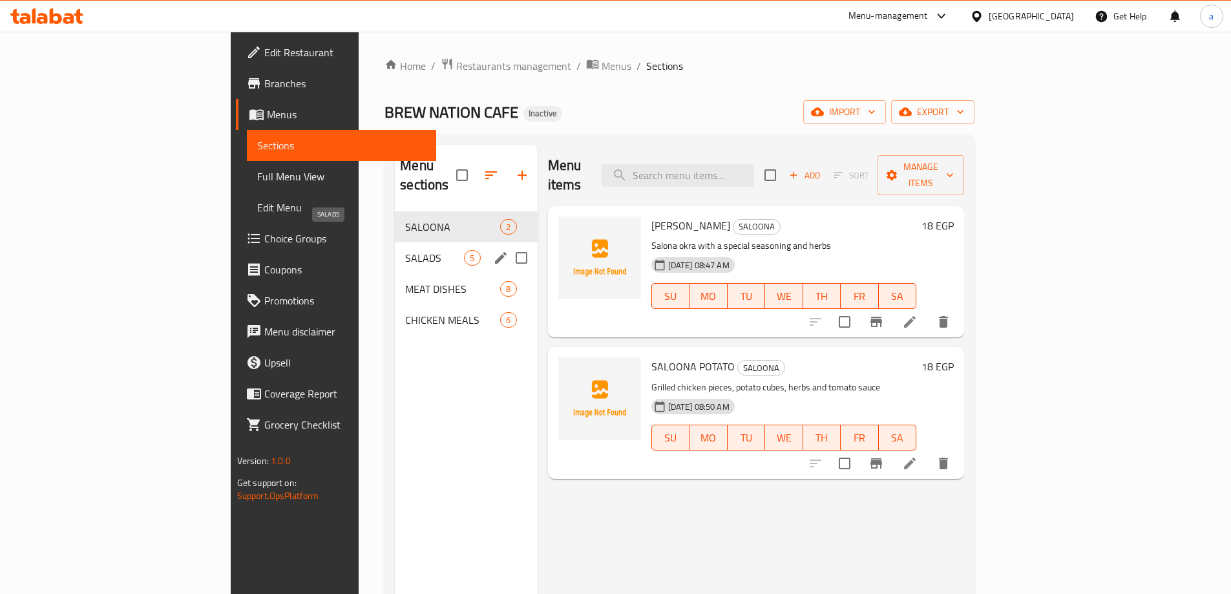
click at [405, 250] on span "SALADS" at bounding box center [434, 258] width 59 height 16
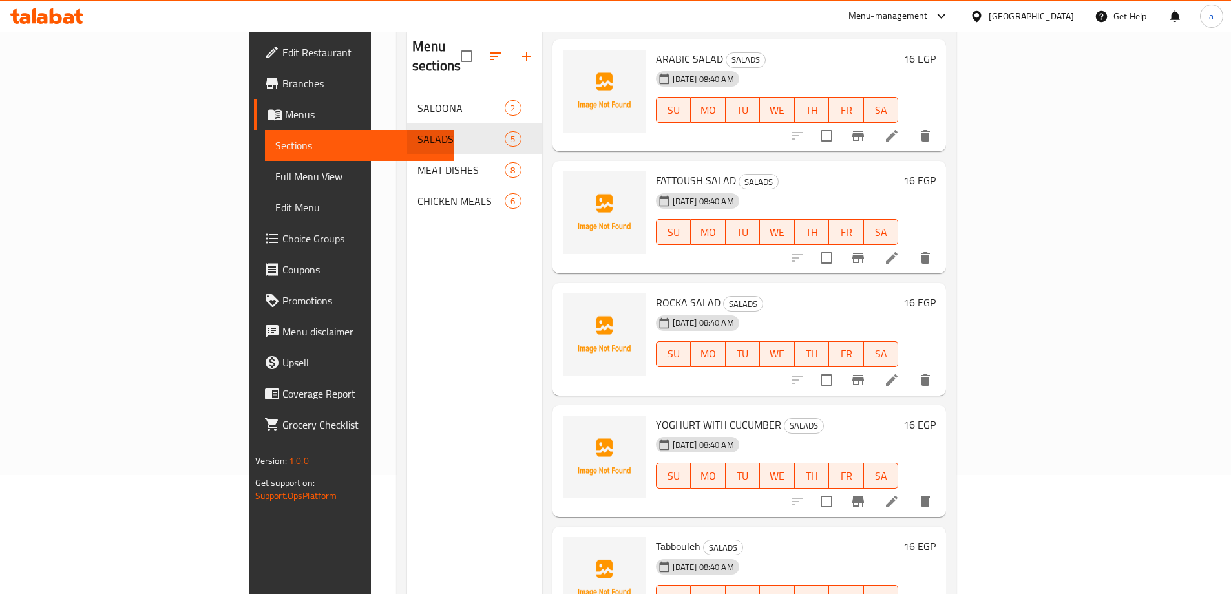
scroll to position [129, 0]
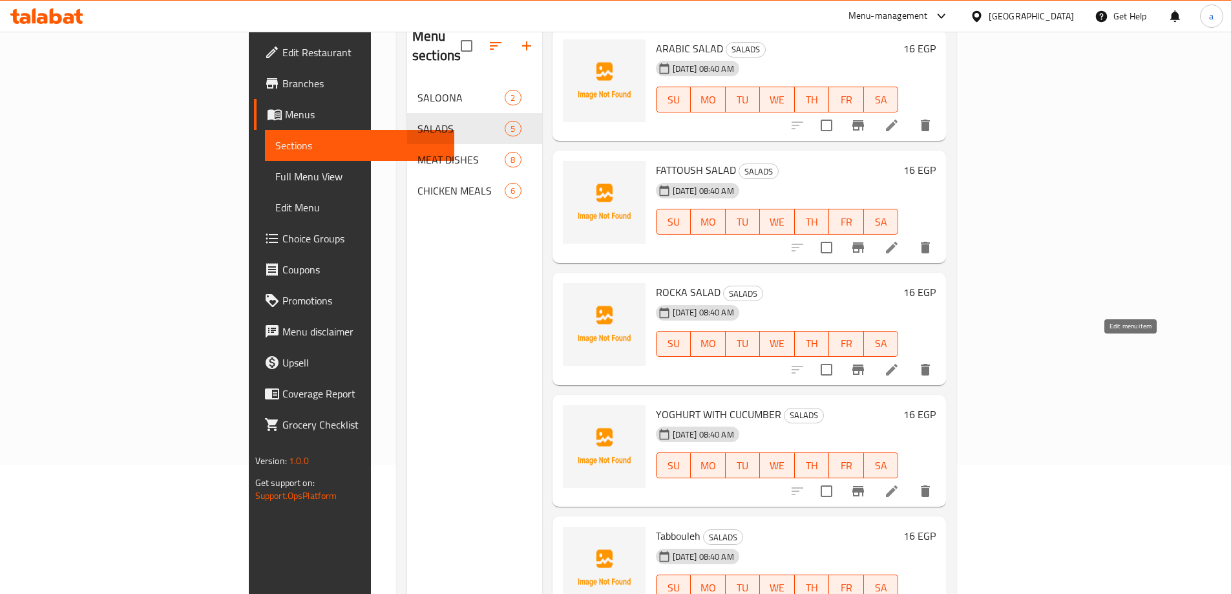
click at [900, 362] on icon at bounding box center [892, 370] width 16 height 16
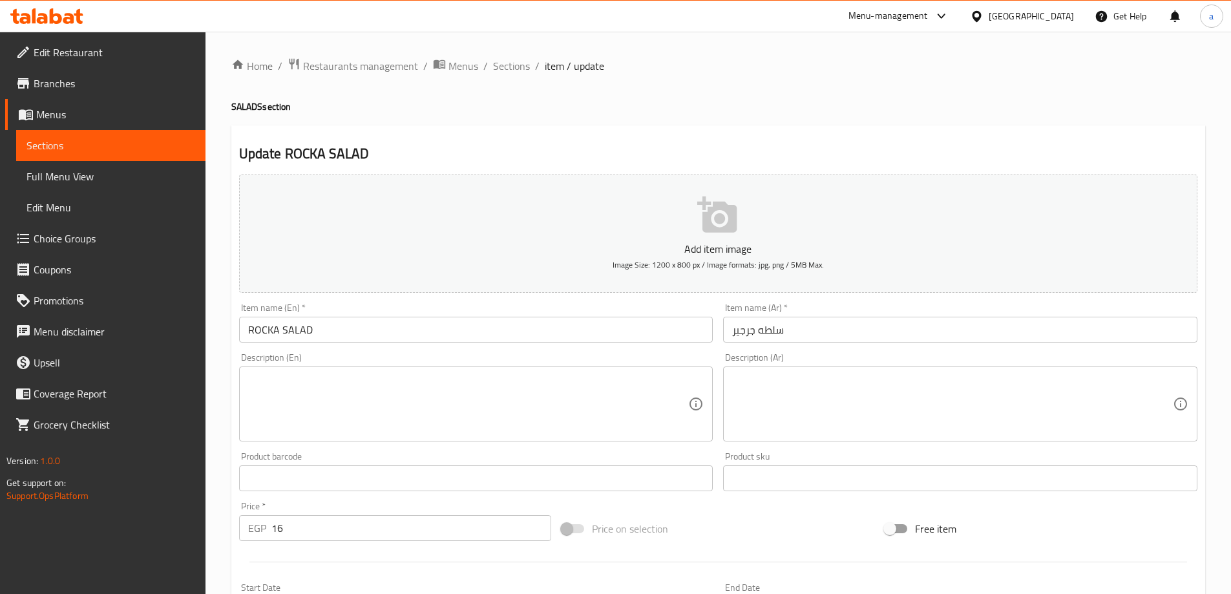
click at [82, 138] on span "Sections" at bounding box center [110, 146] width 169 height 16
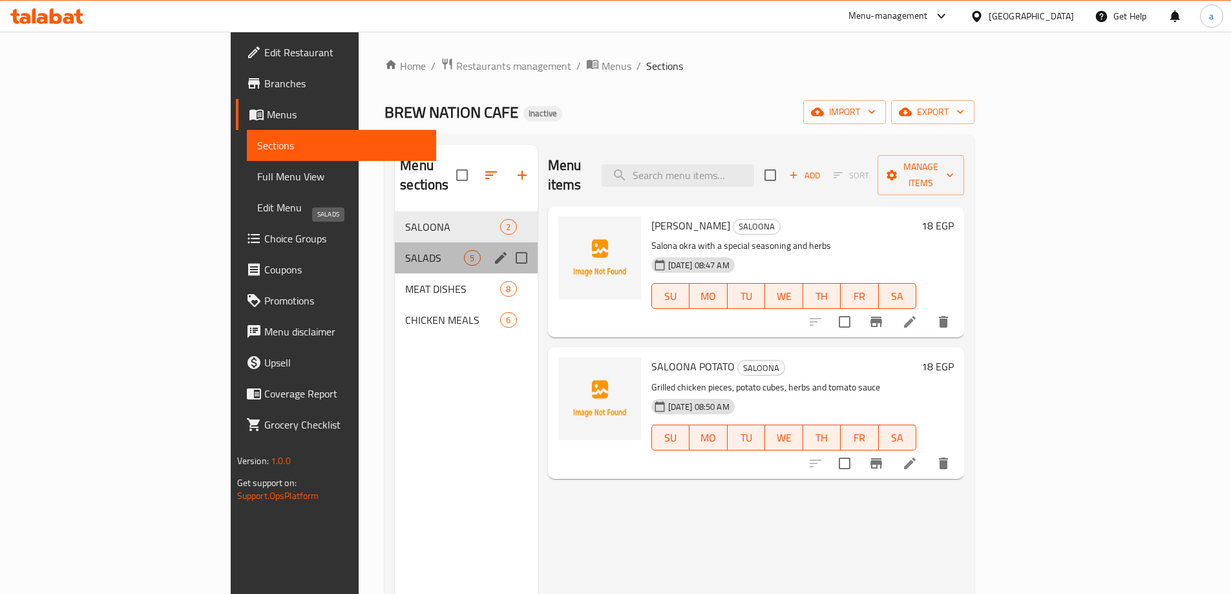
click at [405, 250] on span "SALADS" at bounding box center [434, 258] width 59 height 16
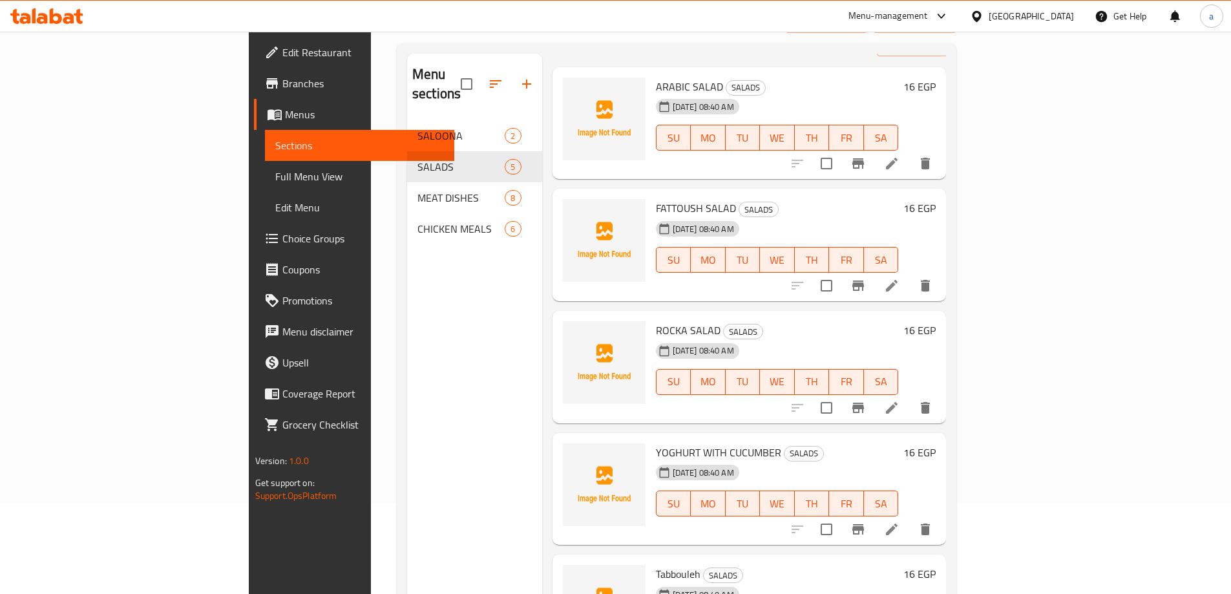
scroll to position [181, 0]
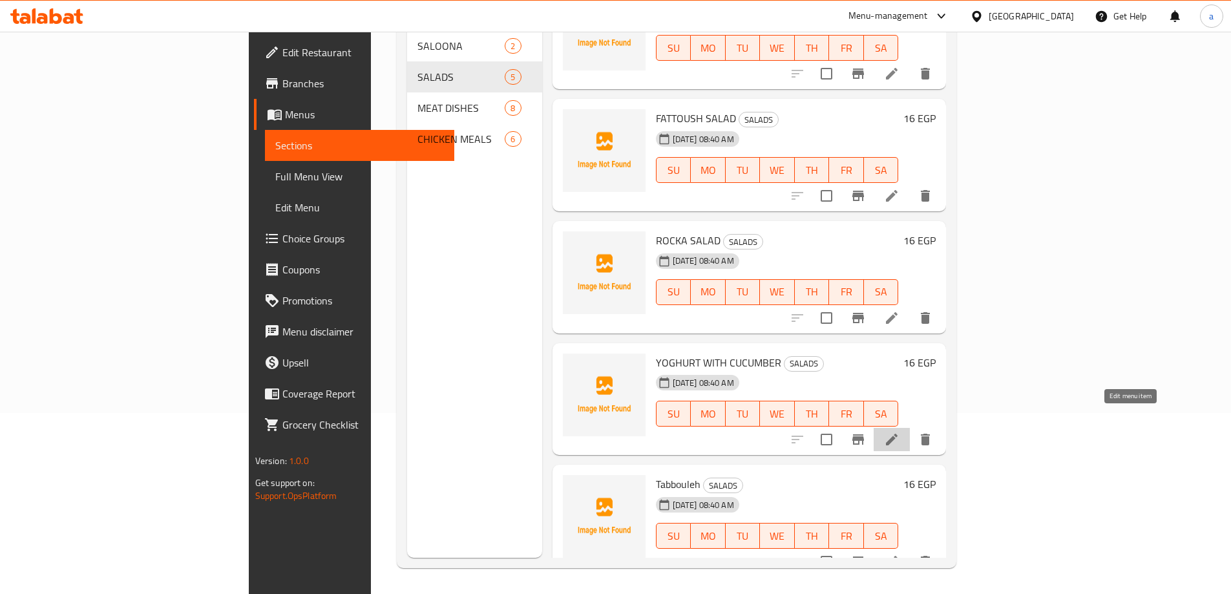
click at [898, 434] on icon at bounding box center [892, 440] width 12 height 12
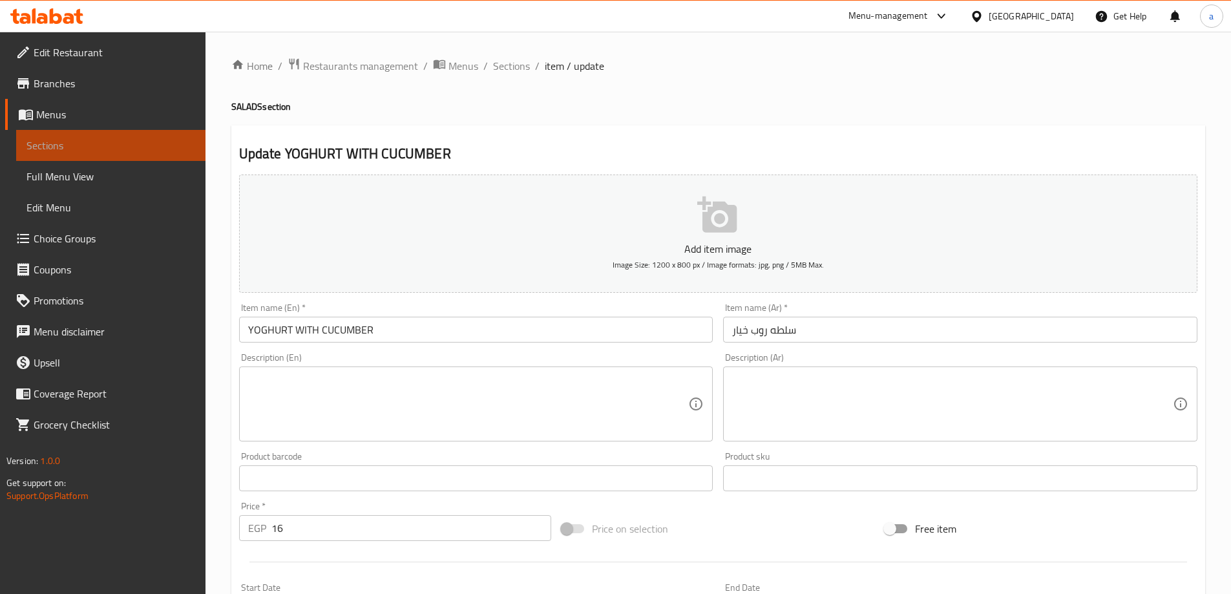
click at [71, 151] on span "Sections" at bounding box center [110, 146] width 169 height 16
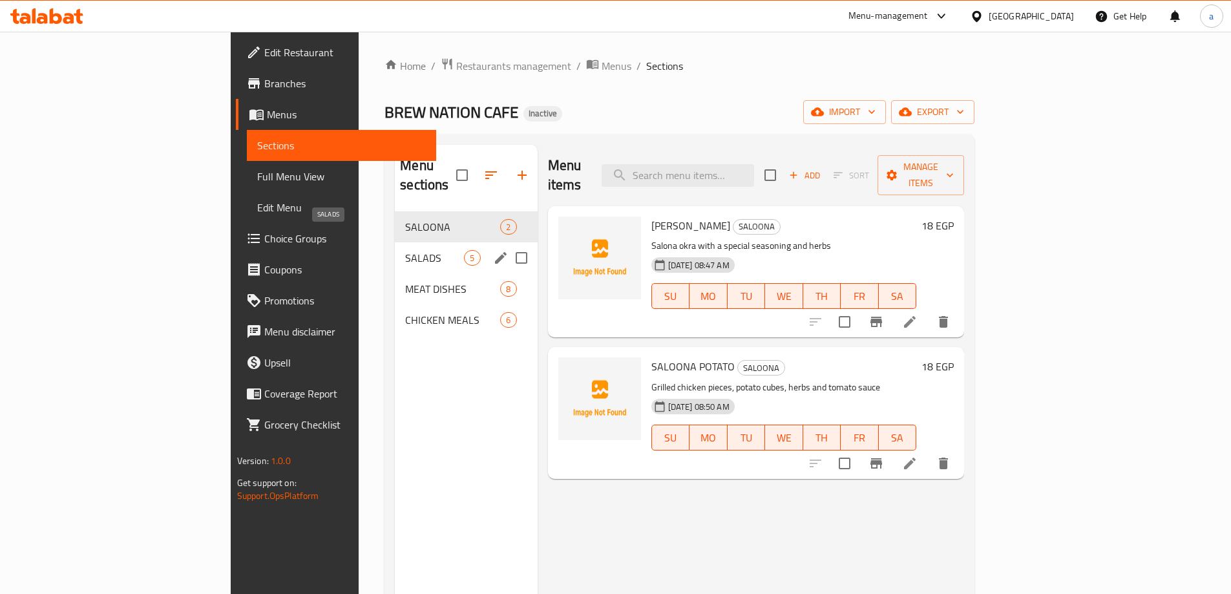
click at [405, 250] on span "SALADS" at bounding box center [434, 258] width 59 height 16
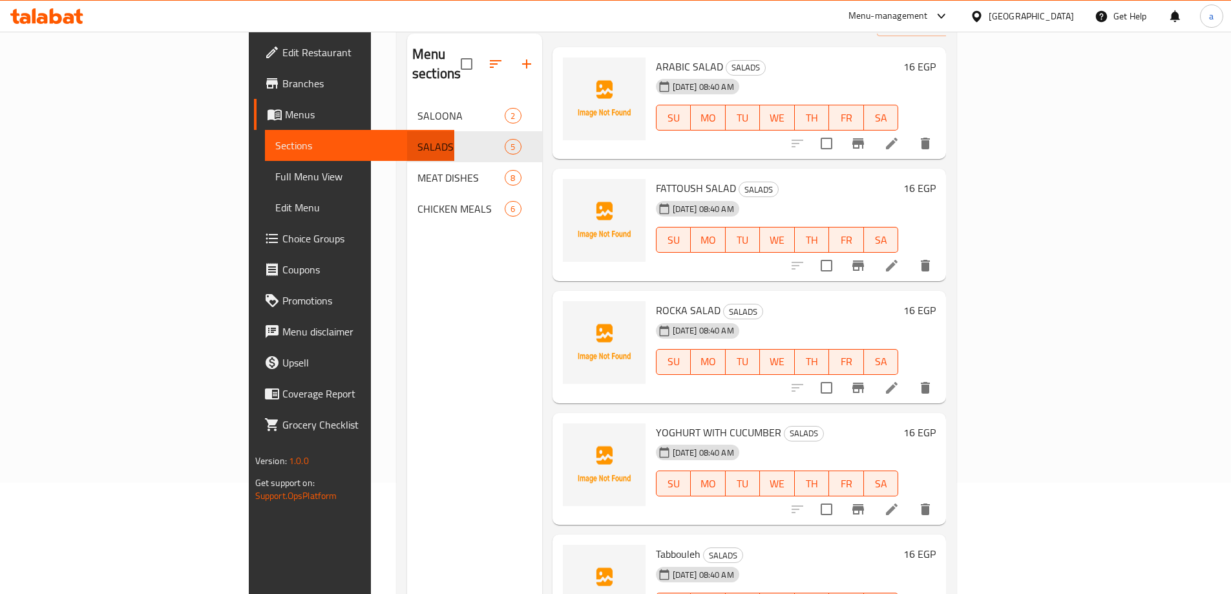
scroll to position [181, 0]
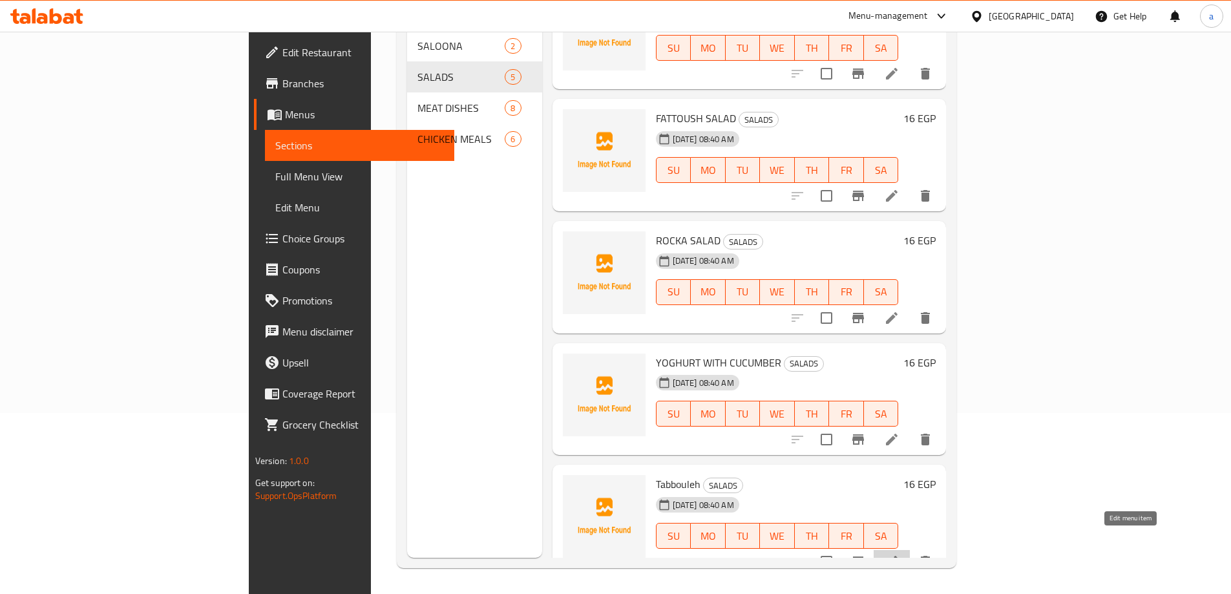
click at [900, 554] on icon at bounding box center [892, 562] width 16 height 16
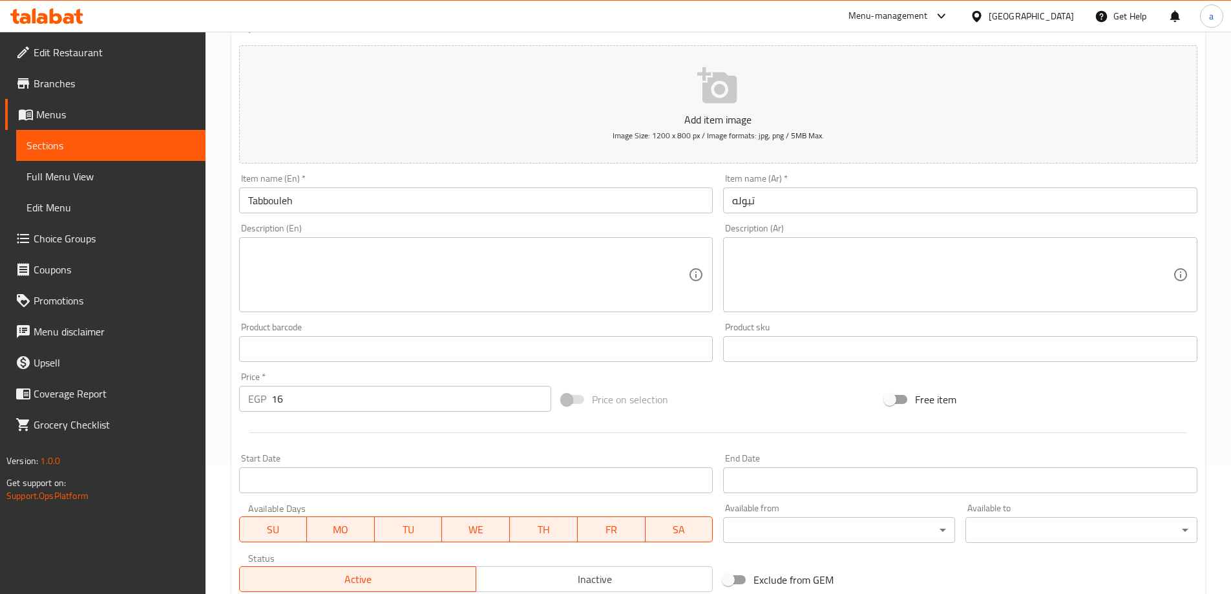
scroll to position [194, 0]
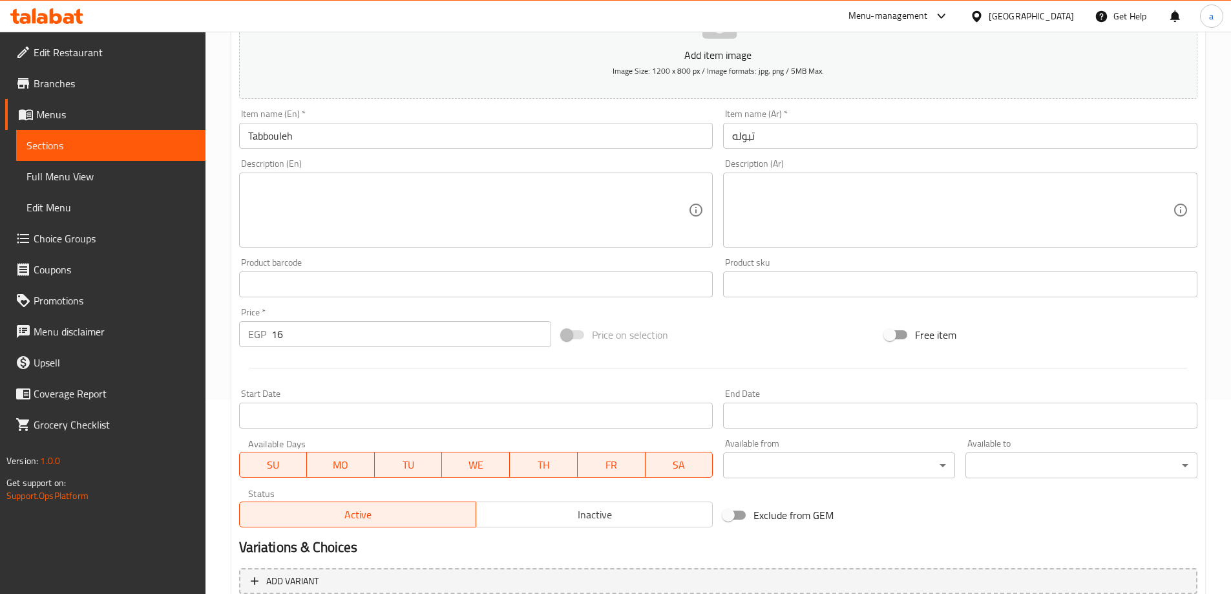
click at [78, 150] on span "Sections" at bounding box center [110, 146] width 169 height 16
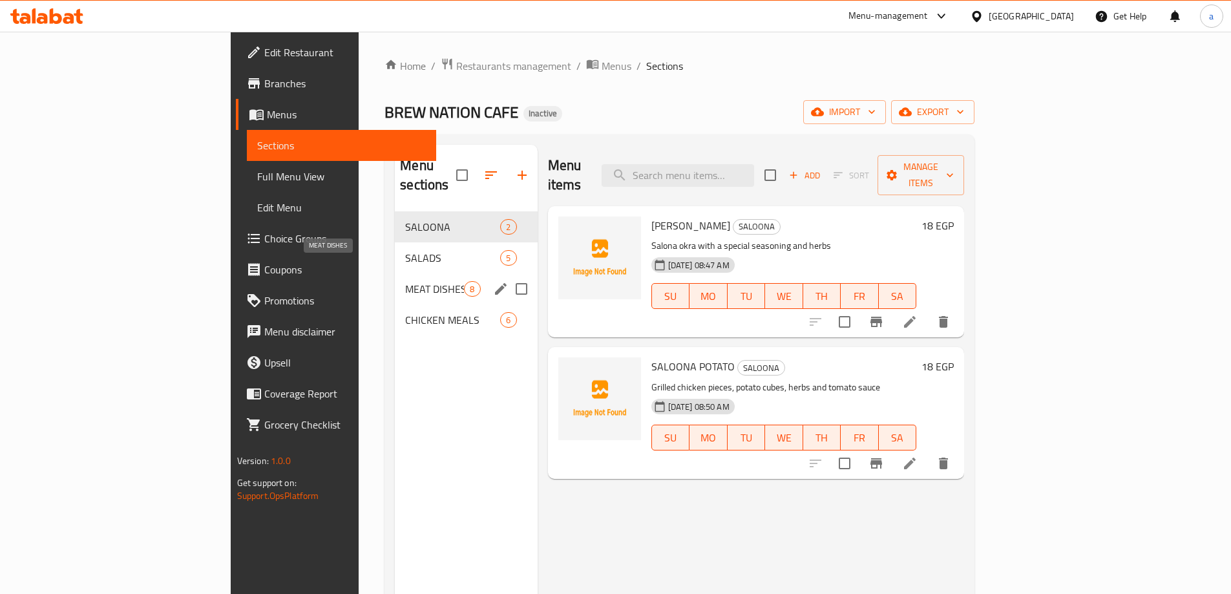
click at [405, 281] on span "MEAT DISHES" at bounding box center [434, 289] width 59 height 16
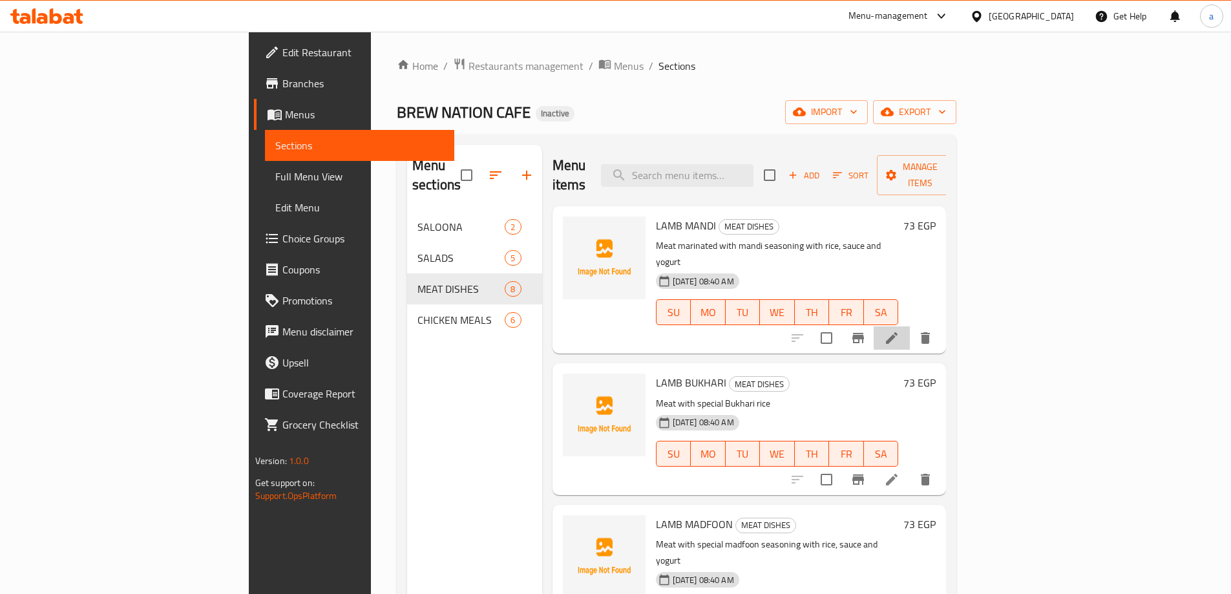
click at [910, 326] on li at bounding box center [892, 337] width 36 height 23
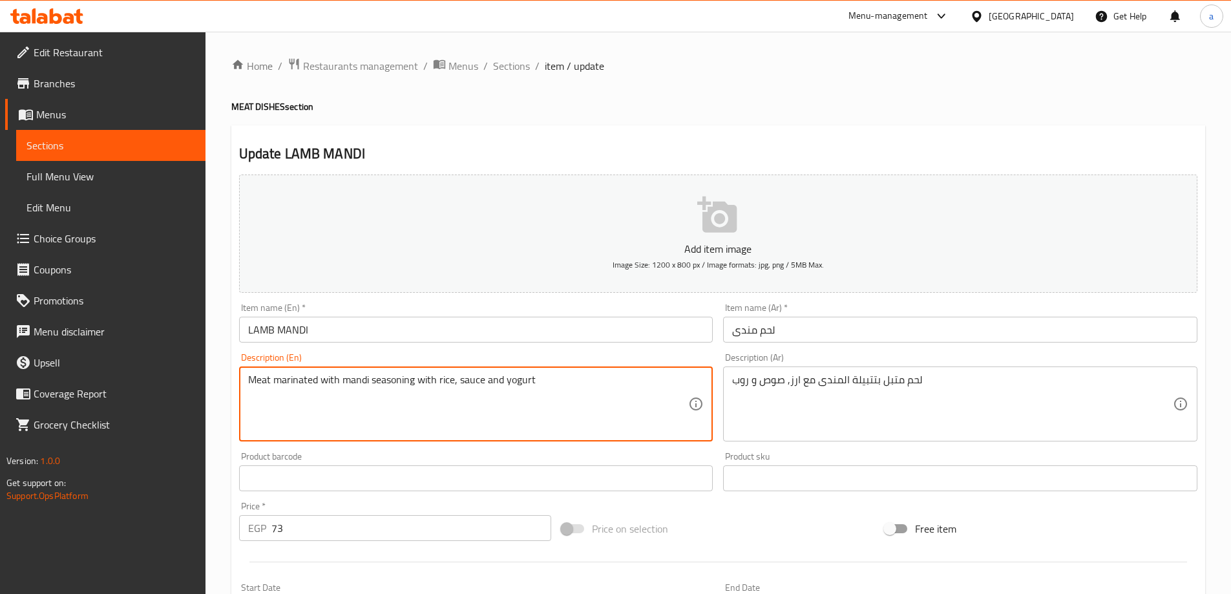
click at [520, 380] on textarea "Meat marinated with mandi seasoning with rice, sauce and yogurt" at bounding box center [468, 404] width 441 height 61
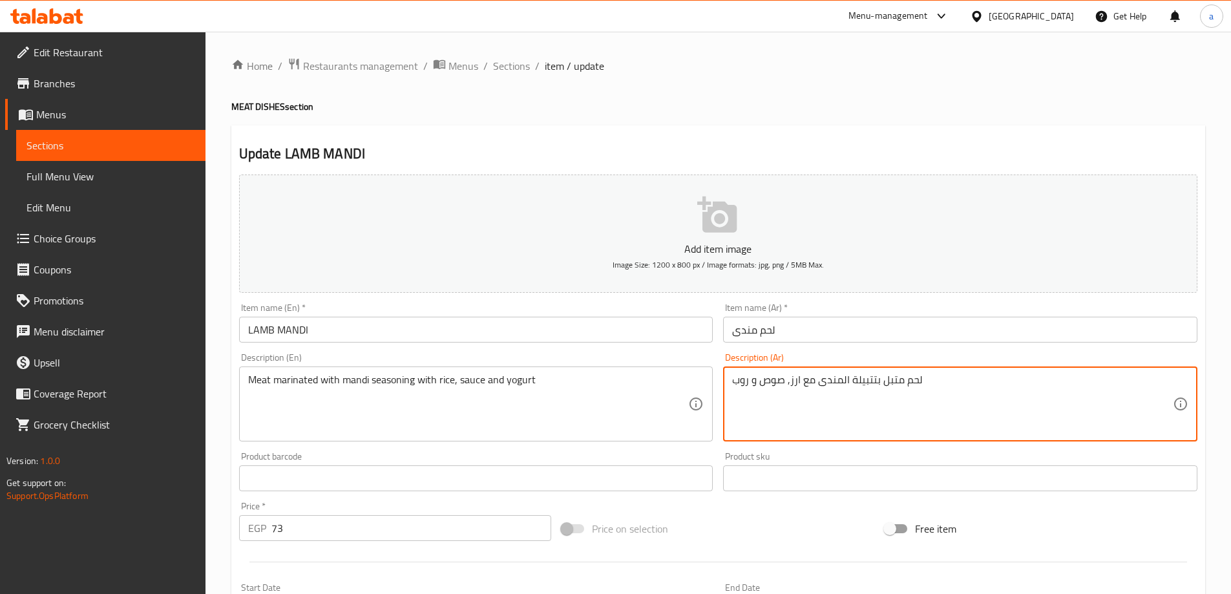
click at [740, 376] on textarea "لحم متبل بتتبيلة المندى مع ارز, صوص و روب" at bounding box center [952, 404] width 441 height 61
click at [754, 382] on textarea "لحم متبل بتتبيلة المندى مع ارز, صوص و .زبادي" at bounding box center [952, 404] width 441 height 61
click at [755, 384] on textarea "لحم متبل بتتبيلة المندى مع ارز, صوص و .زبادي" at bounding box center [952, 404] width 441 height 61
click at [757, 383] on textarea "لحم متبل بتتبيلة المندى مع ارز, صوص و .زبادي" at bounding box center [952, 404] width 441 height 61
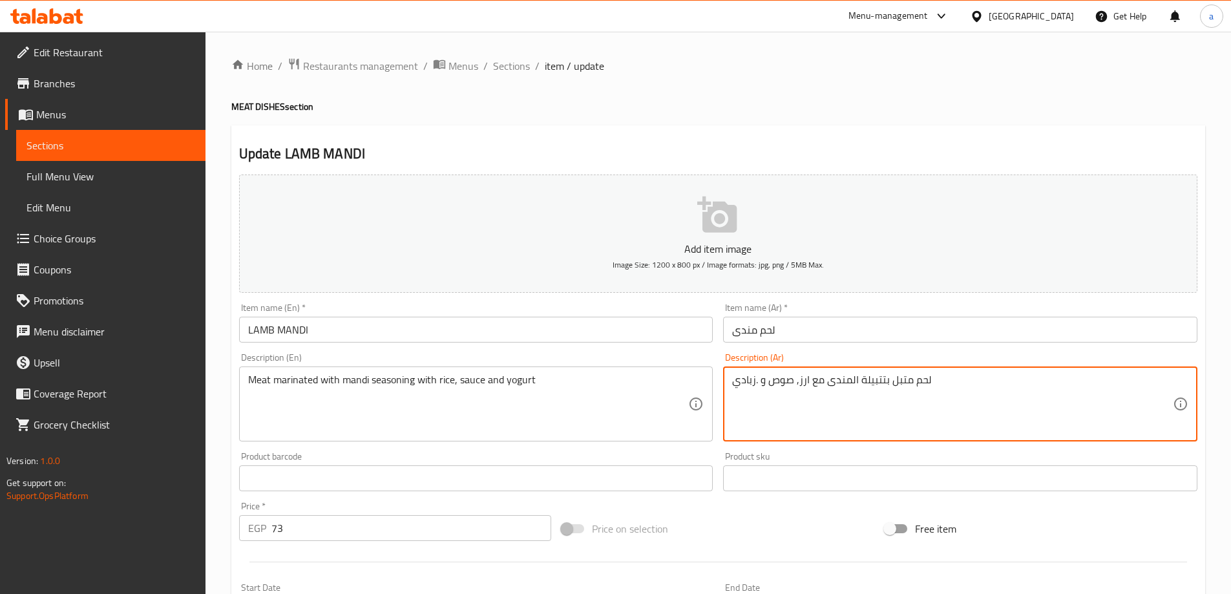
click at [757, 383] on textarea "لحم متبل بتتبيلة المندى مع ارز, صوص و .زبادي" at bounding box center [952, 404] width 441 height 61
click at [942, 374] on textarea "لحم متبل بتتبيلة المندى مع ارز, صوص و زبادي" at bounding box center [952, 404] width 441 height 61
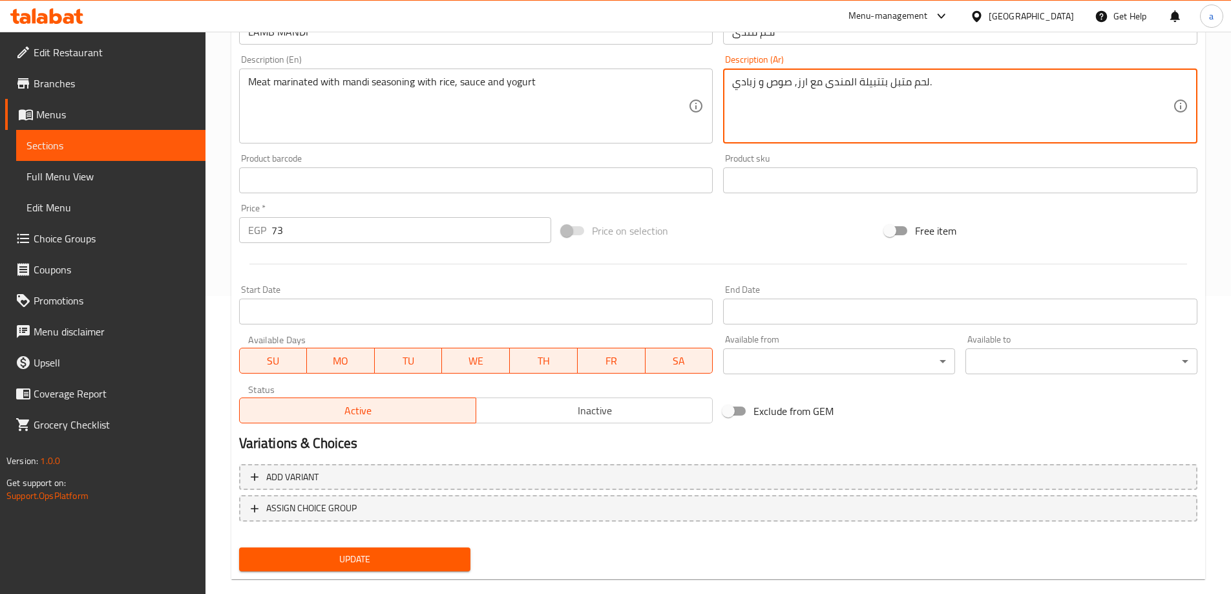
scroll to position [319, 0]
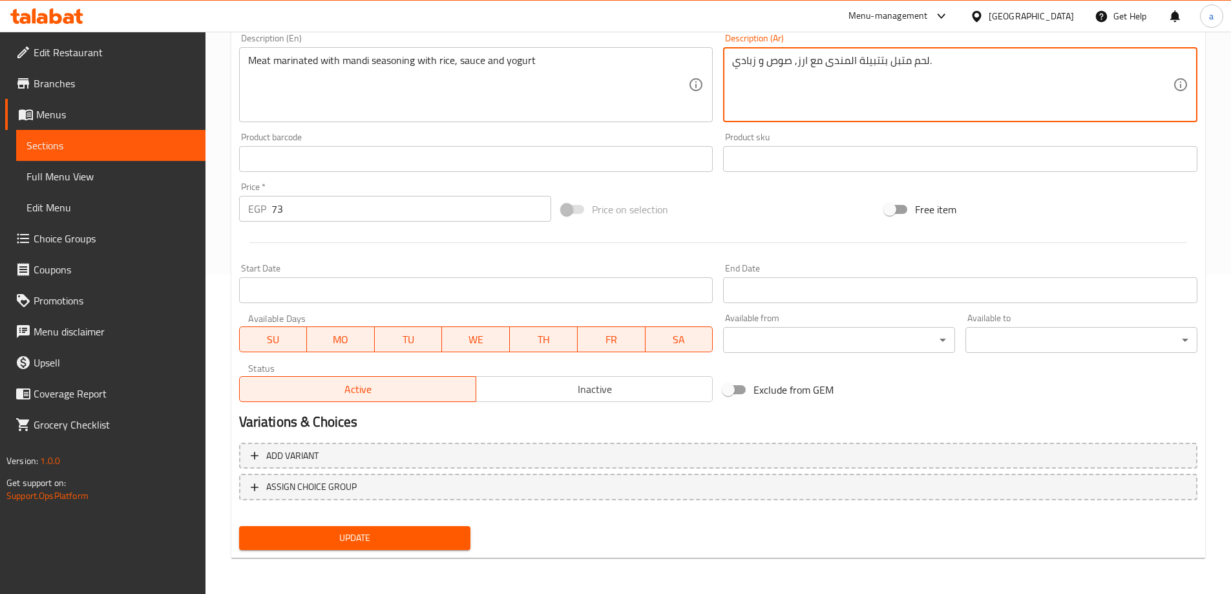
type textarea "لحم متبل بتتبيلة المندى مع ارز, صوص و زبادي."
click at [365, 539] on span "Update" at bounding box center [354, 538] width 211 height 16
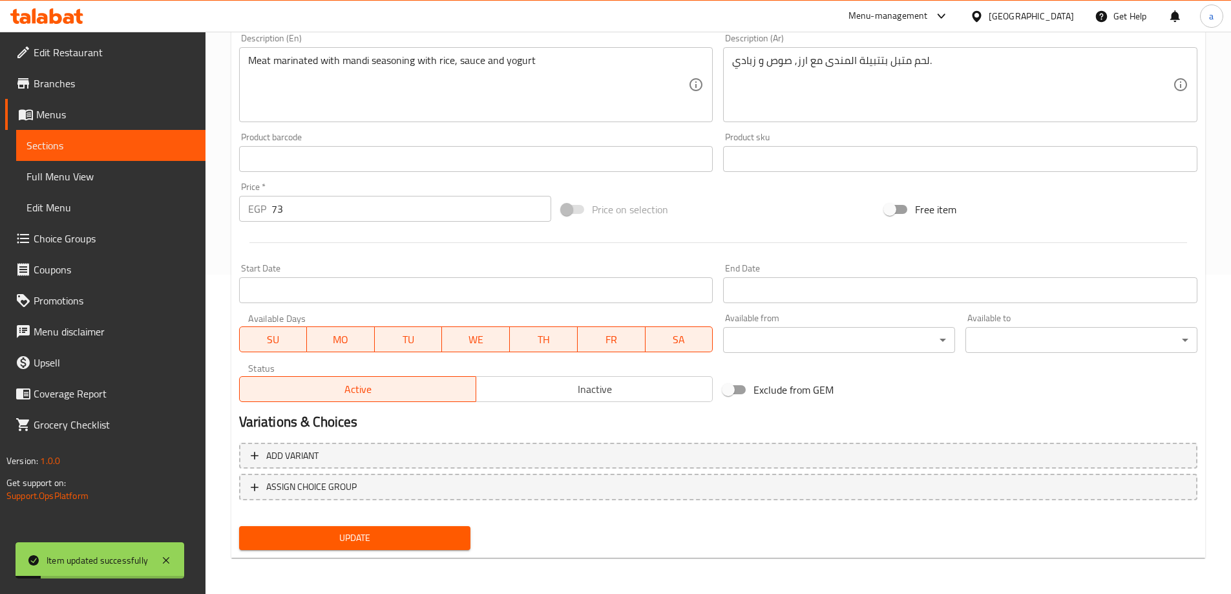
click at [121, 143] on span "Sections" at bounding box center [110, 146] width 169 height 16
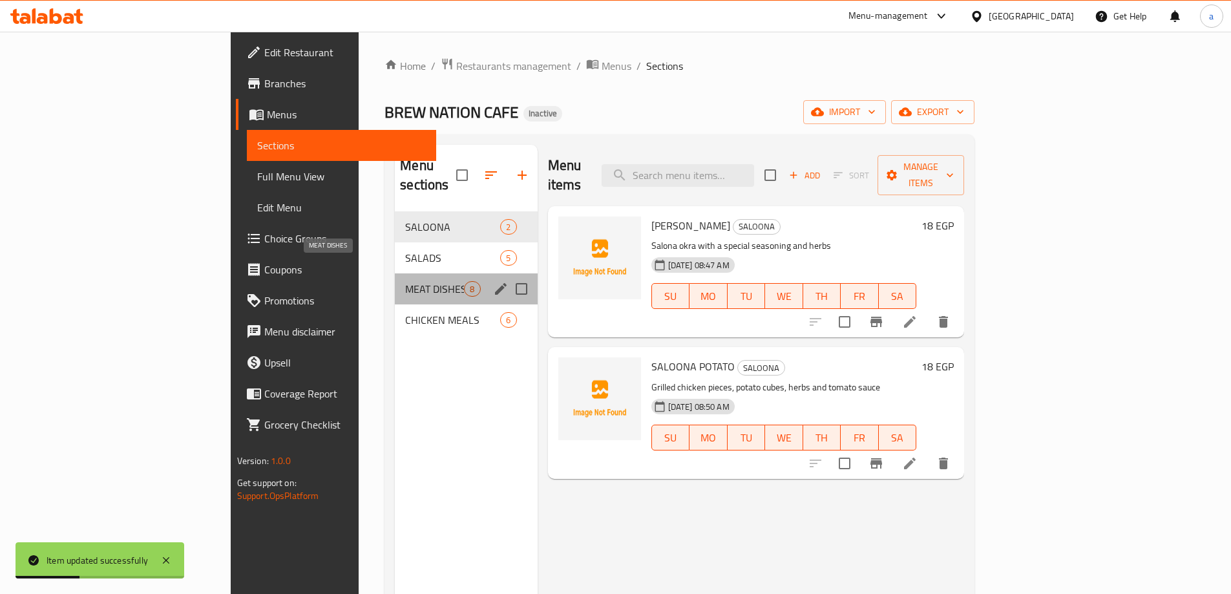
click at [405, 281] on span "MEAT DISHES" at bounding box center [434, 289] width 59 height 16
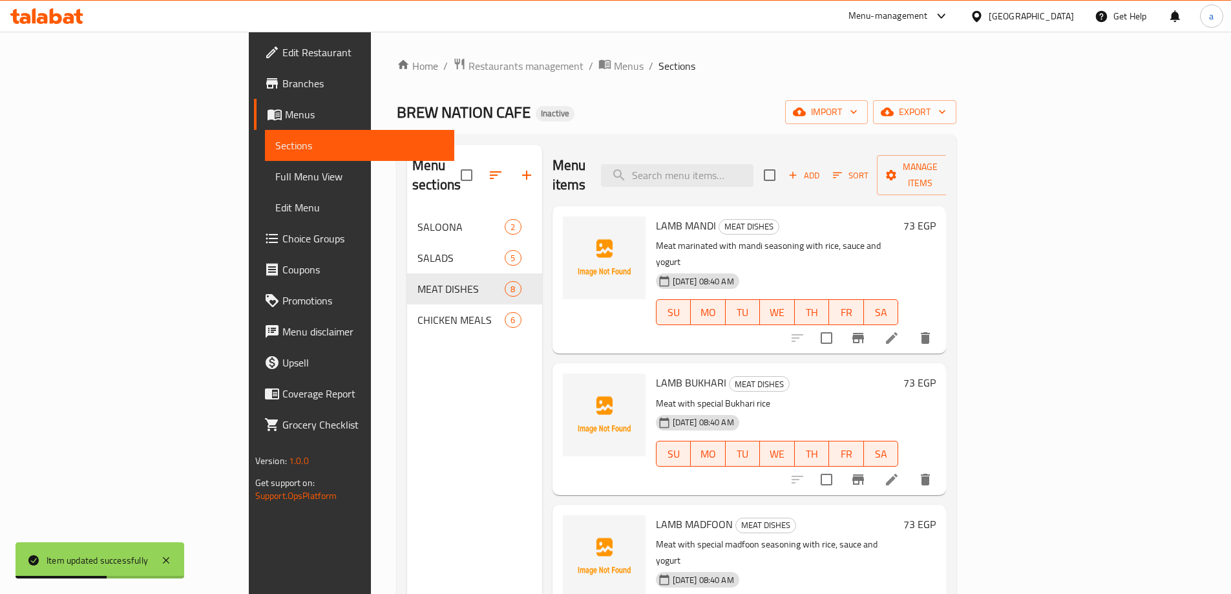
click at [900, 472] on icon at bounding box center [892, 480] width 16 height 16
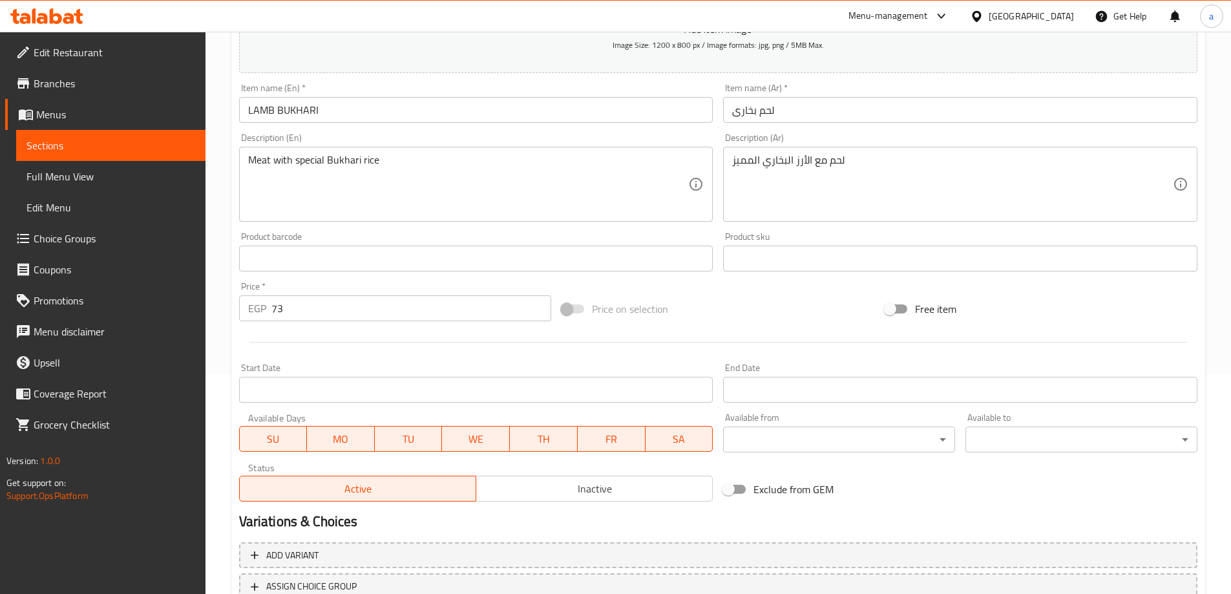
scroll to position [319, 0]
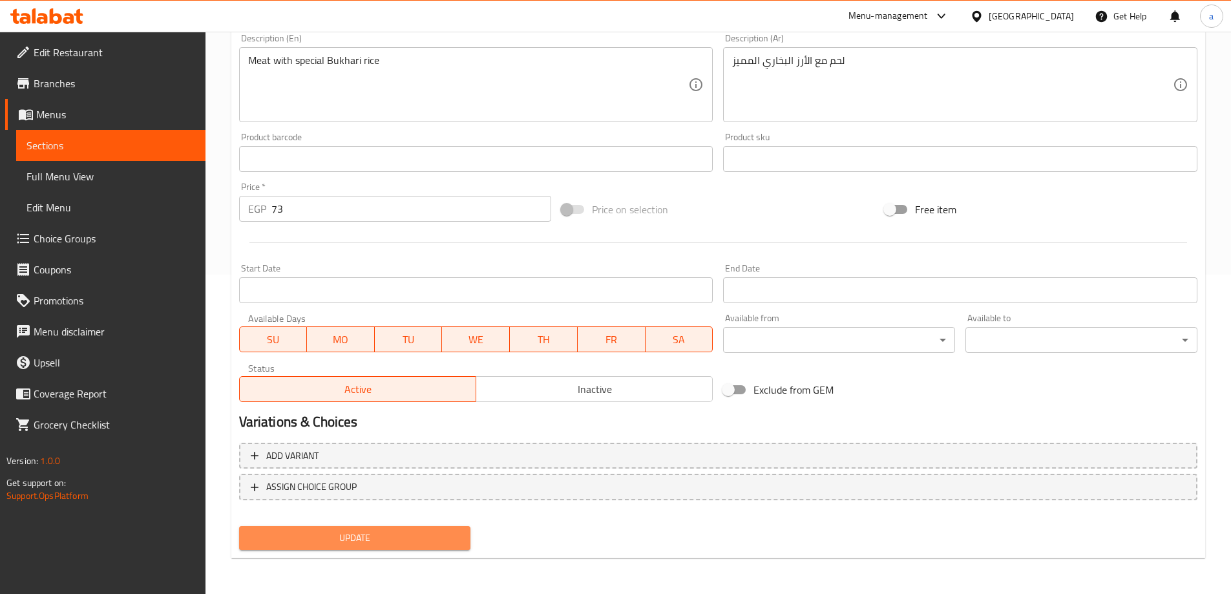
click at [368, 533] on span "Update" at bounding box center [354, 538] width 211 height 16
click at [335, 544] on span "Update" at bounding box center [354, 538] width 211 height 16
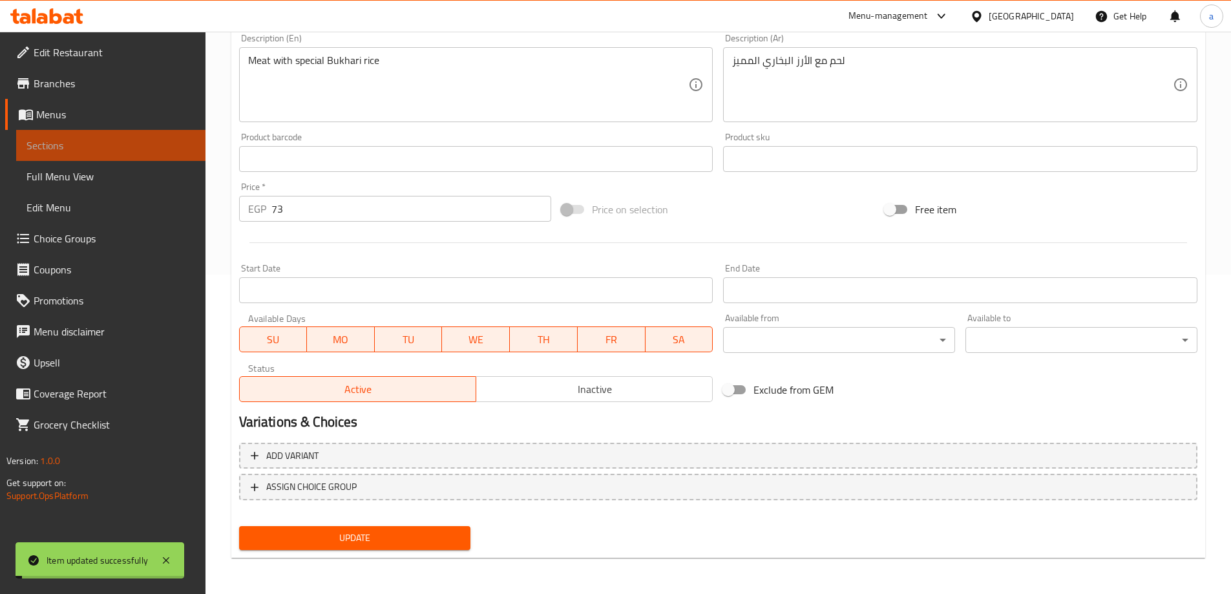
click at [131, 138] on span "Sections" at bounding box center [110, 146] width 169 height 16
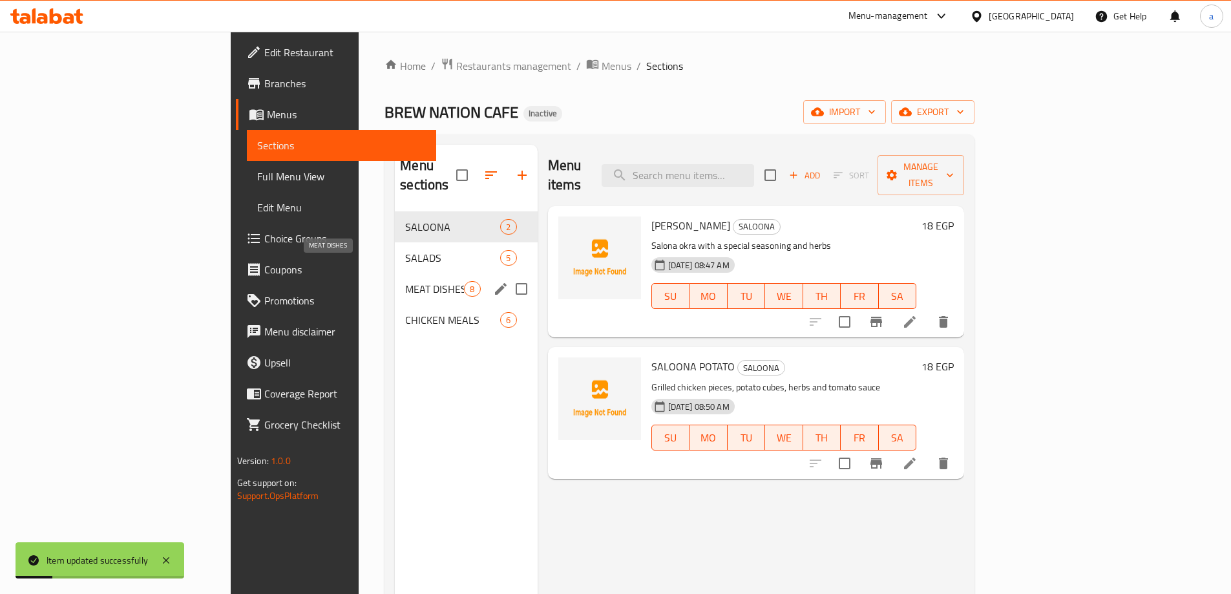
click at [405, 281] on span "MEAT DISHES" at bounding box center [434, 289] width 59 height 16
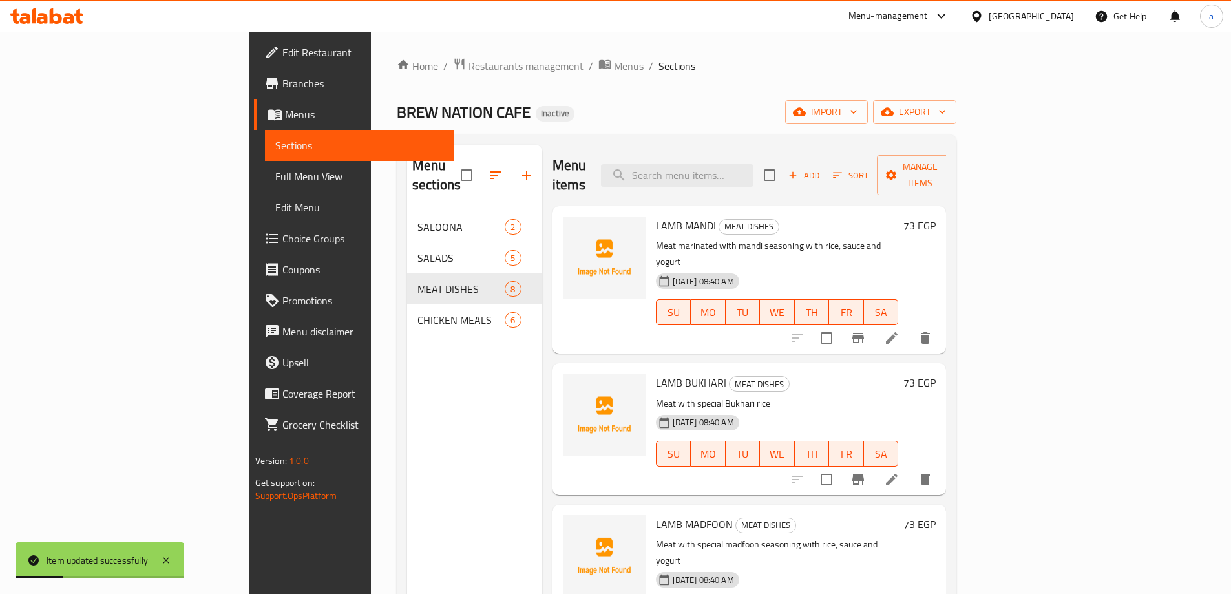
scroll to position [129, 0]
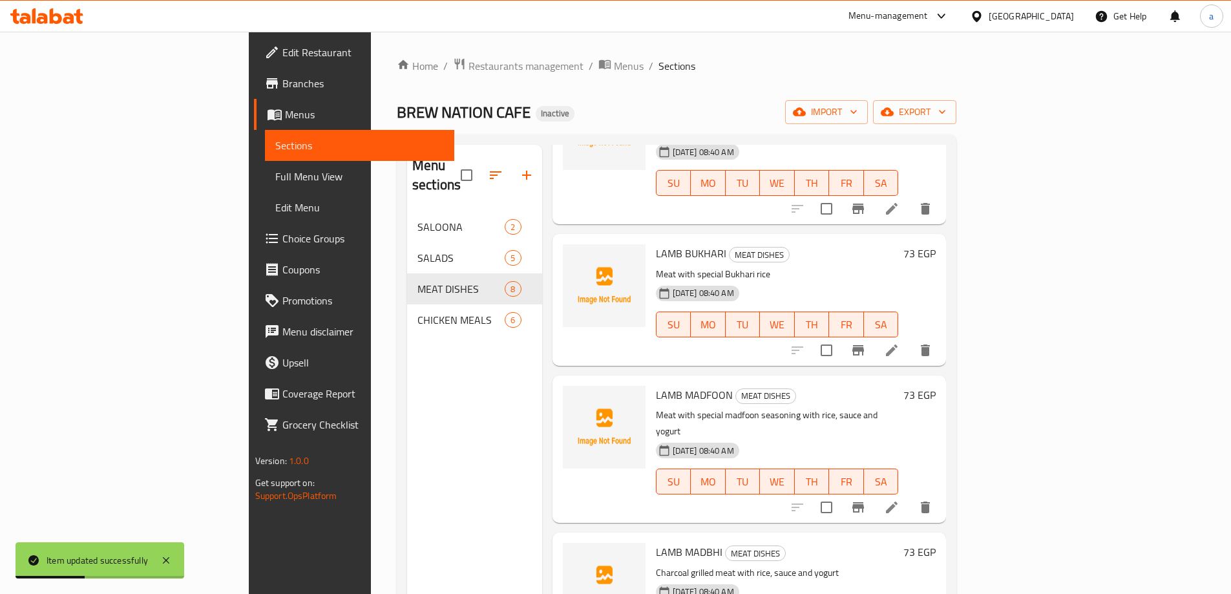
click at [900, 500] on icon at bounding box center [892, 508] width 16 height 16
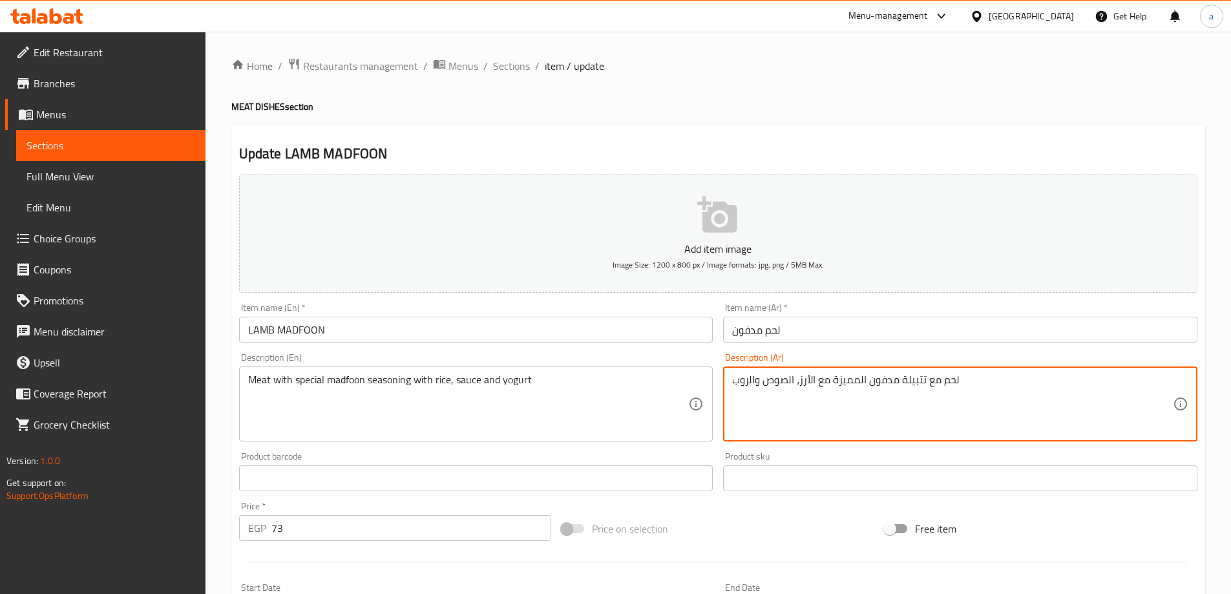
click at [744, 376] on textarea "لحم مع تتبيلة مدفون المميزة مع الأرز، الصوص والروب" at bounding box center [952, 404] width 441 height 61
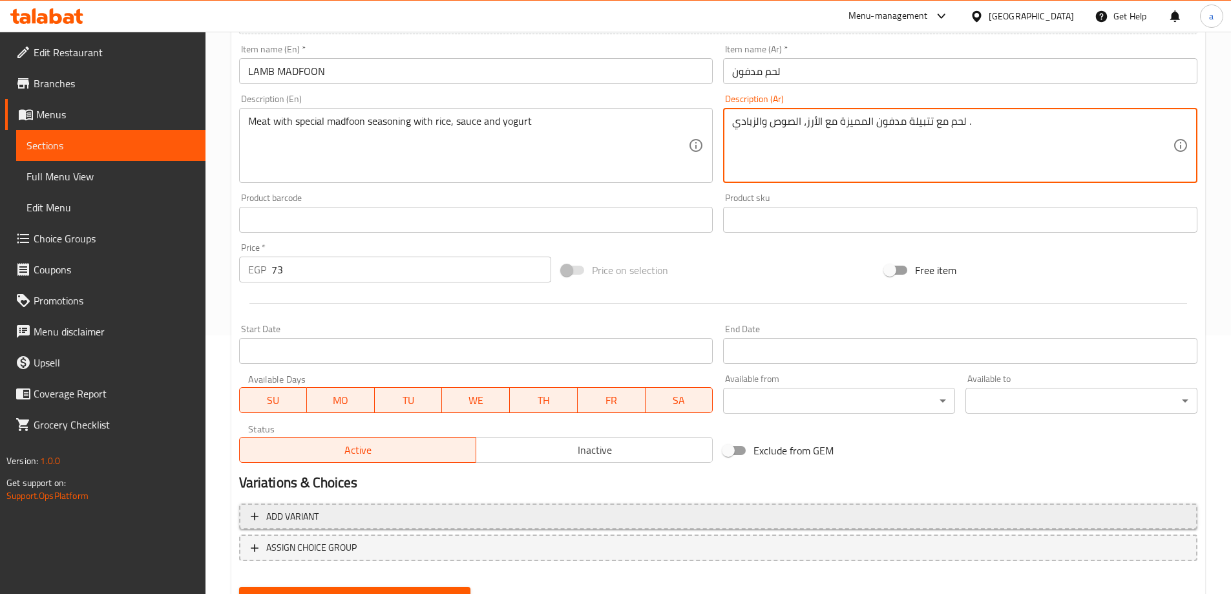
scroll to position [319, 0]
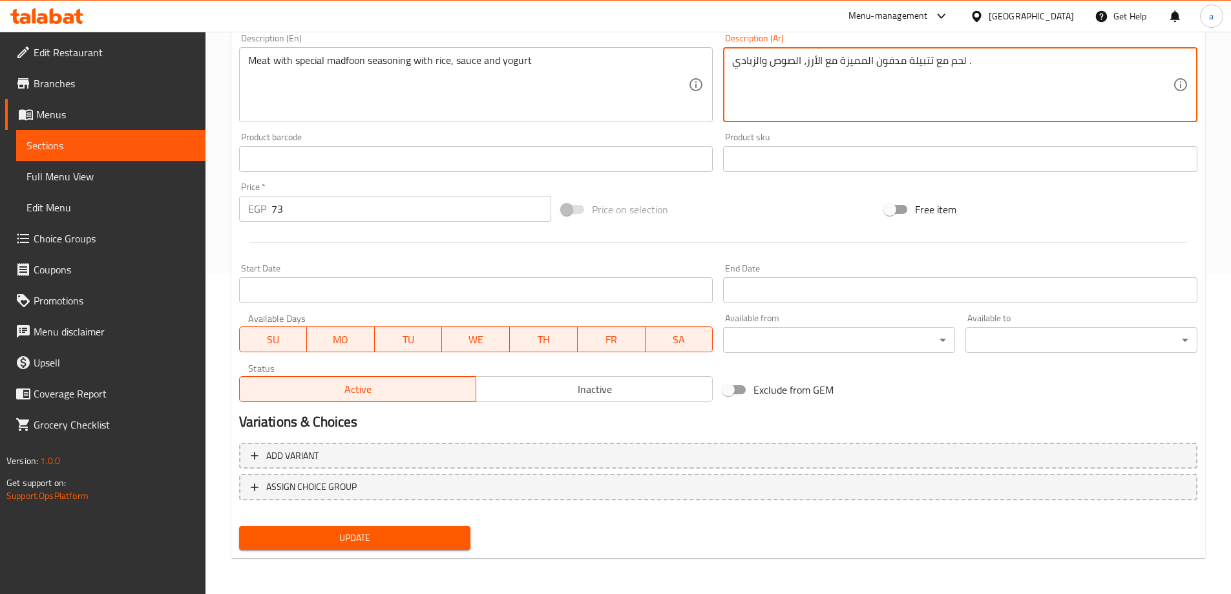
type textarea "لحم مع تتبيلة مدفون المميزة مع الأرز، الصوص والزبادي ."
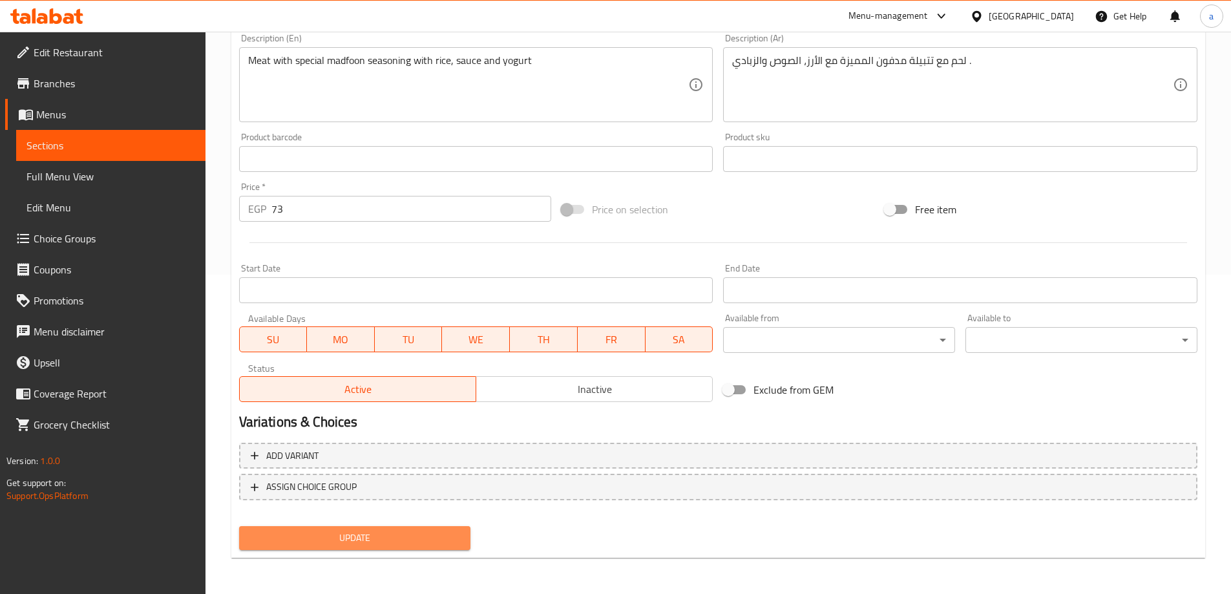
click at [407, 530] on span "Update" at bounding box center [354, 538] width 211 height 16
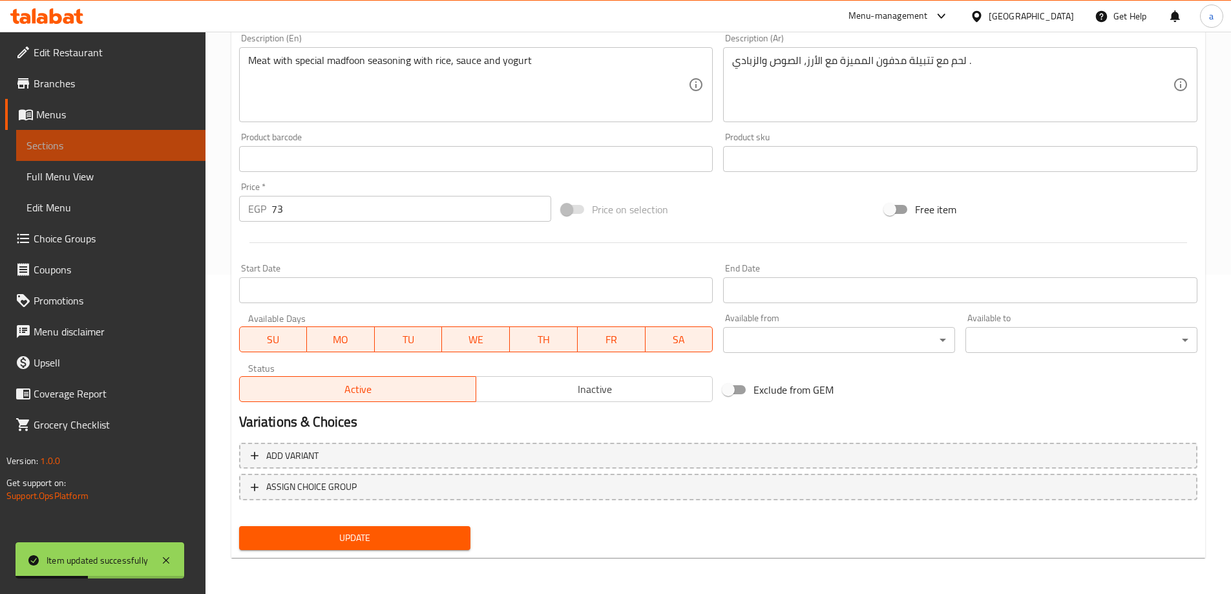
click at [158, 138] on span "Sections" at bounding box center [110, 146] width 169 height 16
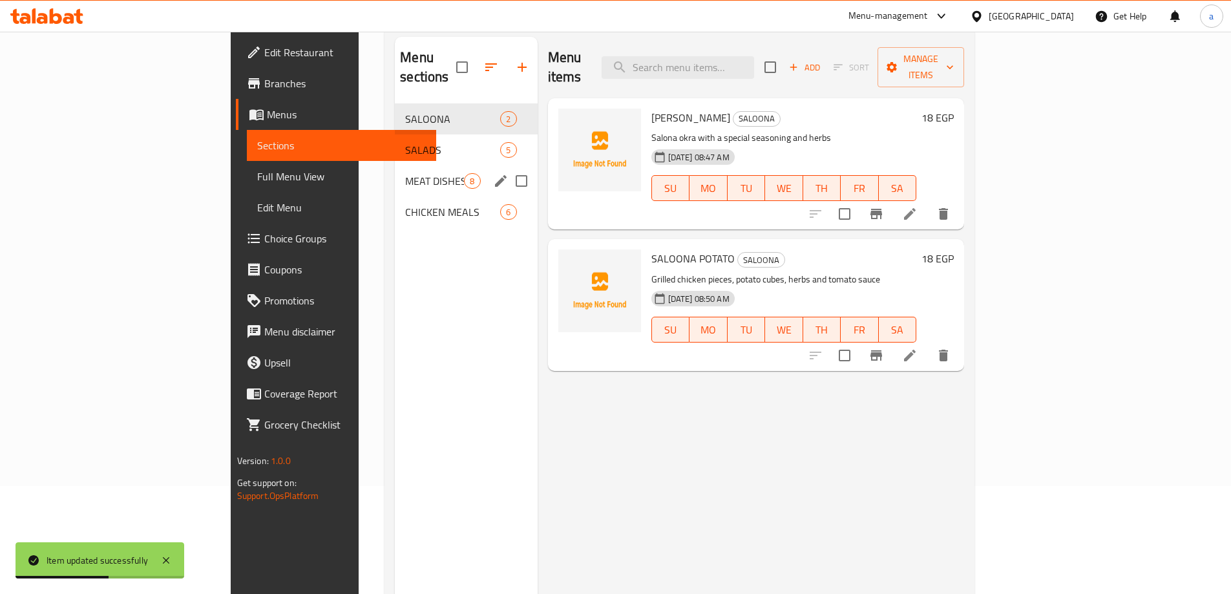
scroll to position [52, 0]
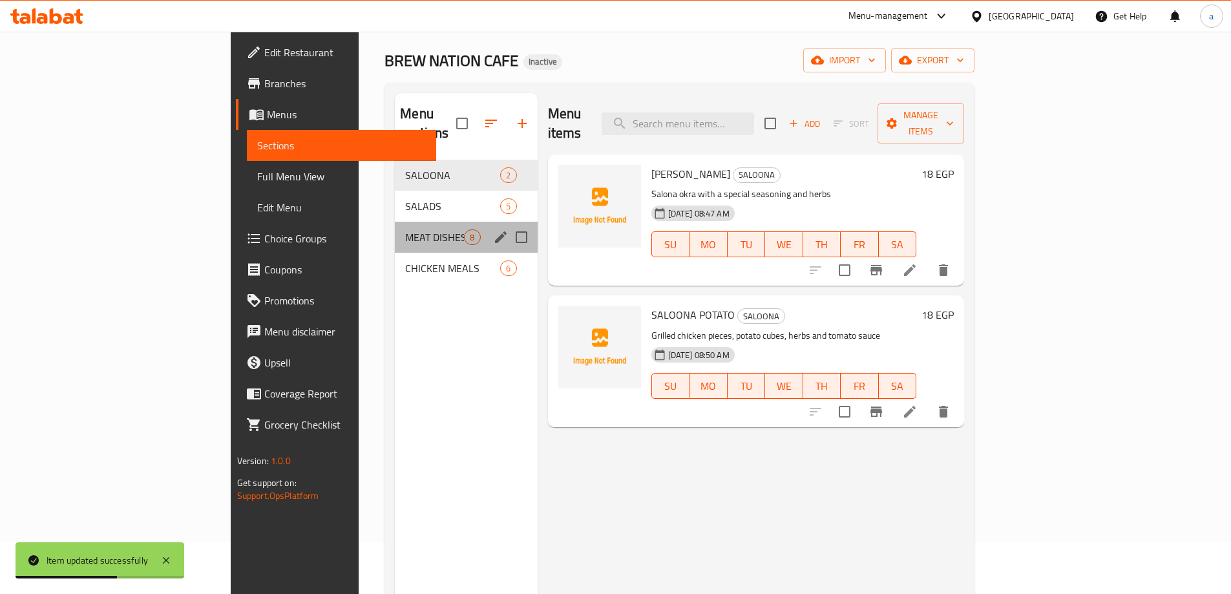
click at [395, 226] on div "MEAT DISHES 8" at bounding box center [466, 237] width 142 height 31
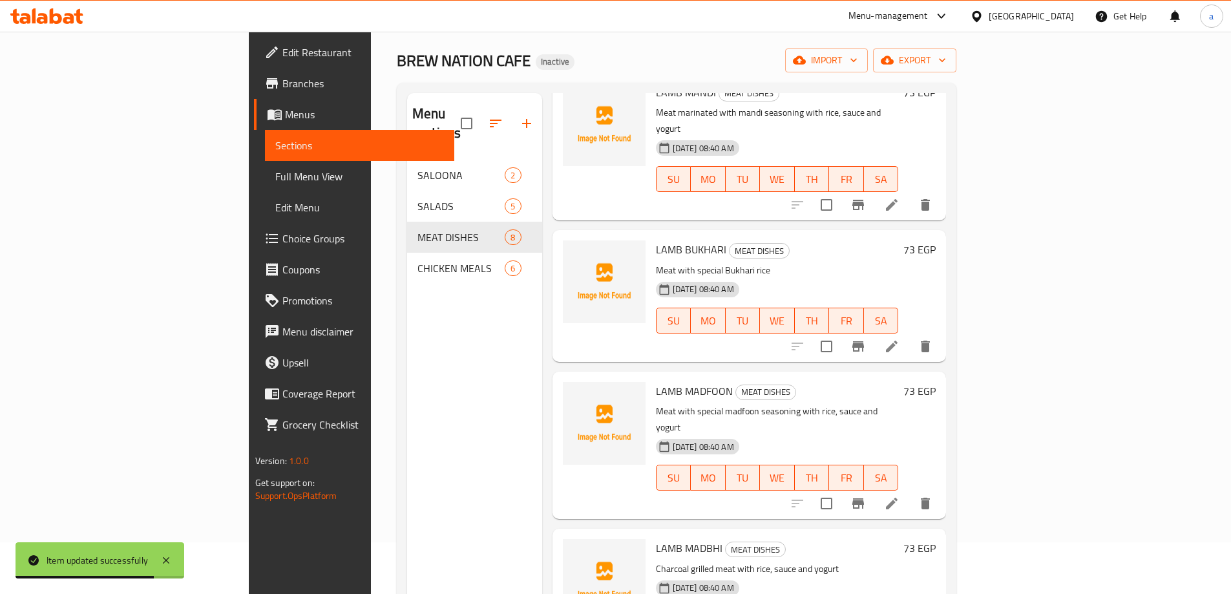
scroll to position [194, 0]
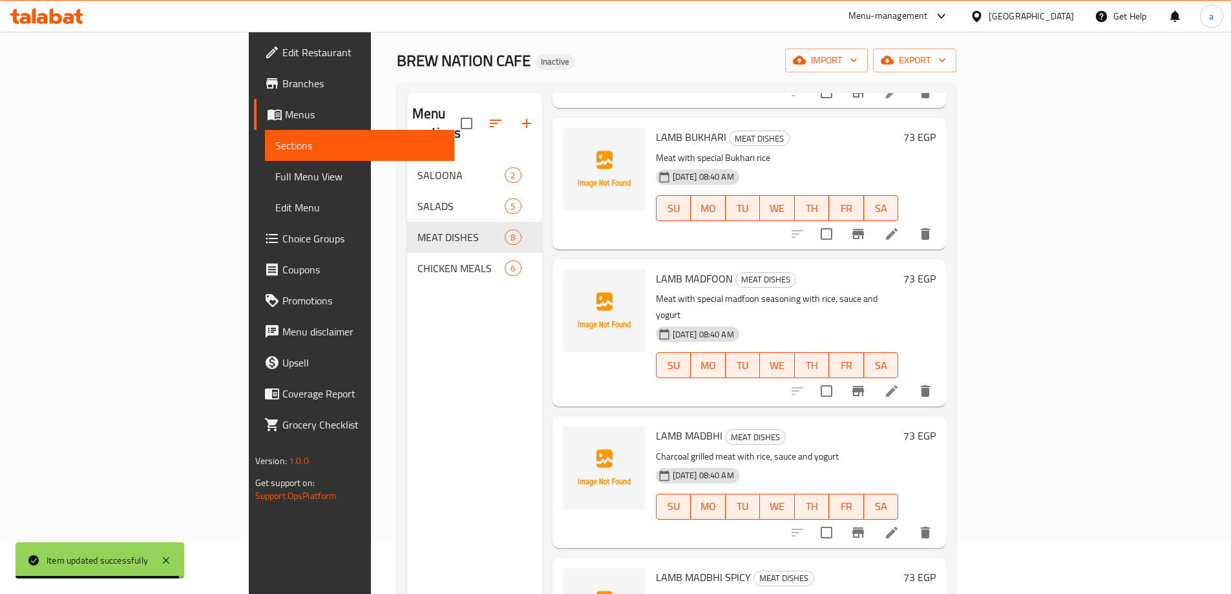
click at [910, 521] on li at bounding box center [892, 532] width 36 height 23
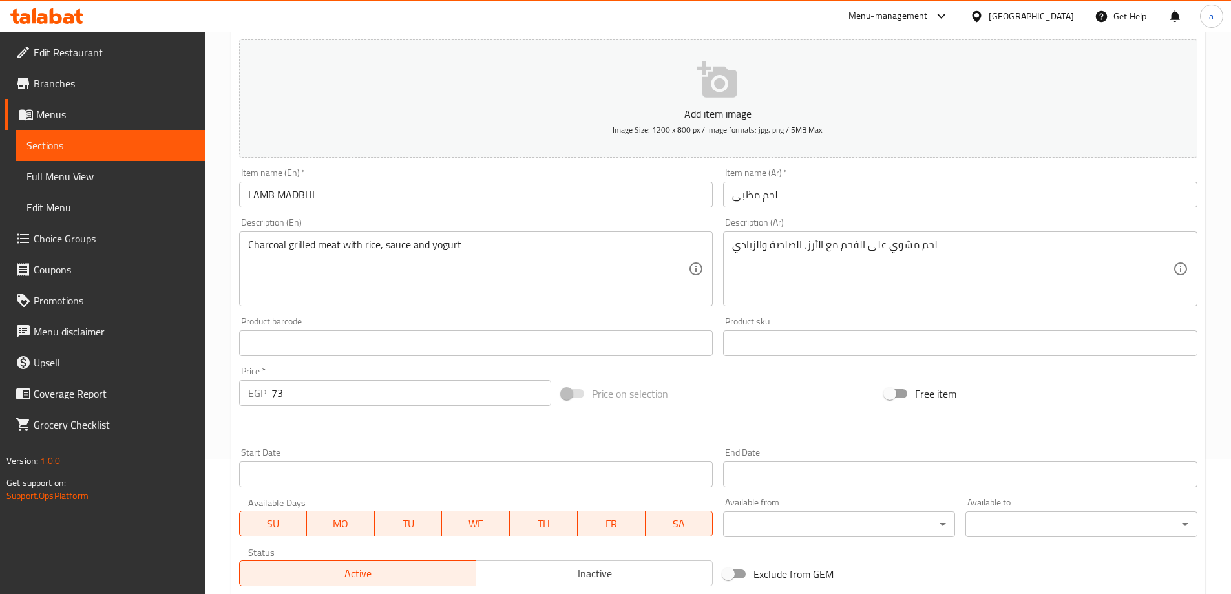
scroll to position [319, 0]
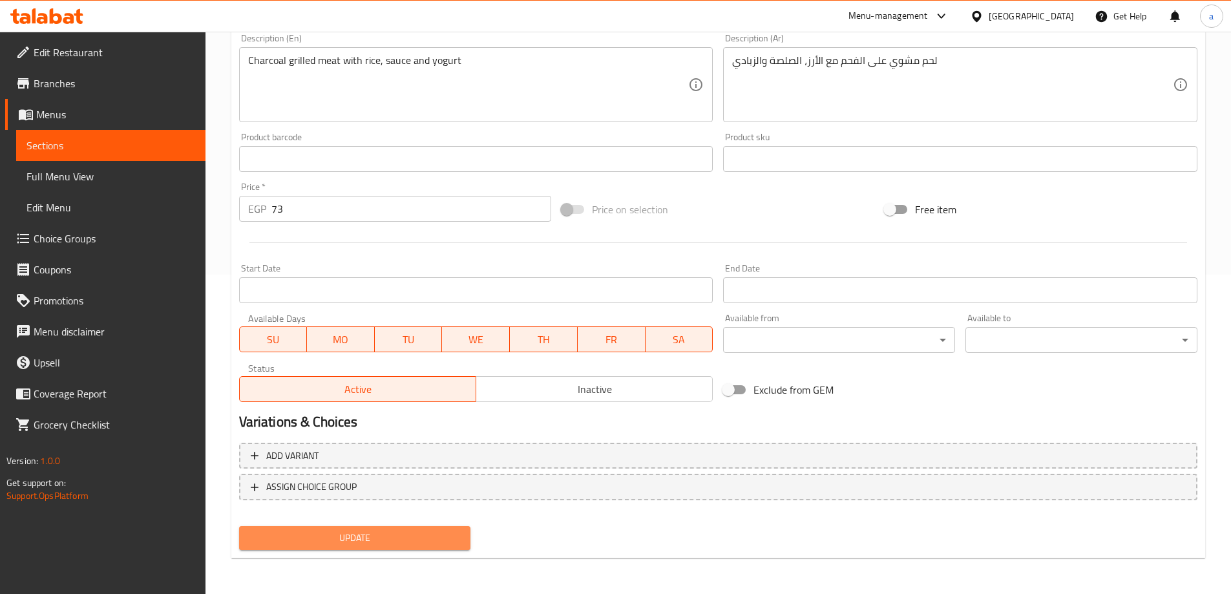
click at [326, 529] on button "Update" at bounding box center [355, 538] width 232 height 24
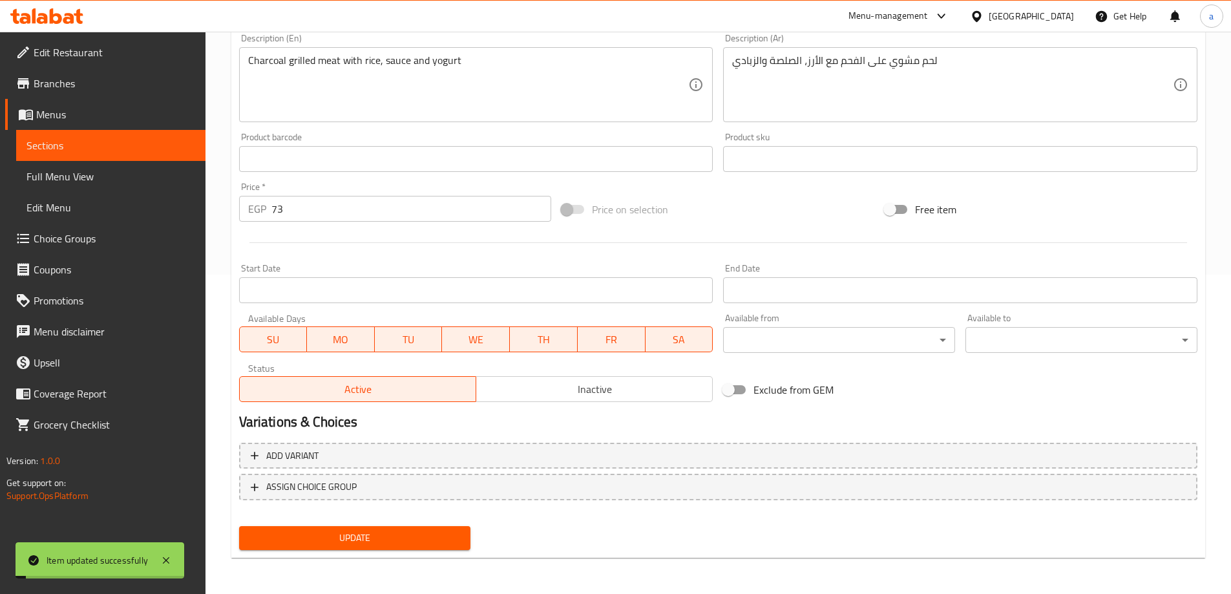
click at [63, 149] on span "Sections" at bounding box center [110, 146] width 169 height 16
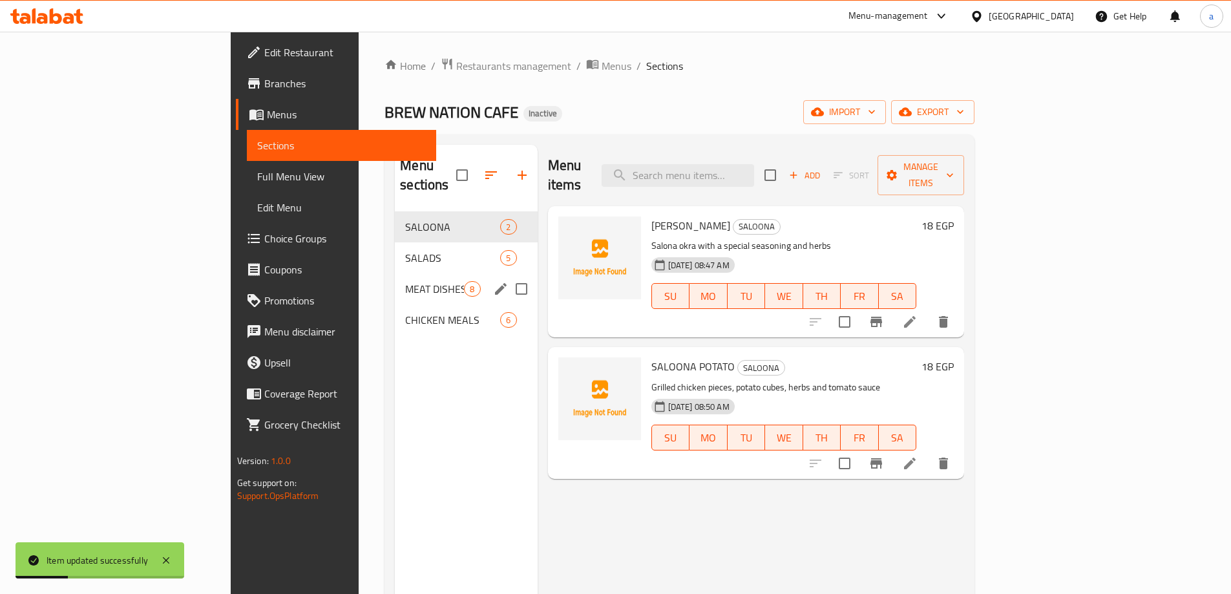
click at [395, 273] on div "MEAT DISHES 8" at bounding box center [466, 288] width 142 height 31
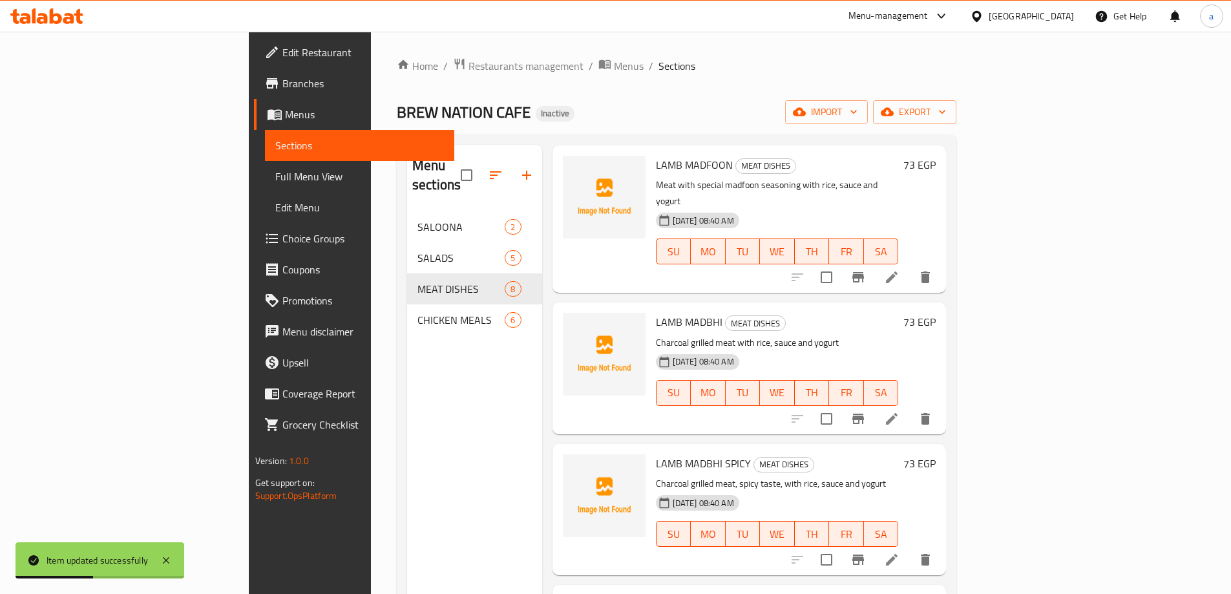
scroll to position [452, 0]
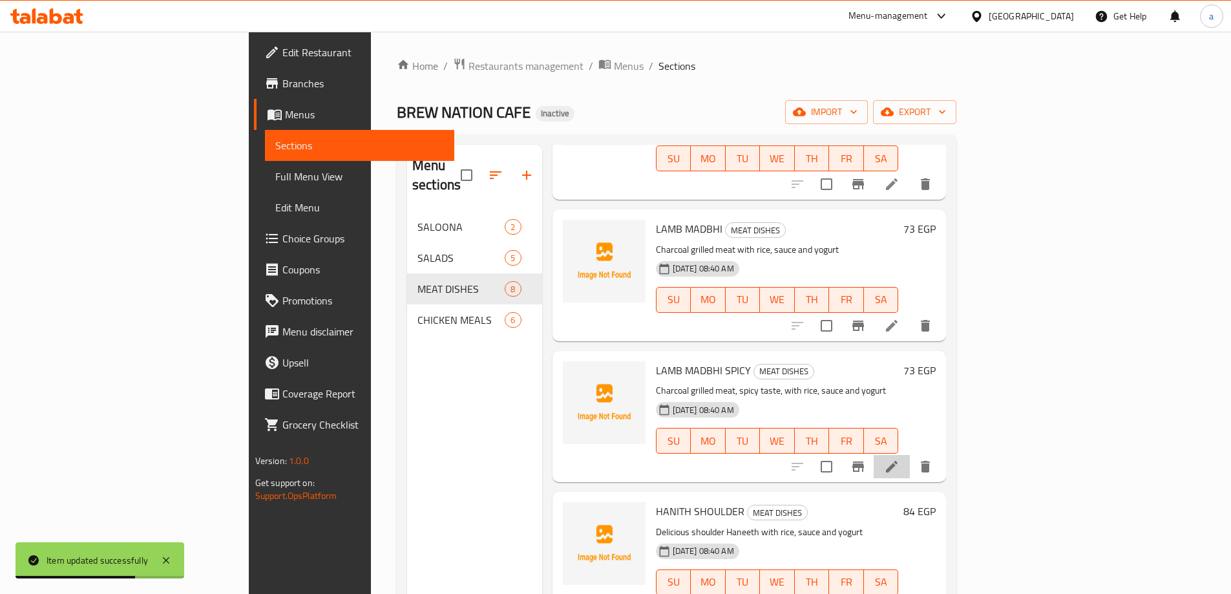
click at [910, 455] on li at bounding box center [892, 466] width 36 height 23
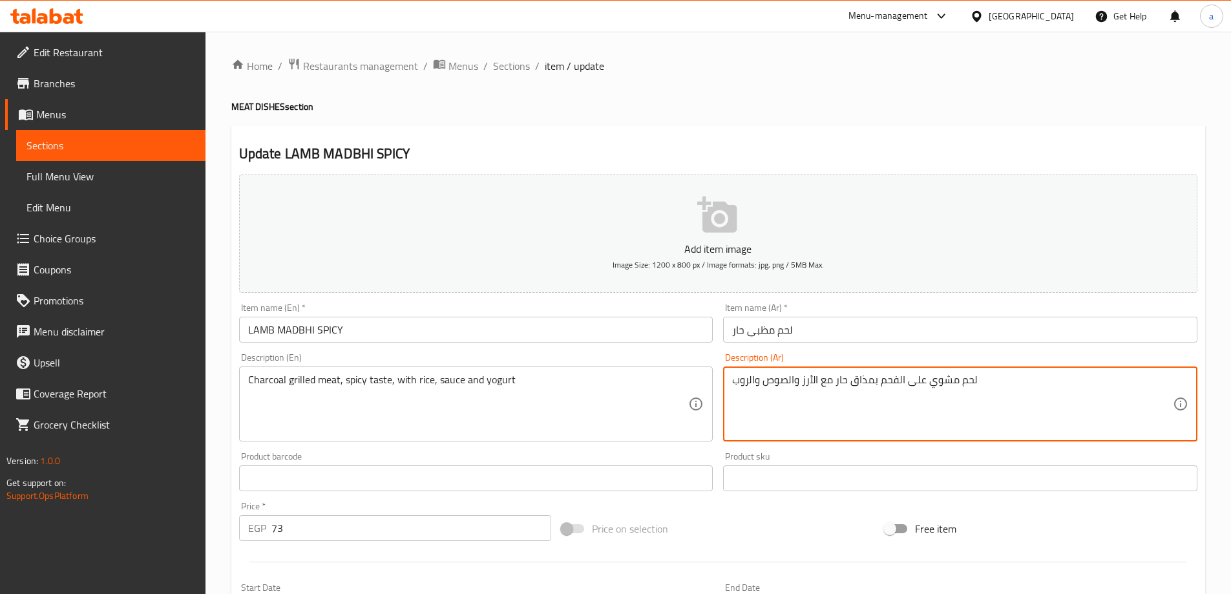
click at [737, 384] on textarea "لحم مشوي على الفحم بمذاق حار مع الأرز والصوص والروب" at bounding box center [952, 404] width 441 height 61
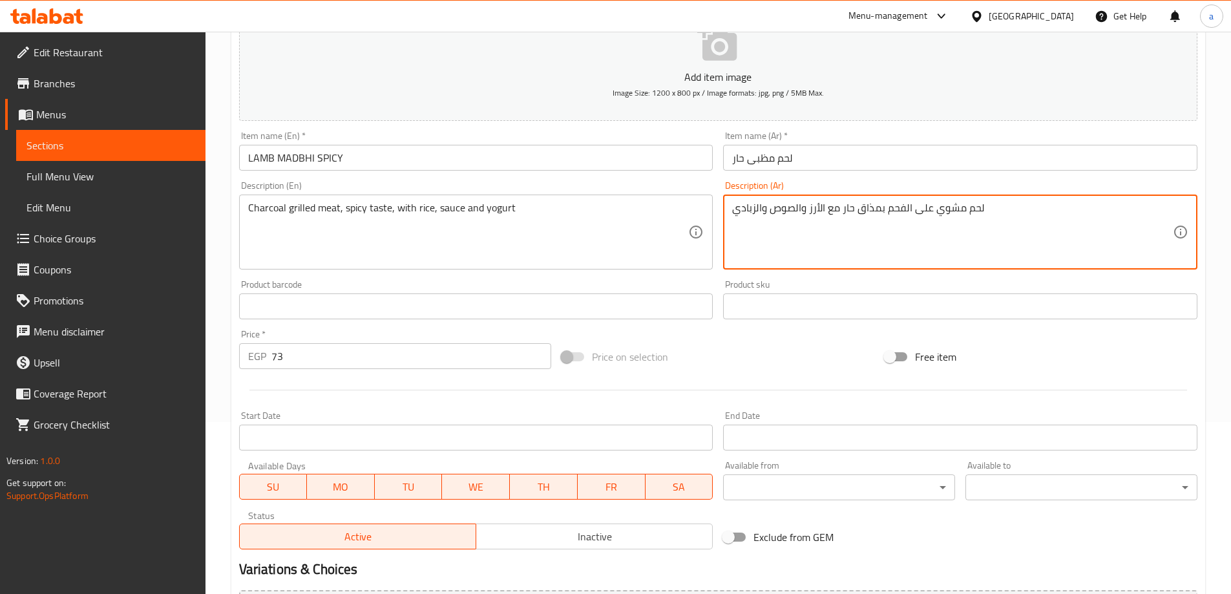
scroll to position [319, 0]
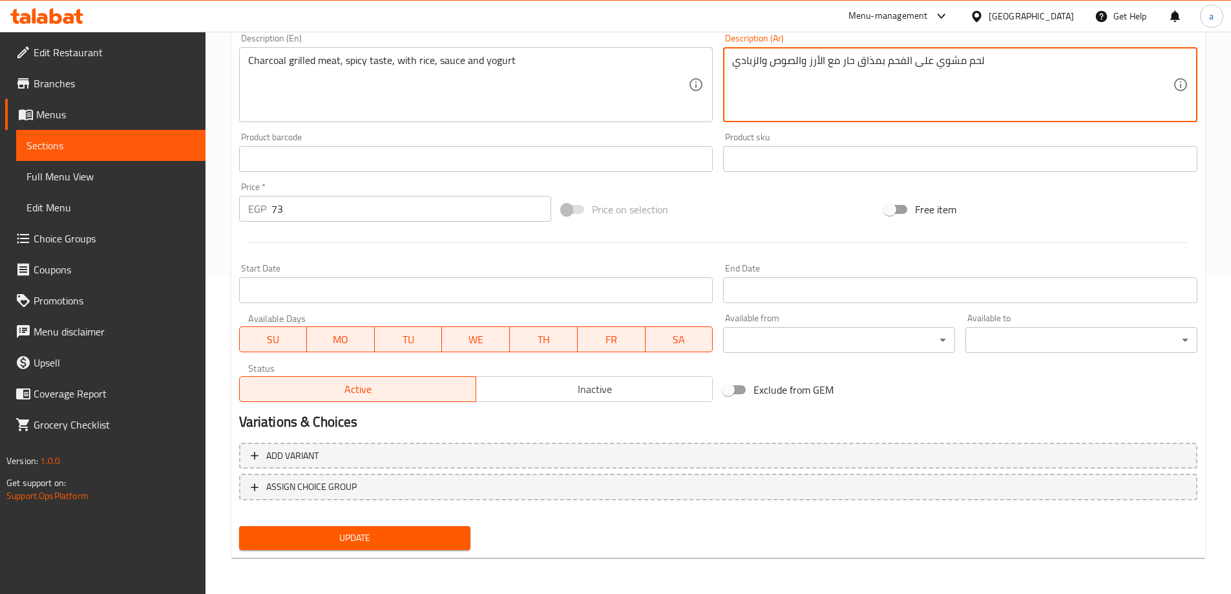
type textarea "لحم مشوي على الفحم بمذاق حار مع الأرز والصوص والزبادي"
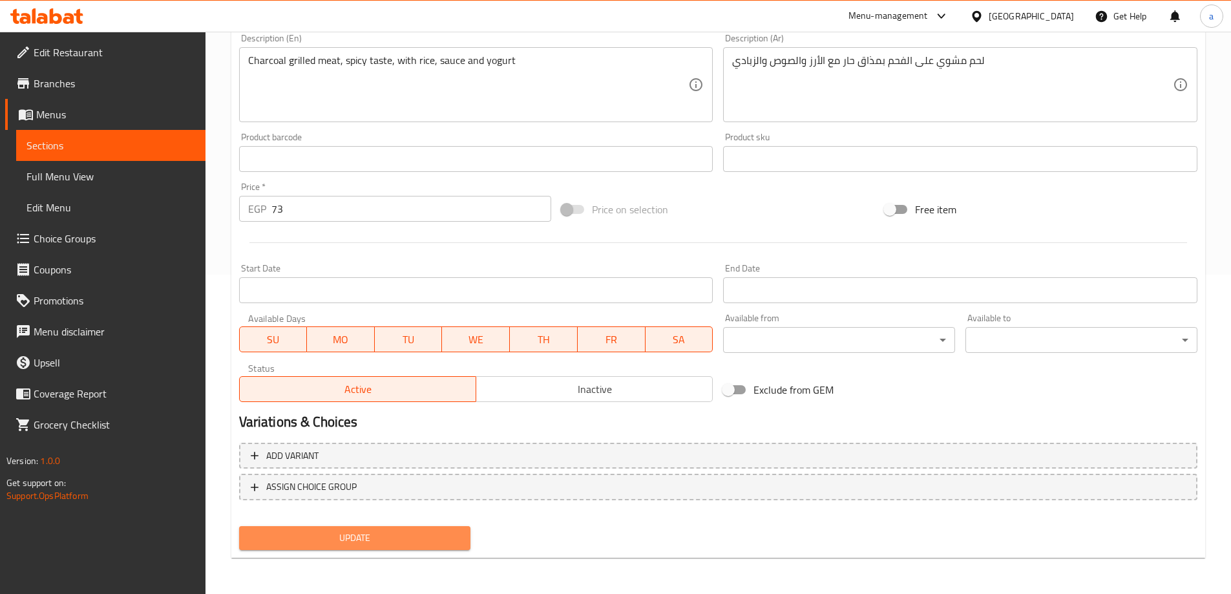
click at [370, 548] on button "Update" at bounding box center [355, 538] width 232 height 24
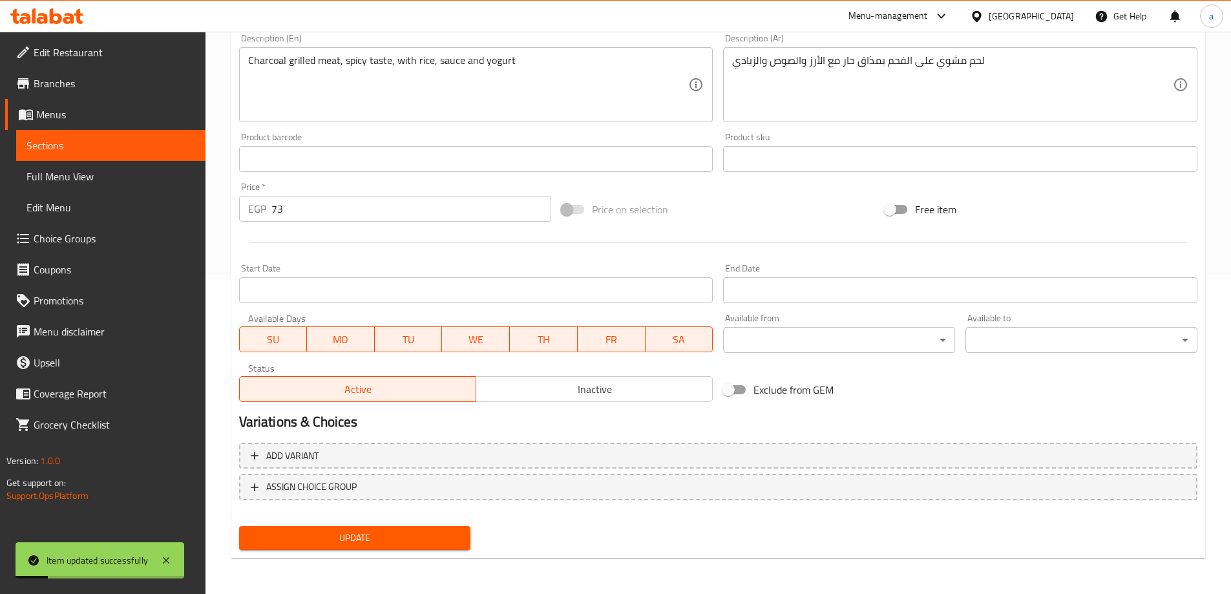
click at [97, 142] on span "Sections" at bounding box center [110, 146] width 169 height 16
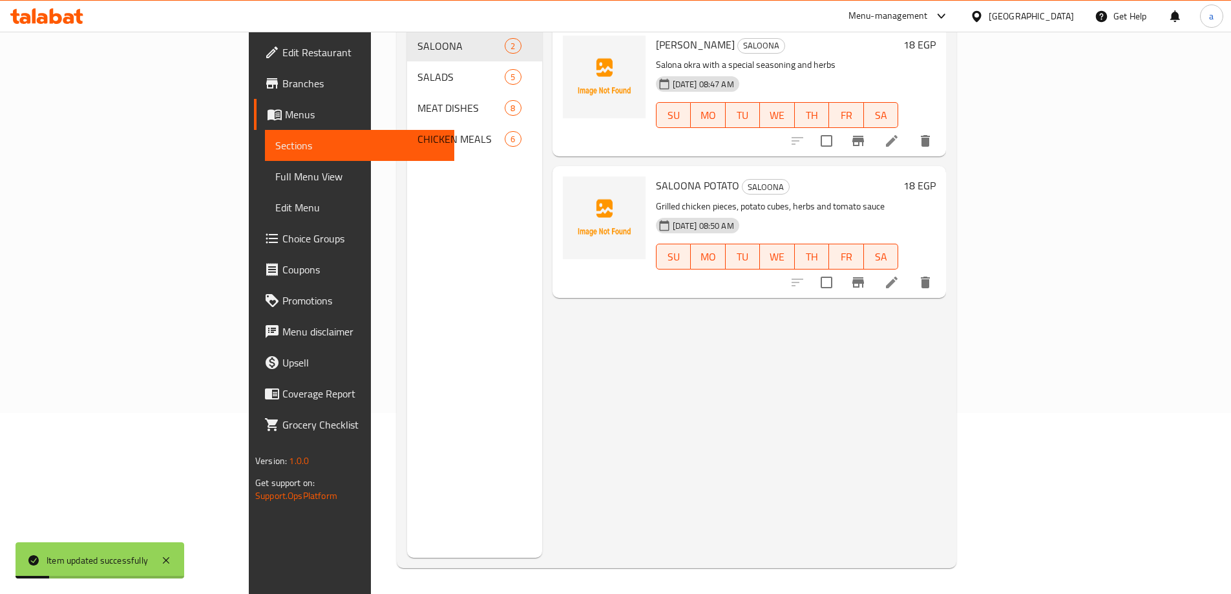
scroll to position [181, 0]
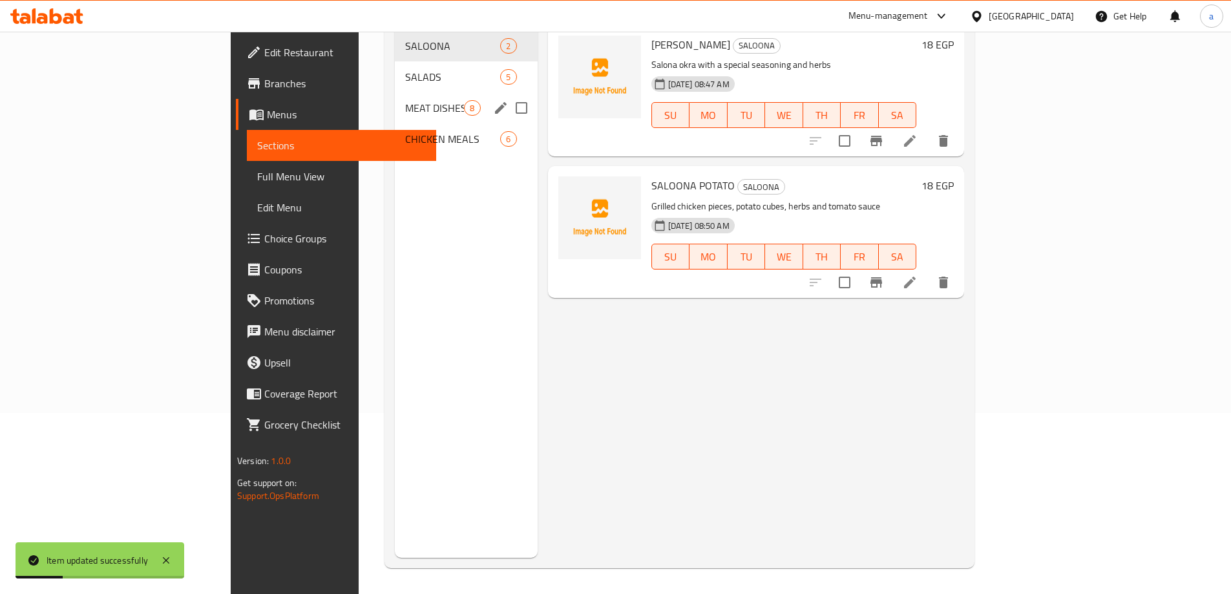
click at [395, 98] on div "MEAT DISHES 8" at bounding box center [466, 107] width 142 height 31
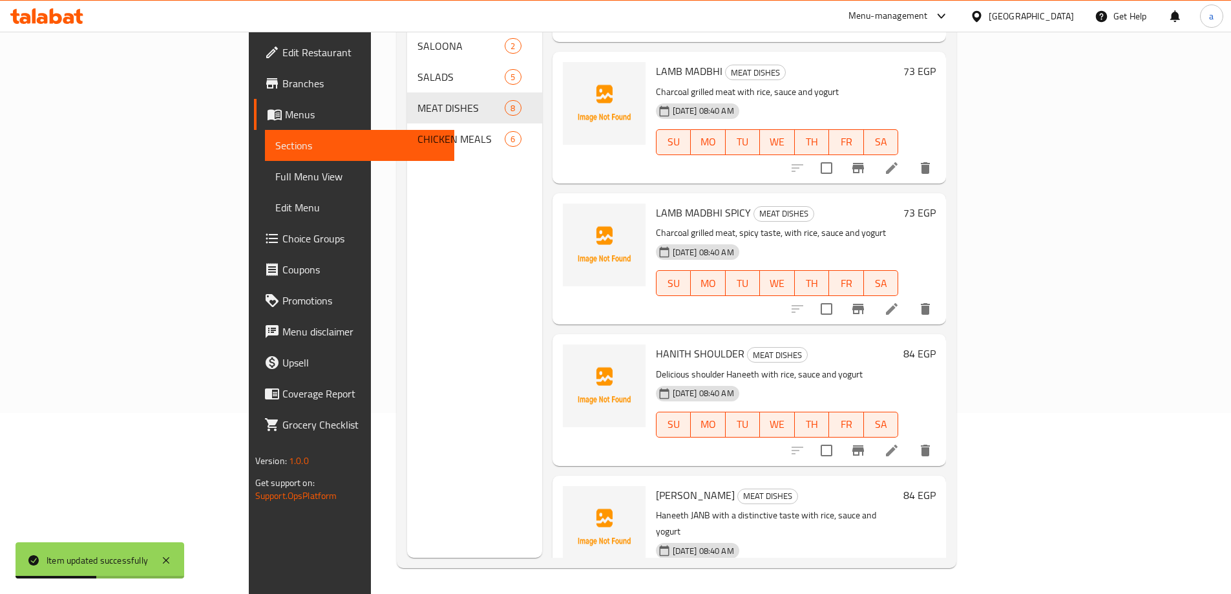
scroll to position [452, 0]
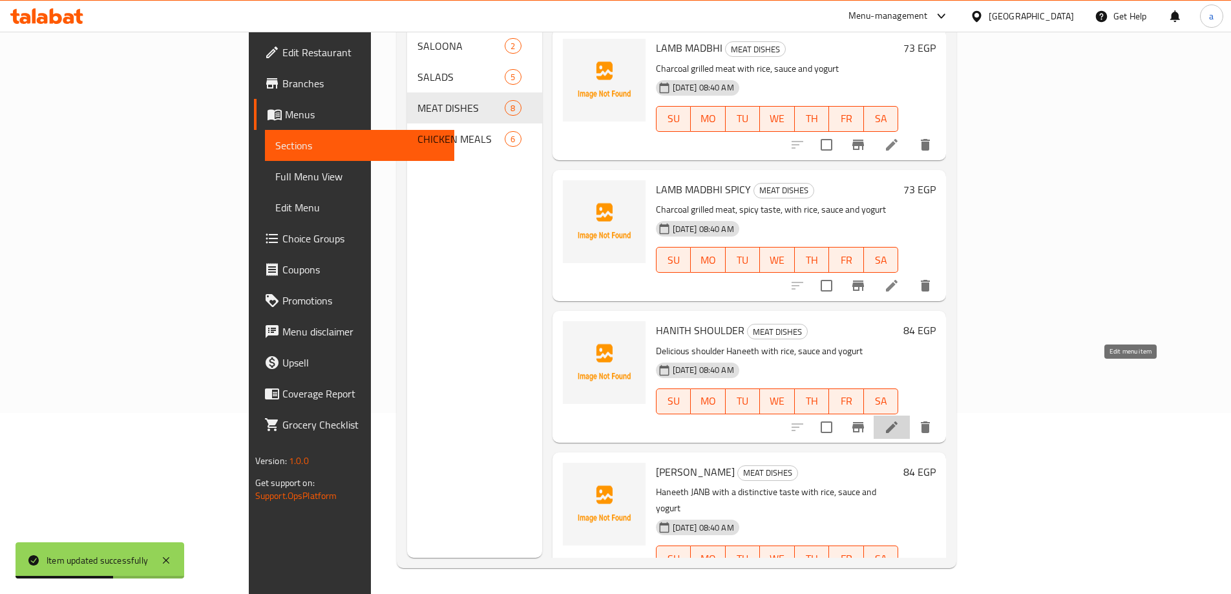
click at [900, 419] on icon at bounding box center [892, 427] width 16 height 16
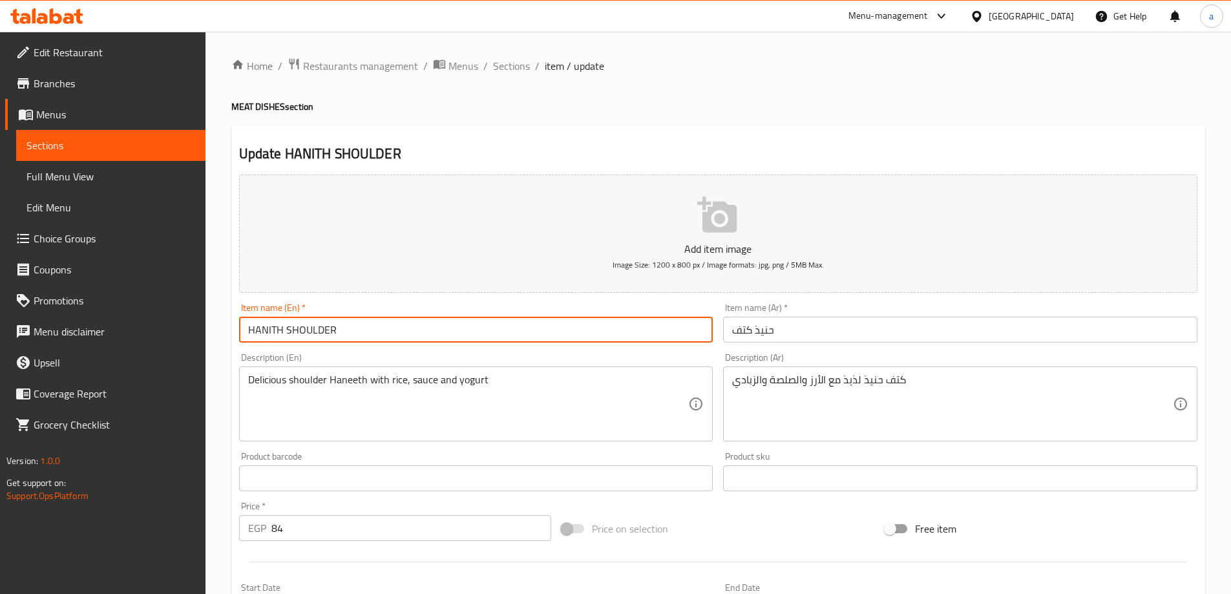
click at [322, 326] on input "HANITH SHOULDER" at bounding box center [476, 330] width 474 height 26
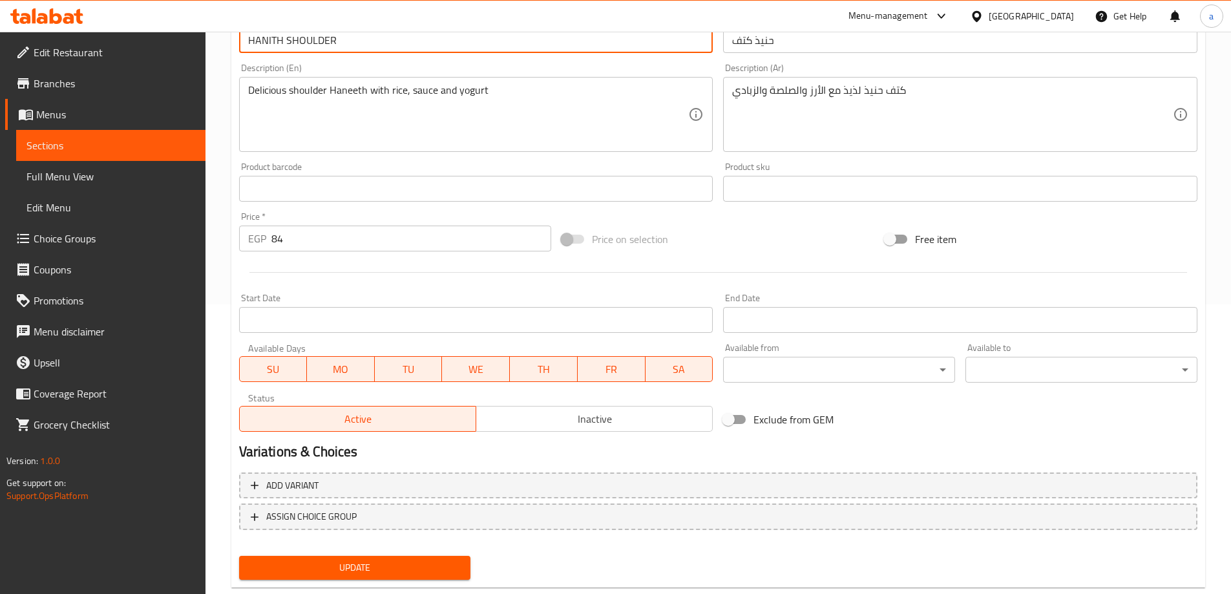
scroll to position [319, 0]
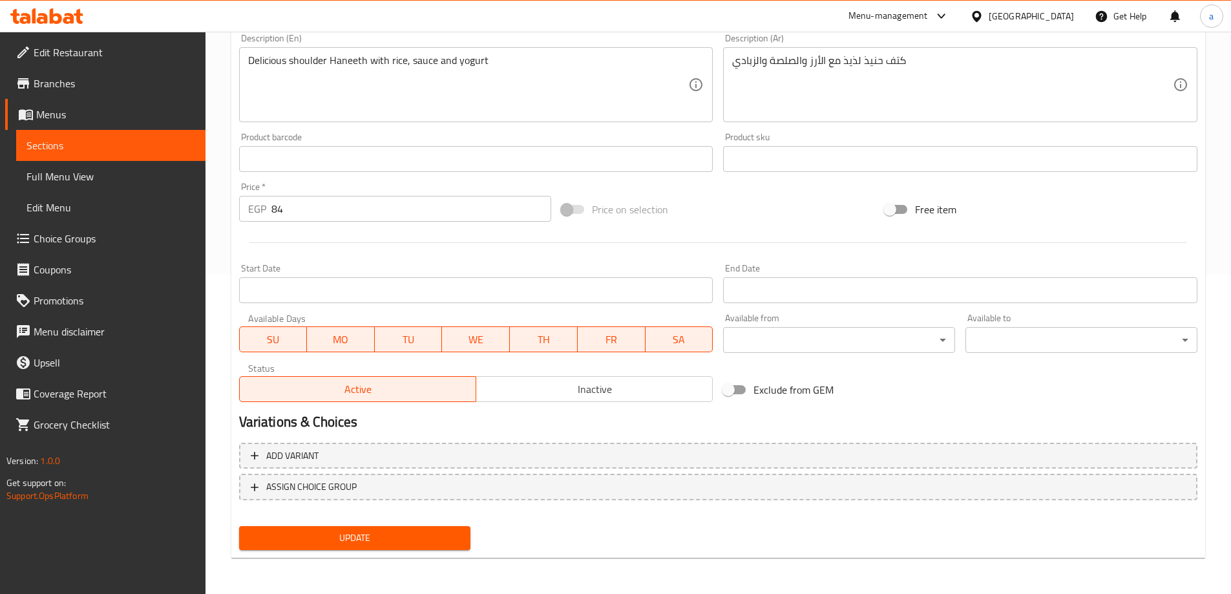
click at [421, 536] on span "Update" at bounding box center [354, 538] width 211 height 16
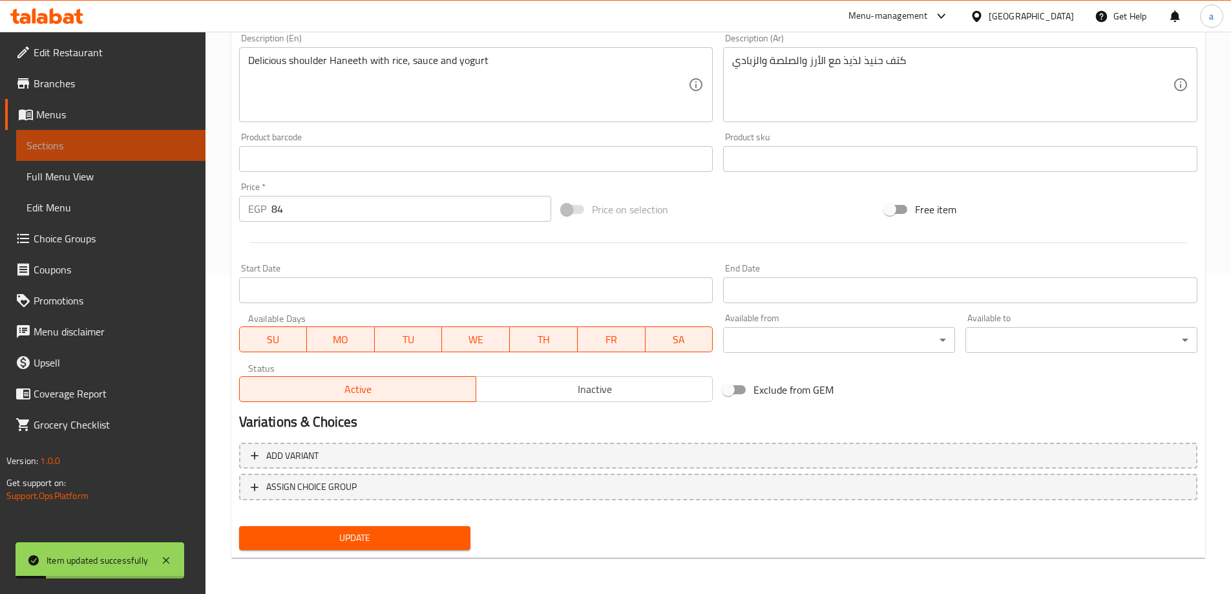
click at [125, 140] on span "Sections" at bounding box center [110, 146] width 169 height 16
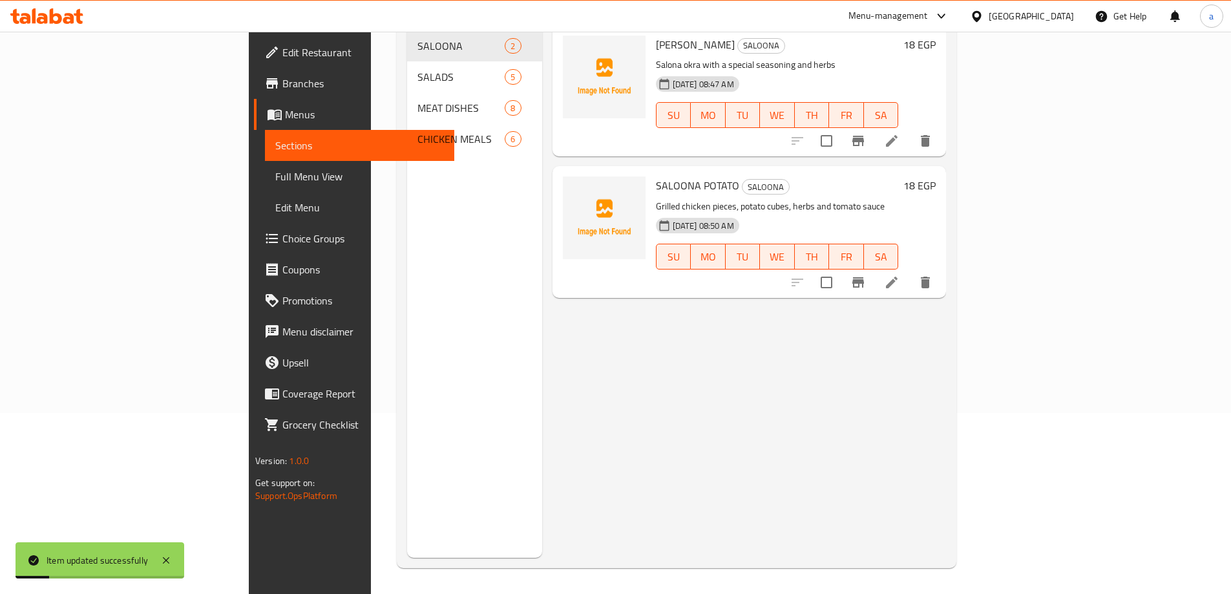
scroll to position [181, 0]
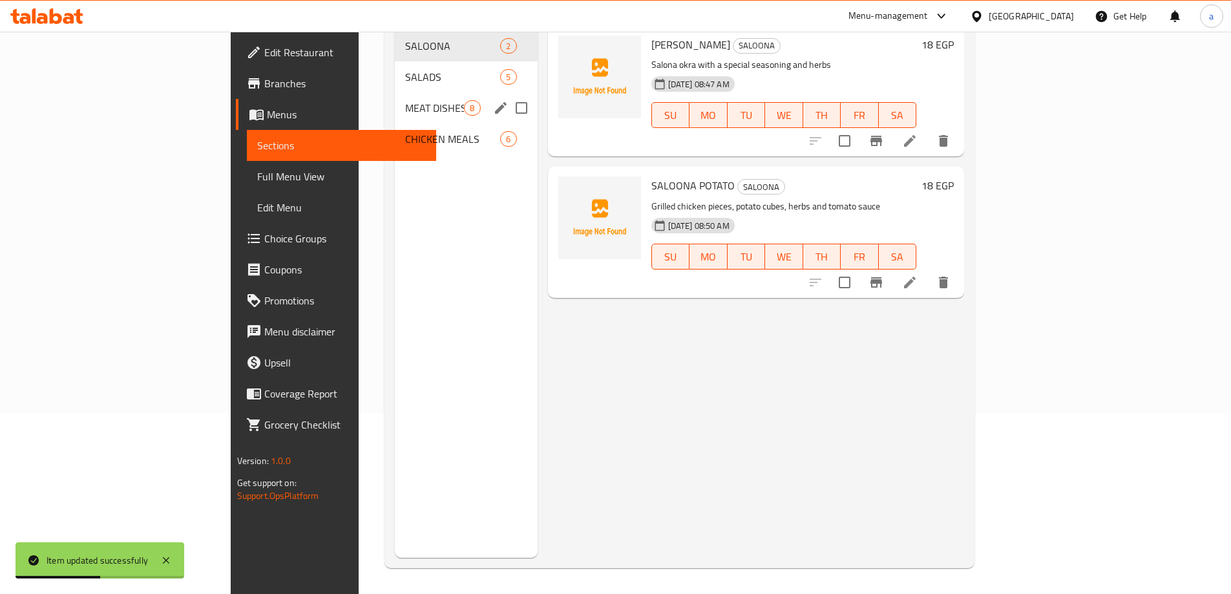
click at [405, 100] on span "MEAT DISHES" at bounding box center [434, 108] width 59 height 16
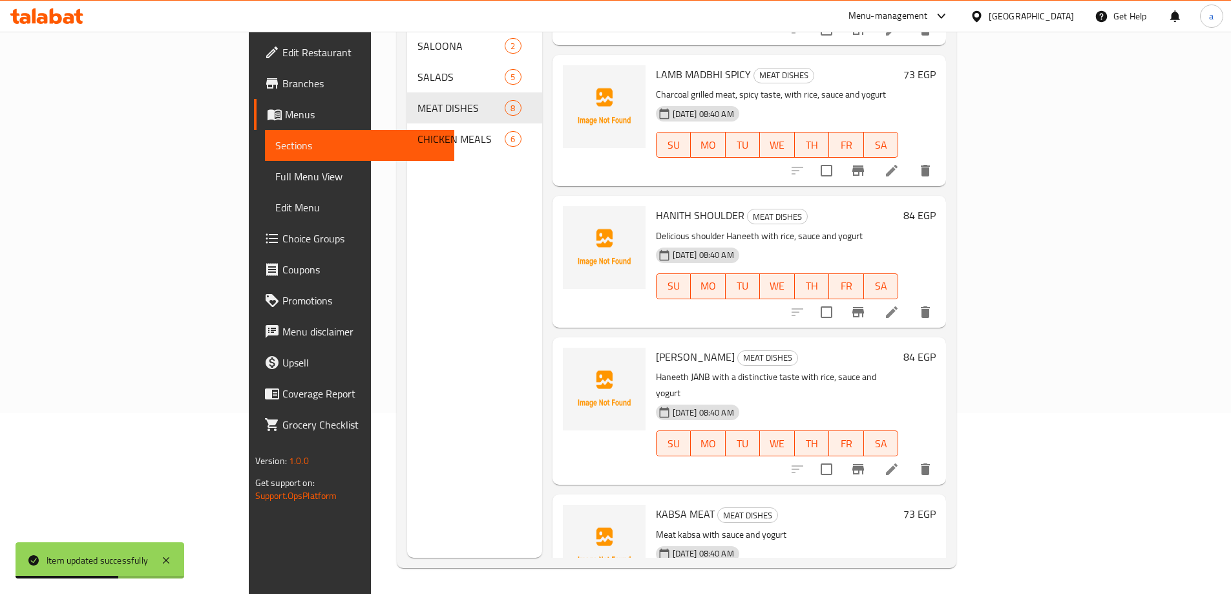
scroll to position [568, 0]
click at [900, 461] on icon at bounding box center [892, 469] width 16 height 16
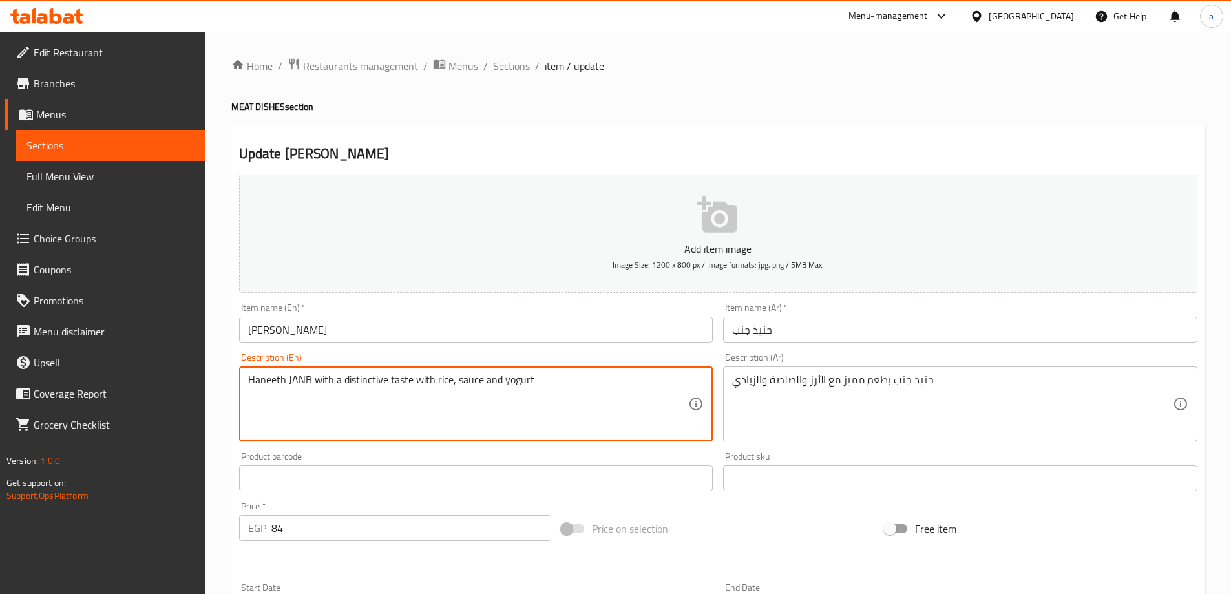
click at [360, 384] on textarea "Haneeth JANB with a distinctive taste with rice, sauce and yogurt" at bounding box center [468, 404] width 441 height 61
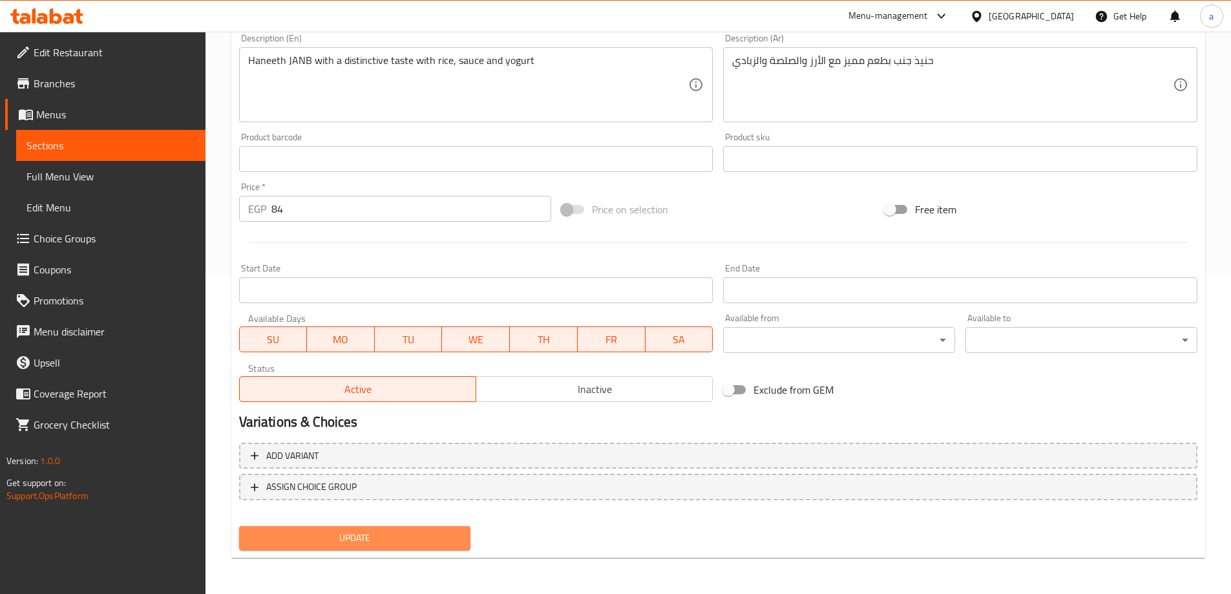
click at [405, 540] on span "Update" at bounding box center [354, 538] width 211 height 16
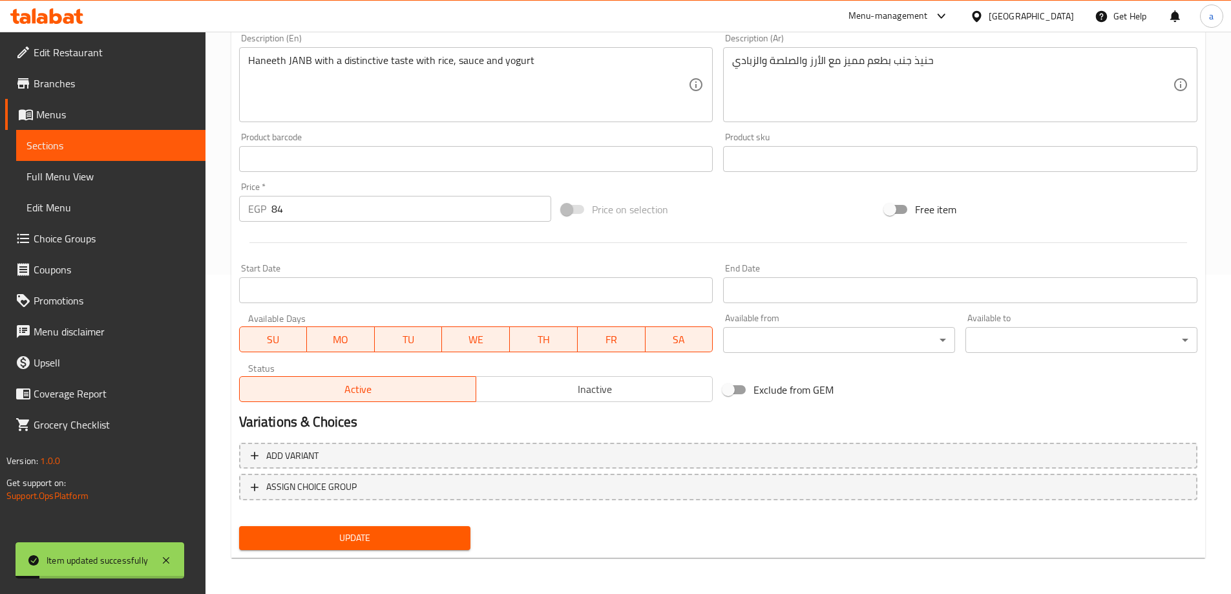
click at [111, 139] on span "Sections" at bounding box center [110, 146] width 169 height 16
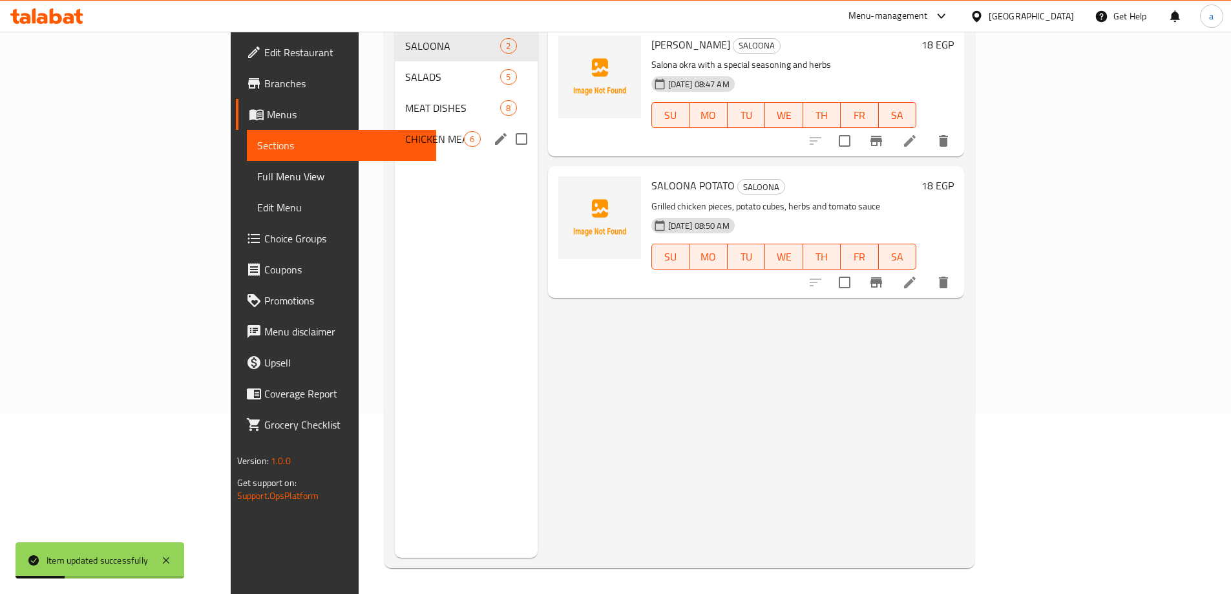
scroll to position [52, 0]
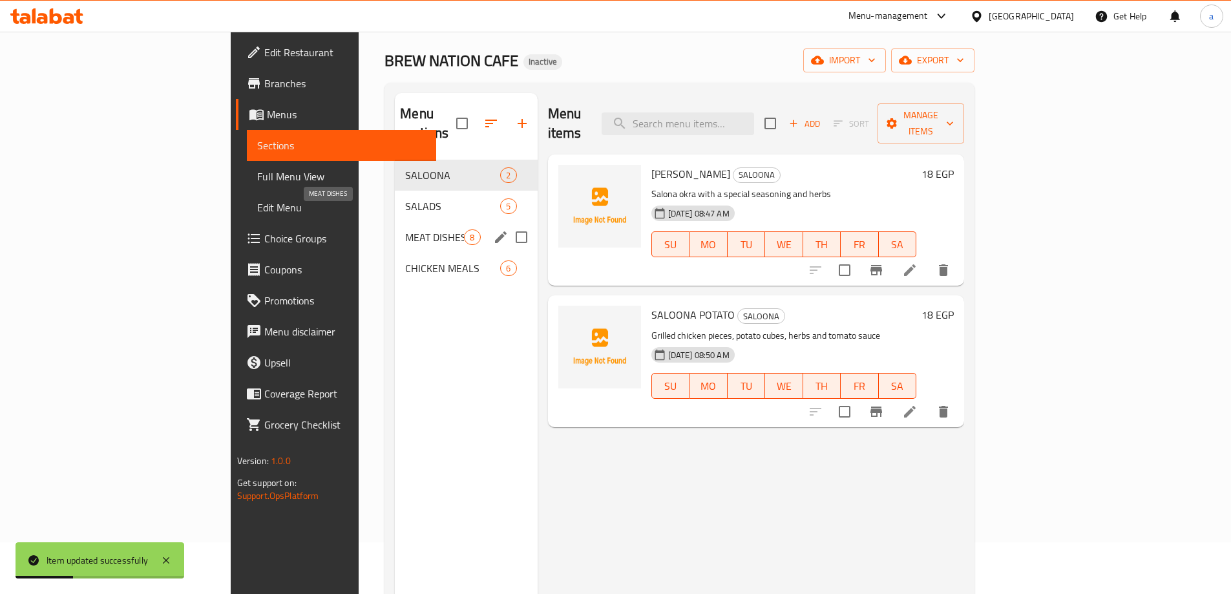
click at [405, 229] on span "MEAT DISHES" at bounding box center [434, 237] width 59 height 16
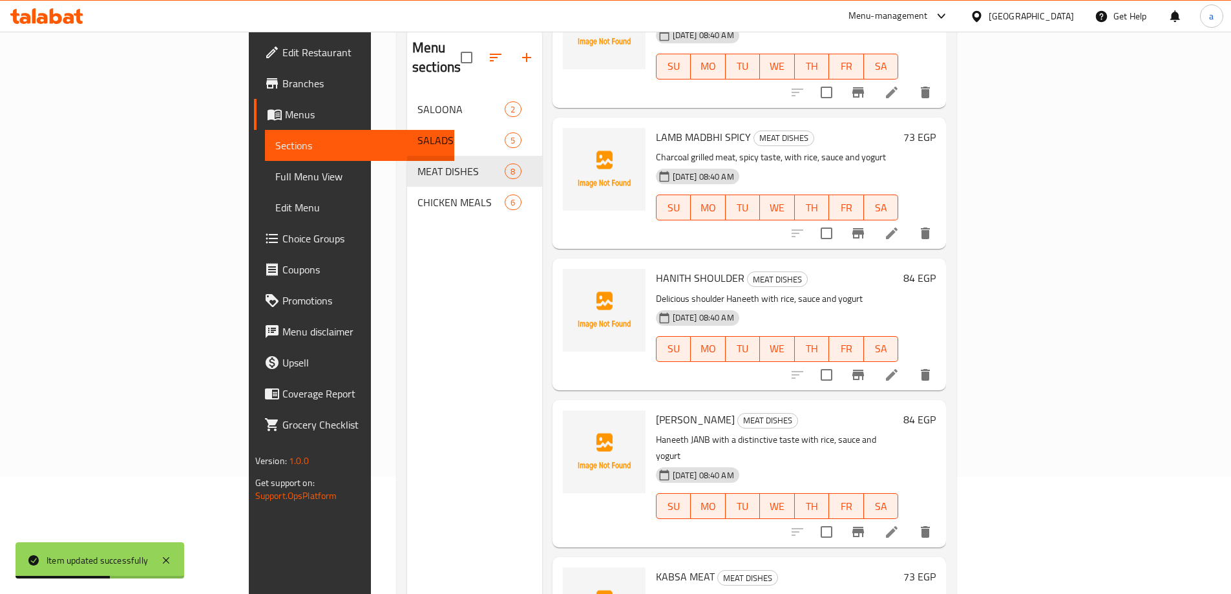
scroll to position [181, 0]
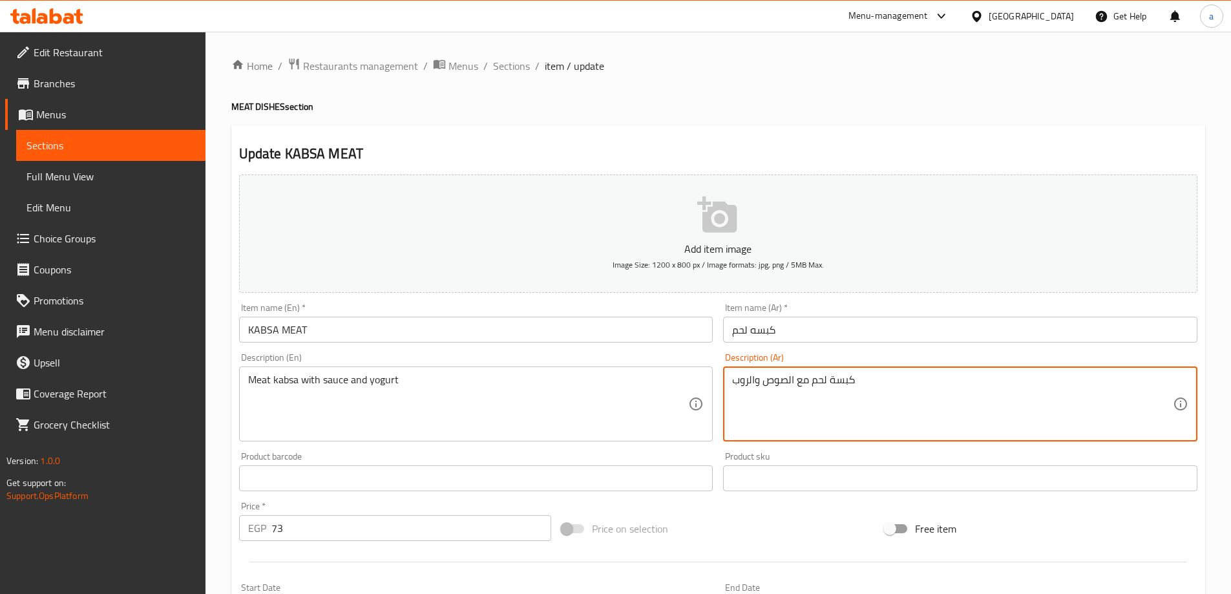
click at [750, 378] on textarea "كبسة لحم مع الصوص والروب" at bounding box center [952, 404] width 441 height 61
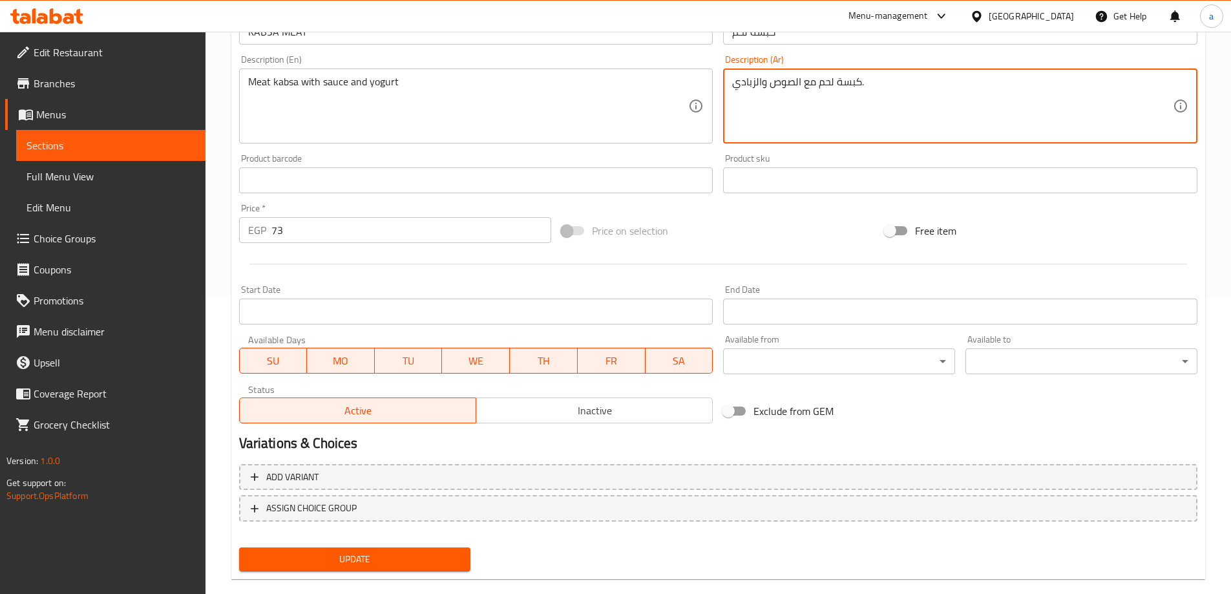
scroll to position [319, 0]
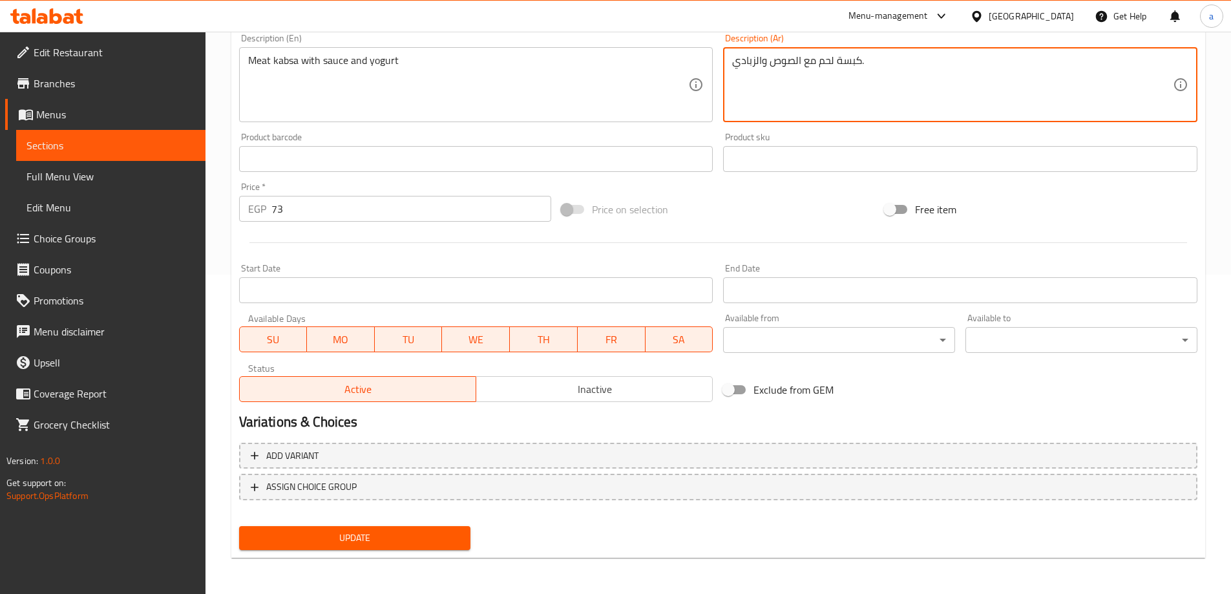
type textarea "كبسة لحم مع الصوص والزبادي."
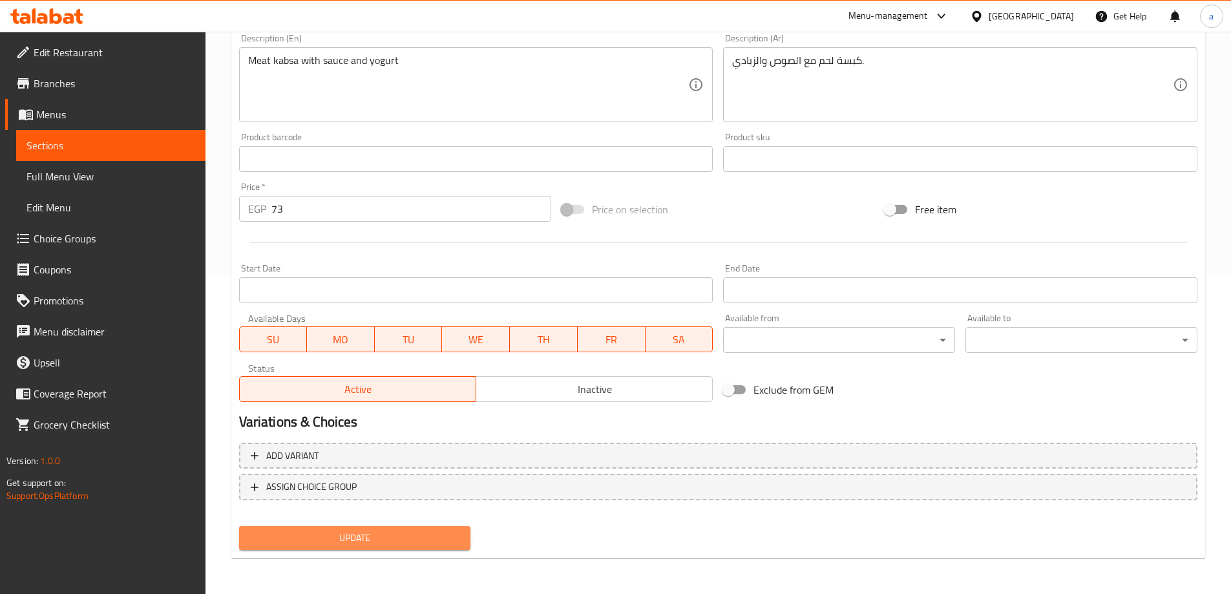
click at [351, 542] on span "Update" at bounding box center [354, 538] width 211 height 16
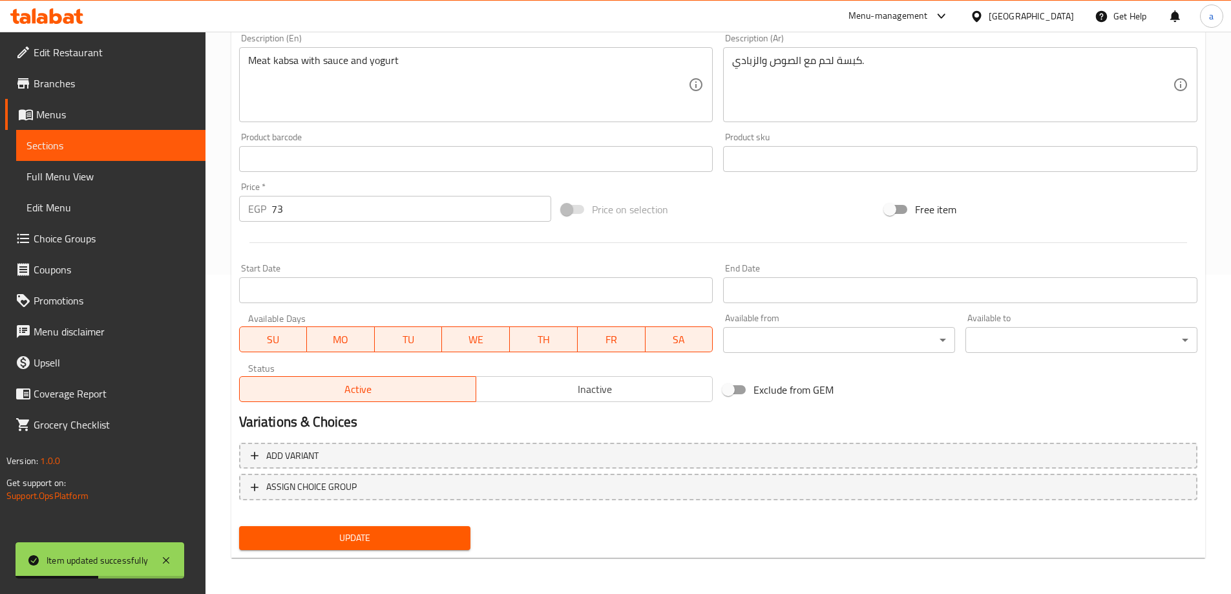
click at [143, 156] on link "Sections" at bounding box center [110, 145] width 189 height 31
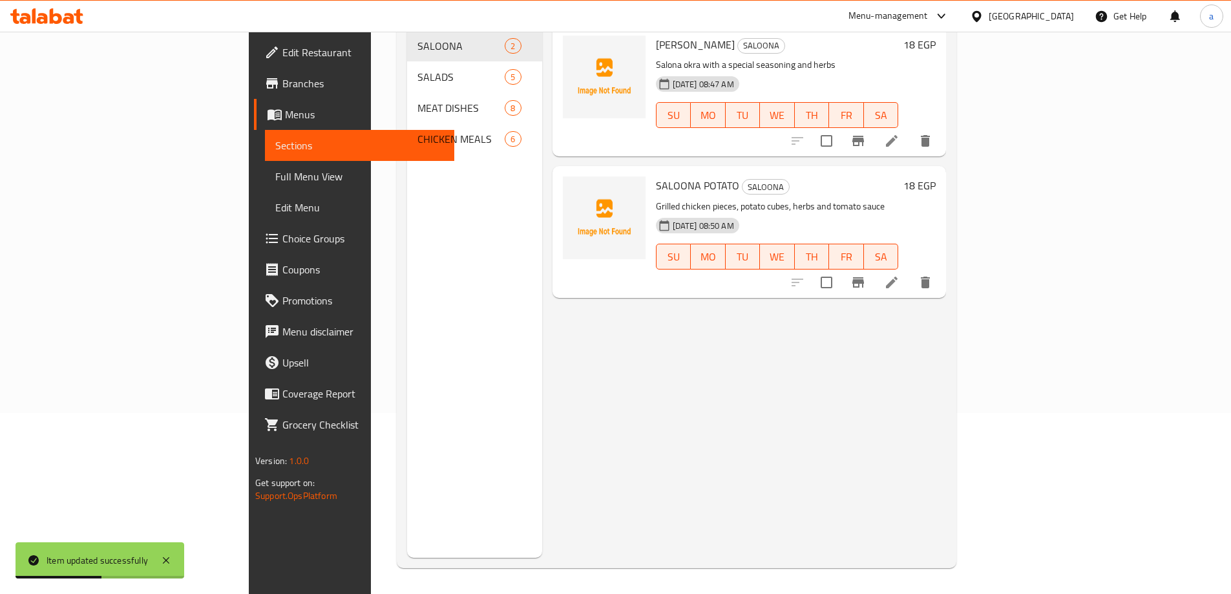
scroll to position [181, 0]
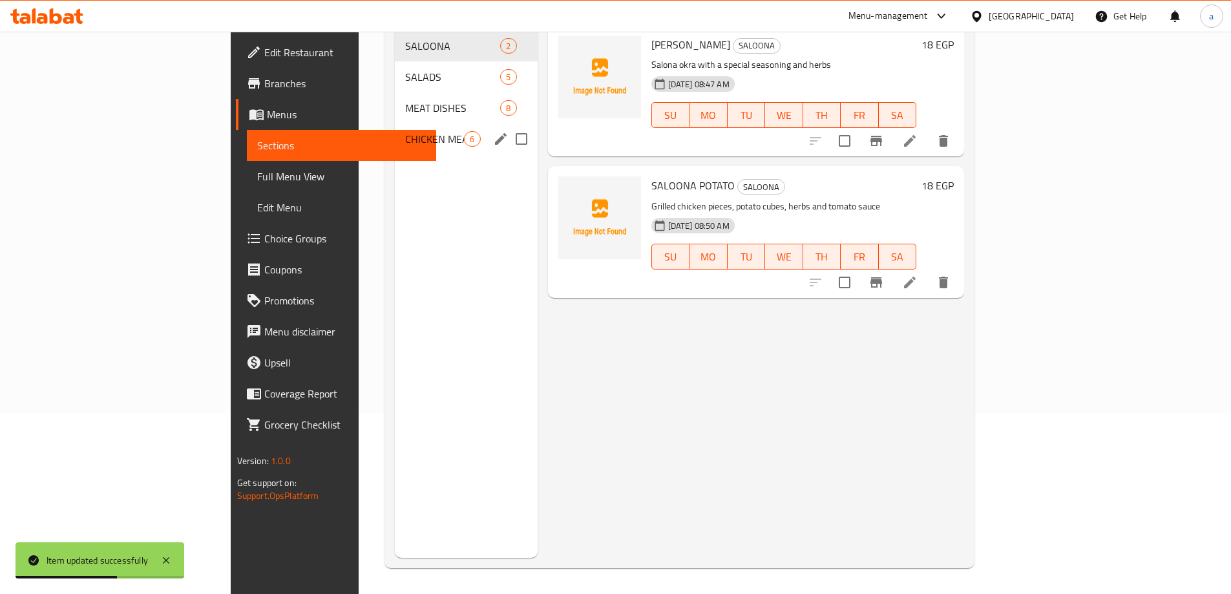
click at [395, 134] on div "CHICKEN MEALS 6" at bounding box center [466, 138] width 142 height 31
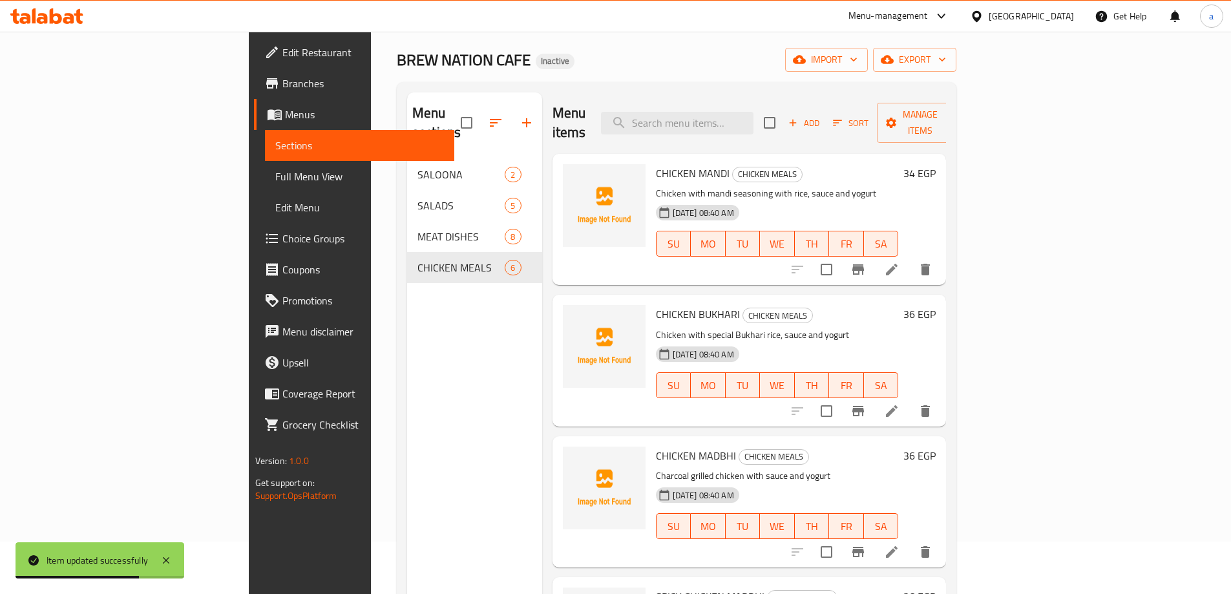
scroll to position [52, 0]
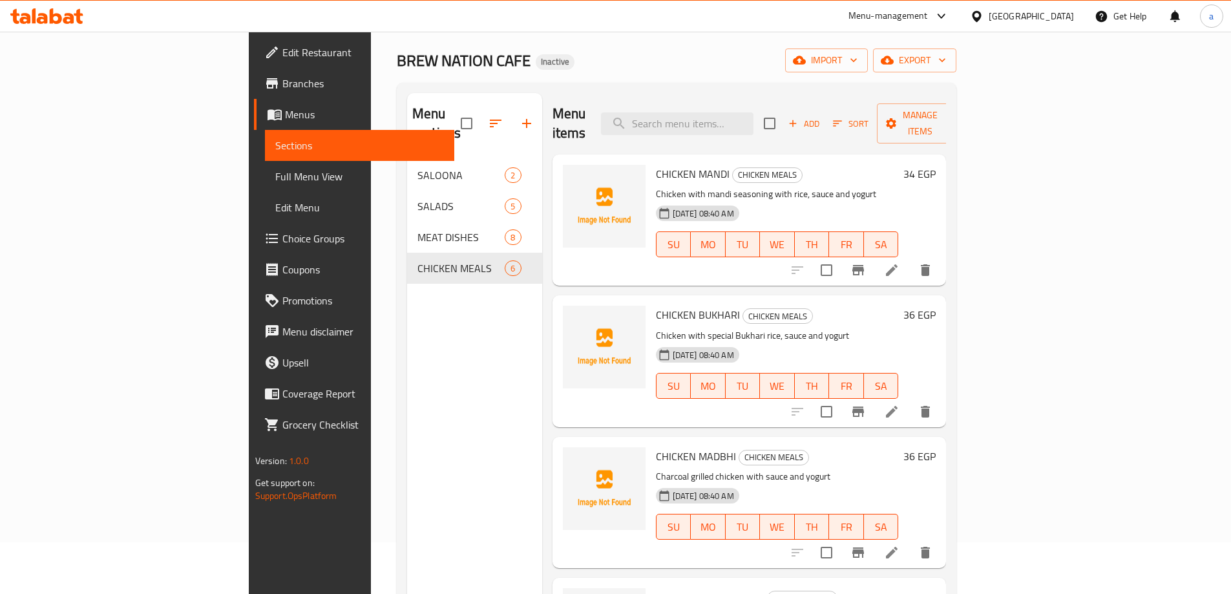
click at [910, 259] on li at bounding box center [892, 270] width 36 height 23
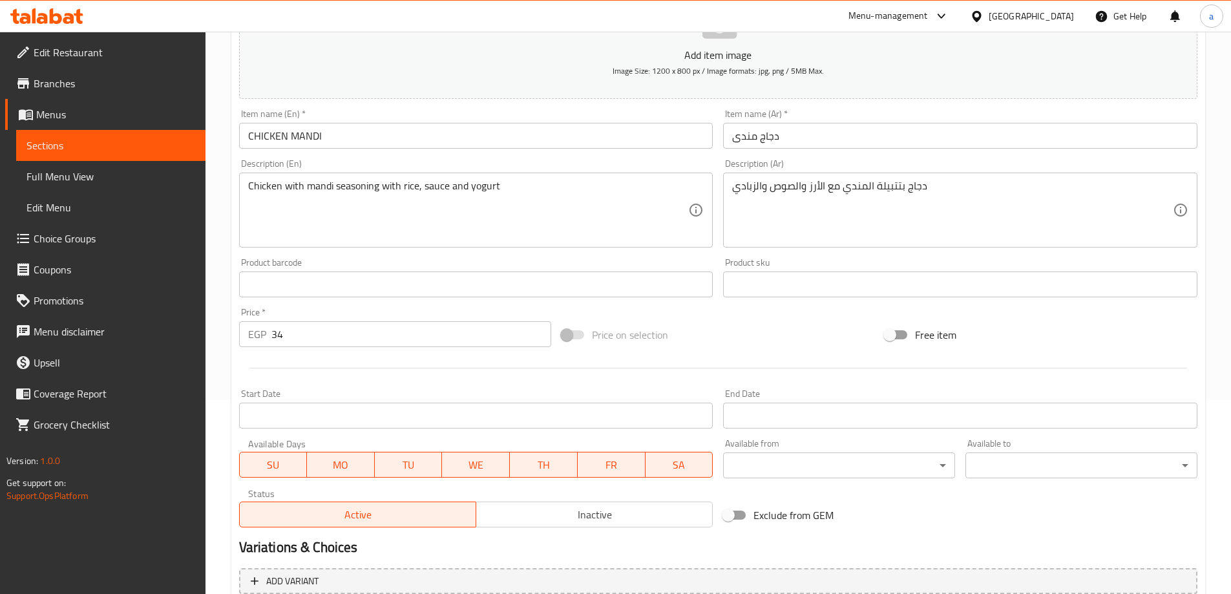
scroll to position [319, 0]
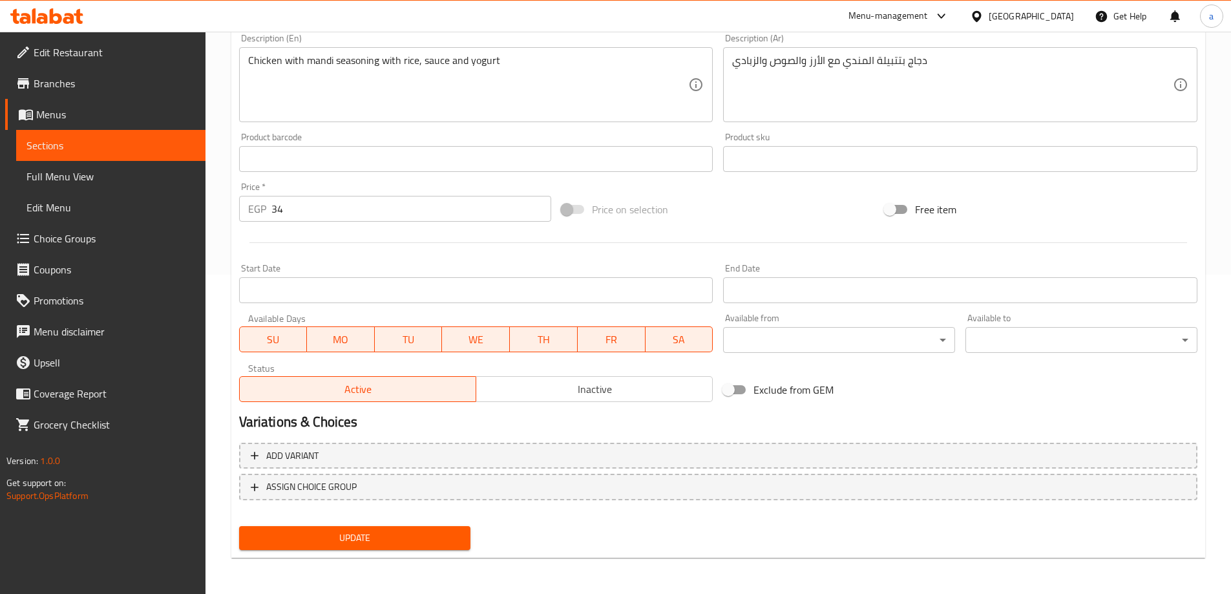
click at [106, 151] on span "Sections" at bounding box center [110, 146] width 169 height 16
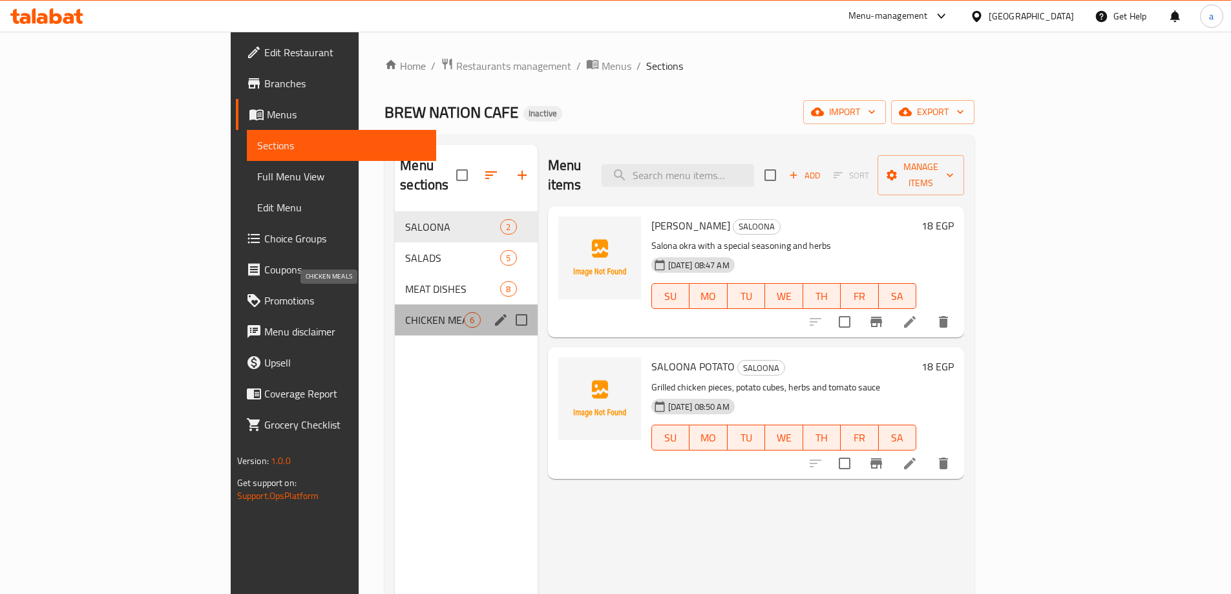
click at [405, 312] on span "CHICKEN MEALS" at bounding box center [434, 320] width 59 height 16
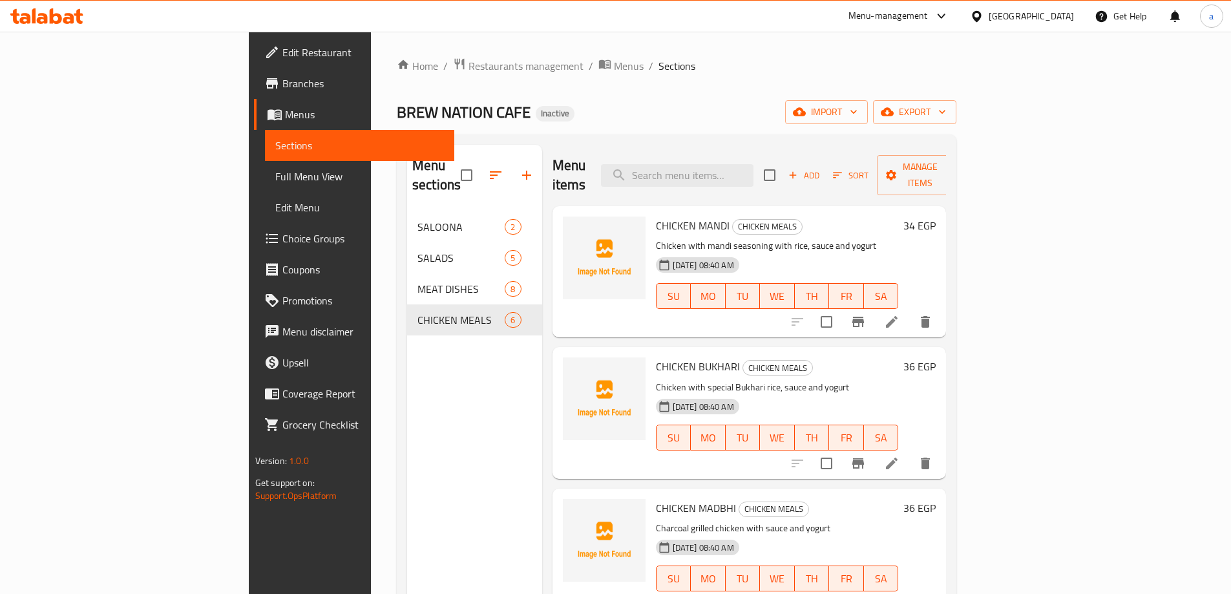
click at [910, 452] on li at bounding box center [892, 463] width 36 height 23
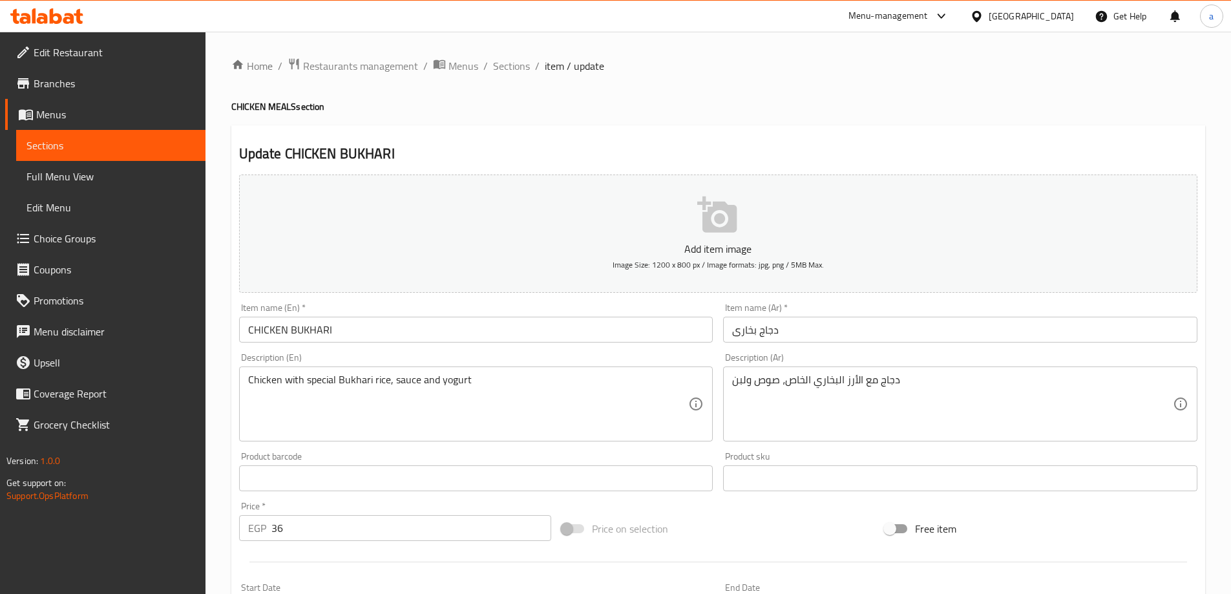
click at [741, 377] on textarea "دجاج مع الأرز البخاري الخاص، صوص ولبن" at bounding box center [952, 404] width 441 height 61
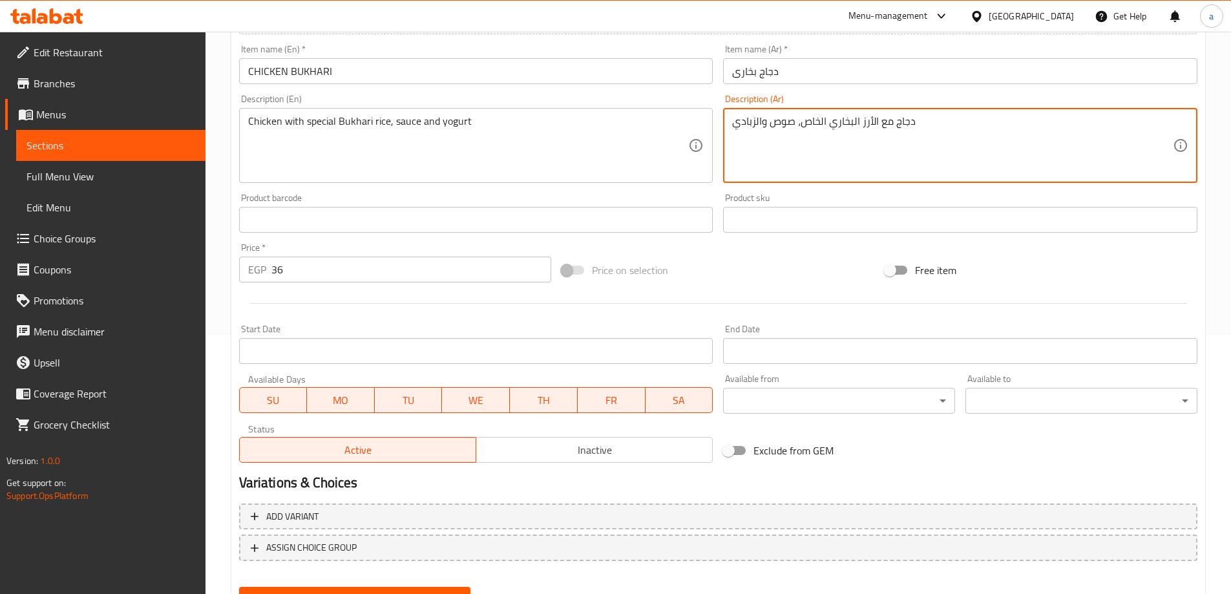
scroll to position [319, 0]
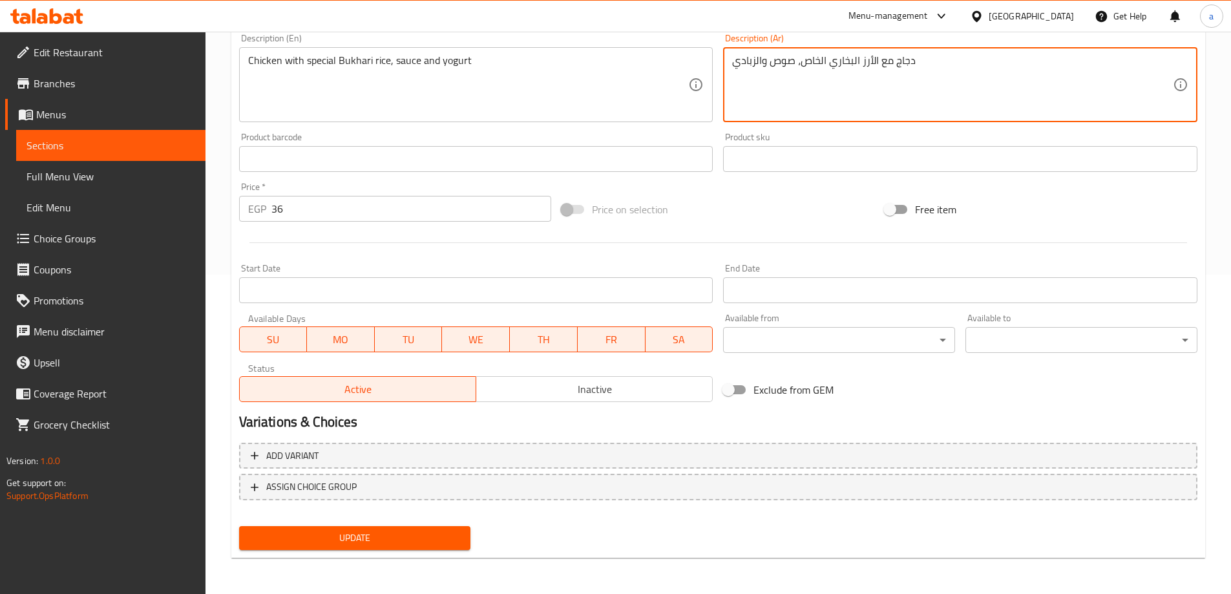
type textarea "دجاج مع الأرز البخاري الخاص، صوص والزبادي"
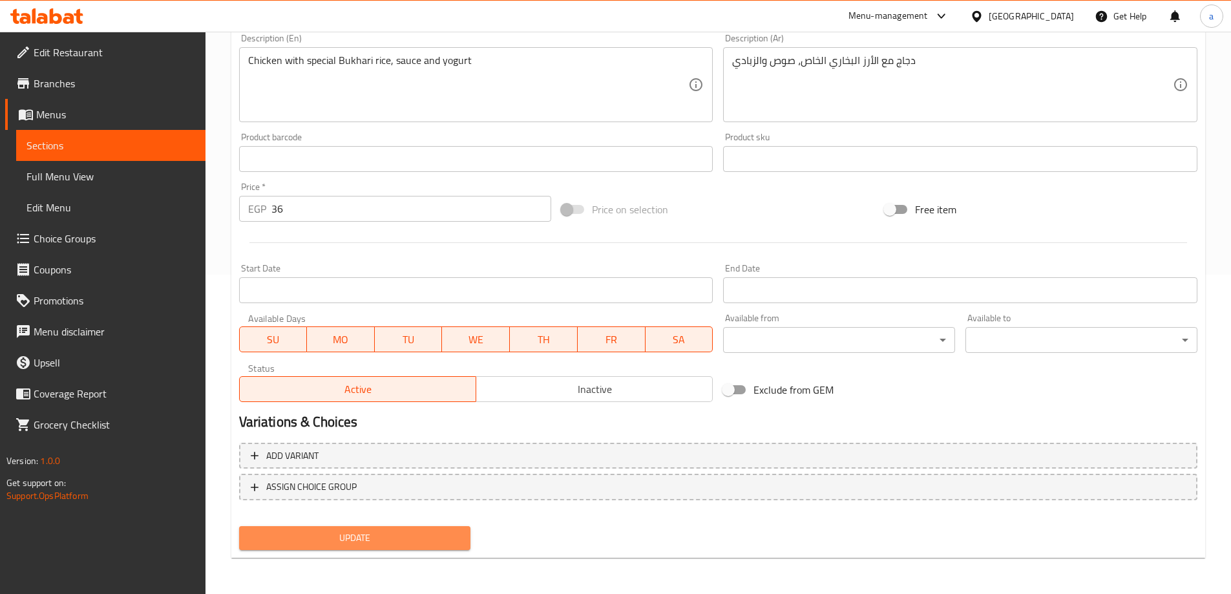
click at [399, 541] on span "Update" at bounding box center [354, 538] width 211 height 16
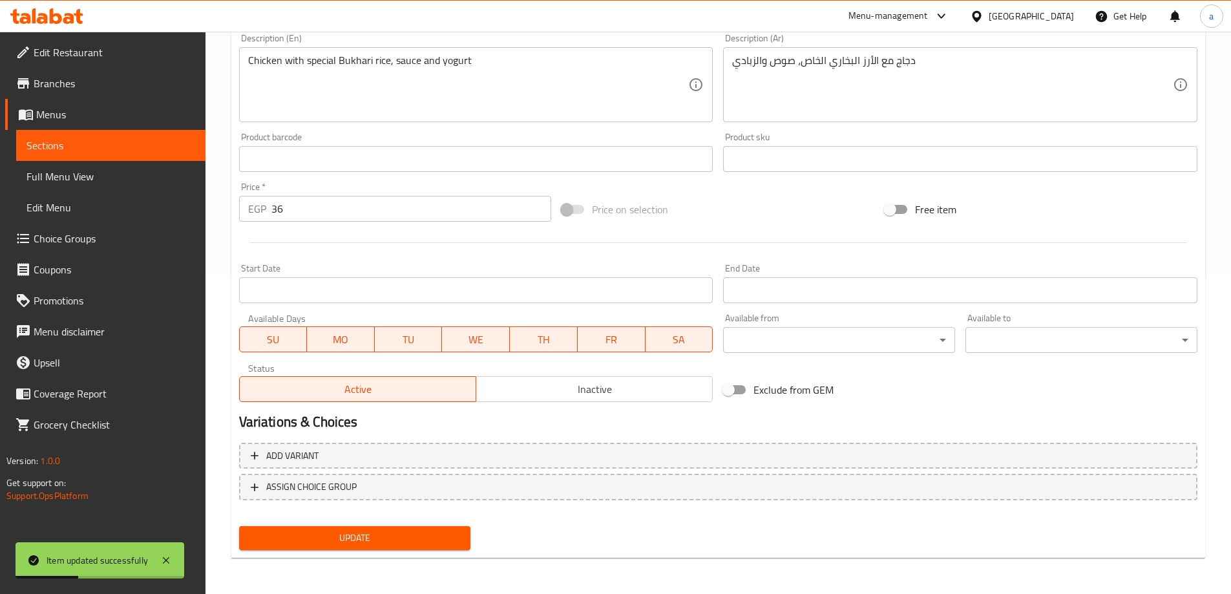
click at [171, 147] on span "Sections" at bounding box center [110, 146] width 169 height 16
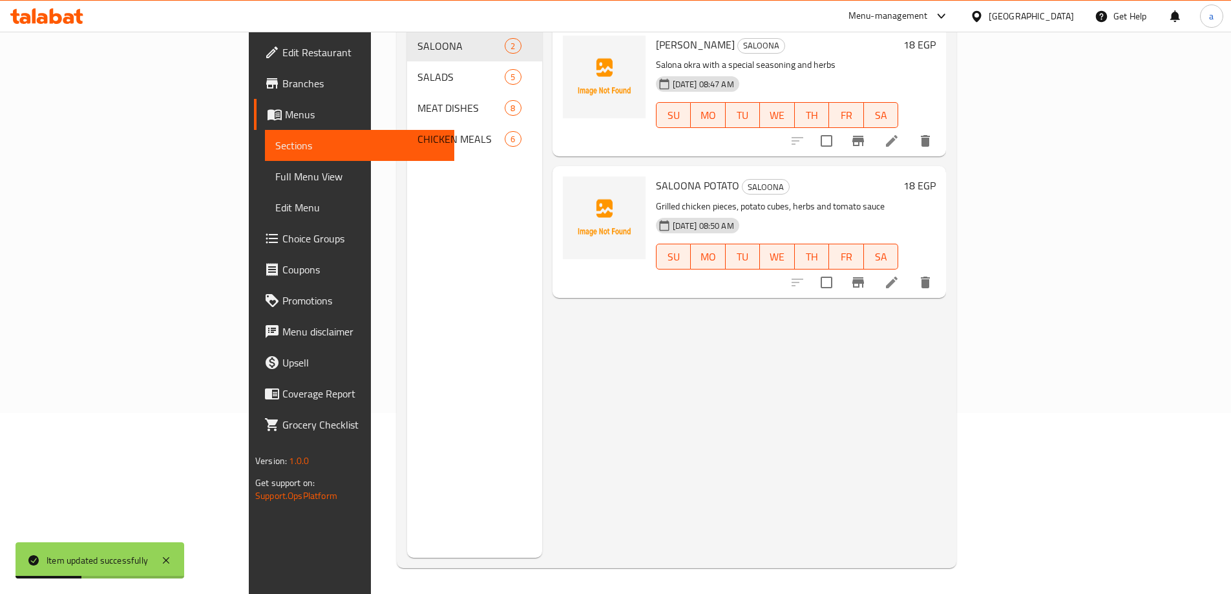
scroll to position [181, 0]
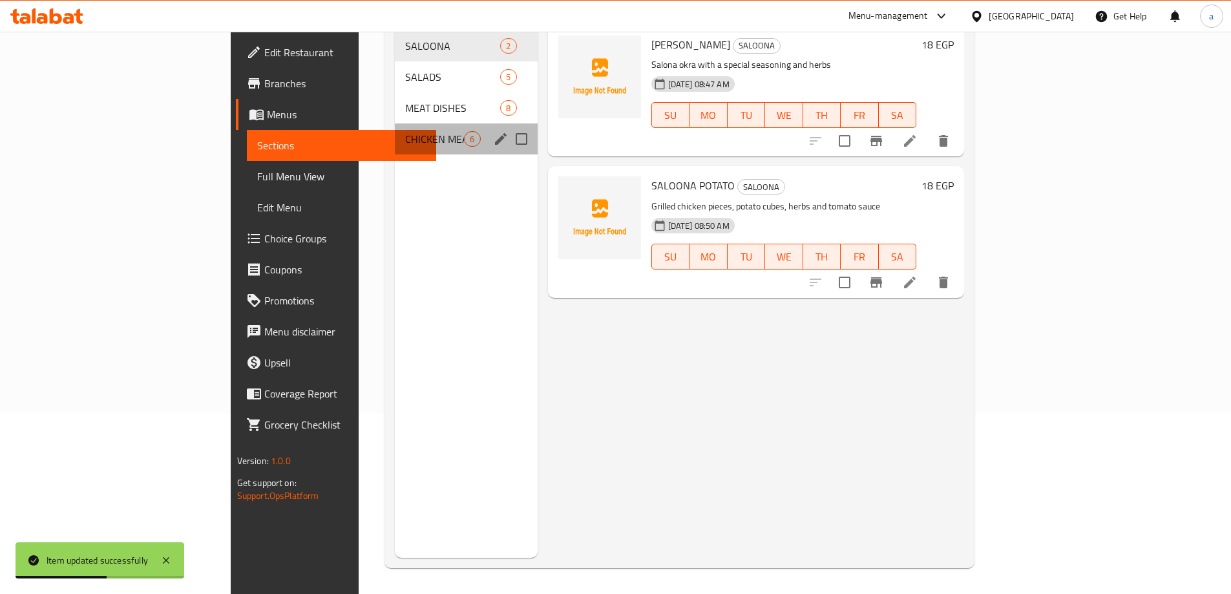
click at [395, 132] on div "CHICKEN MEALS 6" at bounding box center [466, 138] width 142 height 31
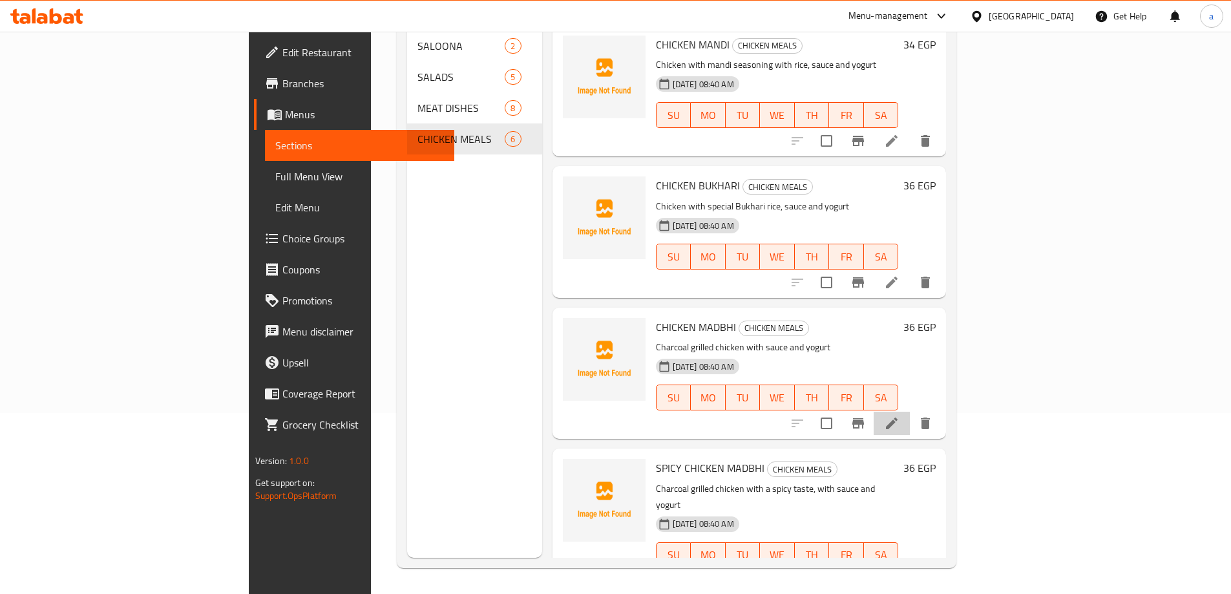
click at [910, 412] on li at bounding box center [892, 423] width 36 height 23
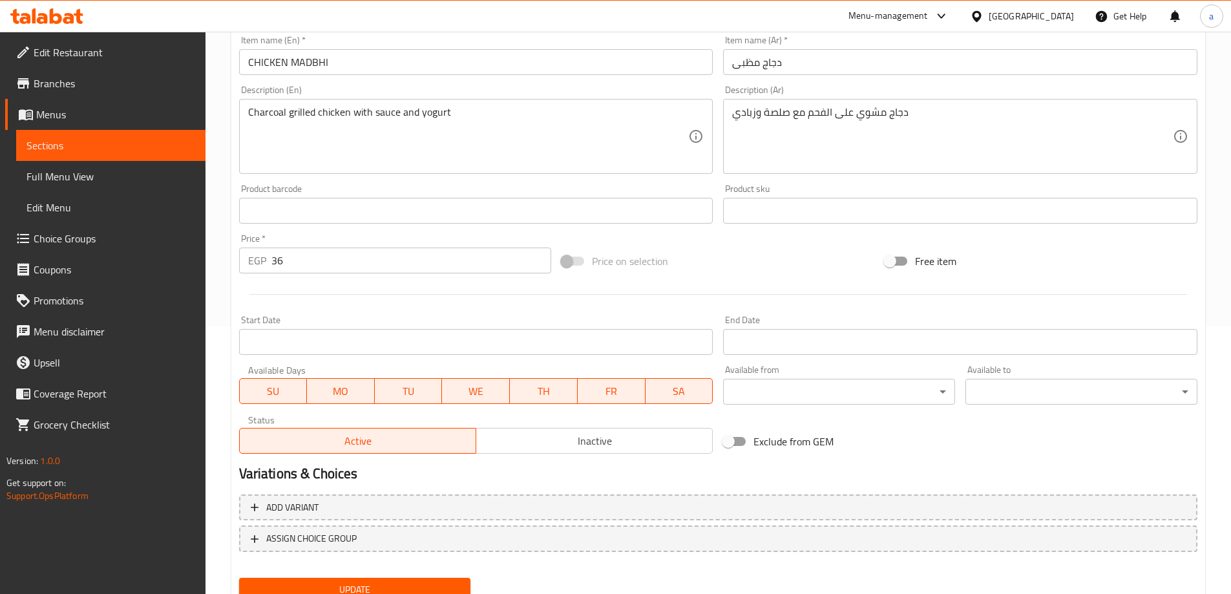
scroll to position [319, 0]
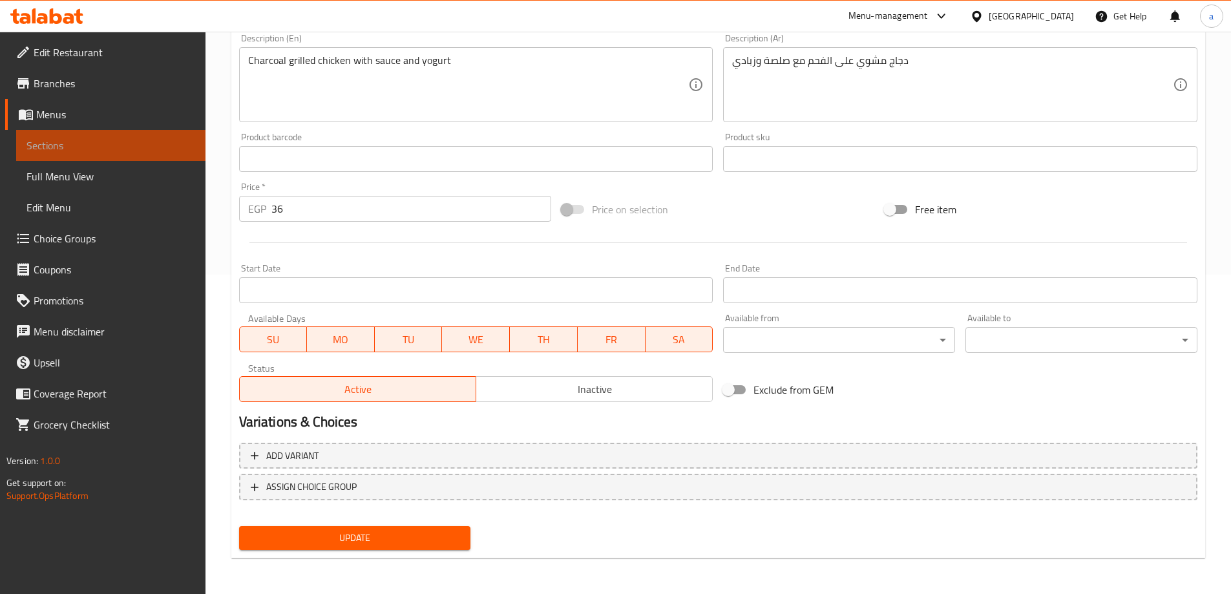
click at [109, 137] on link "Sections" at bounding box center [110, 145] width 189 height 31
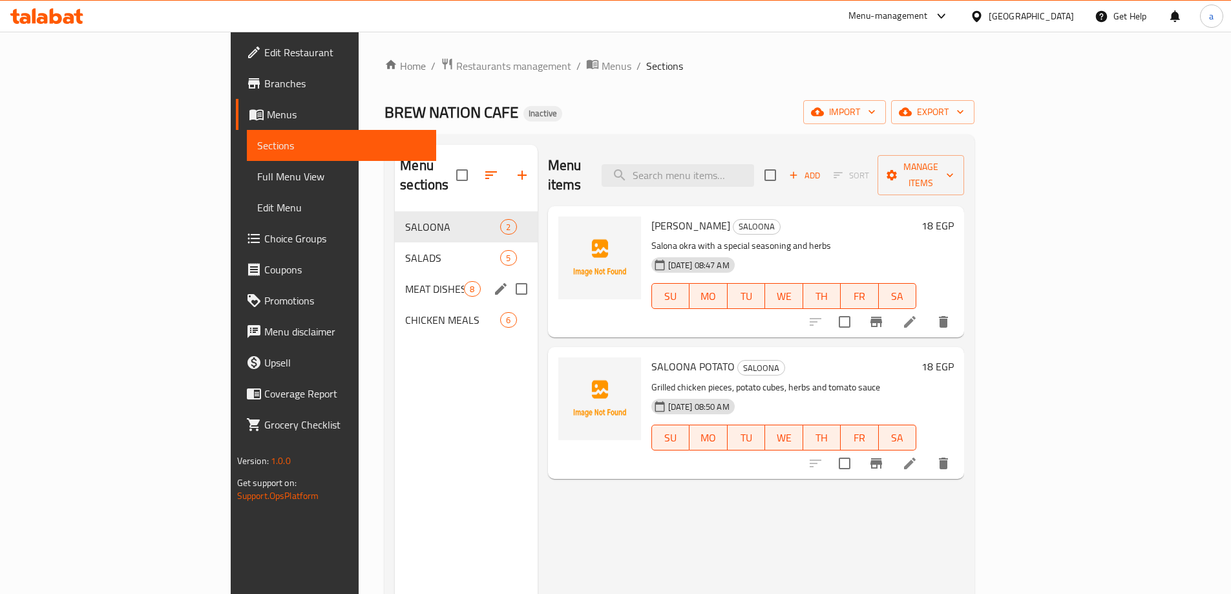
click at [405, 312] on span "CHICKEN MEALS" at bounding box center [452, 320] width 95 height 16
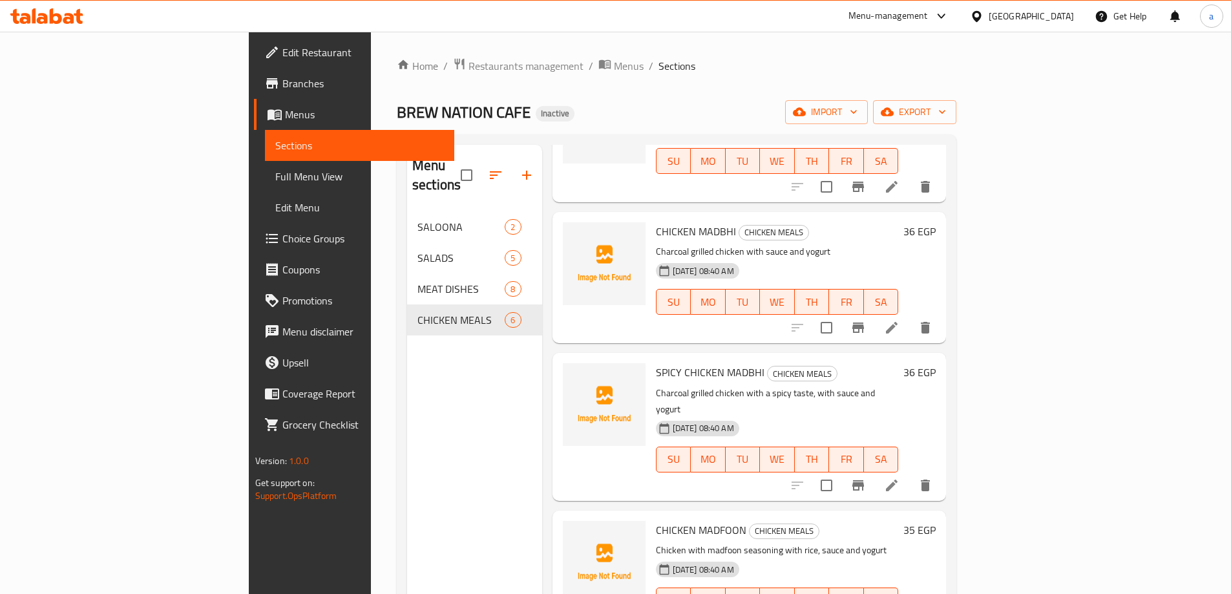
scroll to position [286, 0]
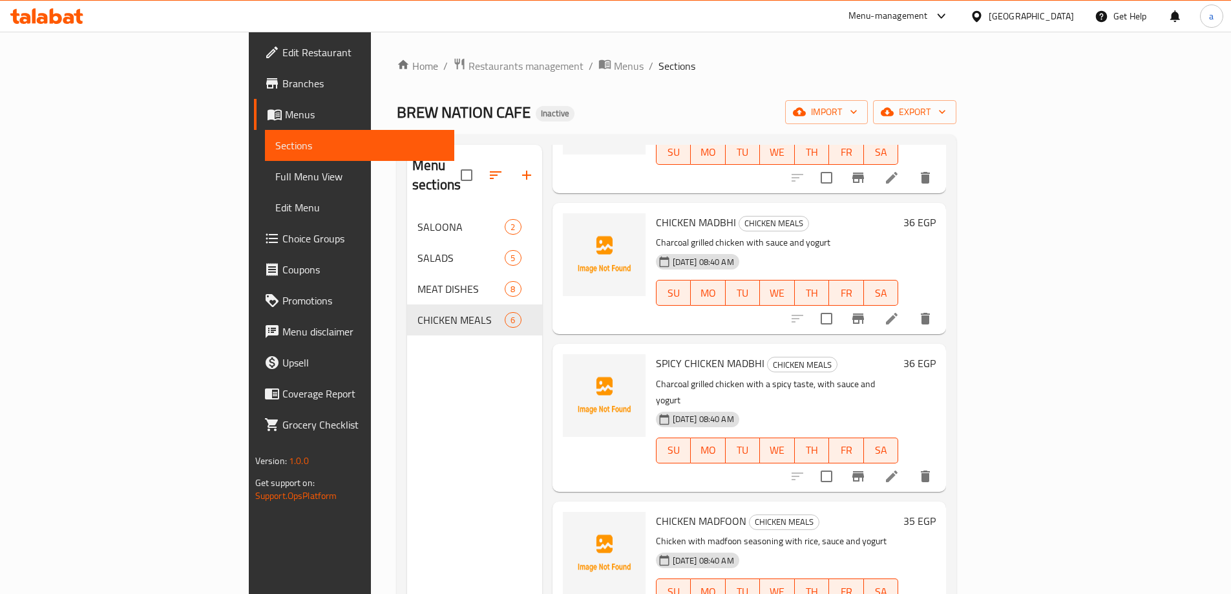
click at [910, 465] on li at bounding box center [892, 476] width 36 height 23
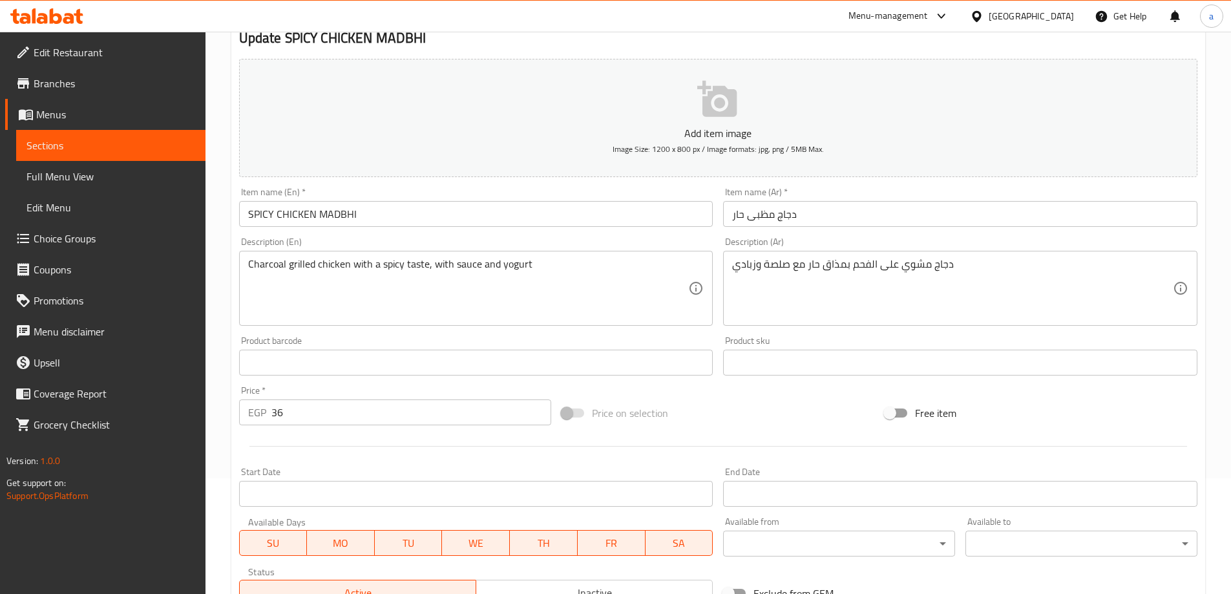
scroll to position [259, 0]
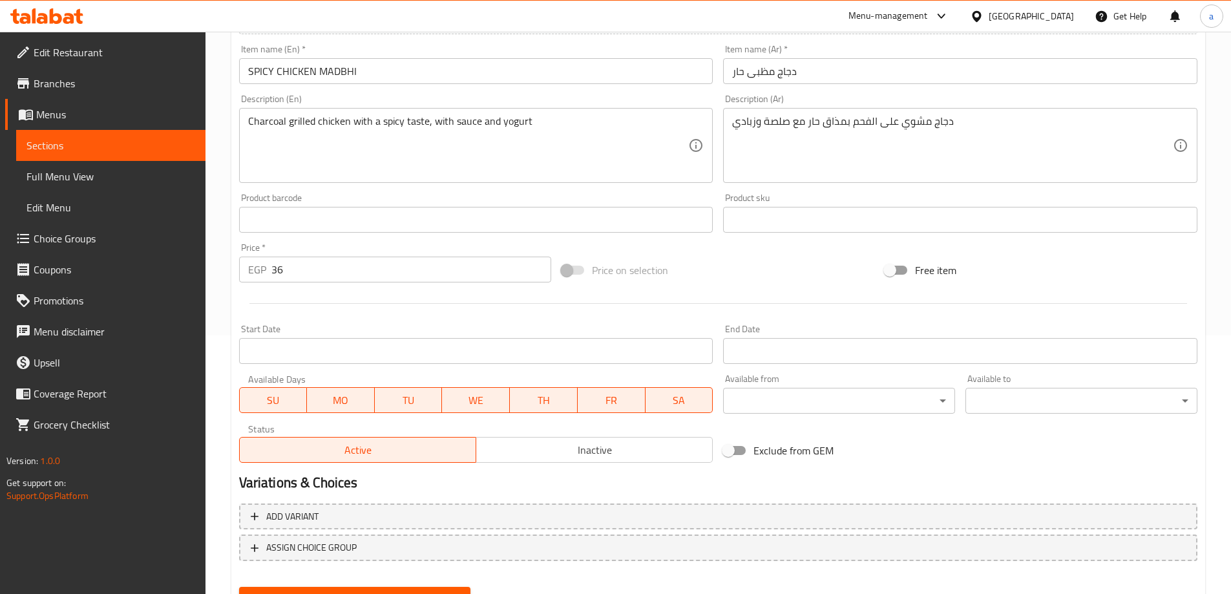
click at [102, 153] on link "Sections" at bounding box center [110, 145] width 189 height 31
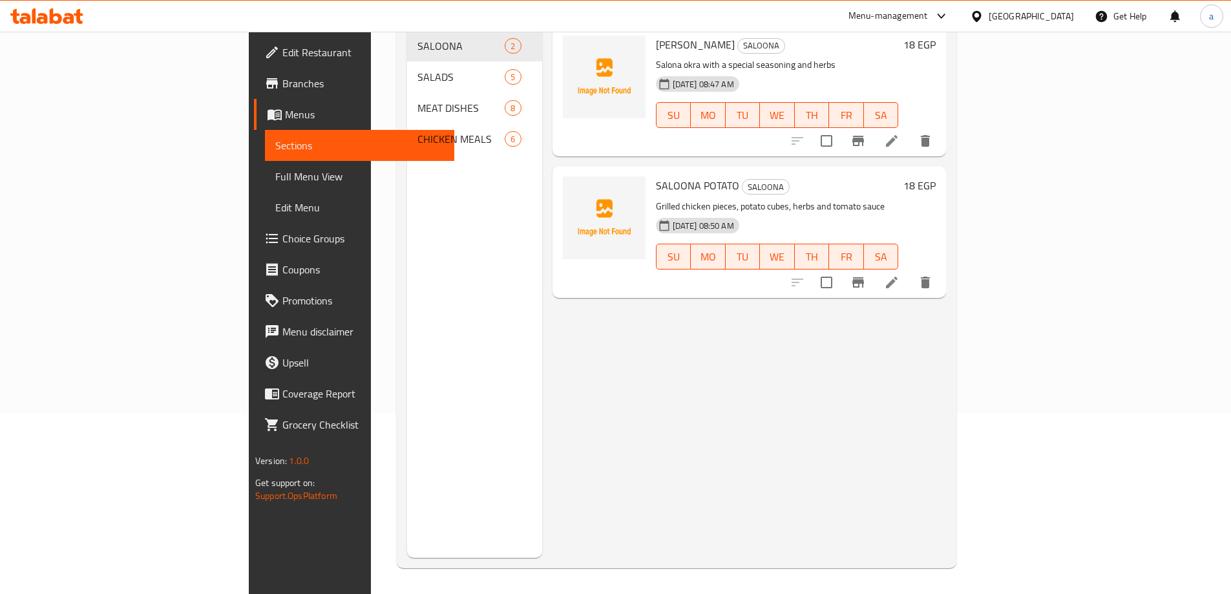
scroll to position [181, 0]
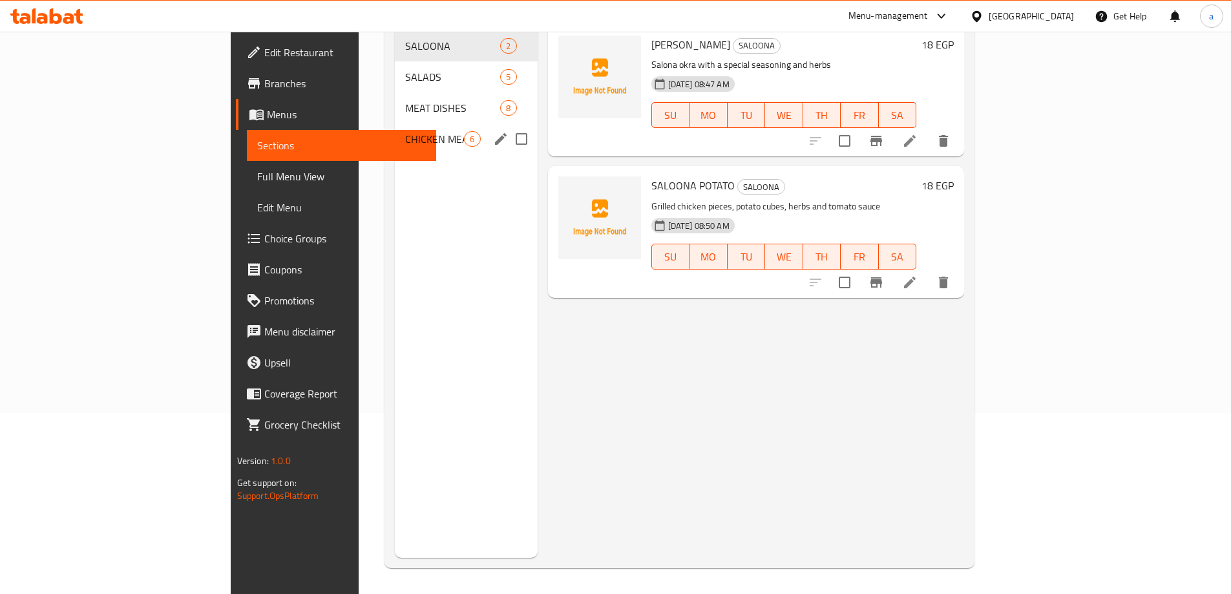
click at [405, 131] on span "CHICKEN MEALS" at bounding box center [434, 139] width 59 height 16
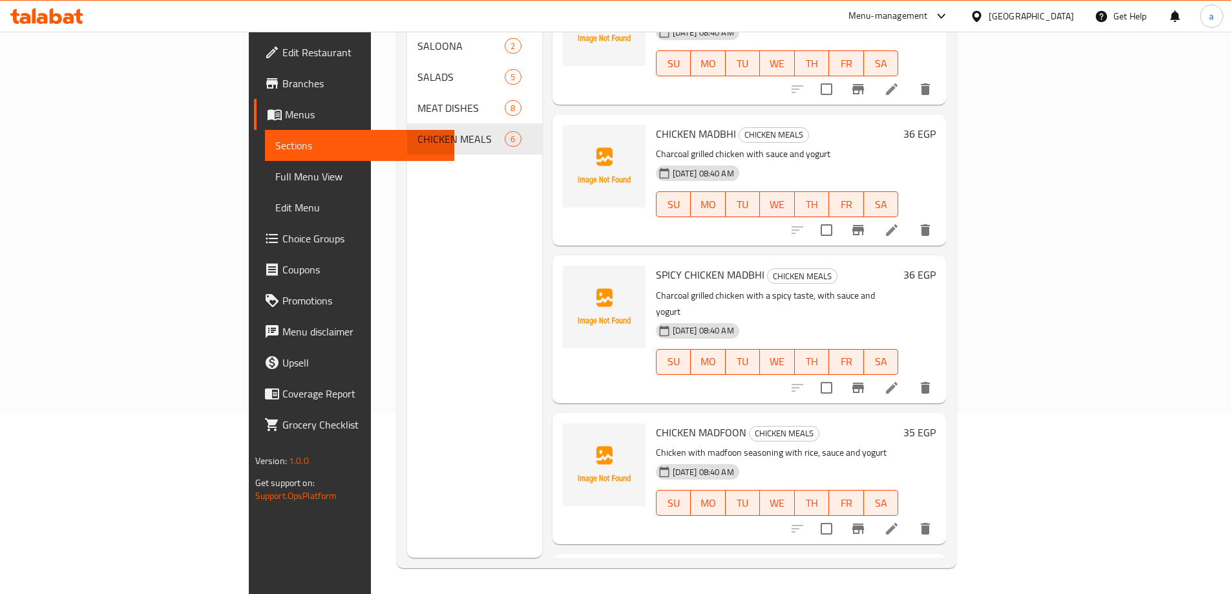
scroll to position [194, 0]
click at [910, 516] on li at bounding box center [892, 527] width 36 height 23
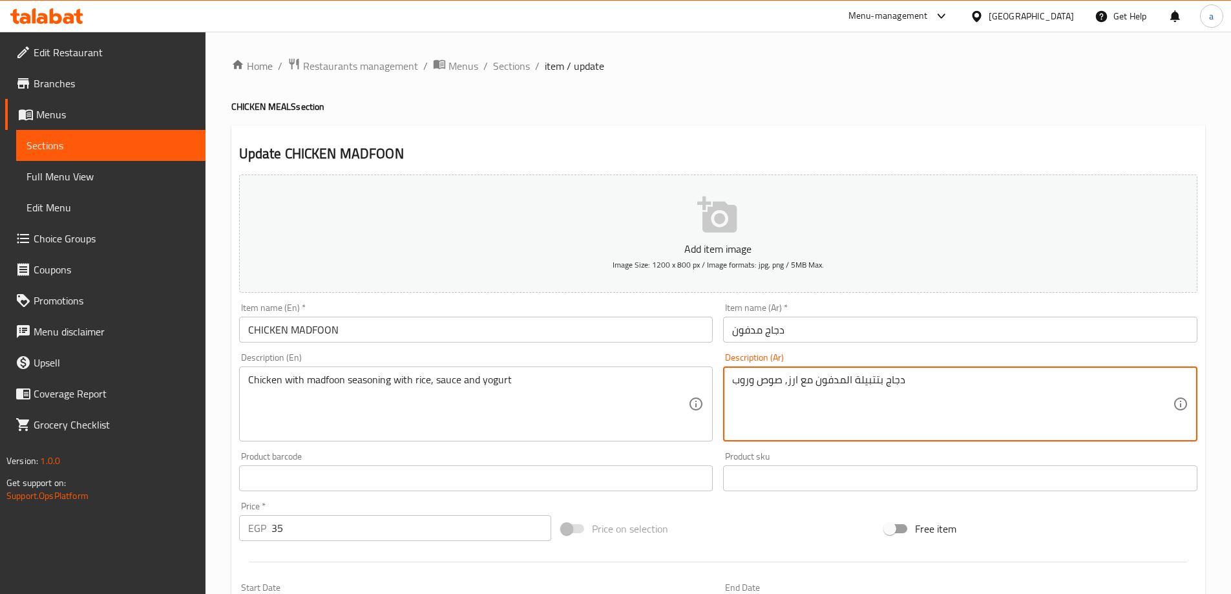
click at [745, 377] on textarea "دجاج بتتبيلة المدفون مع ارز, صوص وروب" at bounding box center [952, 404] width 441 height 61
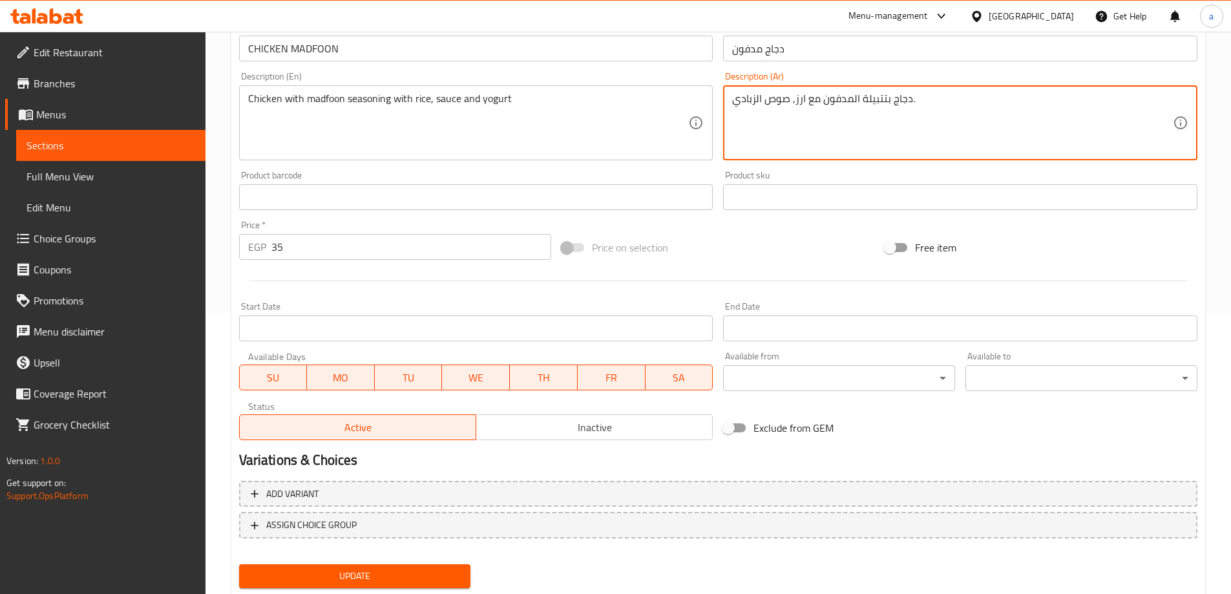
scroll to position [319, 0]
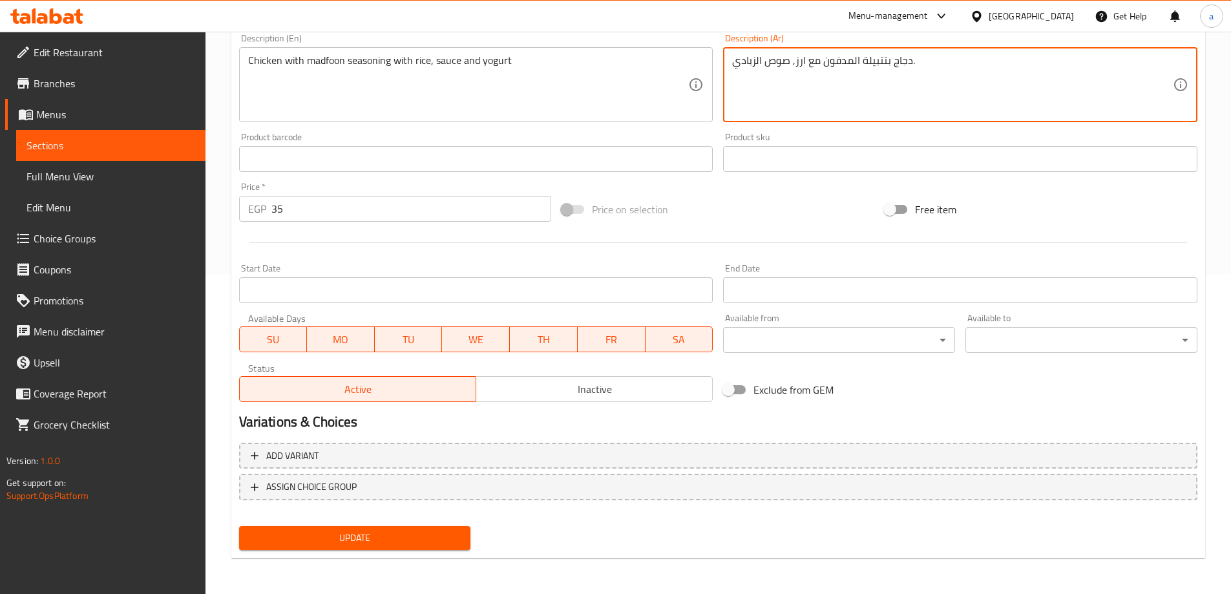
type textarea "دجاج بتتبيلة المدفون مع ارز, صوص الزبادي."
click at [389, 534] on span "Update" at bounding box center [354, 538] width 211 height 16
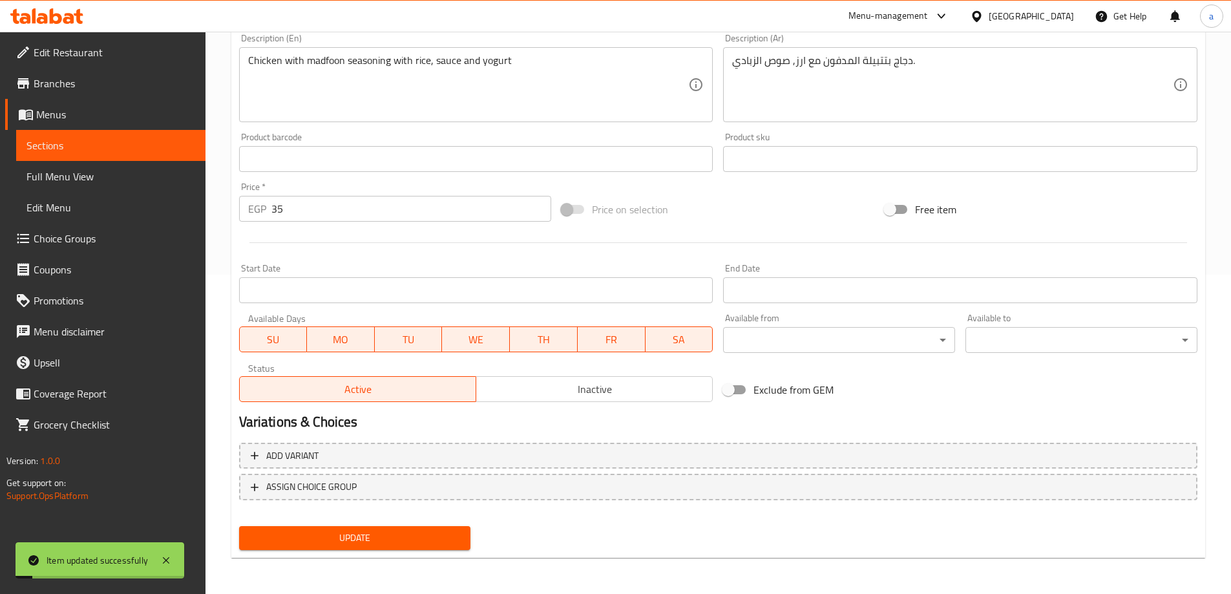
click at [83, 145] on span "Sections" at bounding box center [110, 146] width 169 height 16
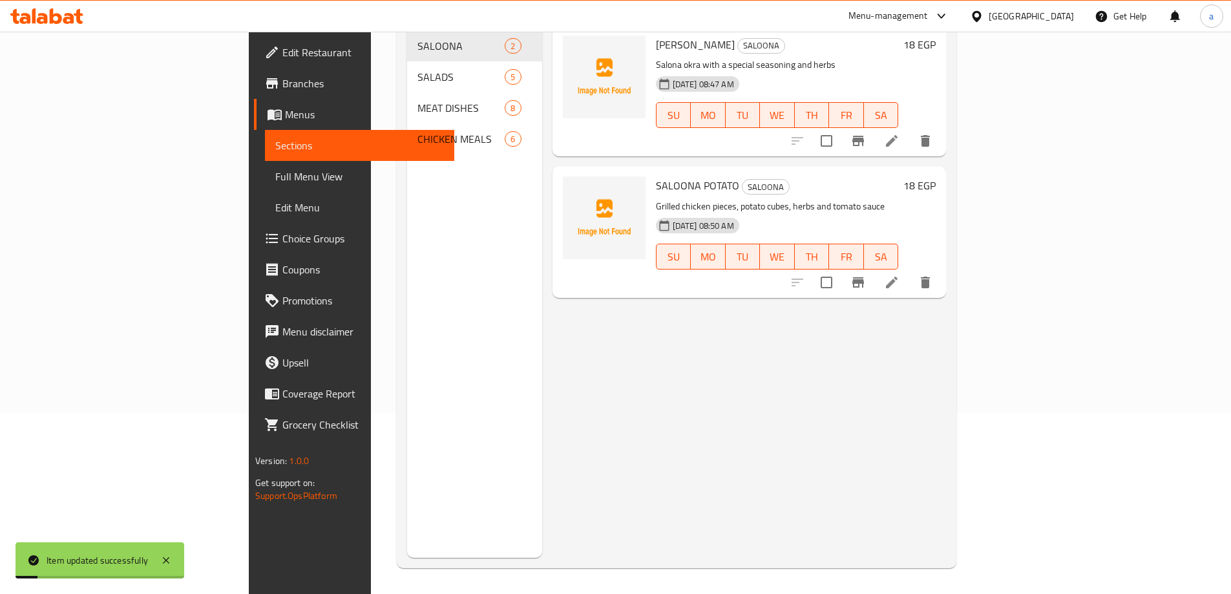
scroll to position [181, 0]
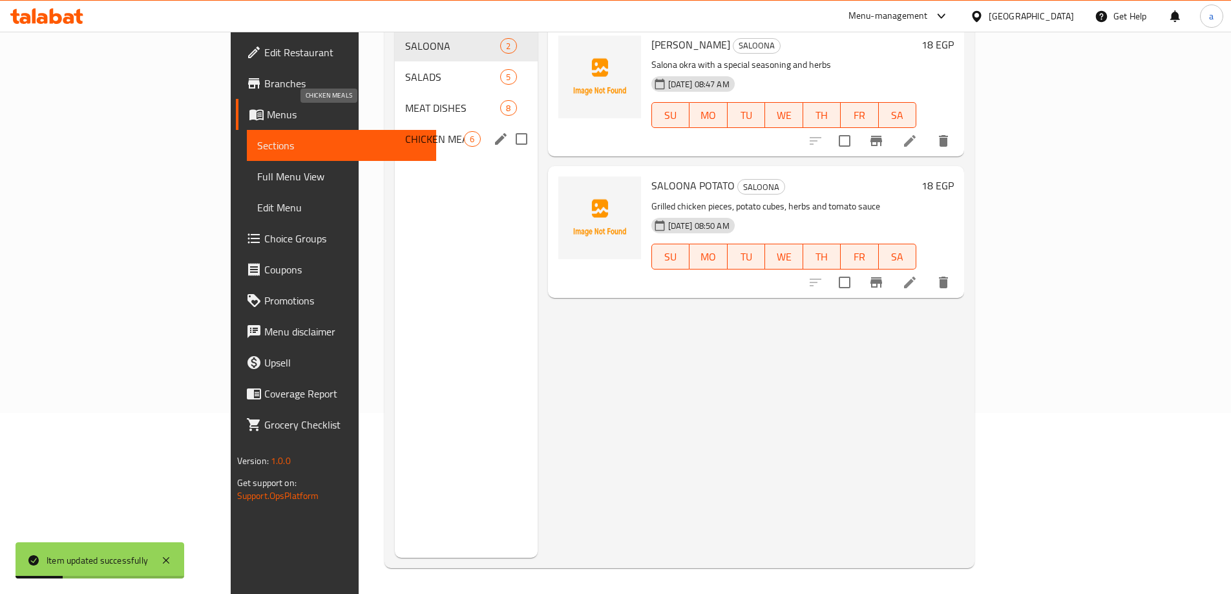
click at [405, 131] on span "CHICKEN MEALS" at bounding box center [434, 139] width 59 height 16
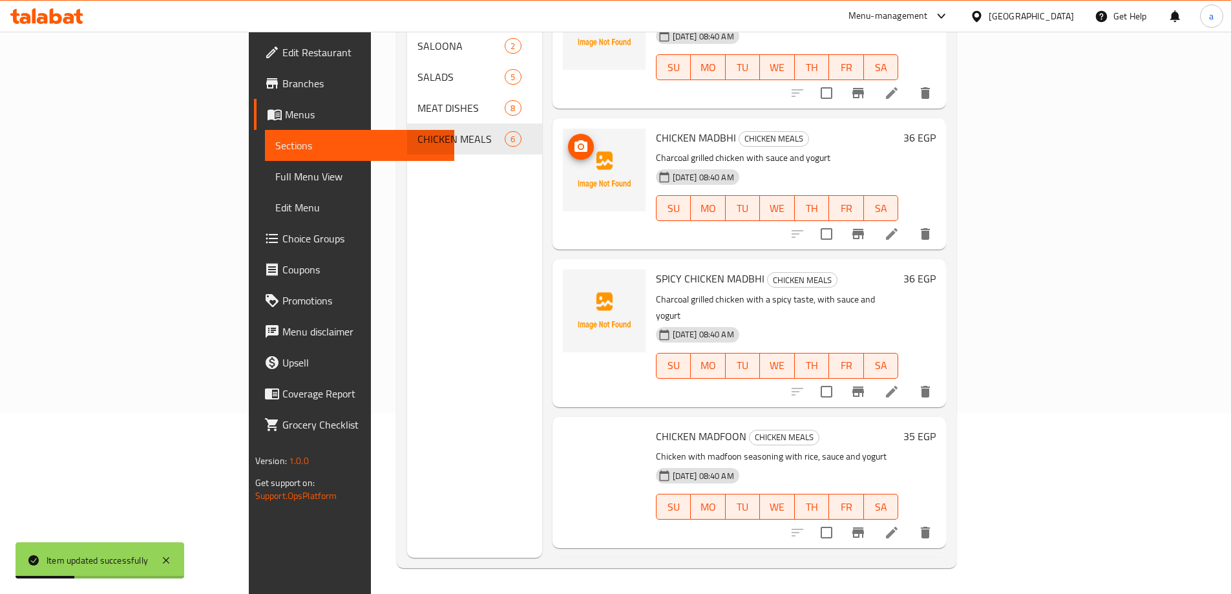
scroll to position [286, 0]
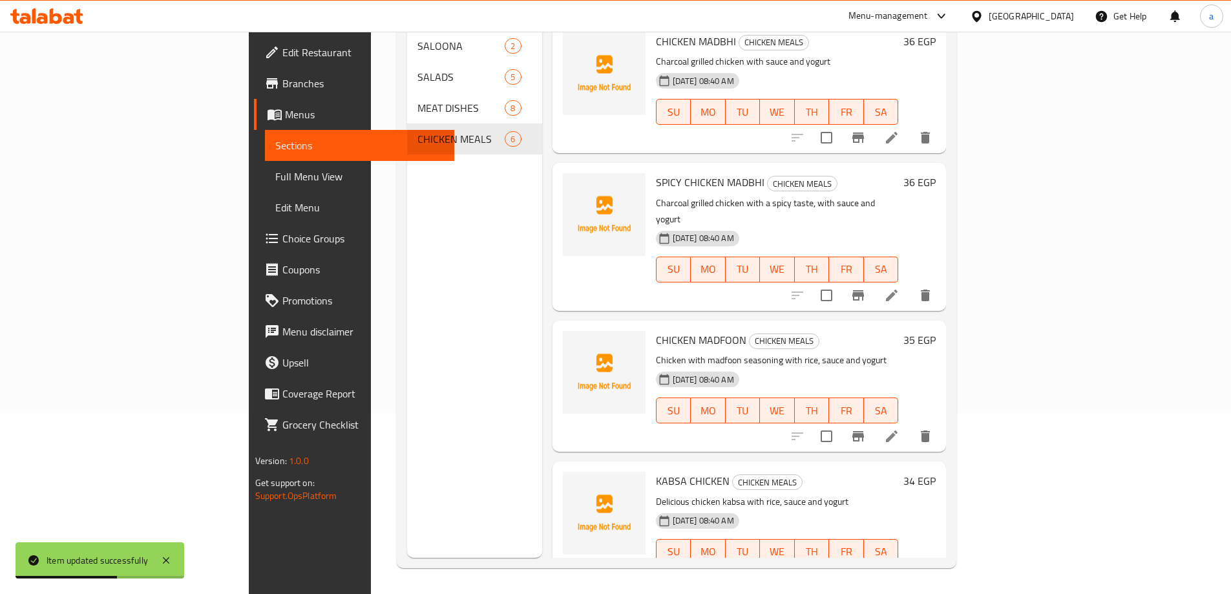
click at [910, 566] on li at bounding box center [892, 577] width 36 height 23
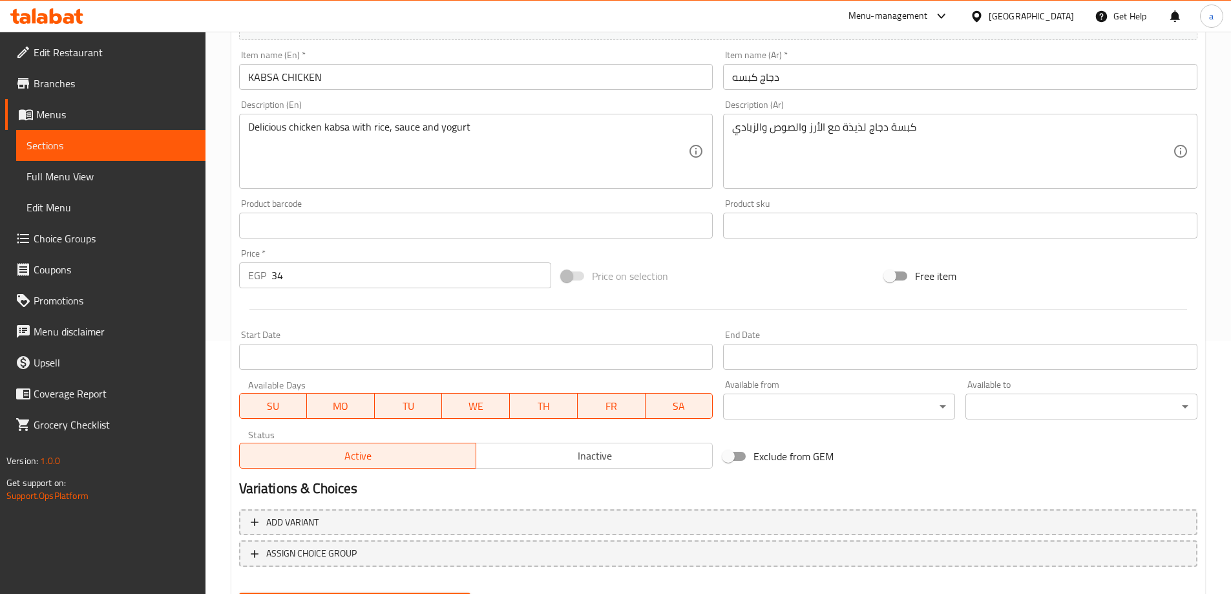
scroll to position [319, 0]
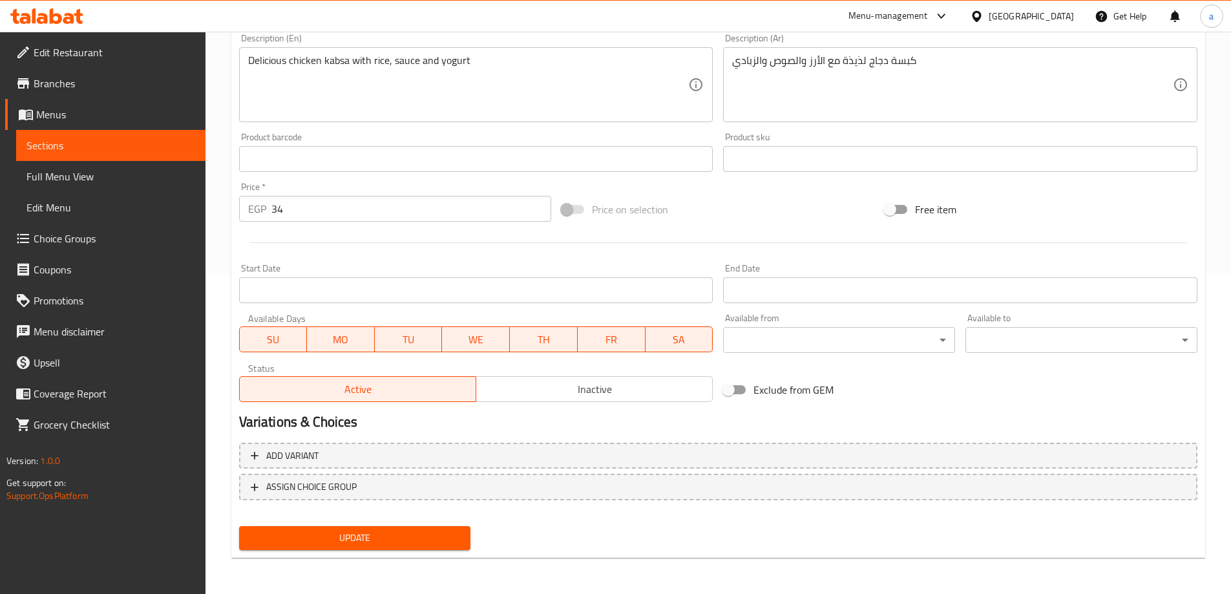
click at [363, 527] on button "Update" at bounding box center [355, 538] width 232 height 24
